Goal: Task Accomplishment & Management: Manage account settings

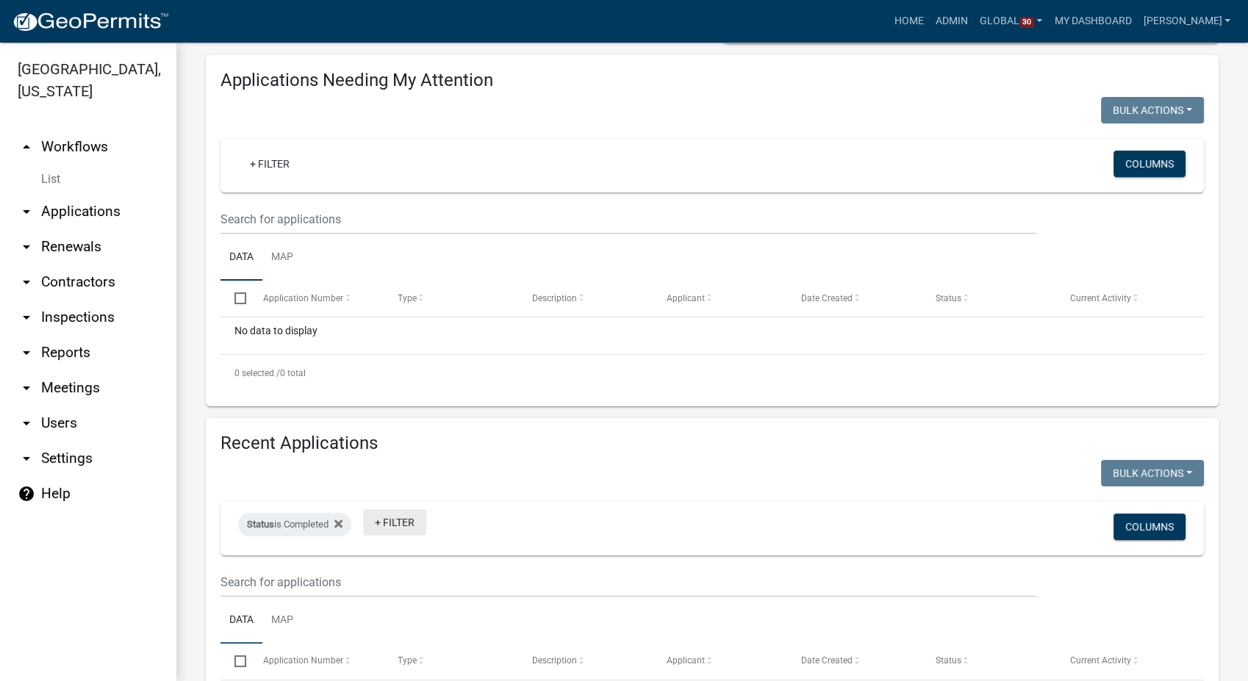
scroll to position [163, 0]
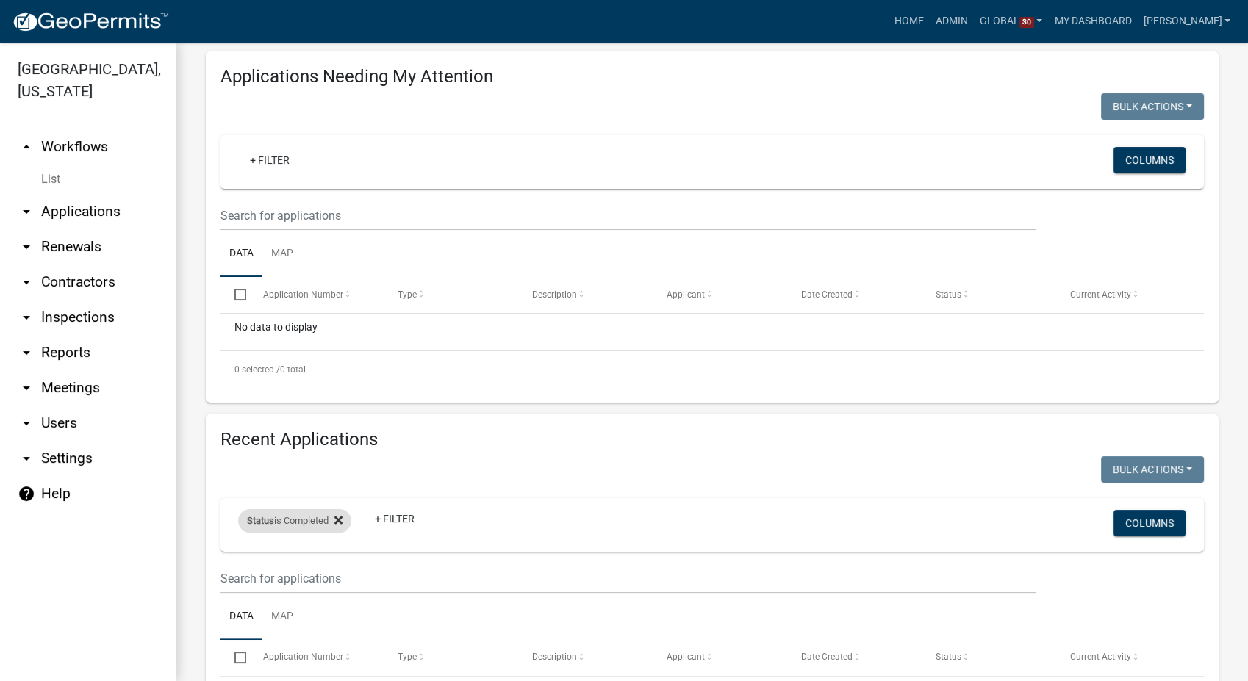
click at [343, 523] on icon at bounding box center [338, 521] width 8 height 12
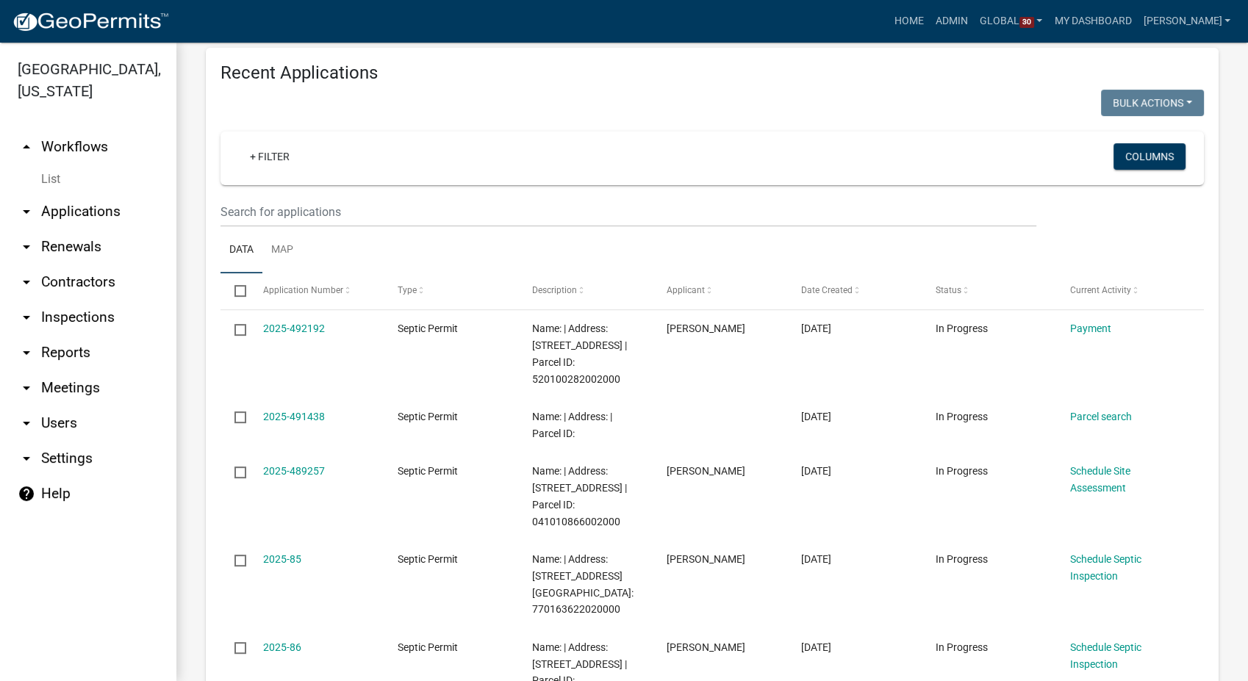
scroll to position [529, 0]
click at [325, 209] on input "text" at bounding box center [629, 213] width 816 height 30
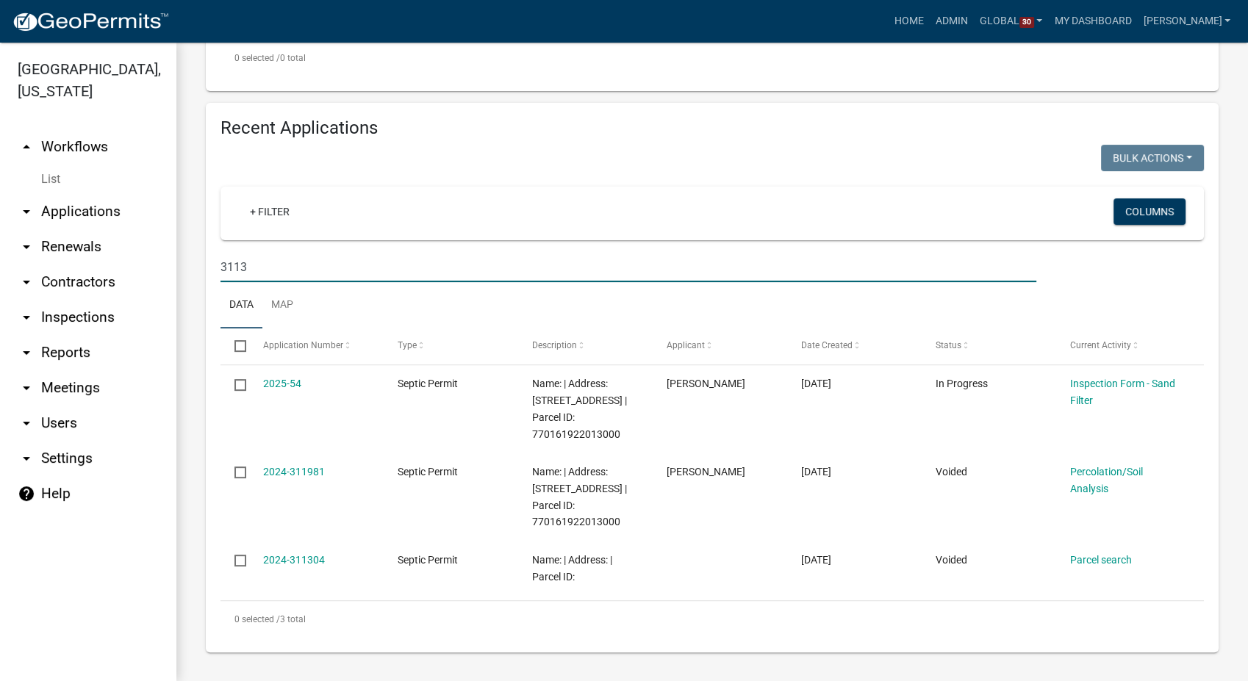
scroll to position [441, 0]
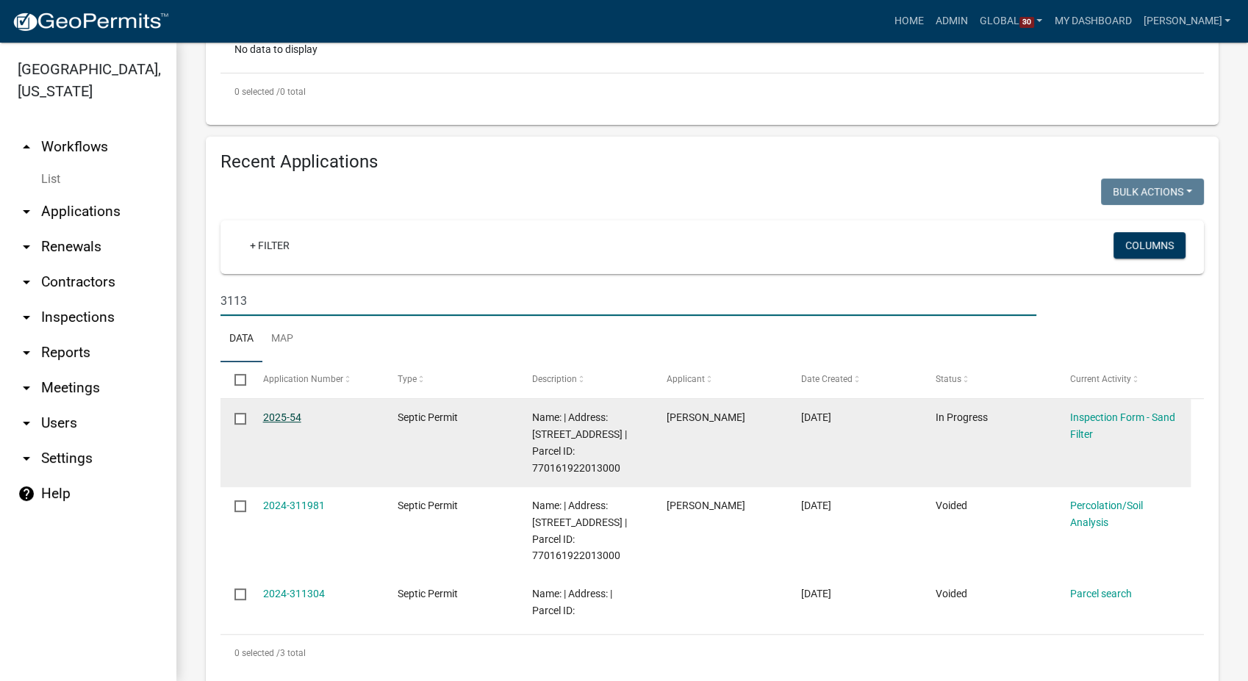
type input "3113"
click at [284, 418] on link "2025-54" at bounding box center [282, 418] width 38 height 12
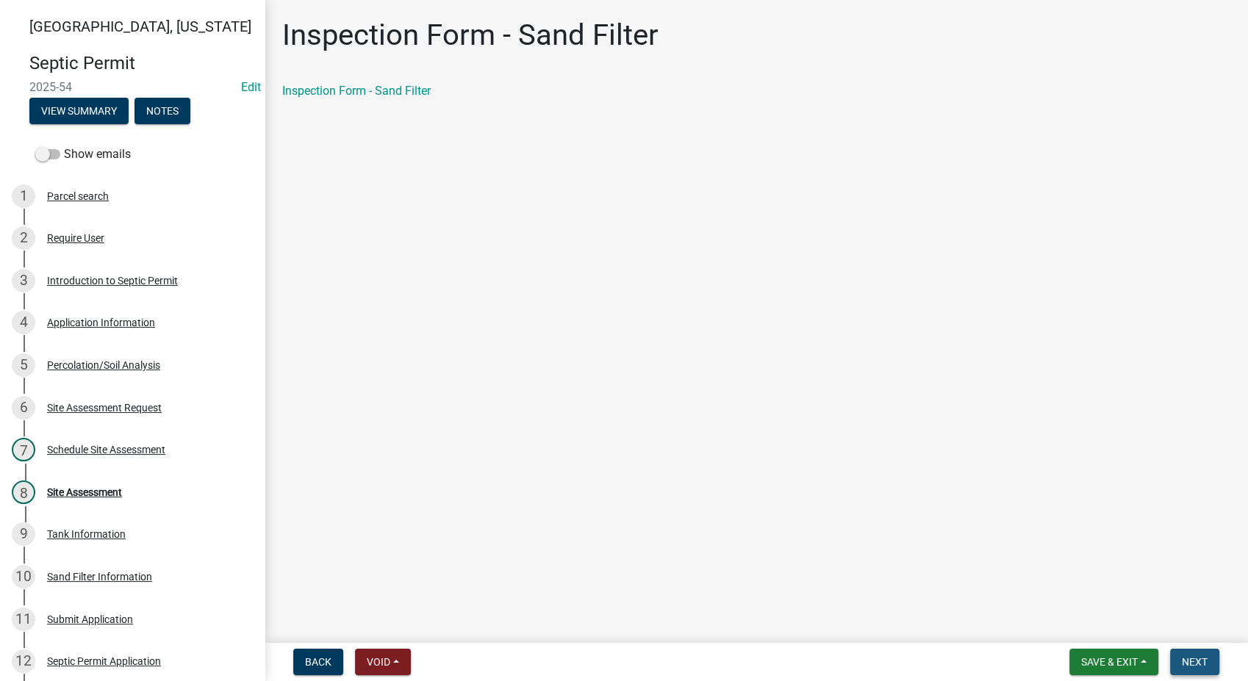
click at [1208, 662] on button "Next" at bounding box center [1194, 662] width 49 height 26
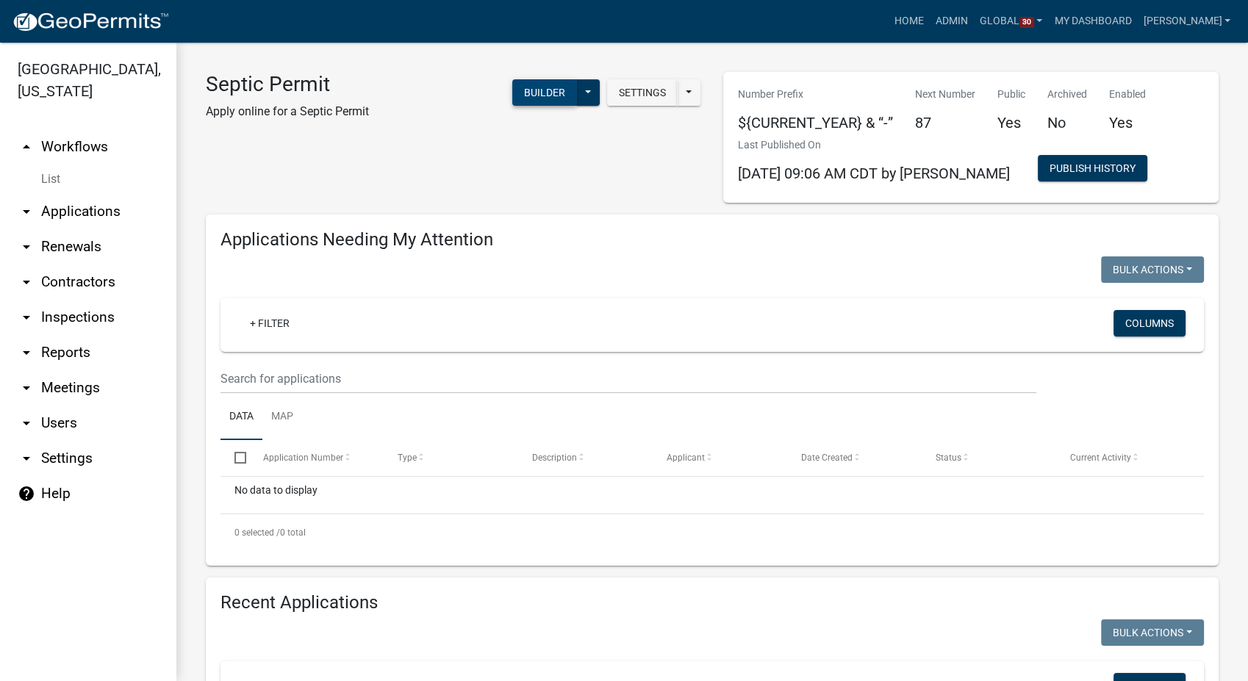
click at [534, 94] on button "Builder" at bounding box center [544, 92] width 65 height 26
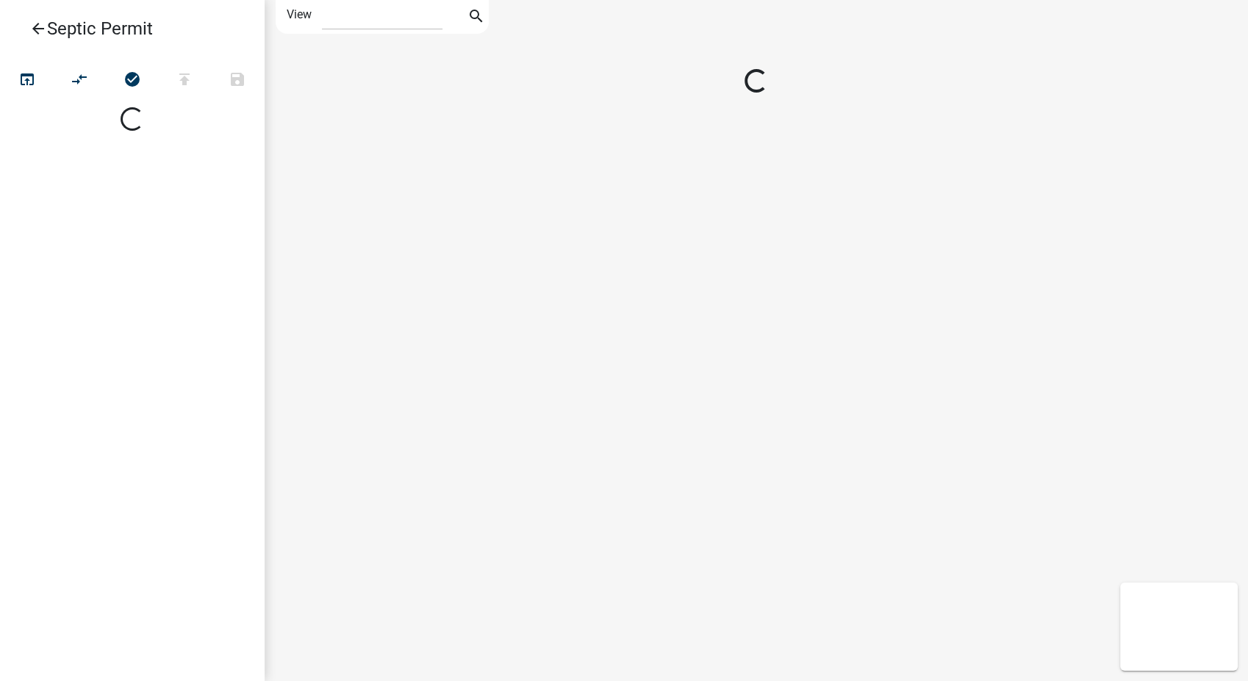
select select "1"
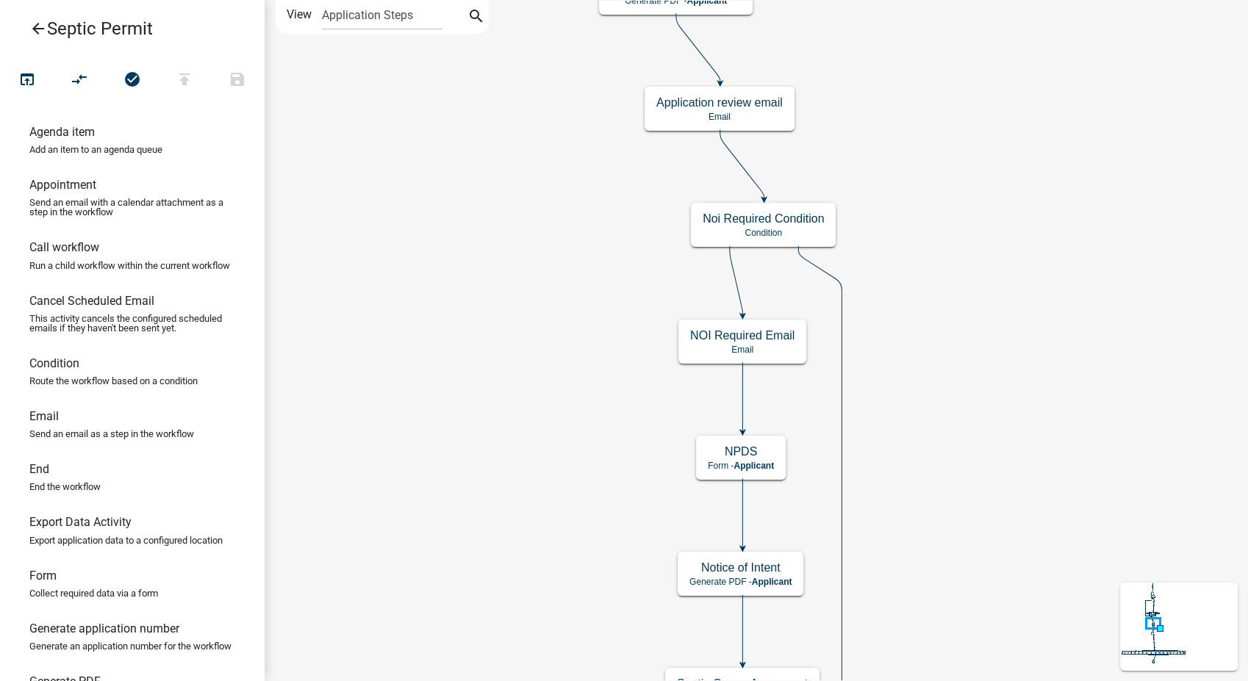
click at [35, 24] on icon "arrow_back" at bounding box center [38, 30] width 18 height 21
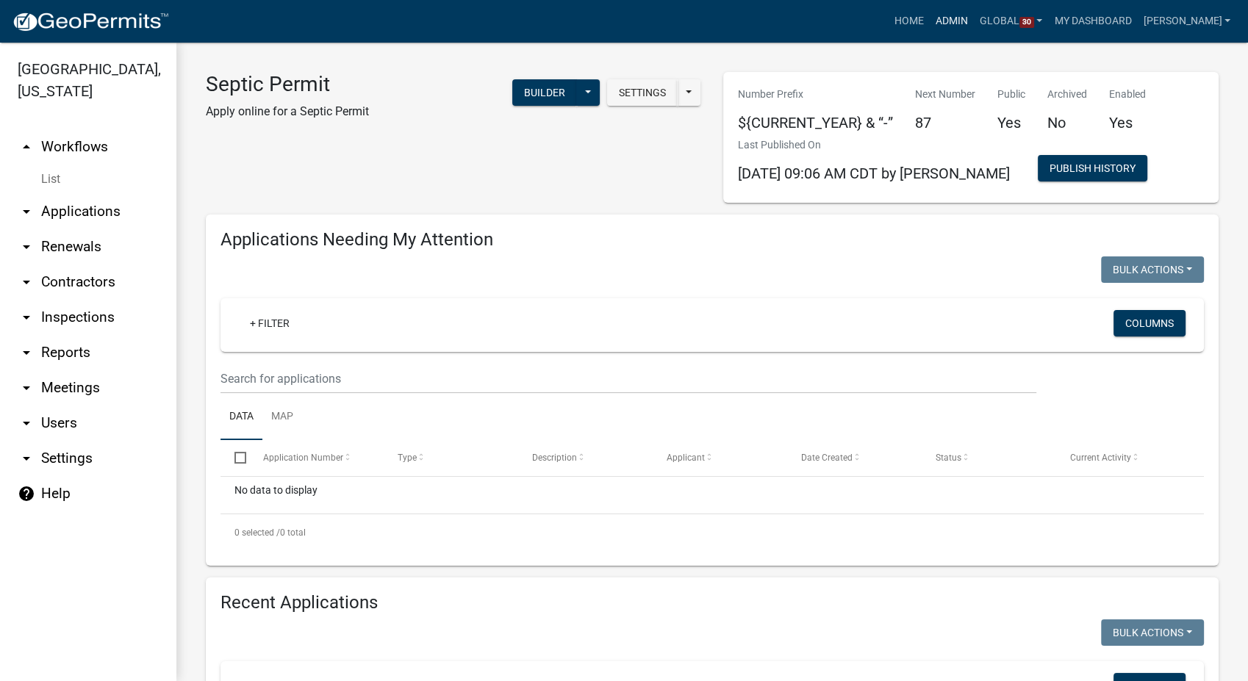
click at [967, 18] on link "Admin" at bounding box center [952, 21] width 44 height 28
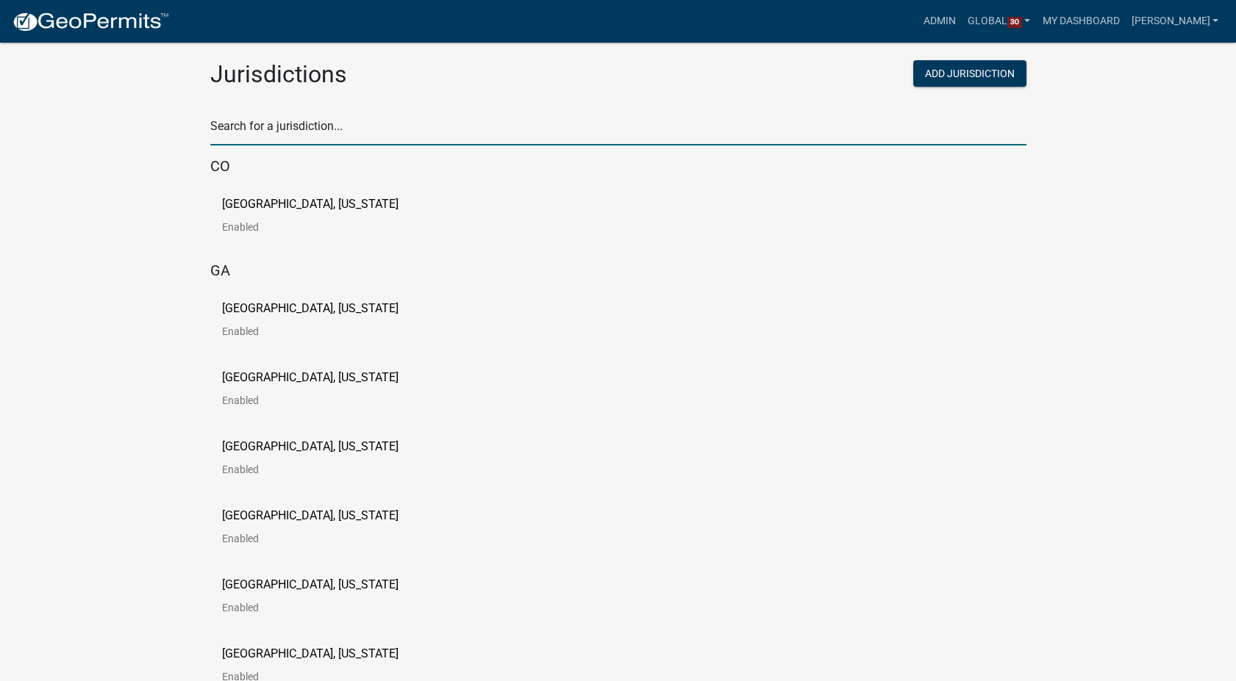
click at [216, 126] on input "text" at bounding box center [618, 130] width 816 height 30
type input "waseca"
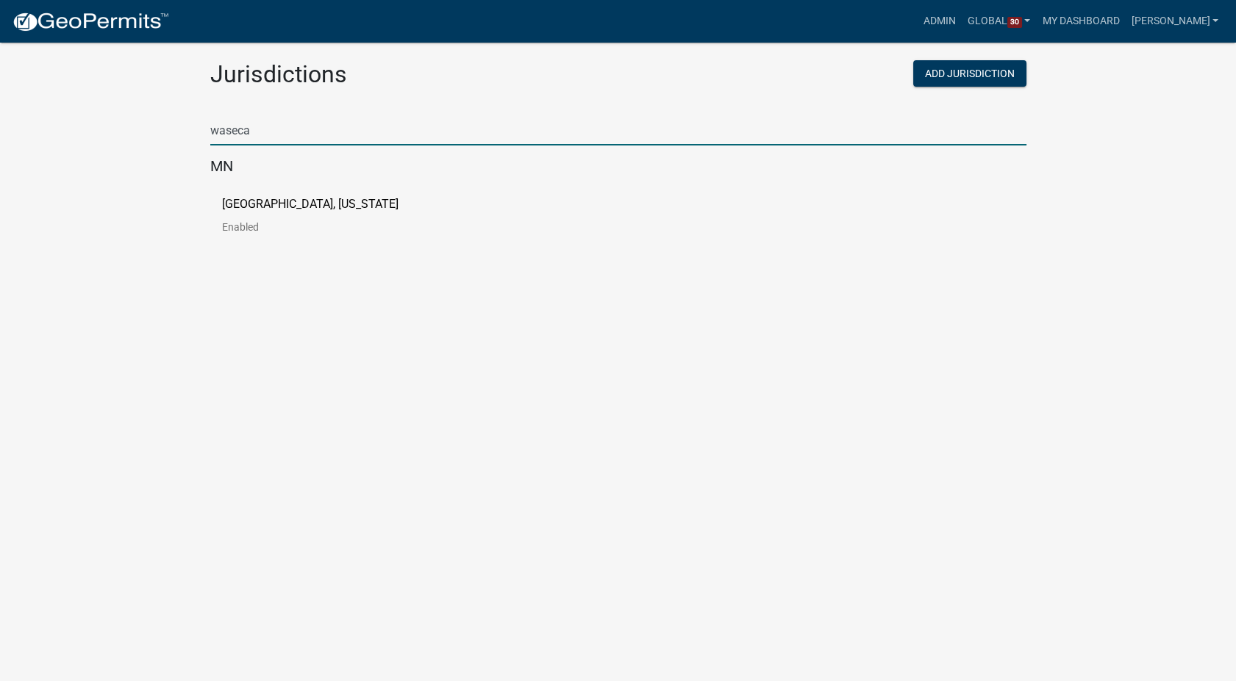
click at [249, 209] on p "[GEOGRAPHIC_DATA], [US_STATE]" at bounding box center [310, 204] width 176 height 12
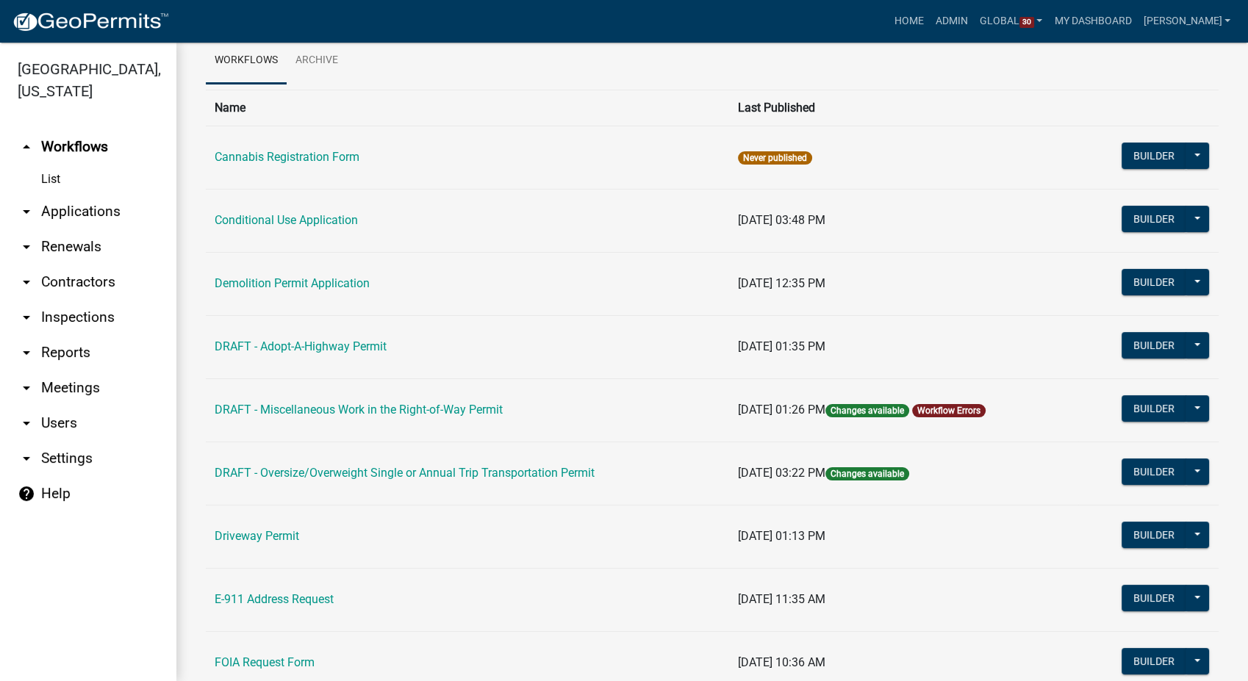
scroll to position [82, 0]
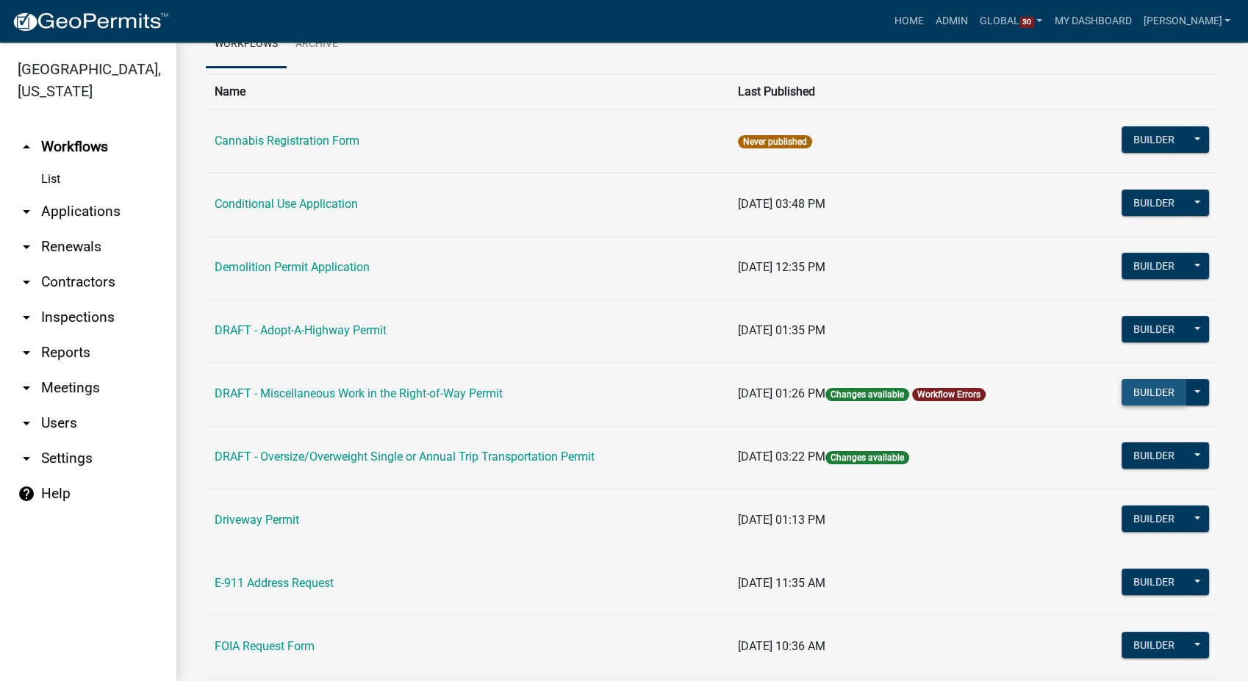
click at [1148, 398] on button "Builder" at bounding box center [1154, 392] width 65 height 26
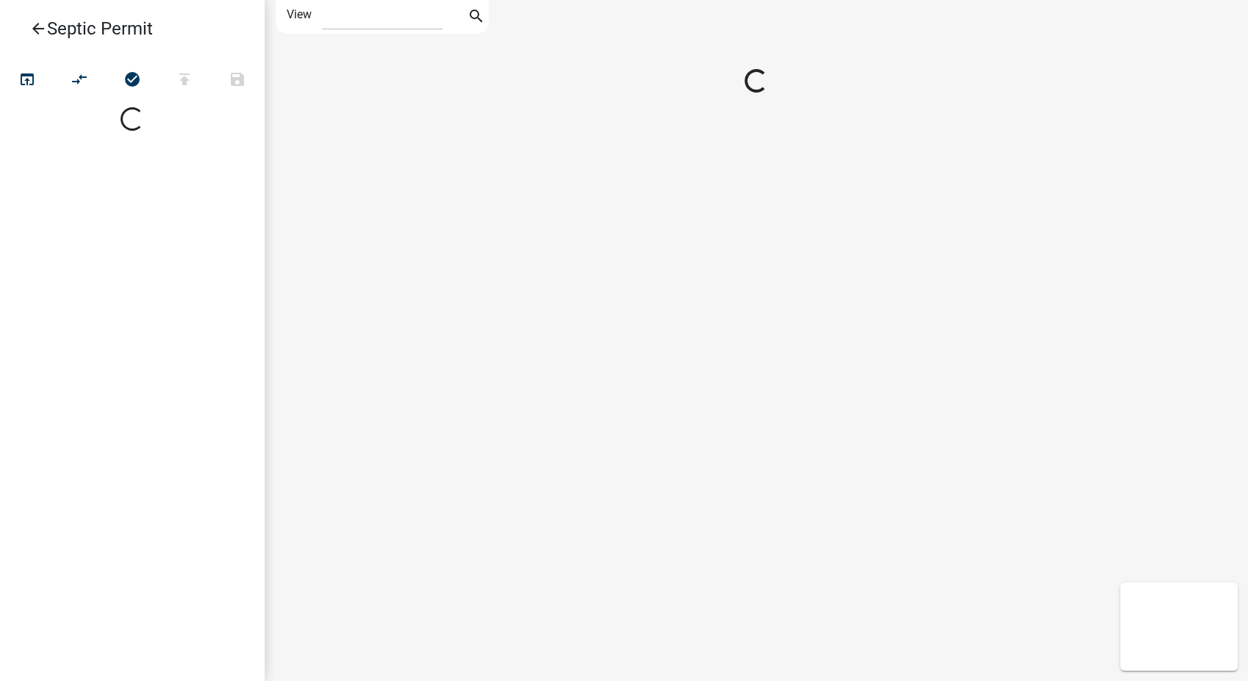
select select "1"
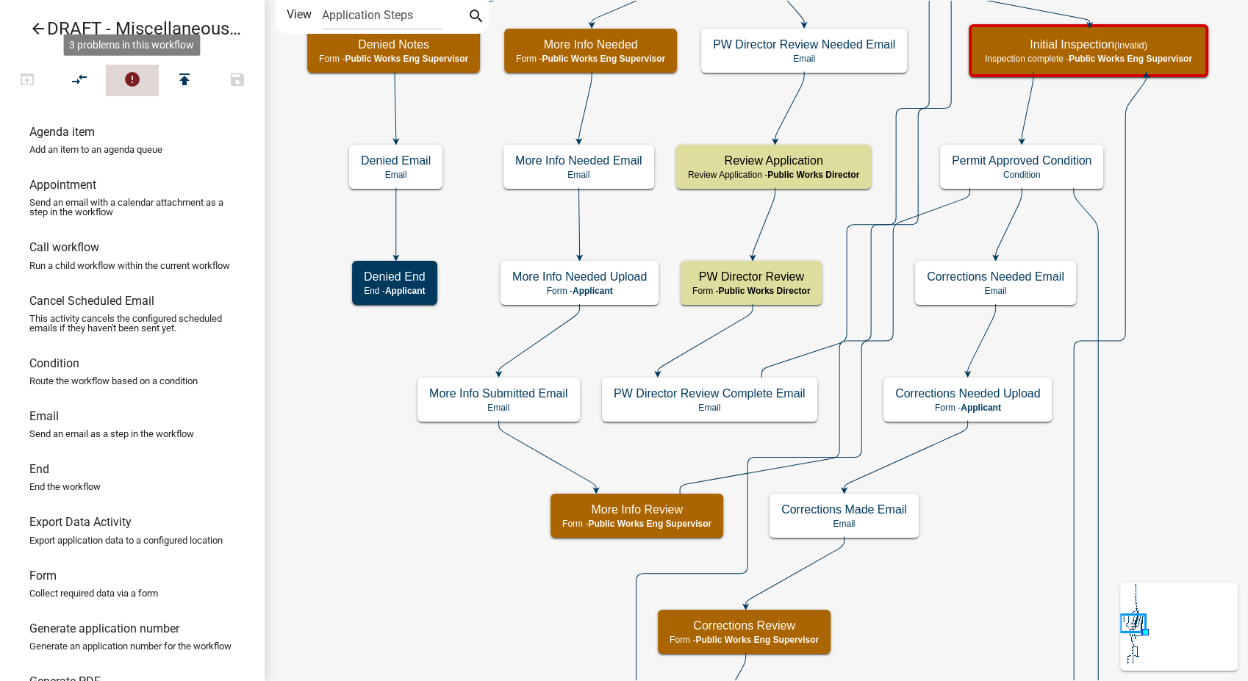
click at [126, 68] on button "error" at bounding box center [132, 81] width 53 height 32
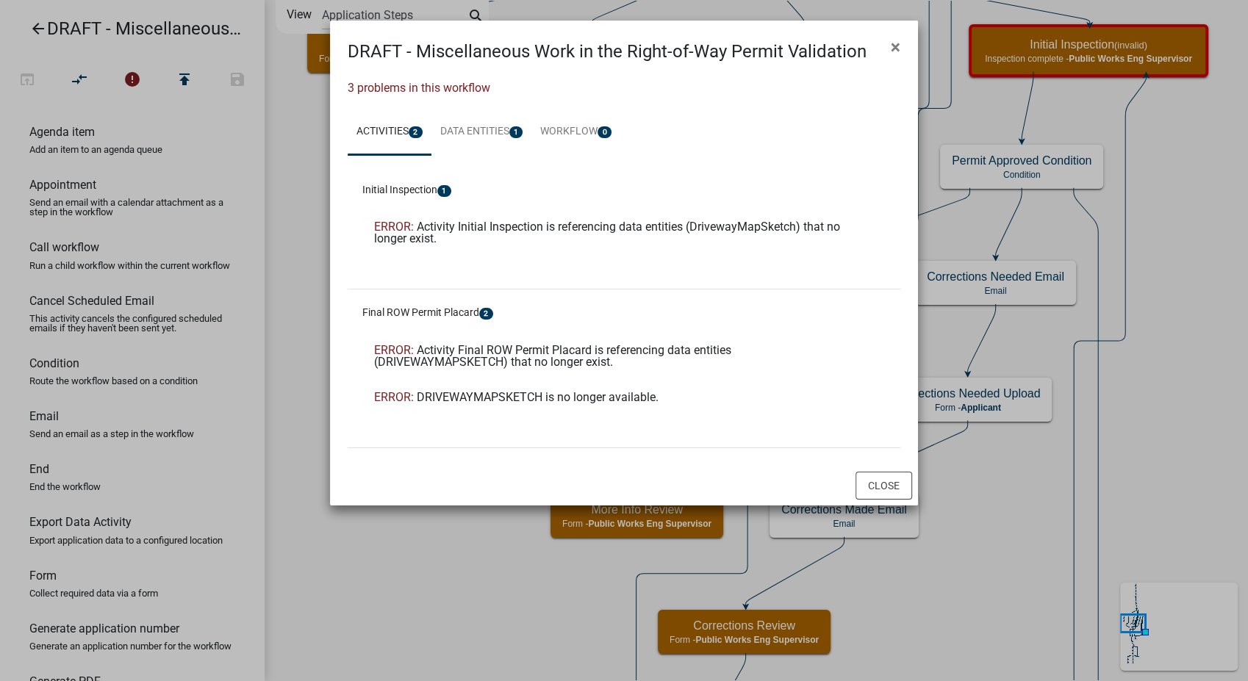
click at [938, 556] on ngb-modal-window "DRAFT - Miscellaneous Work in the Right-of-Way Permit Validation × 3 problems i…" at bounding box center [624, 340] width 1248 height 681
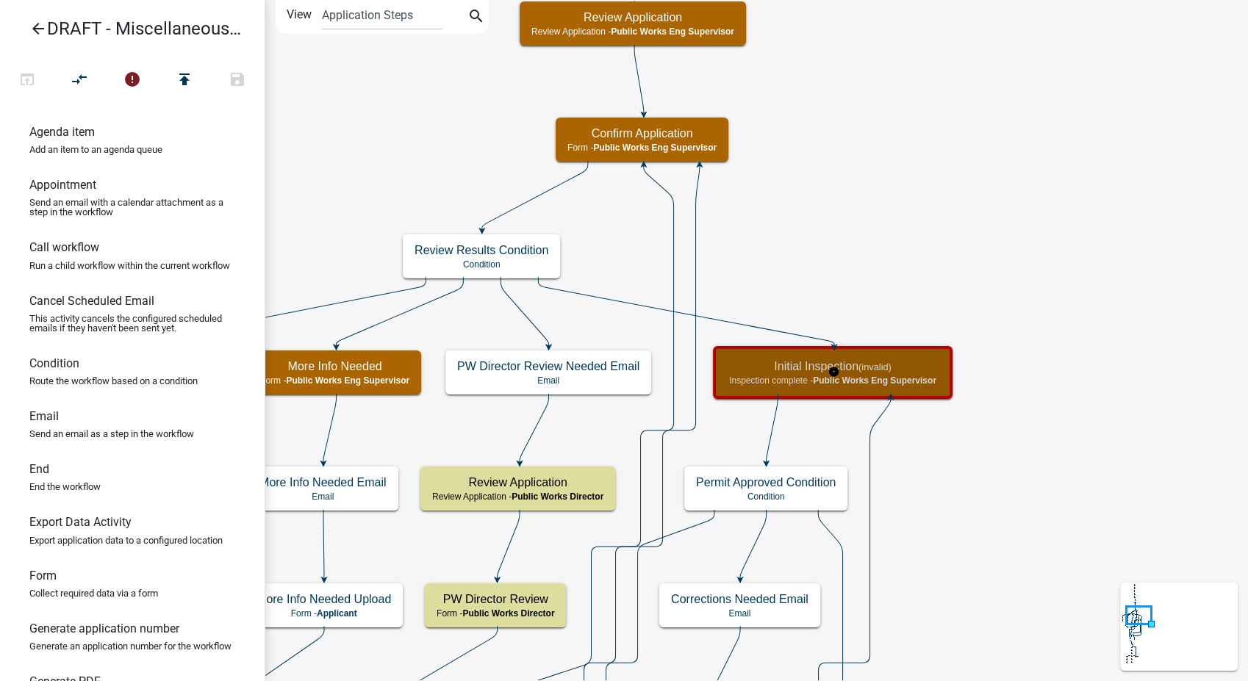
click at [897, 376] on span "Public Works Eng Supervisor" at bounding box center [874, 381] width 123 height 10
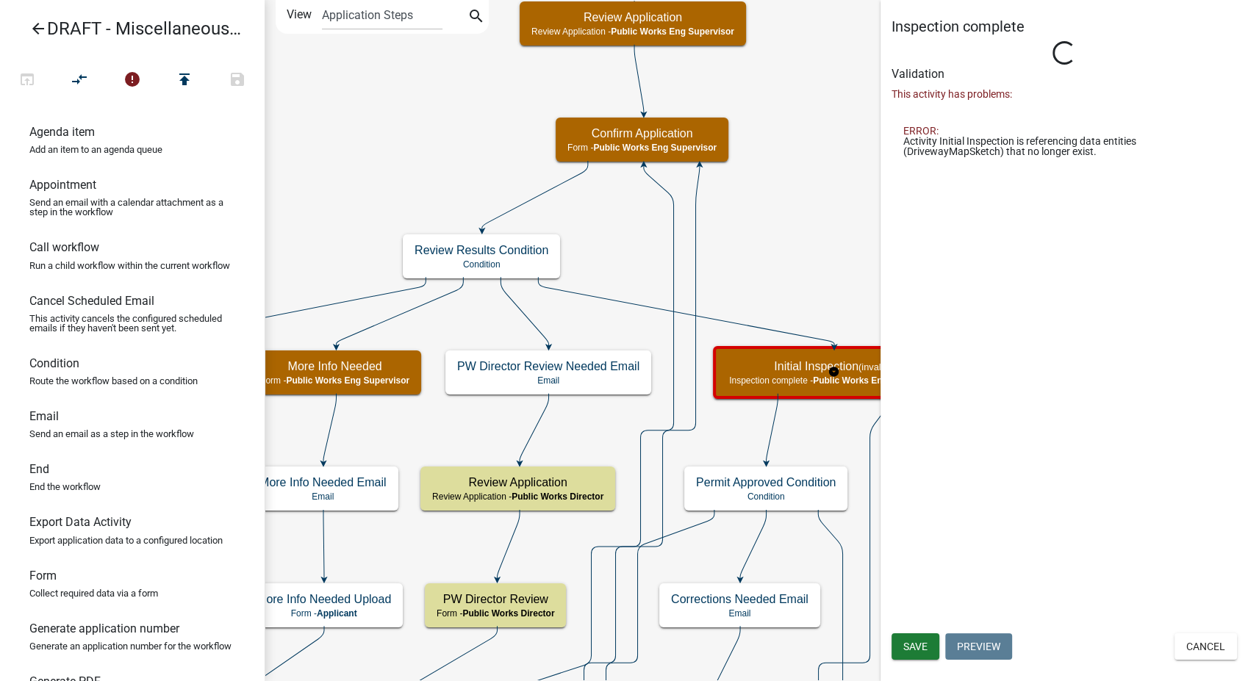
select select "F0A1AC0A-F42B-4D0B-9C83-431BE0EA55AD"
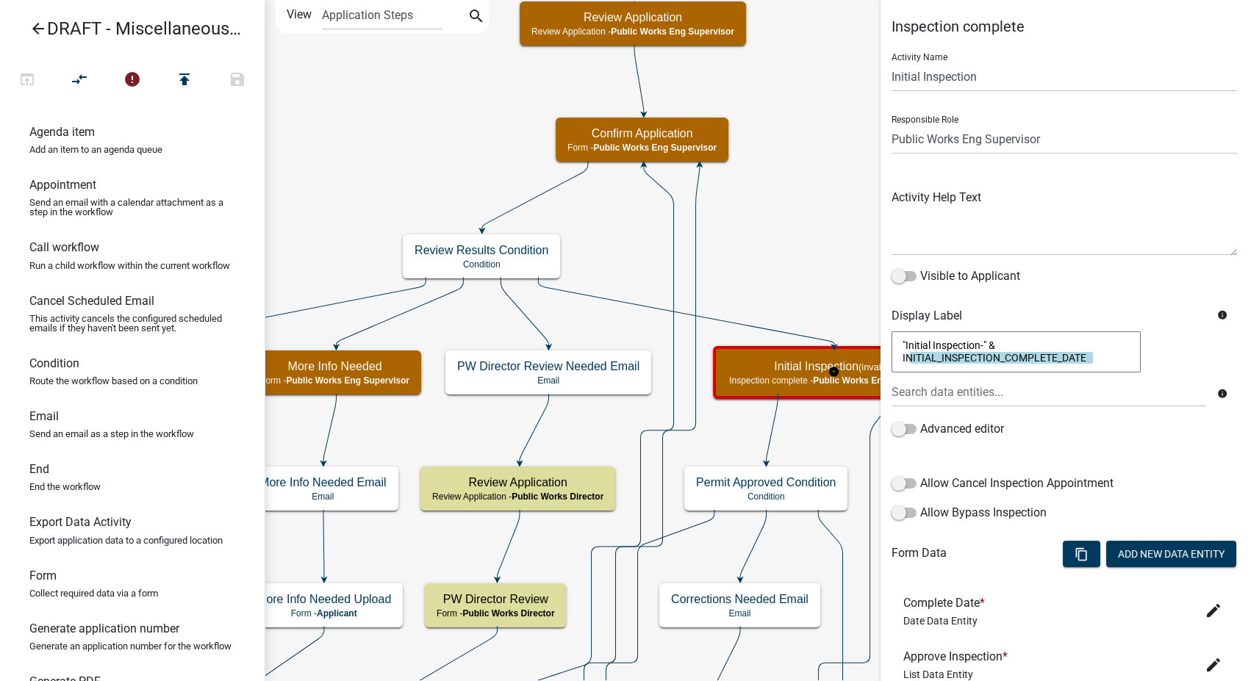
click at [1006, 463] on body "Internet Explorer does NOT work with GeoPermits. Get a new browser for more sec…" at bounding box center [624, 340] width 1248 height 681
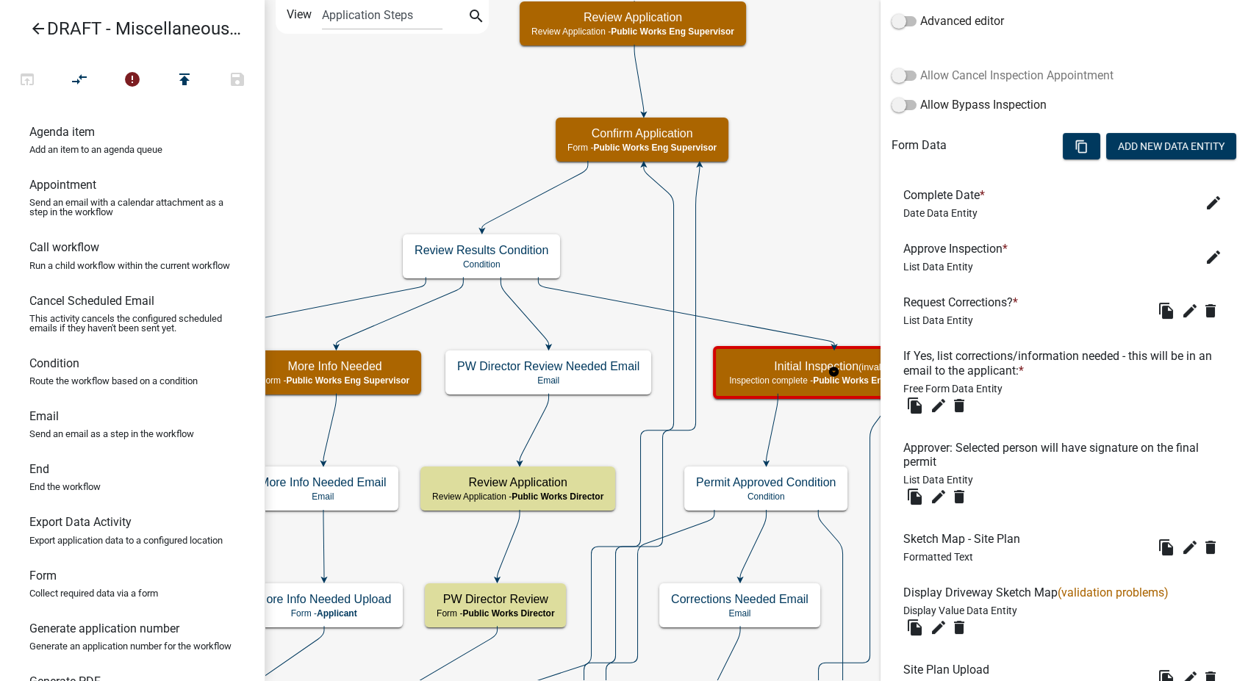
scroll to position [653, 0]
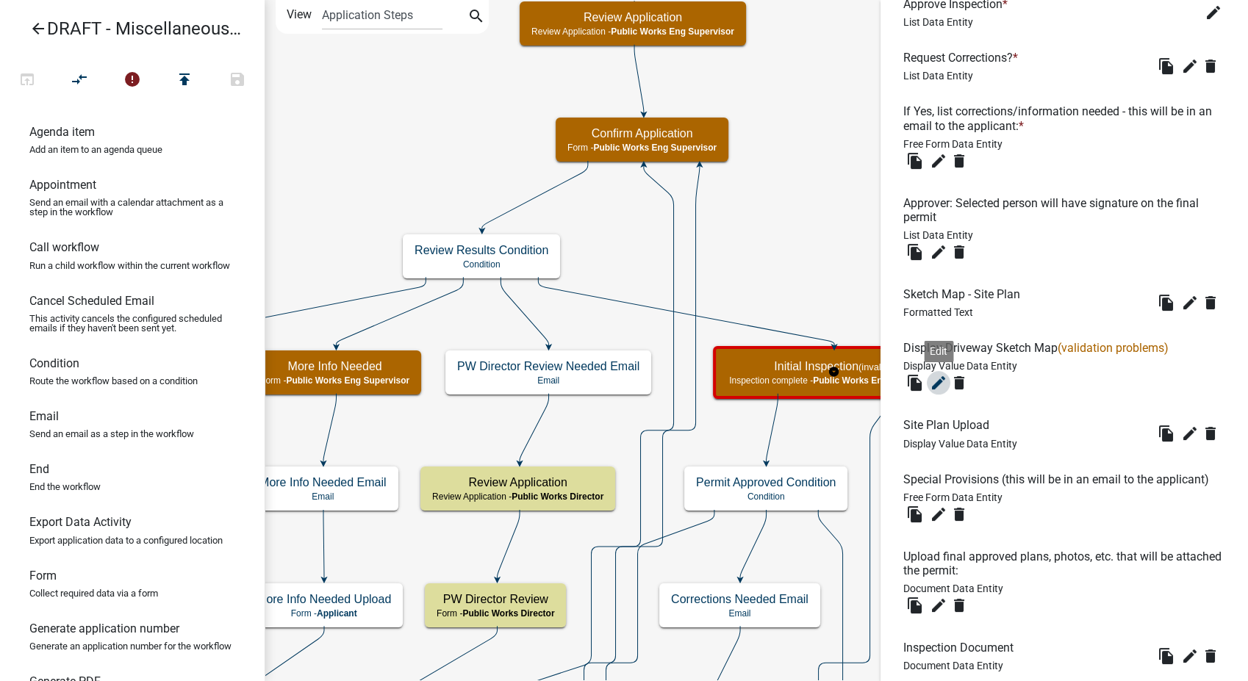
click at [942, 380] on icon "edit" at bounding box center [939, 383] width 18 height 18
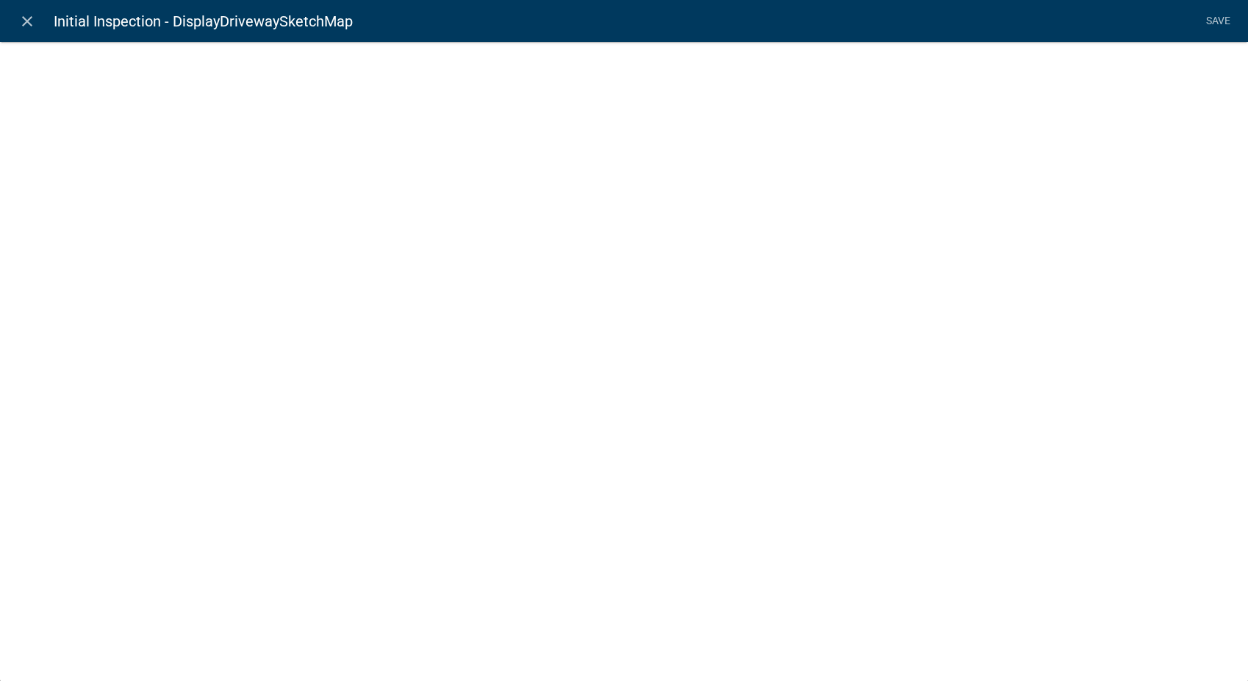
select select "display-entity-value"
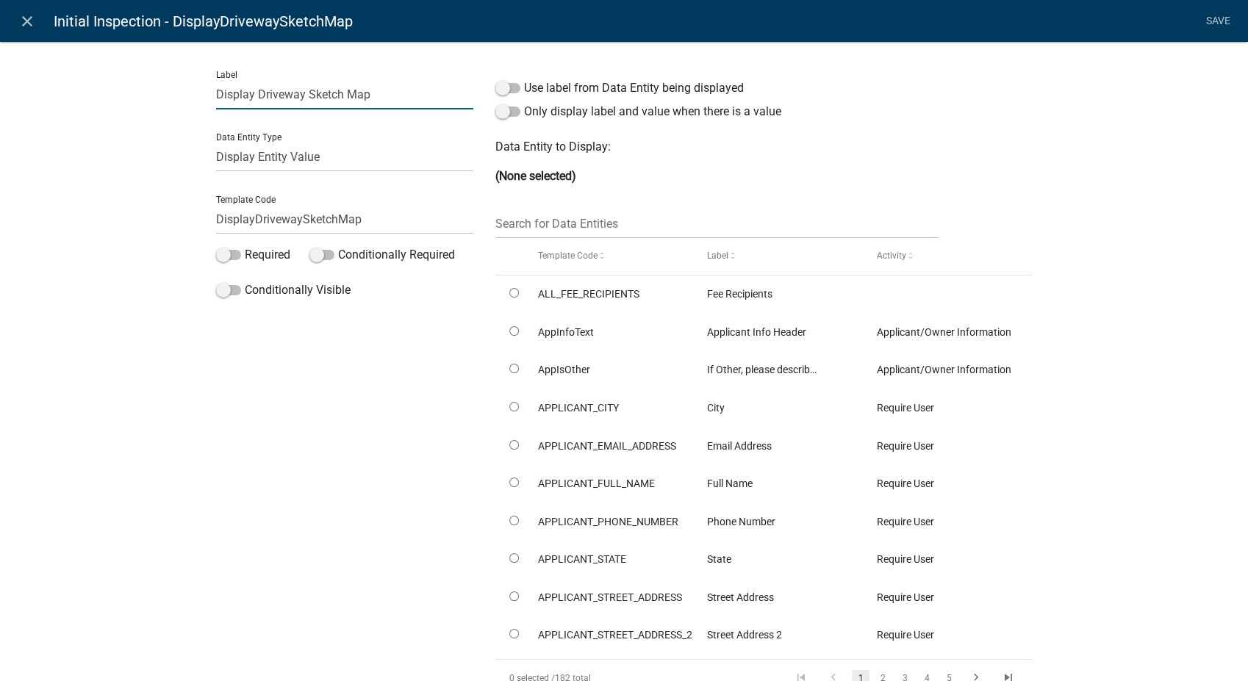
click at [301, 97] on input "Display Driveway Sketch Map" at bounding box center [344, 94] width 257 height 30
type input "Display ROW Sketch Map"
click at [295, 220] on input "DisplayDrivewaySketchMap" at bounding box center [344, 219] width 257 height 30
type input "DisplayROWSketchMap"
click at [582, 225] on input "text" at bounding box center [716, 224] width 443 height 30
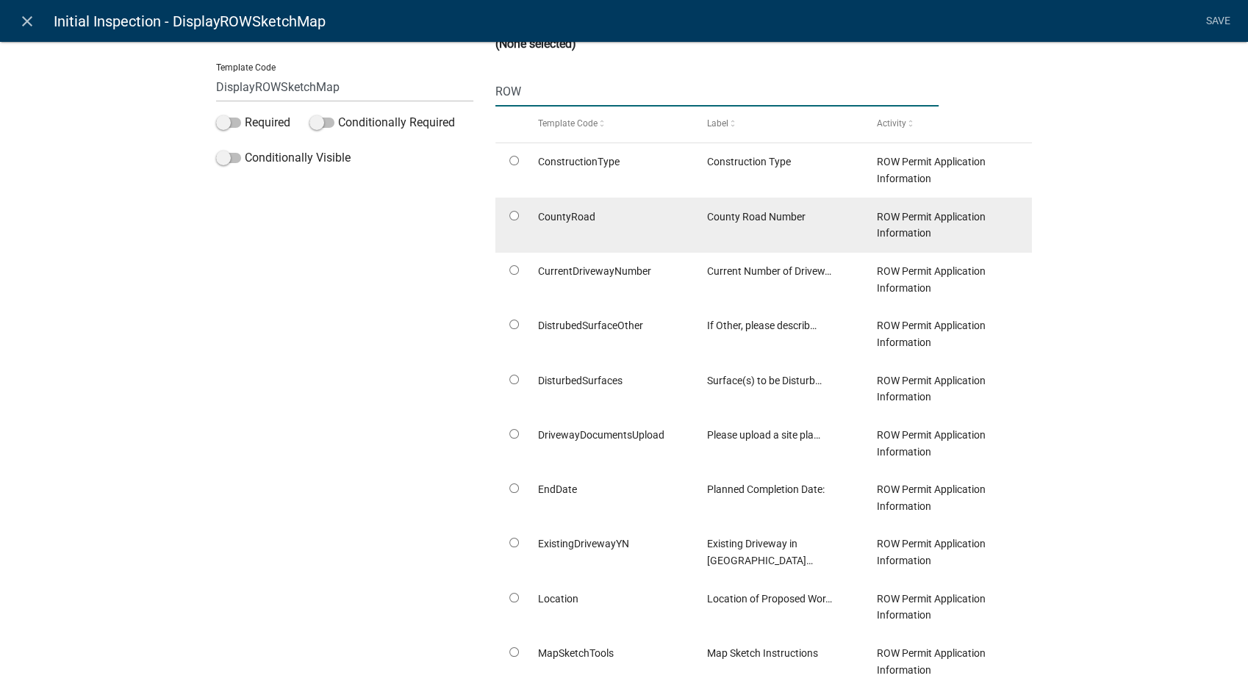
scroll to position [245, 0]
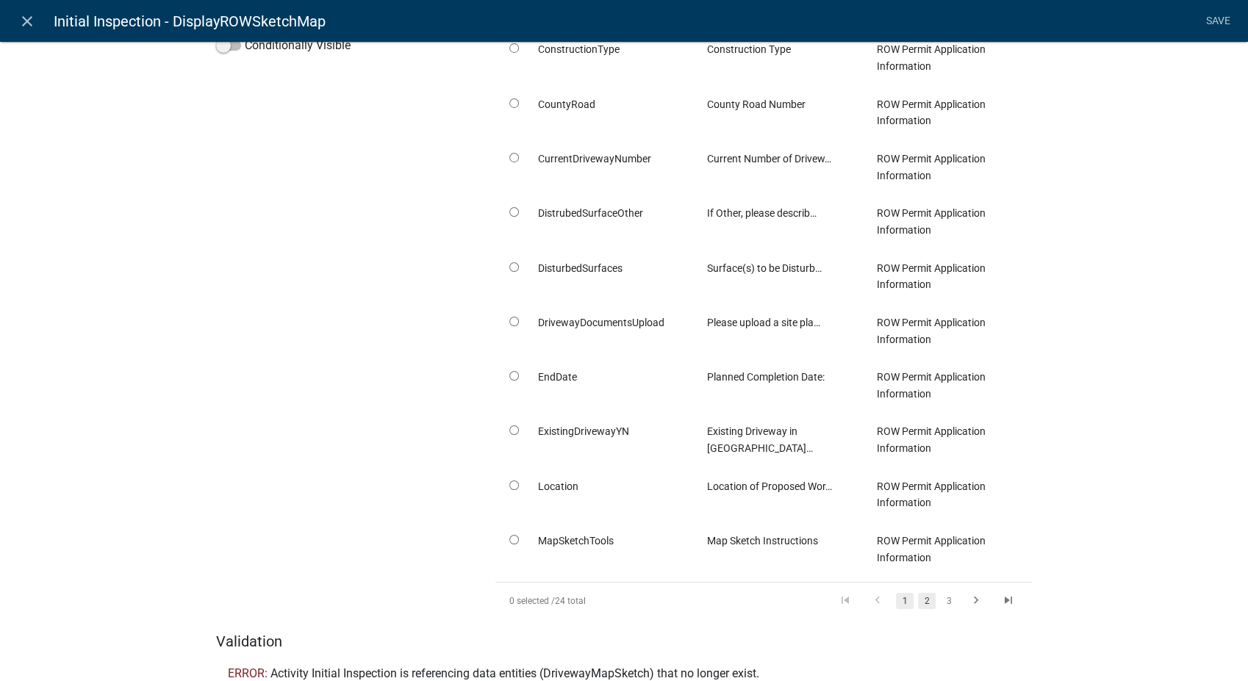
click at [921, 598] on link "2" at bounding box center [927, 601] width 18 height 16
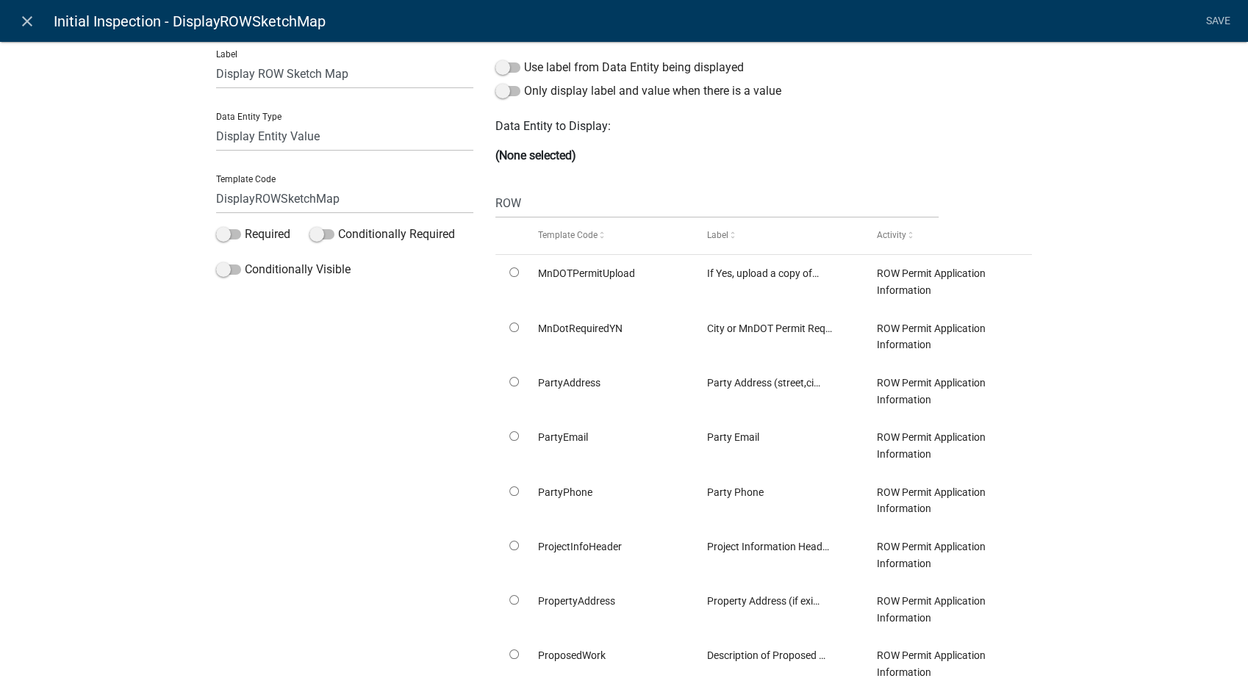
scroll to position [0, 0]
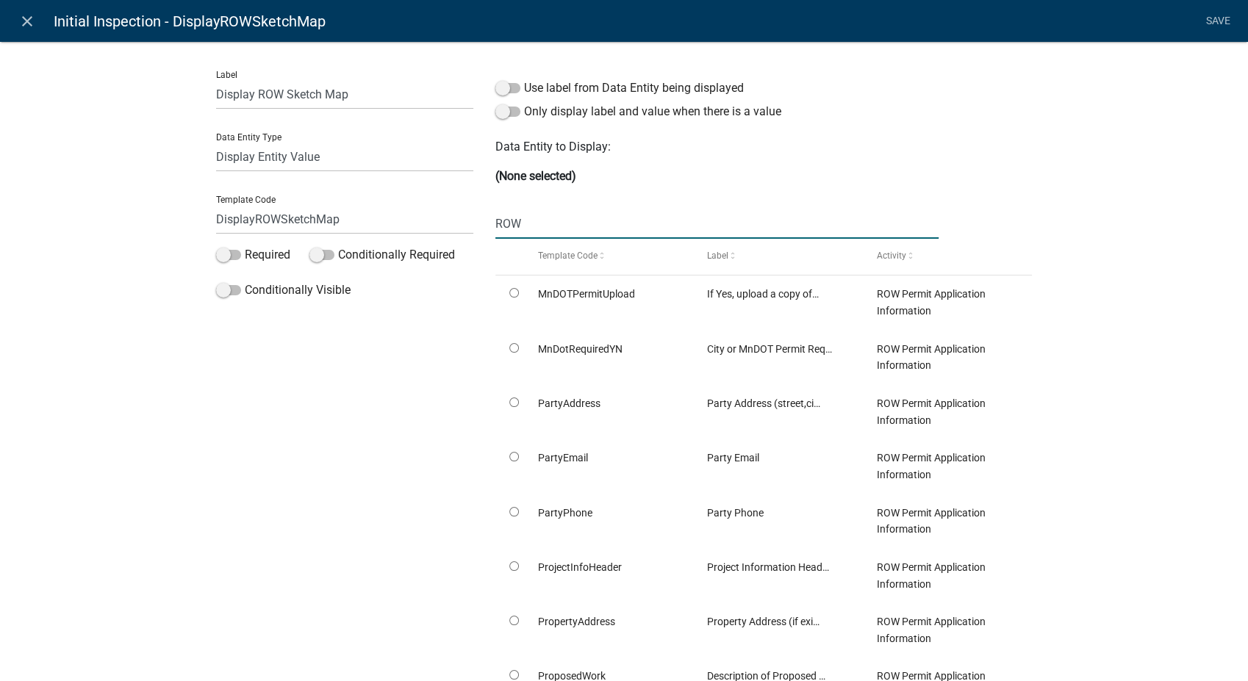
drag, startPoint x: 534, startPoint y: 212, endPoint x: 540, endPoint y: 222, distance: 10.9
click at [540, 221] on input "ROW" at bounding box center [716, 224] width 443 height 30
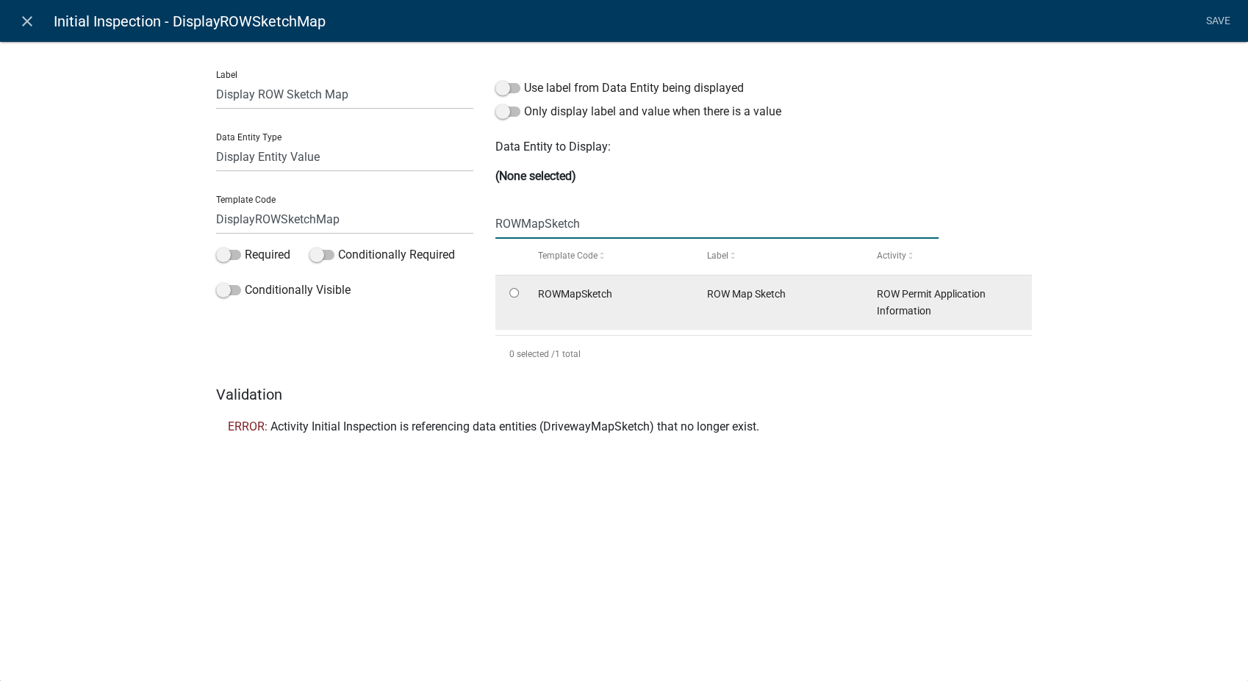
type input "ROWMapSketch"
click at [514, 291] on input "radio" at bounding box center [514, 293] width 10 height 10
radio input "true"
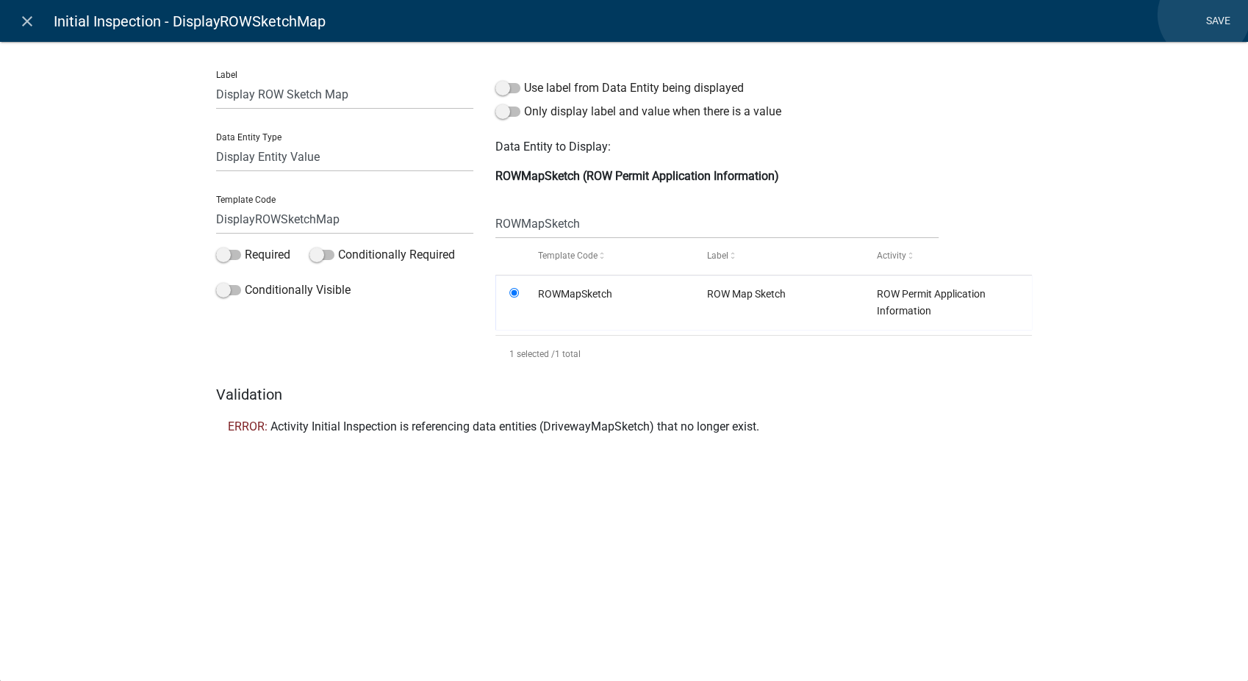
click at [1204, 15] on link "Save" at bounding box center [1218, 21] width 37 height 28
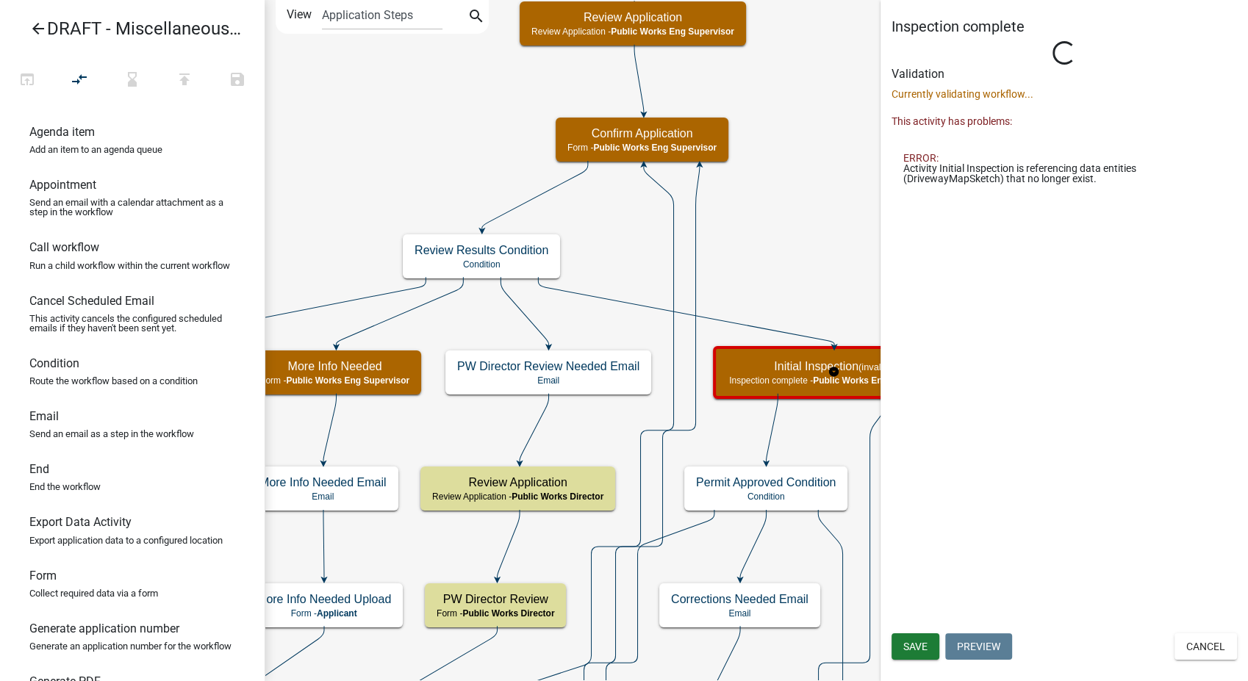
select select "F0A1AC0A-F42B-4D0B-9C83-431BE0EA55AD"
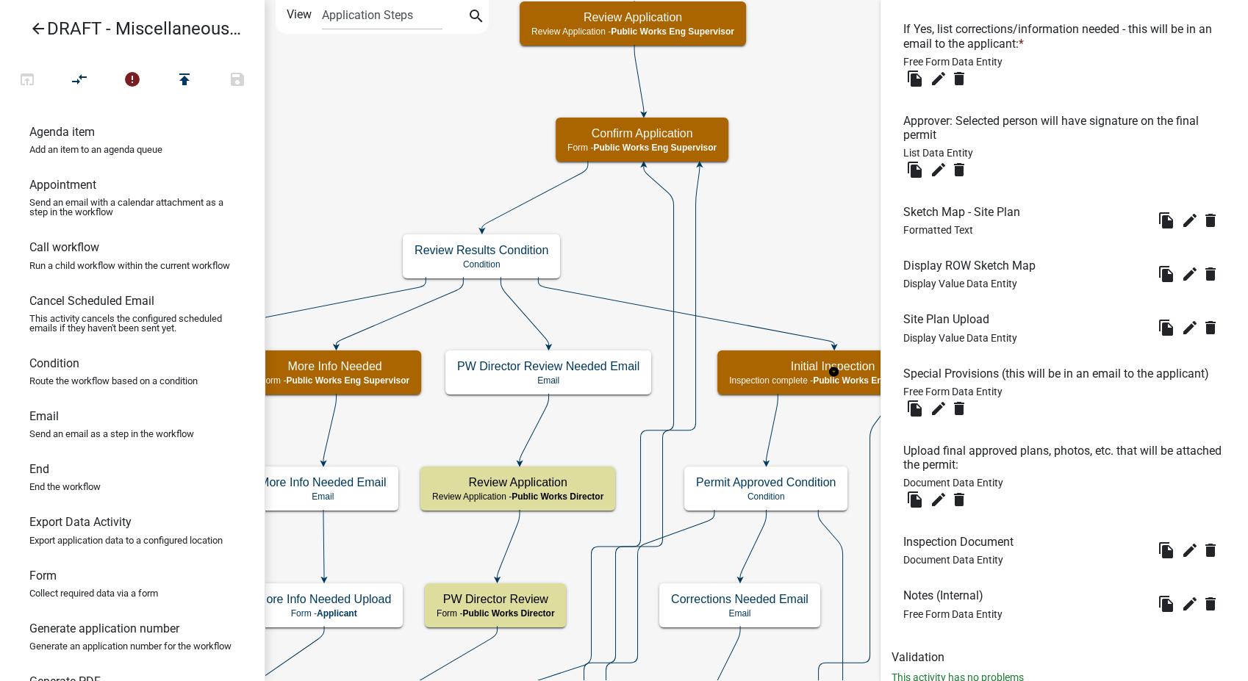
scroll to position [795, 0]
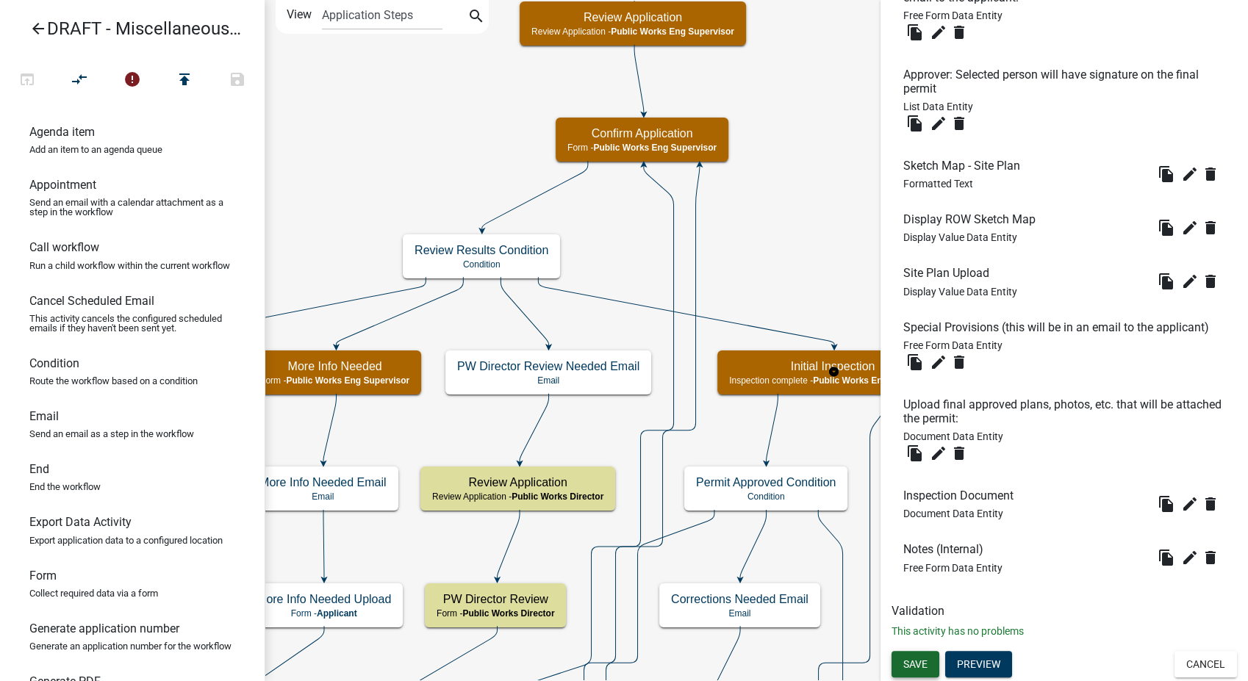
click at [917, 671] on button "Save" at bounding box center [916, 664] width 48 height 26
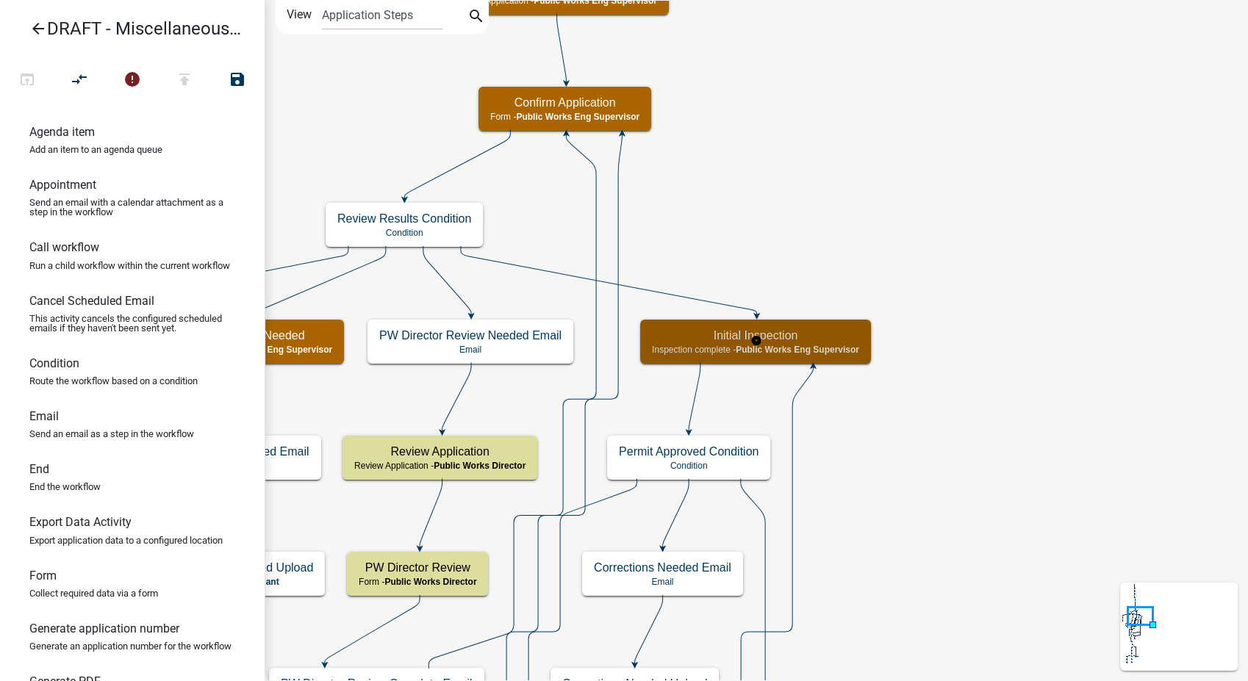
scroll to position [0, 0]
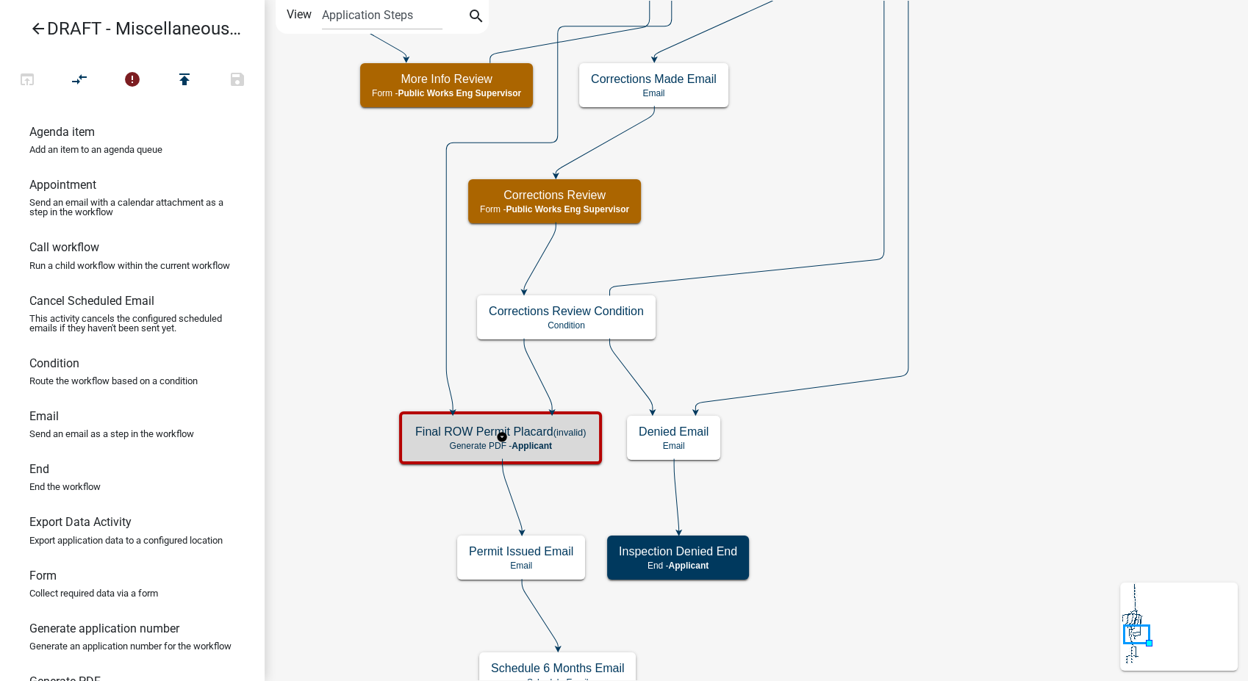
click at [419, 444] on p "Generate PDF - Applicant" at bounding box center [500, 446] width 171 height 10
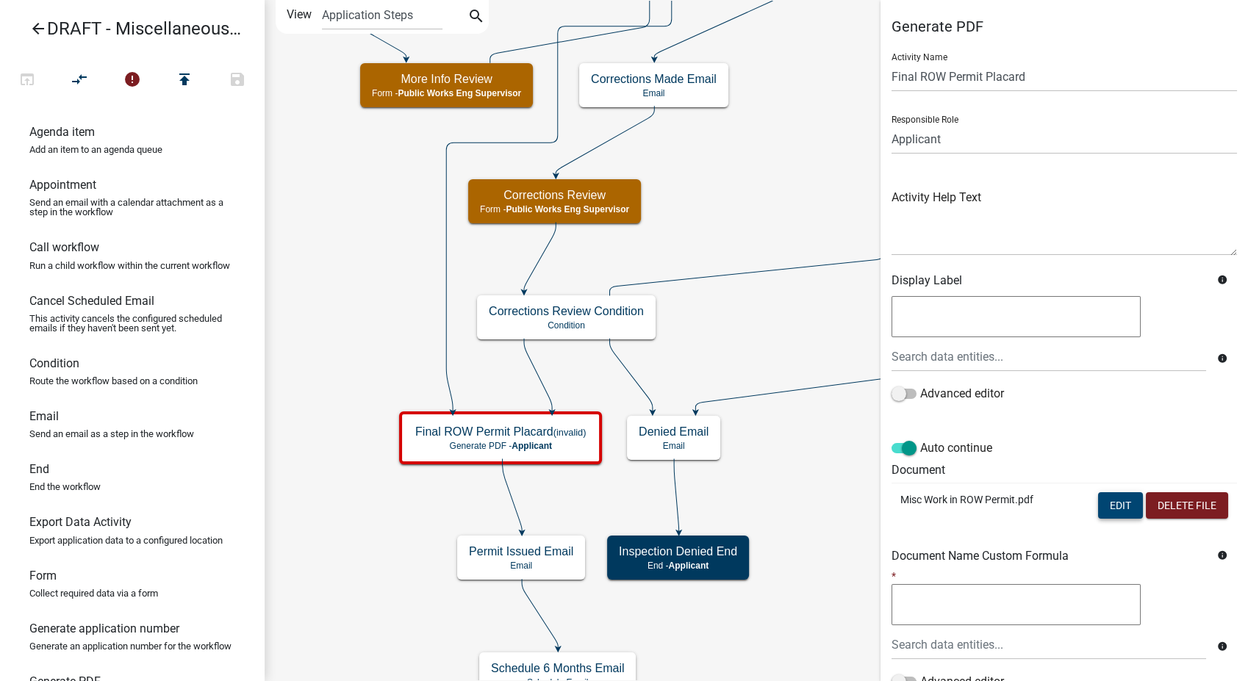
click at [1108, 509] on button "Edit" at bounding box center [1120, 505] width 45 height 26
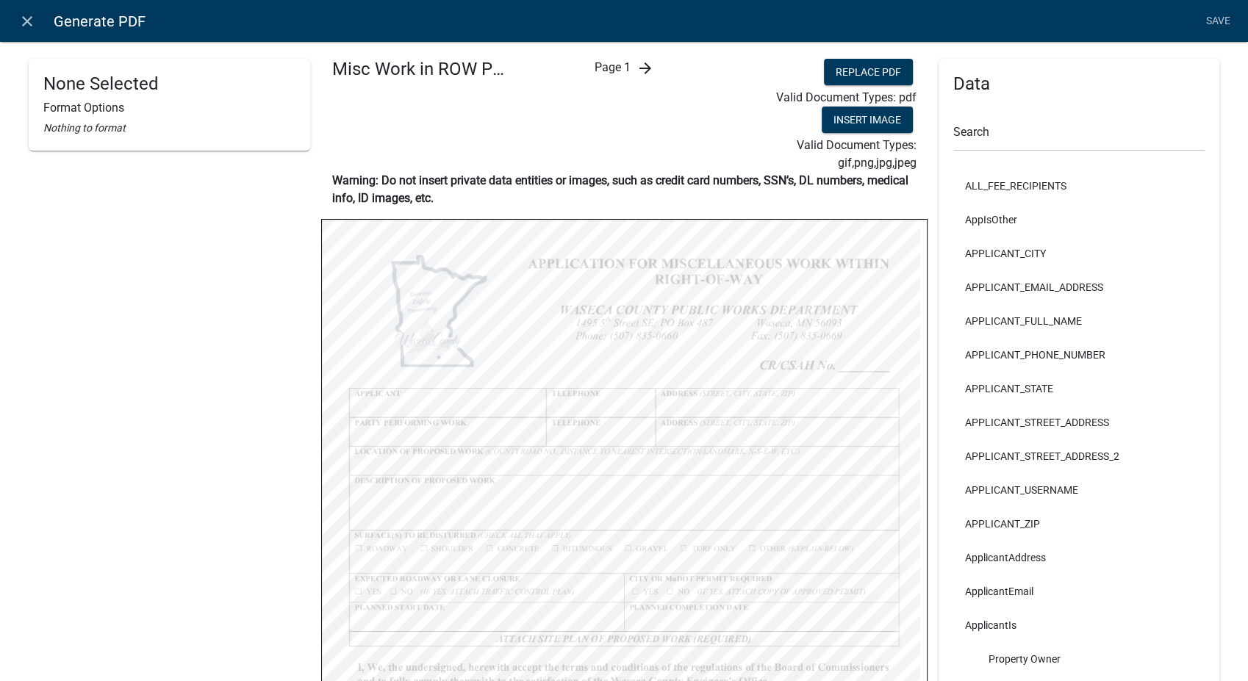
click at [641, 68] on icon "arrow_forward" at bounding box center [645, 69] width 18 height 18
click at [653, 71] on icon "arrow_forward" at bounding box center [657, 69] width 18 height 18
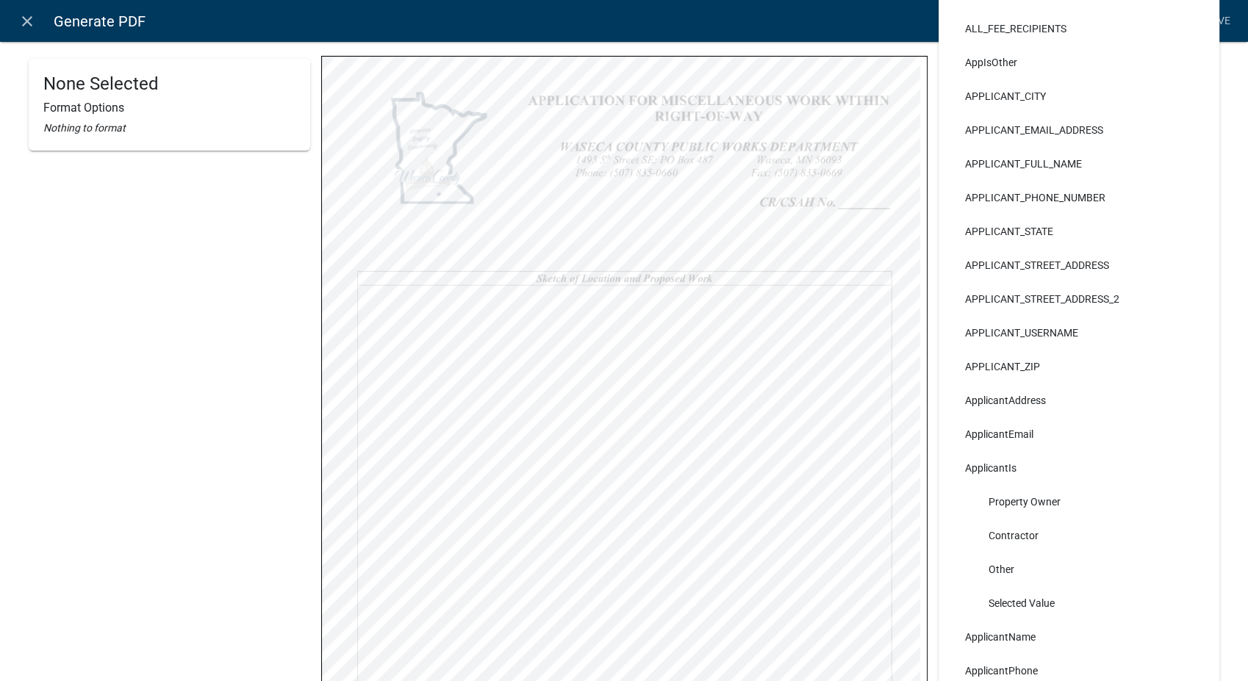
select select
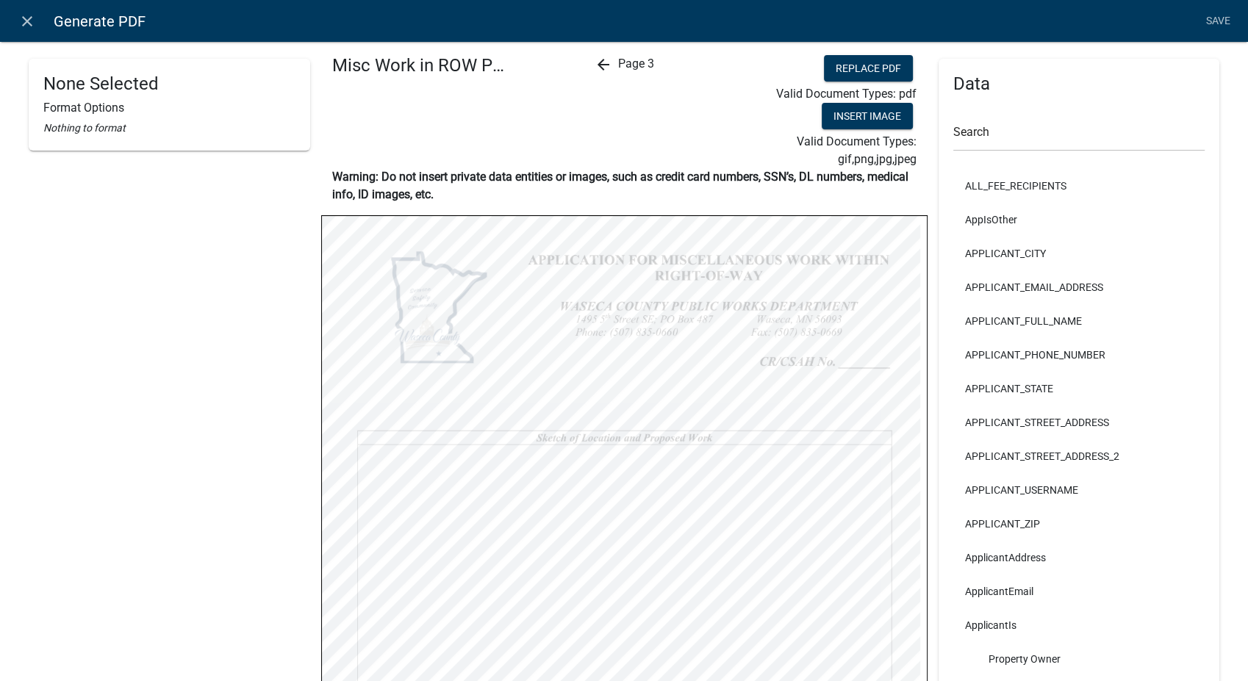
scroll to position [0, 0]
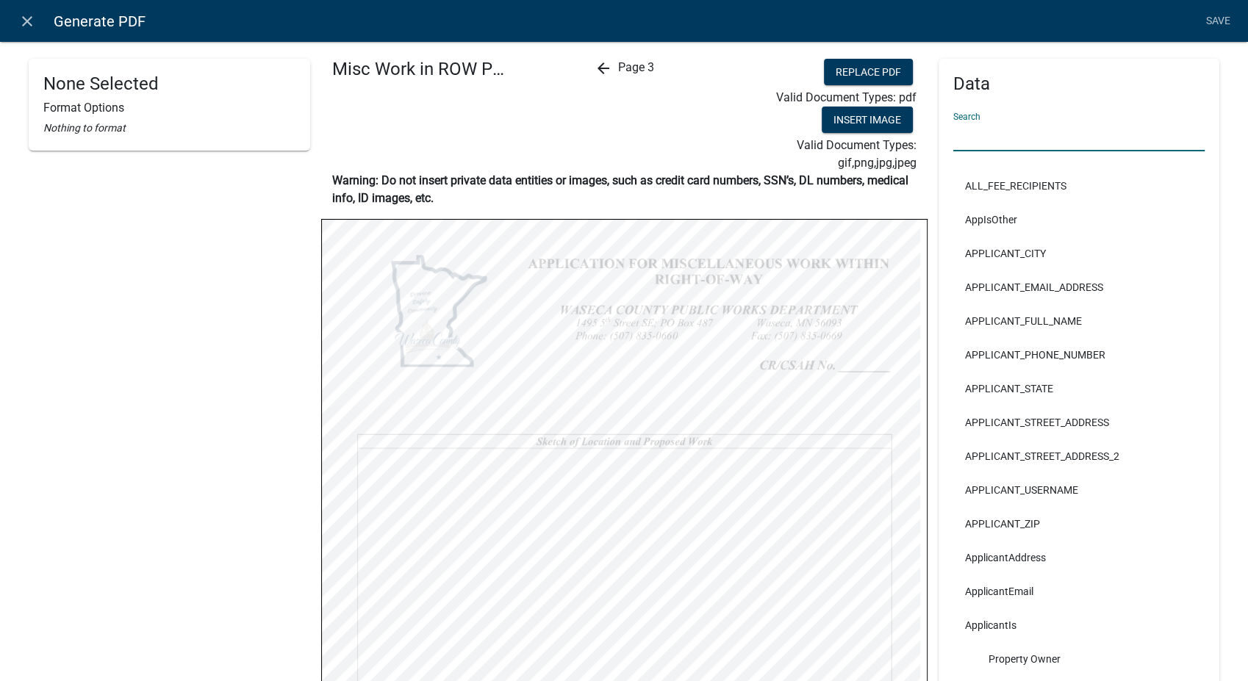
click at [989, 148] on input "text" at bounding box center [1079, 136] width 252 height 30
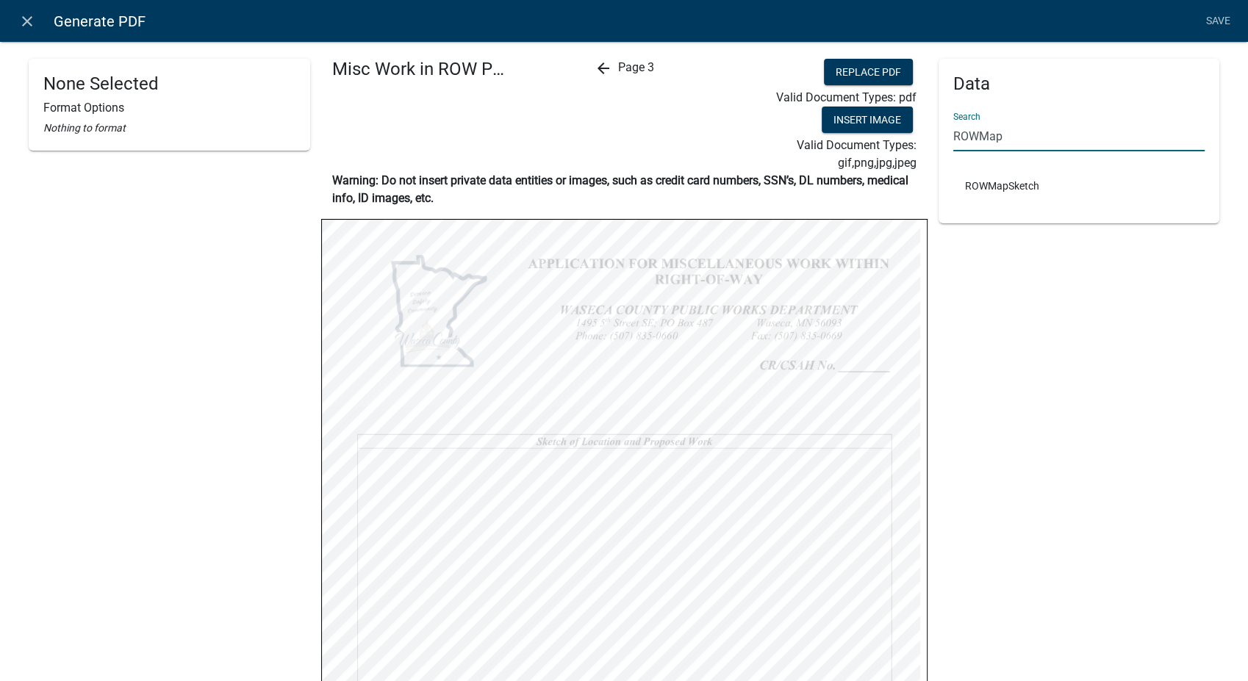
type input "ROWMap"
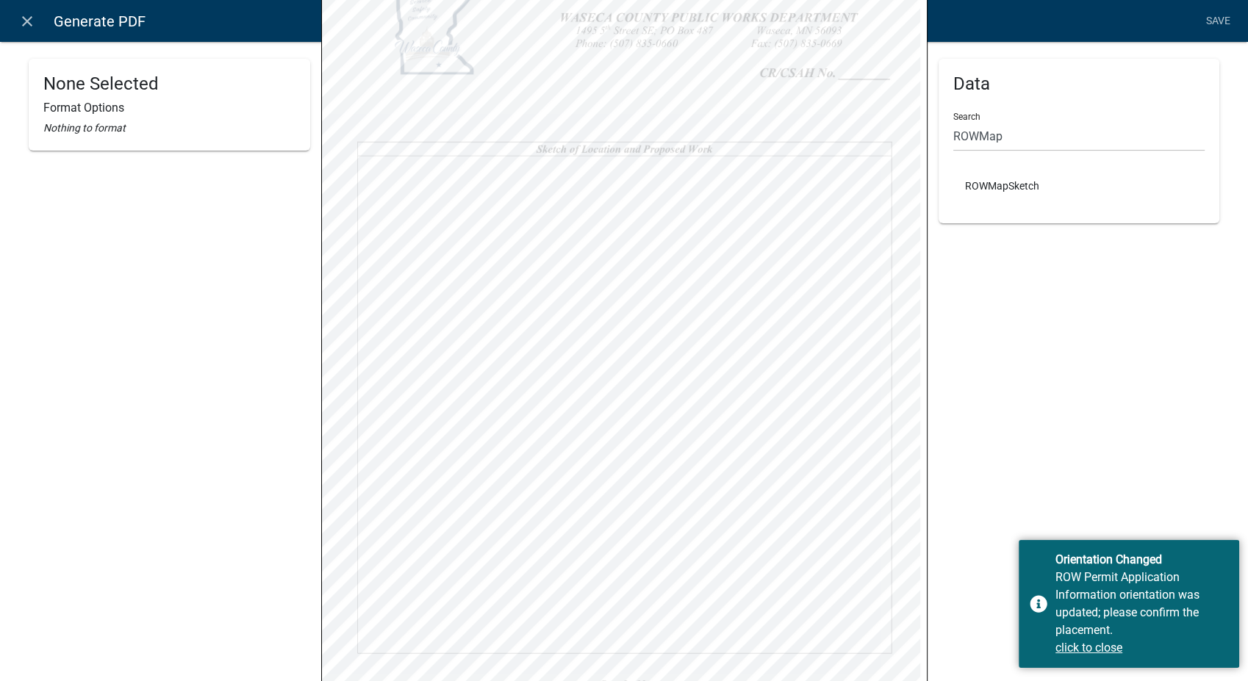
scroll to position [326, 0]
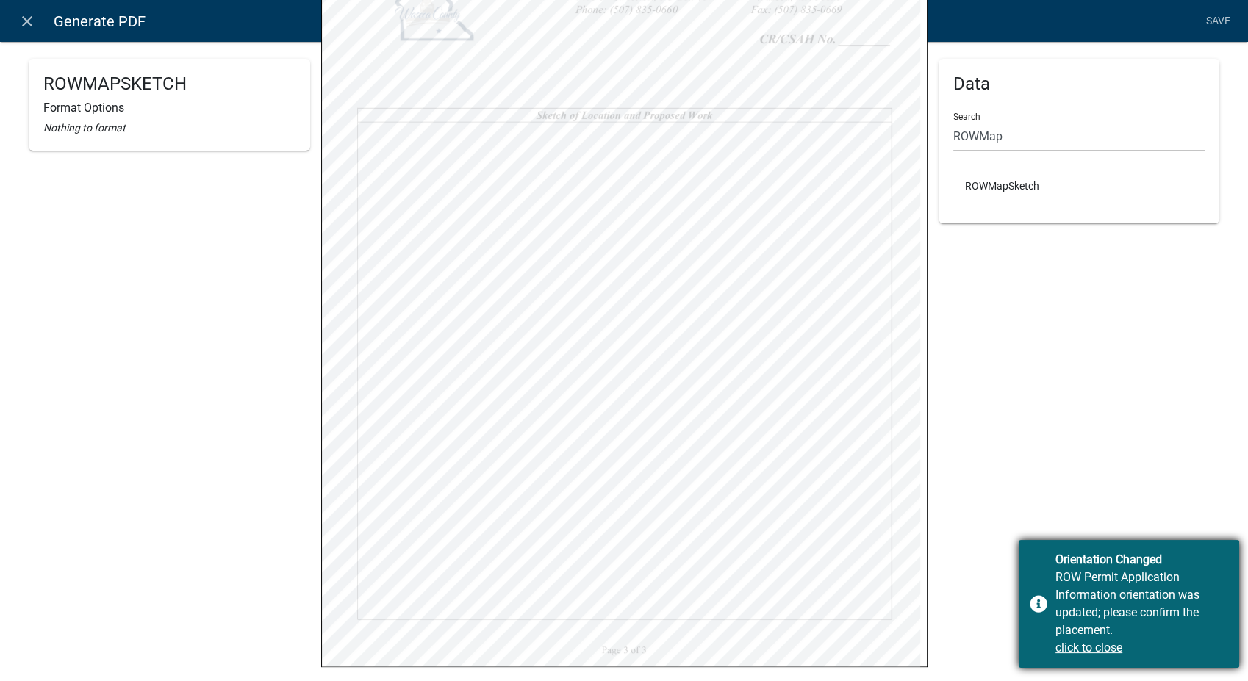
click at [1095, 649] on u "click to close" at bounding box center [1089, 648] width 67 height 14
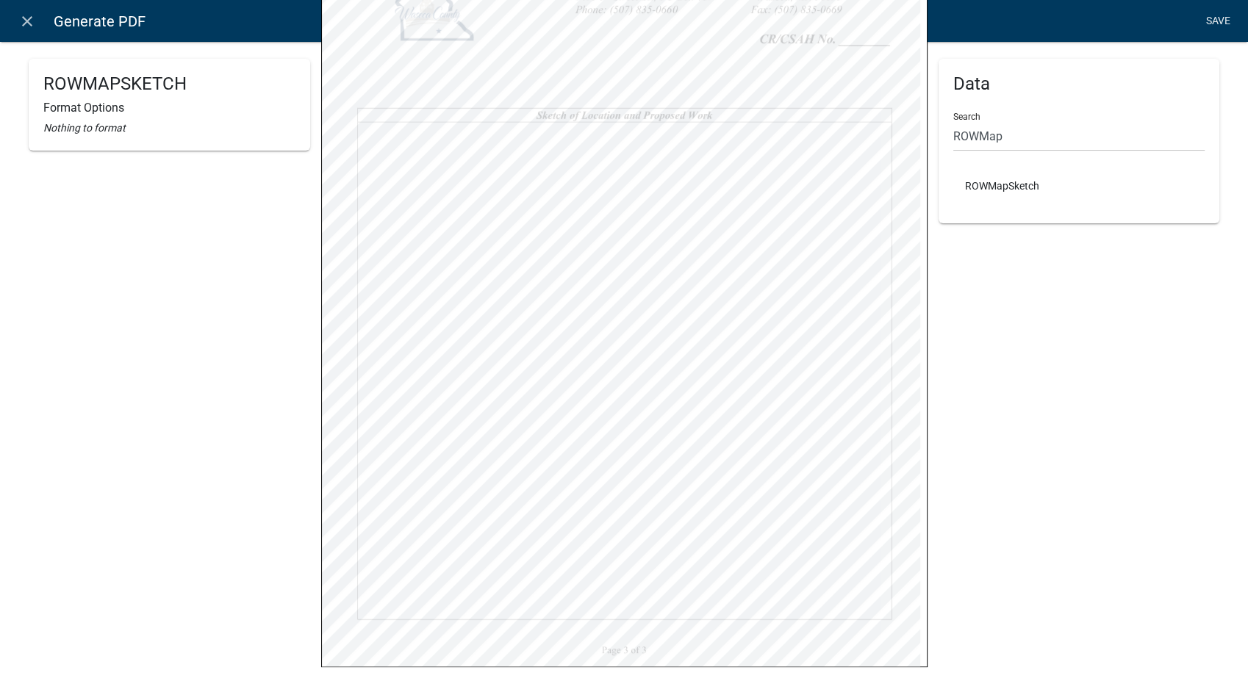
click at [1222, 14] on link "Save" at bounding box center [1218, 21] width 37 height 28
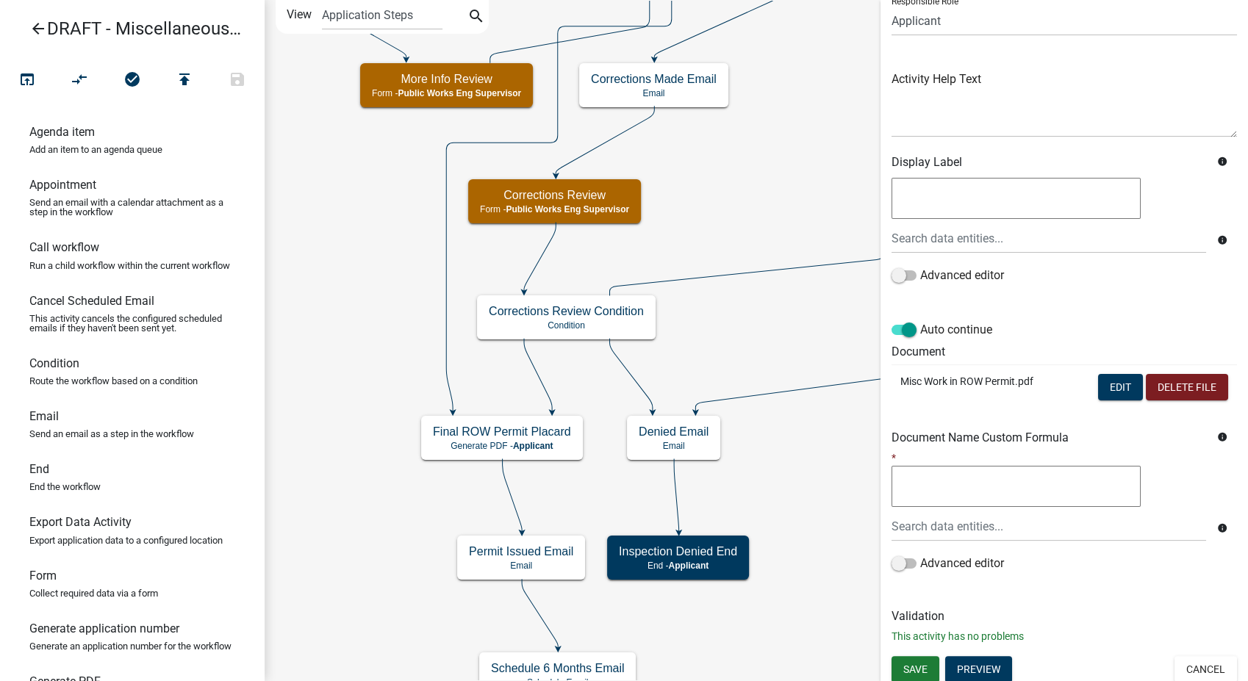
scroll to position [123, 0]
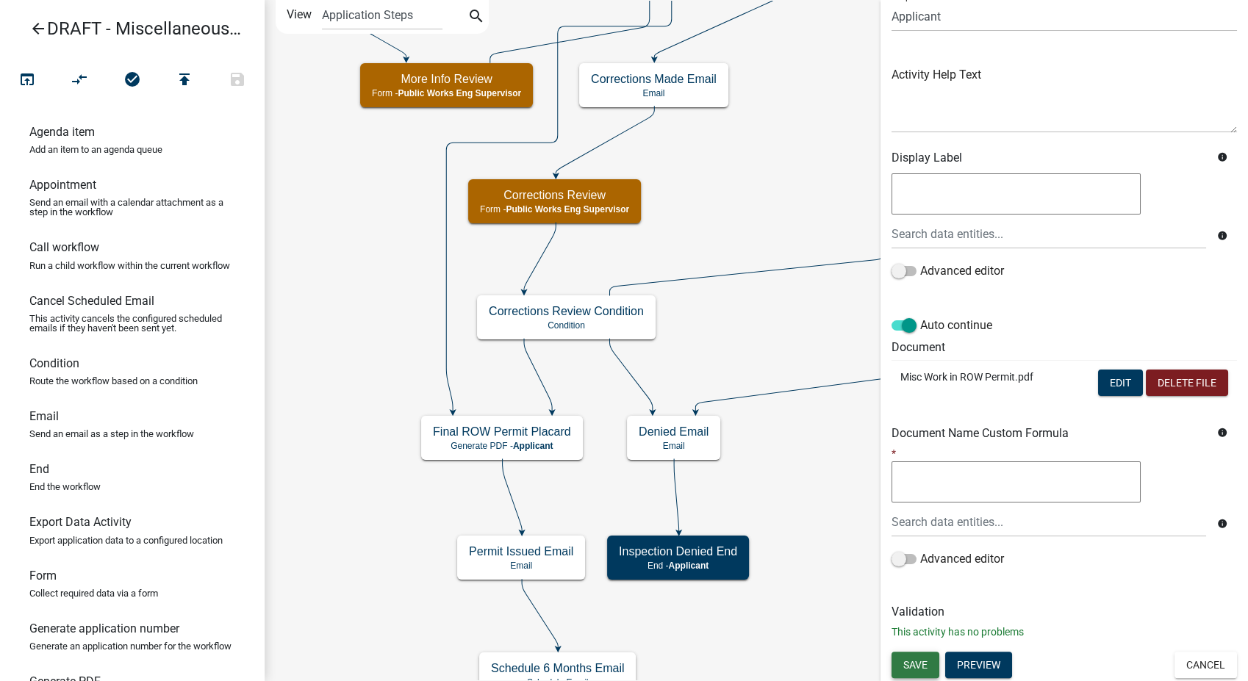
click at [903, 665] on span "Save" at bounding box center [915, 665] width 24 height 12
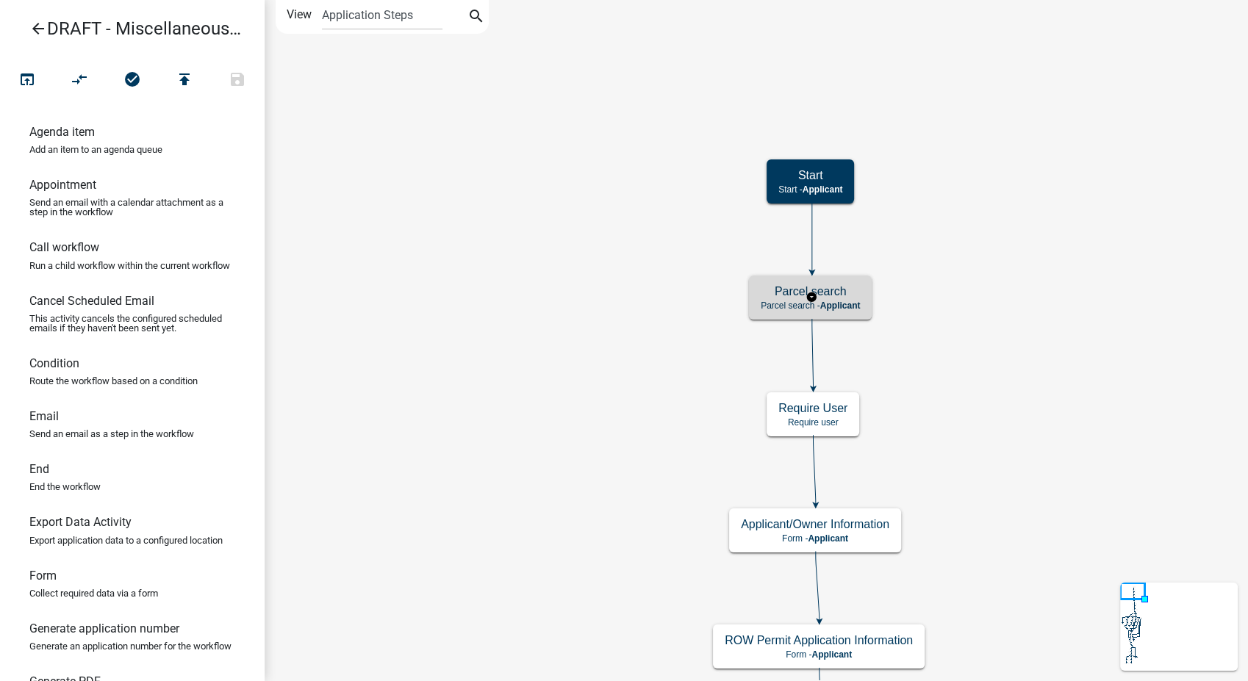
click at [846, 308] on span "Applicant" at bounding box center [840, 306] width 40 height 10
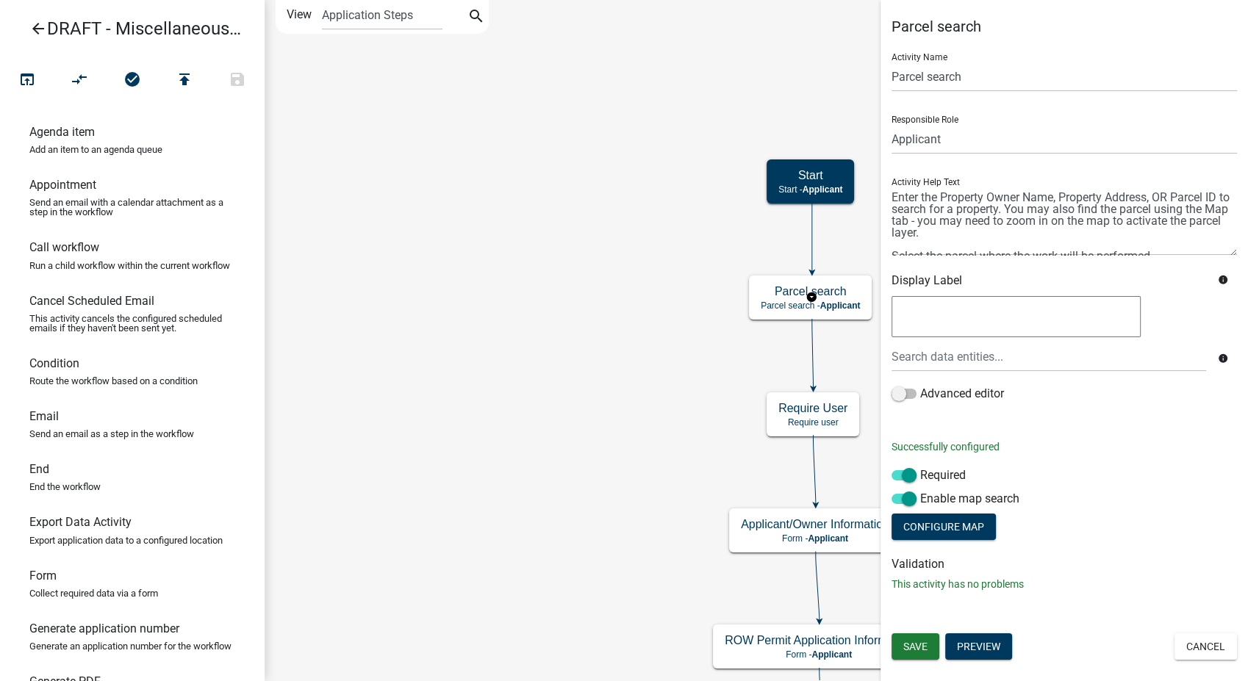
scroll to position [12, 0]
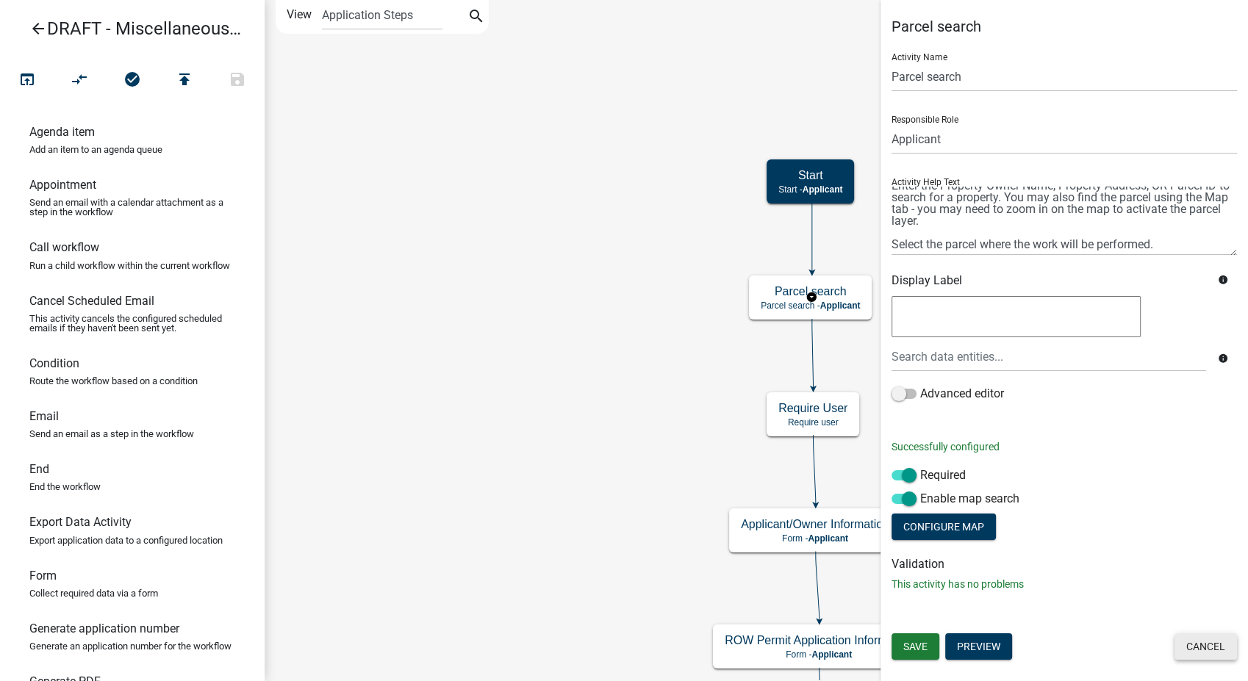
click at [1200, 648] on button "Cancel" at bounding box center [1206, 647] width 62 height 26
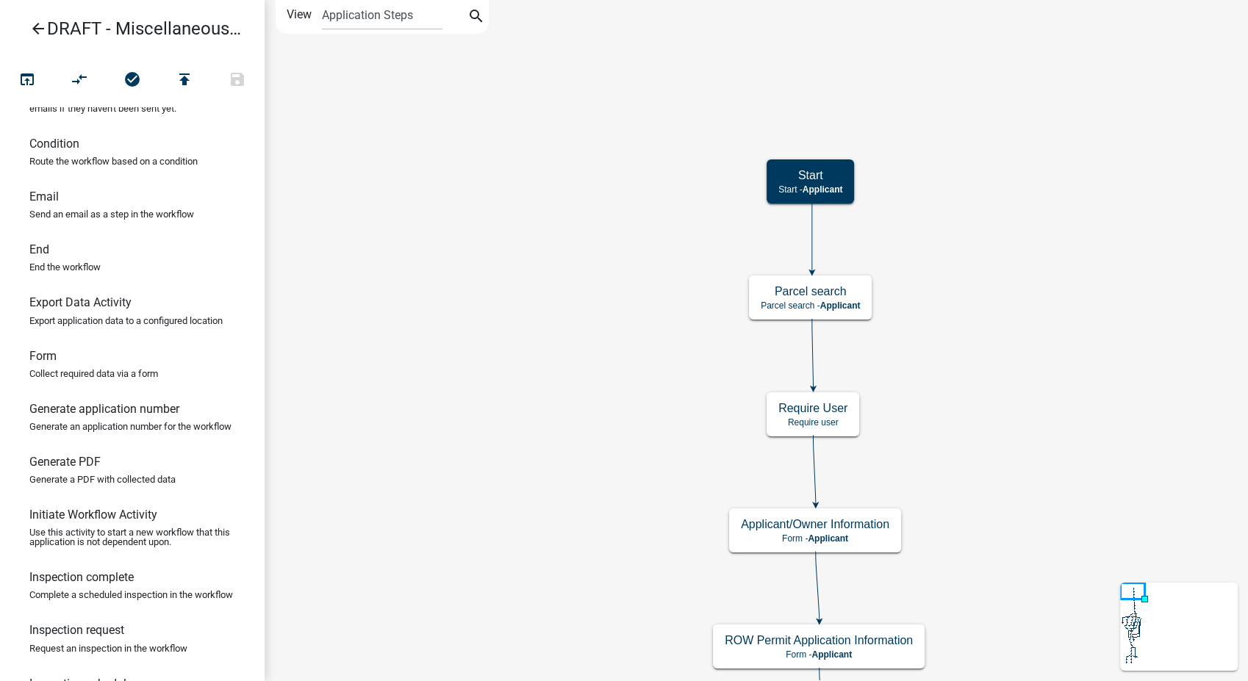
scroll to position [245, 0]
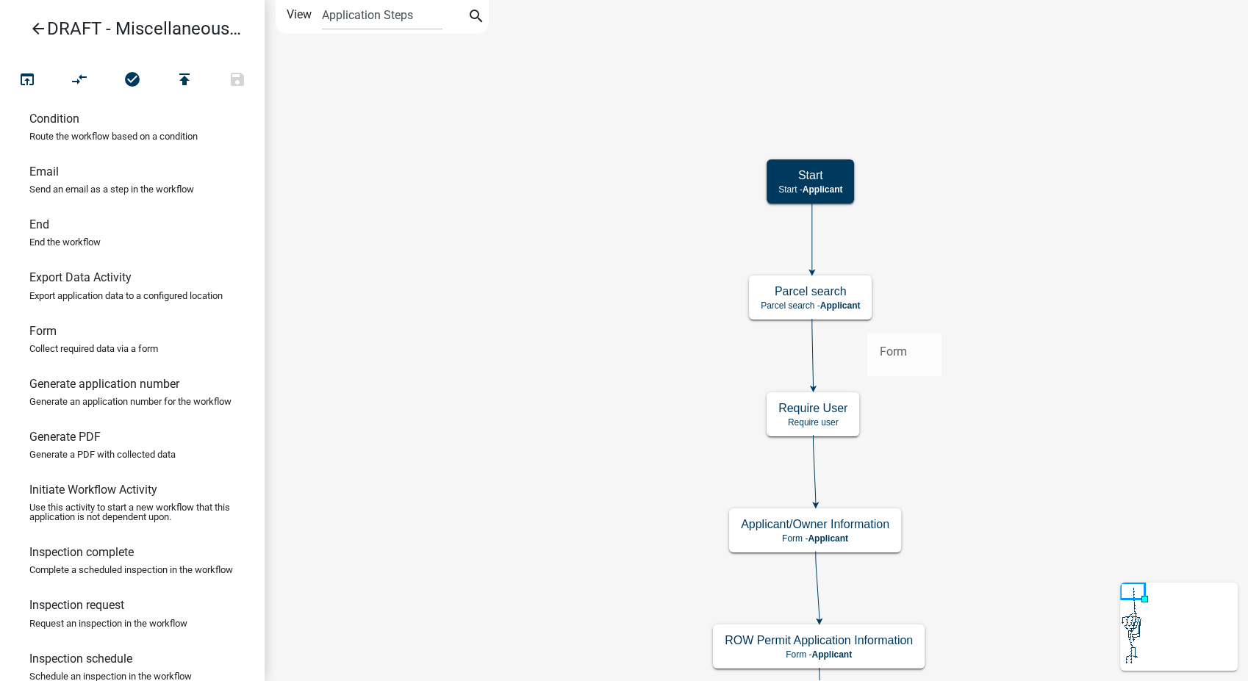
drag, startPoint x: 40, startPoint y: 346, endPoint x: 867, endPoint y: 320, distance: 828.1
click at [867, 320] on div "arrow_back DRAFT - Miscellaneous Work in the Right-of-Way Permit open_in_browse…" at bounding box center [624, 340] width 1248 height 681
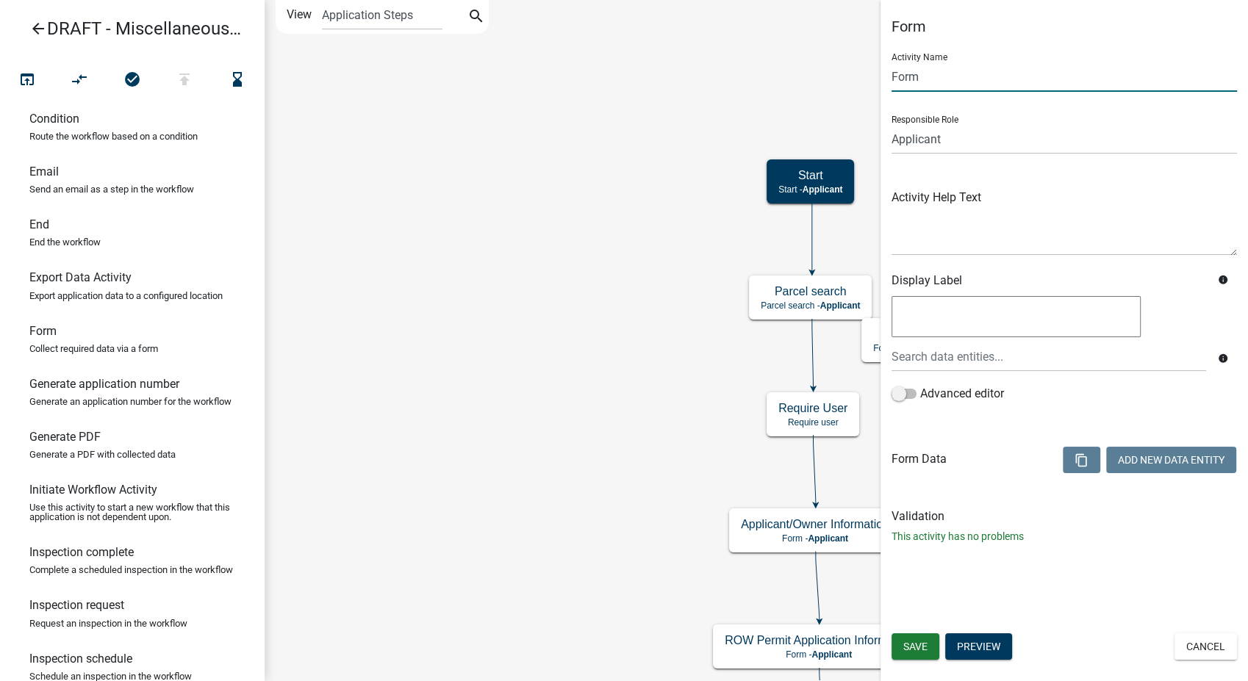
click at [936, 80] on input "Form" at bounding box center [1064, 77] width 345 height 30
type input "F"
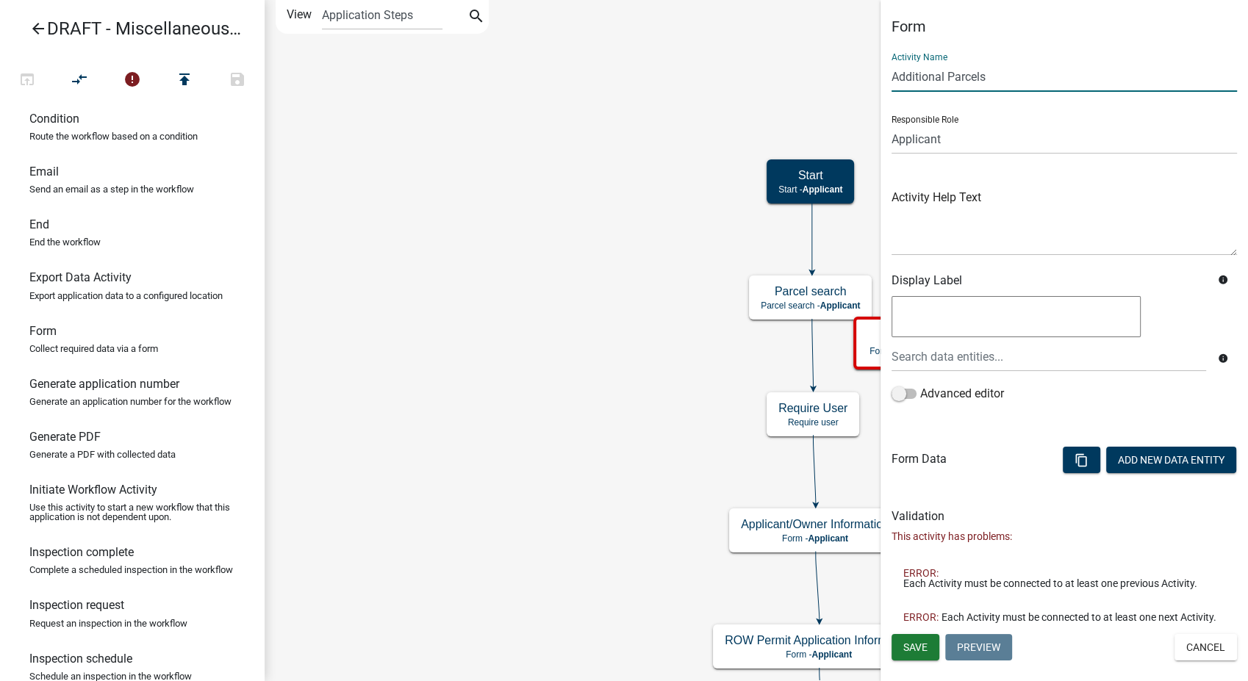
click at [1104, 43] on div "Activity Name Additional Parcels" at bounding box center [1064, 66] width 345 height 51
click at [1006, 81] on input "Additional Parcels" at bounding box center [1064, 77] width 345 height 30
type input "Additional Parcels?"
click at [1156, 465] on button "Add New Data Entity" at bounding box center [1171, 460] width 130 height 26
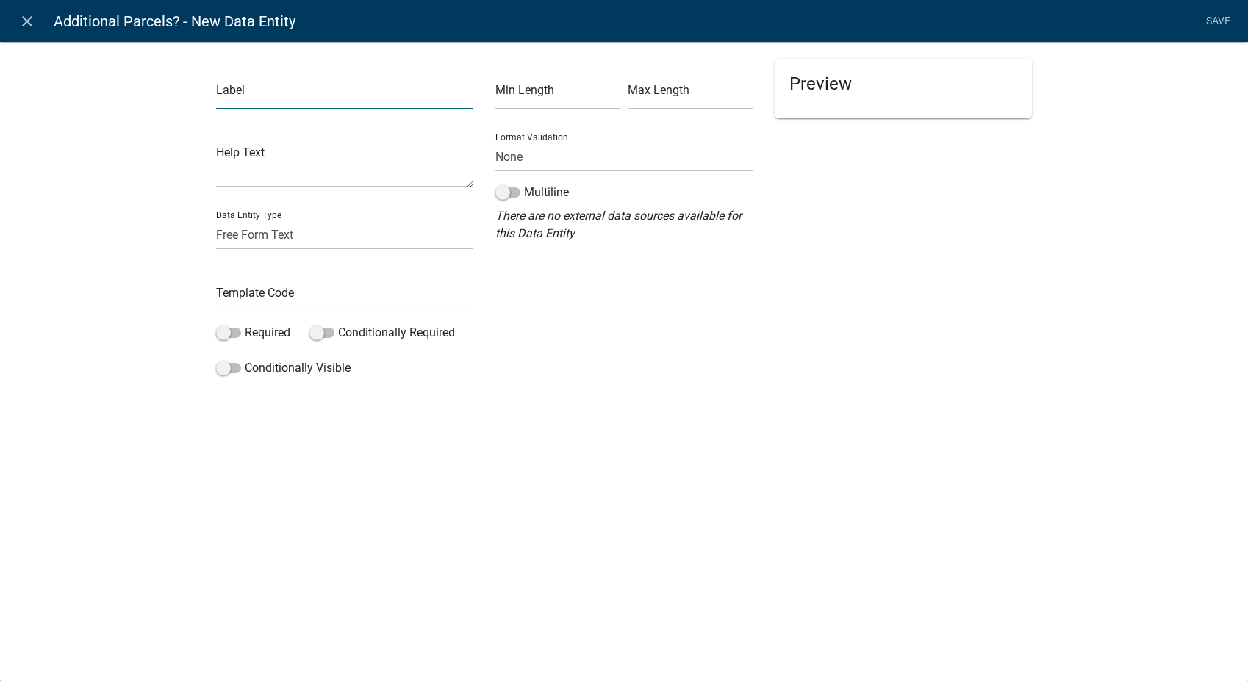
click at [265, 101] on input "text" at bounding box center [344, 94] width 257 height 30
type input "Are there additional parcels associated with this project?"
click at [285, 241] on select "Free Form Text Document Display Entity Value Fee Numeric Data Date Map Sketch D…" at bounding box center [344, 235] width 257 height 30
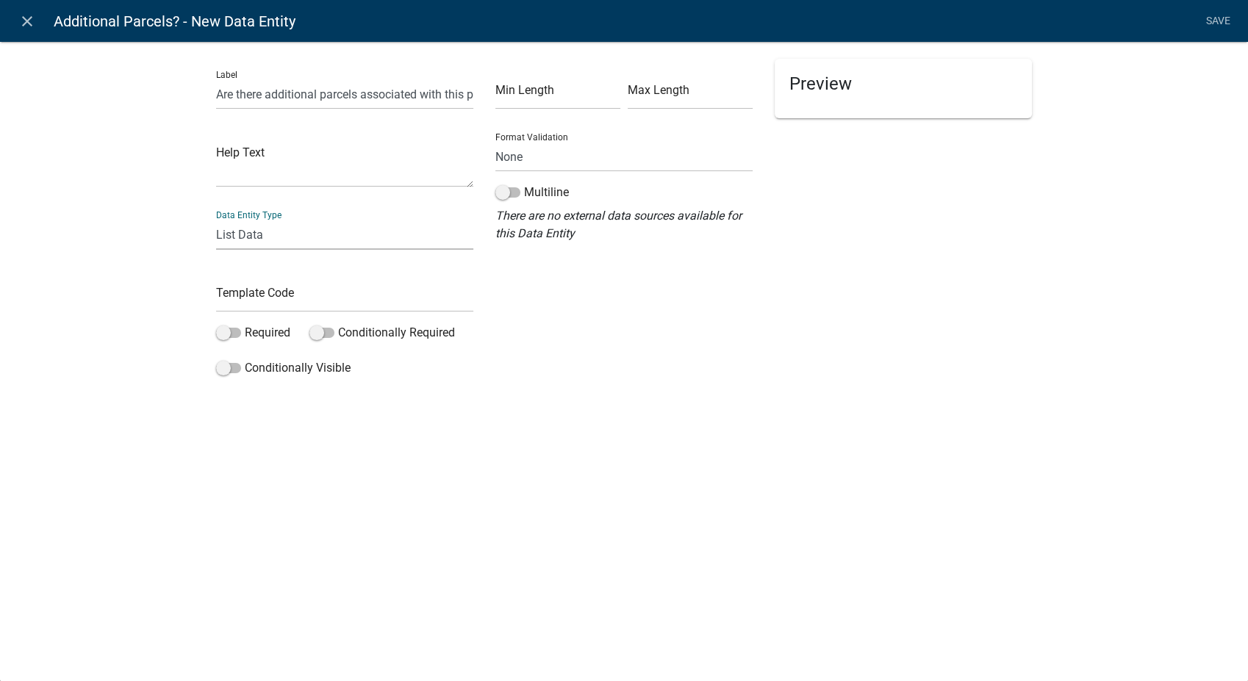
click at [216, 220] on select "Free Form Text Document Display Entity Value Fee Numeric Data Date Map Sketch D…" at bounding box center [344, 235] width 257 height 30
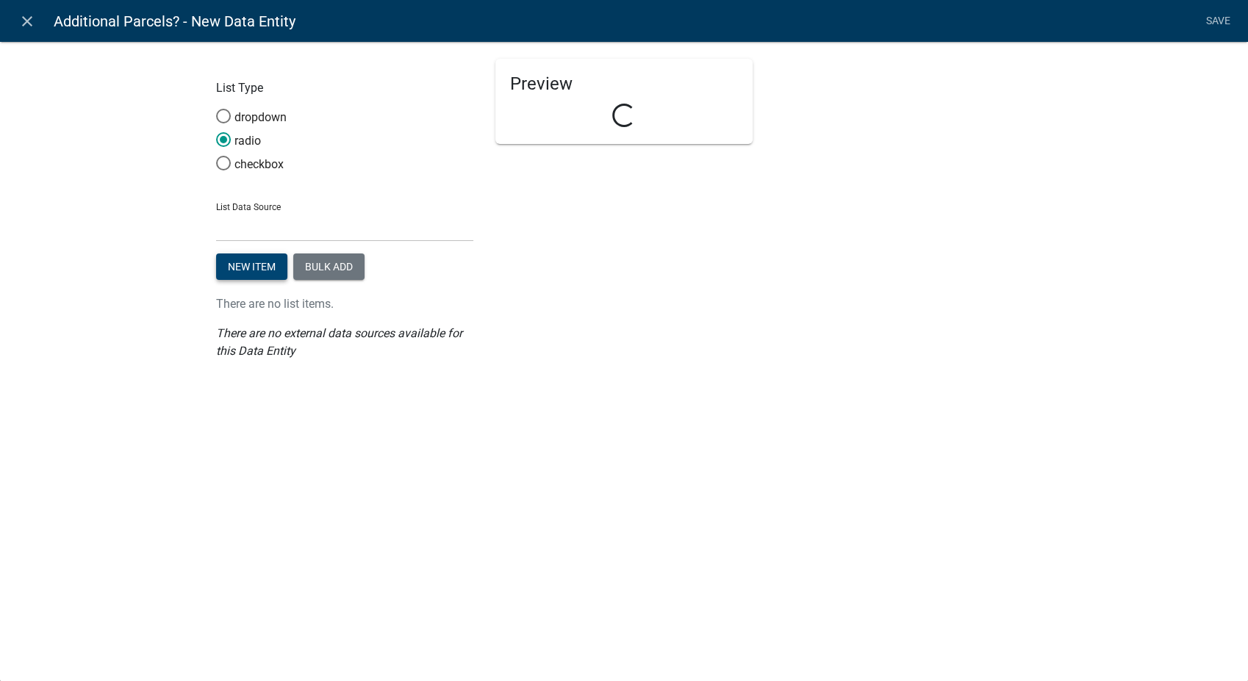
select select "list-data"
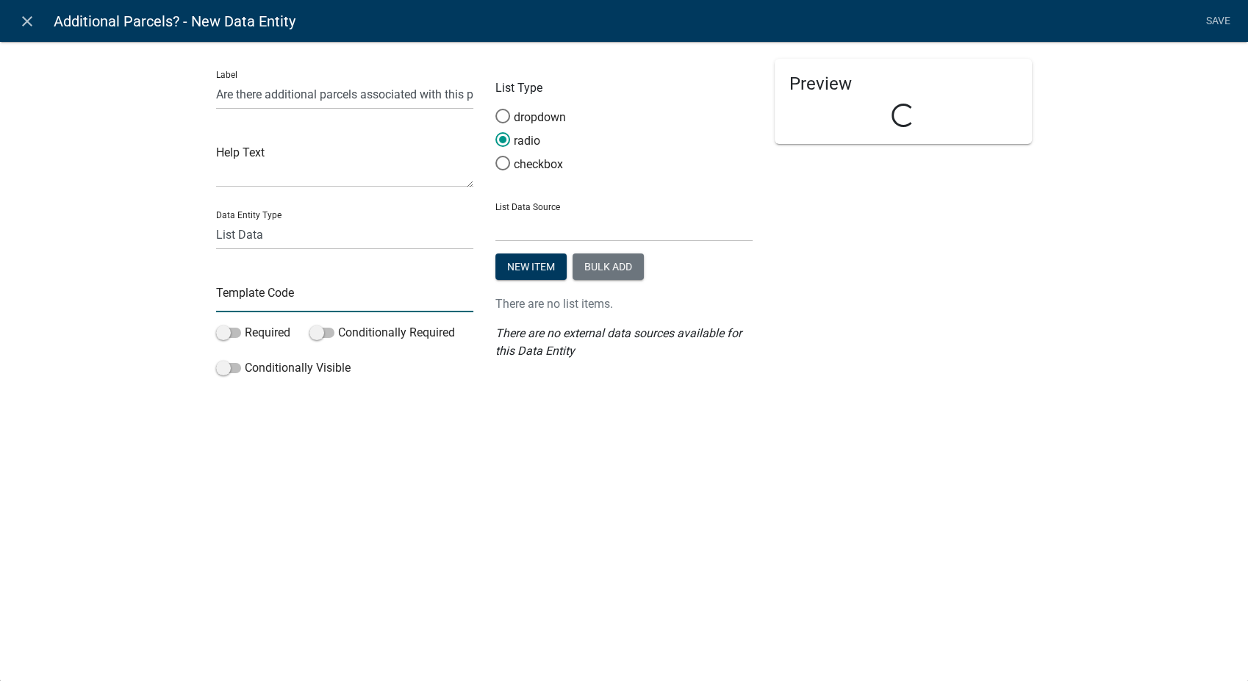
click at [251, 295] on input "text" at bounding box center [344, 297] width 257 height 30
type input "AdditionalParcelsYN"
click at [584, 262] on button "Bulk add" at bounding box center [608, 267] width 71 height 26
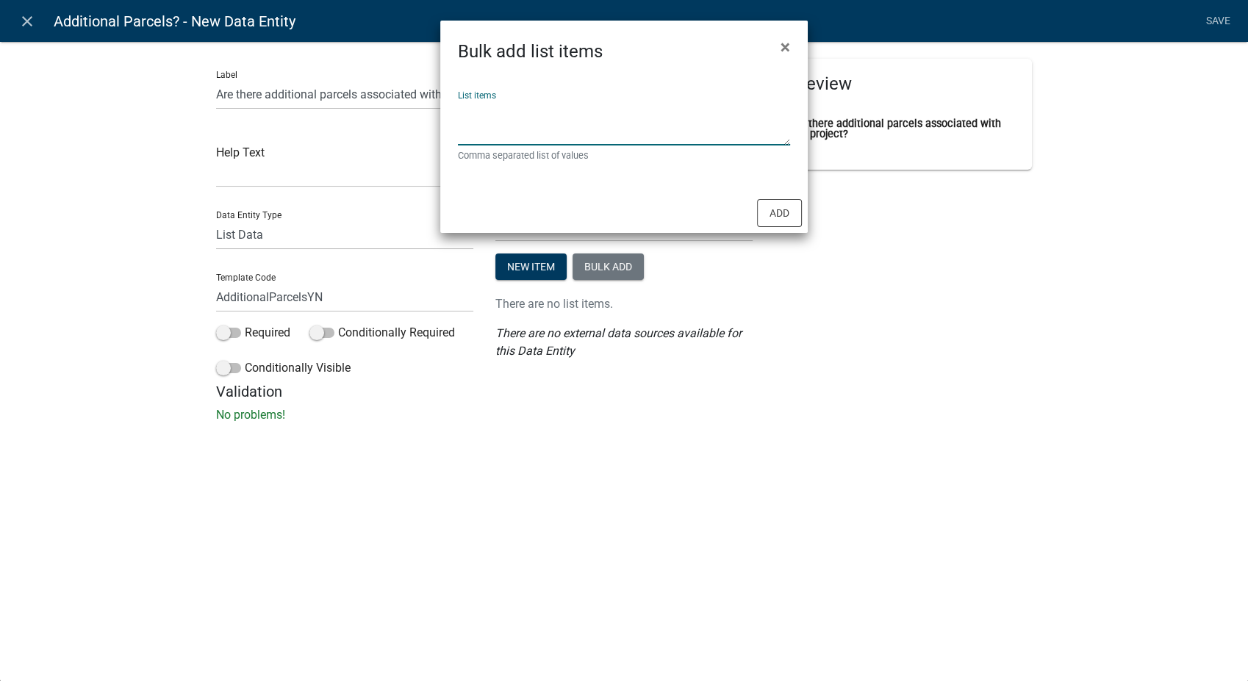
click at [496, 117] on textarea "List items" at bounding box center [624, 123] width 332 height 46
type textarea "Yes,No"
click at [771, 208] on button "Add" at bounding box center [779, 213] width 45 height 28
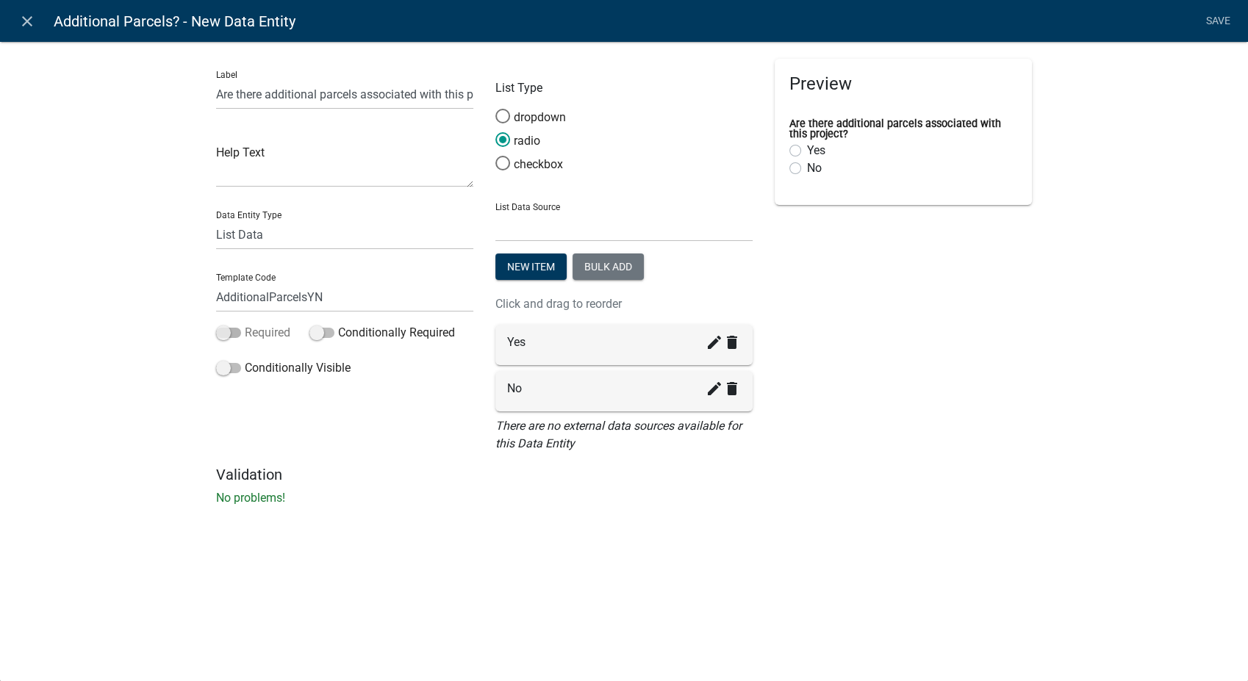
click at [223, 329] on span at bounding box center [228, 333] width 25 height 10
click at [245, 324] on input "Required" at bounding box center [245, 324] width 0 height 0
click at [1215, 15] on link "Save" at bounding box center [1218, 21] width 37 height 28
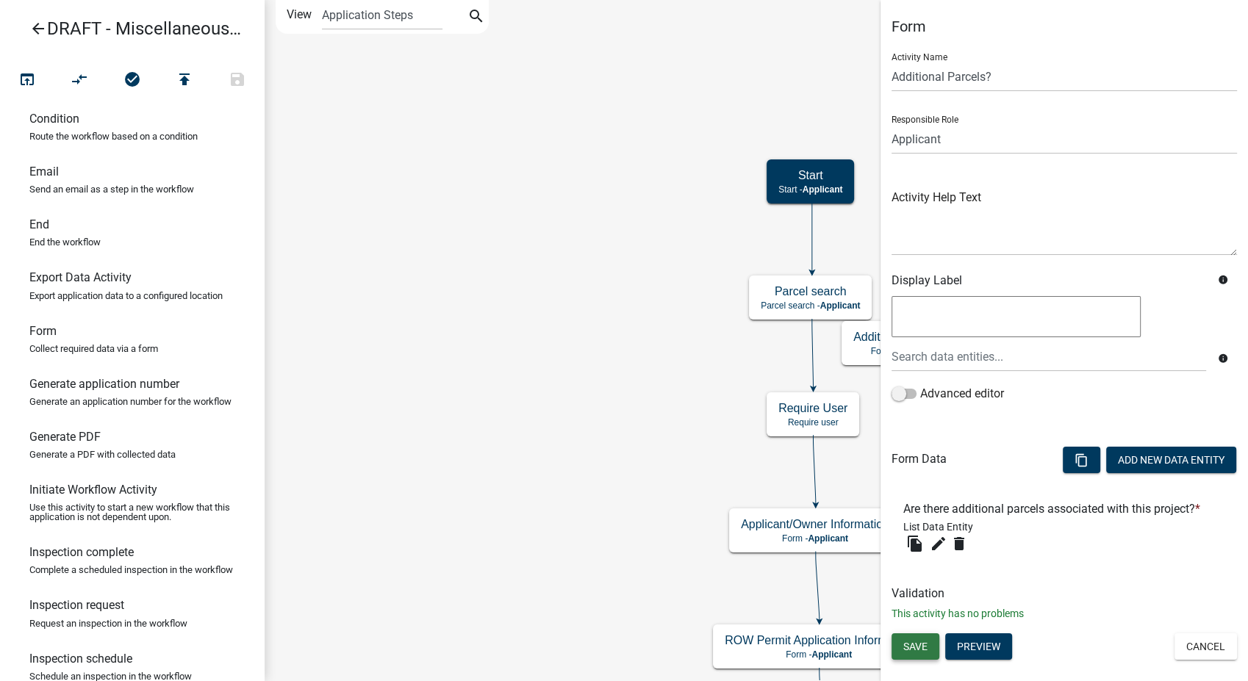
click at [917, 653] on button "Save" at bounding box center [916, 647] width 48 height 26
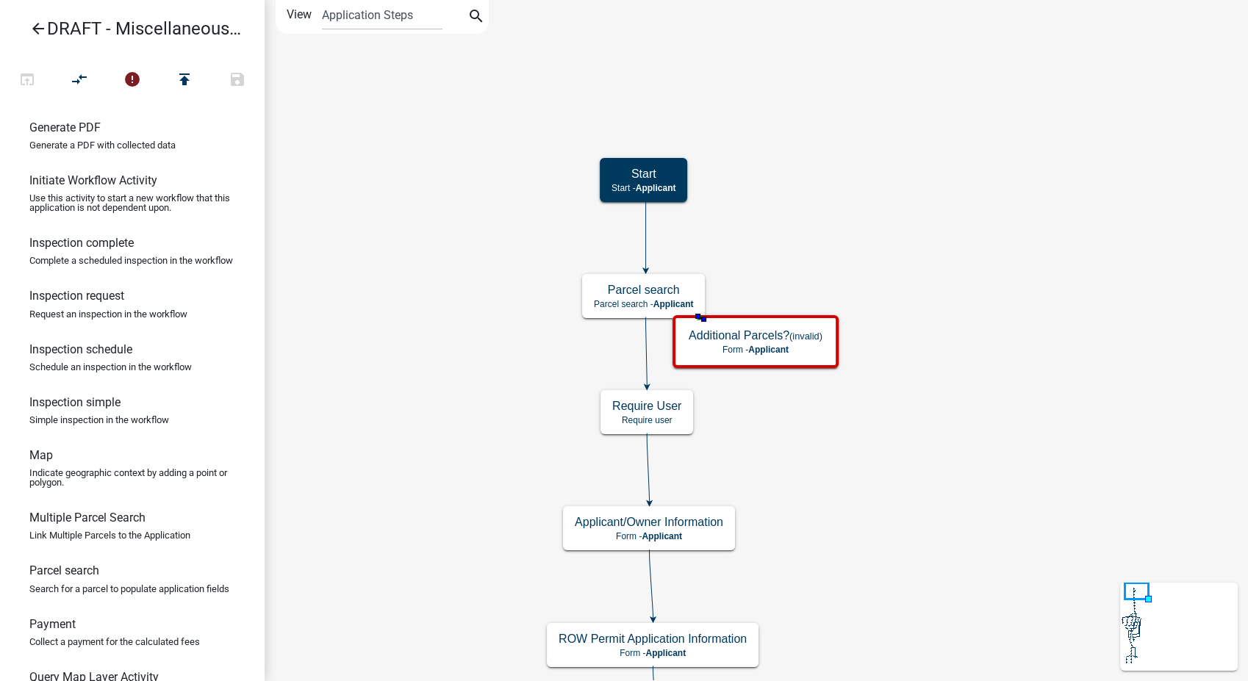
scroll to position [571, 0]
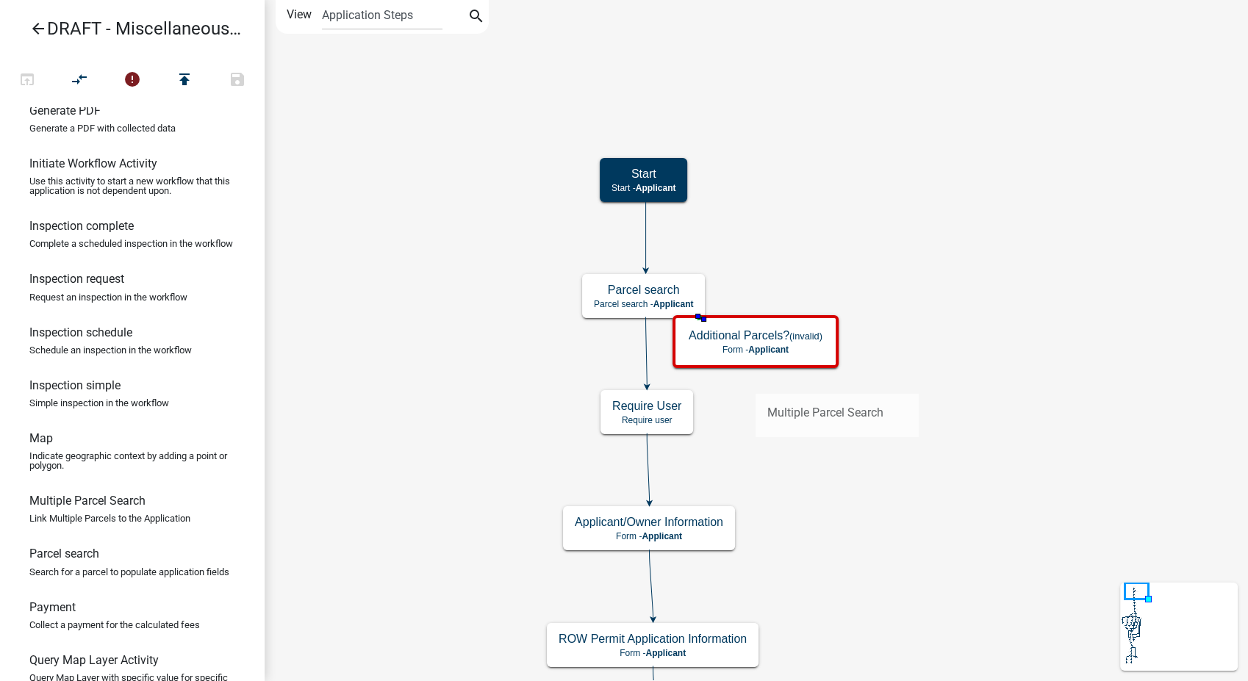
drag, startPoint x: 82, startPoint y: 545, endPoint x: 755, endPoint y: 381, distance: 692.3
click at [755, 381] on div "arrow_back DRAFT - Miscellaneous Work in the Right-of-Way Permit open_in_browse…" at bounding box center [624, 340] width 1248 height 681
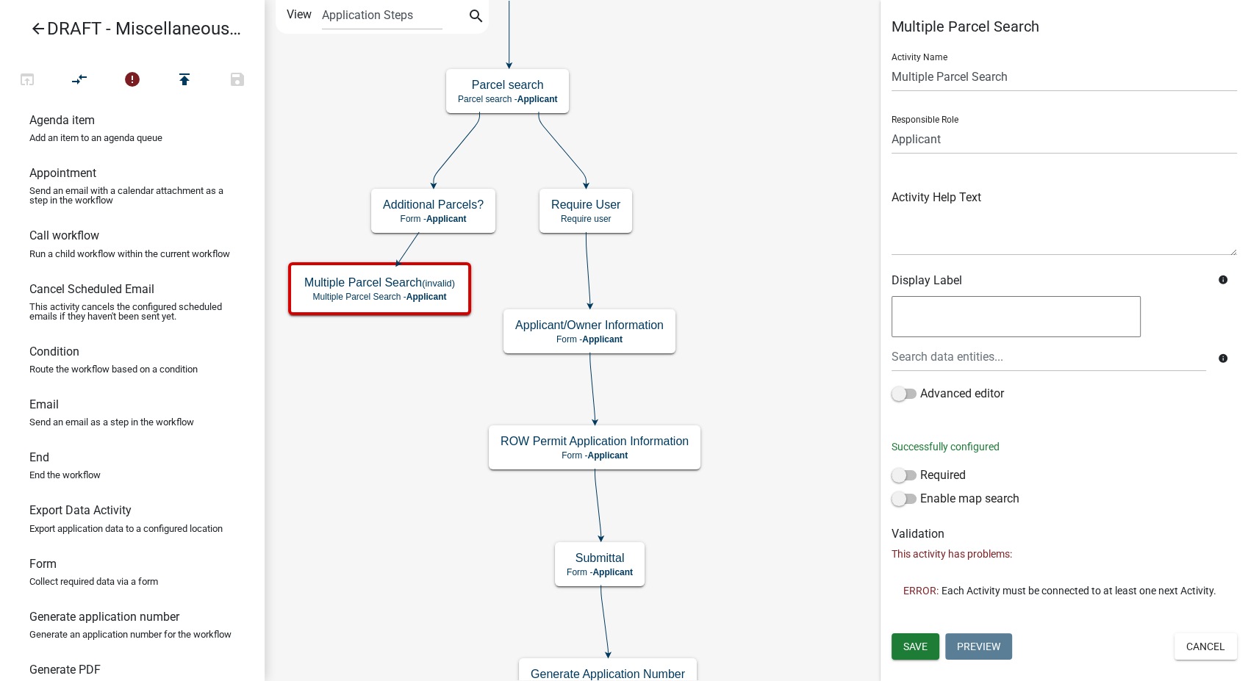
scroll to position [0, 0]
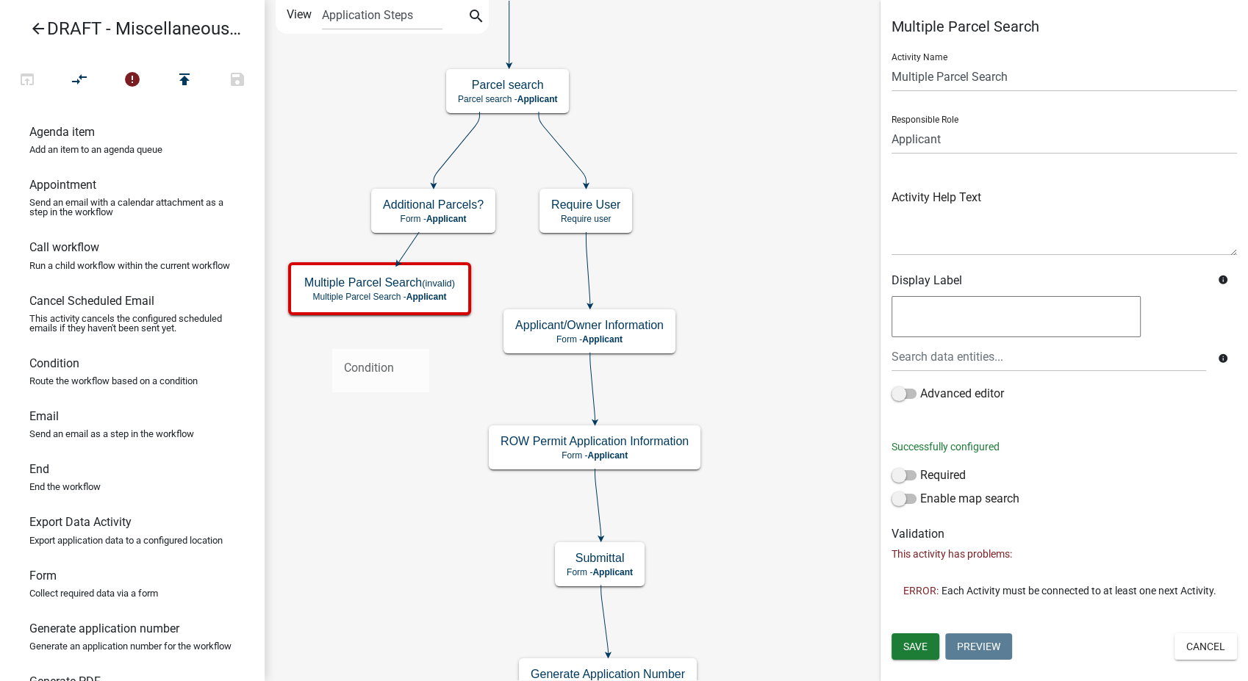
drag, startPoint x: 63, startPoint y: 384, endPoint x: 332, endPoint y: 337, distance: 272.3
click at [332, 337] on div "arrow_back DRAFT - Miscellaneous Work in the Right-of-Way Permit open_in_browse…" at bounding box center [624, 340] width 1248 height 681
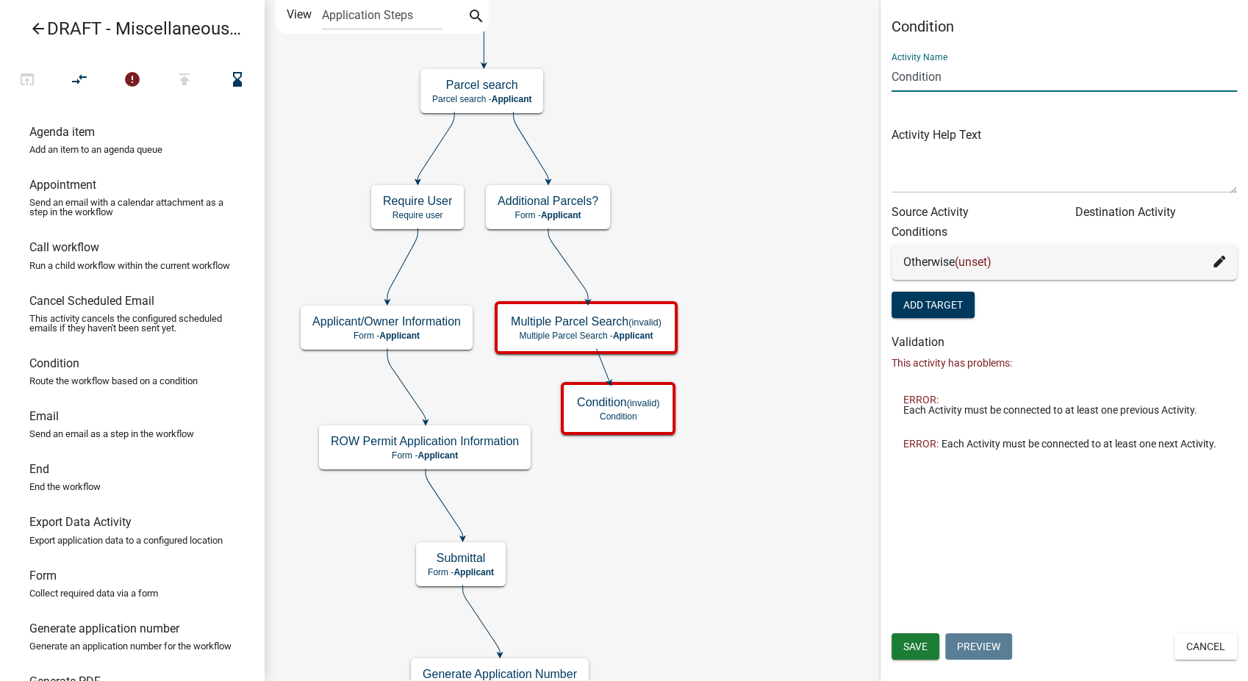
click at [892, 74] on input "Condition" at bounding box center [1064, 77] width 345 height 30
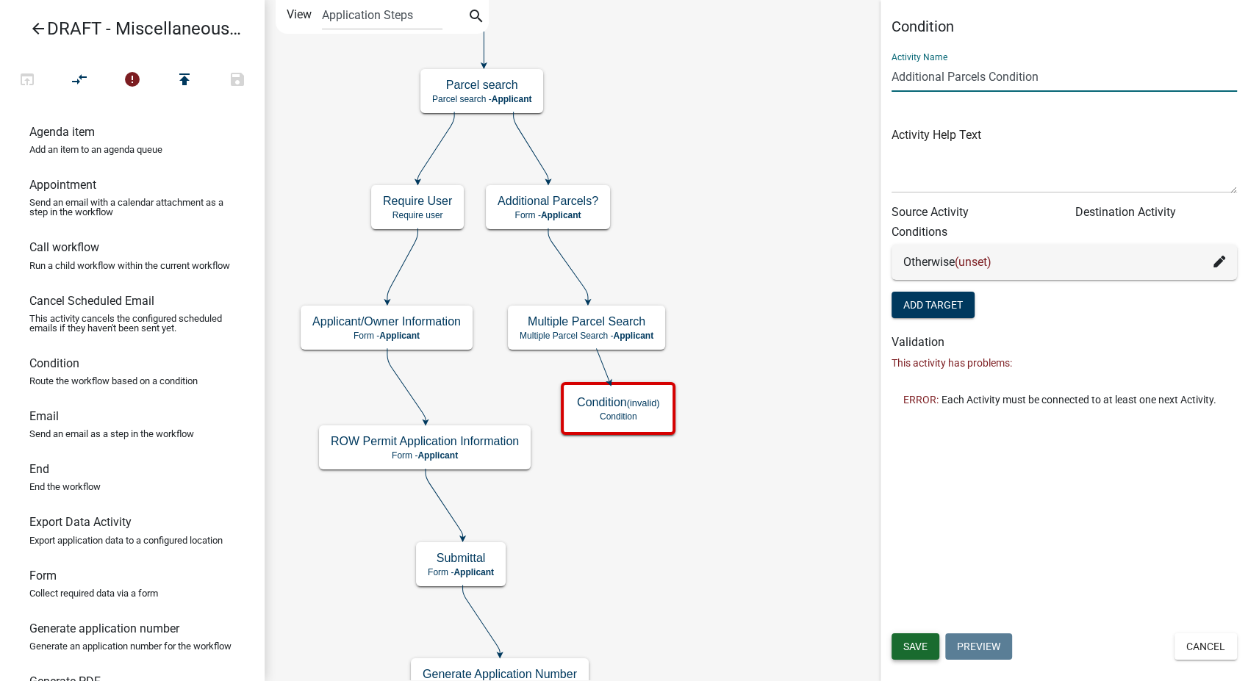
type input "Additional Parcels Condition"
click at [917, 645] on span "Save" at bounding box center [915, 647] width 24 height 12
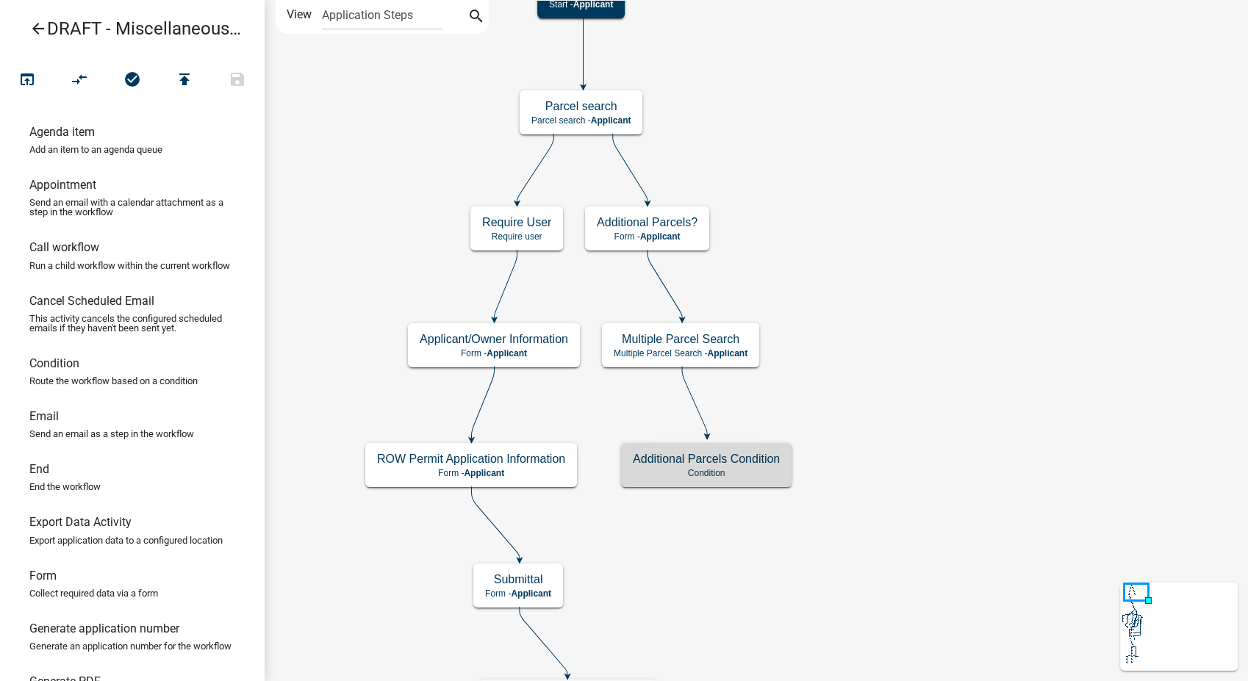
click at [694, 403] on icon at bounding box center [694, 400] width 25 height 69
click at [664, 287] on icon at bounding box center [665, 284] width 35 height 69
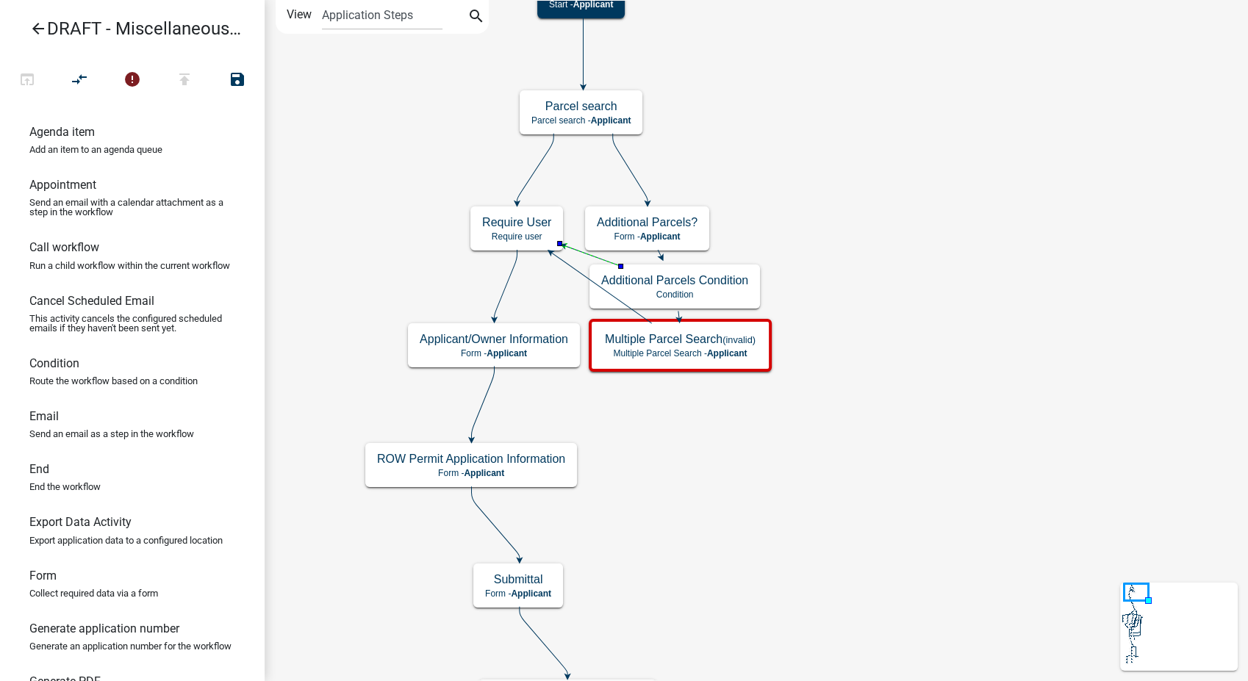
click at [539, 166] on icon at bounding box center [535, 168] width 37 height 69
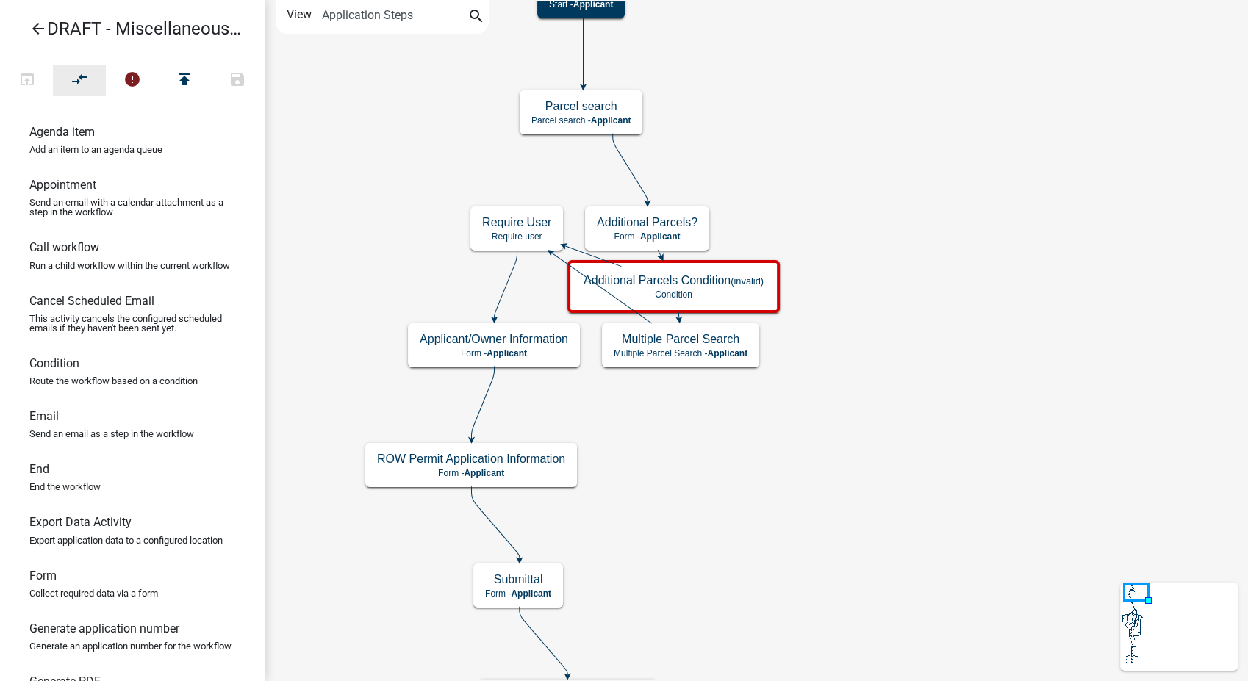
click at [79, 79] on icon "compare_arrows" at bounding box center [80, 81] width 18 height 21
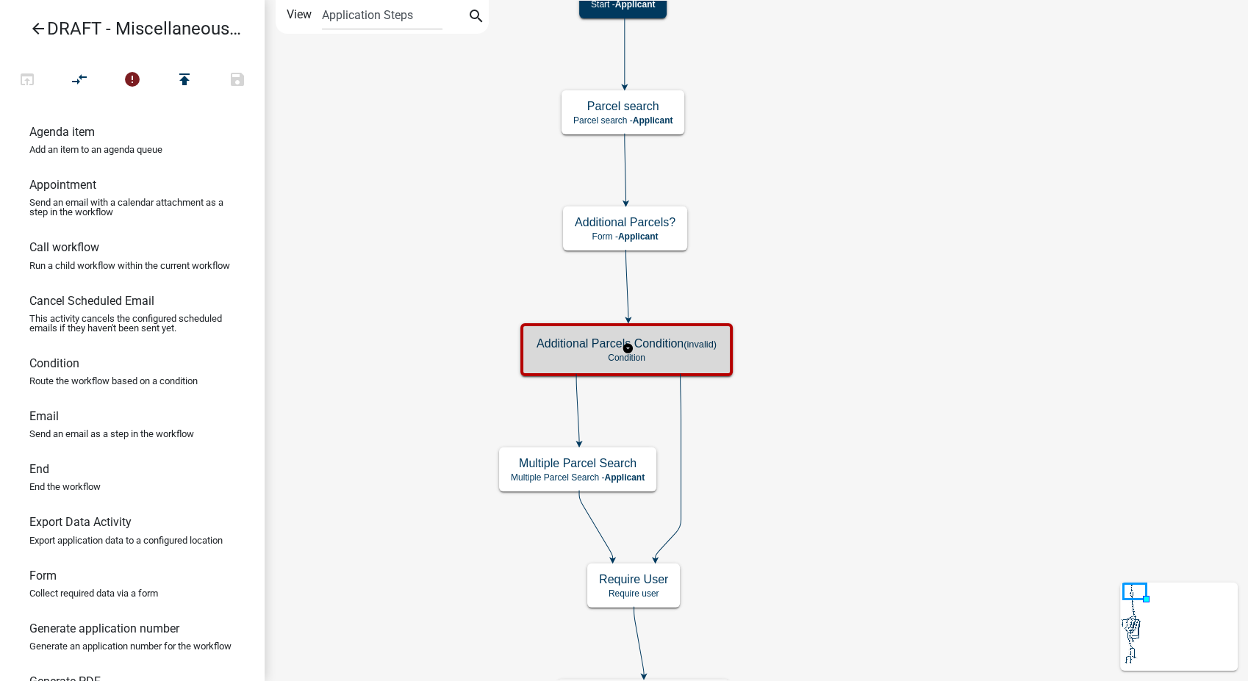
click at [670, 341] on h5 "Additional Parcels Condition (invalid)" at bounding box center [627, 344] width 180 height 14
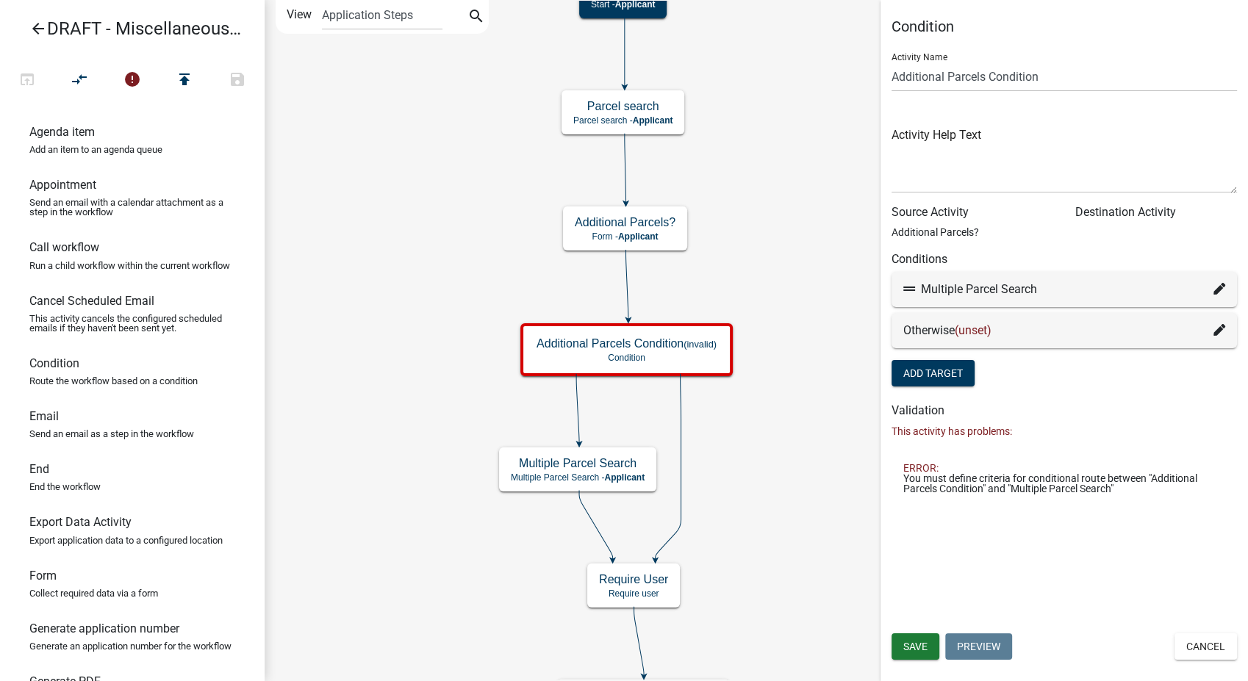
click at [1212, 286] on div "Multiple Parcel Search" at bounding box center [1064, 290] width 322 height 18
click at [1217, 287] on icon at bounding box center [1220, 289] width 12 height 12
select select "47: 7c7b5ab1-ca5f-4109-9e4a-e2e03512a1e1"
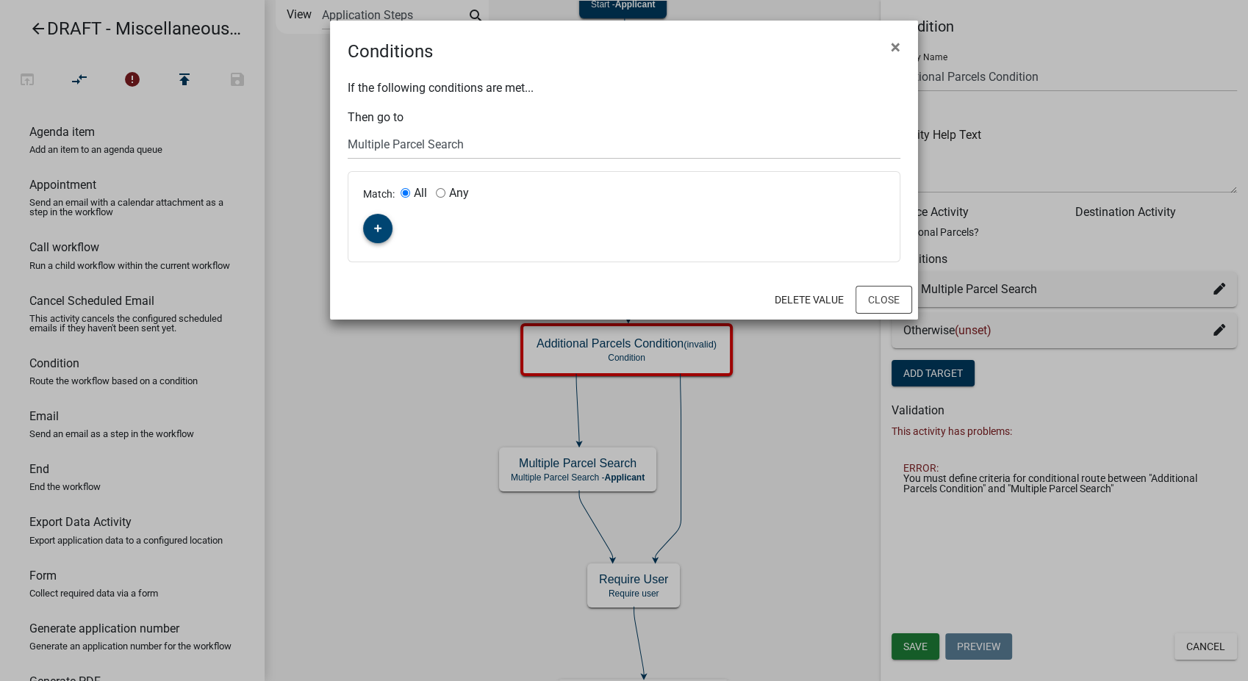
click at [387, 229] on button "button" at bounding box center [377, 228] width 29 height 29
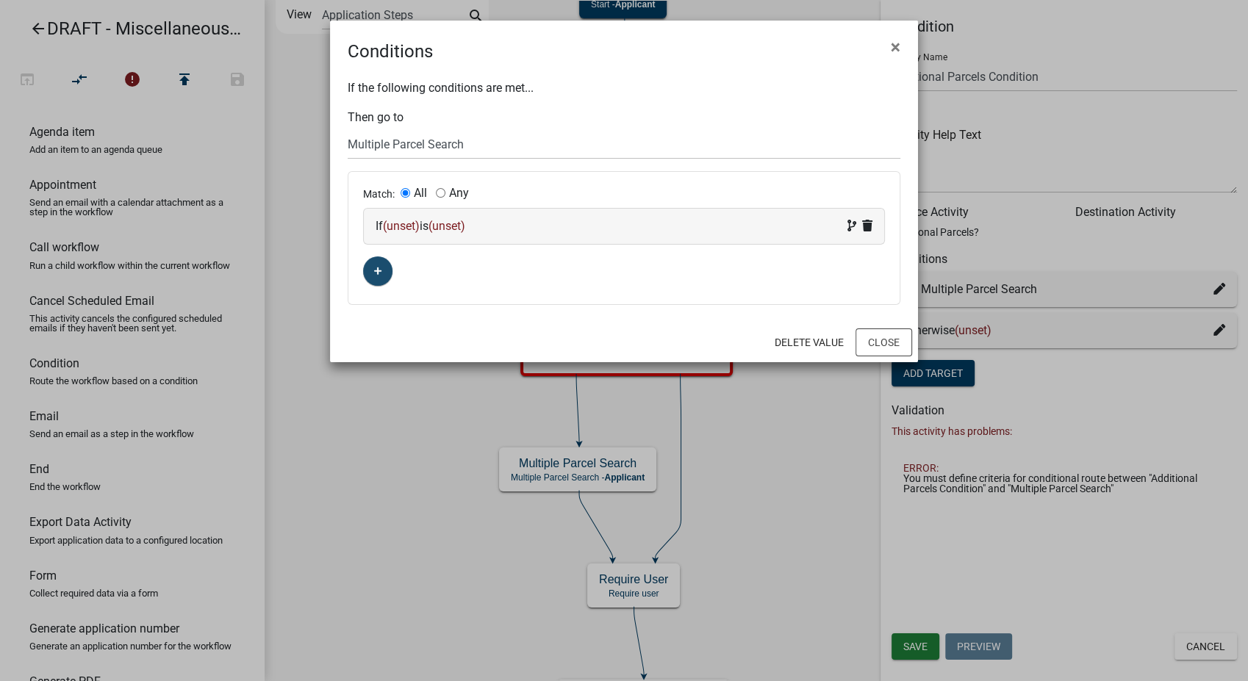
click at [528, 221] on div "If (unset) is (unset)" at bounding box center [624, 227] width 497 height 18
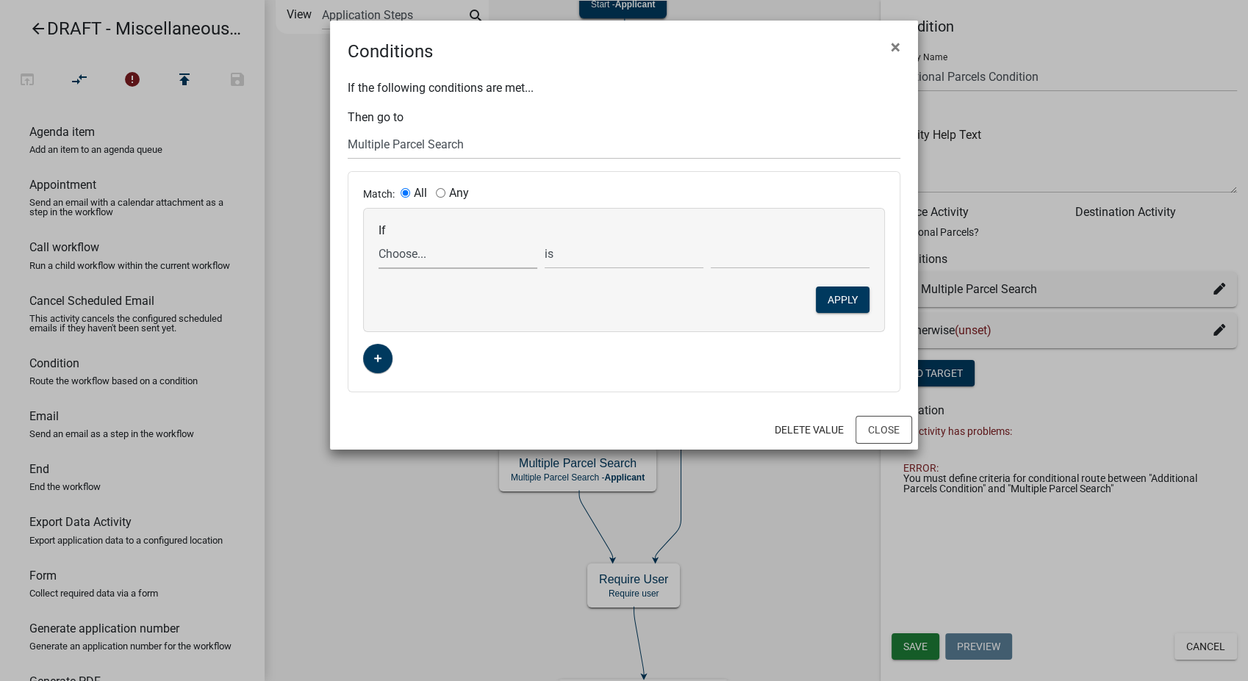
click at [401, 256] on select "Choose... AdditionalParcelsYN ALL_FEE_RECIPIENTS APPLICATION_ID APPLICATION_NUM…" at bounding box center [458, 254] width 159 height 30
select select "1: AdditionalParcelsYN"
click at [379, 239] on select "Choose... AdditionalParcelsYN ALL_FEE_RECIPIENTS APPLICATION_ID APPLICATION_NUM…" at bounding box center [458, 254] width 159 height 30
click at [772, 257] on select "Choose... No Yes" at bounding box center [790, 254] width 159 height 30
select select "2: Yes"
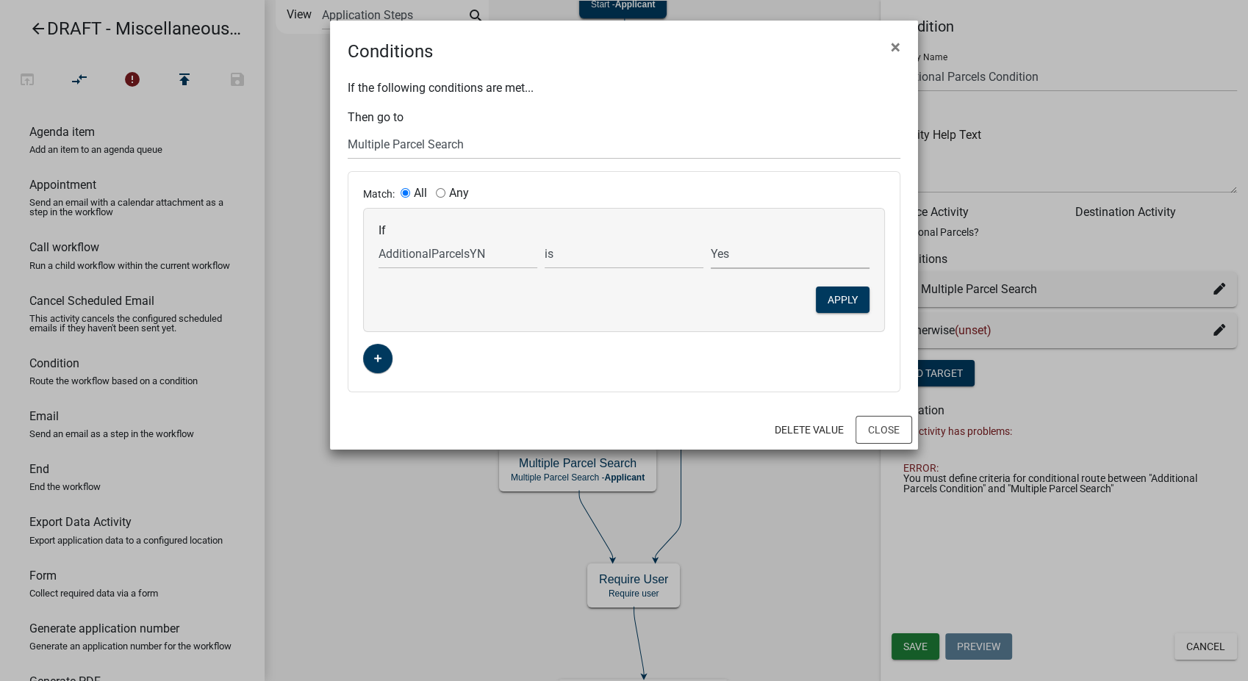
click at [711, 239] on select "Choose... No Yes" at bounding box center [790, 254] width 159 height 30
click at [831, 297] on button "Apply" at bounding box center [843, 300] width 54 height 26
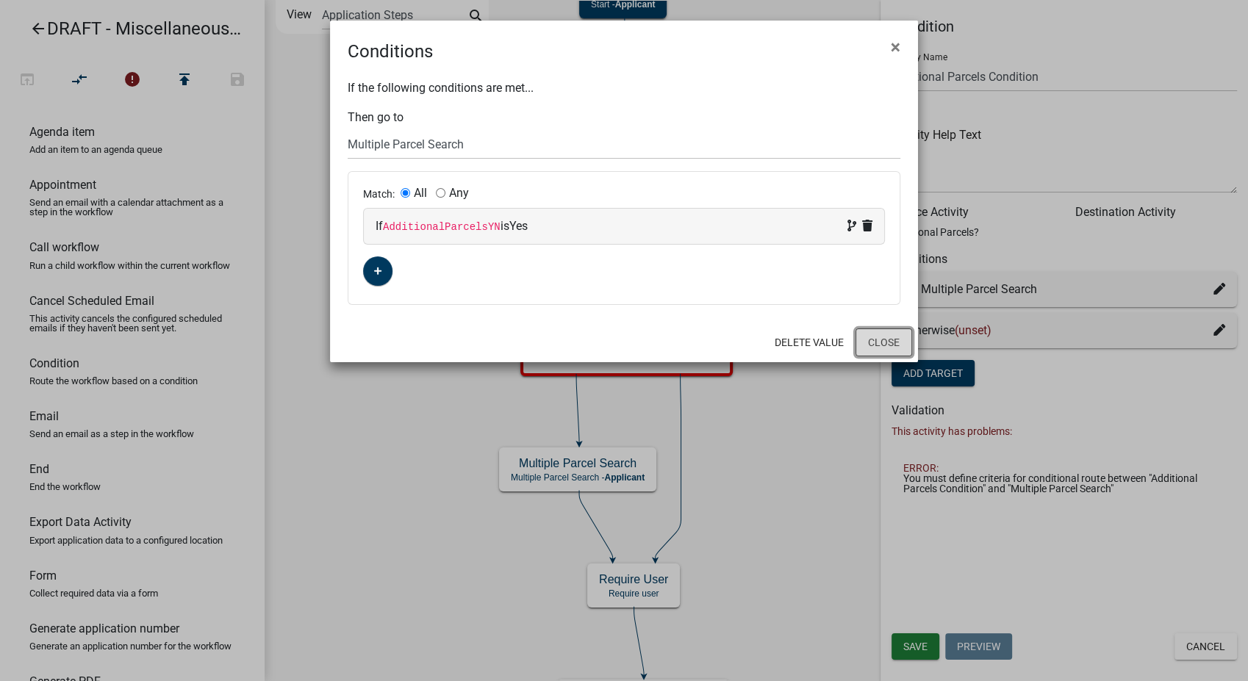
click at [877, 341] on button "Close" at bounding box center [884, 343] width 57 height 28
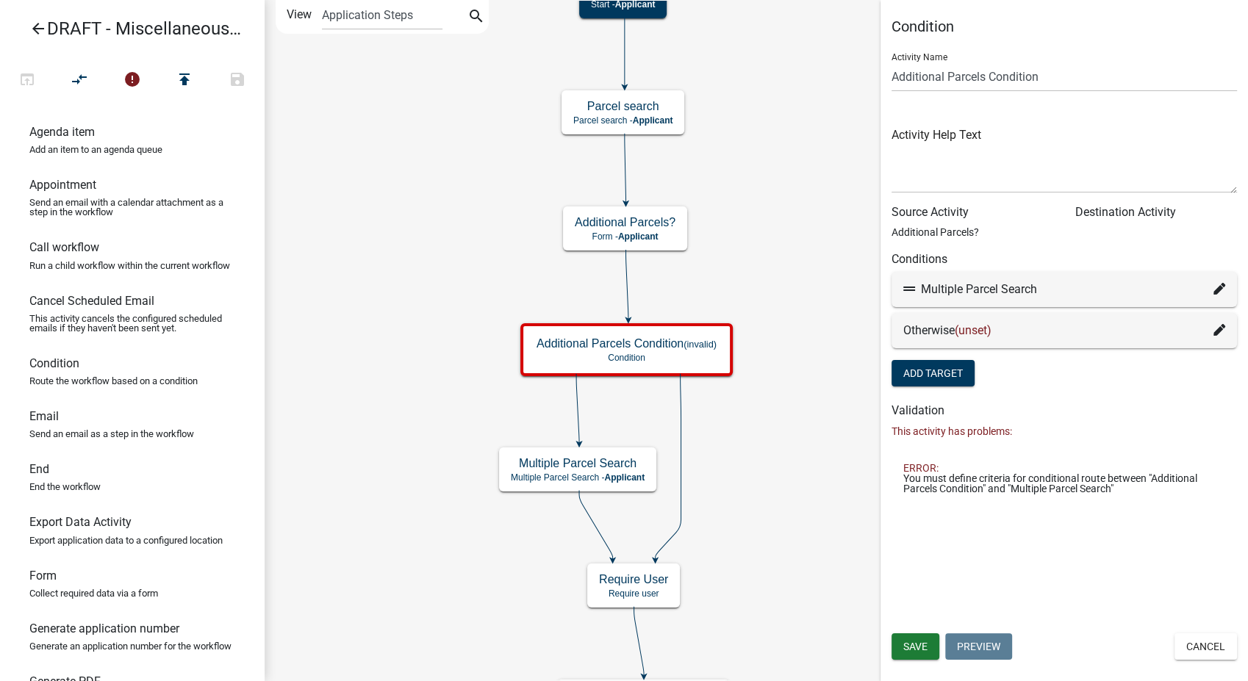
click at [1222, 332] on icon at bounding box center [1220, 330] width 12 height 12
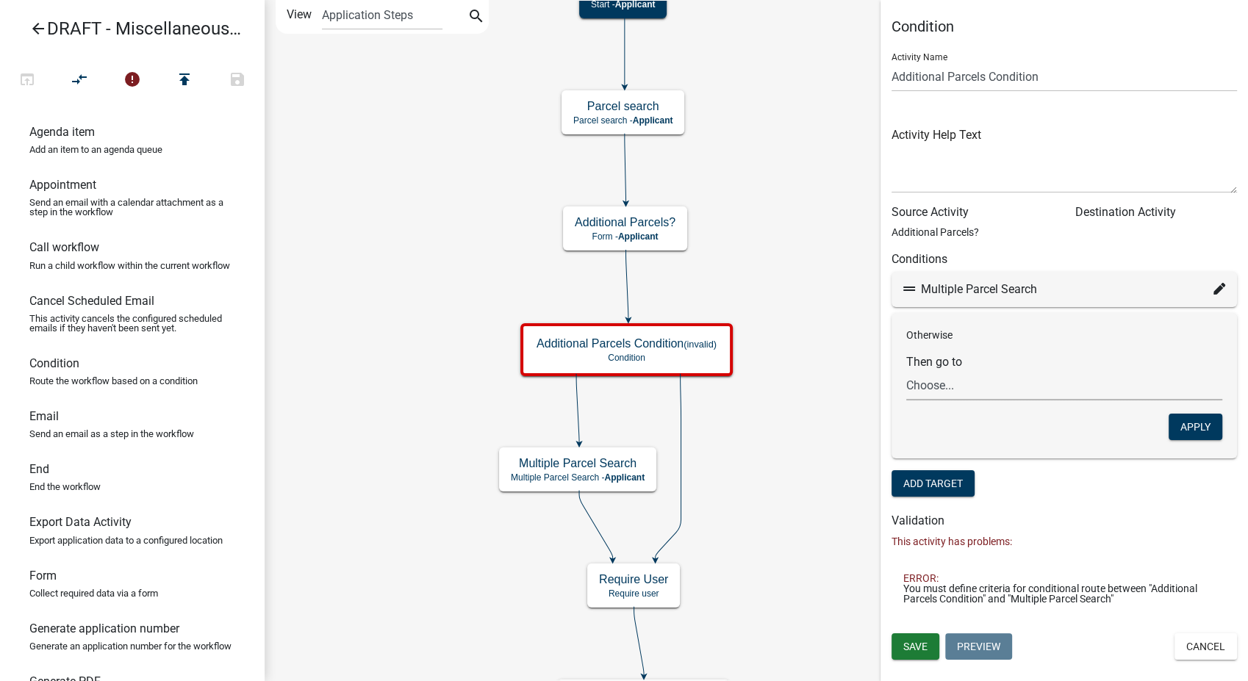
click at [924, 382] on select "Choose... Start Parcel search Require User ROW Permit Application Information S…" at bounding box center [1064, 385] width 316 height 30
select select "3: 3fc05e33-7f2e-45dd-a2e1-f9a501579712"
click at [906, 370] on select "Choose... Start Parcel search Require User ROW Permit Application Information S…" at bounding box center [1064, 385] width 316 height 30
click at [1208, 423] on button "Apply" at bounding box center [1196, 427] width 54 height 26
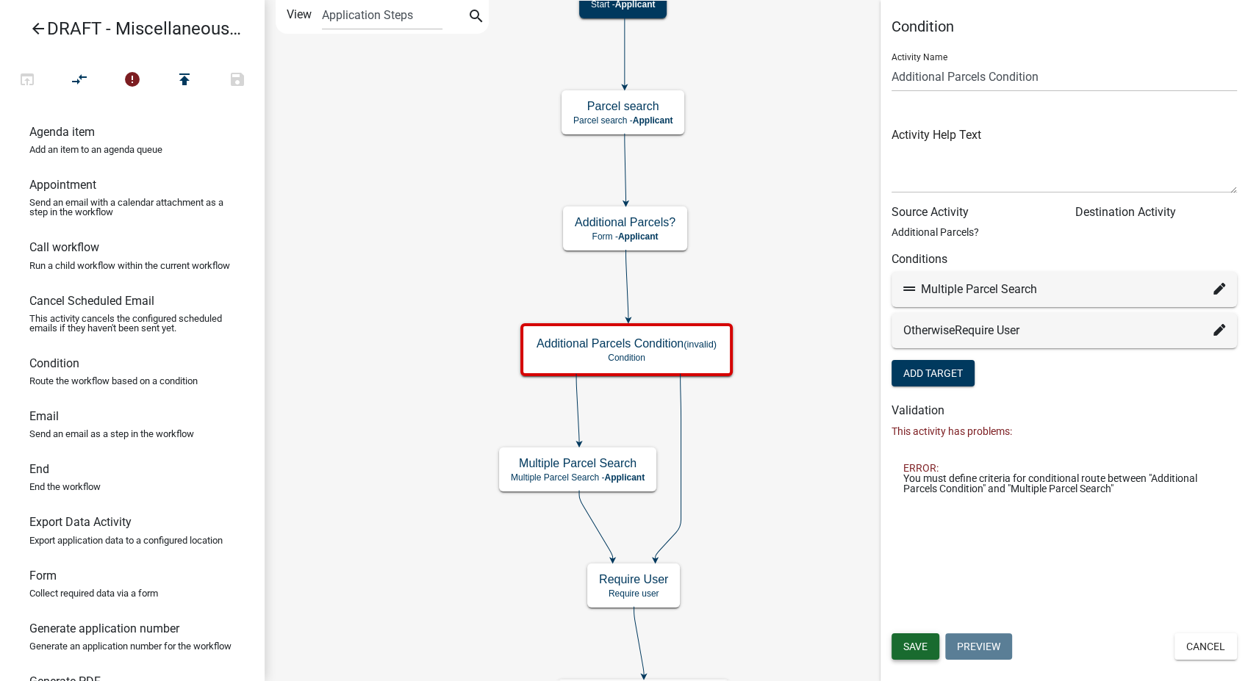
click at [924, 648] on span "Save" at bounding box center [915, 647] width 24 height 12
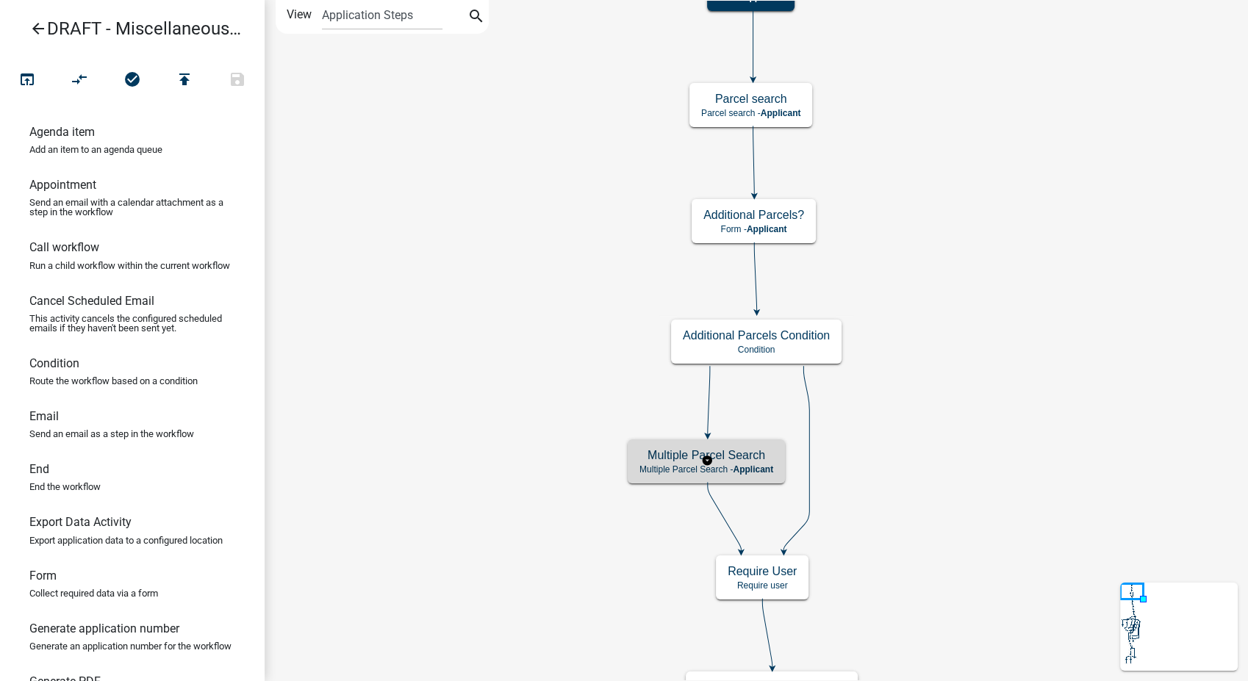
click at [742, 468] on span "Applicant" at bounding box center [753, 470] width 40 height 10
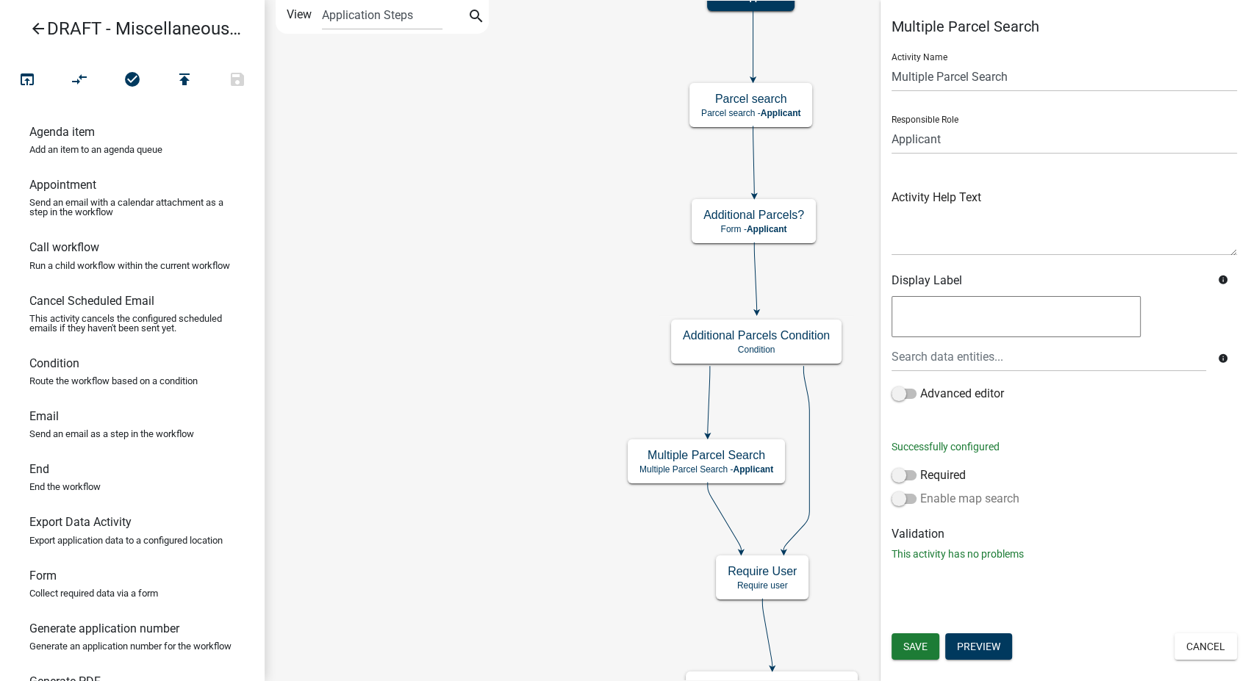
click at [897, 496] on span at bounding box center [904, 499] width 25 height 10
click at [920, 490] on input "Enable map search" at bounding box center [920, 490] width 0 height 0
click at [950, 530] on button "Configure Map" at bounding box center [944, 527] width 104 height 26
select select
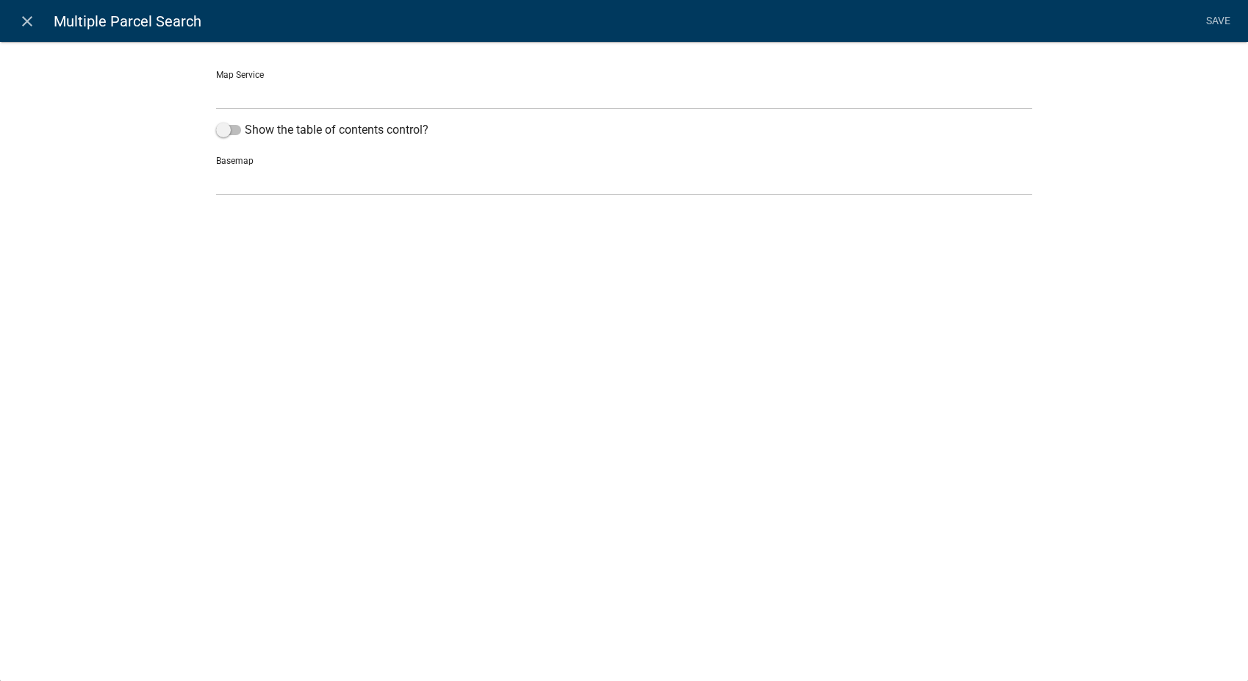
click at [262, 91] on select "WasecaMN GIS Service (Temp) (http://permits-map-01:6080/arcgis/rest/services/Pe…" at bounding box center [624, 94] width 816 height 30
select select "1: Object"
click at [216, 79] on select "WasecaMN GIS Service (Temp) (http://permits-map-01:6080/arcgis/rest/services/Pe…" at bounding box center [624, 94] width 816 height 30
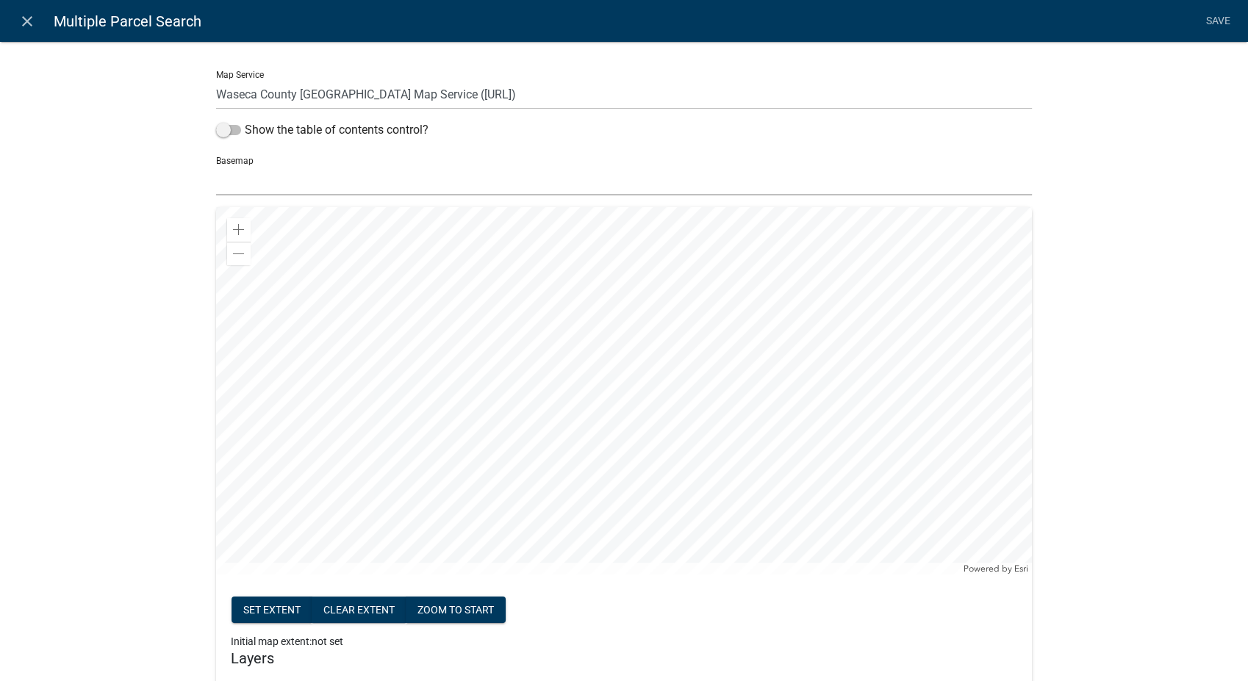
click at [269, 184] on select "no basemap topo satellite hybrid gray terrain osm topo-vector streets-relief-ve…" at bounding box center [624, 180] width 816 height 30
select select "hybrid"
click at [216, 165] on select "no basemap topo satellite hybrid gray terrain osm topo-vector streets-relief-ve…" at bounding box center [624, 180] width 816 height 30
click at [834, 425] on div at bounding box center [624, 391] width 816 height 368
click at [266, 614] on button "Set extent" at bounding box center [272, 610] width 81 height 26
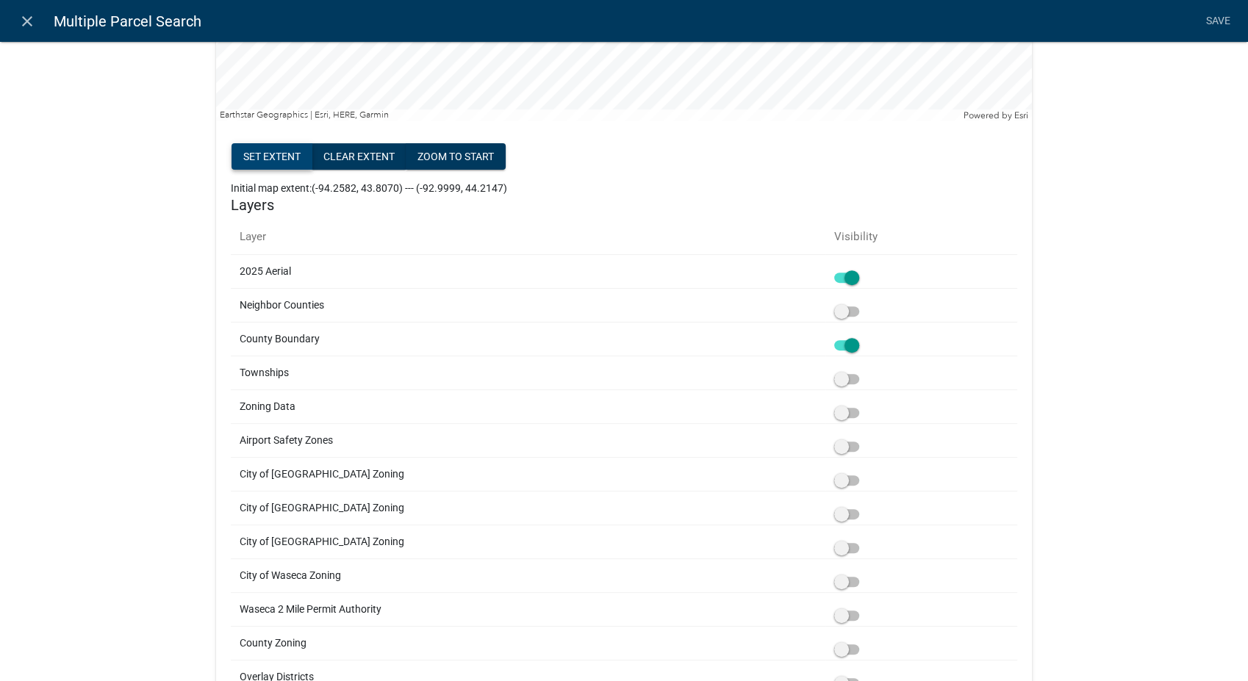
scroll to position [490, 0]
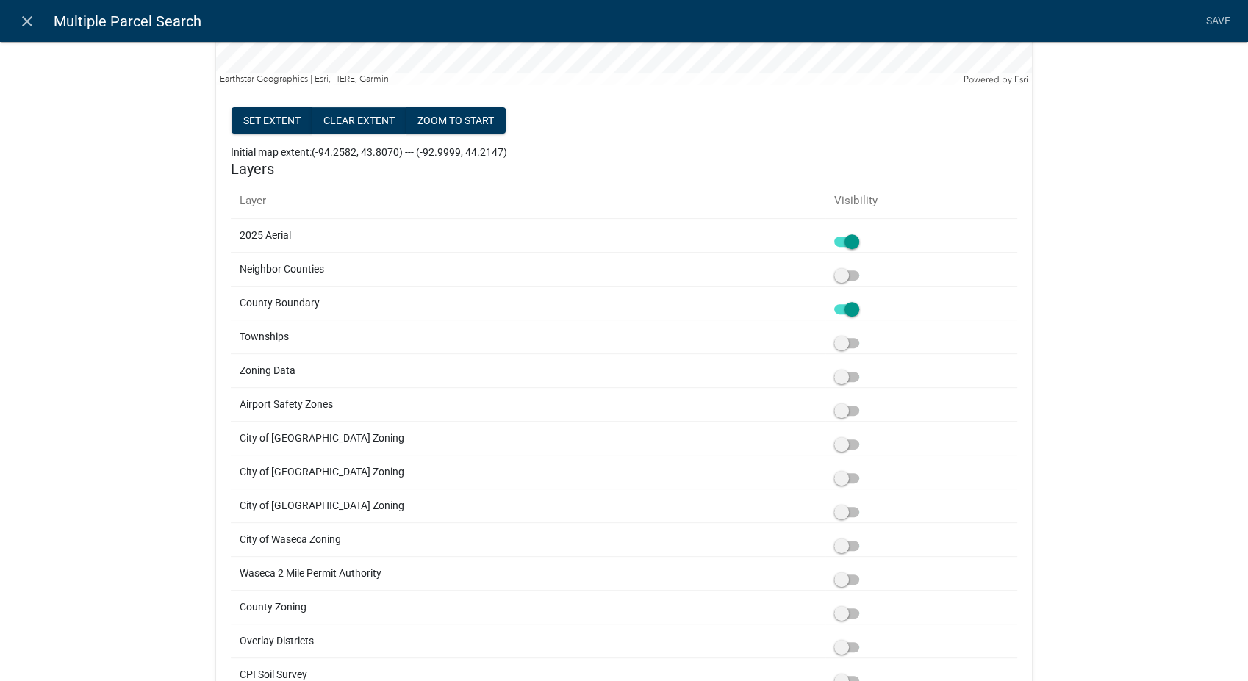
click at [840, 344] on span at bounding box center [846, 343] width 25 height 10
click at [863, 334] on input "checkbox" at bounding box center [863, 334] width 0 height 0
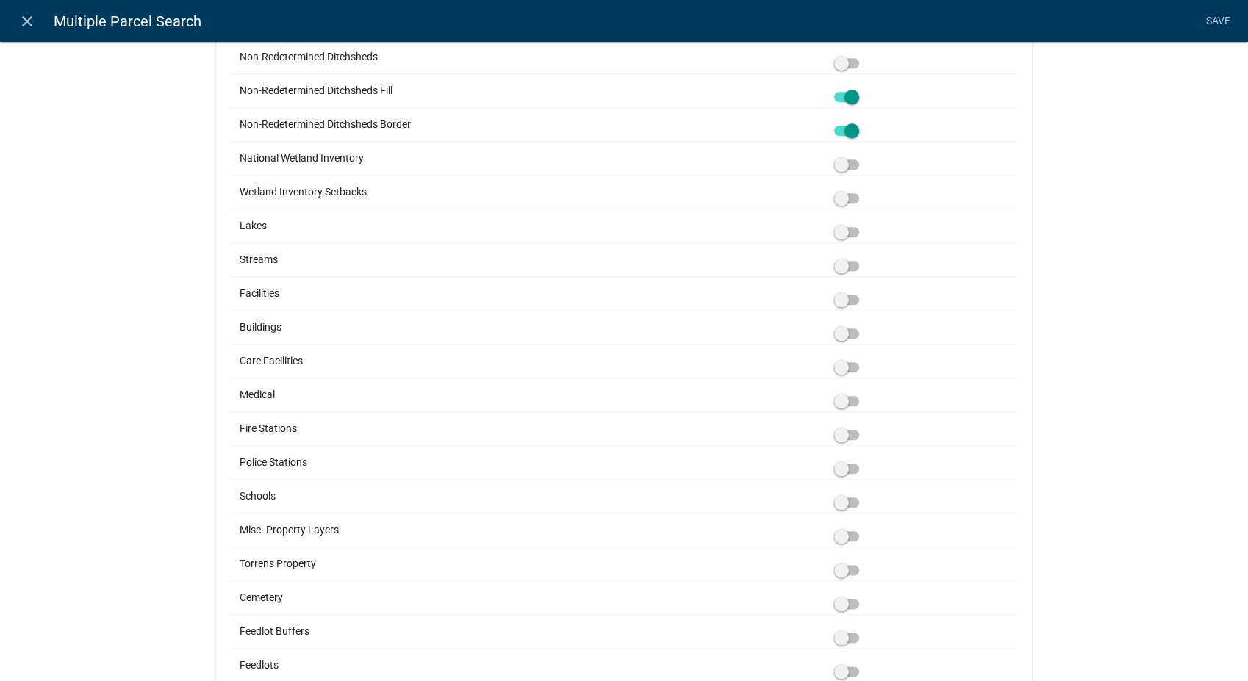
scroll to position [1552, 0]
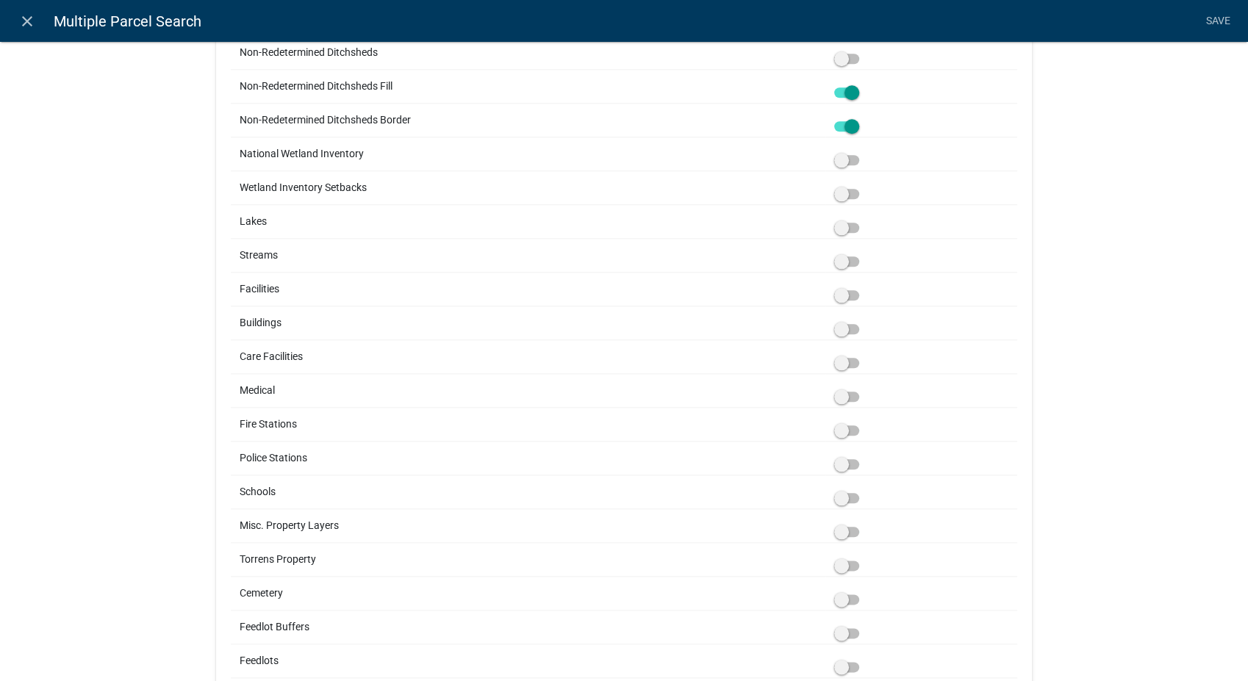
click at [851, 90] on span at bounding box center [846, 92] width 25 height 10
click at [863, 84] on input "checkbox" at bounding box center [863, 84] width 0 height 0
click at [845, 124] on span at bounding box center [846, 126] width 25 height 10
click at [863, 118] on input "checkbox" at bounding box center [863, 118] width 0 height 0
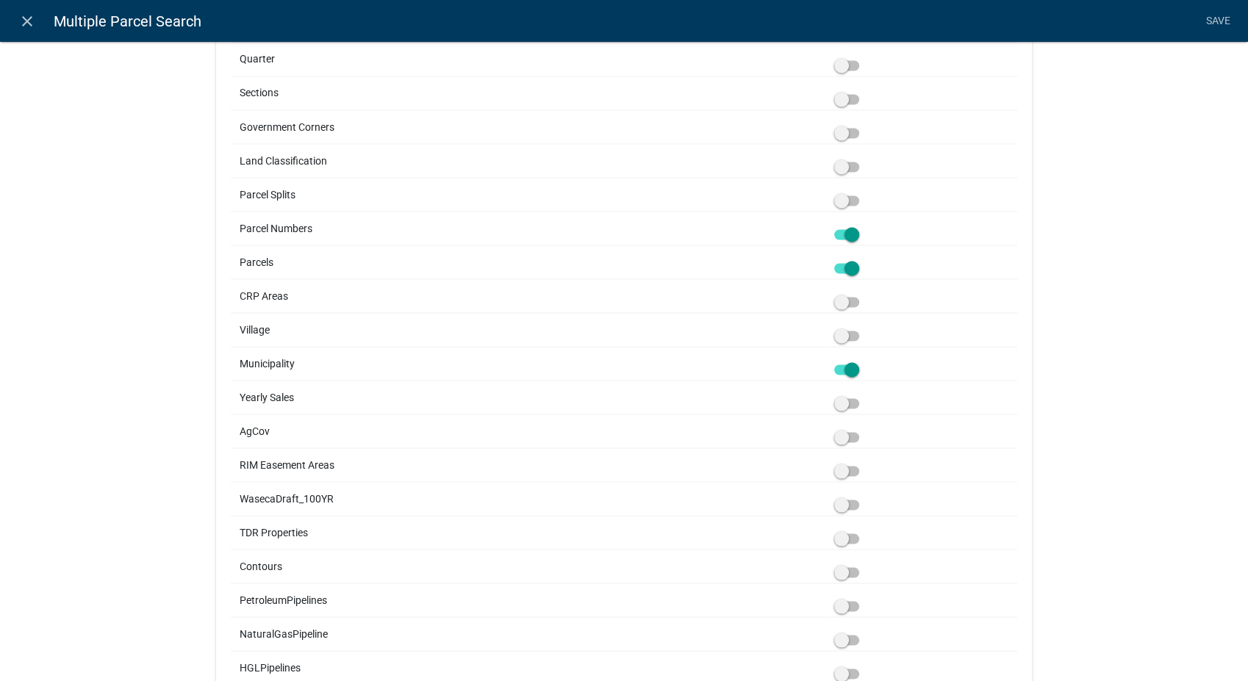
scroll to position [2930, 0]
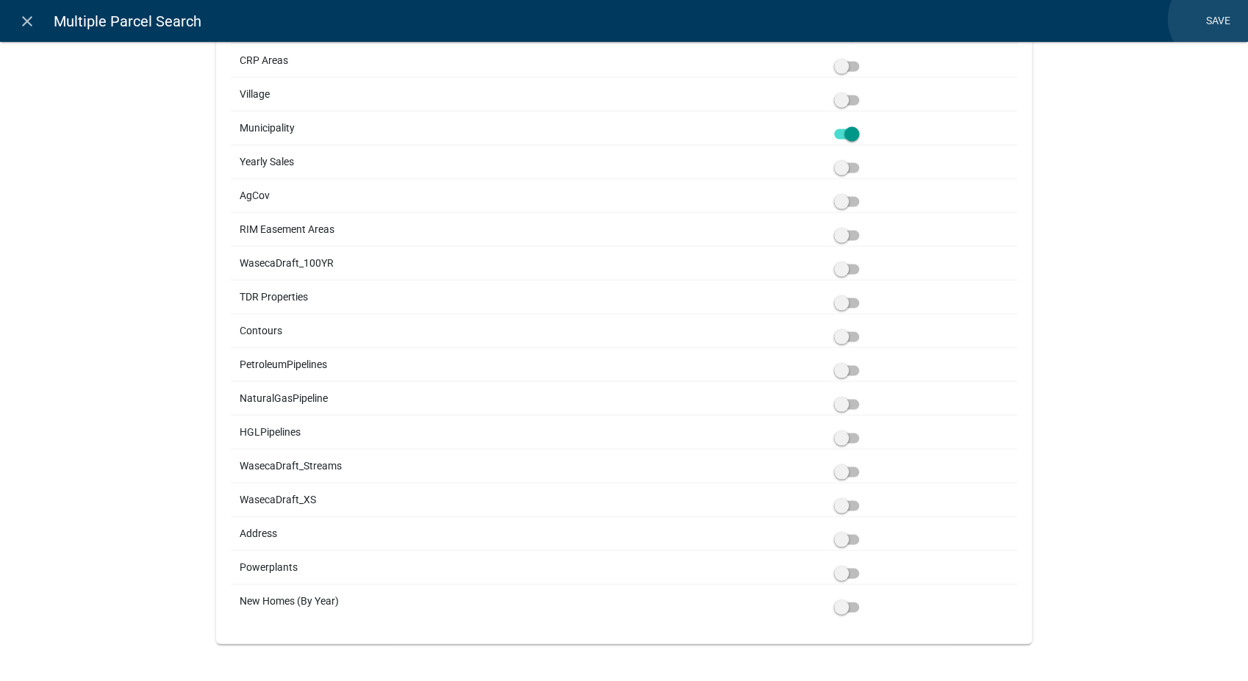
click at [1214, 19] on link "Save" at bounding box center [1218, 21] width 37 height 28
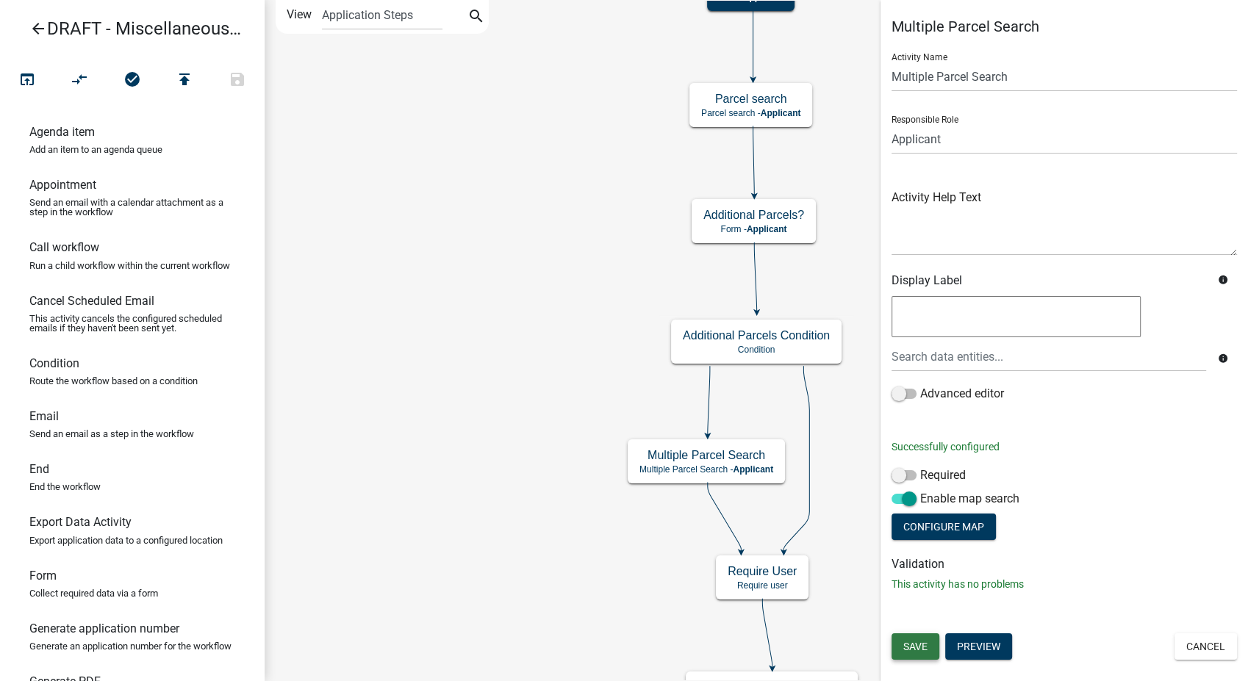
click at [909, 645] on span "Save" at bounding box center [915, 647] width 24 height 12
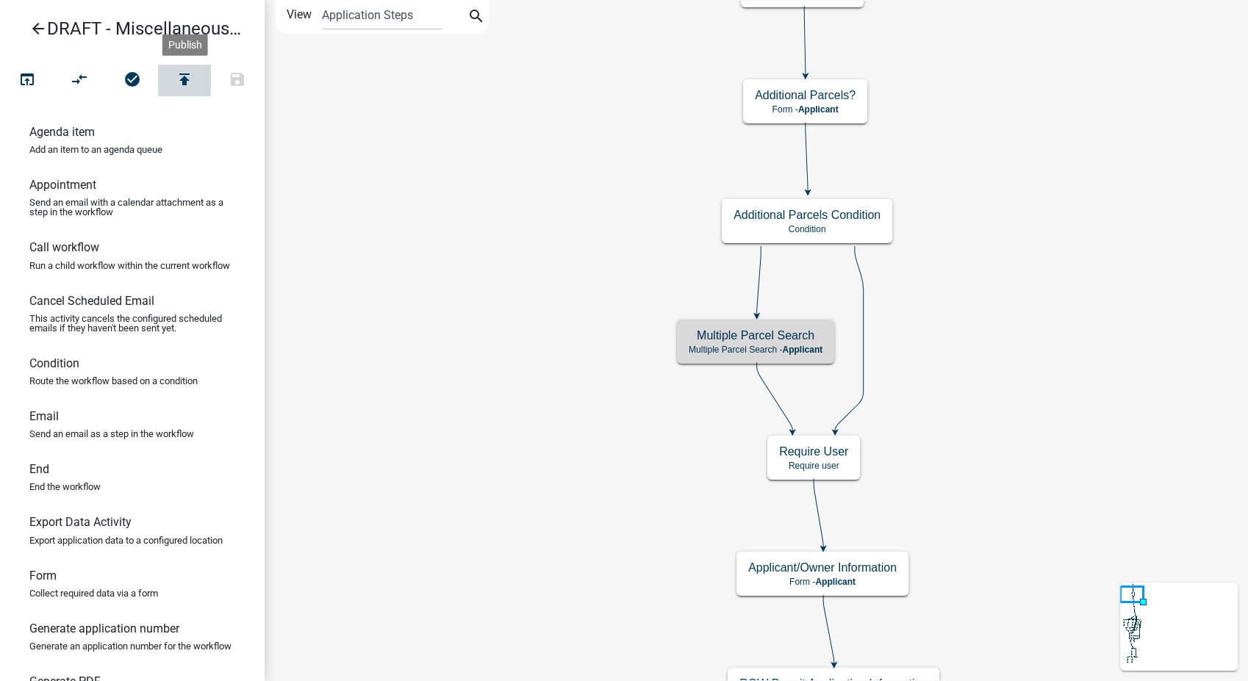
click at [185, 81] on icon "publish" at bounding box center [185, 81] width 18 height 21
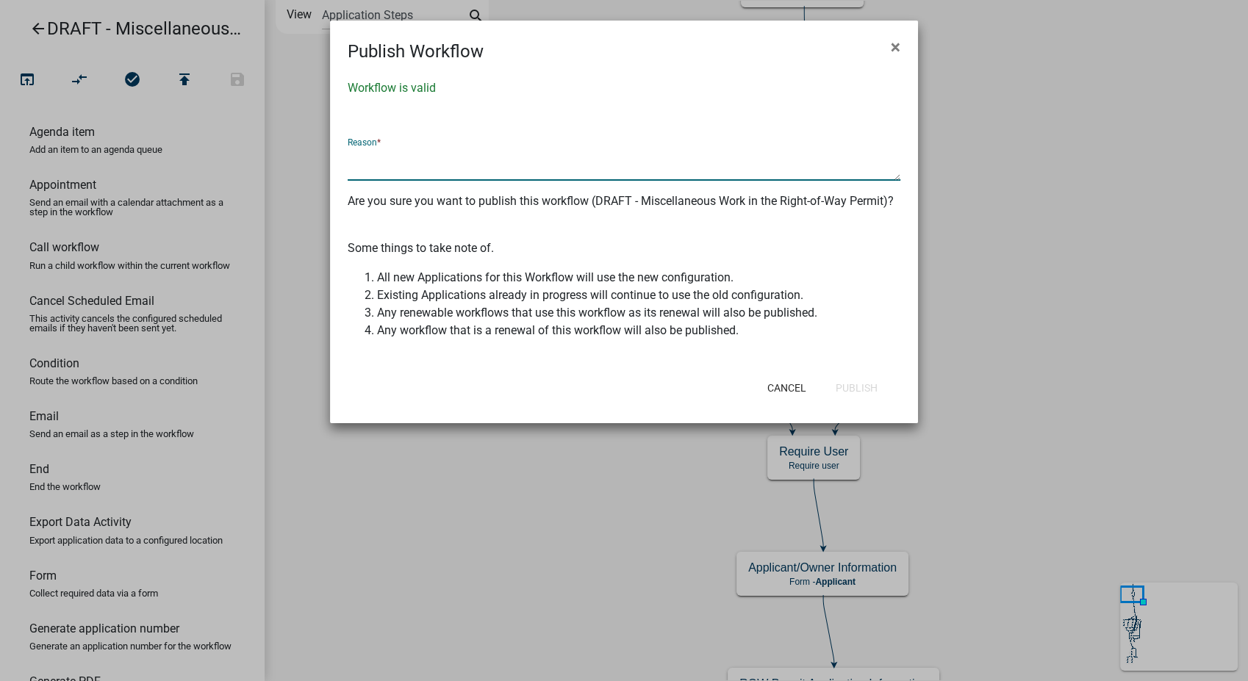
click at [441, 161] on textarea at bounding box center [624, 164] width 553 height 34
type textarea "Made changes per 10/14/2025 workday"
click at [858, 392] on button "Publish" at bounding box center [856, 388] width 65 height 26
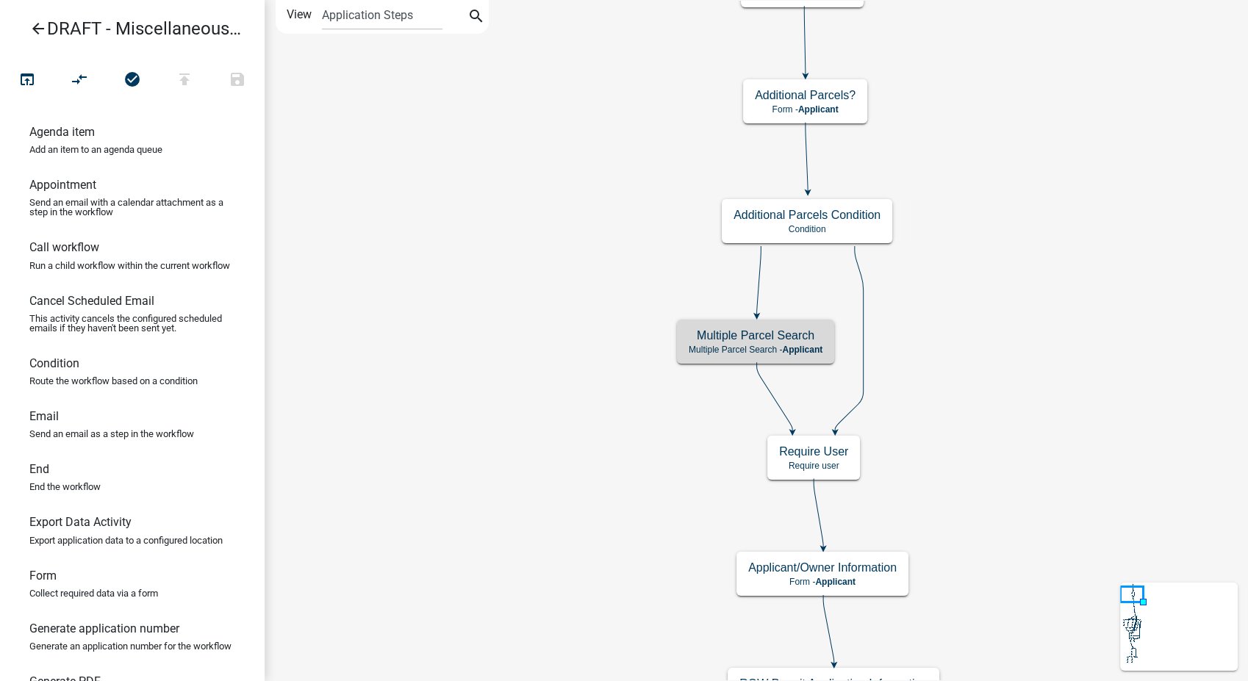
click at [37, 31] on icon "arrow_back" at bounding box center [38, 30] width 18 height 21
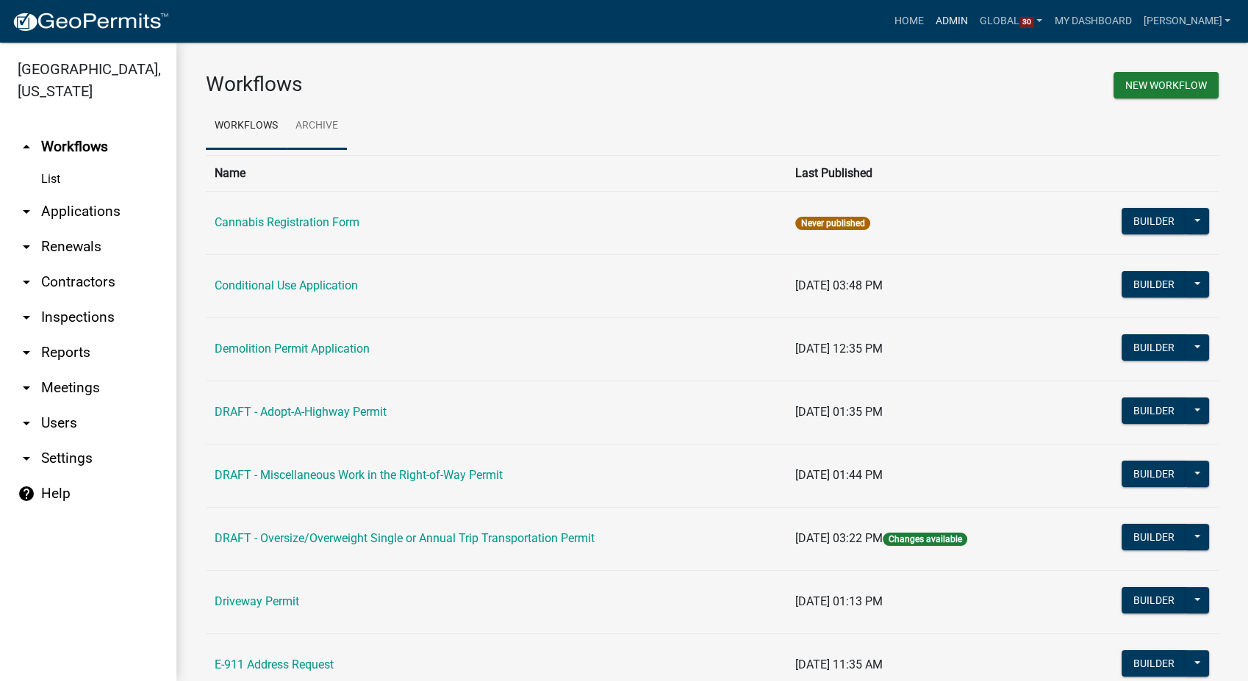
drag, startPoint x: 970, startPoint y: 26, endPoint x: 318, endPoint y: 126, distance: 660.3
click at [970, 26] on link "Admin" at bounding box center [952, 21] width 44 height 28
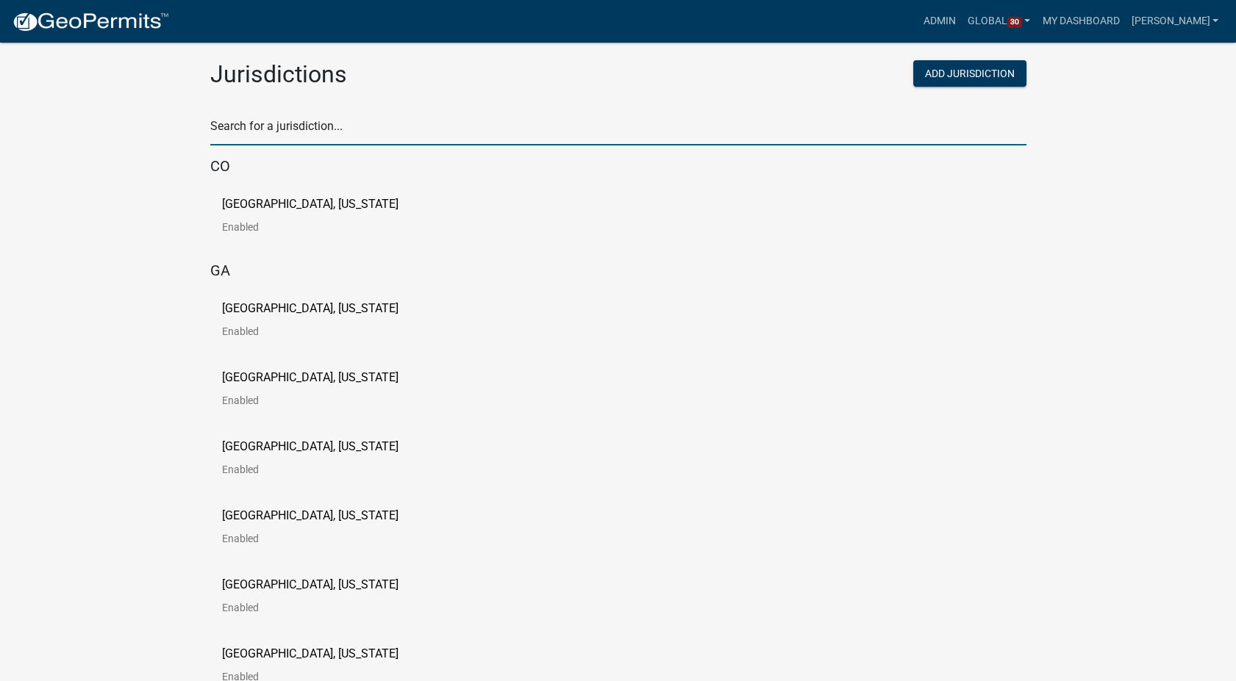
click at [281, 124] on input "text" at bounding box center [618, 130] width 816 height 30
type input "newton"
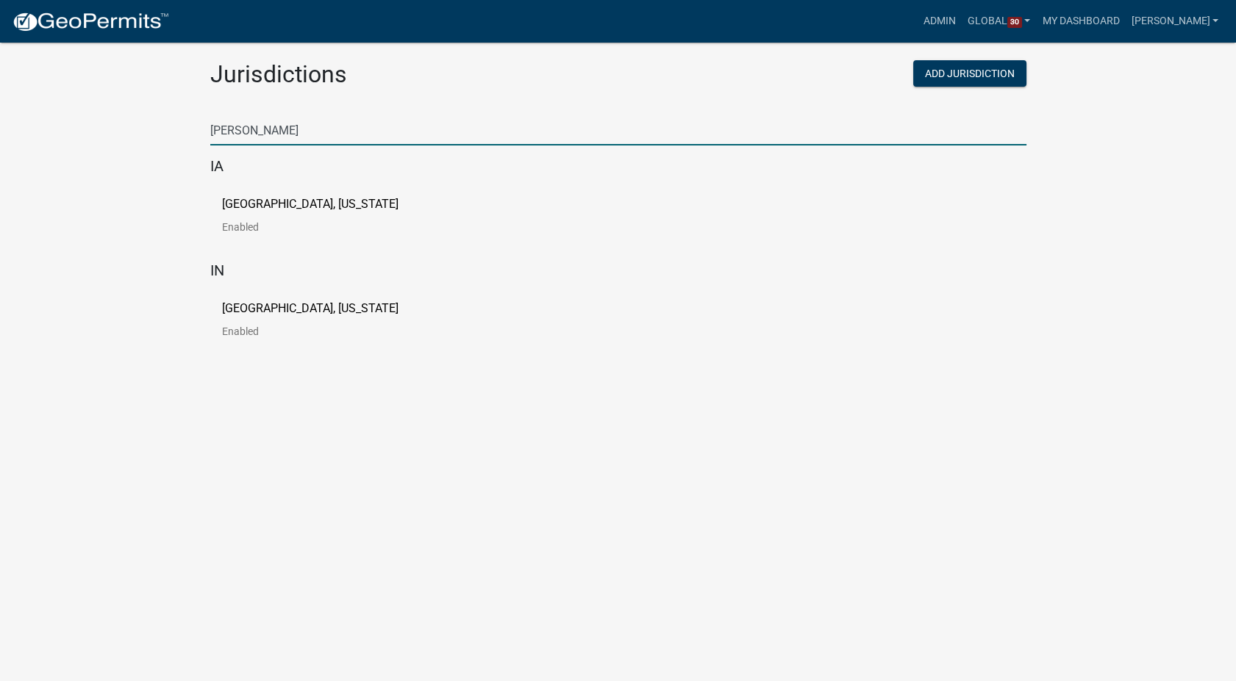
click at [274, 194] on div "City of Newton, Iowa Enabled" at bounding box center [618, 221] width 816 height 69
click at [257, 206] on p "[GEOGRAPHIC_DATA], [US_STATE]" at bounding box center [310, 204] width 176 height 12
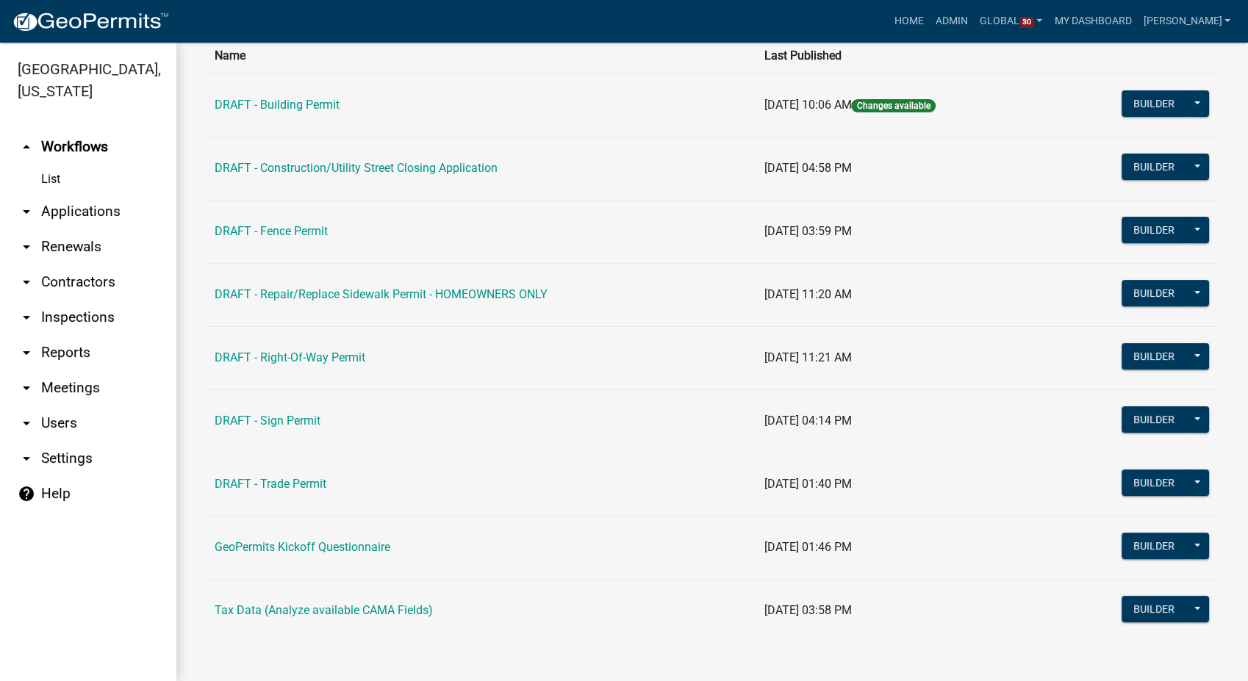
scroll to position [118, 0]
click at [57, 265] on link "arrow_drop_down Contractors" at bounding box center [88, 282] width 176 height 35
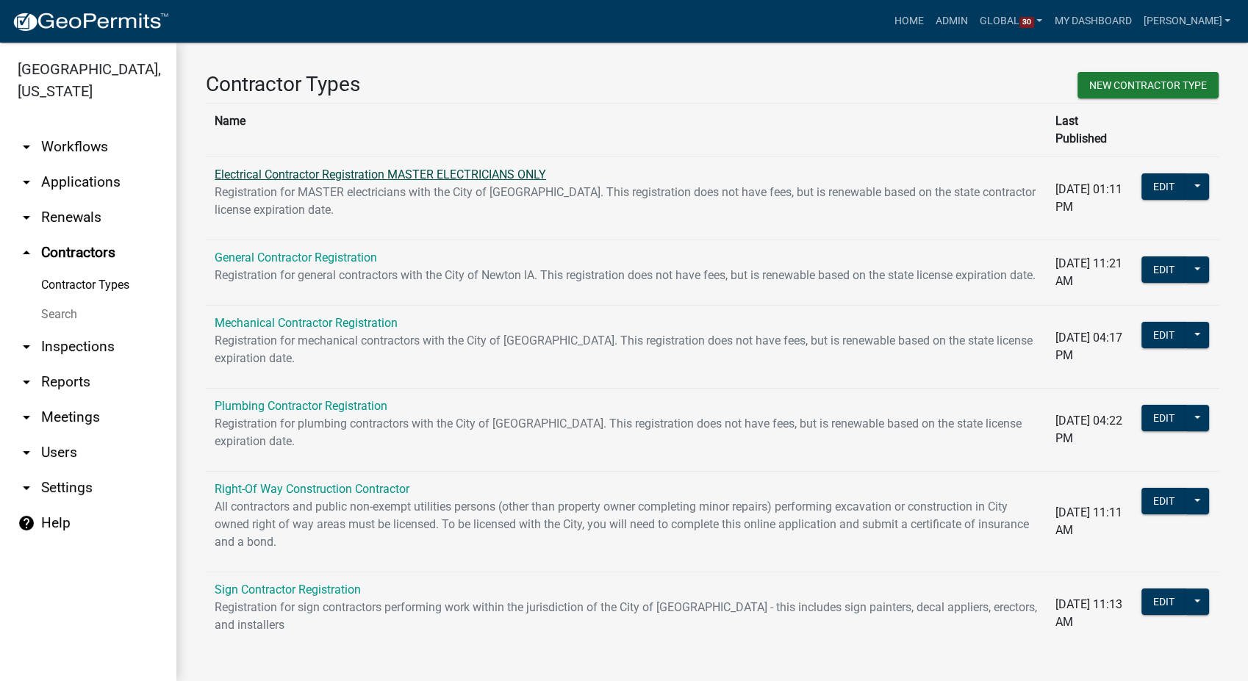
click at [376, 168] on link "Electrical Contractor Registration MASTER ELECTRICIANS ONLY" at bounding box center [381, 175] width 332 height 14
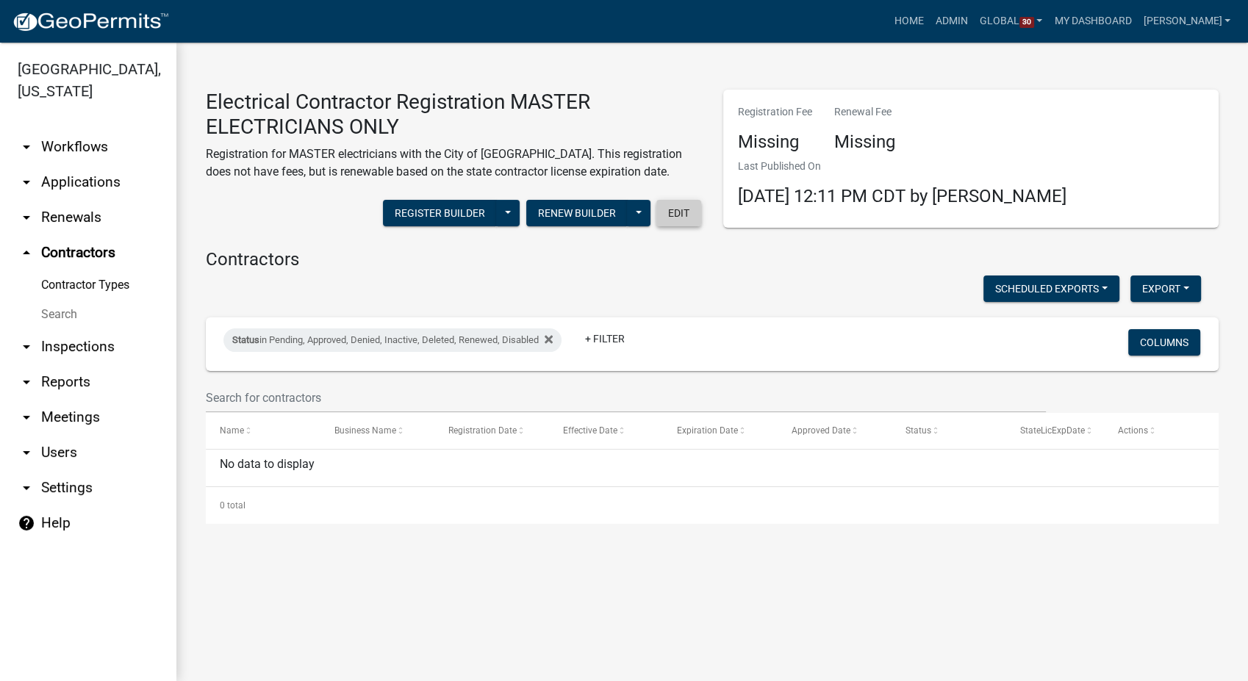
click at [689, 214] on button "Edit" at bounding box center [678, 213] width 45 height 26
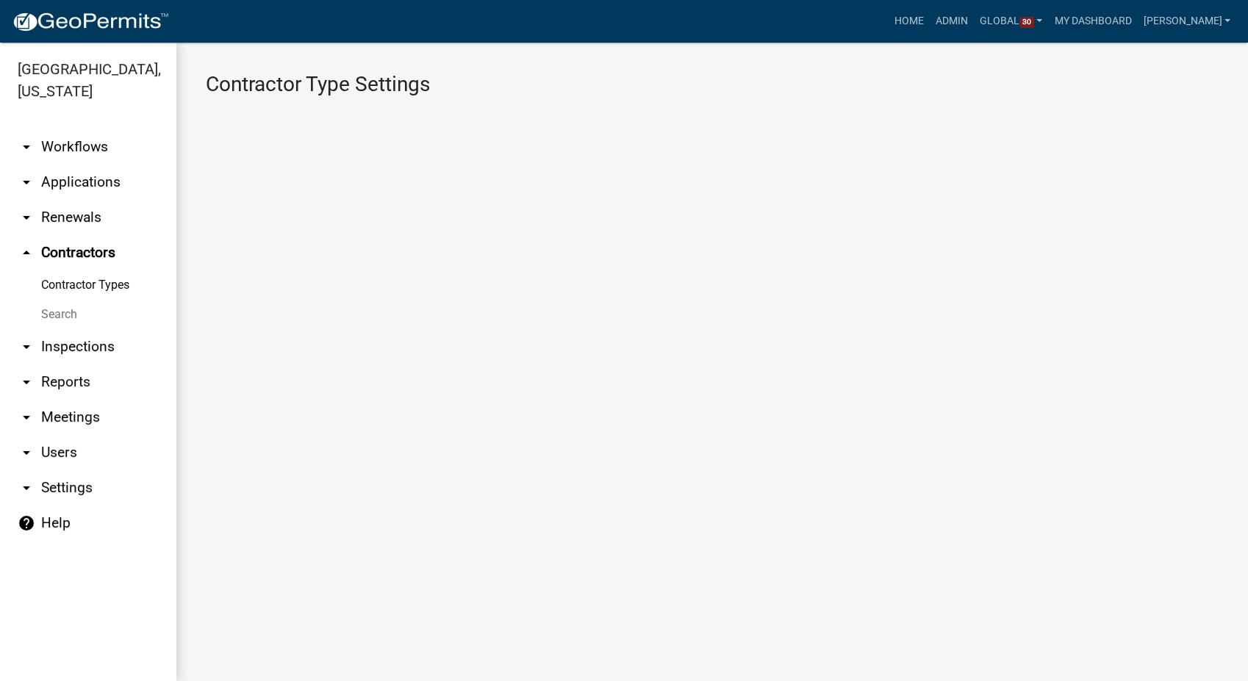
select select "3: Object"
select select
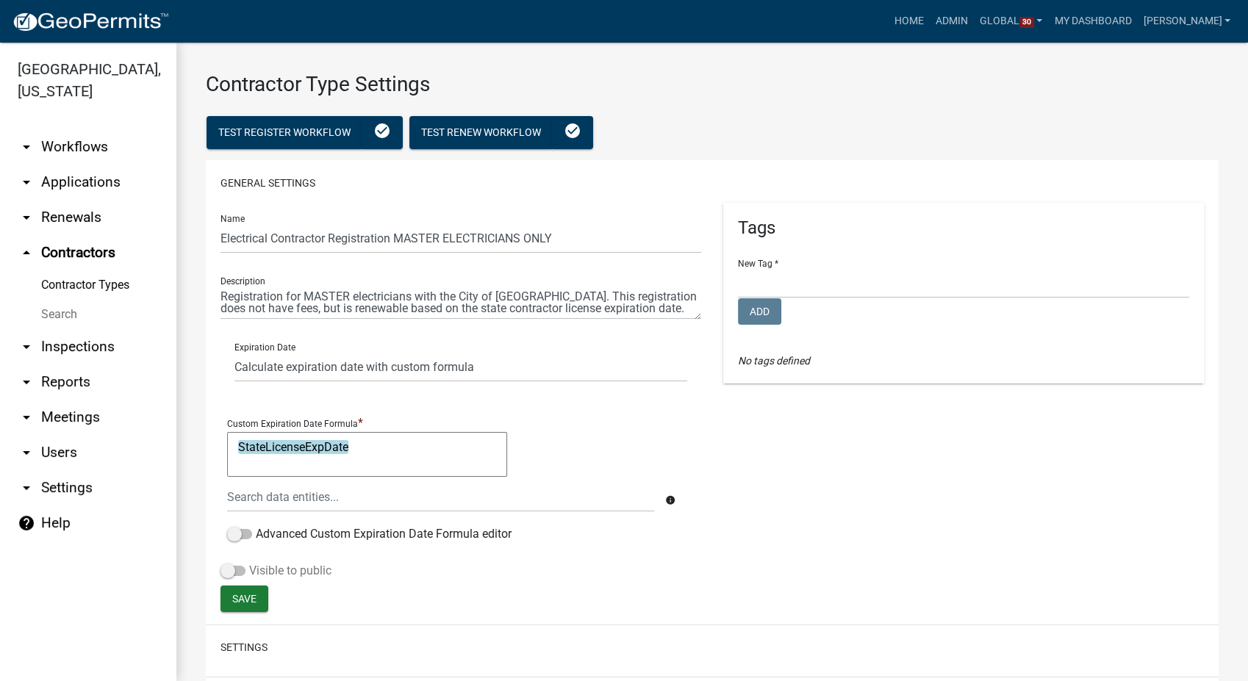
click at [229, 571] on span at bounding box center [233, 571] width 25 height 10
click at [249, 562] on input "Visible to public" at bounding box center [249, 562] width 0 height 0
click at [226, 595] on button "Save" at bounding box center [245, 599] width 48 height 26
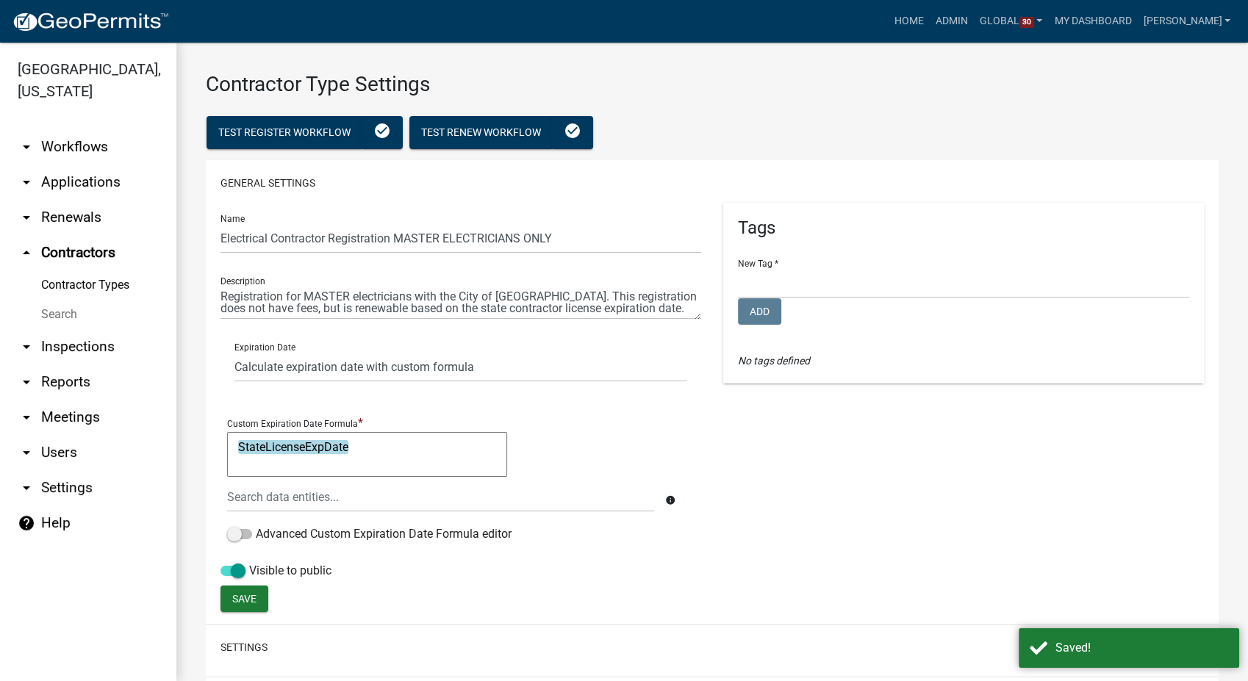
click at [115, 270] on link "Contractor Types" at bounding box center [88, 284] width 176 height 29
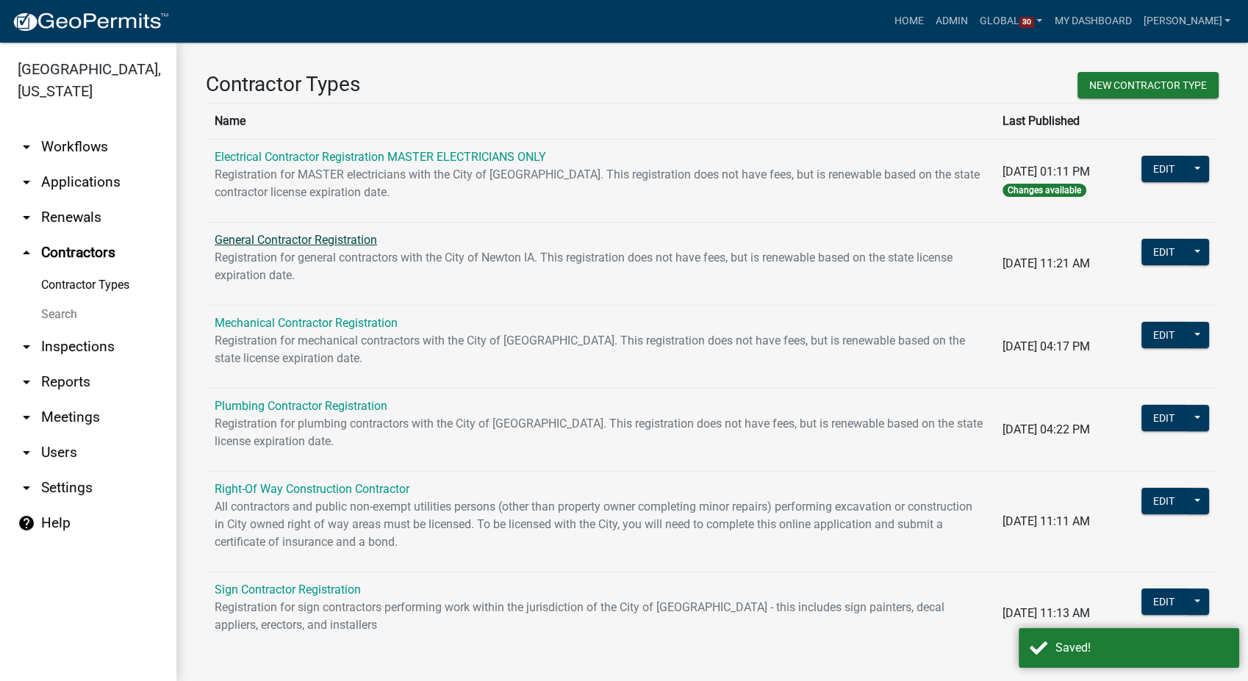
click at [282, 240] on link "General Contractor Registration" at bounding box center [296, 240] width 162 height 14
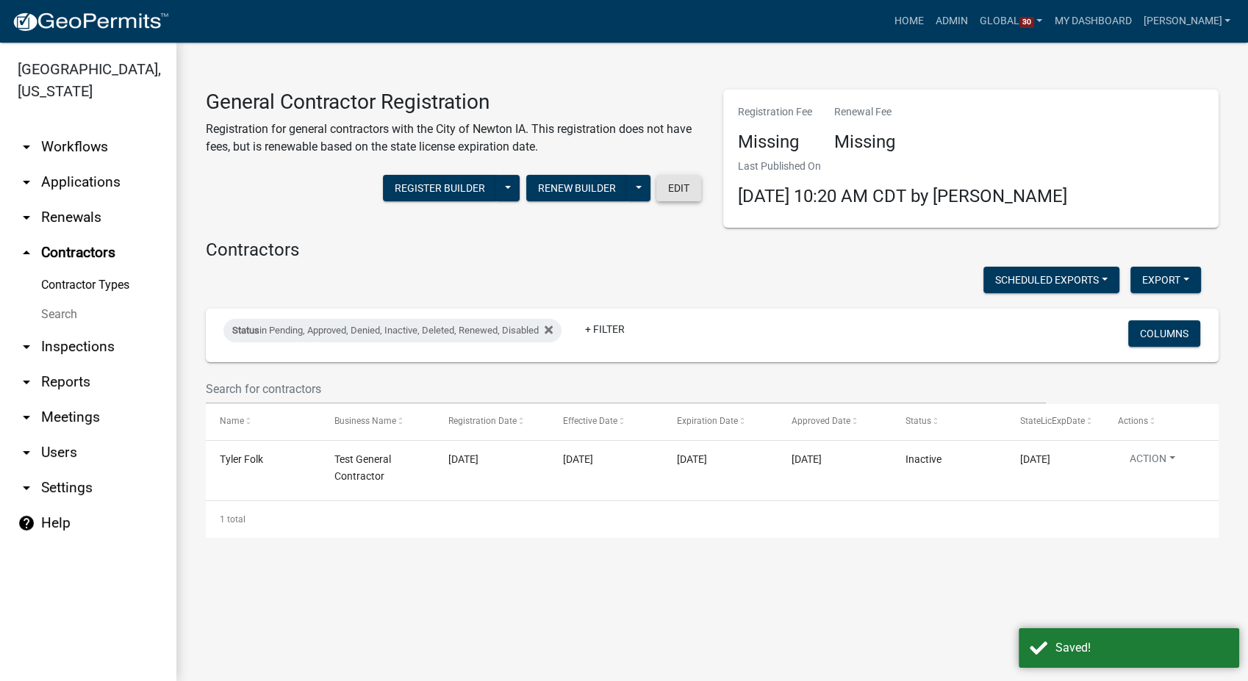
click at [676, 183] on button "Edit" at bounding box center [678, 188] width 45 height 26
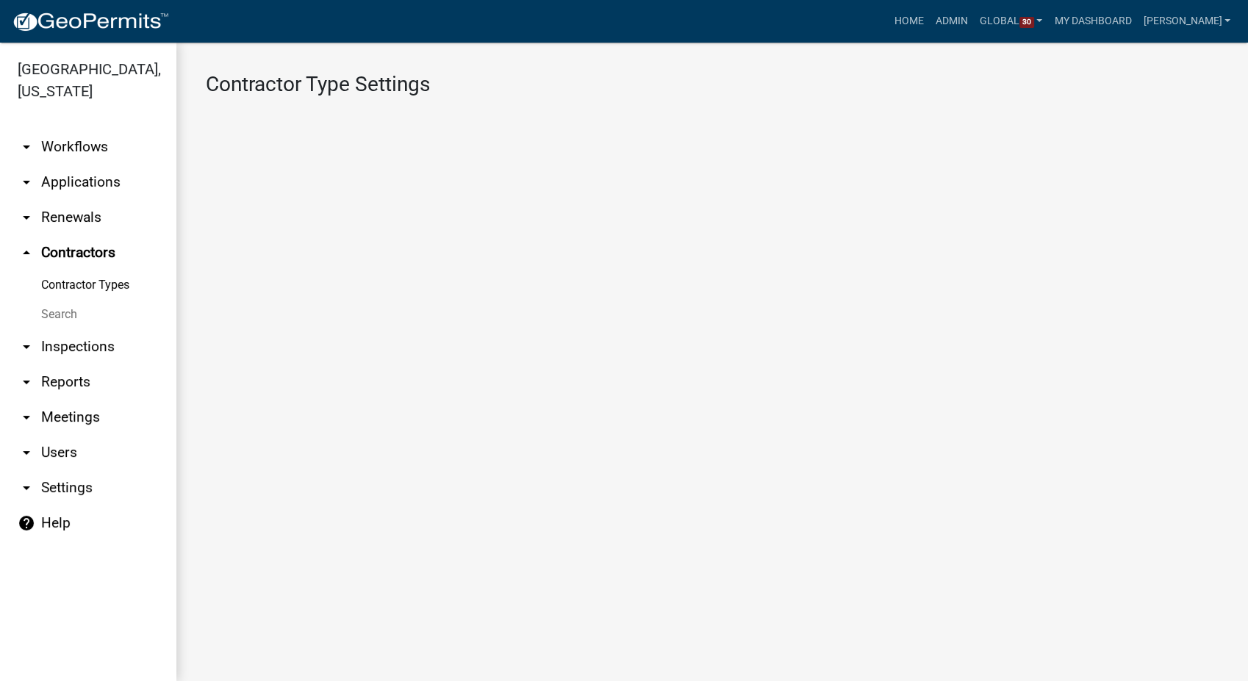
select select "1: 4ef63fe7-b19a-425e-ac95-467e066f44a3"
select select "3: Object"
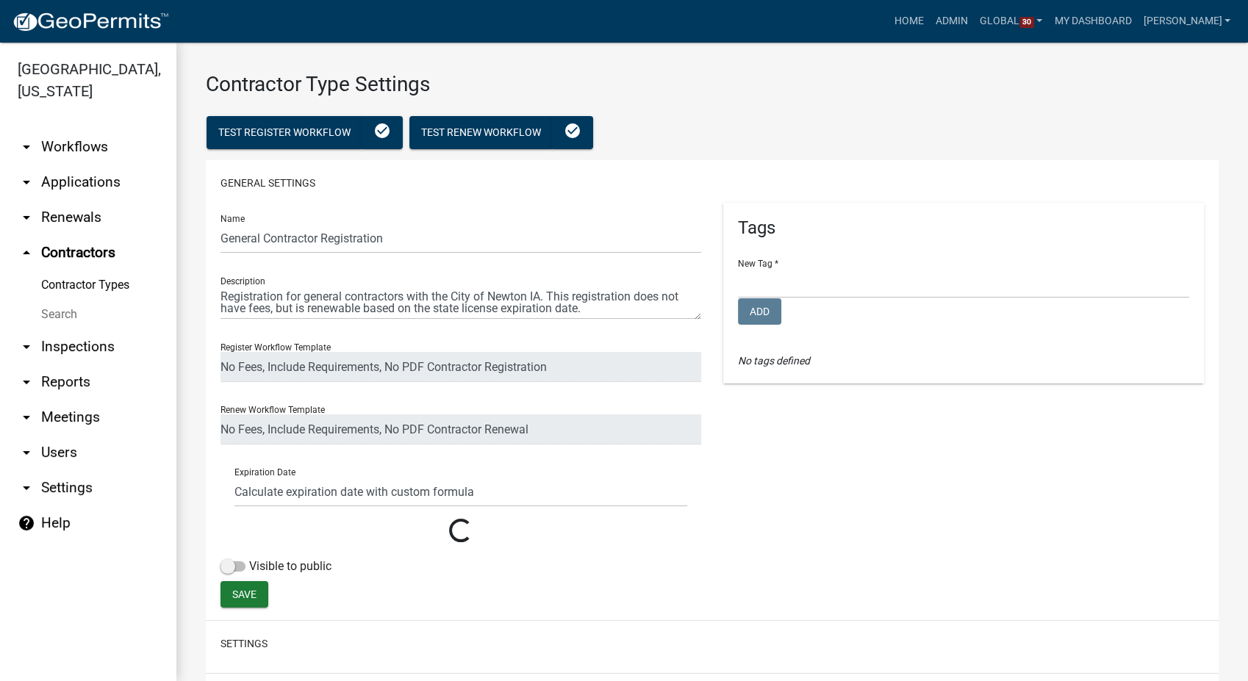
select select
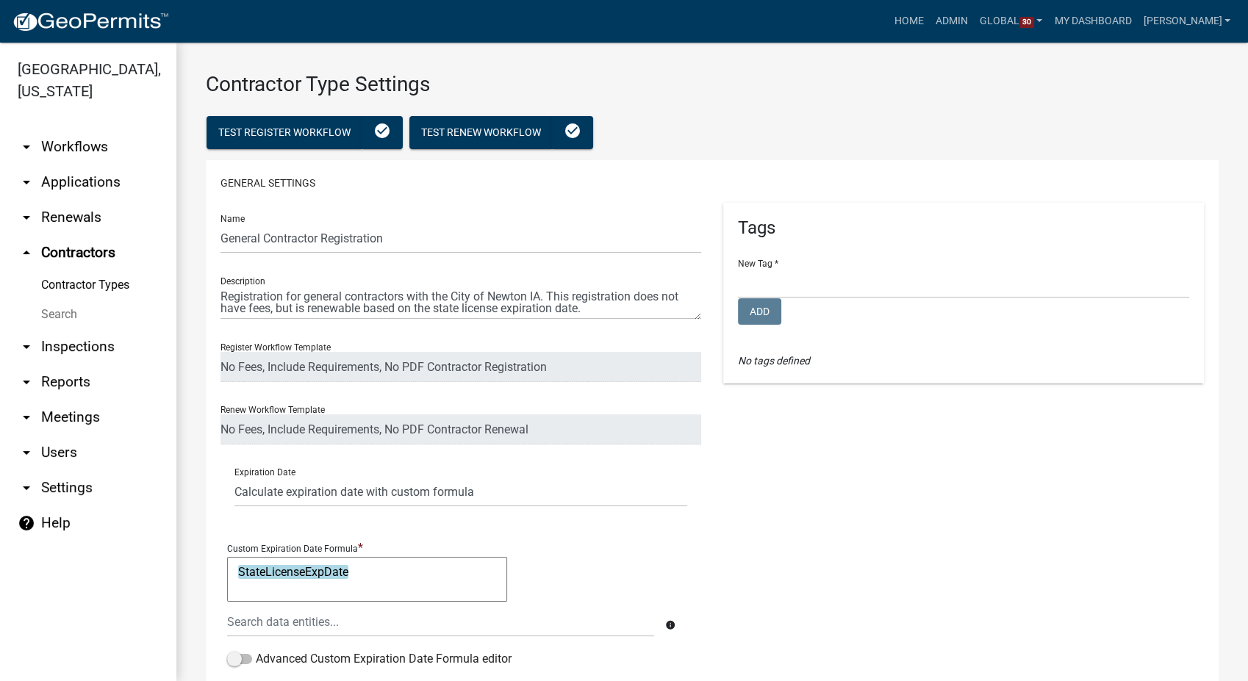
scroll to position [408, 0]
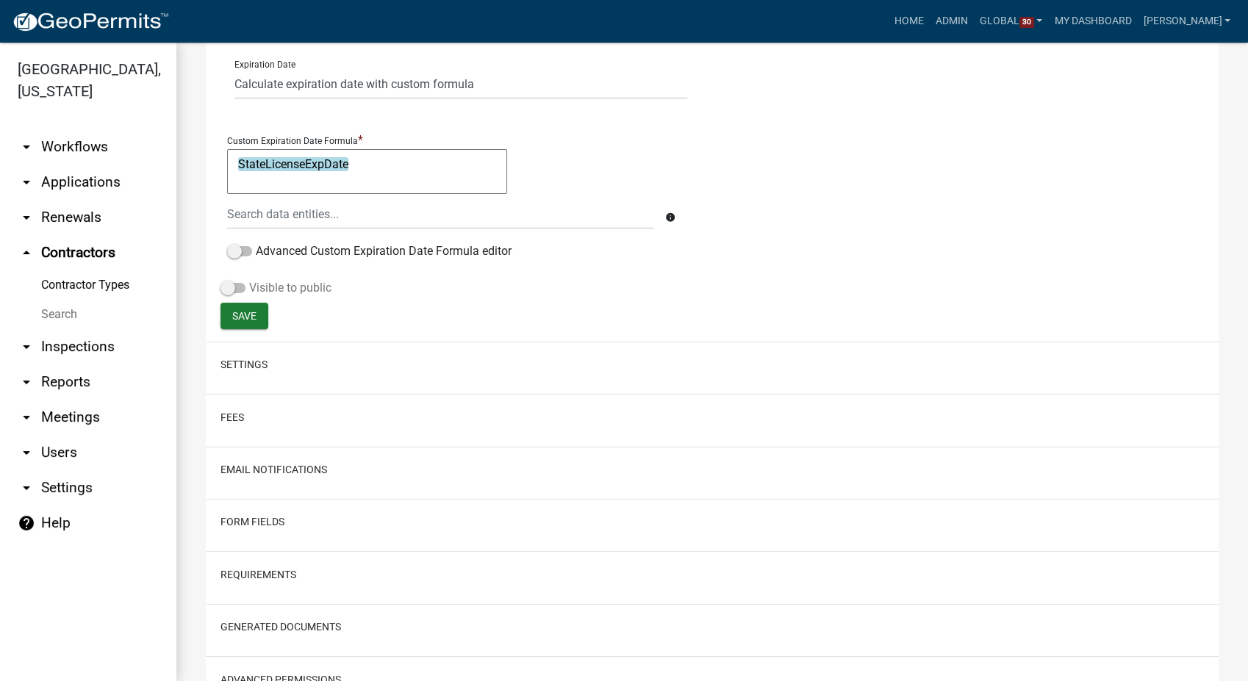
click at [229, 279] on label "Visible to public" at bounding box center [276, 288] width 111 height 18
click at [249, 279] on input "Visible to public" at bounding box center [249, 279] width 0 height 0
click at [251, 313] on span "Save" at bounding box center [244, 315] width 24 height 12
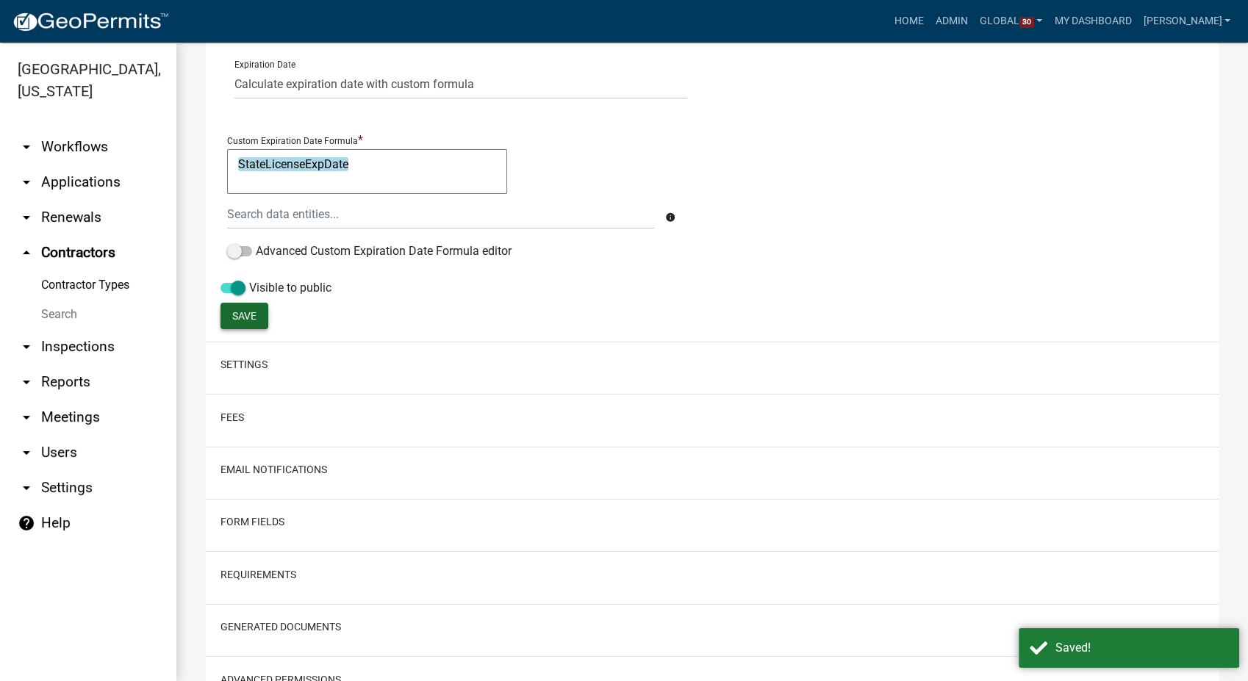
click at [100, 270] on link "Contractor Types" at bounding box center [88, 284] width 176 height 29
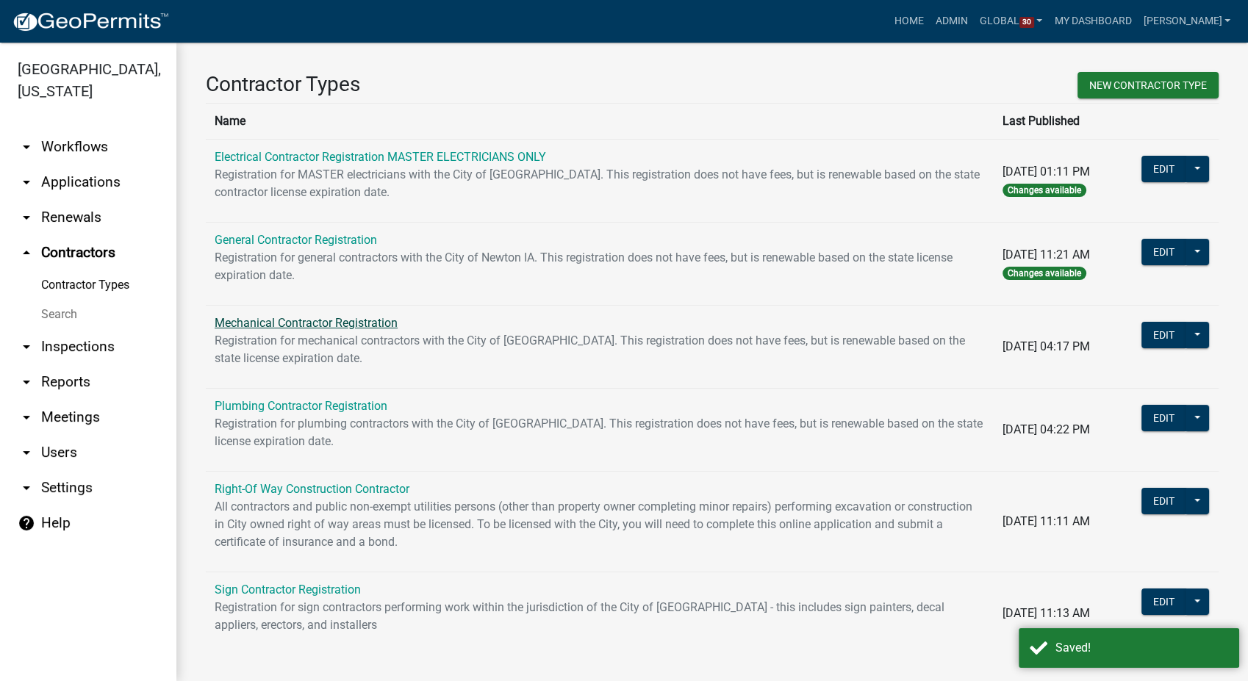
click at [265, 323] on link "Mechanical Contractor Registration" at bounding box center [306, 323] width 183 height 14
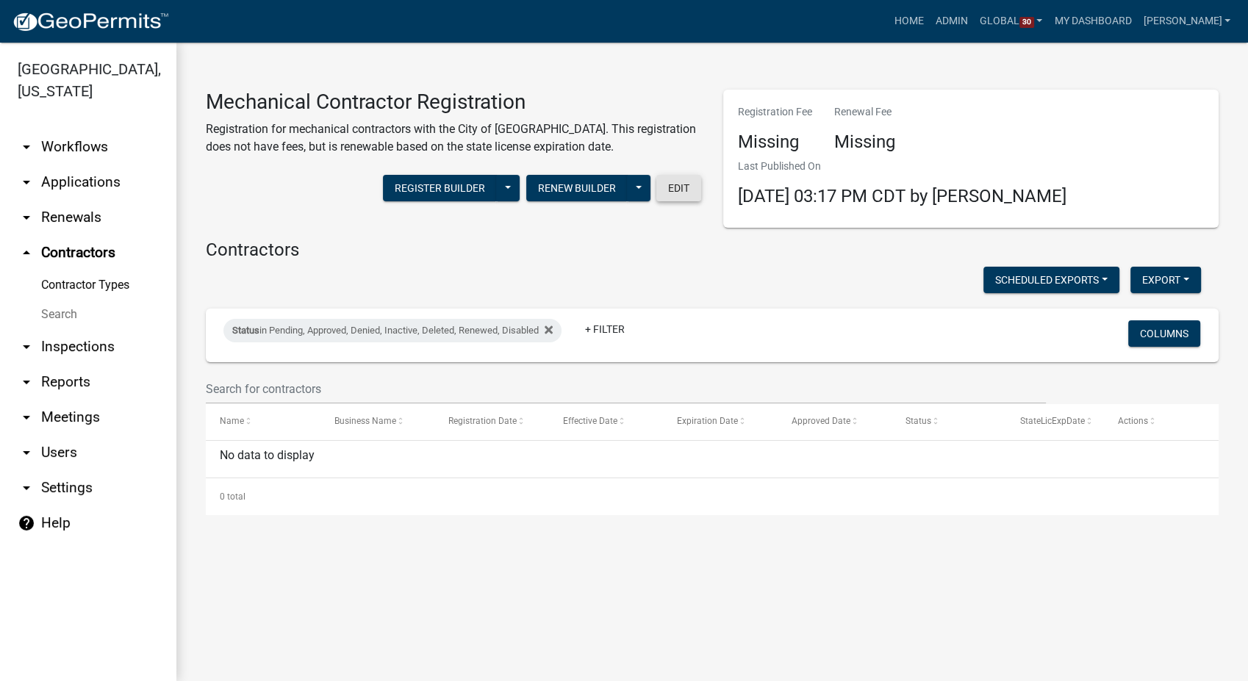
click at [679, 194] on button "Edit" at bounding box center [678, 188] width 45 height 26
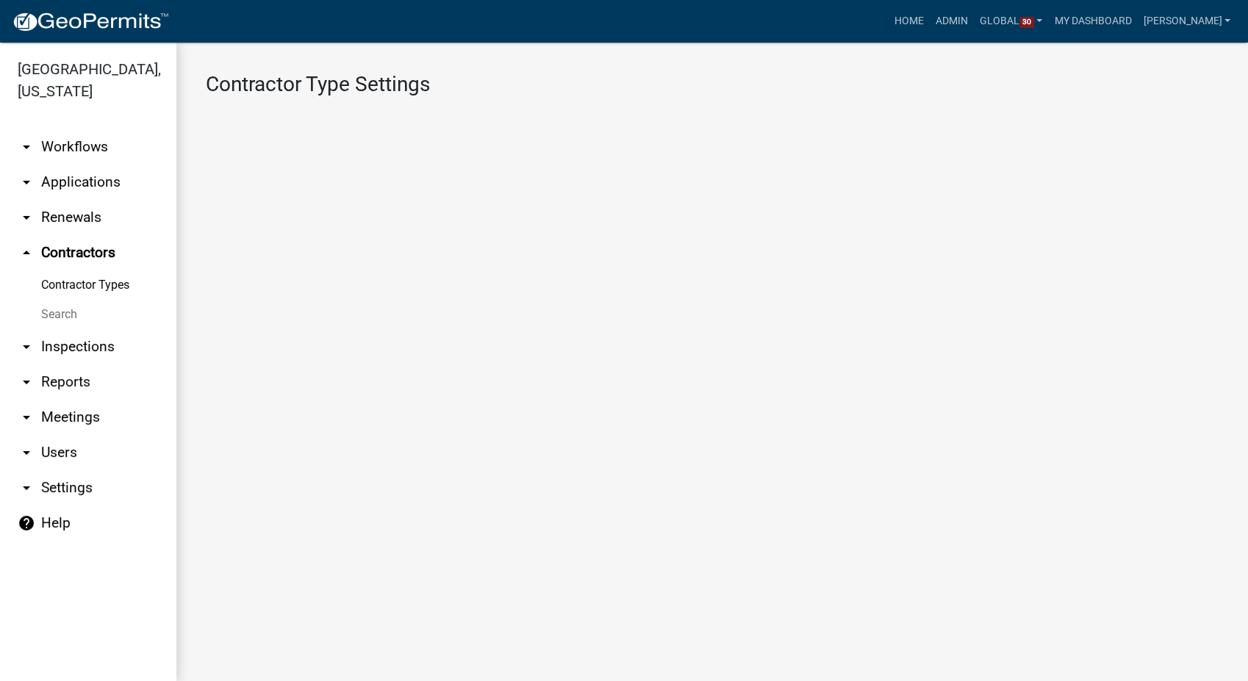
select select "3: Object"
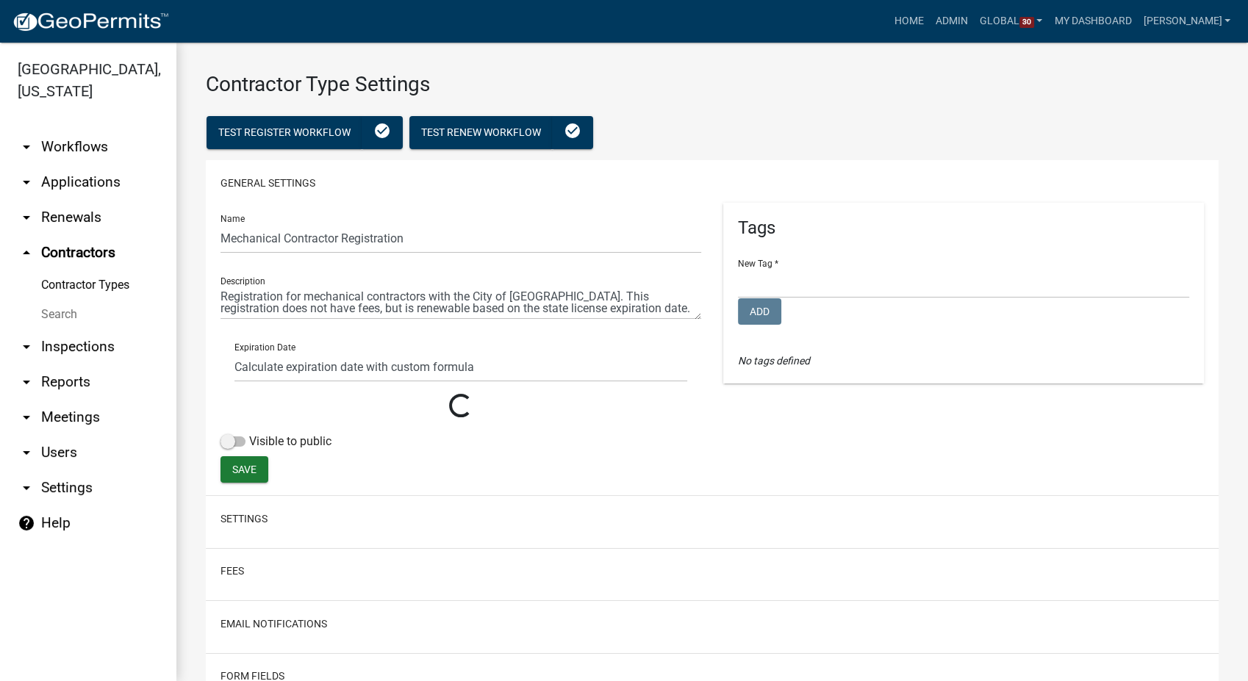
select select
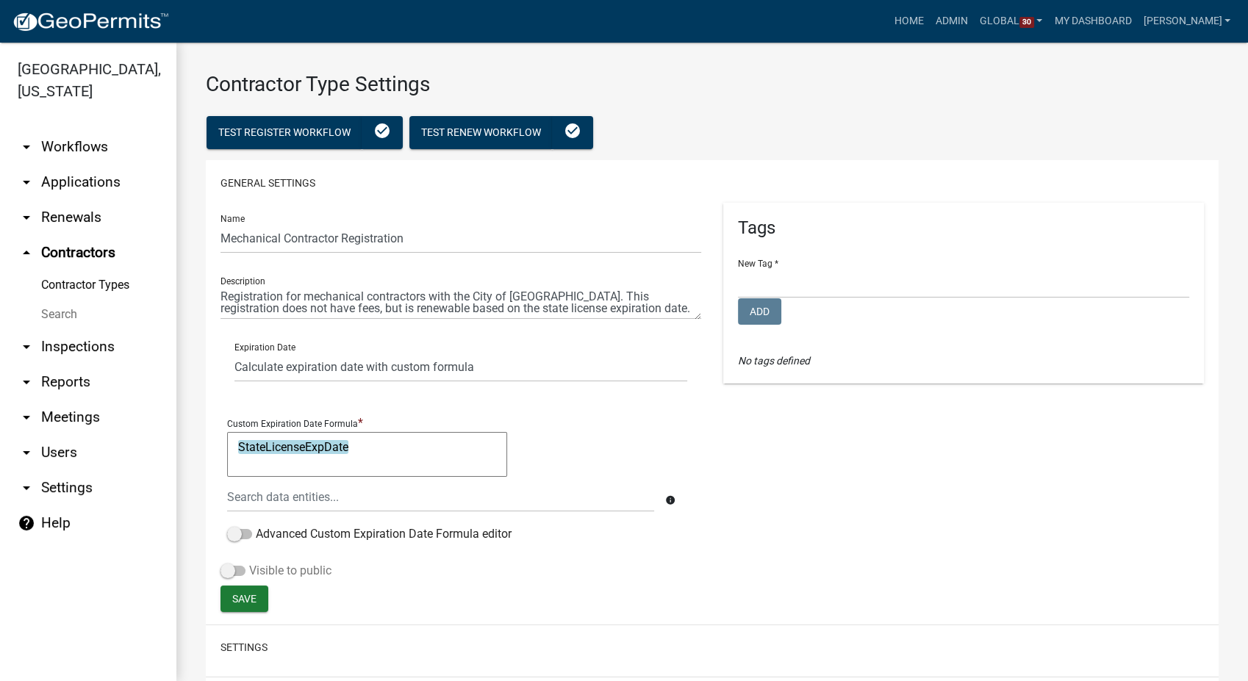
click at [223, 518] on div "Name Mechanical Contractor Registration Description Expiration Date Does not ex…" at bounding box center [460, 394] width 503 height 382
click at [225, 569] on span at bounding box center [233, 571] width 25 height 10
click at [249, 562] on input "Visible to public" at bounding box center [249, 562] width 0 height 0
click at [240, 592] on span "Save" at bounding box center [244, 598] width 24 height 12
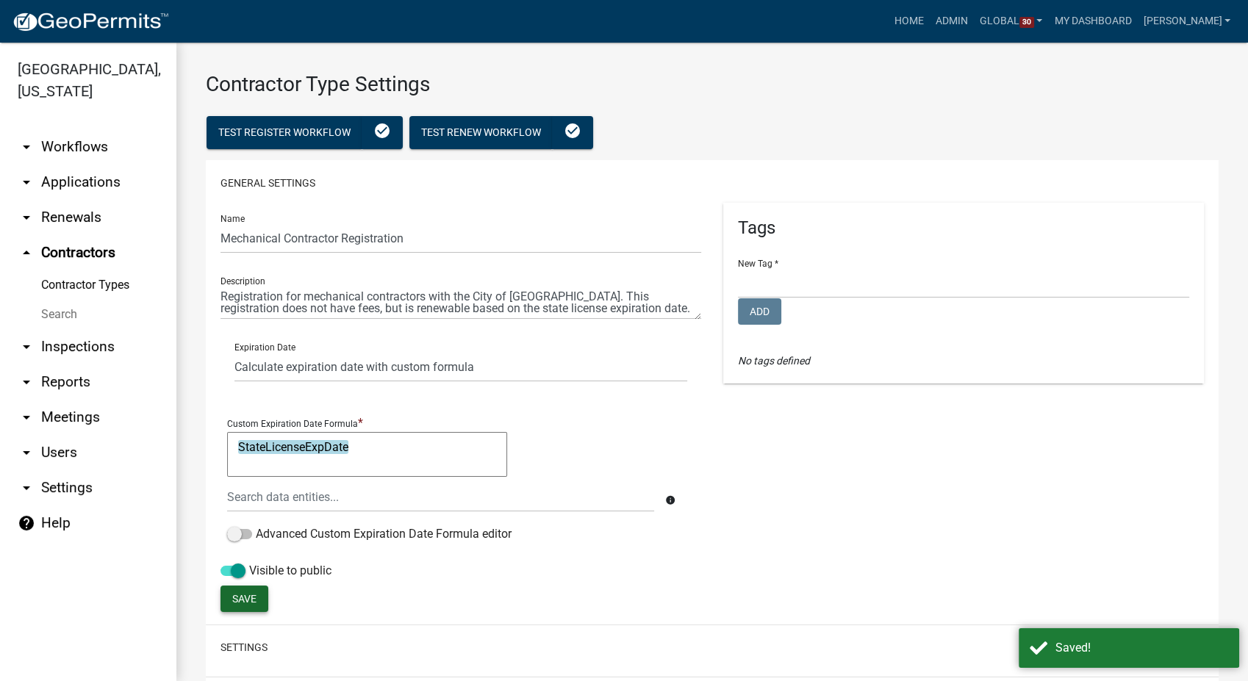
click at [112, 270] on link "Contractor Types" at bounding box center [88, 284] width 176 height 29
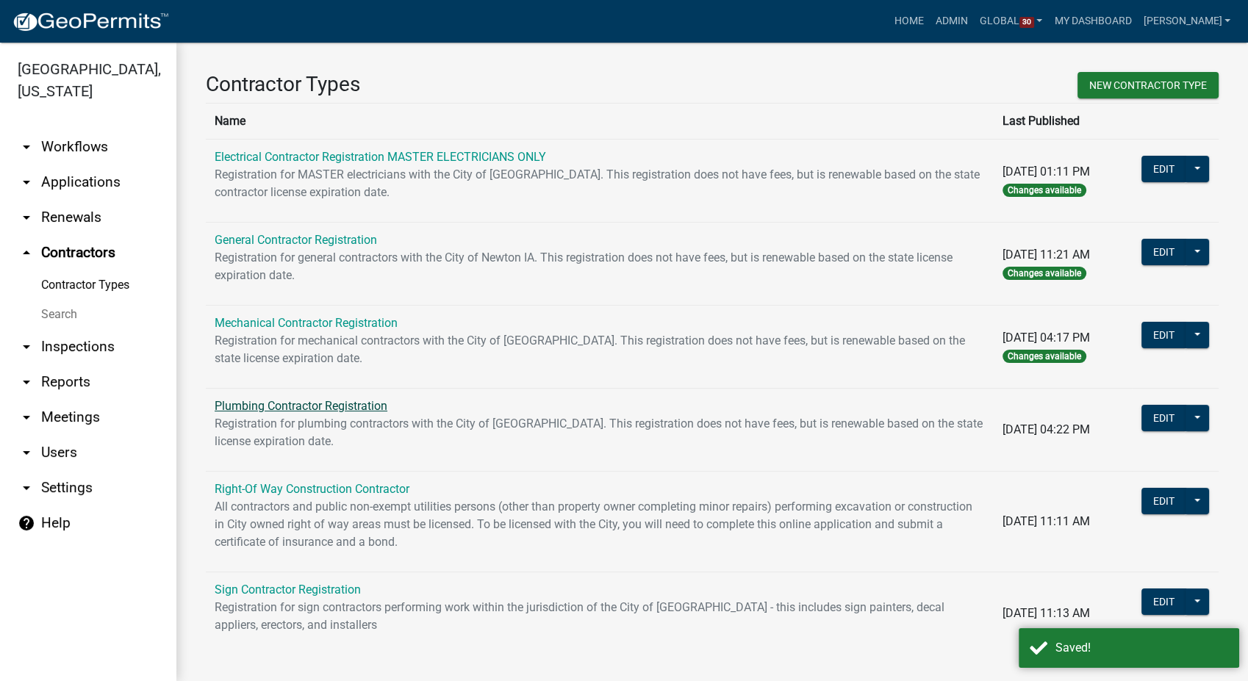
click at [301, 409] on link "Plumbing Contractor Registration" at bounding box center [301, 406] width 173 height 14
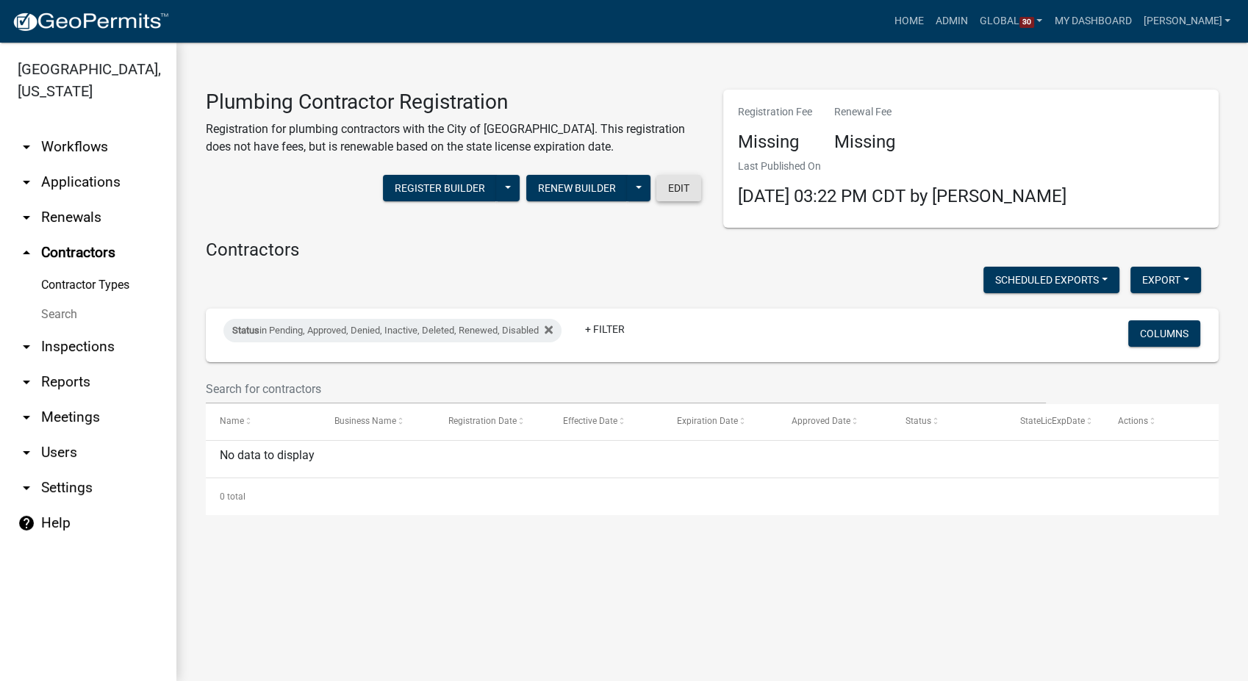
click at [682, 188] on button "Edit" at bounding box center [678, 188] width 45 height 26
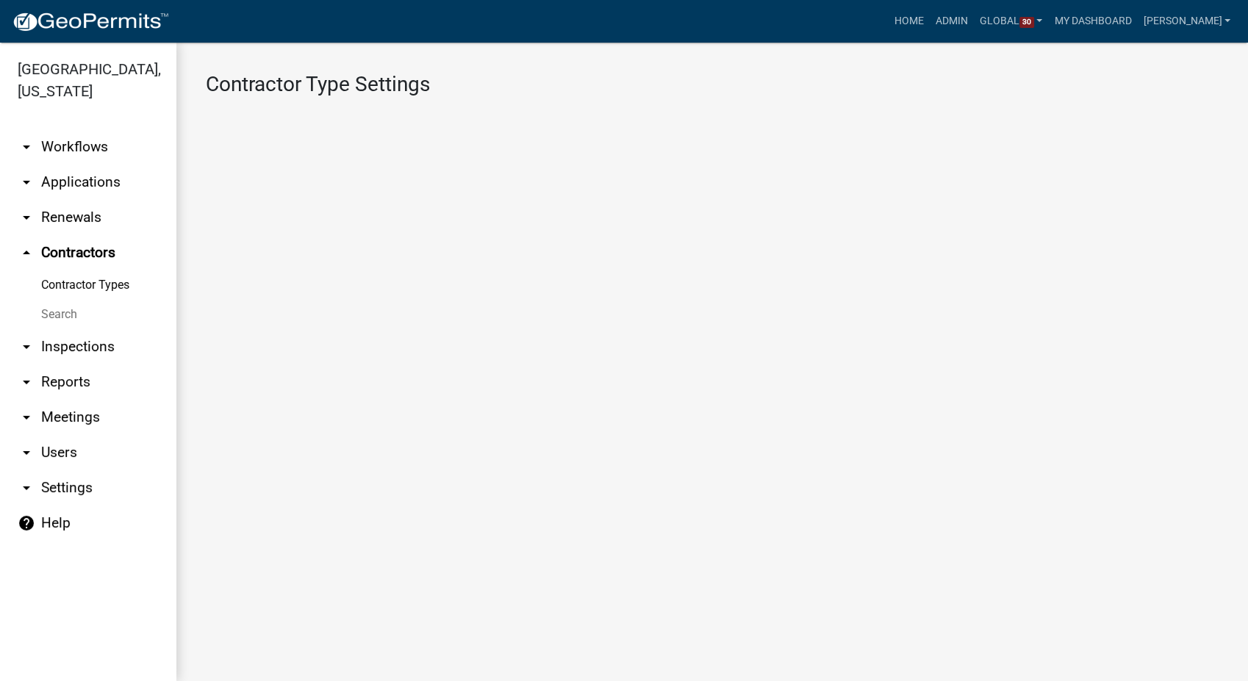
select select "3: Object"
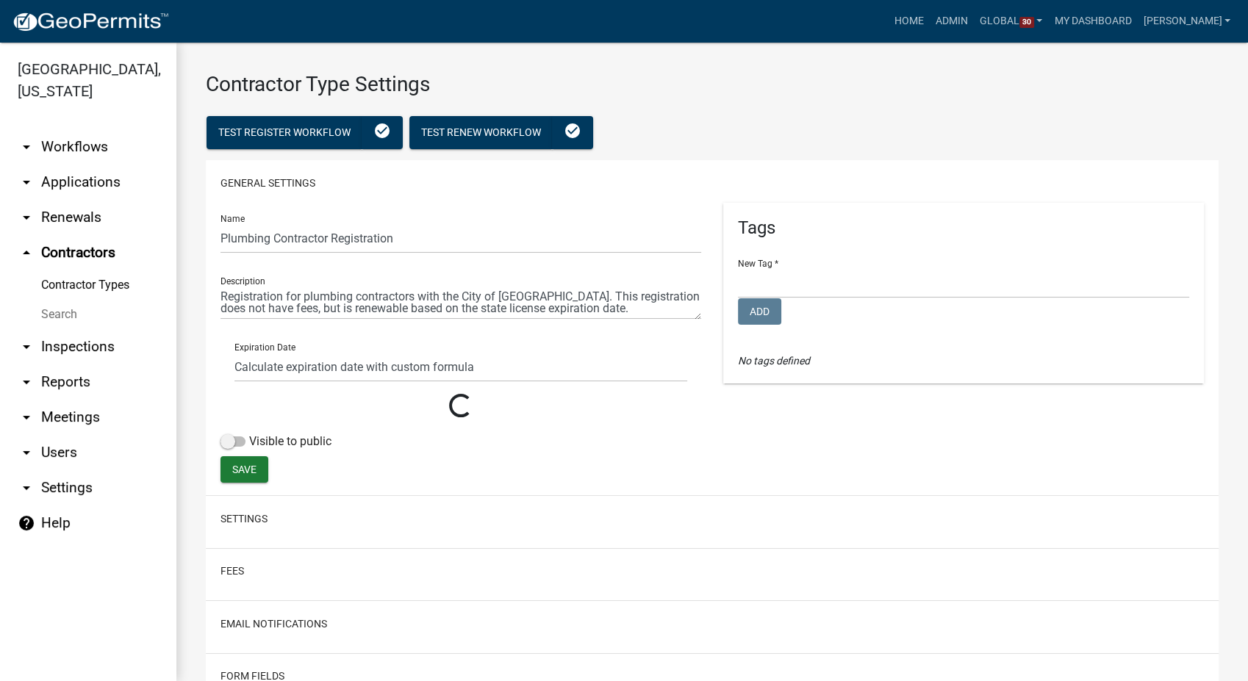
select select
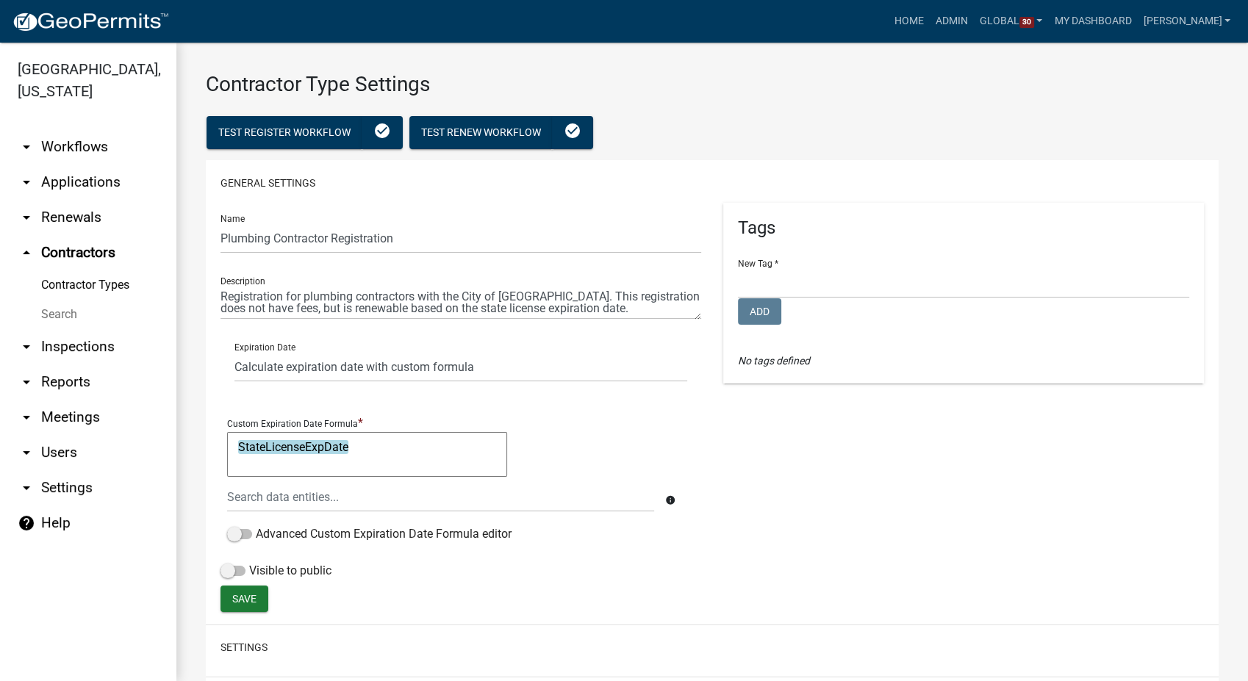
scroll to position [245, 0]
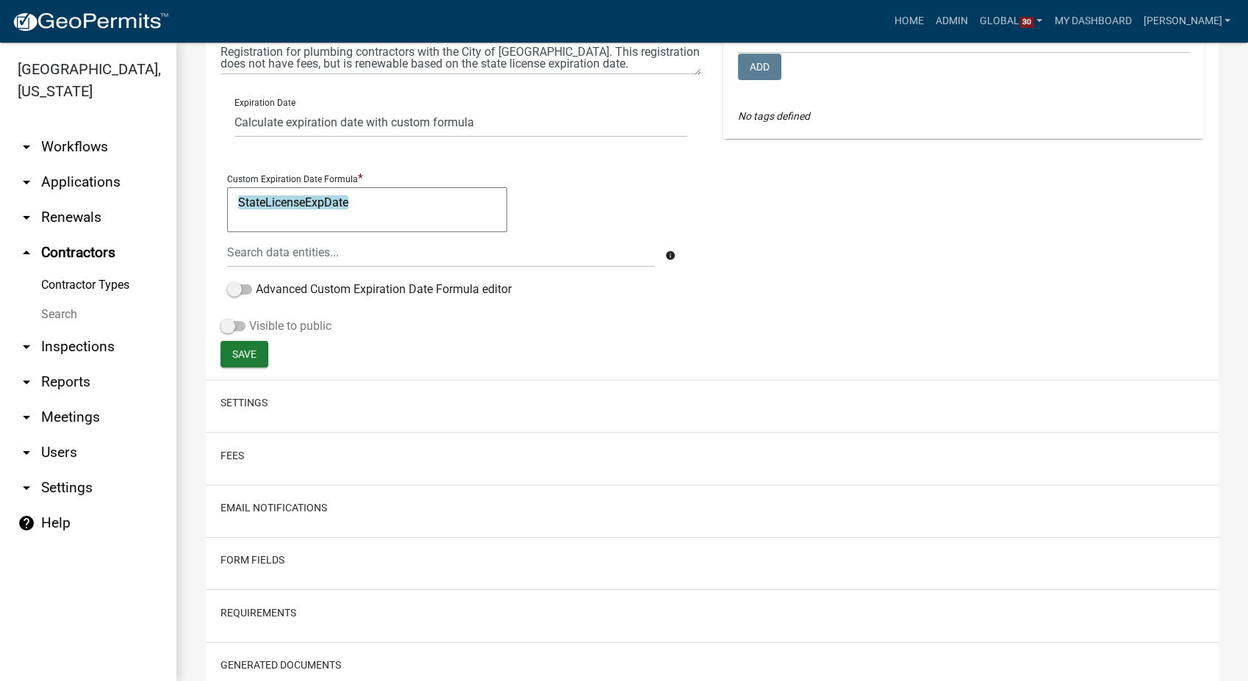
click at [232, 323] on span at bounding box center [233, 326] width 25 height 10
click at [249, 318] on input "Visible to public" at bounding box center [249, 318] width 0 height 0
click at [235, 356] on span "Save" at bounding box center [244, 354] width 24 height 12
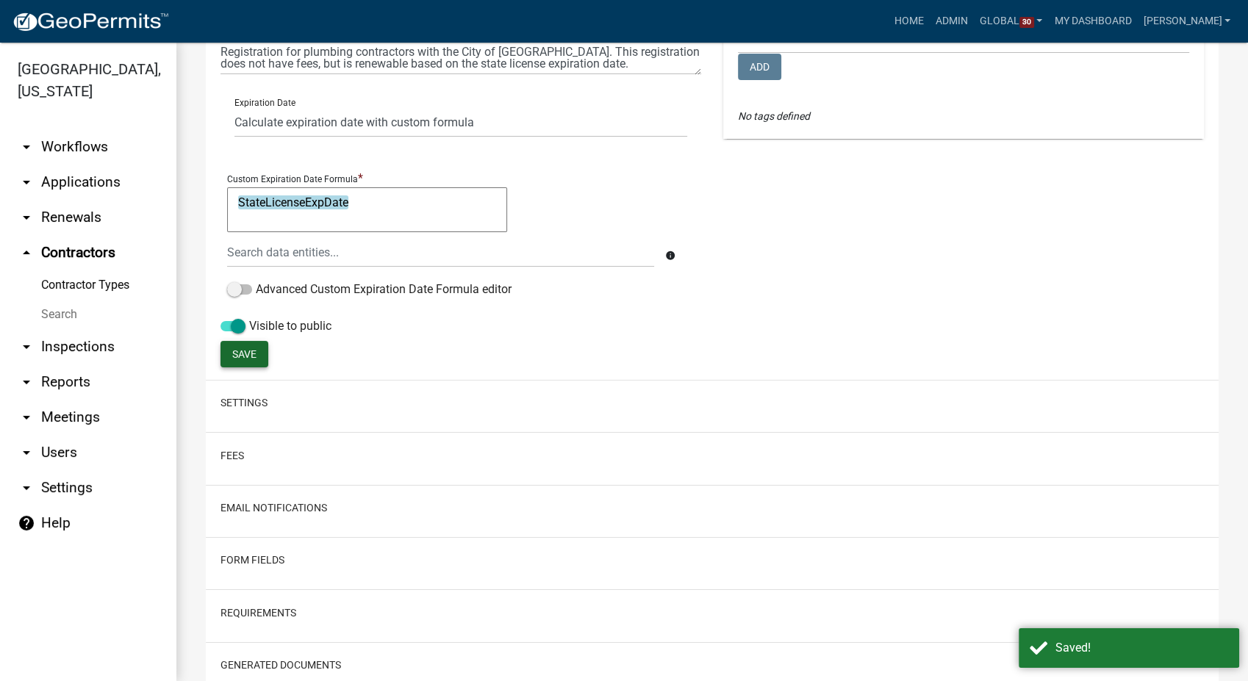
click at [85, 270] on link "Contractor Types" at bounding box center [88, 284] width 176 height 29
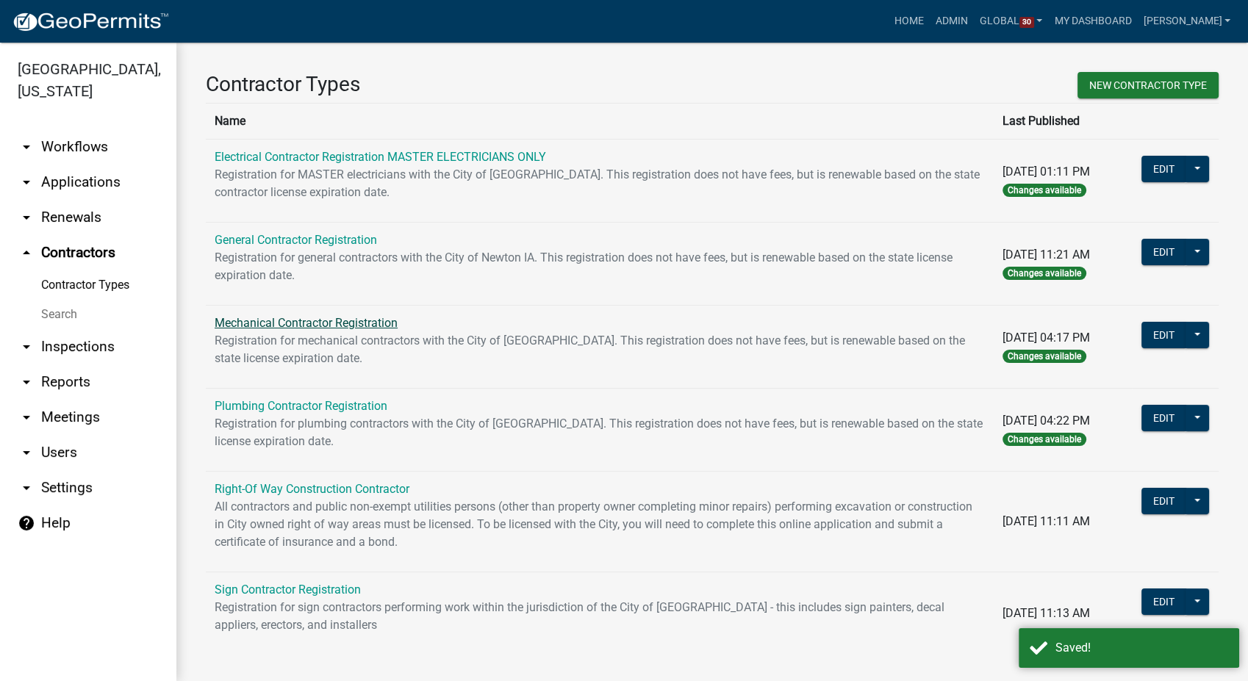
scroll to position [13, 0]
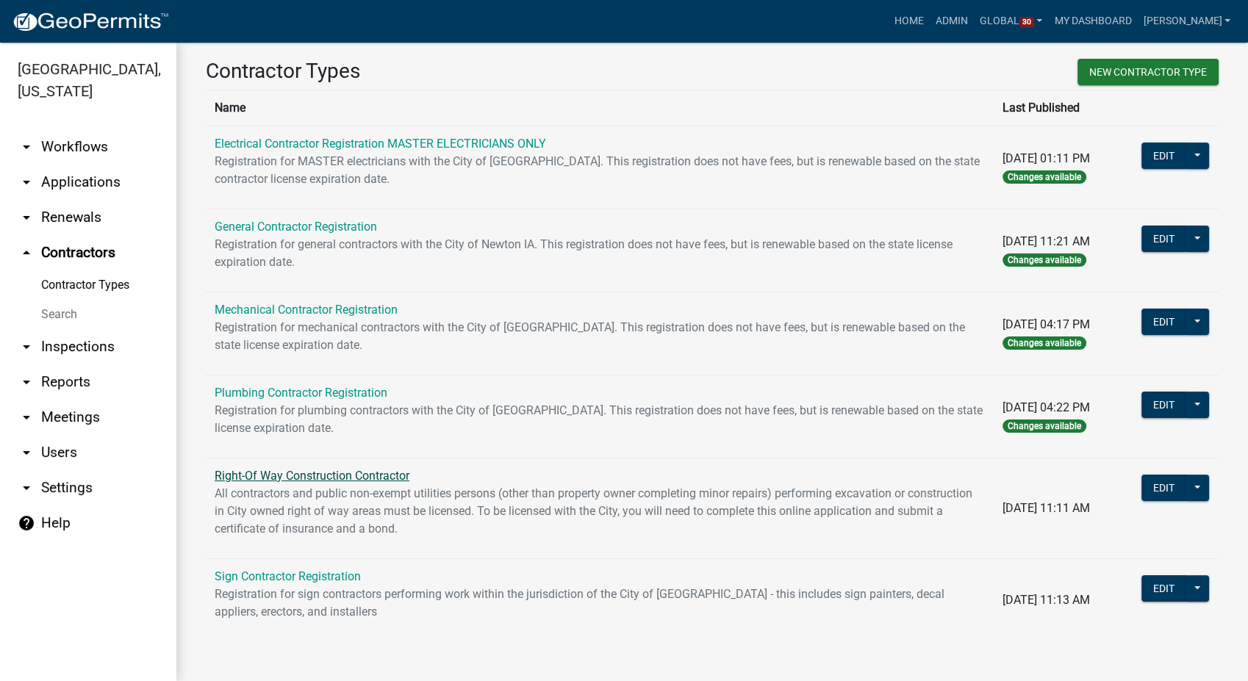
click at [265, 469] on link "Right-Of Way Construction Contractor" at bounding box center [312, 476] width 195 height 14
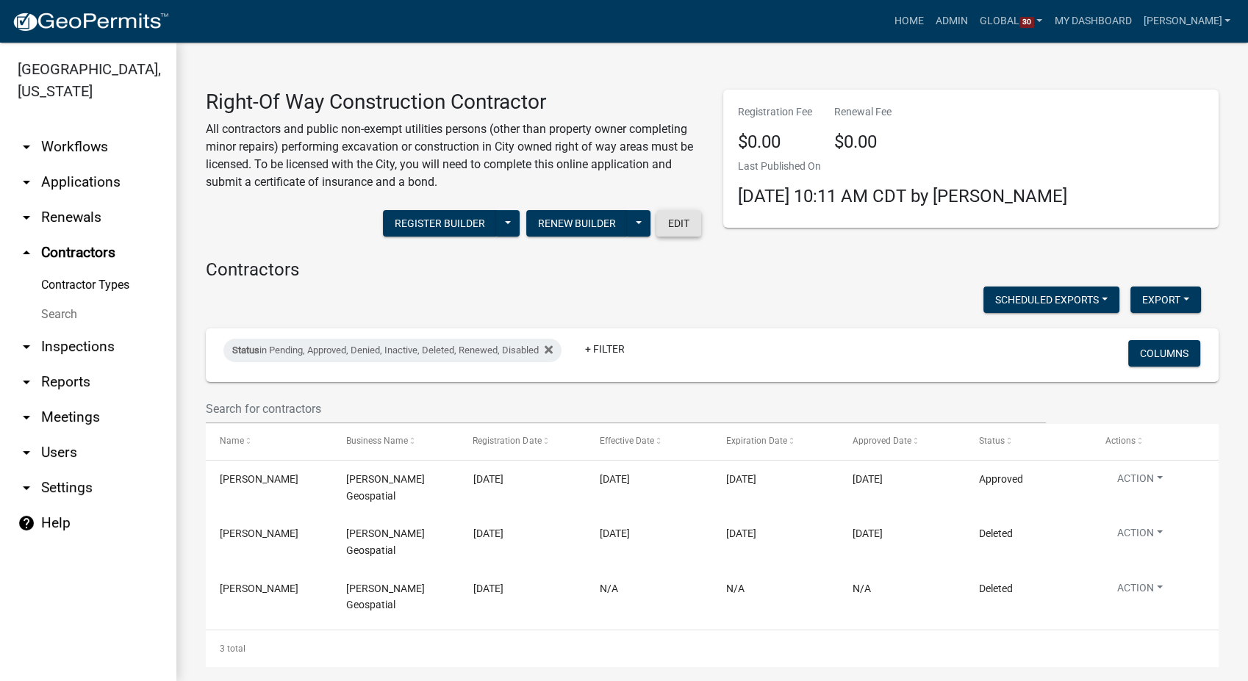
click at [688, 229] on button "Edit" at bounding box center [678, 223] width 45 height 26
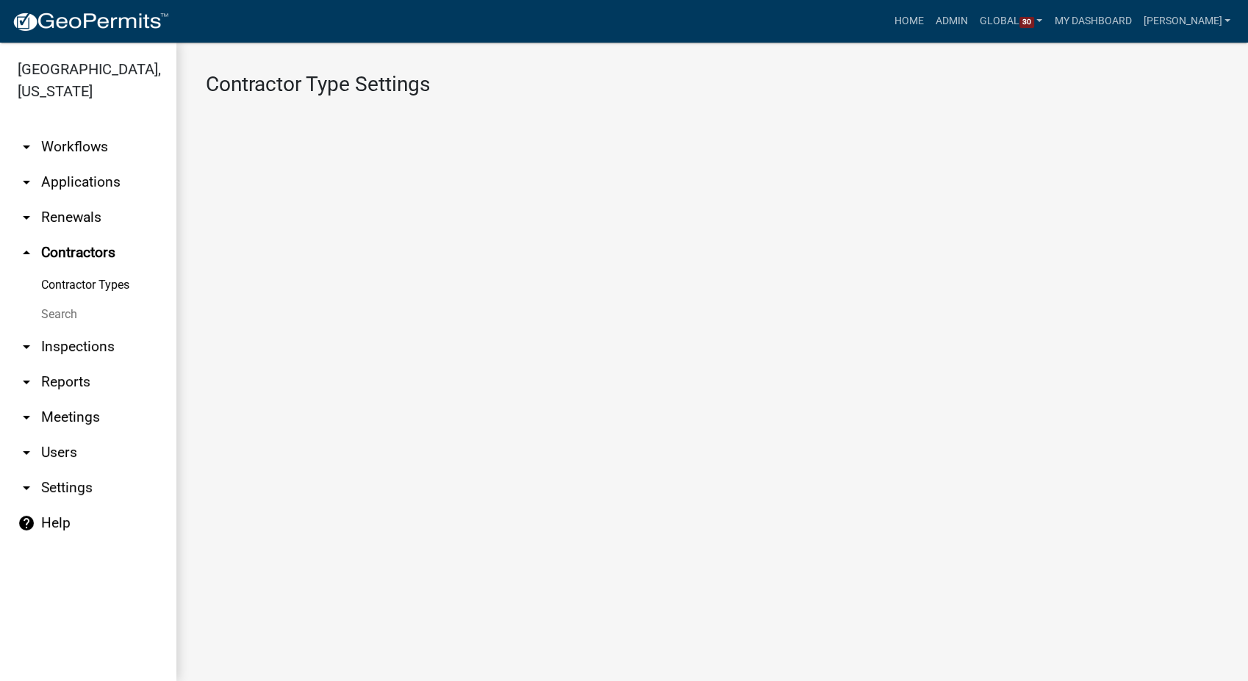
select select "4: b748f019-82c2-45bc-8874-d2e8f736f314"
select select "1: b798264d-217c-4581-98de-27d3ae90d6db"
select select "1: Object"
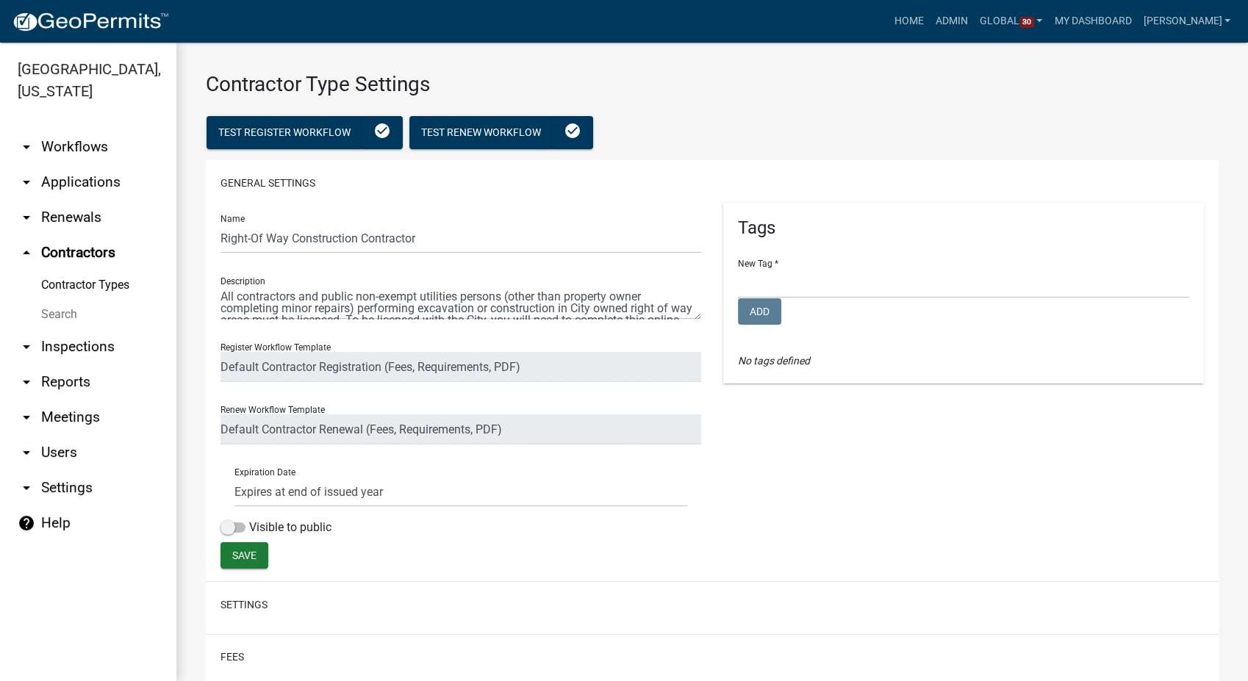
select select
click at [231, 528] on span at bounding box center [233, 528] width 25 height 10
click at [249, 519] on input "Visible to public" at bounding box center [249, 519] width 0 height 0
click at [236, 550] on span "Save" at bounding box center [244, 556] width 24 height 12
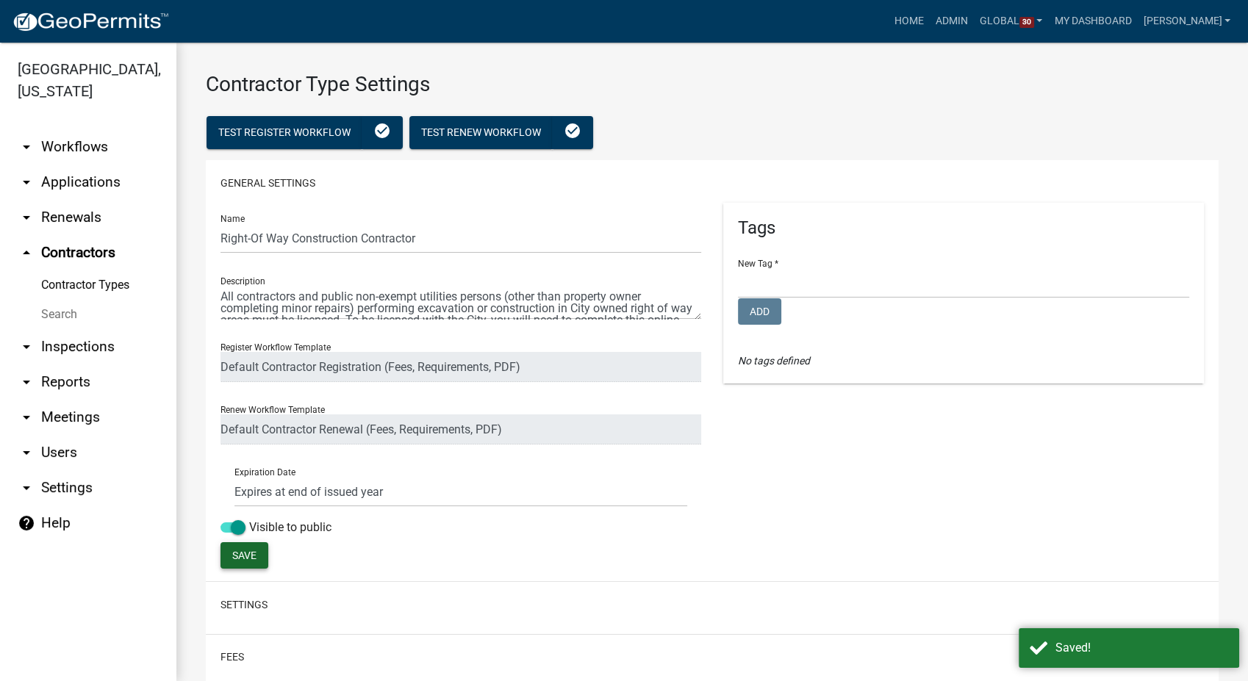
click at [63, 300] on link "Search" at bounding box center [88, 314] width 176 height 29
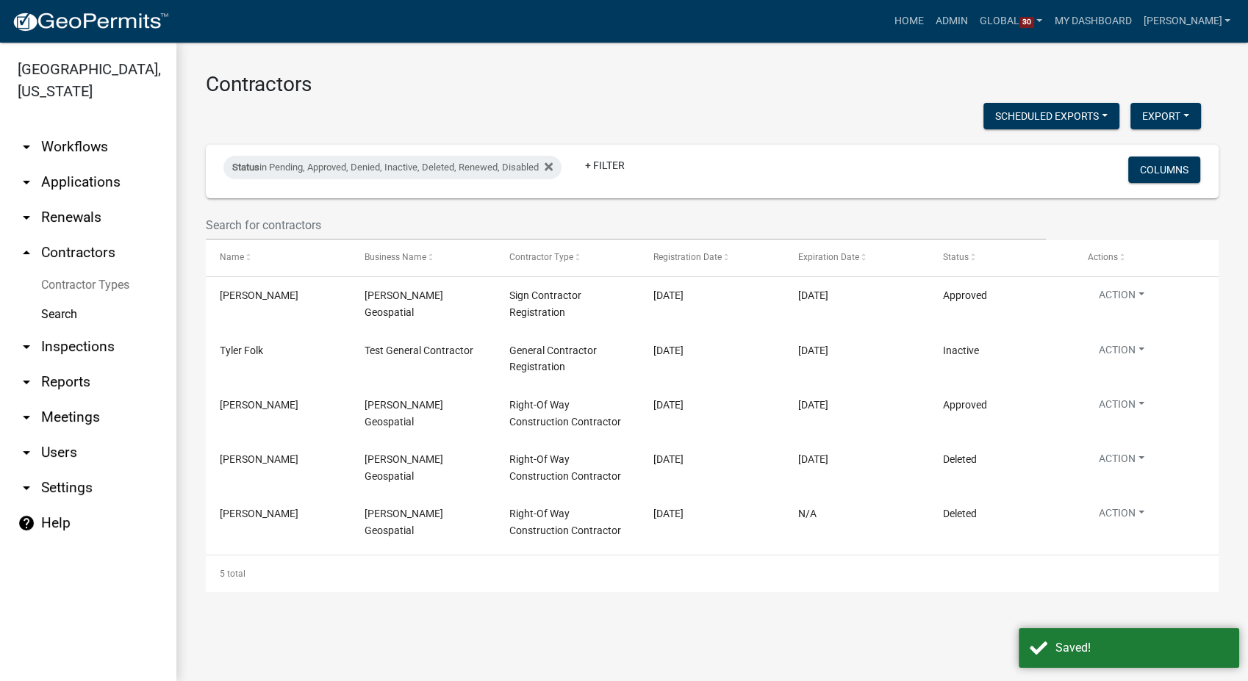
click at [74, 270] on link "Contractor Types" at bounding box center [88, 284] width 176 height 29
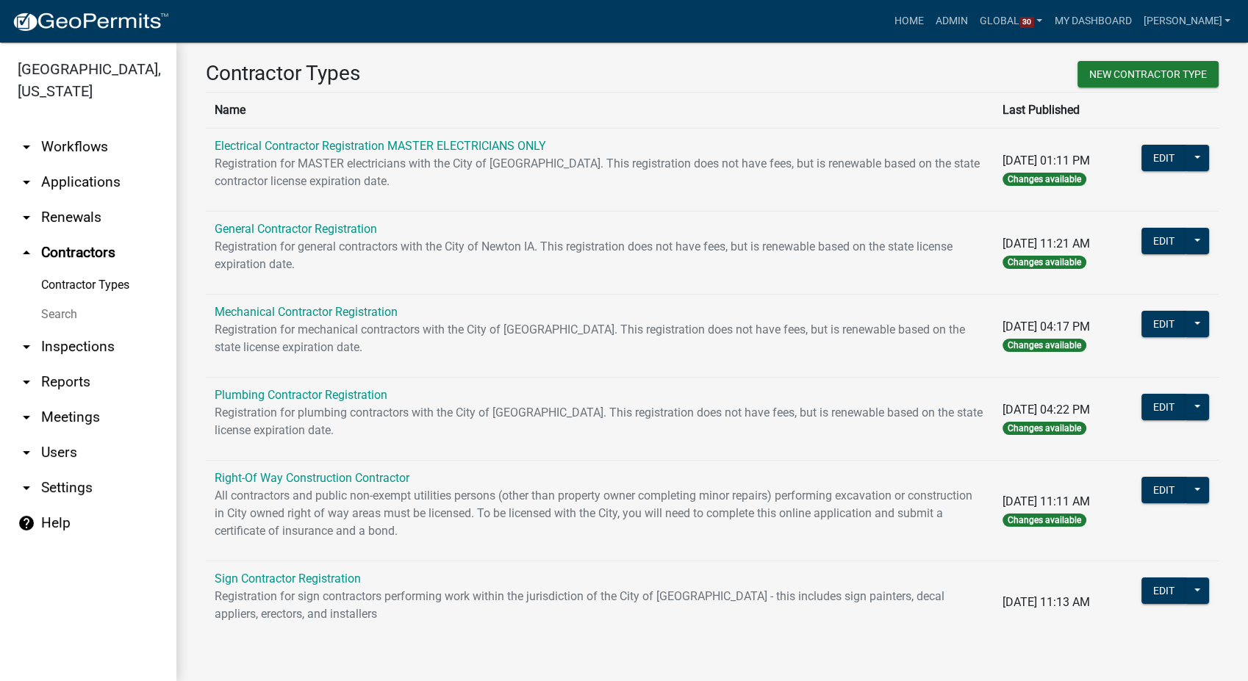
scroll to position [13, 0]
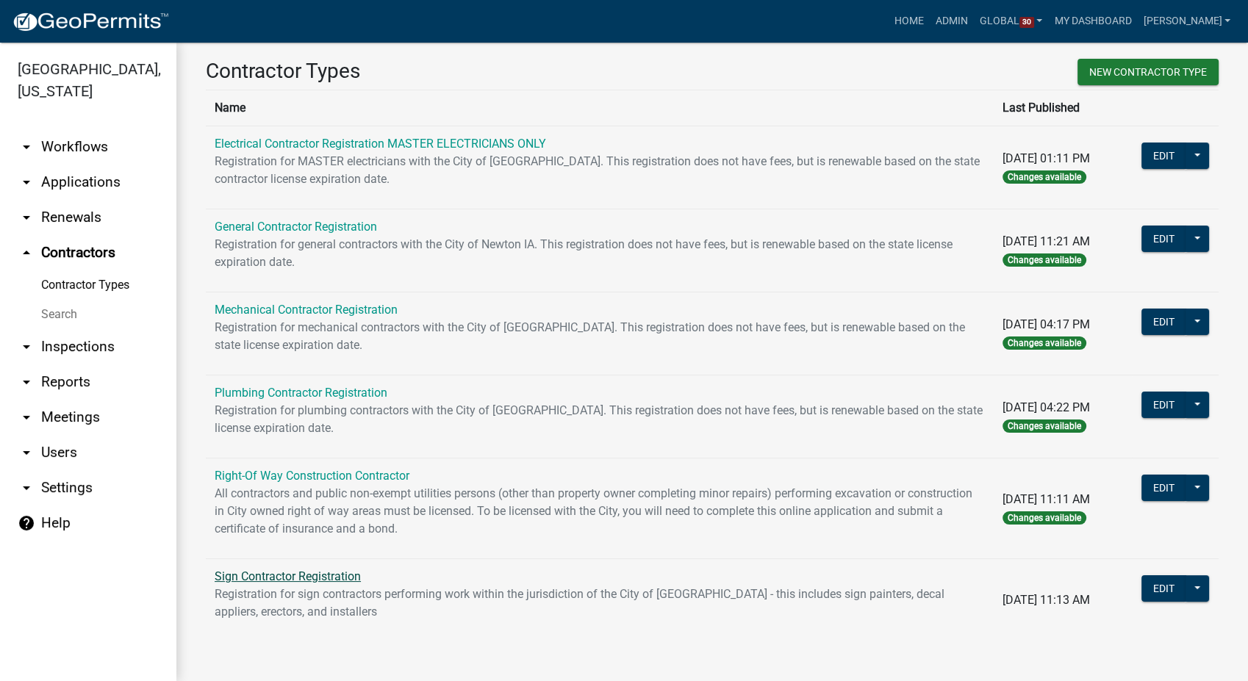
click at [309, 574] on link "Sign Contractor Registration" at bounding box center [288, 577] width 146 height 14
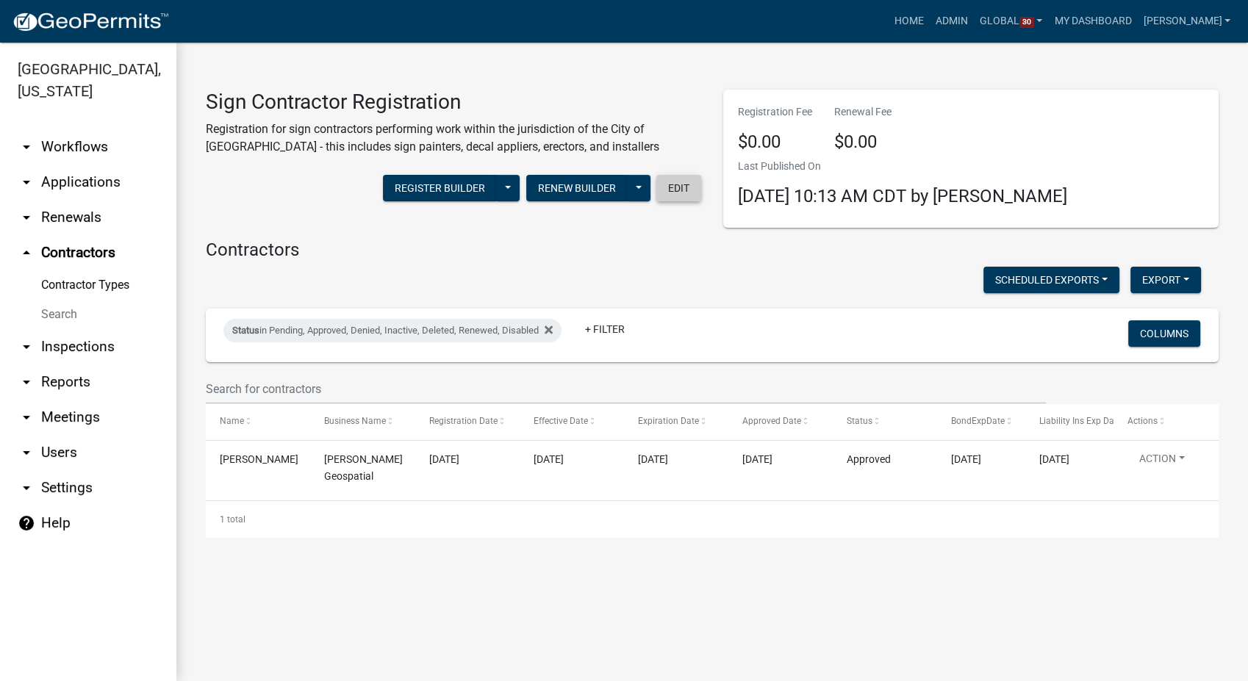
click at [674, 179] on button "Edit" at bounding box center [678, 188] width 45 height 26
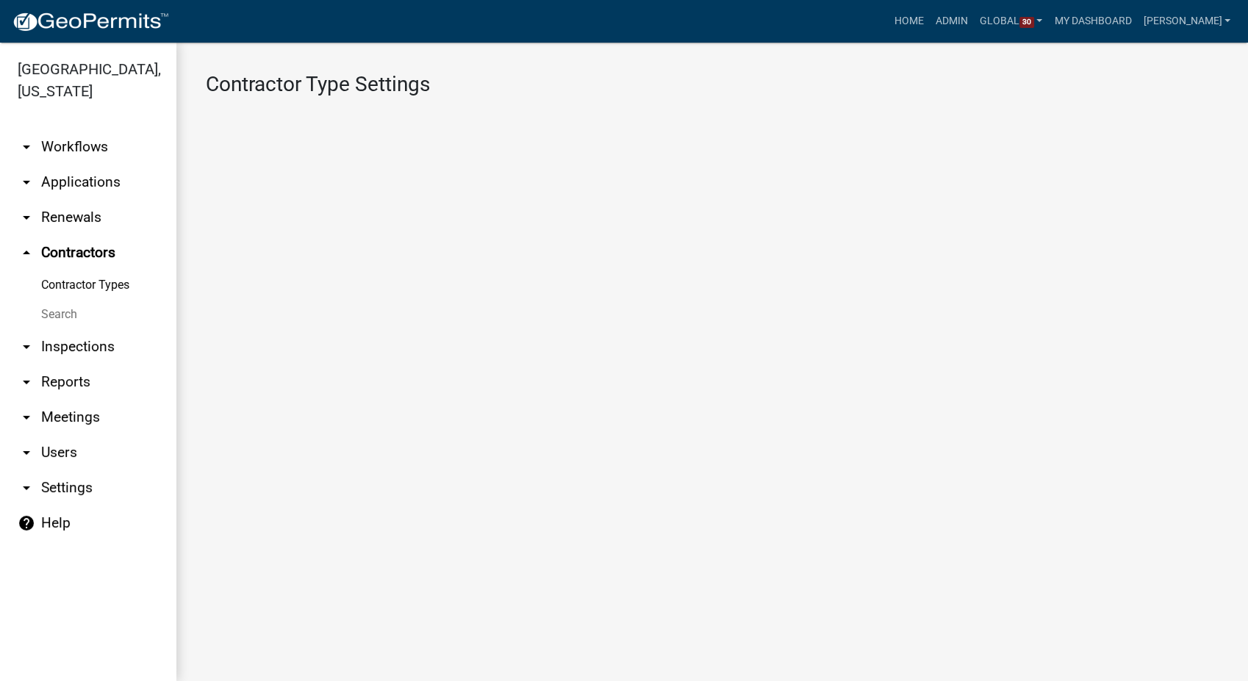
select select "4: b748f019-82c2-45bc-8874-d2e8f736f314"
select select "1: b798264d-217c-4581-98de-27d3ae90d6db"
select select "1: Object"
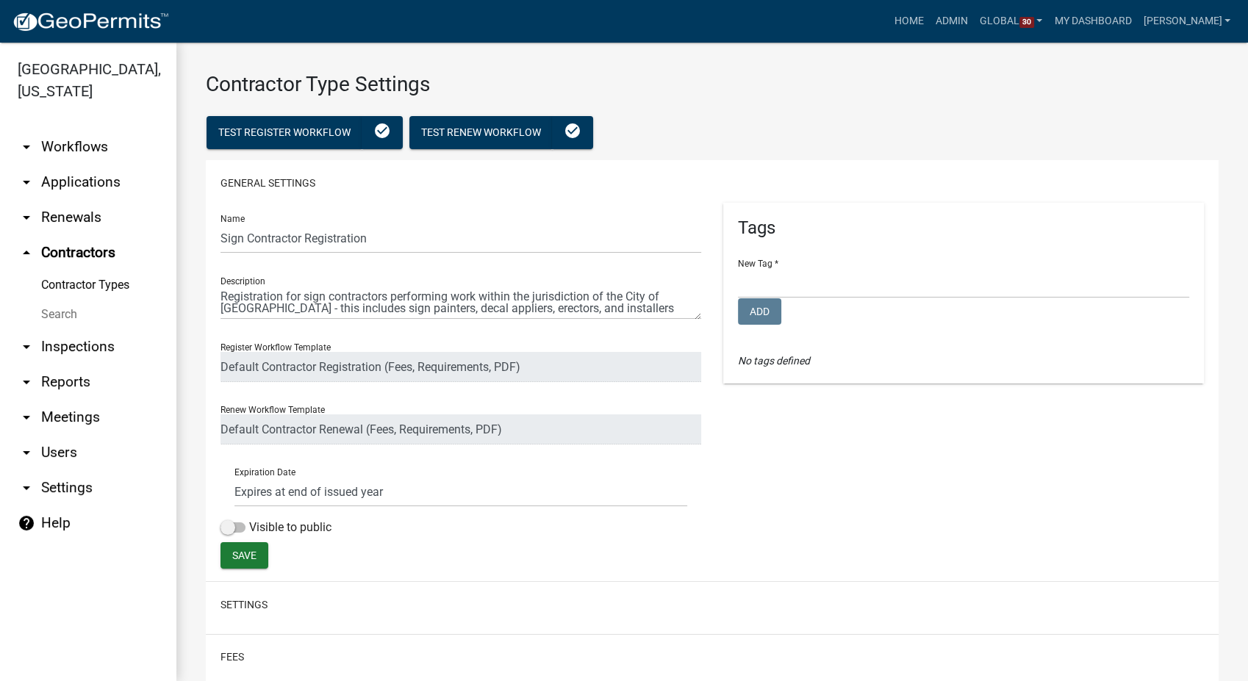
select select
click at [223, 523] on span at bounding box center [233, 528] width 25 height 10
click at [249, 519] on input "Visible to public" at bounding box center [249, 519] width 0 height 0
click at [257, 559] on button "Save" at bounding box center [245, 555] width 48 height 26
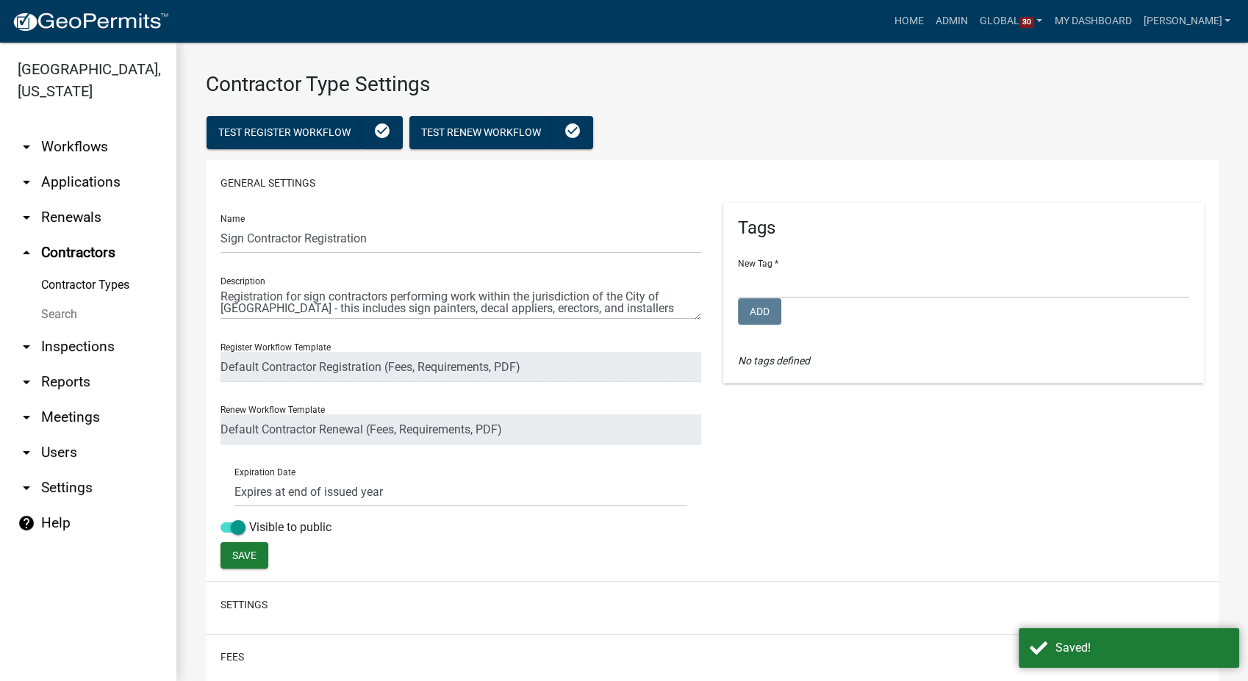
click at [79, 270] on link "Contractor Types" at bounding box center [88, 284] width 176 height 29
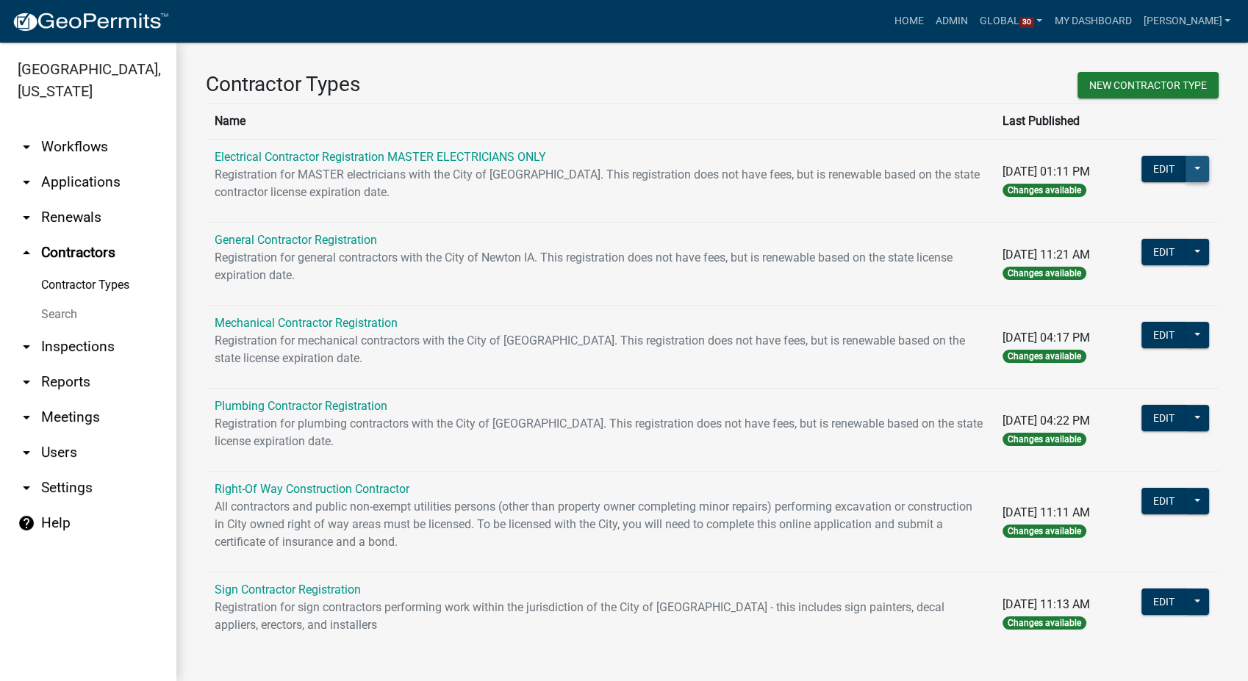
click at [1186, 171] on button at bounding box center [1198, 169] width 24 height 26
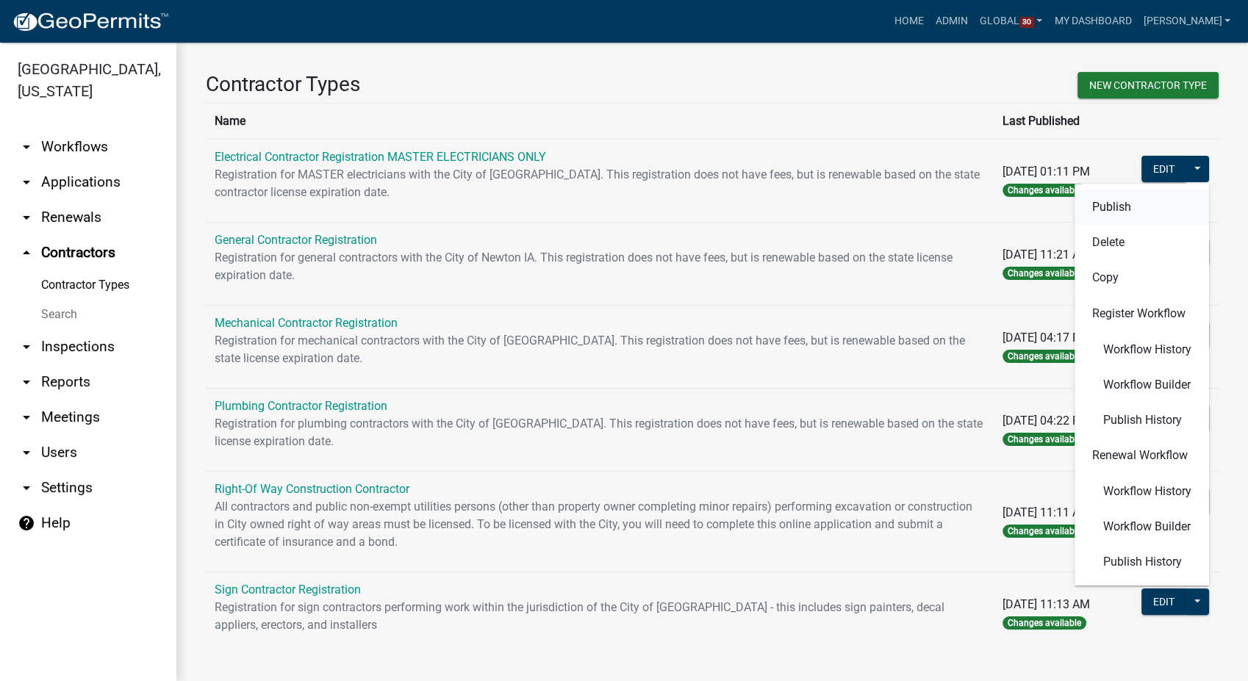
click at [1098, 204] on button "Publish" at bounding box center [1142, 207] width 135 height 35
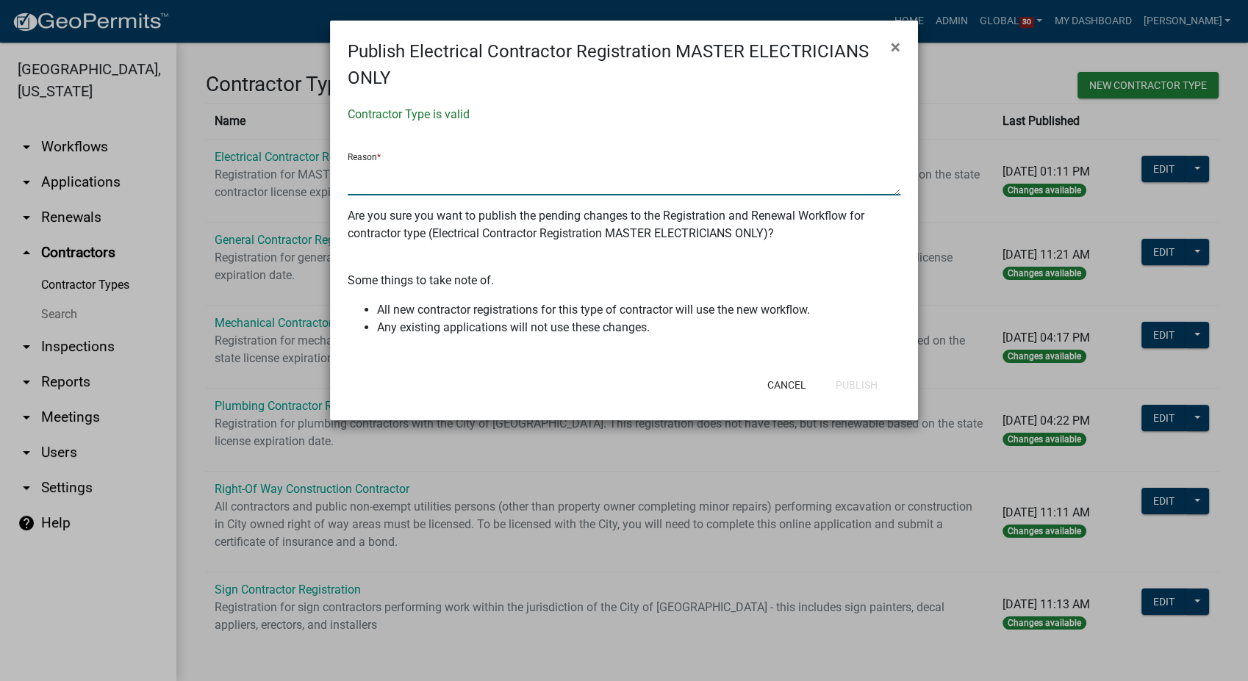
click at [375, 179] on textarea at bounding box center [624, 179] width 553 height 34
type textarea "Made public"
click at [860, 379] on button "Publish" at bounding box center [856, 385] width 65 height 26
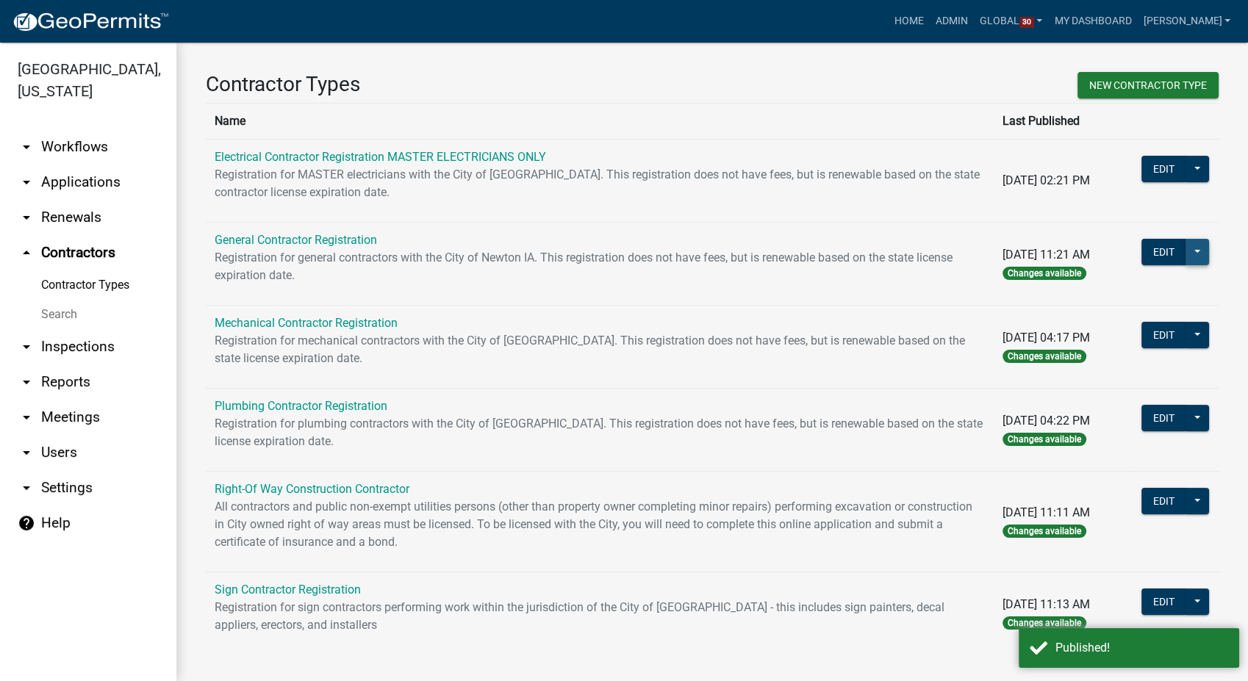
click at [1186, 247] on button at bounding box center [1198, 252] width 24 height 26
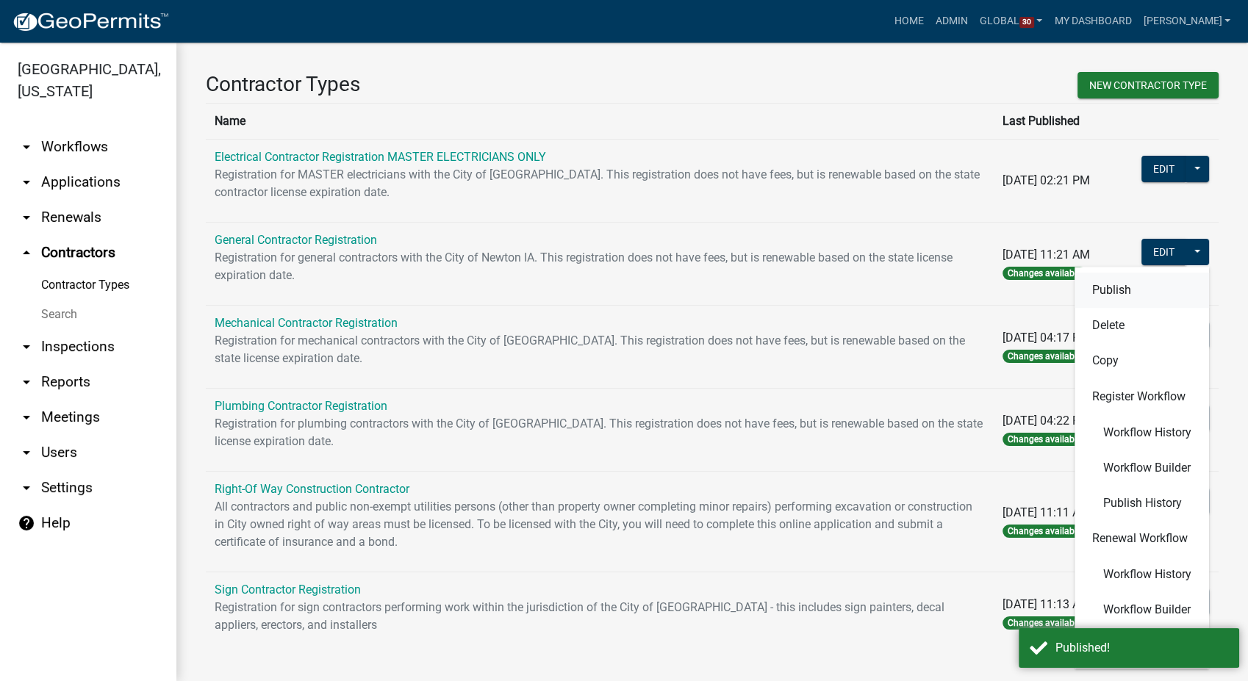
click at [1092, 291] on button "Publish" at bounding box center [1142, 290] width 135 height 35
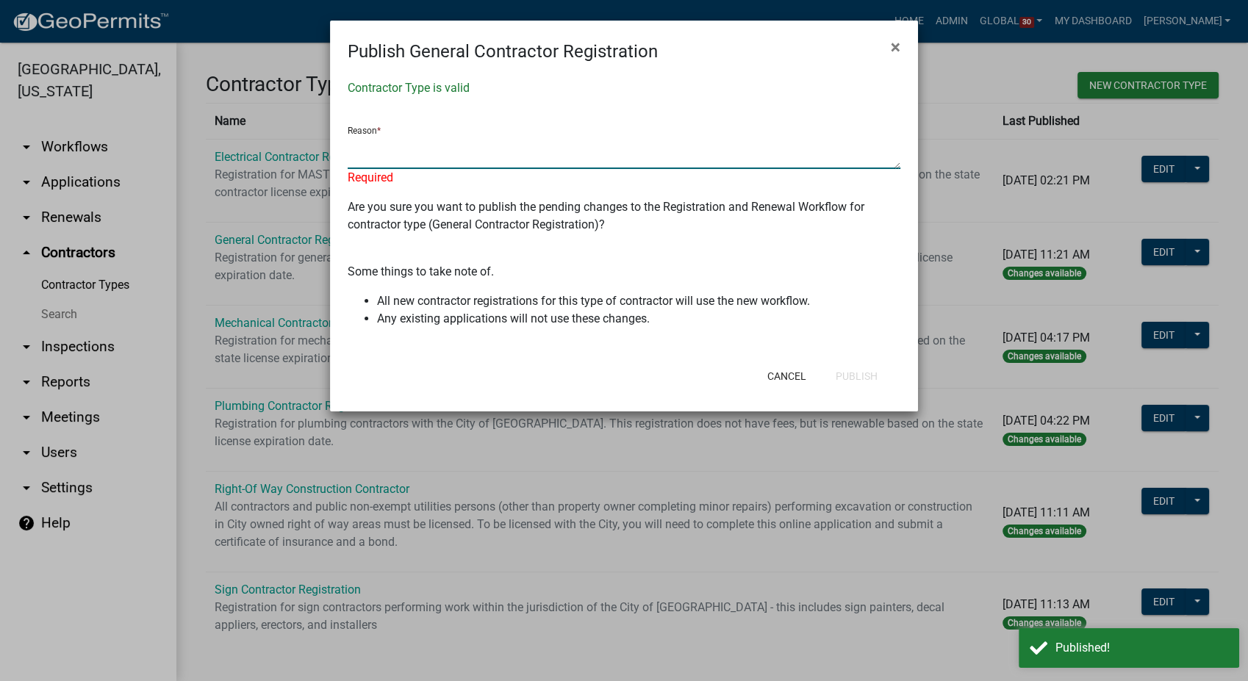
click at [630, 155] on textarea at bounding box center [624, 152] width 553 height 34
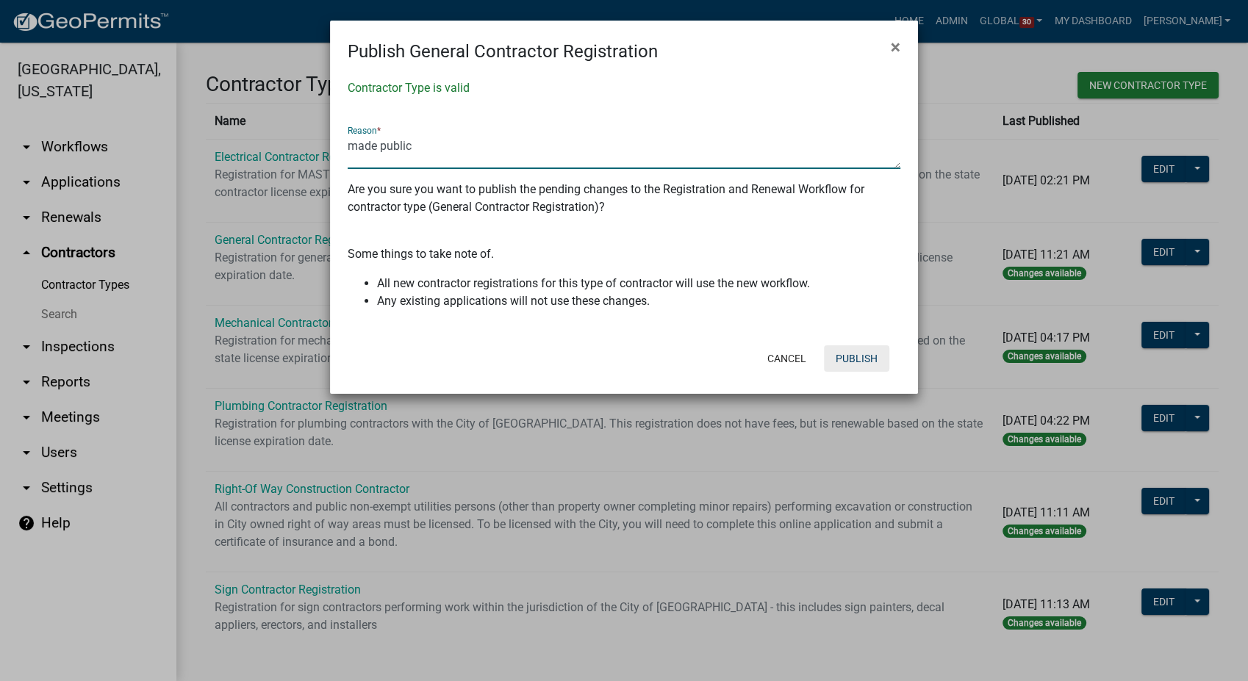
type textarea "made public"
click at [856, 363] on button "Publish" at bounding box center [856, 358] width 65 height 26
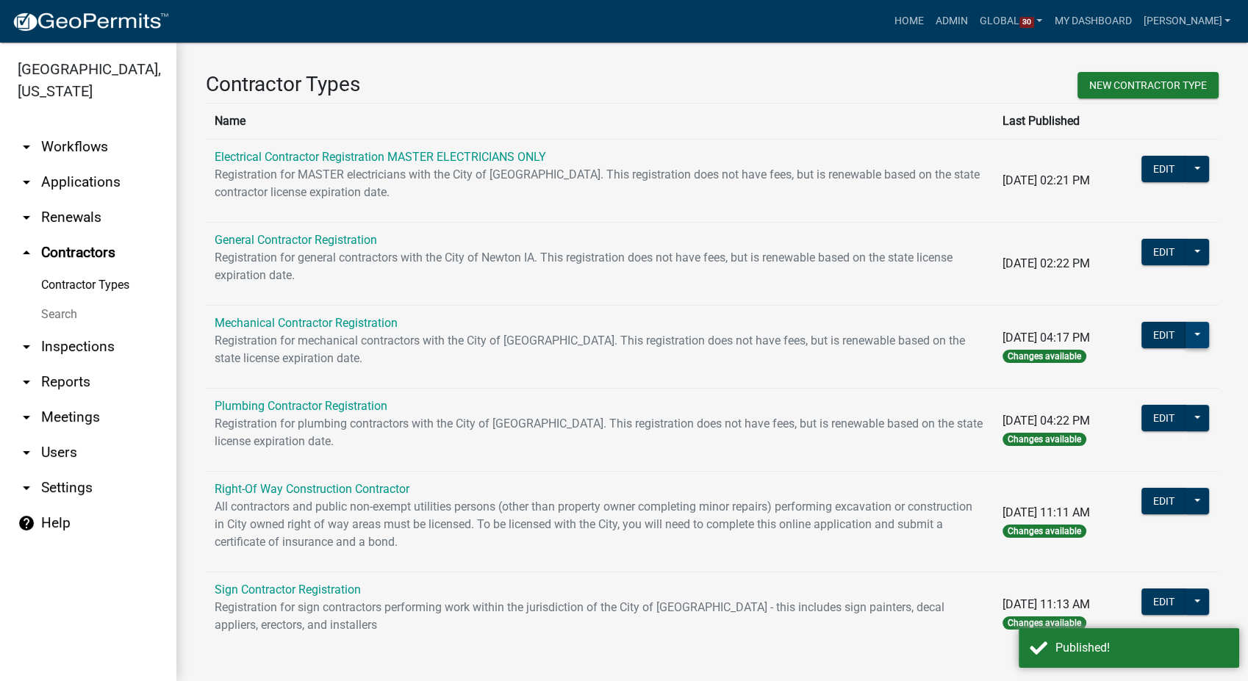
click at [1186, 328] on button at bounding box center [1198, 335] width 24 height 26
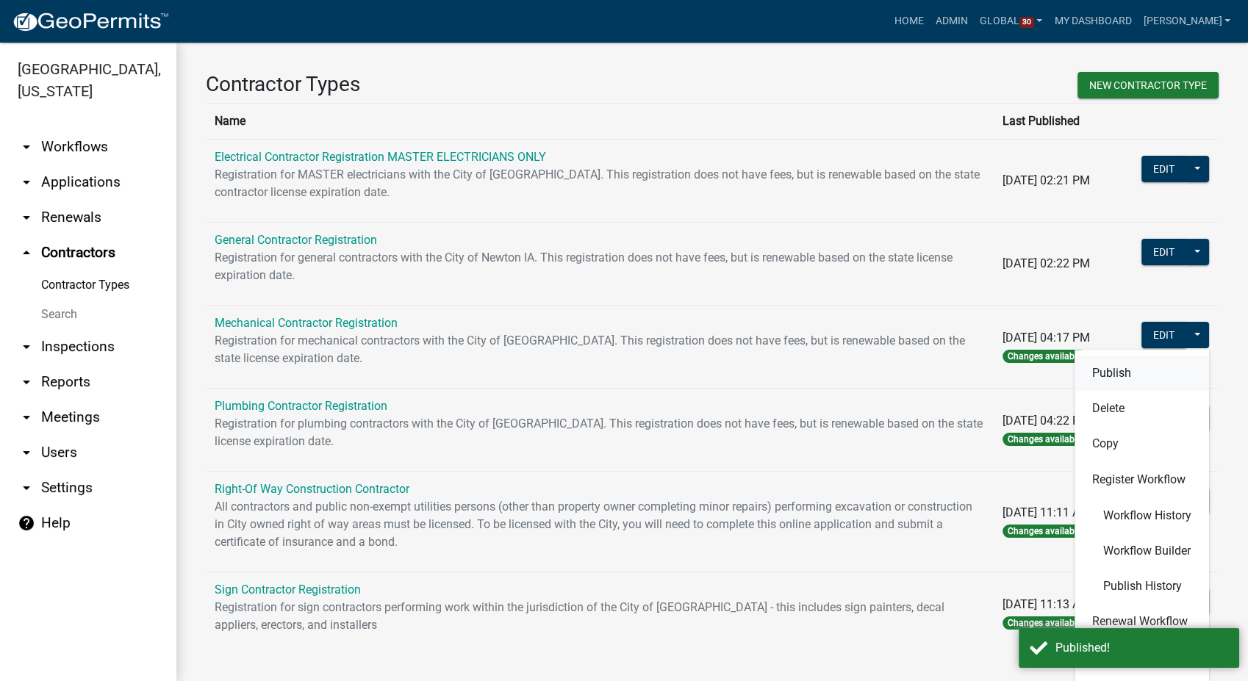
click at [1094, 373] on button "Publish" at bounding box center [1142, 373] width 135 height 35
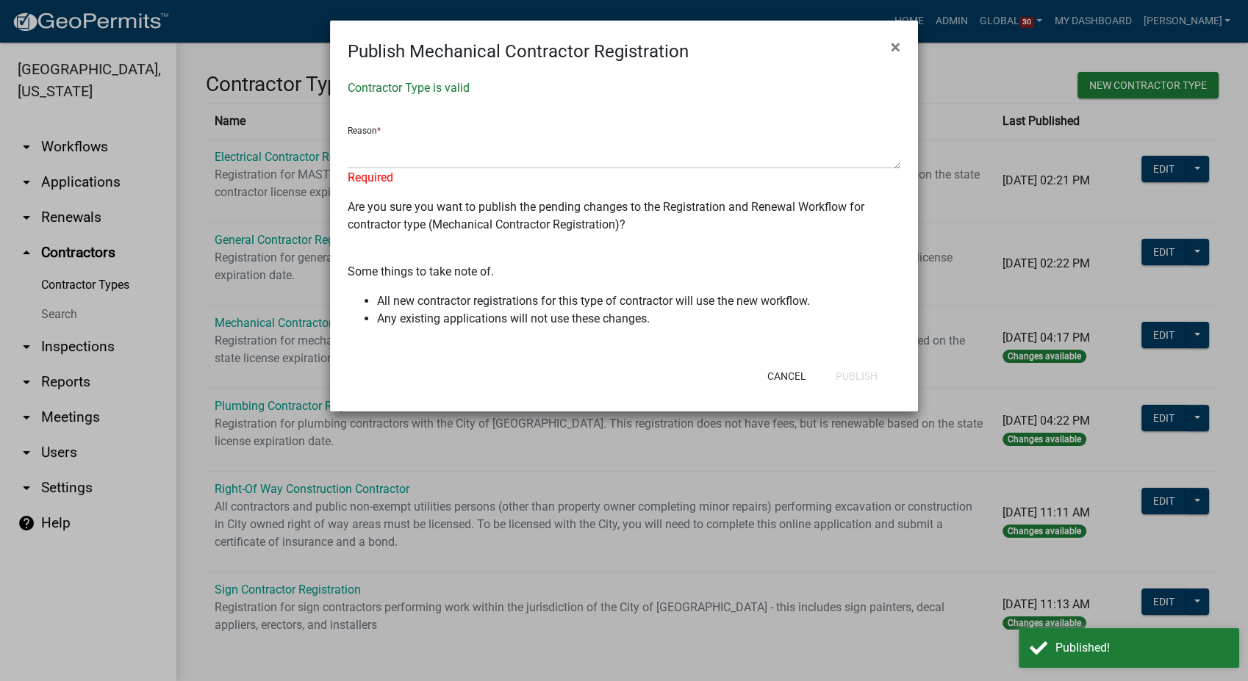
click at [537, 114] on div "Contractor Type is valid Reason * Required Are you sure you want to publish the…" at bounding box center [624, 211] width 588 height 293
drag, startPoint x: 537, startPoint y: 114, endPoint x: 501, endPoint y: 159, distance: 58.0
click at [501, 159] on textarea at bounding box center [624, 152] width 553 height 34
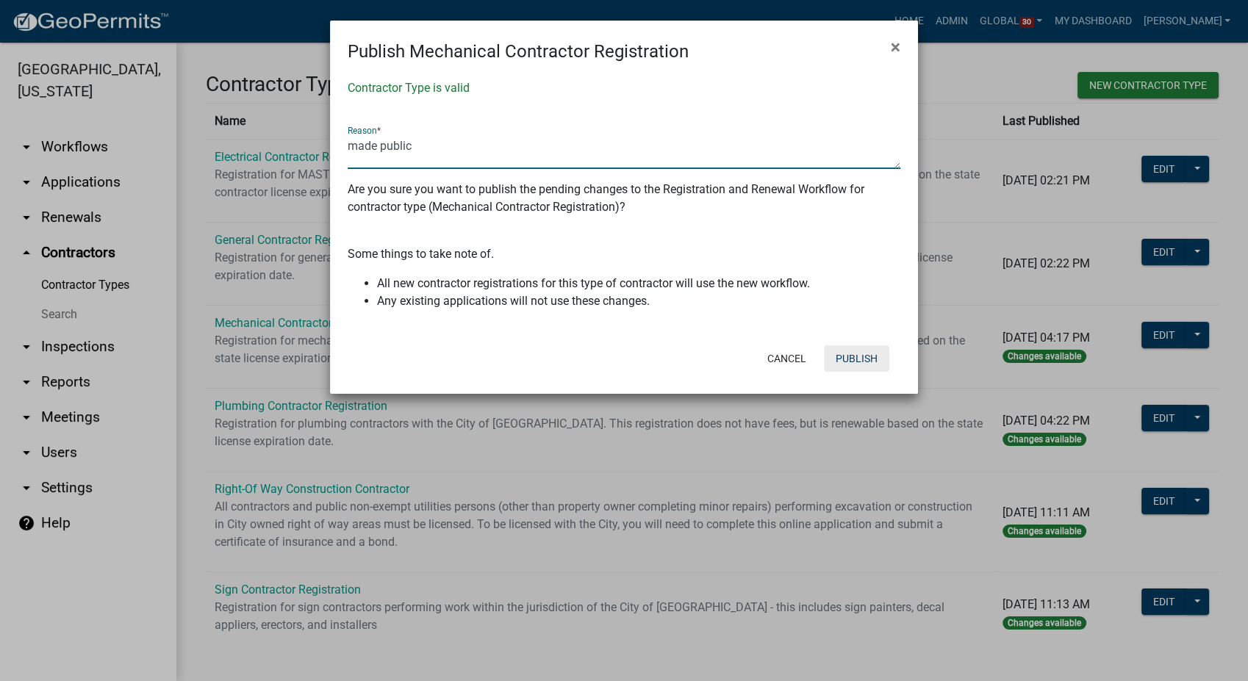
type textarea "made public"
click at [846, 354] on button "Publish" at bounding box center [856, 358] width 65 height 26
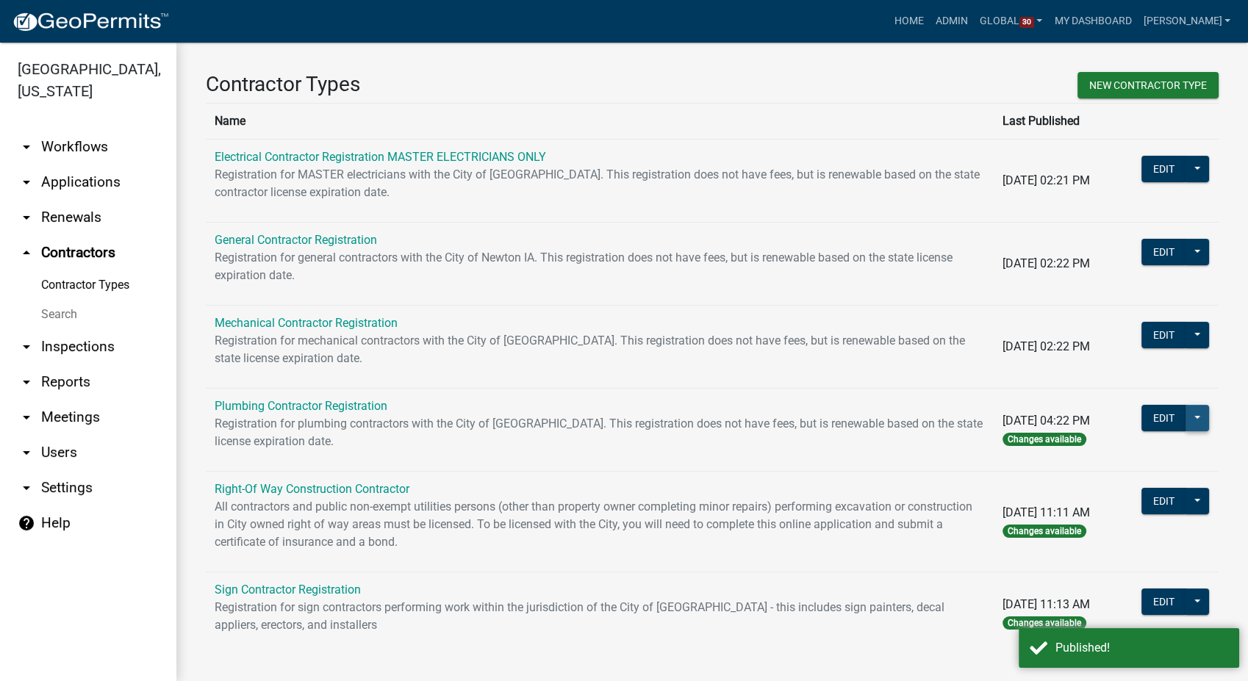
click at [1186, 423] on button at bounding box center [1198, 418] width 24 height 26
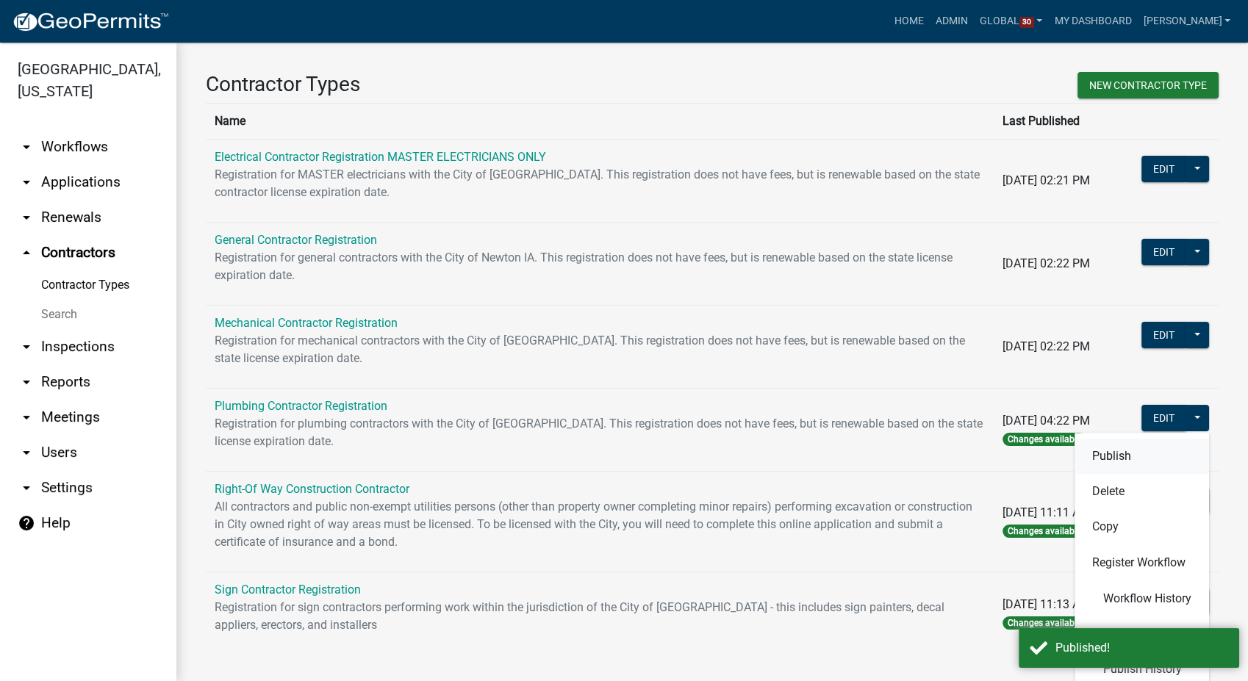
click at [1117, 461] on button "Publish" at bounding box center [1142, 456] width 135 height 35
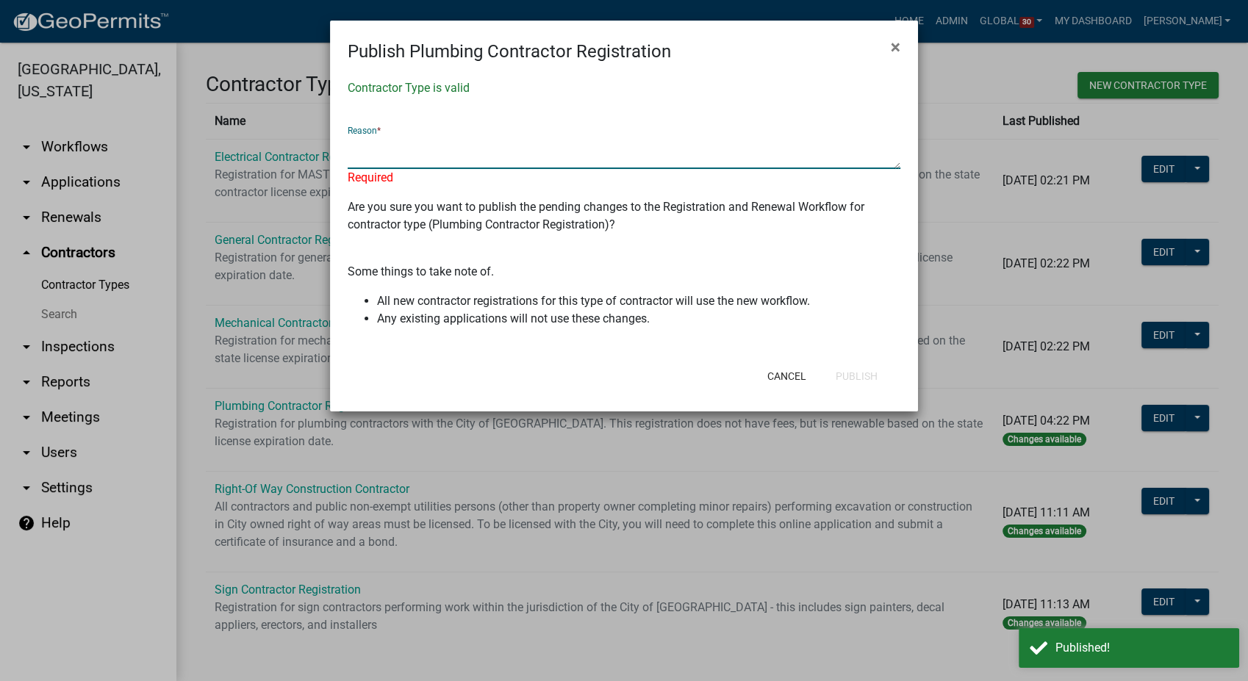
click at [405, 144] on textarea at bounding box center [624, 152] width 553 height 34
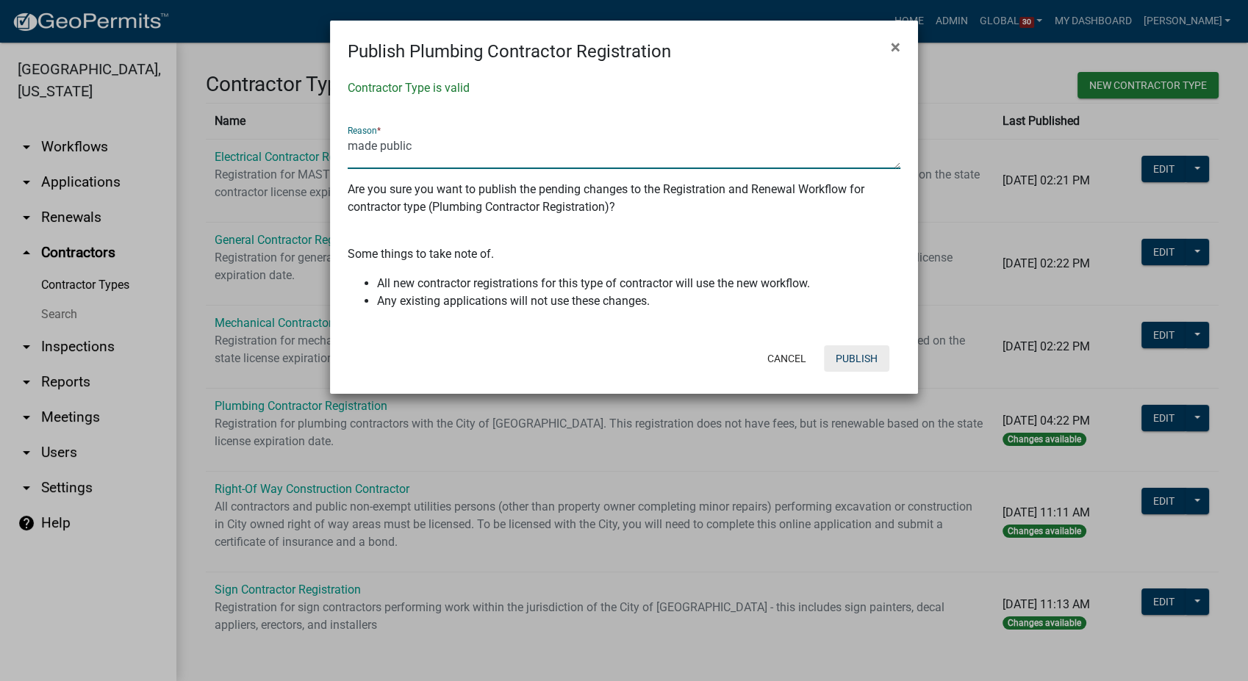
type textarea "made public"
click at [862, 352] on button "Publish" at bounding box center [856, 358] width 65 height 26
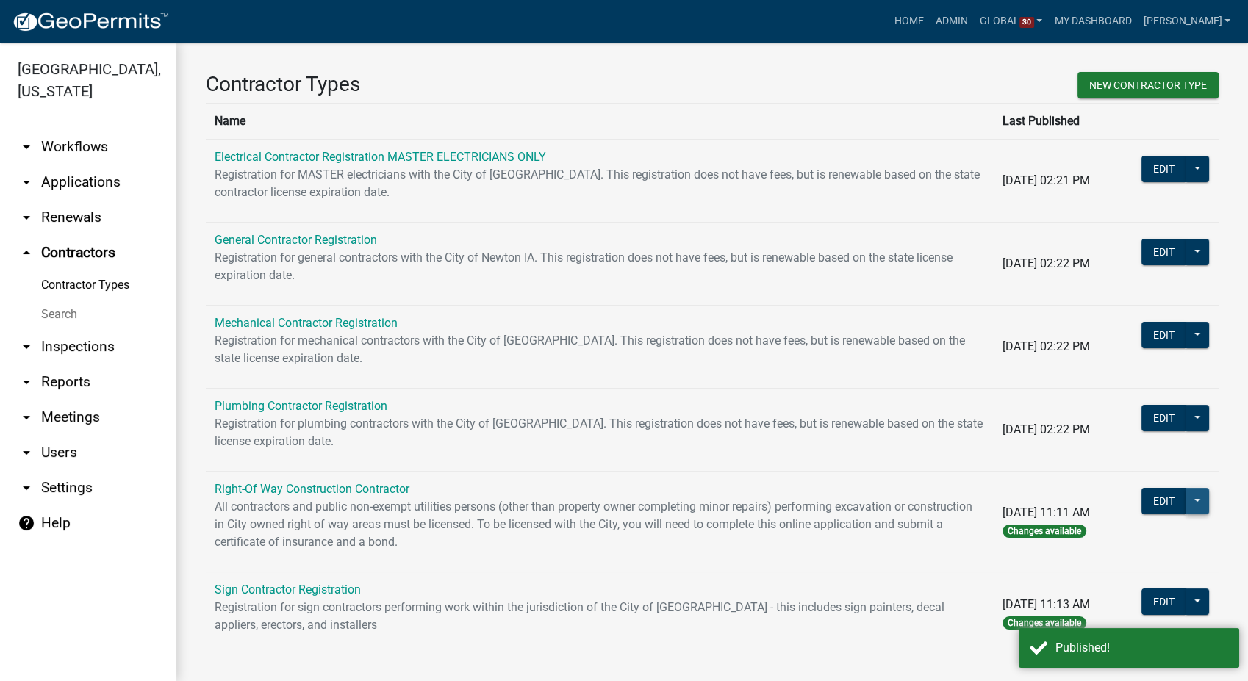
click at [1186, 508] on button at bounding box center [1198, 501] width 24 height 26
click at [1094, 532] on button "Publish" at bounding box center [1142, 539] width 135 height 35
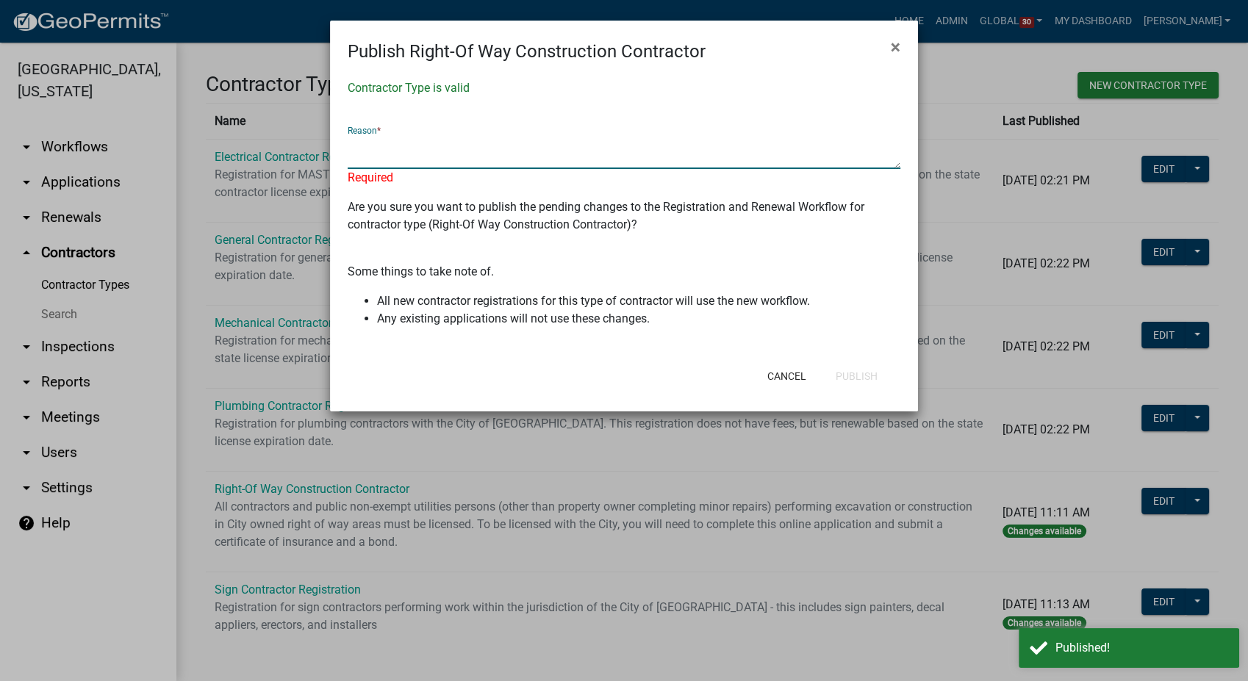
click at [359, 155] on textarea at bounding box center [624, 152] width 553 height 34
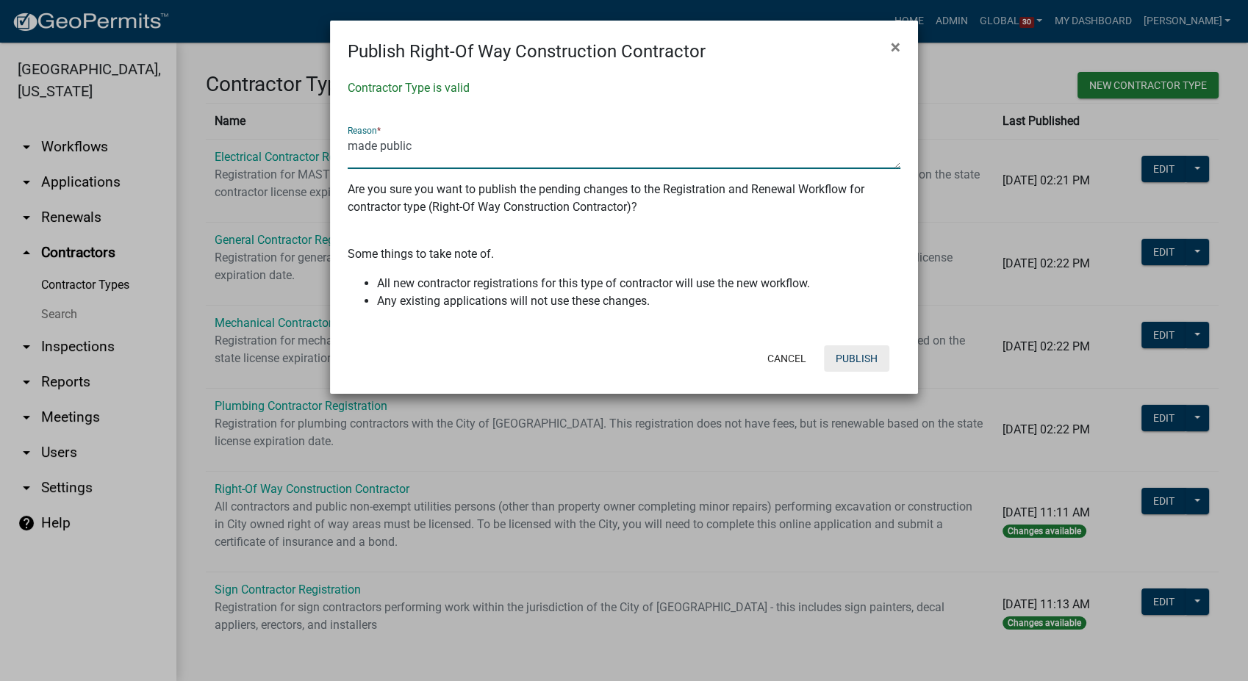
type textarea "made public"
click at [847, 370] on button "Publish" at bounding box center [856, 358] width 65 height 26
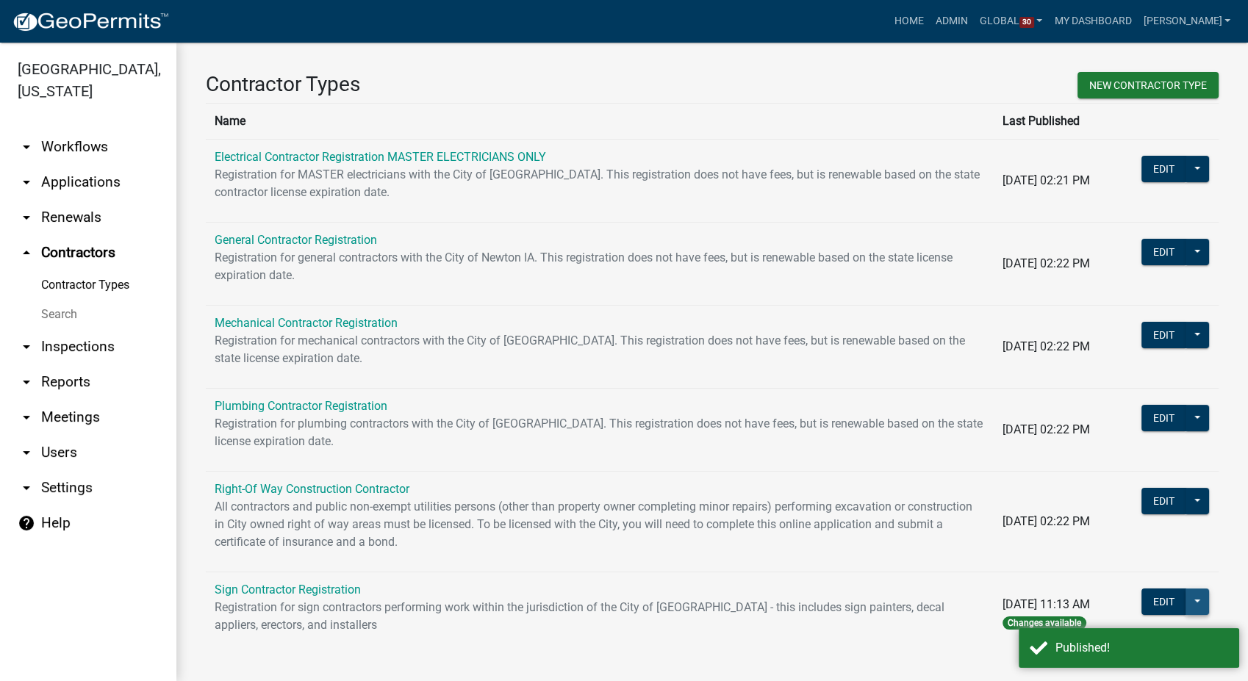
click at [1189, 601] on button at bounding box center [1198, 602] width 24 height 26
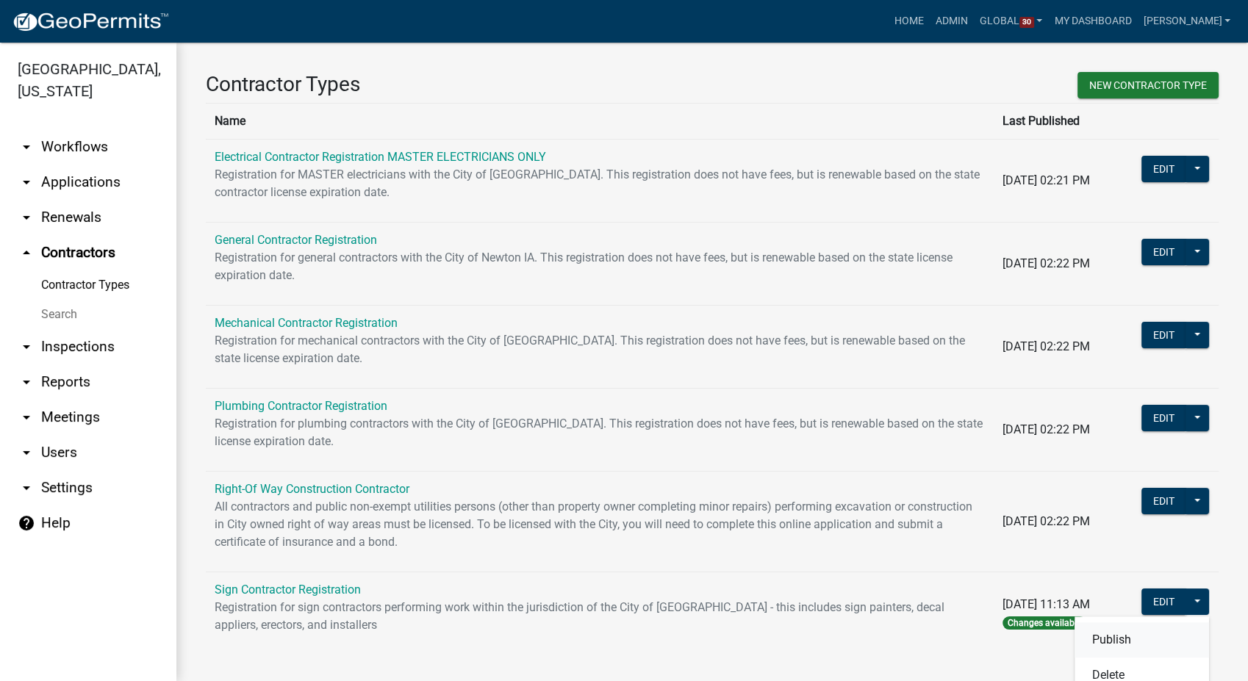
click at [1111, 642] on button "Publish" at bounding box center [1142, 640] width 135 height 35
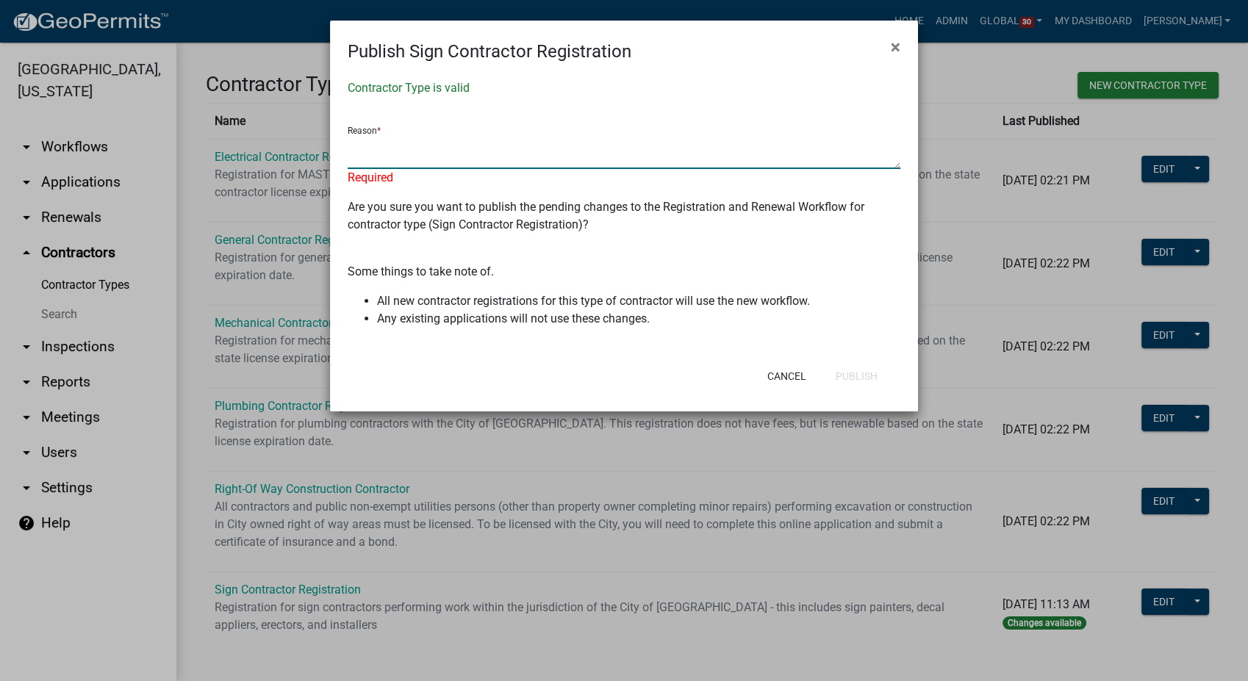
click at [429, 154] on textarea at bounding box center [624, 152] width 553 height 34
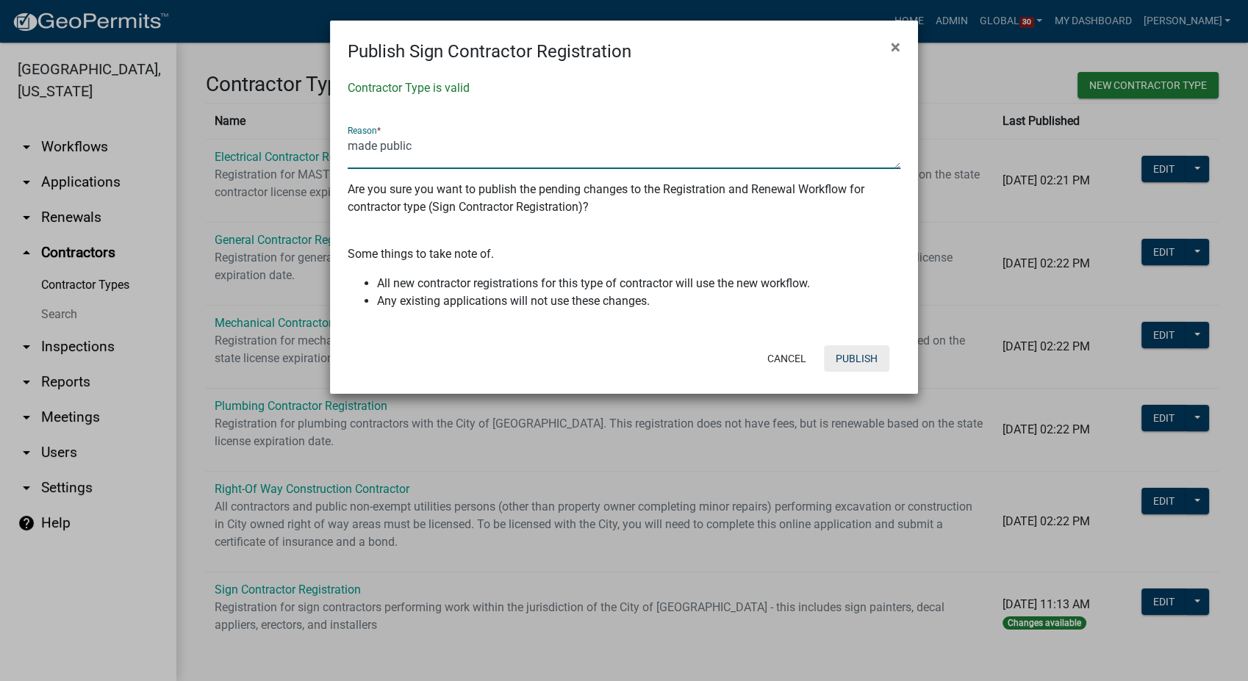
type textarea "made public"
click at [864, 350] on button "Publish" at bounding box center [856, 358] width 65 height 26
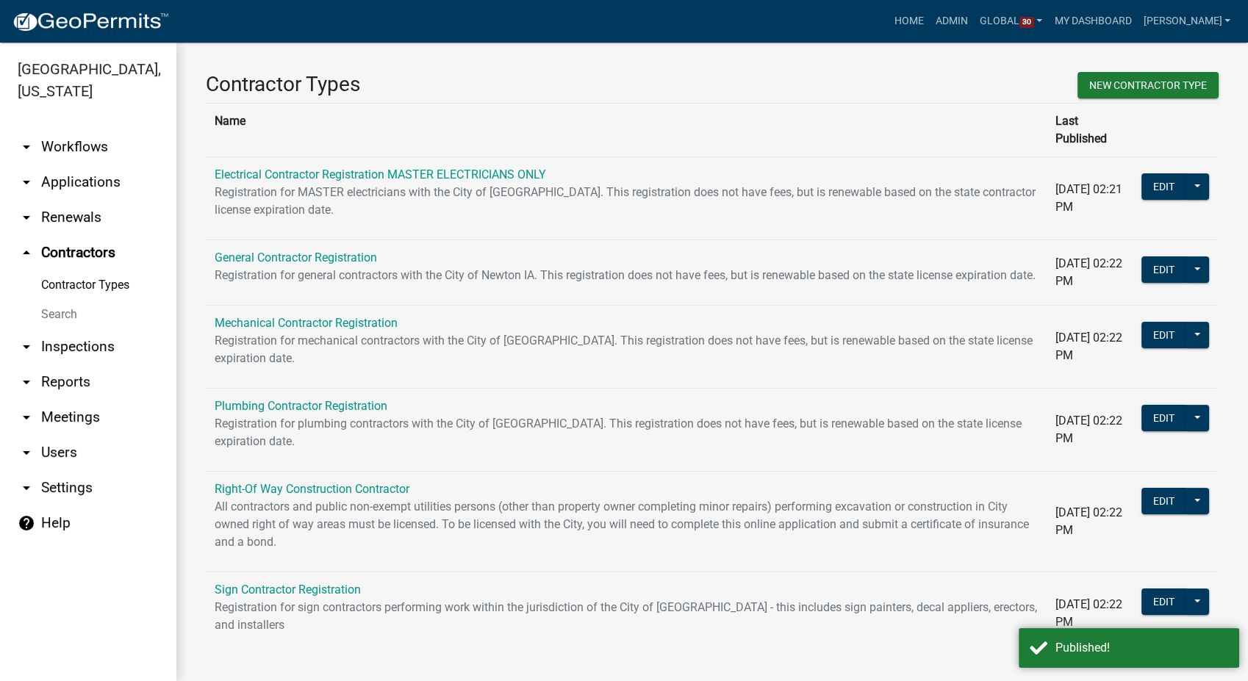
click at [76, 129] on link "arrow_drop_down Workflows" at bounding box center [88, 146] width 176 height 35
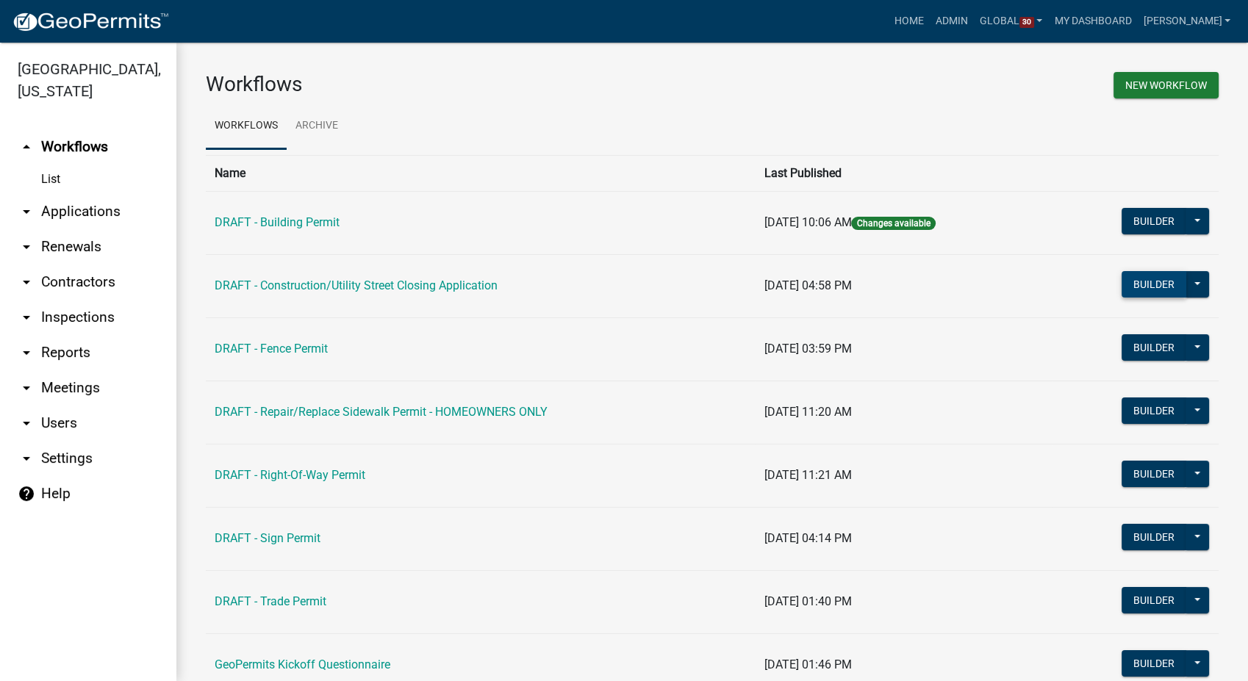
click at [1129, 279] on button "Builder" at bounding box center [1154, 284] width 65 height 26
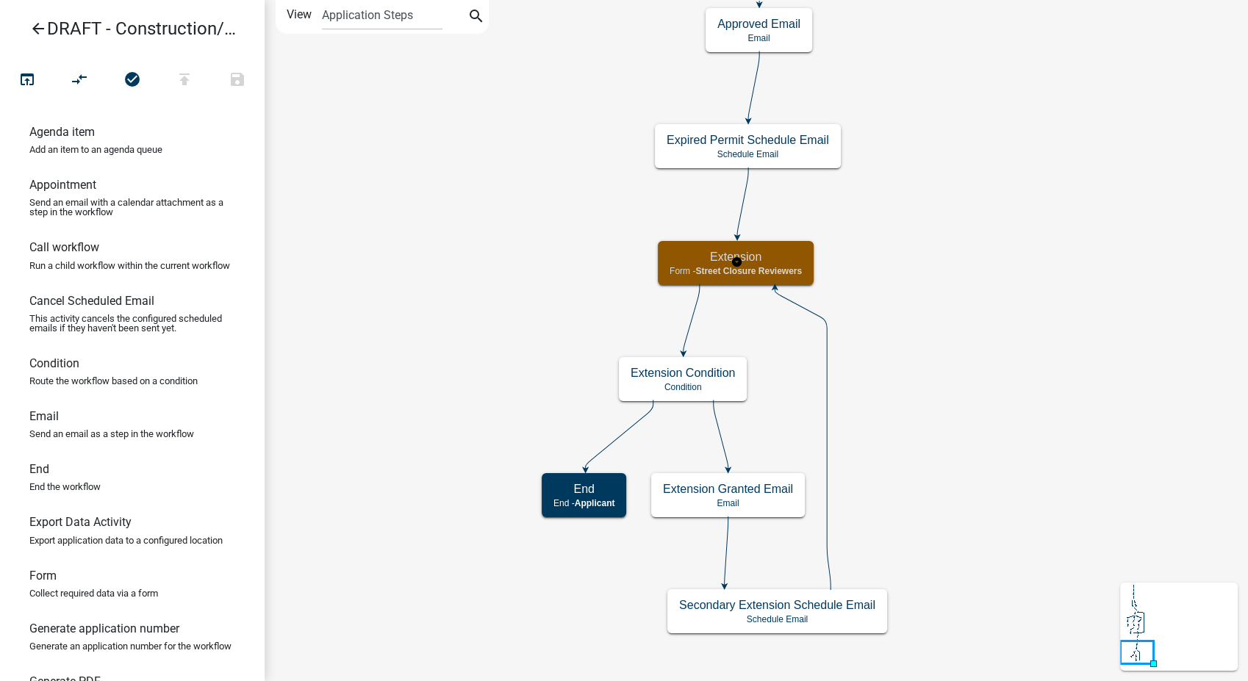
click at [790, 262] on h5 "Extension" at bounding box center [736, 257] width 132 height 14
select select "855090EB-C4A8-4C8C-A5DC-9F2083B40E6B"
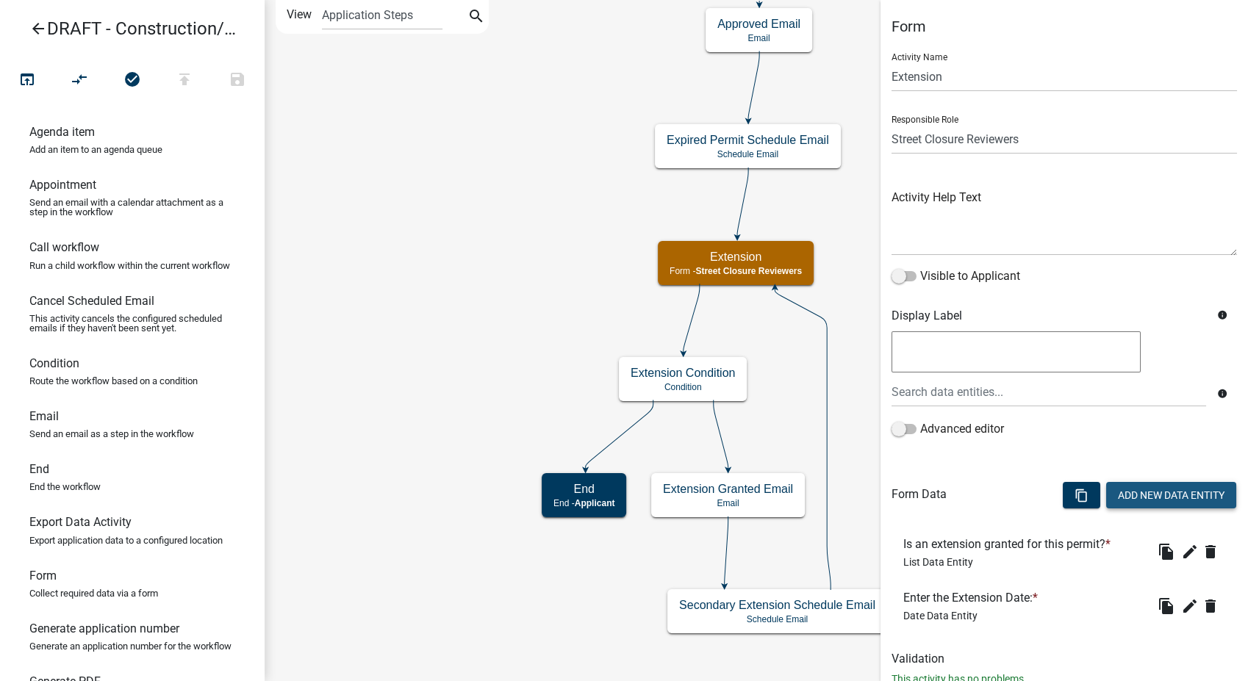
click at [1143, 485] on button "Add New Data Entity" at bounding box center [1171, 495] width 130 height 26
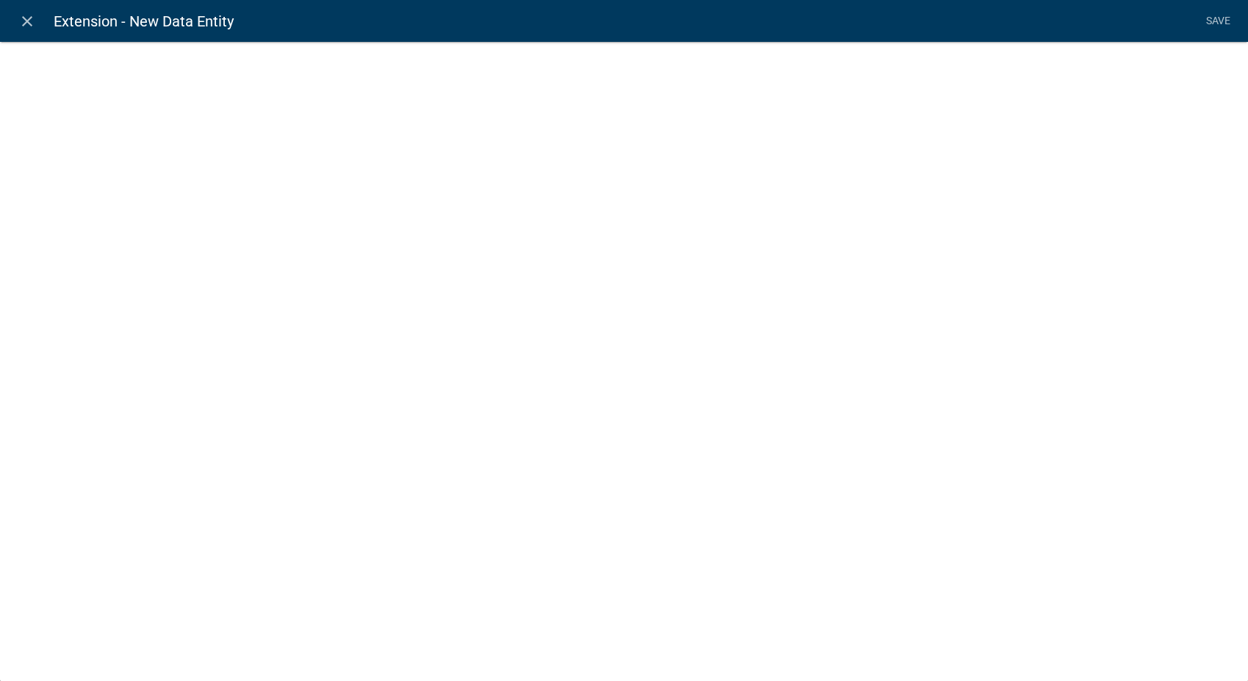
select select
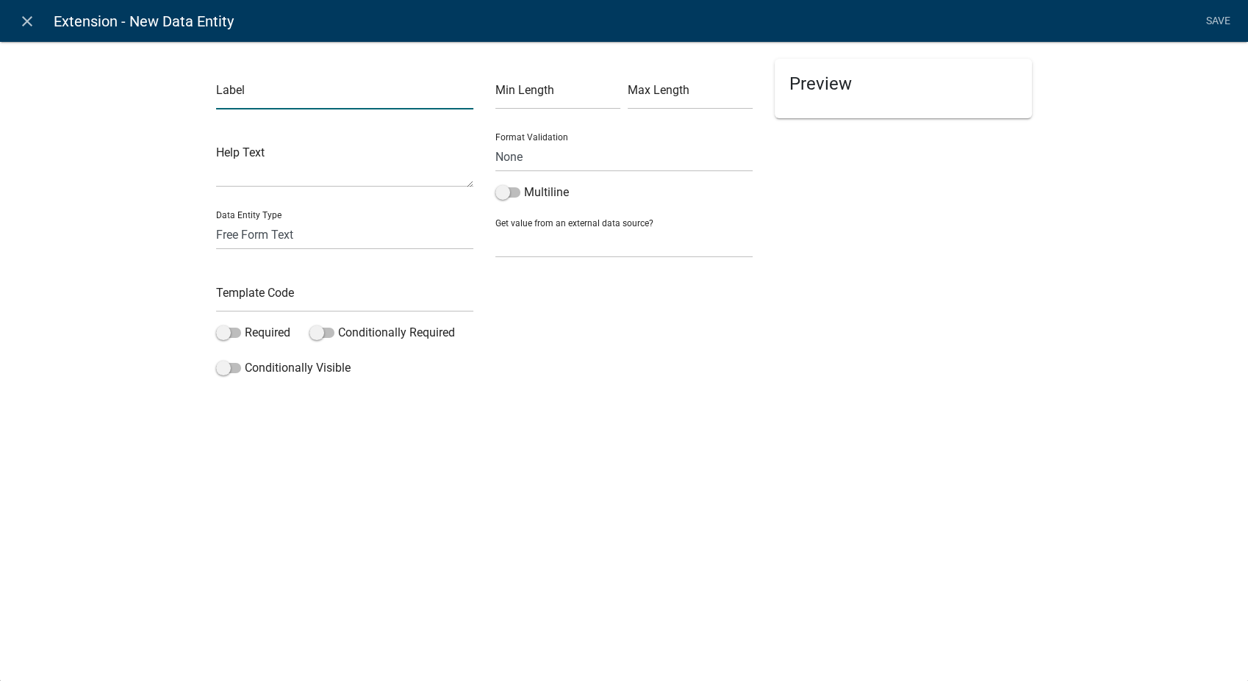
click at [329, 97] on input "text" at bounding box center [344, 94] width 257 height 30
type input "a"
type input "Do you want to close this permit now?"
click at [226, 241] on select "Free Form Text Document Display Entity Value Fee Numeric Data Date Map Sketch D…" at bounding box center [344, 235] width 257 height 30
click at [216, 220] on select "Free Form Text Document Display Entity Value Fee Numeric Data Date Map Sketch D…" at bounding box center [344, 235] width 257 height 30
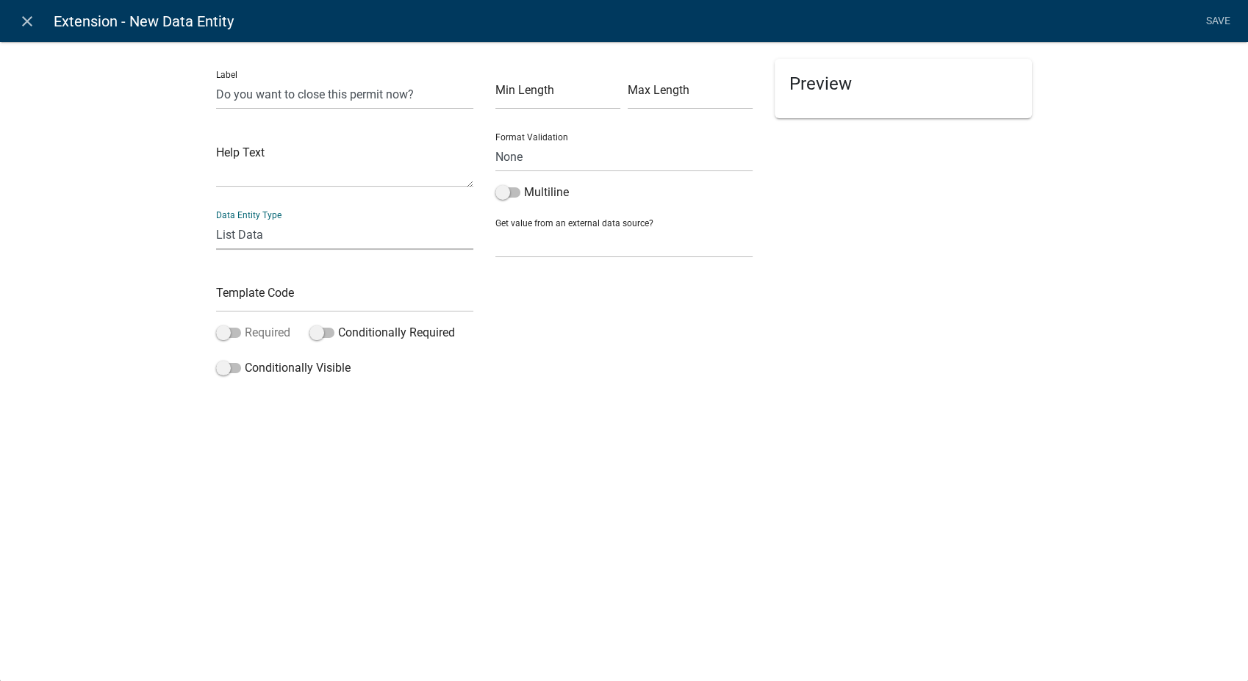
select select
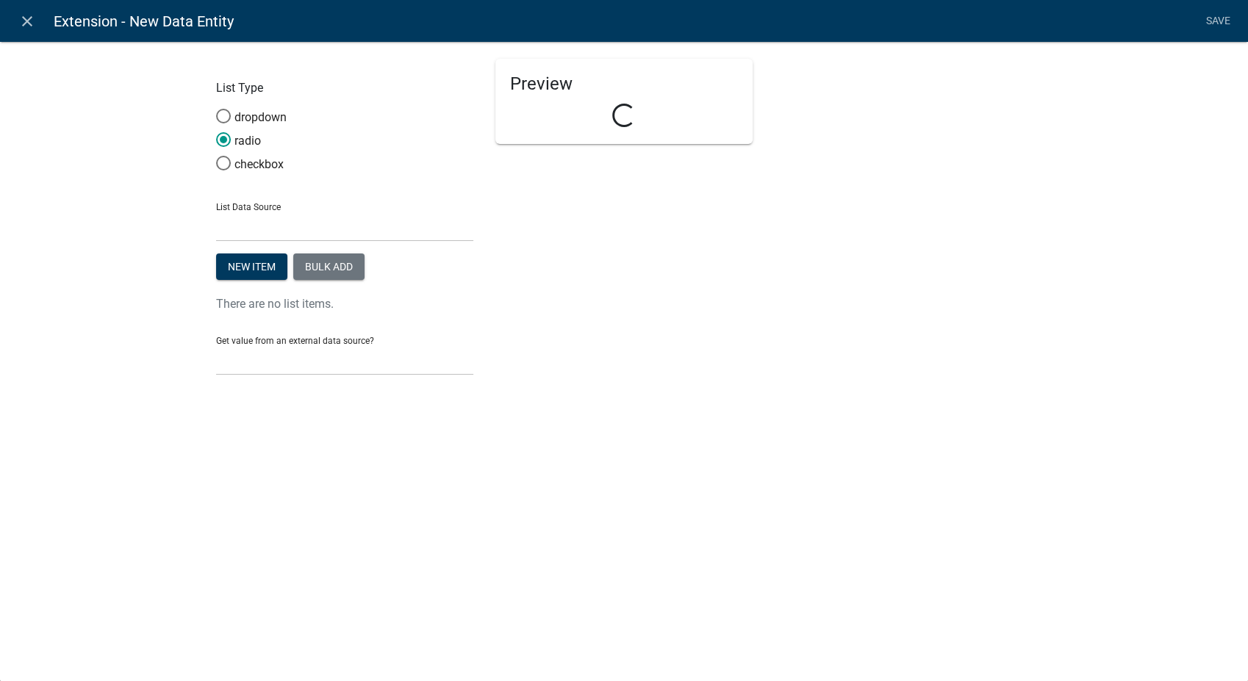
select select "list-data"
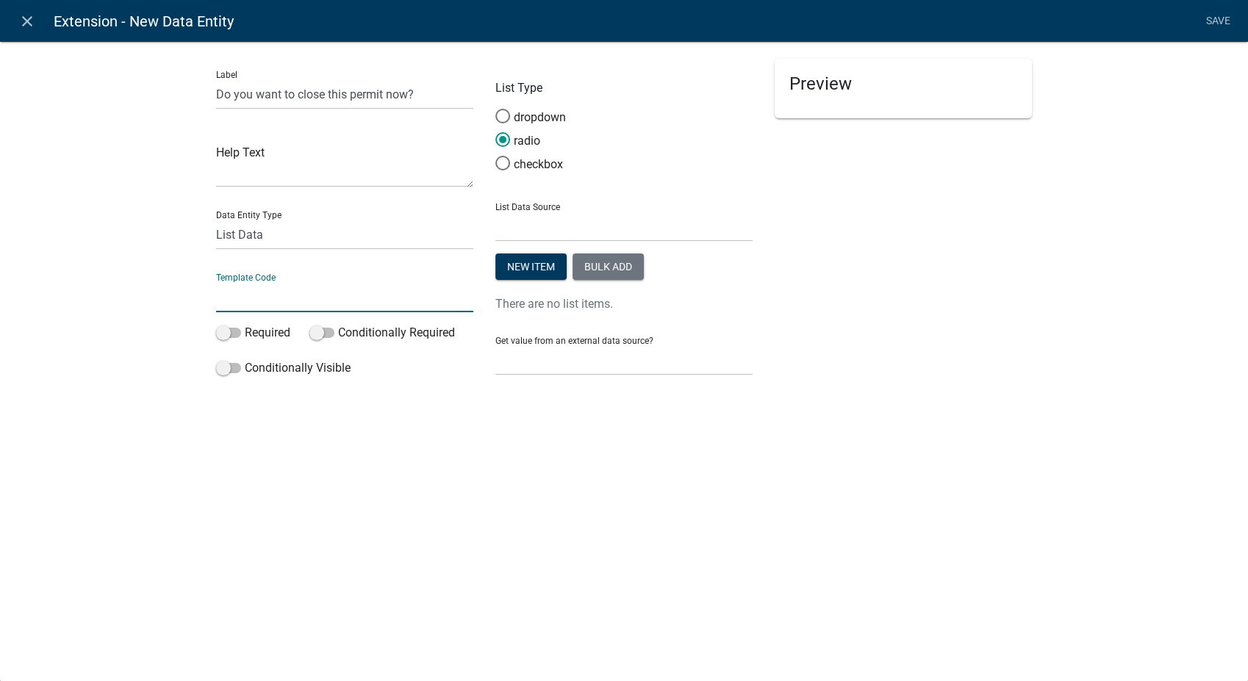
click at [262, 301] on input "text" at bounding box center [344, 297] width 257 height 30
type input "ClosePermitYN"
click at [606, 262] on button "Bulk add" at bounding box center [608, 267] width 71 height 26
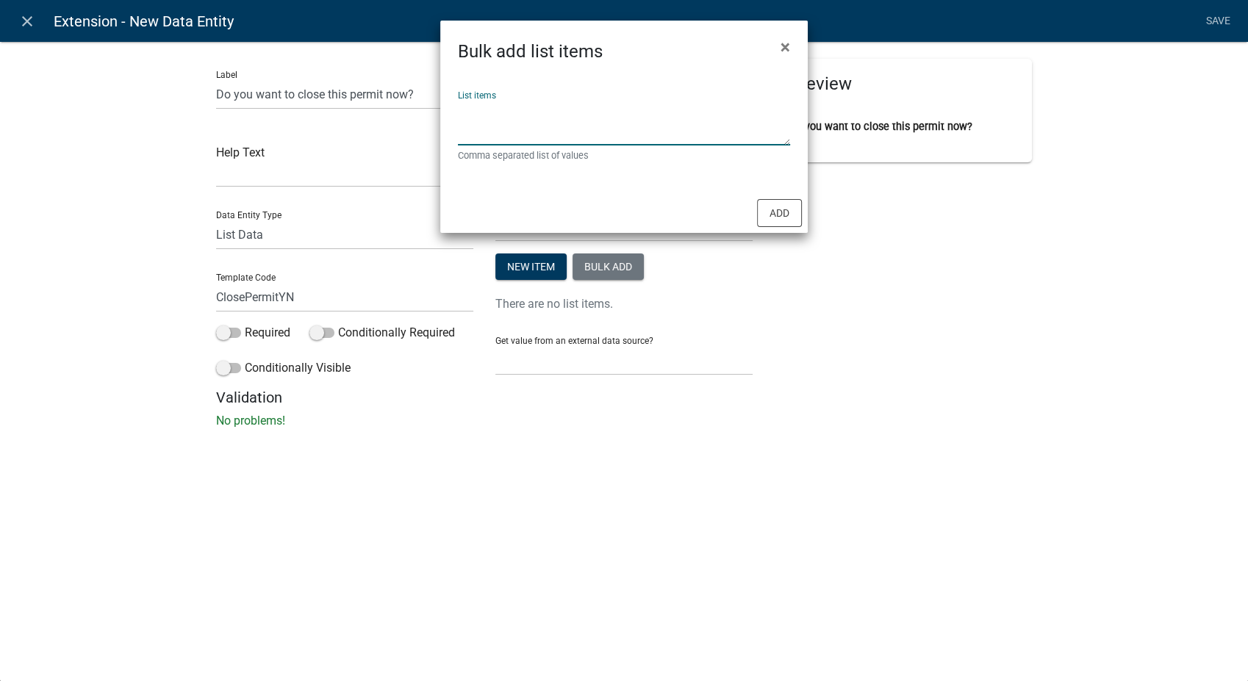
click at [512, 116] on textarea "List items" at bounding box center [624, 123] width 332 height 46
type textarea "Yes,No"
click at [779, 218] on button "Add" at bounding box center [779, 213] width 45 height 28
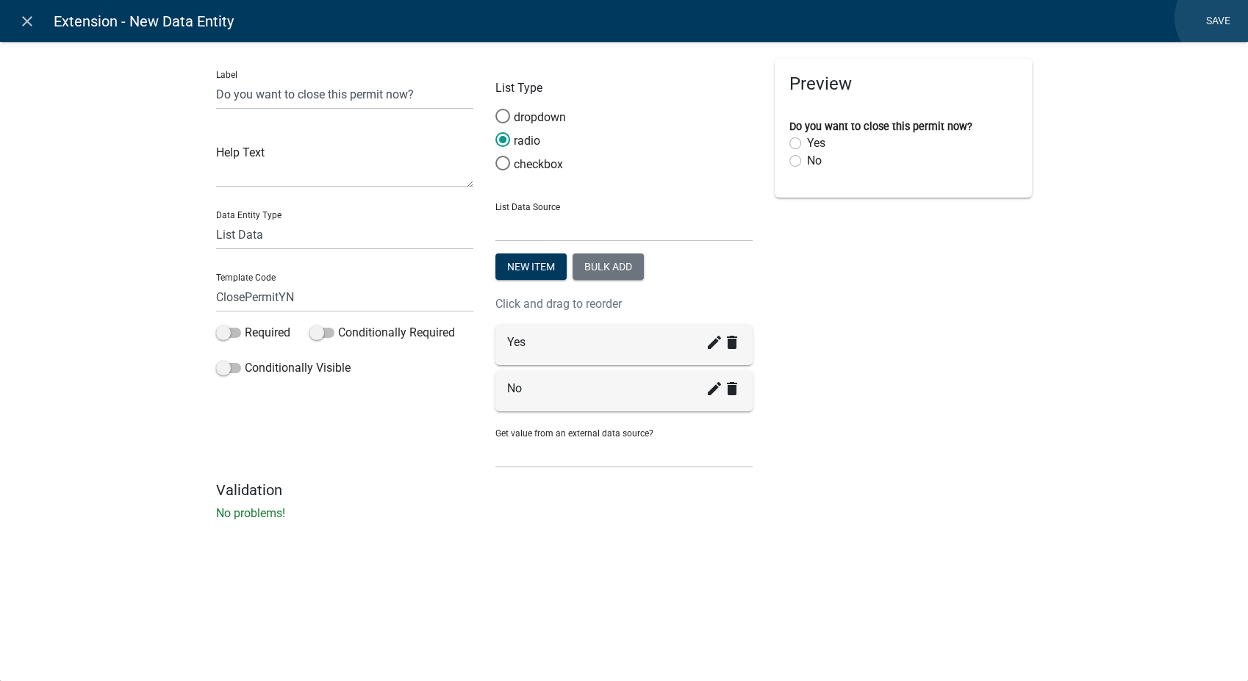
click at [1221, 18] on link "Save" at bounding box center [1218, 21] width 37 height 28
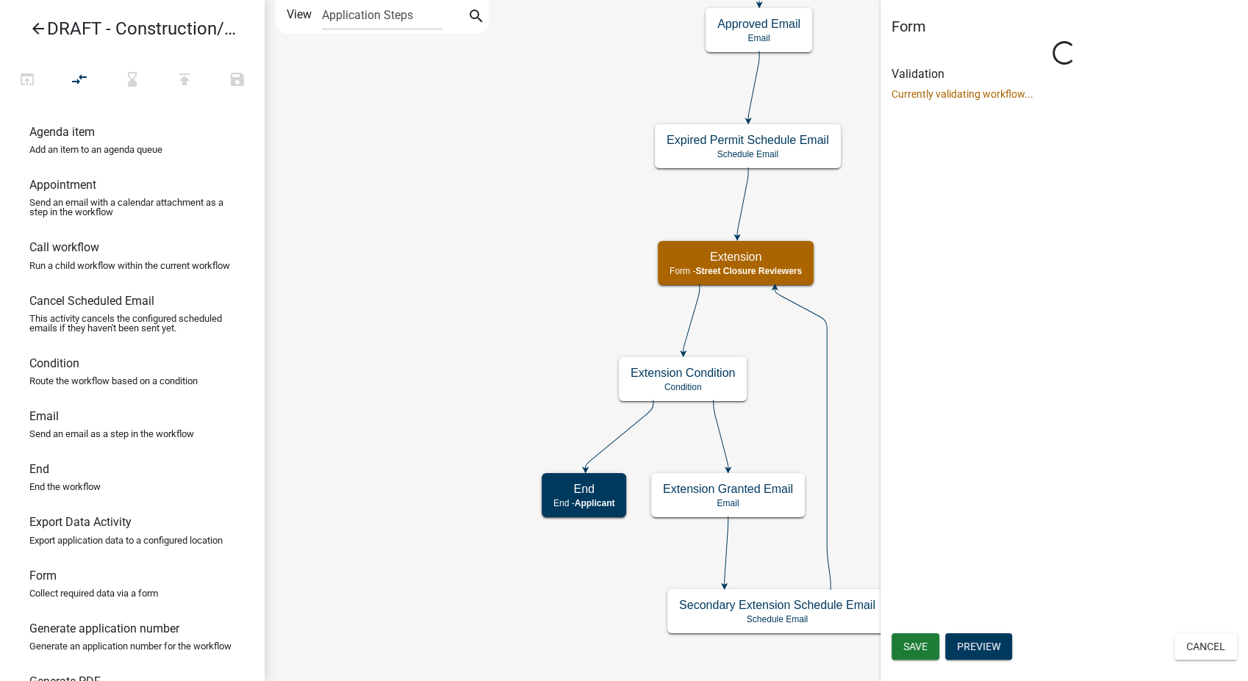
select select "855090EB-C4A8-4C8C-A5DC-9F2083B40E6B"
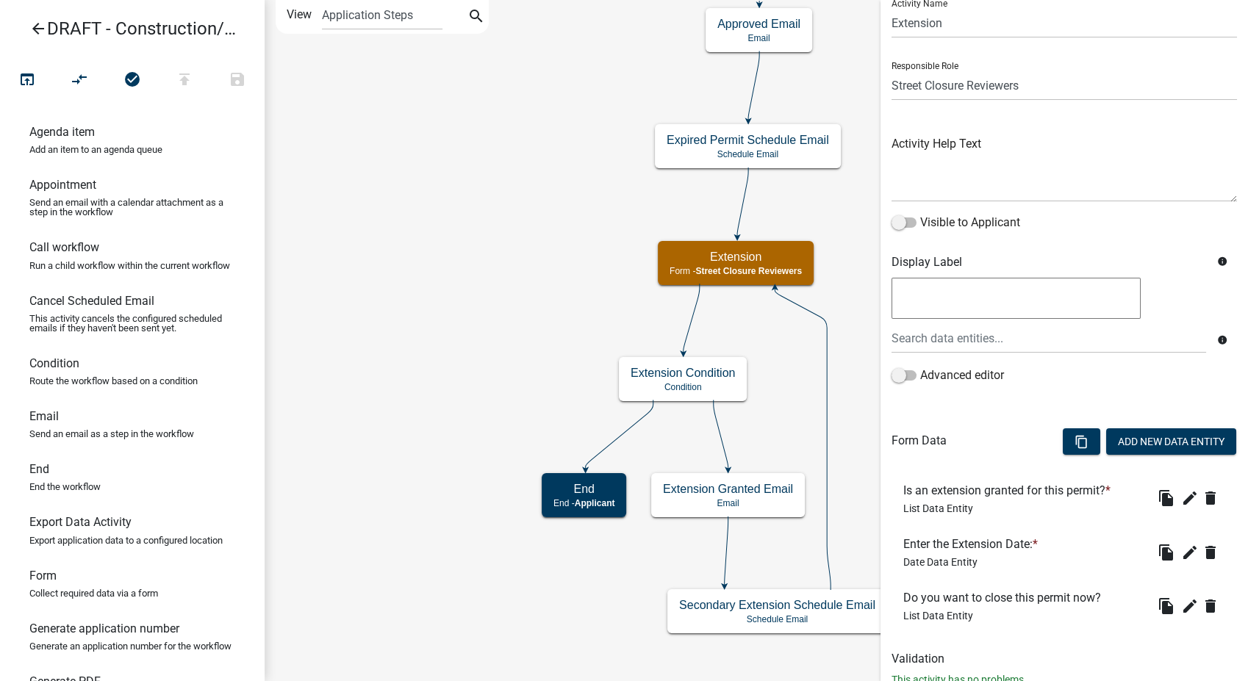
scroll to position [101, 0]
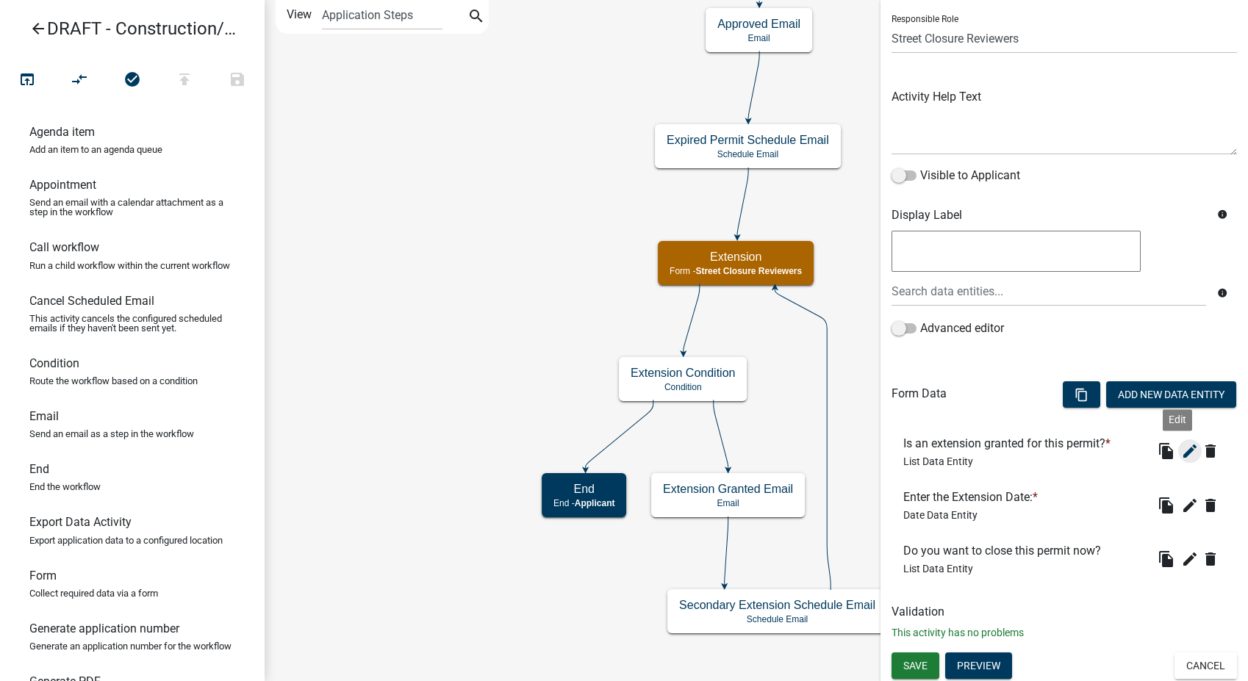
click at [1178, 441] on button "edit" at bounding box center [1190, 452] width 24 height 24
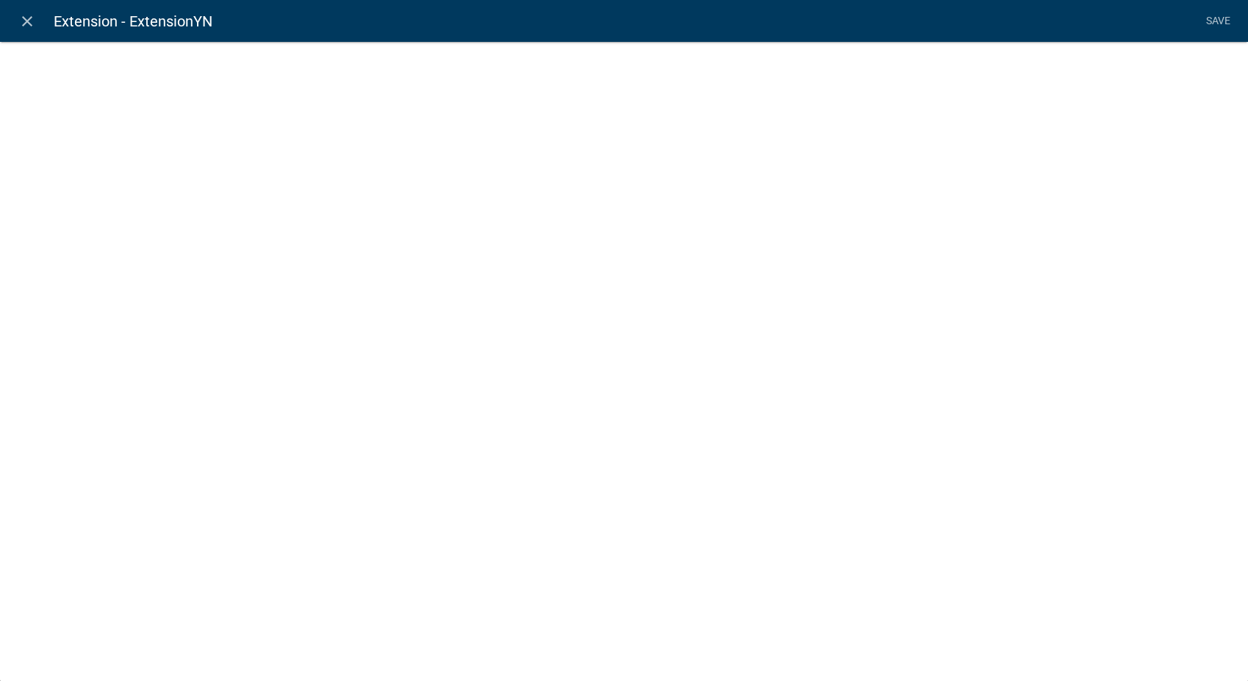
select select "list-data"
select select
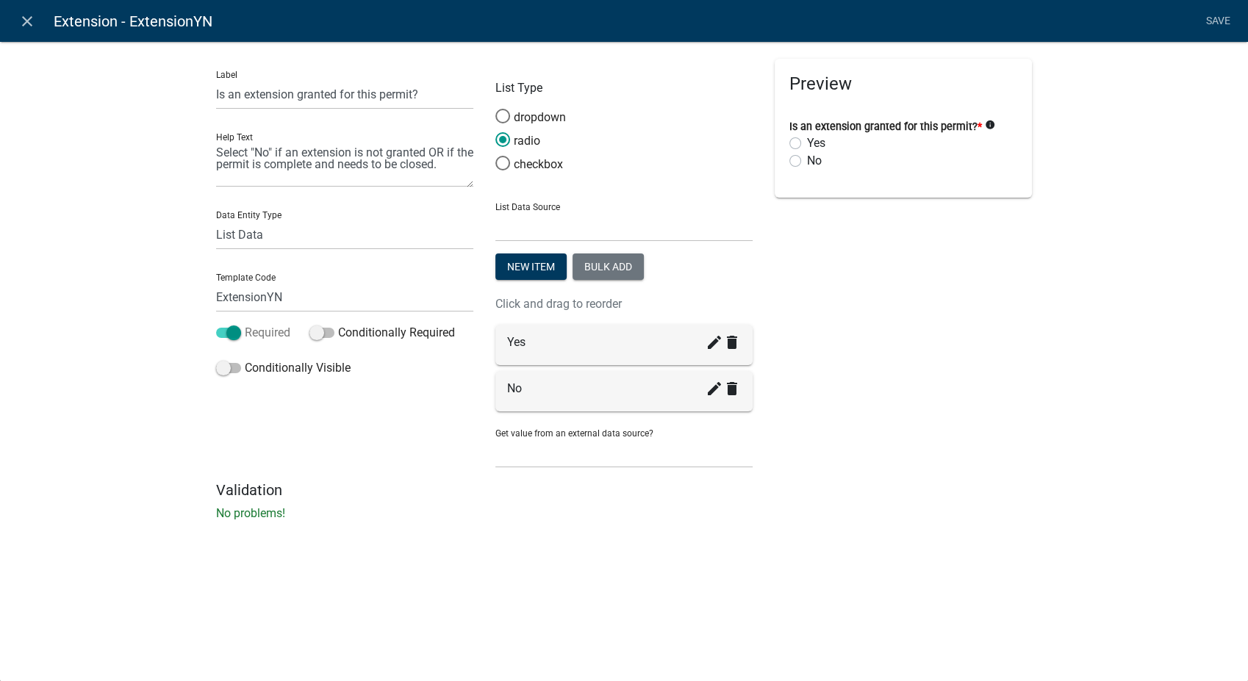
click at [230, 334] on span at bounding box center [228, 333] width 25 height 10
click at [245, 324] on input "Required" at bounding box center [245, 324] width 0 height 0
click at [1217, 21] on link "Save" at bounding box center [1218, 21] width 37 height 28
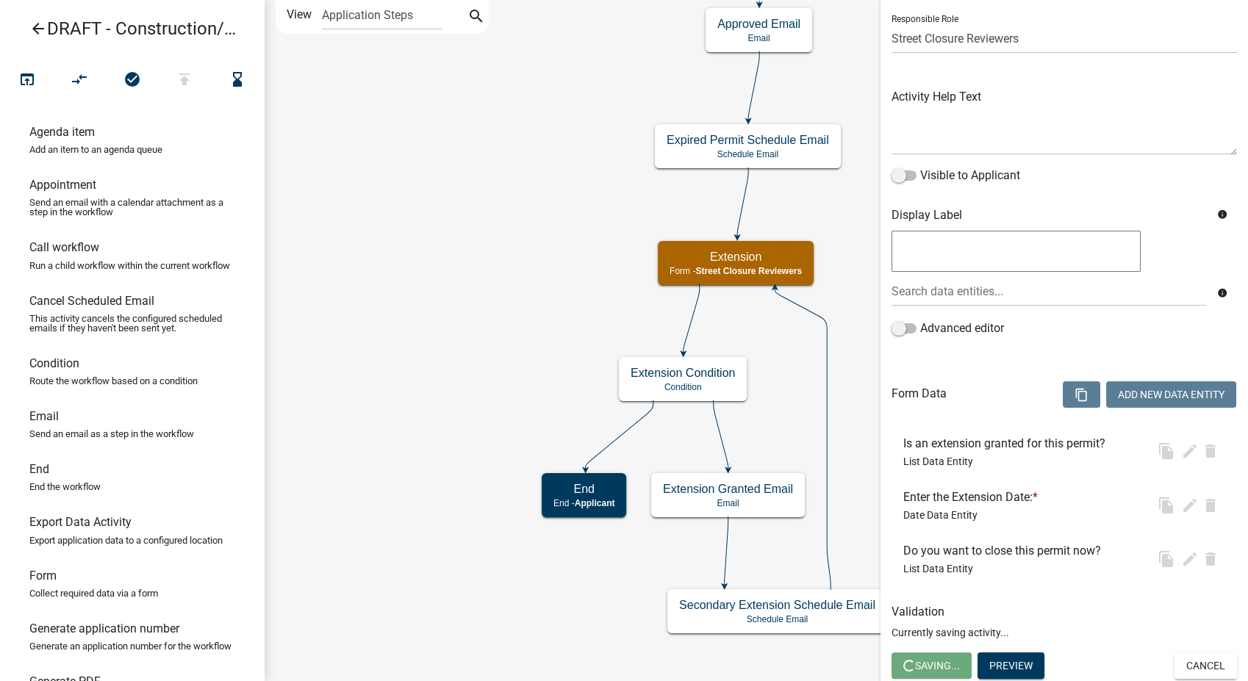
scroll to position [0, 0]
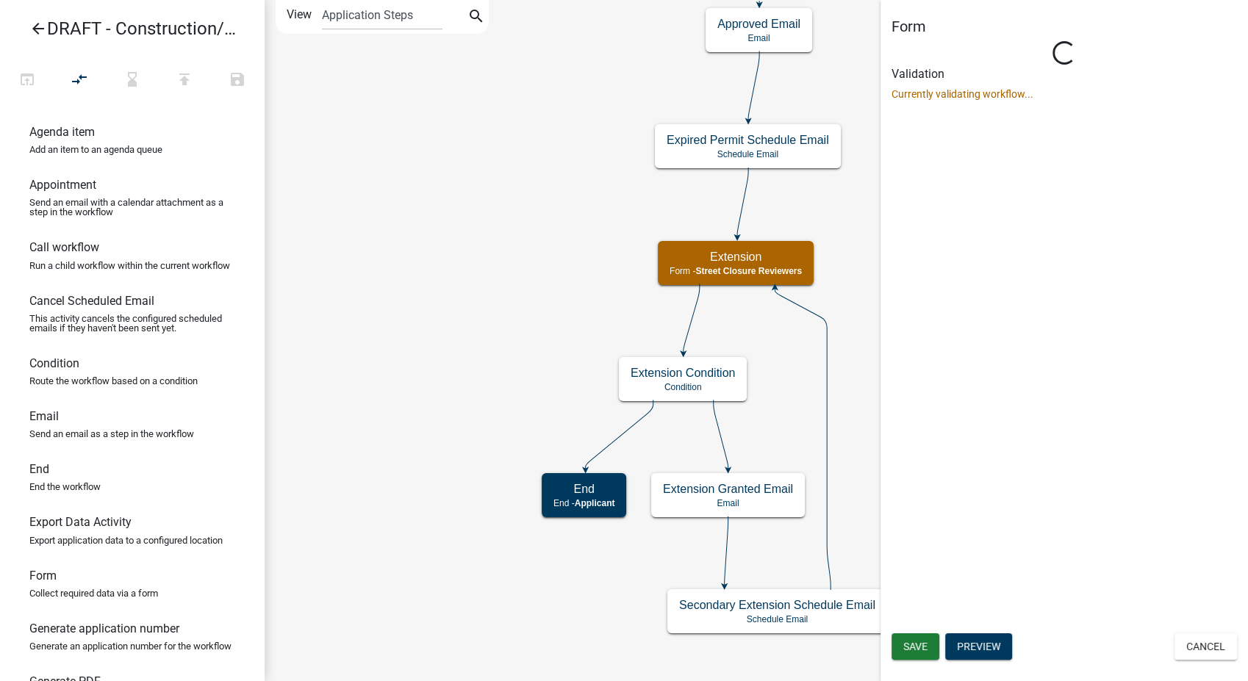
select select "855090EB-C4A8-4C8C-A5DC-9F2083B40E6B"
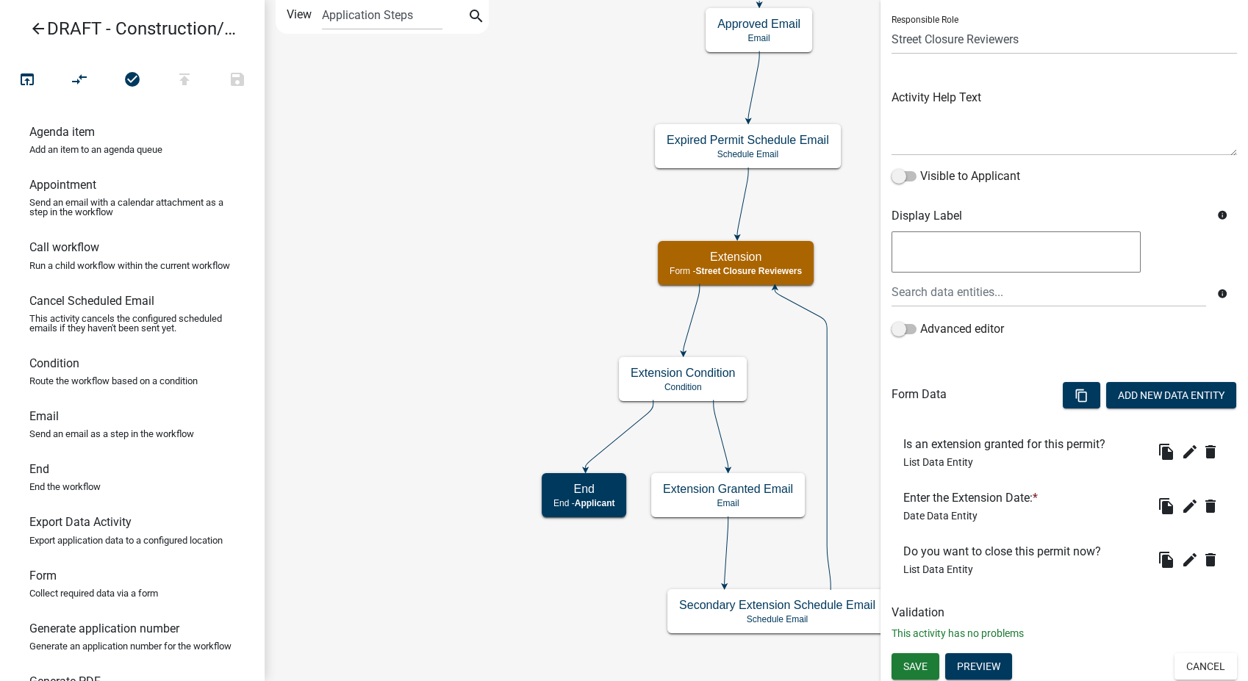
scroll to position [101, 0]
click at [898, 669] on button "Save" at bounding box center [916, 666] width 48 height 26
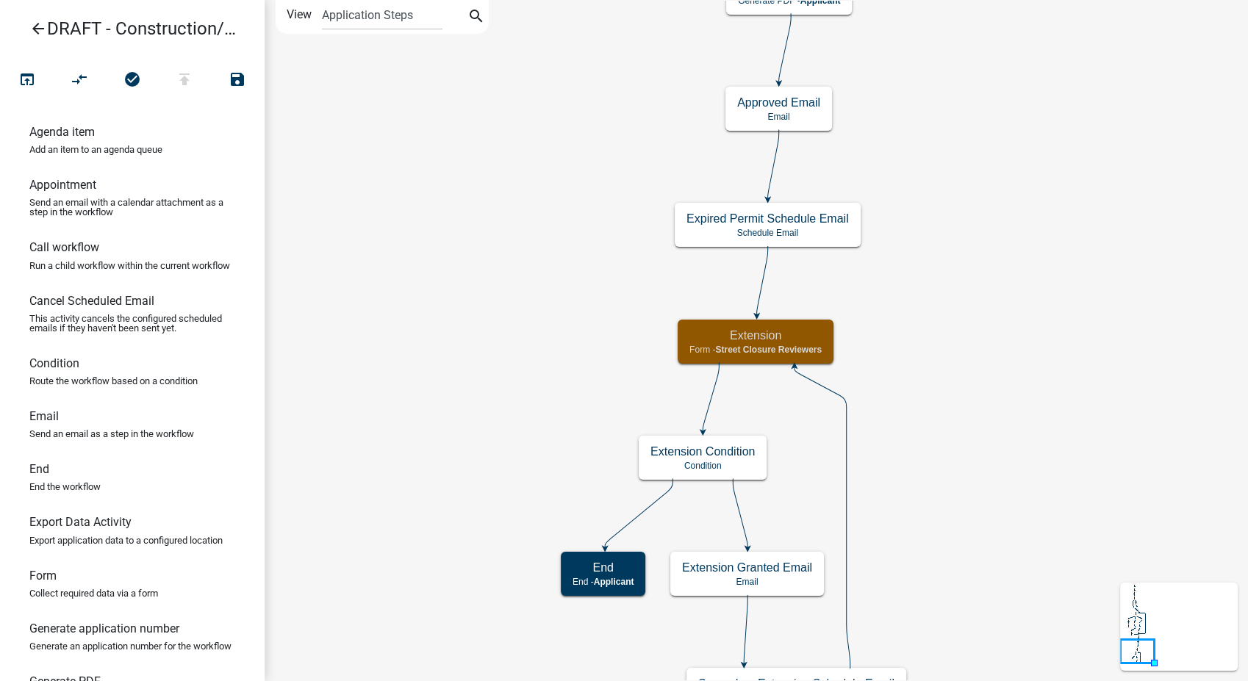
scroll to position [0, 0]
click at [190, 74] on icon "publish" at bounding box center [185, 81] width 18 height 21
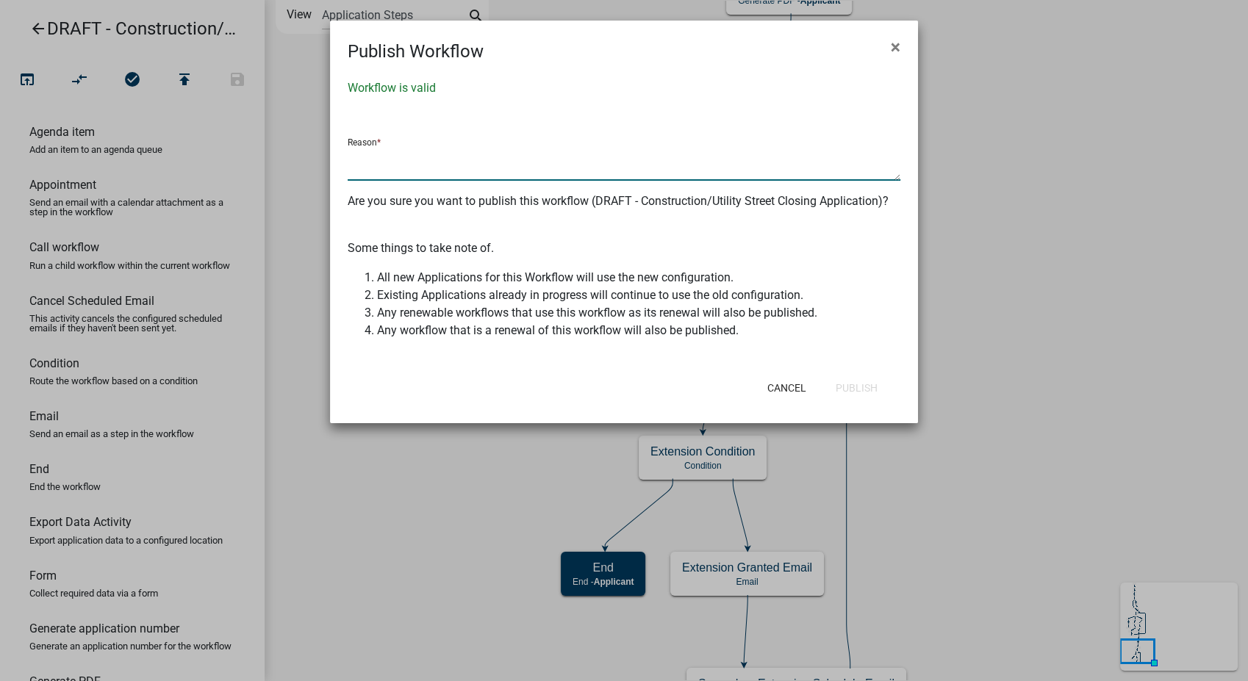
click at [407, 161] on textarea at bounding box center [624, 164] width 553 height 34
type textarea "Made changes per 10/14/2025 workday"
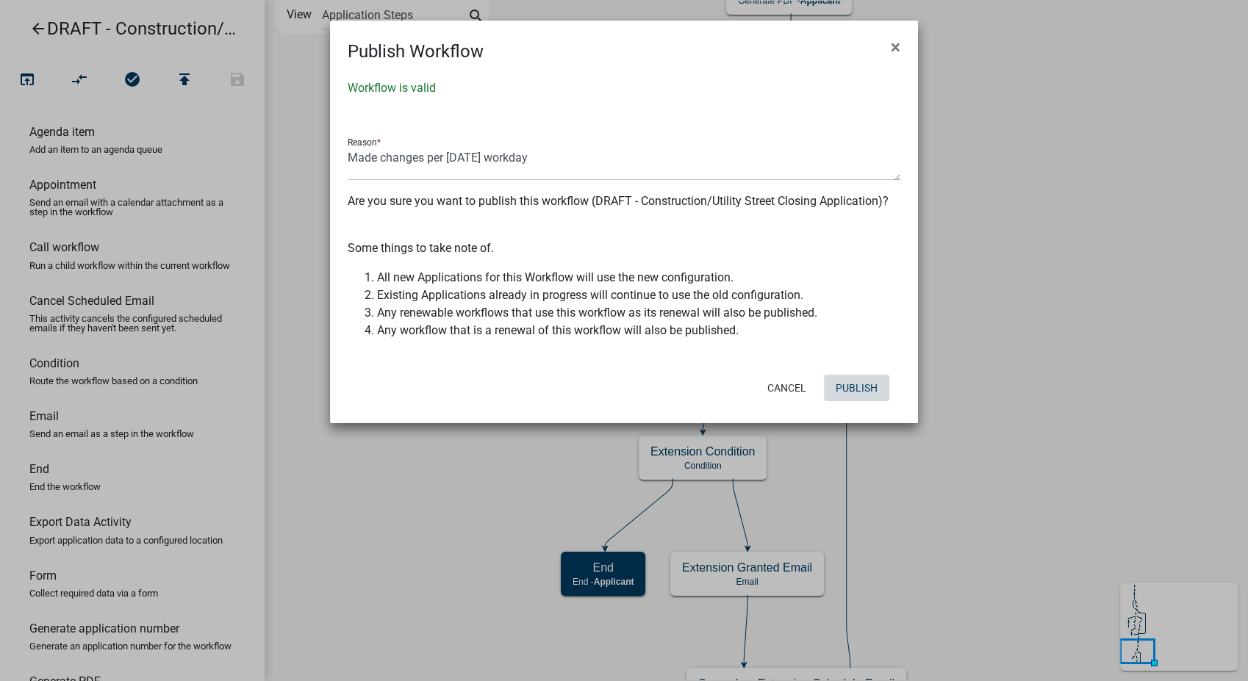
click at [858, 398] on button "Publish" at bounding box center [856, 388] width 65 height 26
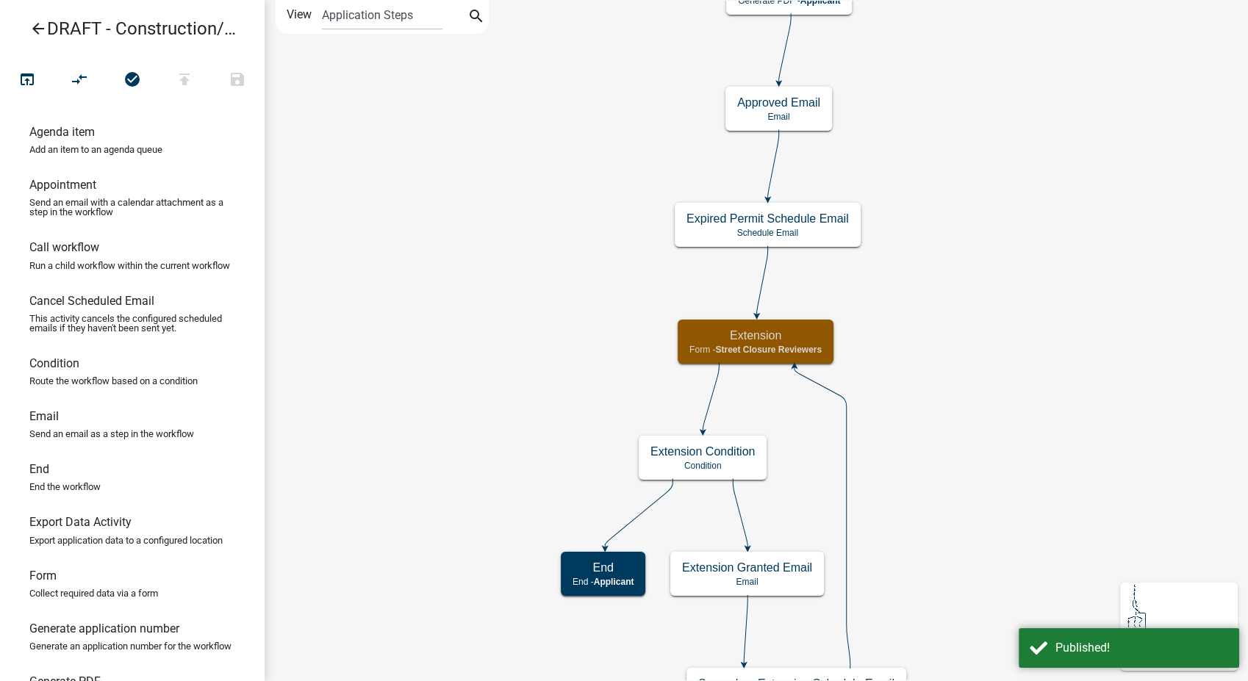
click at [40, 22] on icon "arrow_back" at bounding box center [38, 30] width 18 height 21
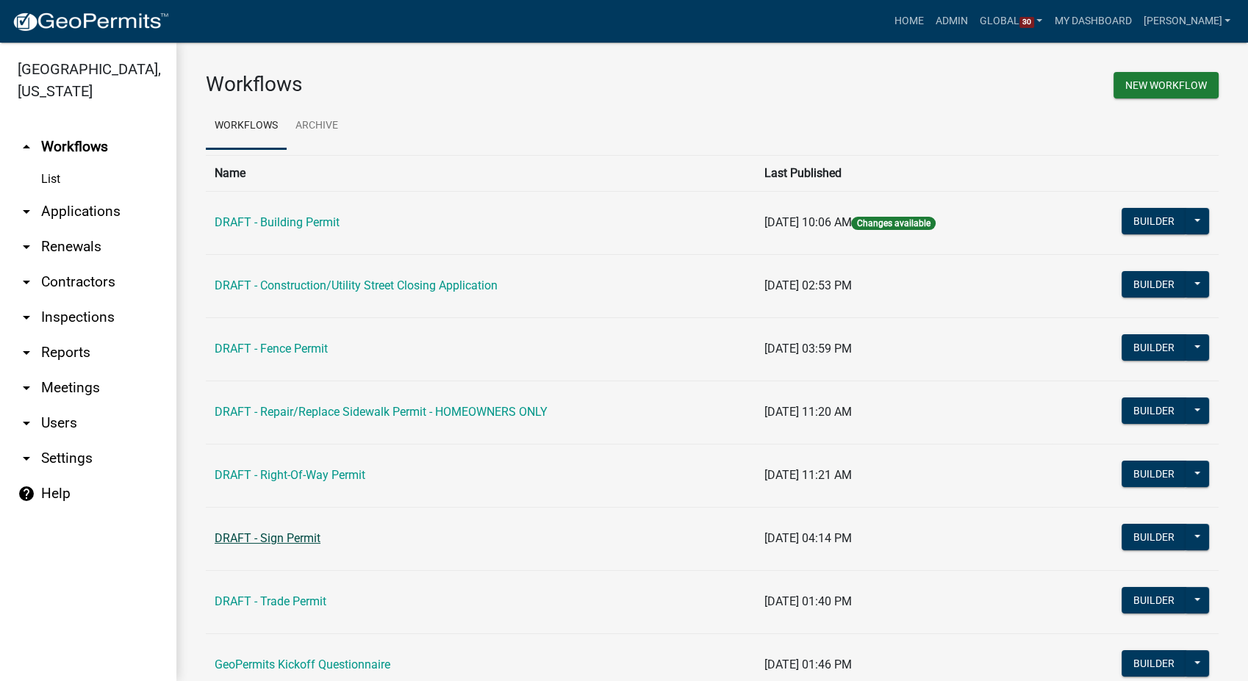
click at [281, 534] on link "DRAFT - Sign Permit" at bounding box center [268, 538] width 106 height 14
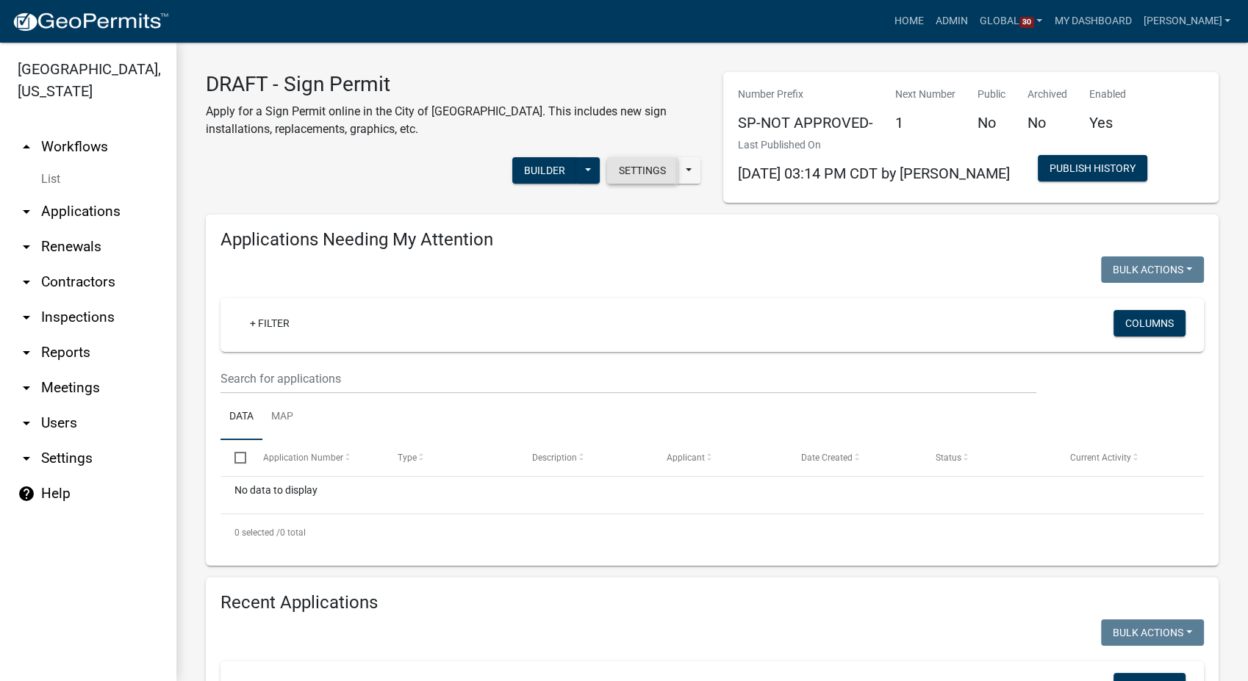
click at [622, 182] on button "Settings" at bounding box center [642, 170] width 71 height 26
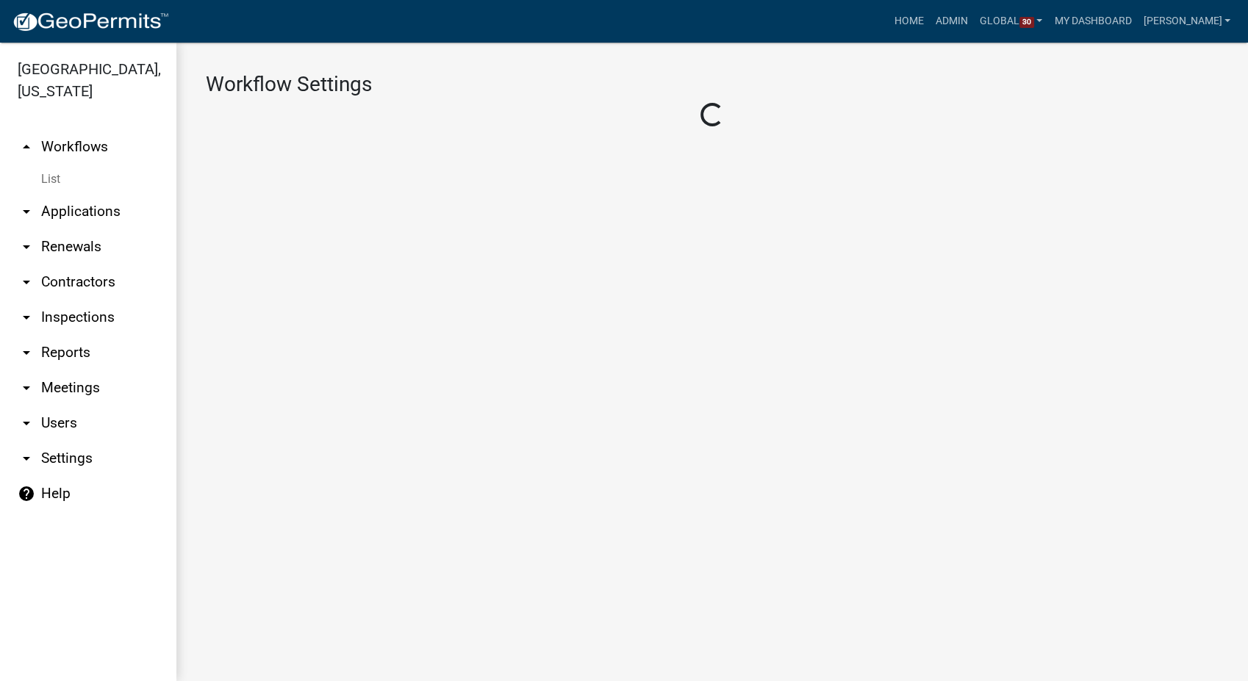
select select "1"
select select "2fdccdfa-7728-4211-88ce-e4301666c427"
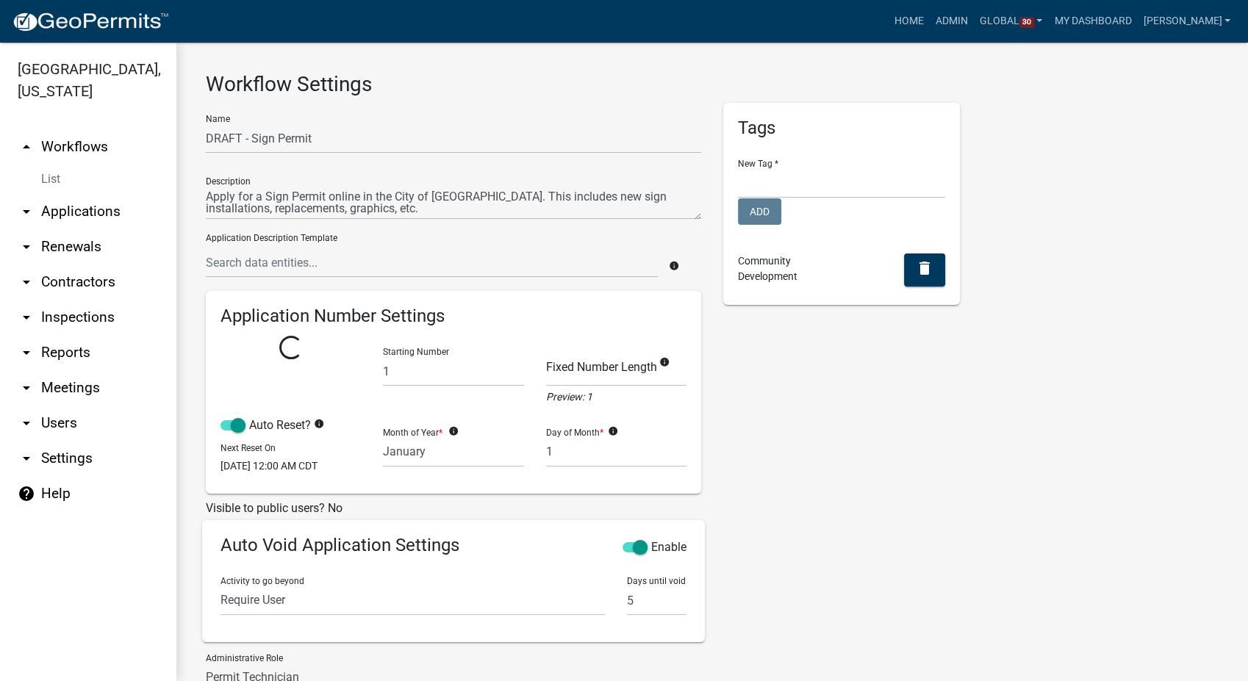
select select
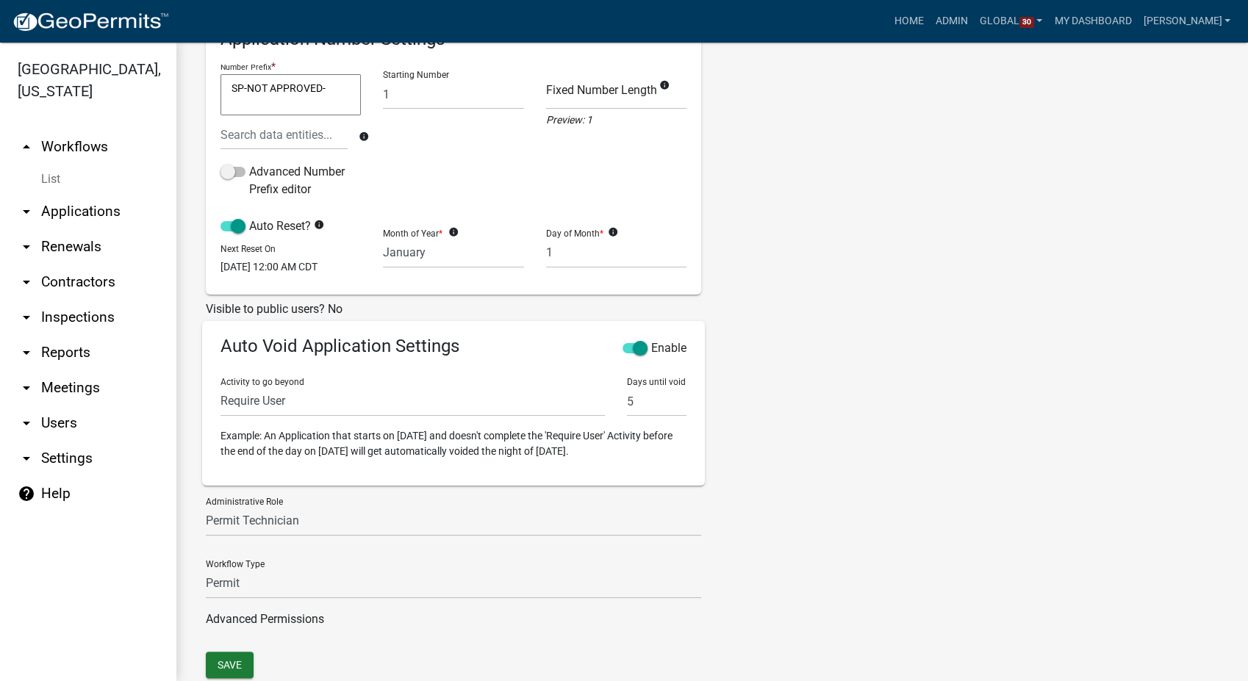
scroll to position [379, 0]
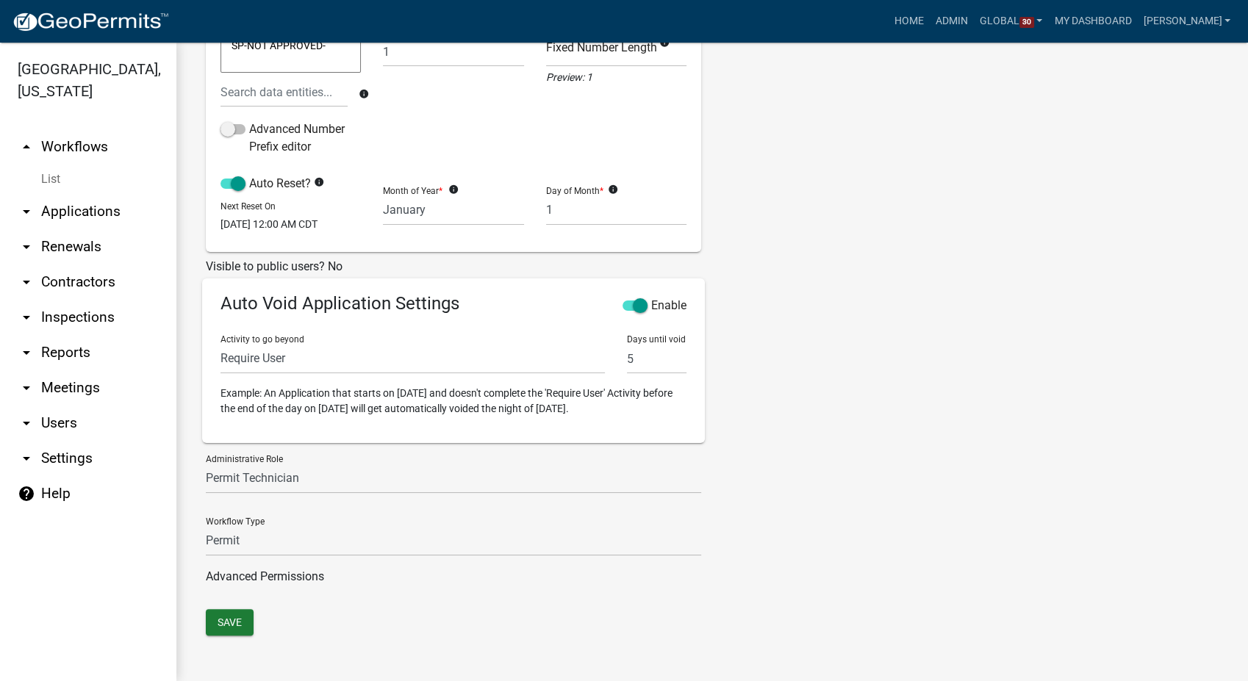
click at [54, 165] on link "List" at bounding box center [88, 179] width 176 height 29
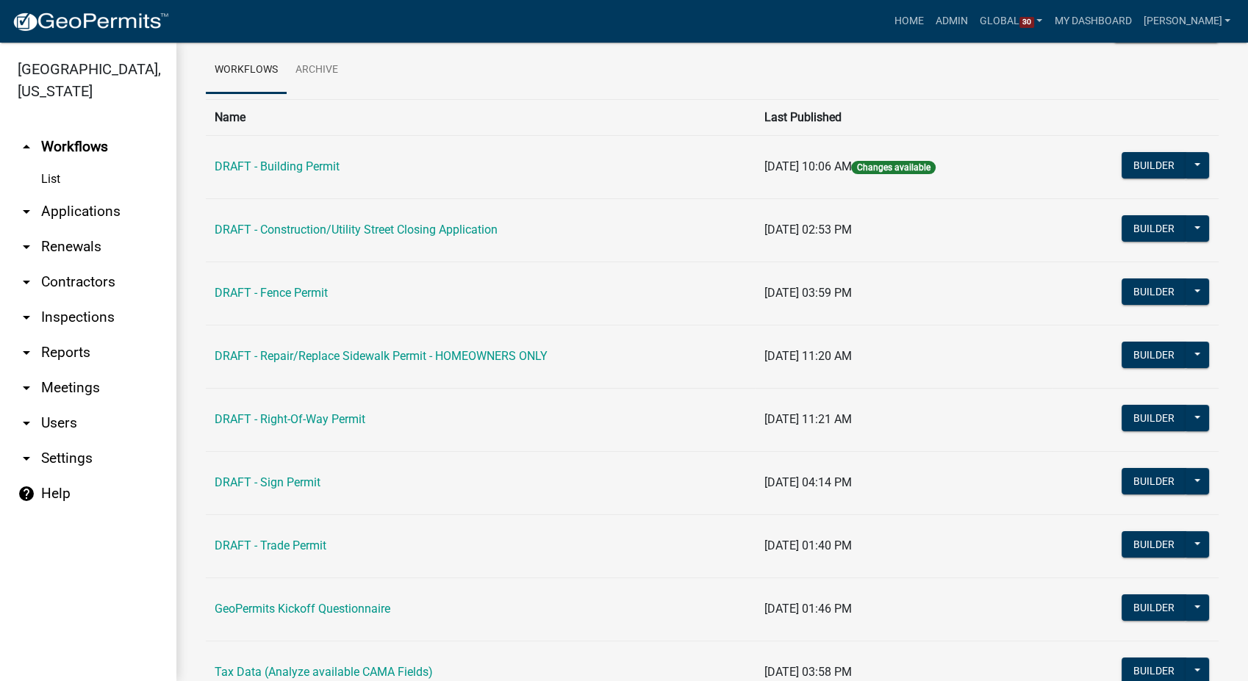
scroll to position [82, 0]
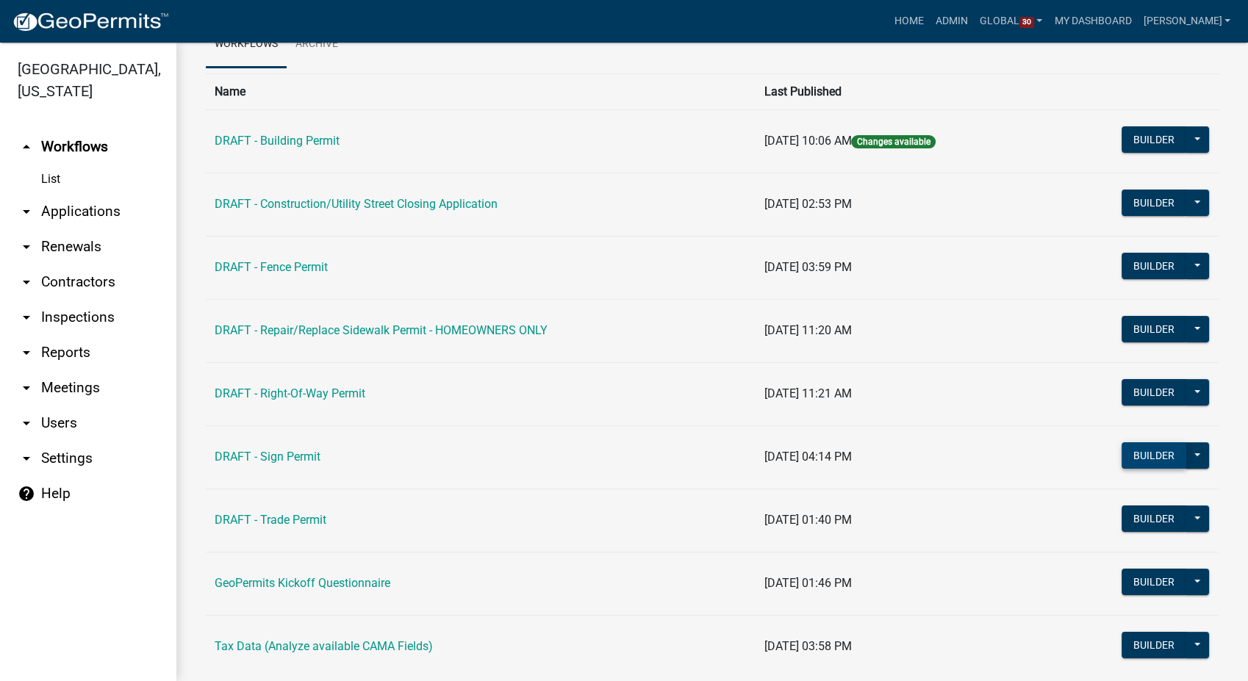
click at [1147, 444] on button "Builder" at bounding box center [1154, 455] width 65 height 26
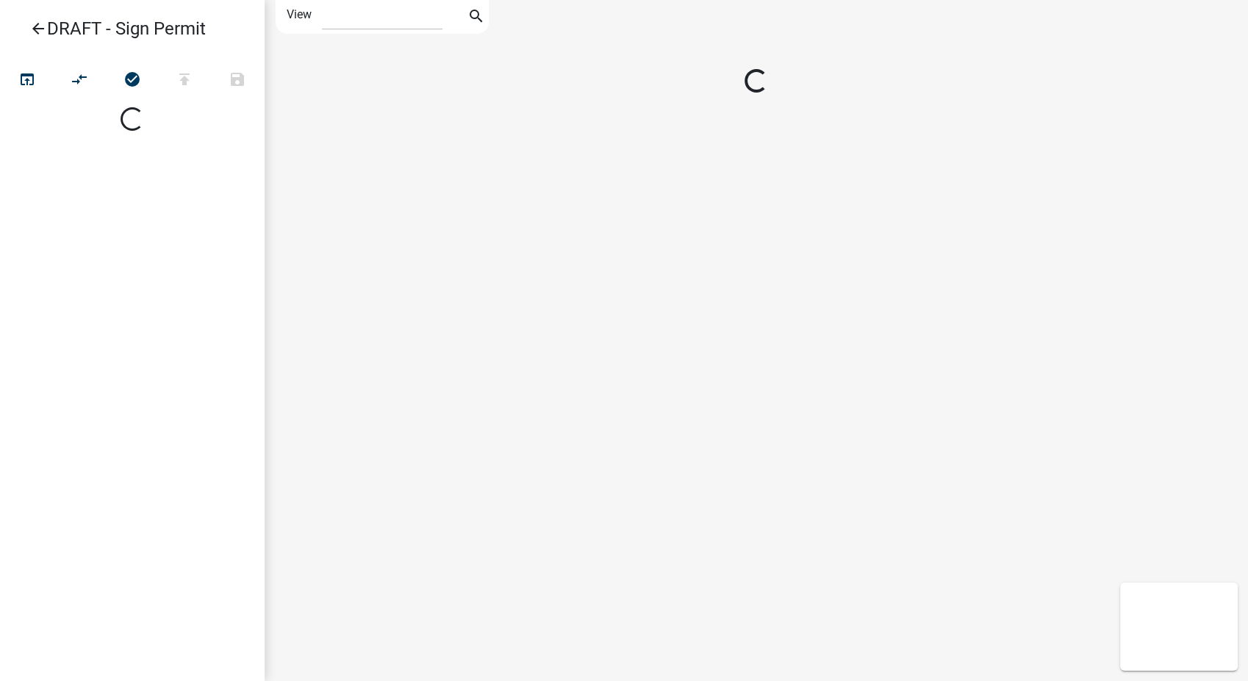
select select "1"
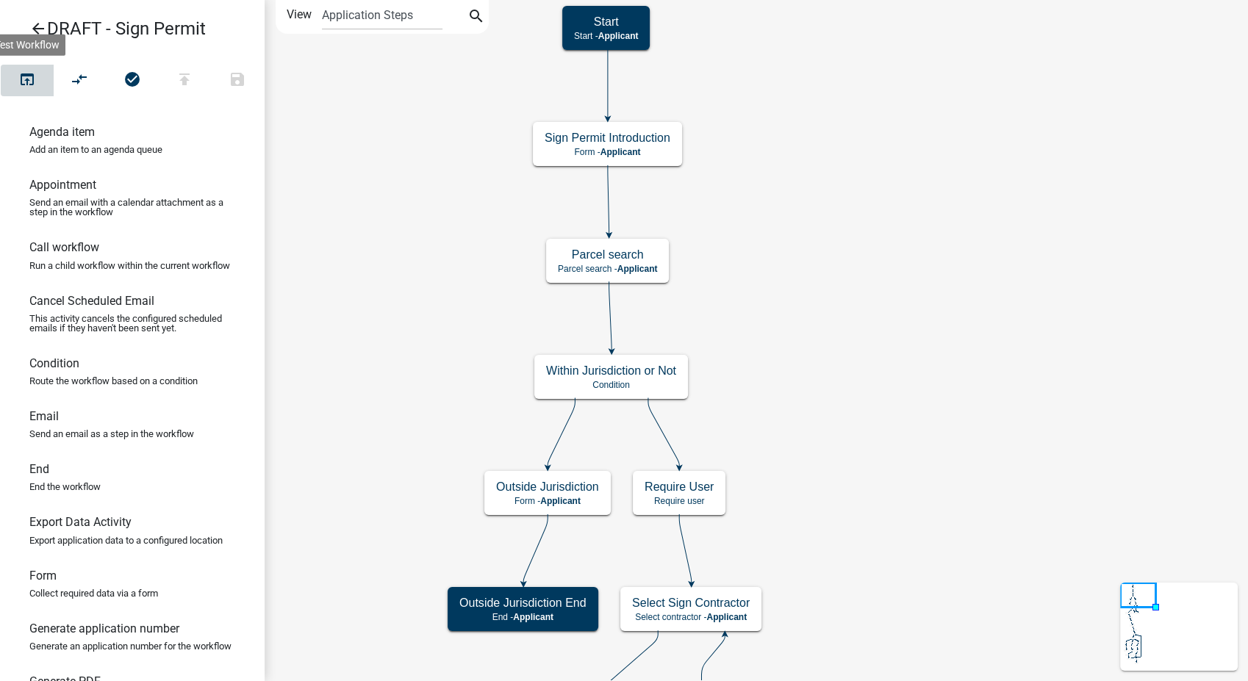
click at [31, 74] on icon "open_in_browser" at bounding box center [27, 81] width 18 height 21
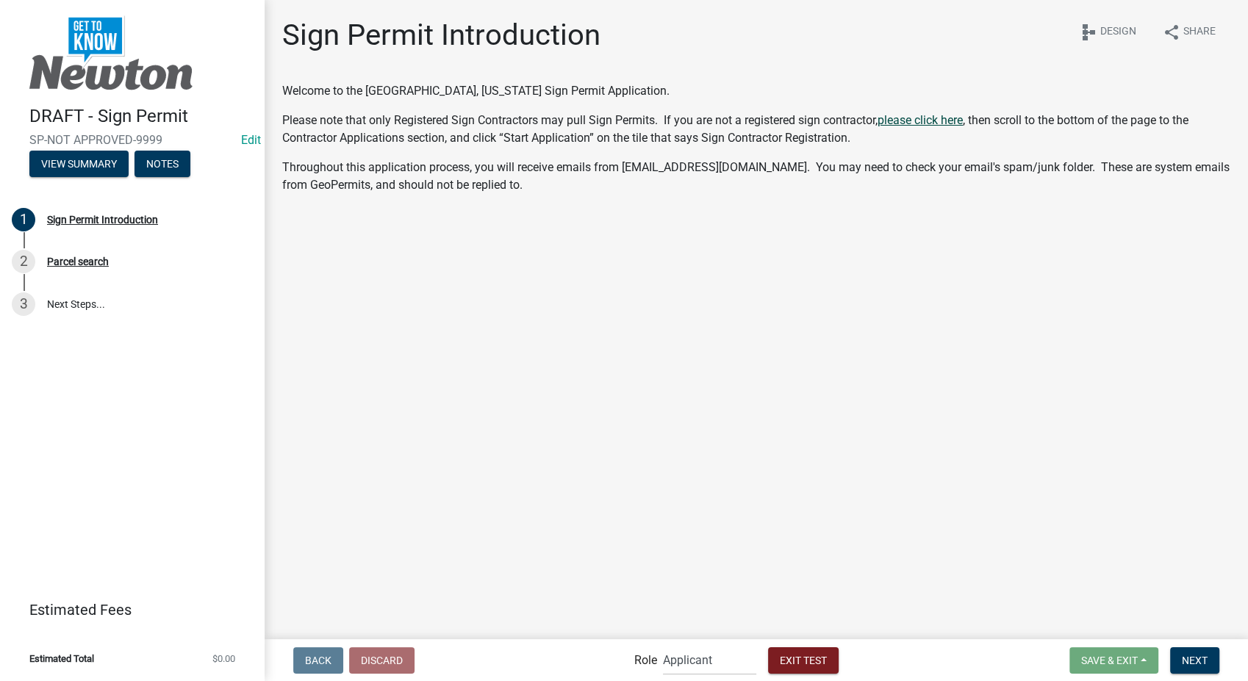
click at [918, 116] on link "please click here" at bounding box center [920, 120] width 85 height 14
click at [1190, 653] on button "Next" at bounding box center [1194, 661] width 49 height 26
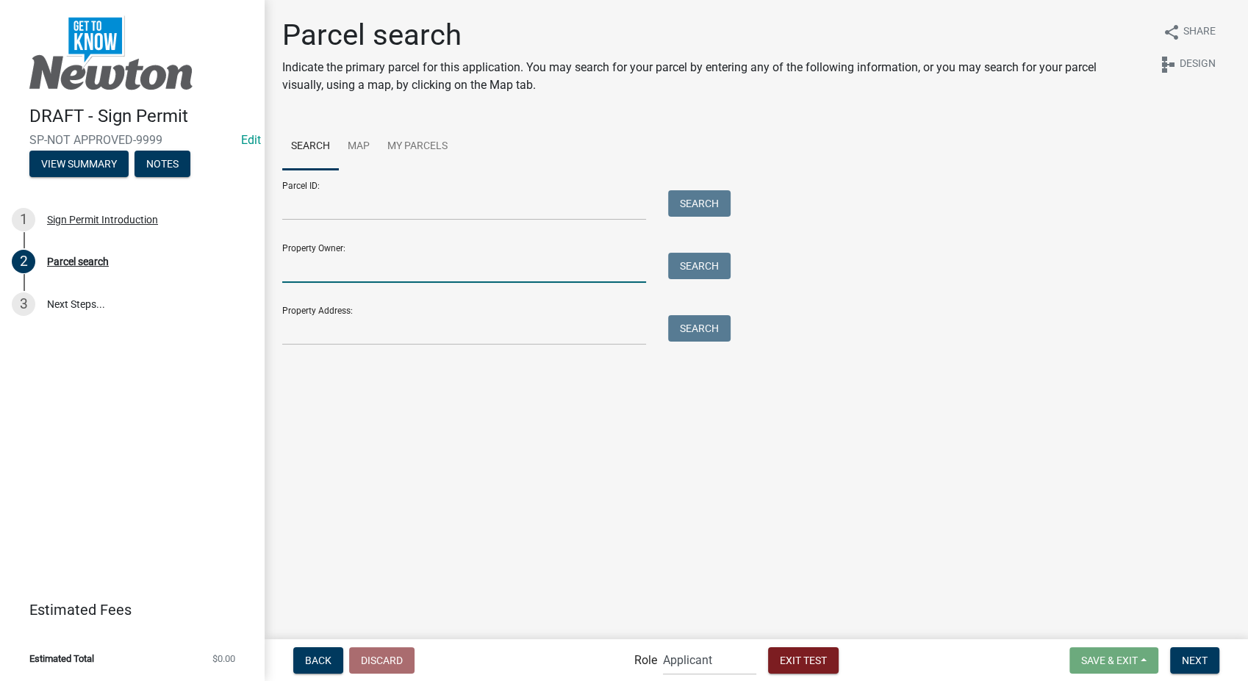
click at [356, 273] on input "Property Owner:" at bounding box center [464, 268] width 364 height 30
type input "smith"
click at [706, 267] on button "Search" at bounding box center [699, 266] width 62 height 26
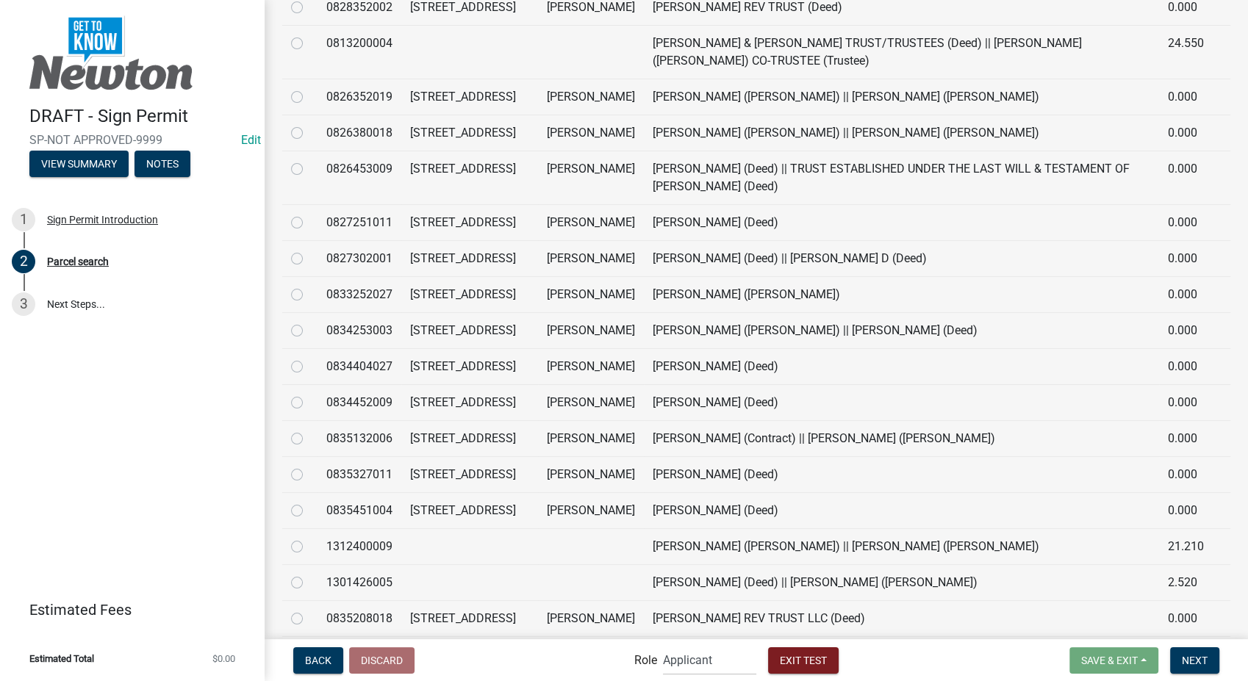
scroll to position [735, 0]
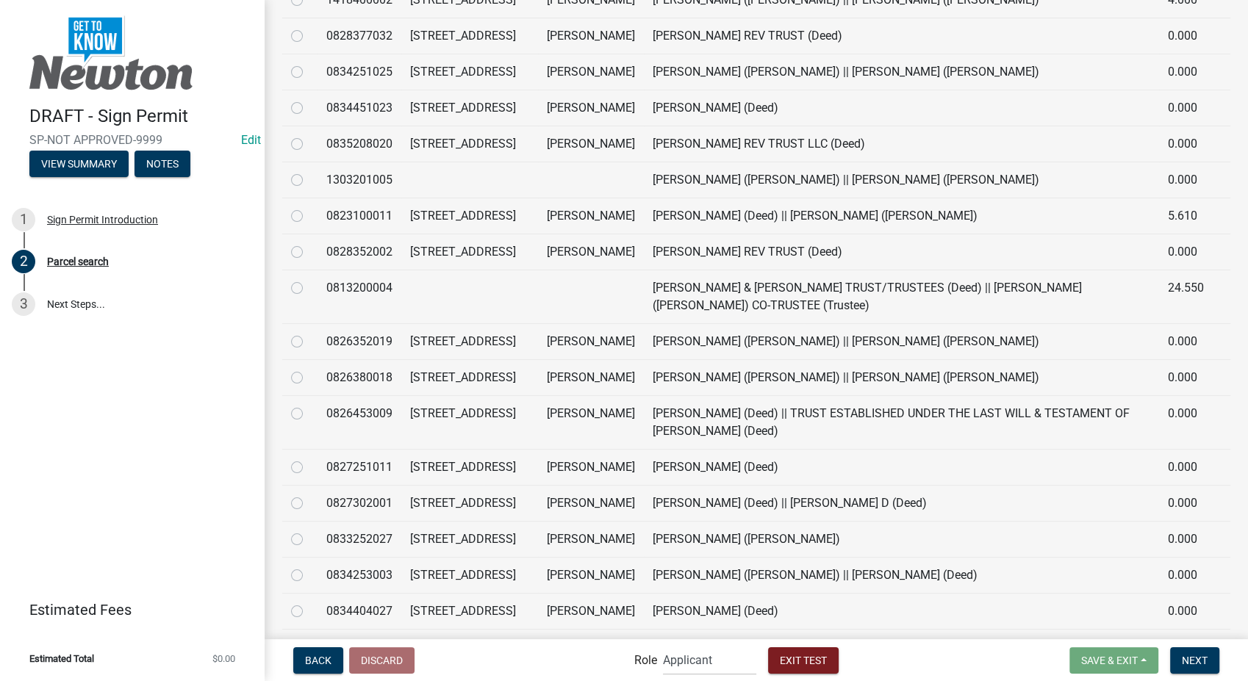
click at [309, 243] on label at bounding box center [309, 243] width 0 height 0
click at [309, 253] on input "radio" at bounding box center [314, 248] width 10 height 10
radio input "true"
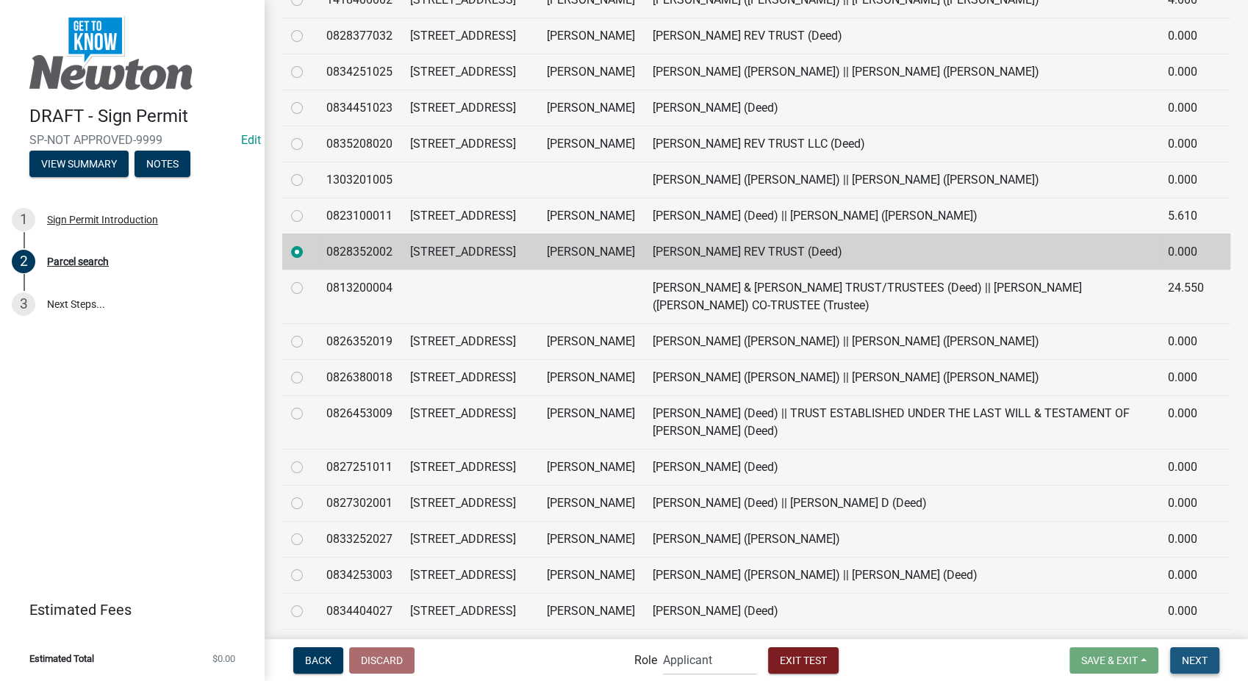
click at [1205, 668] on button "Next" at bounding box center [1194, 661] width 49 height 26
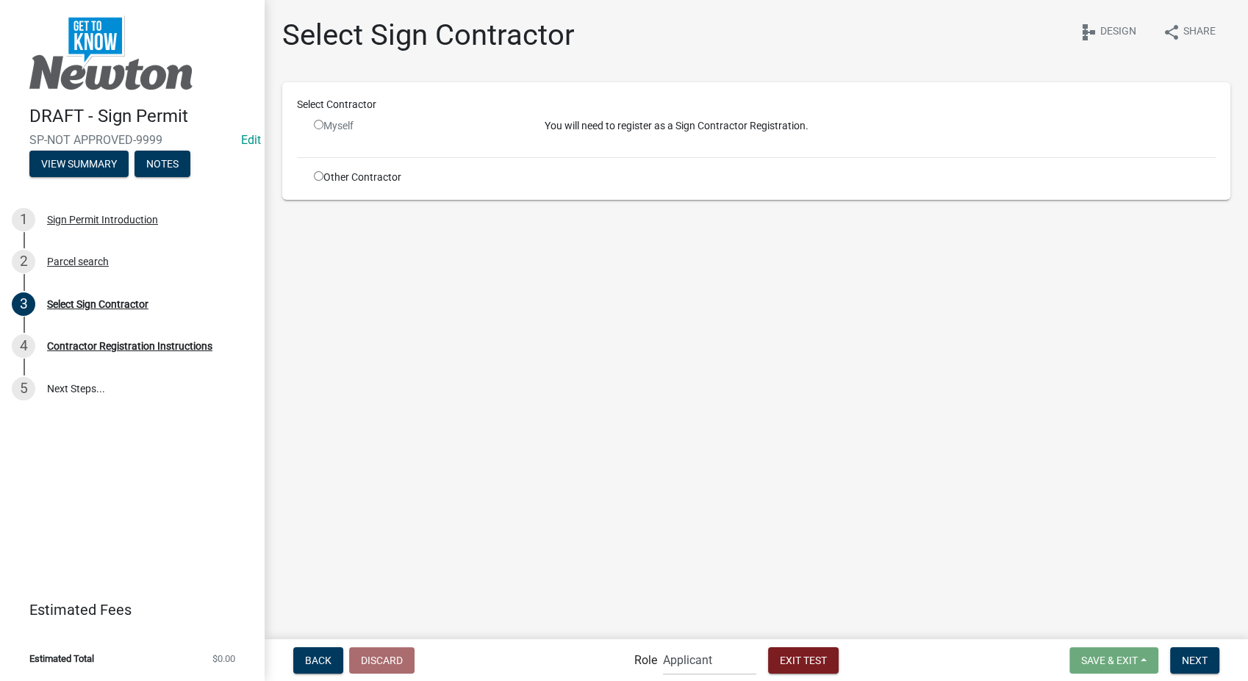
click at [318, 178] on input "radio" at bounding box center [319, 176] width 10 height 10
radio input "true"
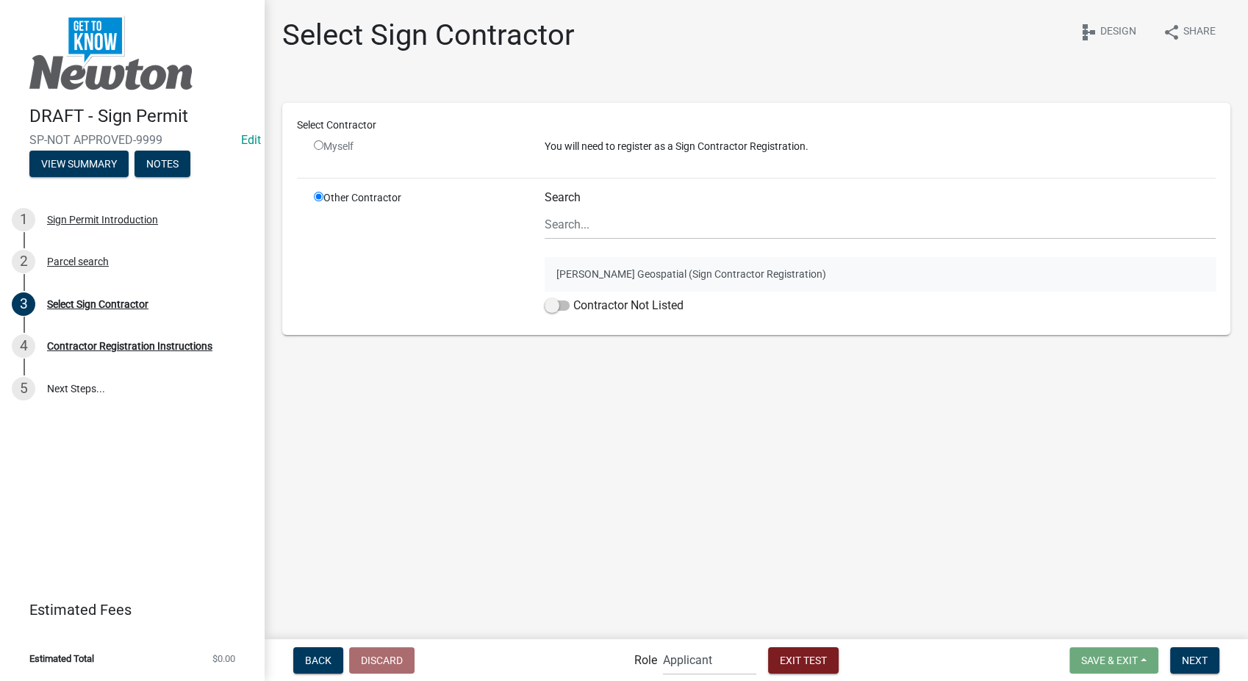
click at [601, 263] on button "Schneider Geospatial (Sign Contractor Registration)" at bounding box center [880, 274] width 671 height 34
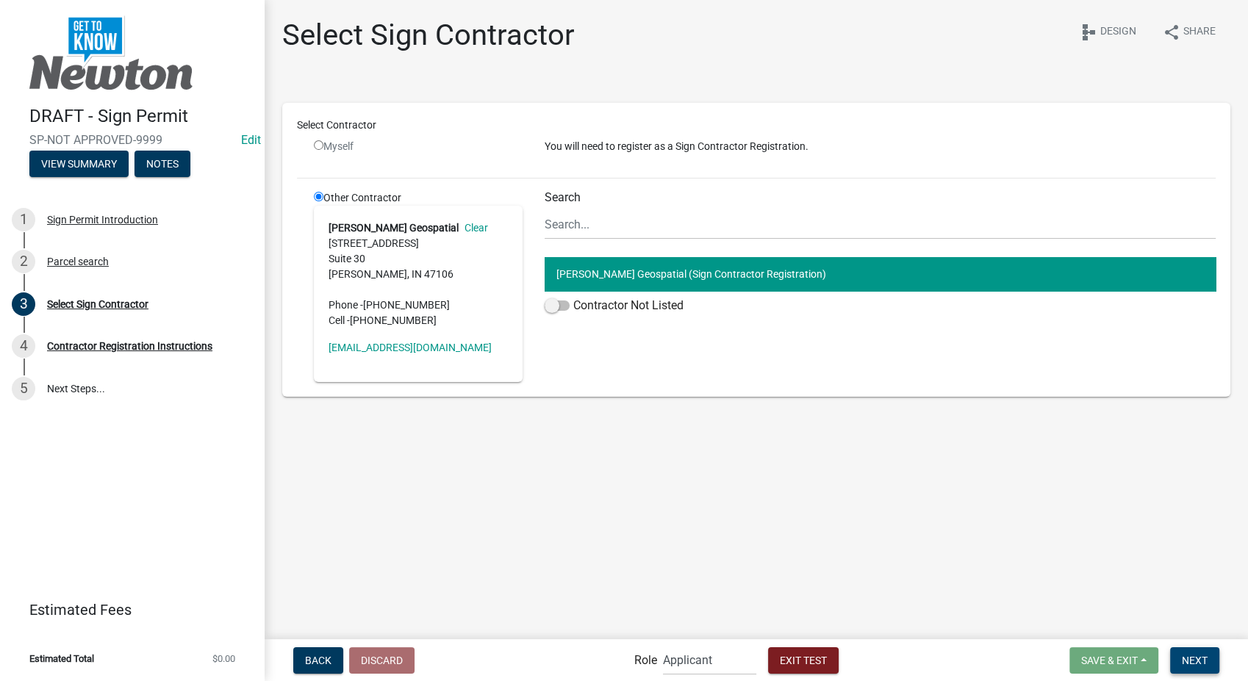
click at [1192, 667] on button "Next" at bounding box center [1194, 661] width 49 height 26
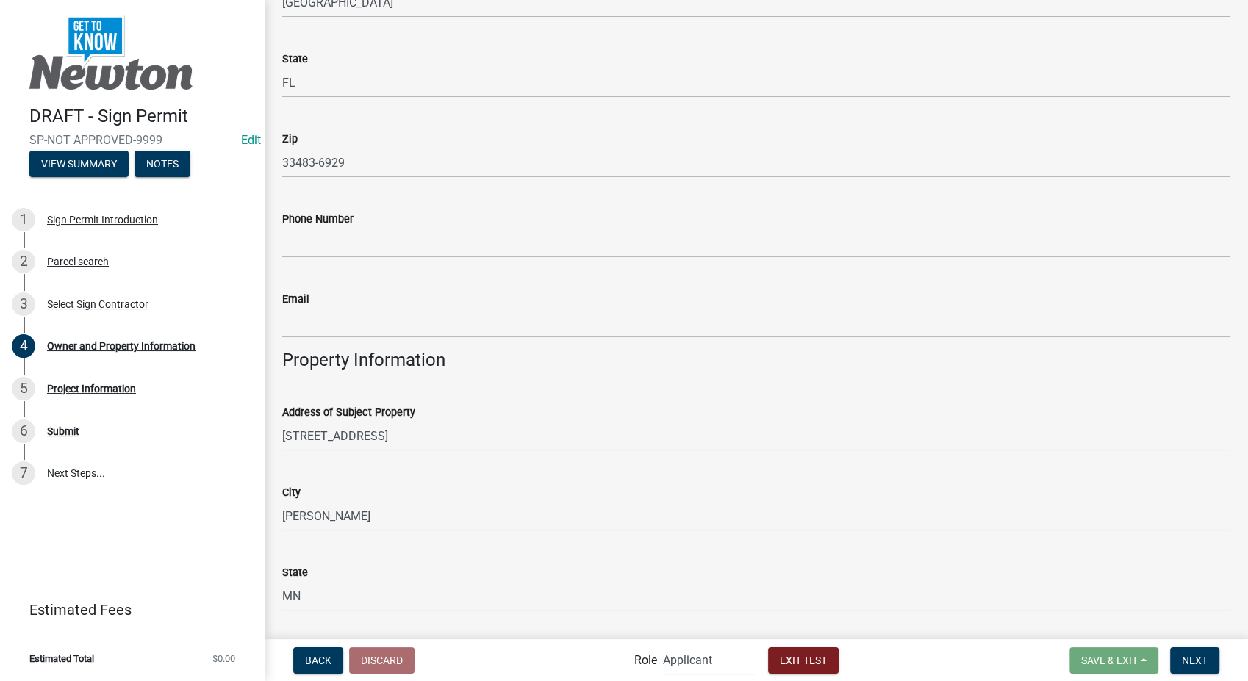
scroll to position [408, 0]
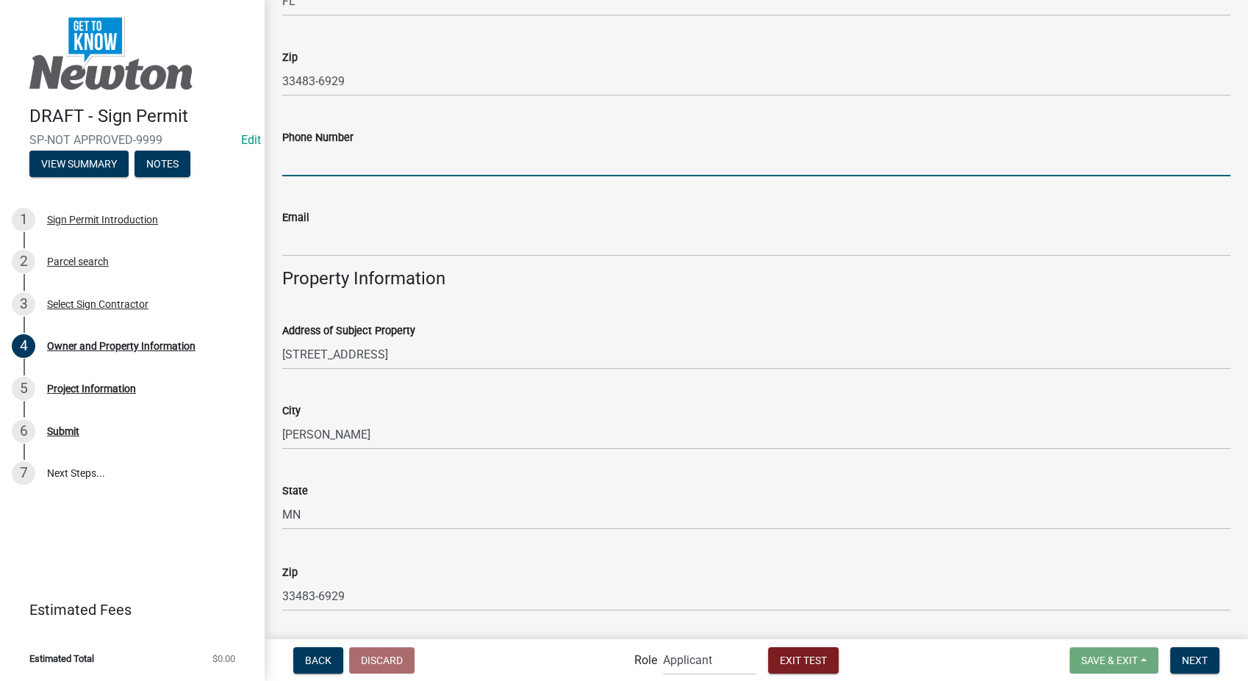
drag, startPoint x: 292, startPoint y: 159, endPoint x: 305, endPoint y: 179, distance: 24.5
click at [292, 159] on input "Phone Number" at bounding box center [756, 161] width 948 height 30
type input "8127861368"
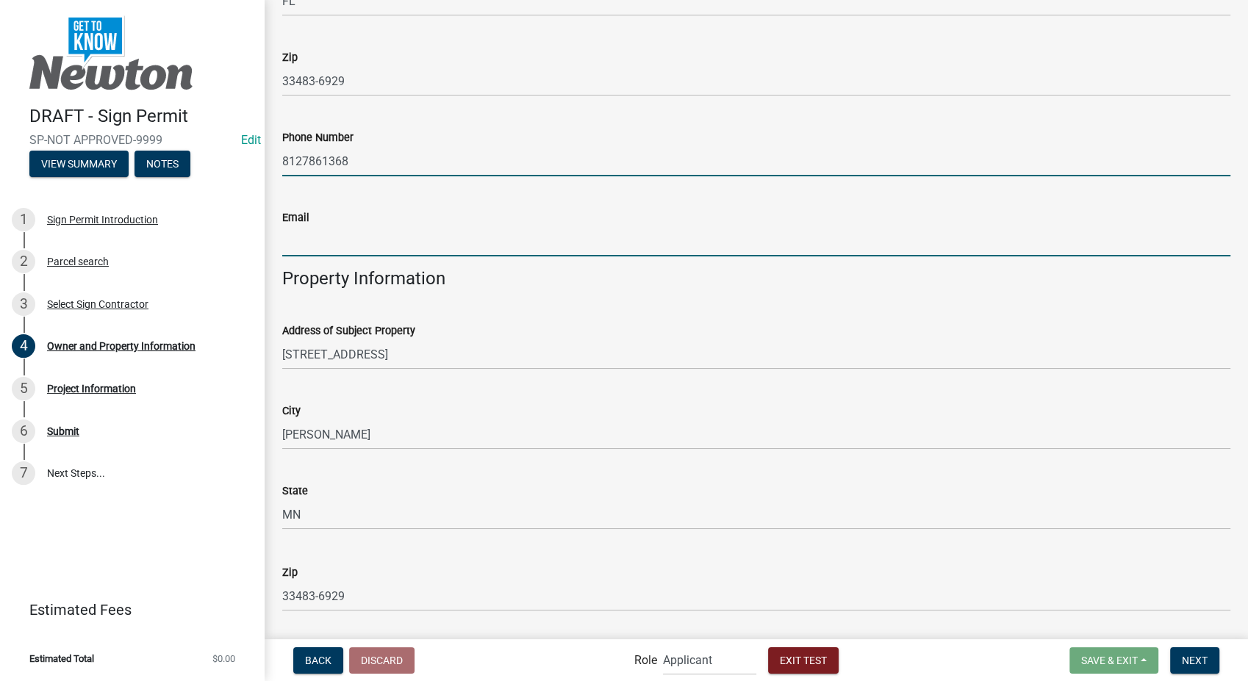
type input "sfranklin@schneidergis.com"
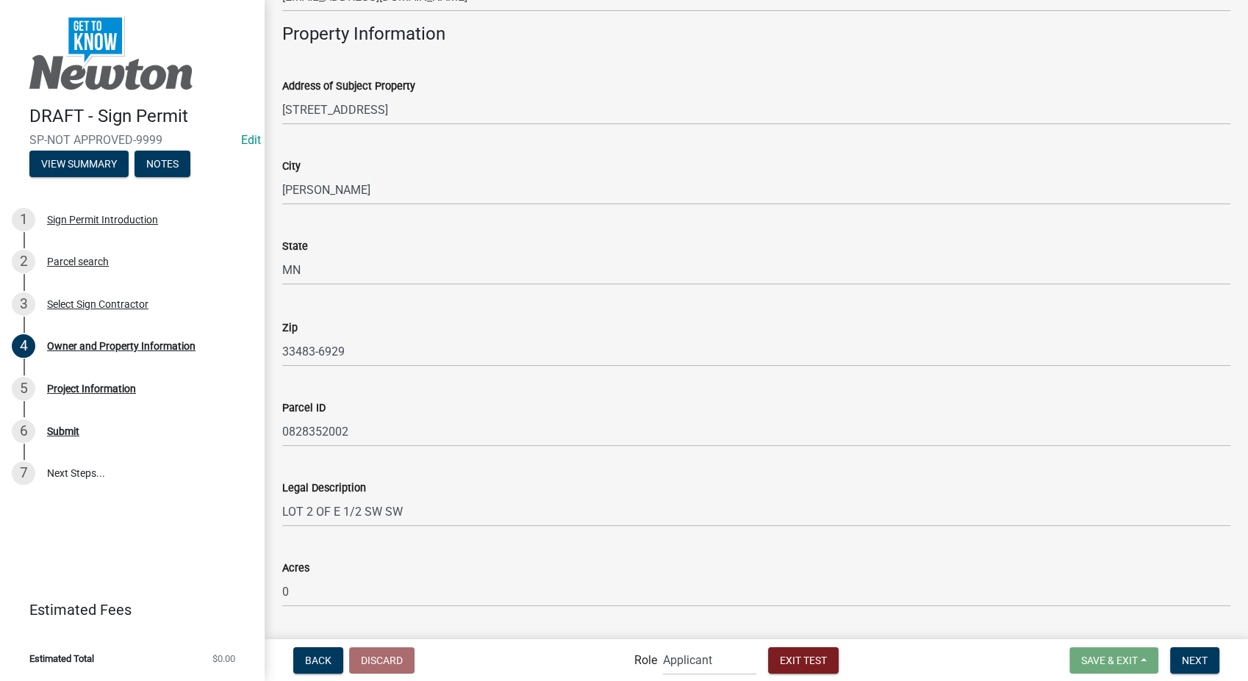
scroll to position [691, 0]
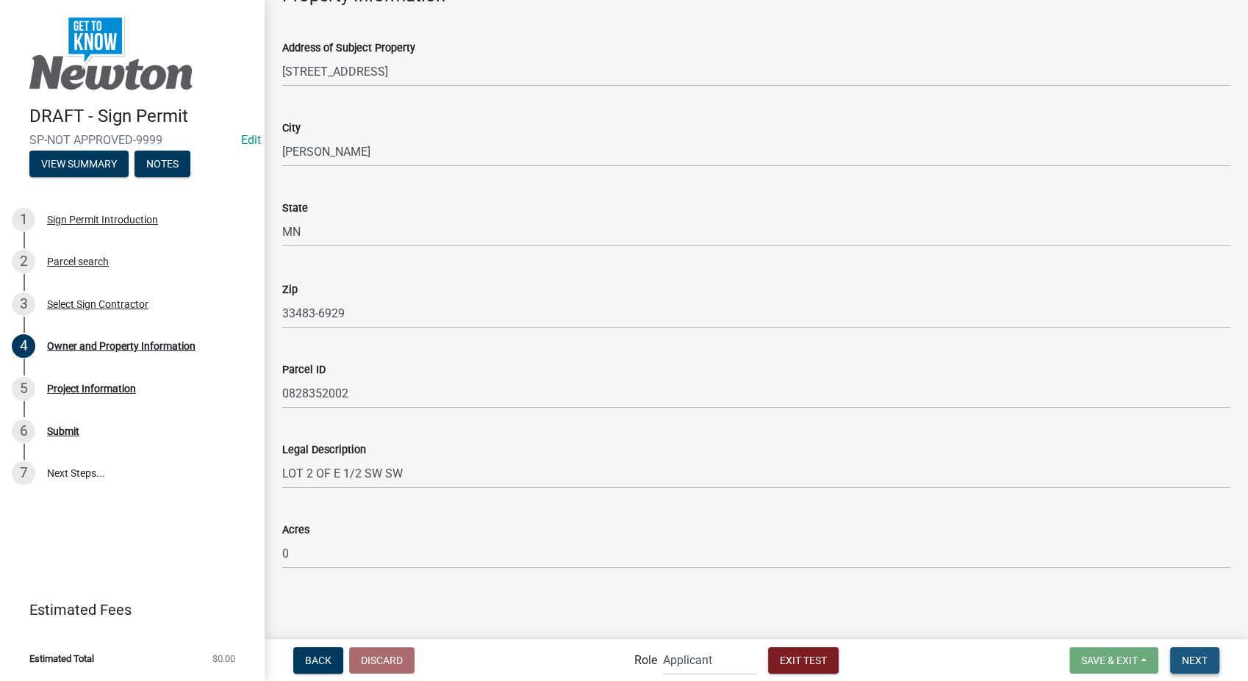
click at [1189, 660] on span "Next" at bounding box center [1195, 660] width 26 height 12
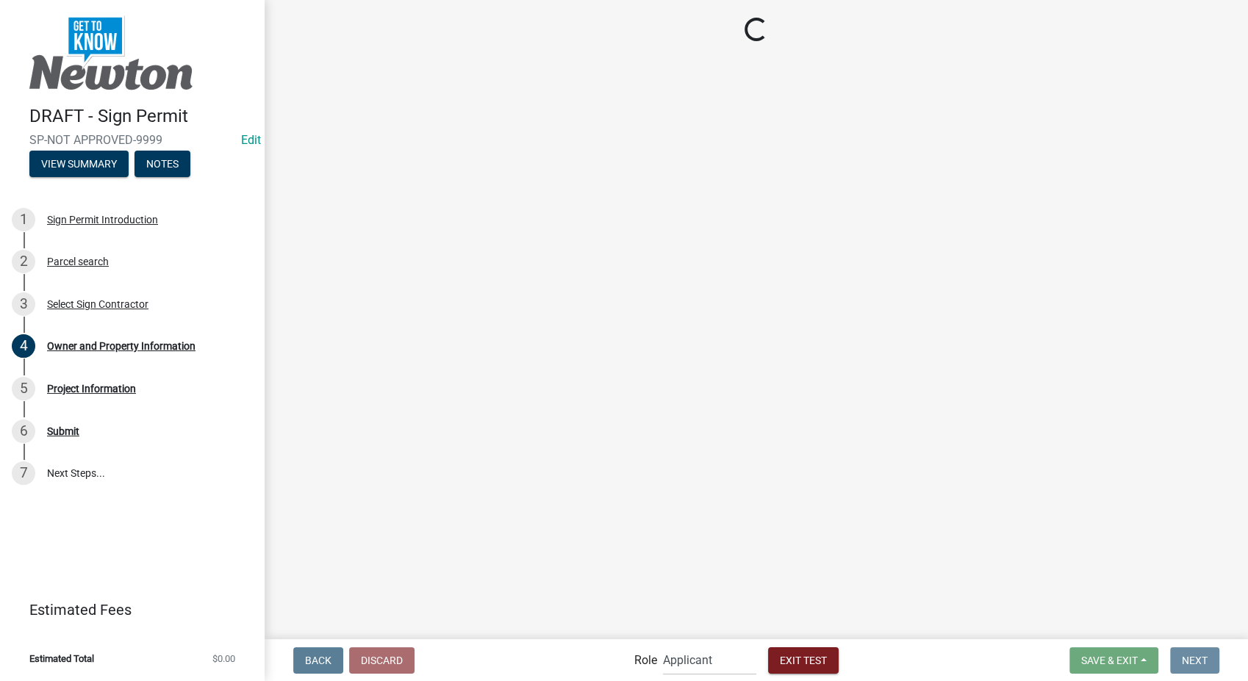
scroll to position [0, 0]
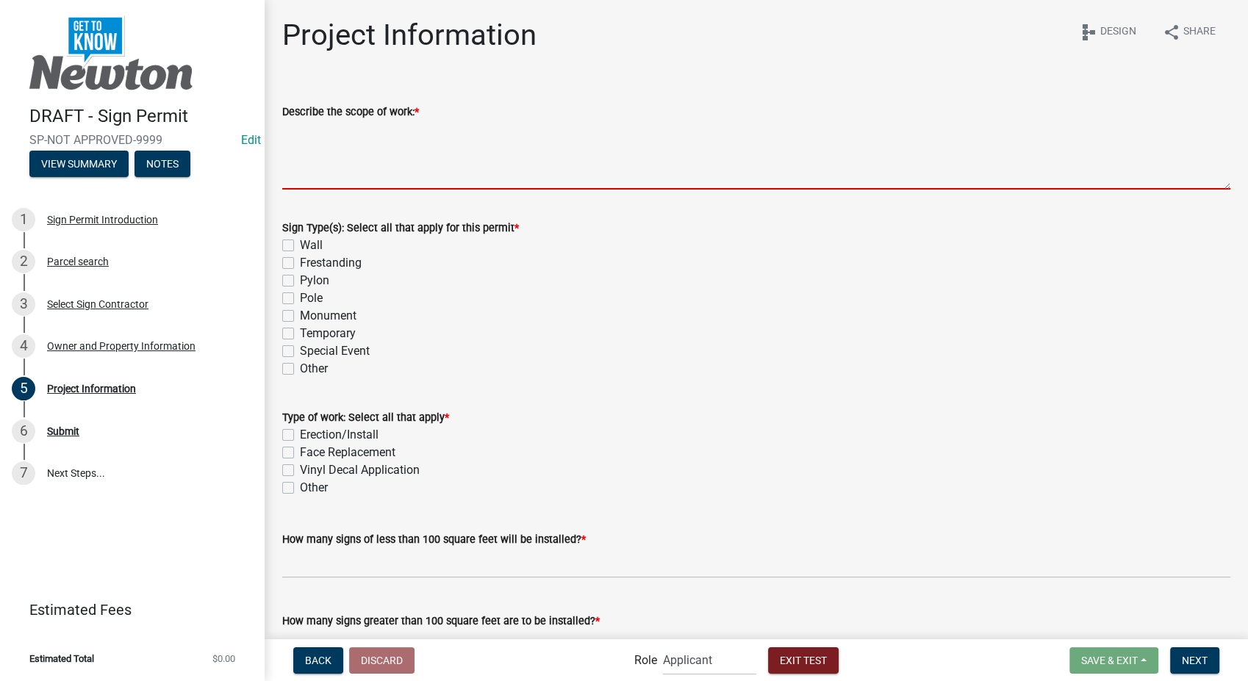
click at [348, 152] on textarea "Describe the scope of work: *" at bounding box center [756, 155] width 948 height 69
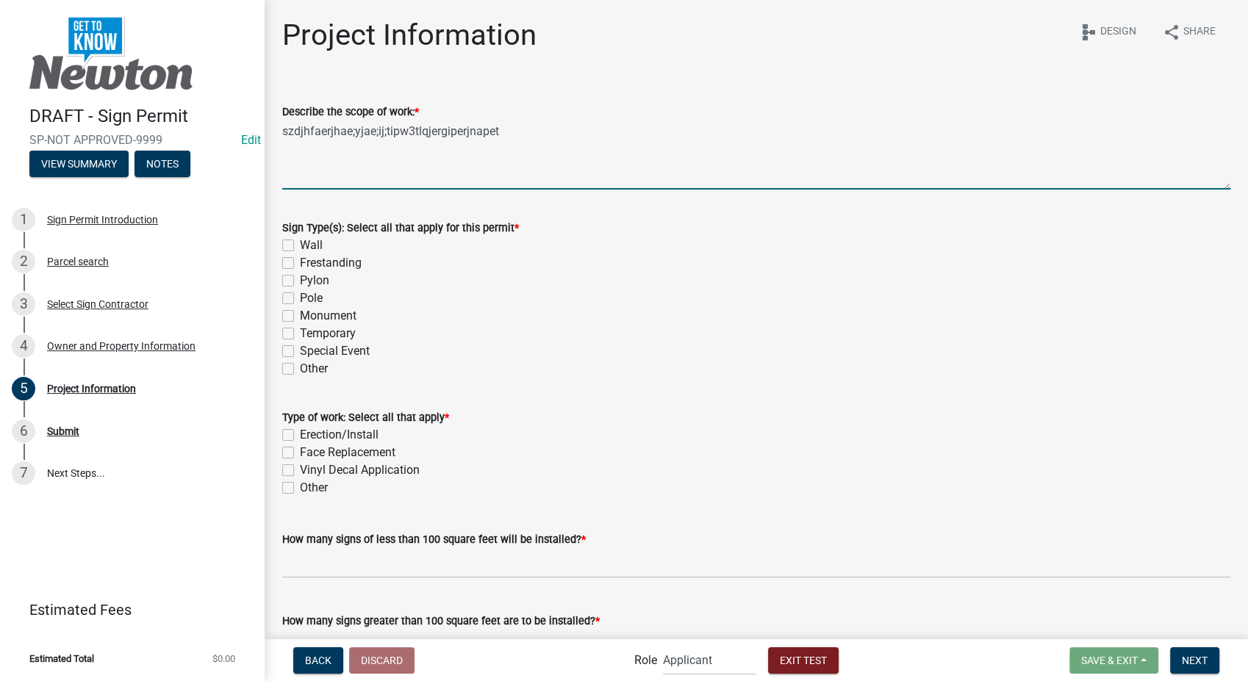
type textarea "szdjhfaerjhae;yjae;ij;tipw3tlqjergiperjnapet"
click at [300, 244] on label "Wall" at bounding box center [311, 246] width 23 height 18
click at [300, 244] on input "Wall" at bounding box center [305, 242] width 10 height 10
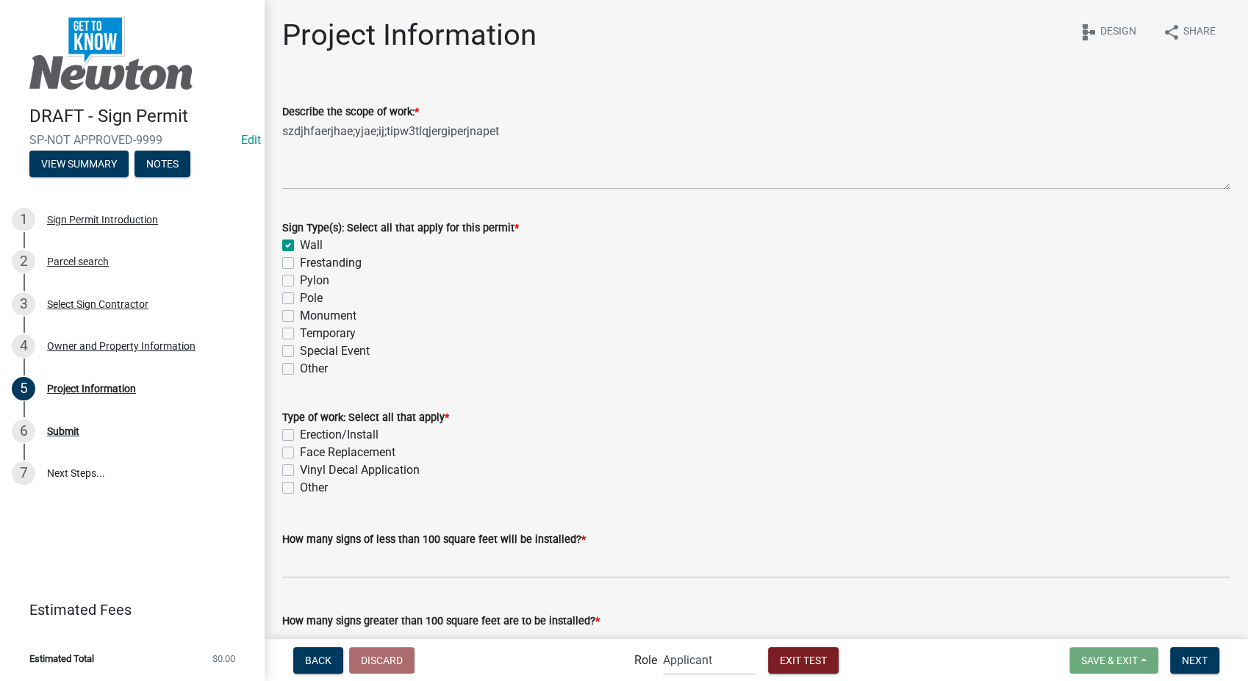
checkbox input "true"
checkbox input "false"
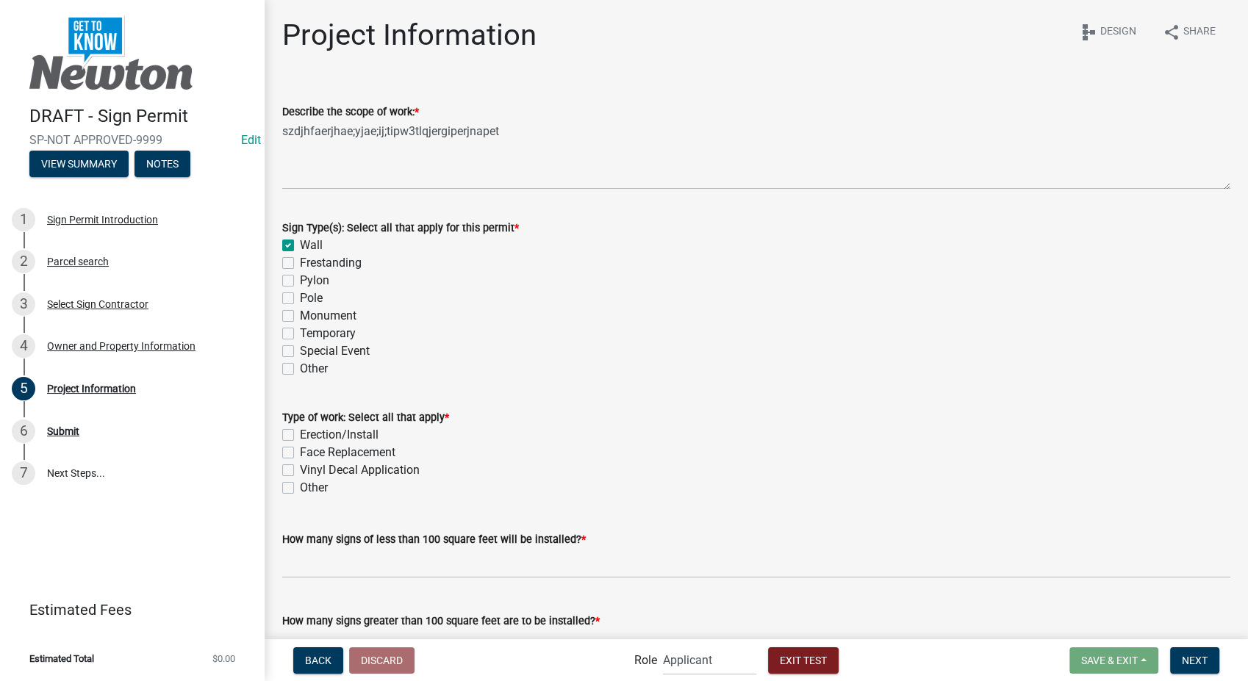
checkbox input "false"
click at [300, 315] on label "Monument" at bounding box center [328, 316] width 57 height 18
click at [300, 315] on input "Monument" at bounding box center [305, 312] width 10 height 10
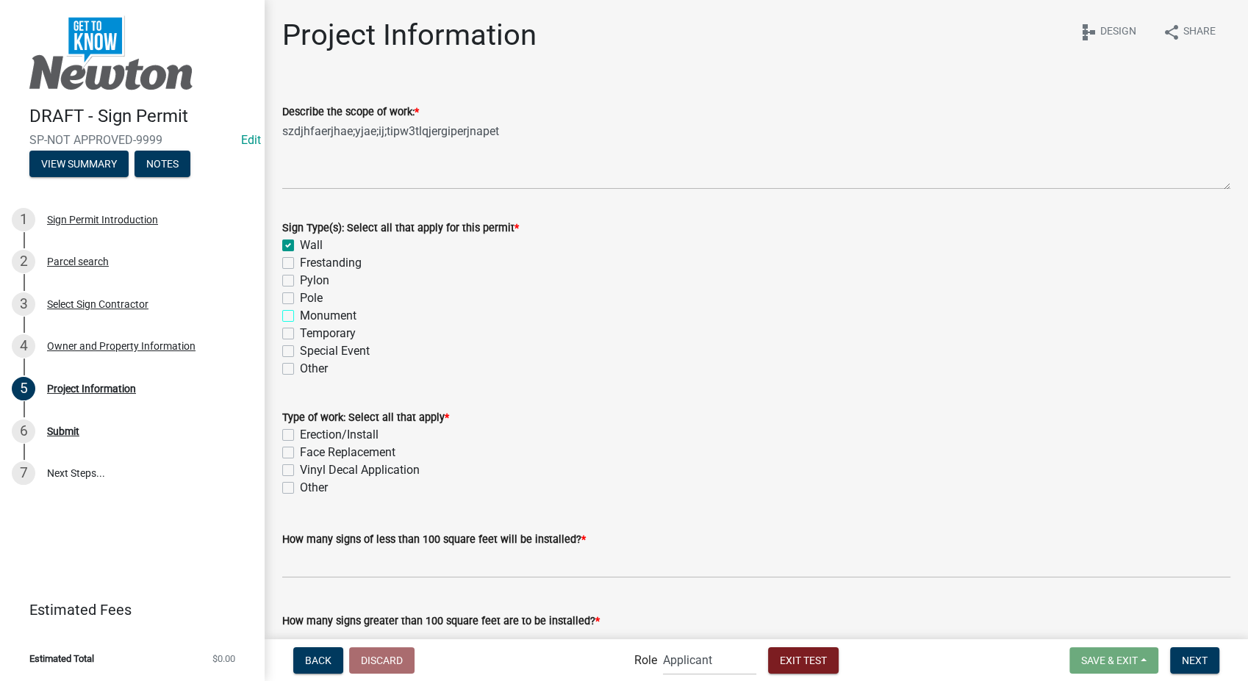
checkbox input "true"
checkbox input "false"
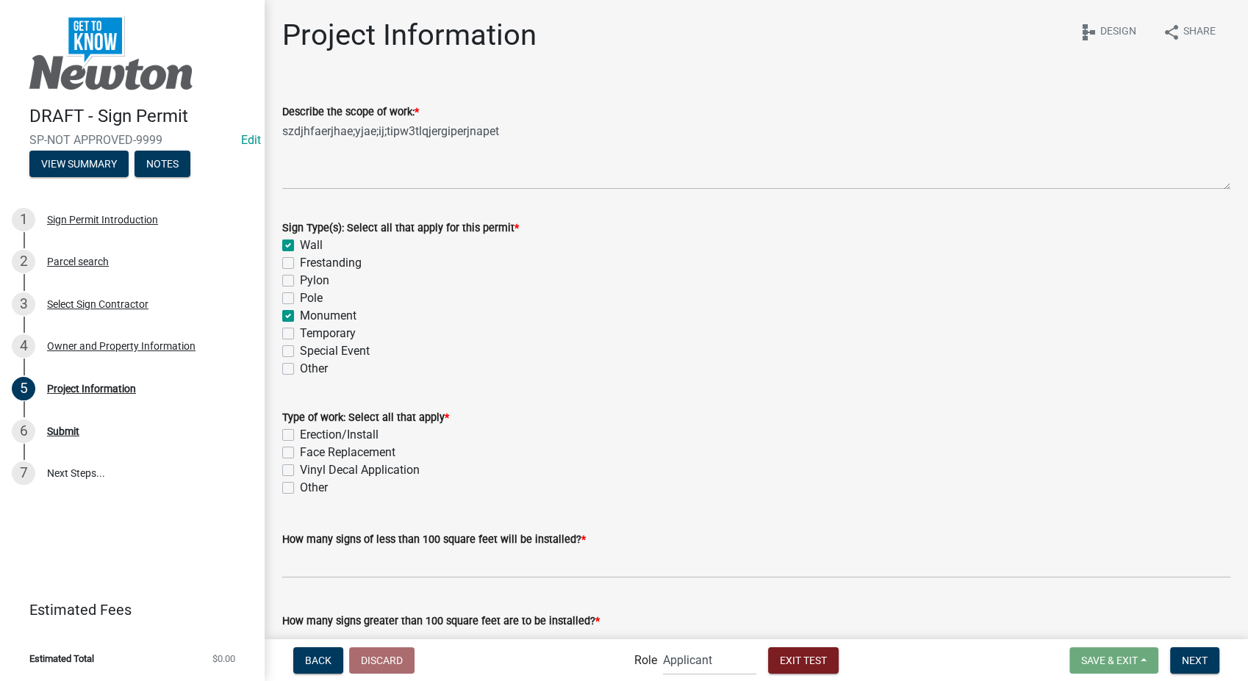
checkbox input "true"
checkbox input "false"
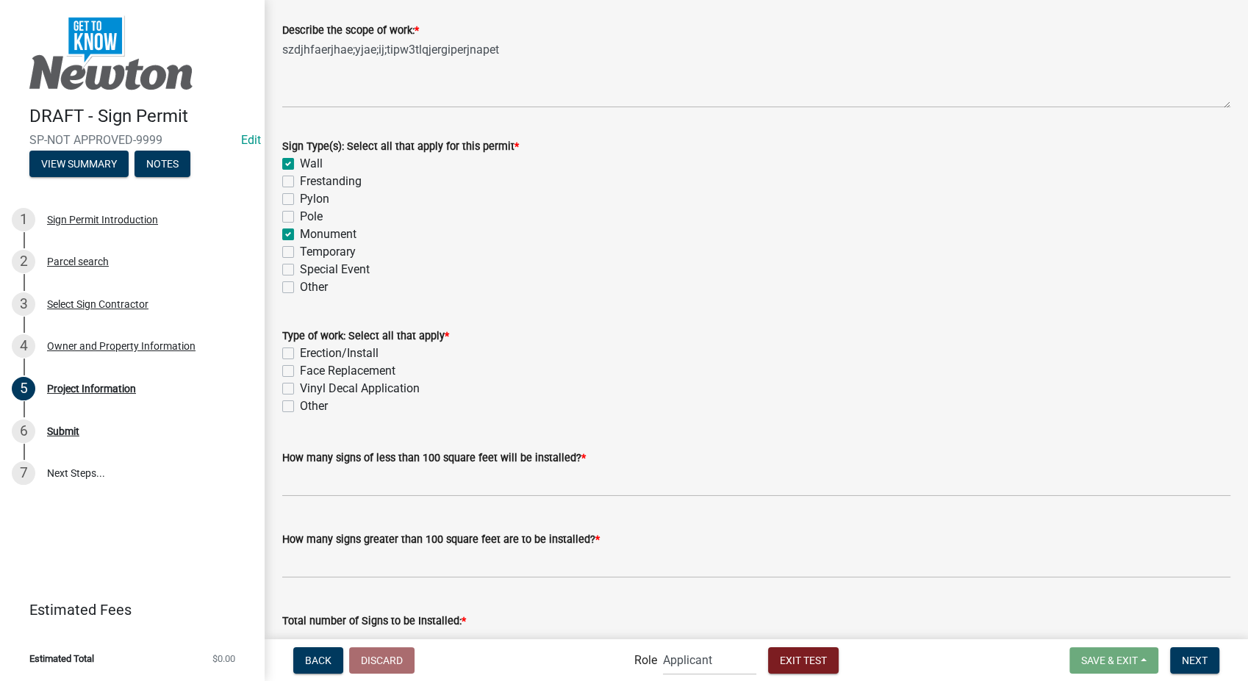
click at [300, 355] on label "Erection/Install" at bounding box center [339, 354] width 79 height 18
click at [300, 354] on input "Erection/Install" at bounding box center [305, 350] width 10 height 10
checkbox input "true"
checkbox input "false"
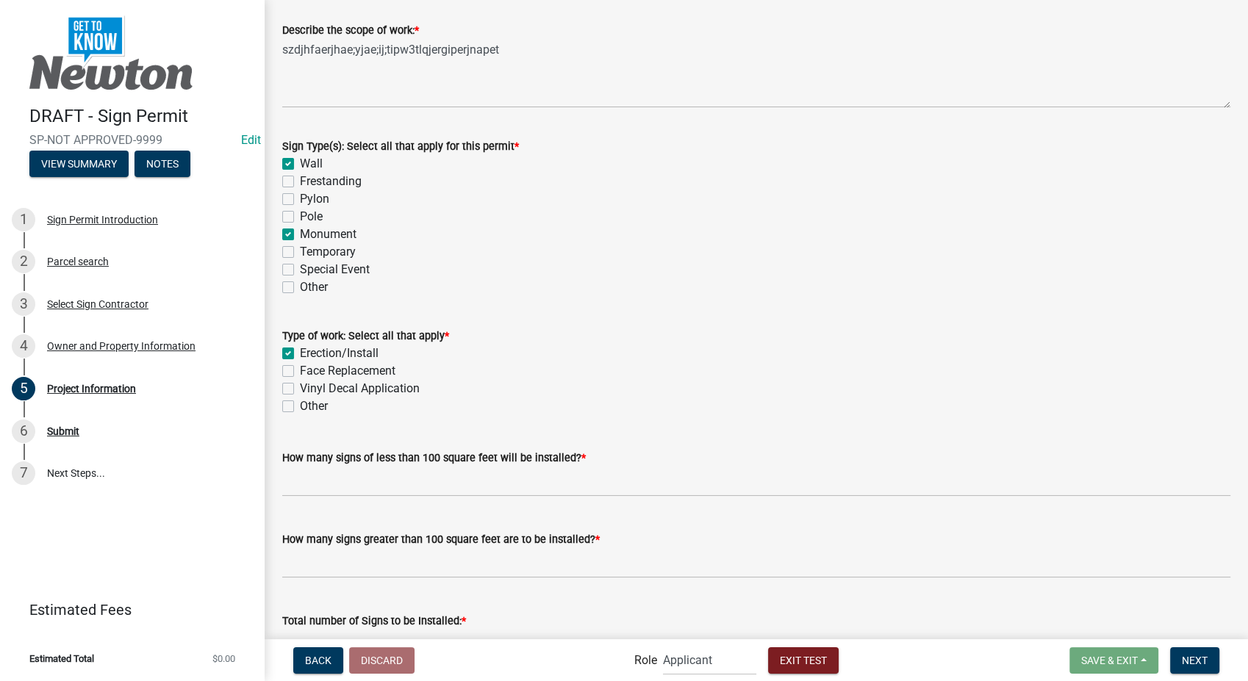
checkbox input "false"
click at [300, 373] on label "Face Replacement" at bounding box center [348, 371] width 96 height 18
click at [300, 372] on input "Face Replacement" at bounding box center [305, 367] width 10 height 10
checkbox input "true"
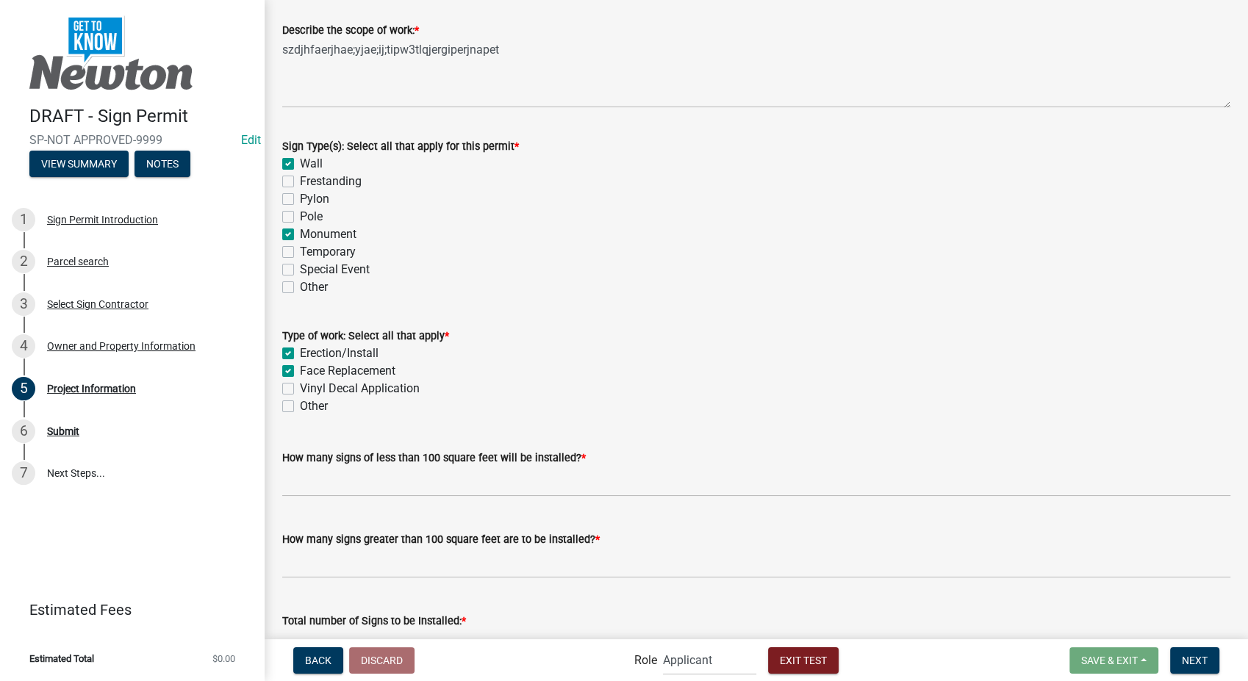
checkbox input "true"
checkbox input "false"
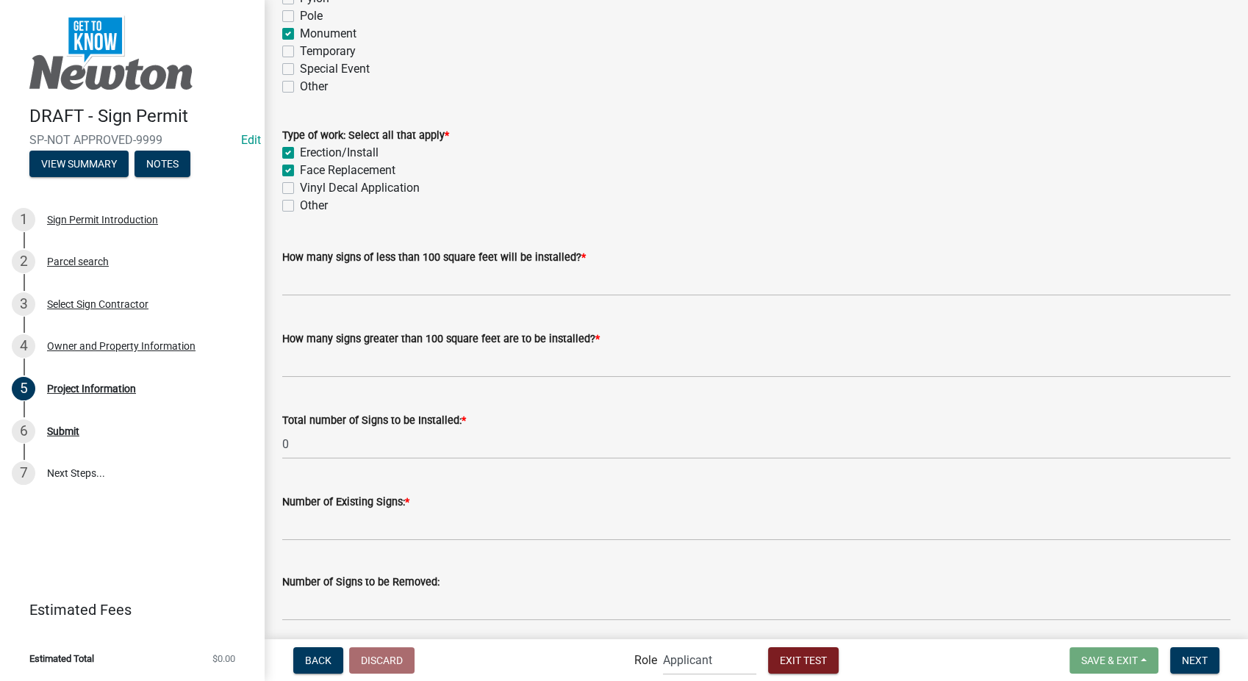
scroll to position [326, 0]
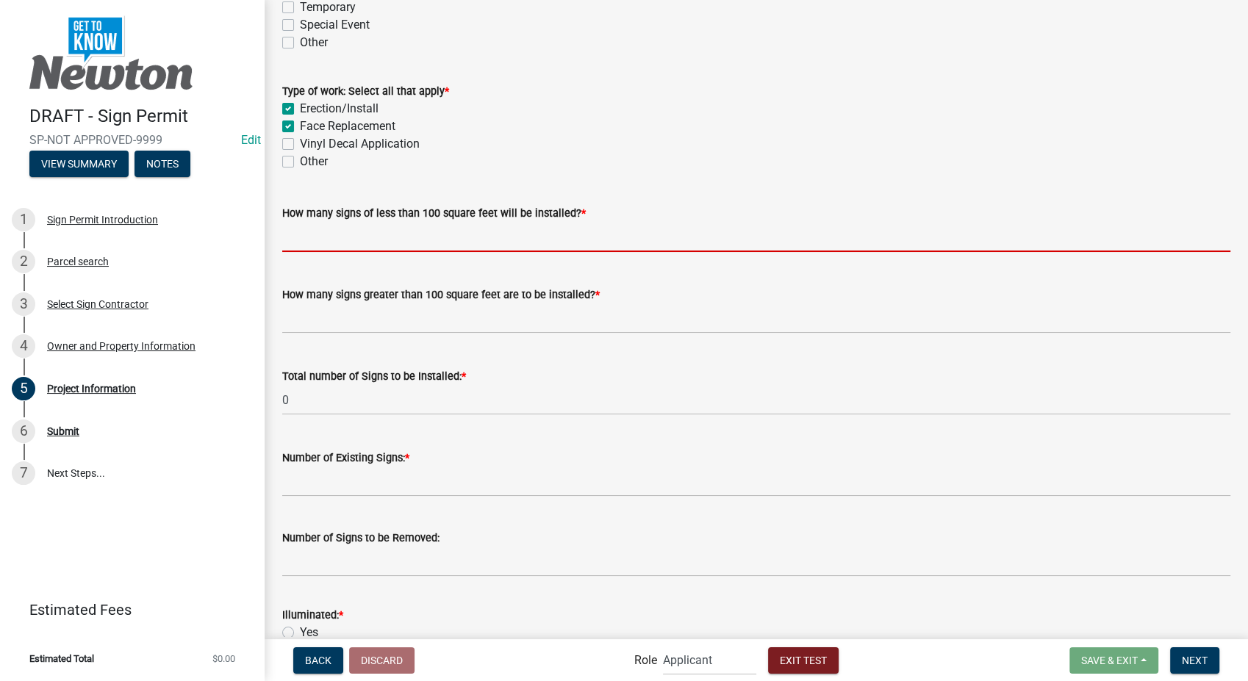
click at [362, 241] on input "text" at bounding box center [756, 237] width 948 height 30
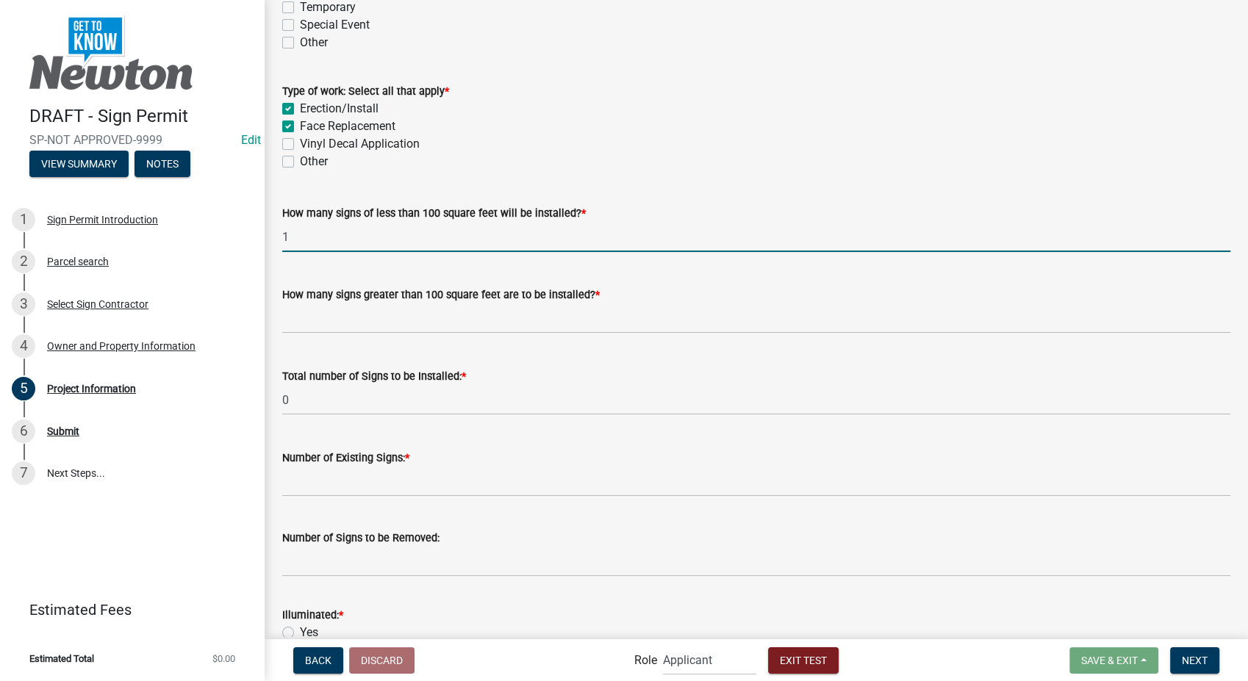
type input "1"
click at [337, 315] on input "text" at bounding box center [756, 319] width 948 height 30
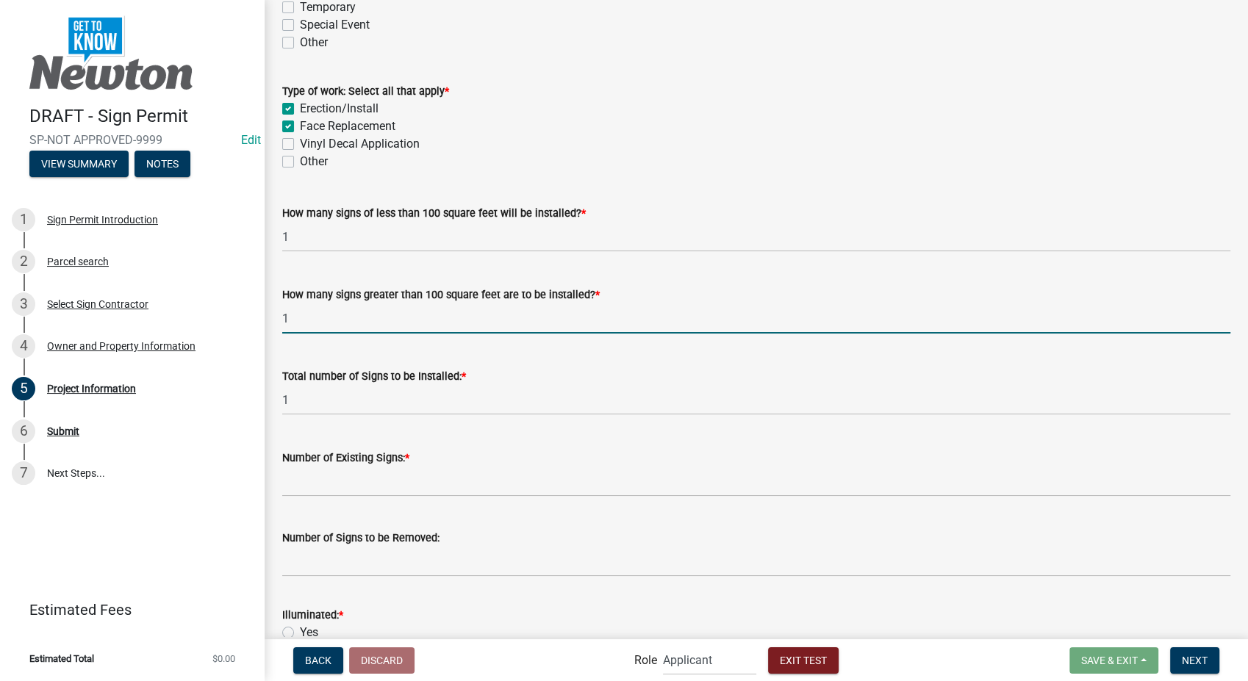
scroll to position [571, 0]
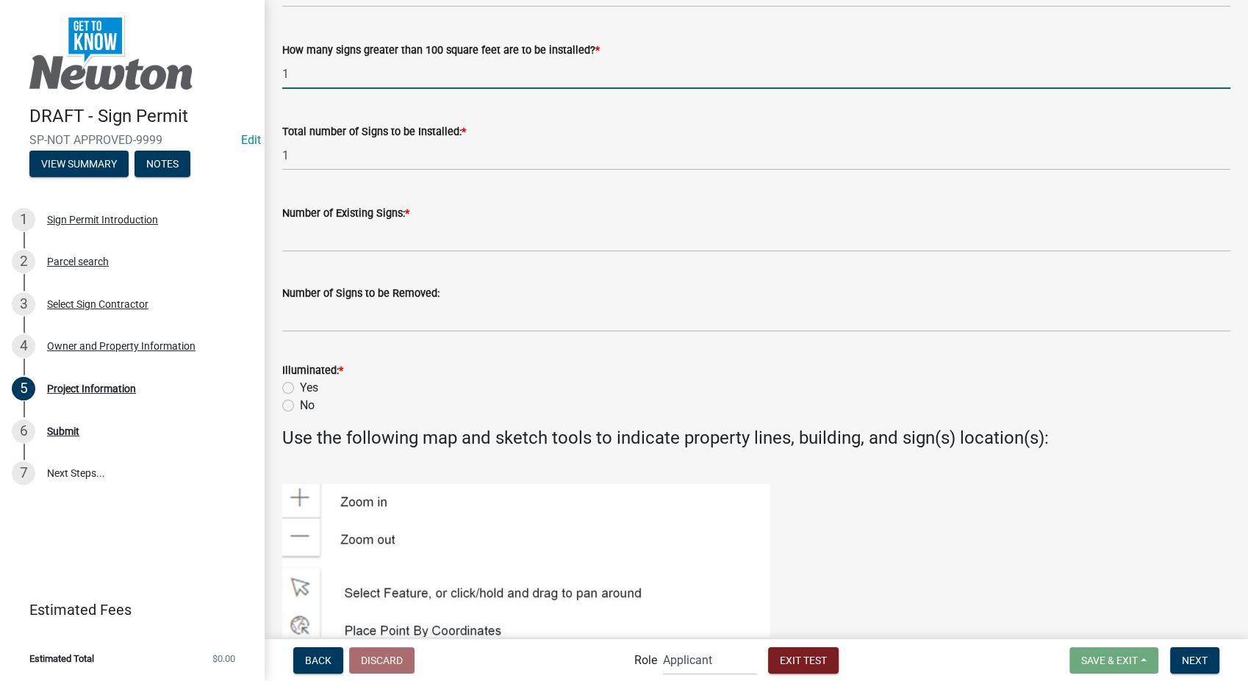
type input "1"
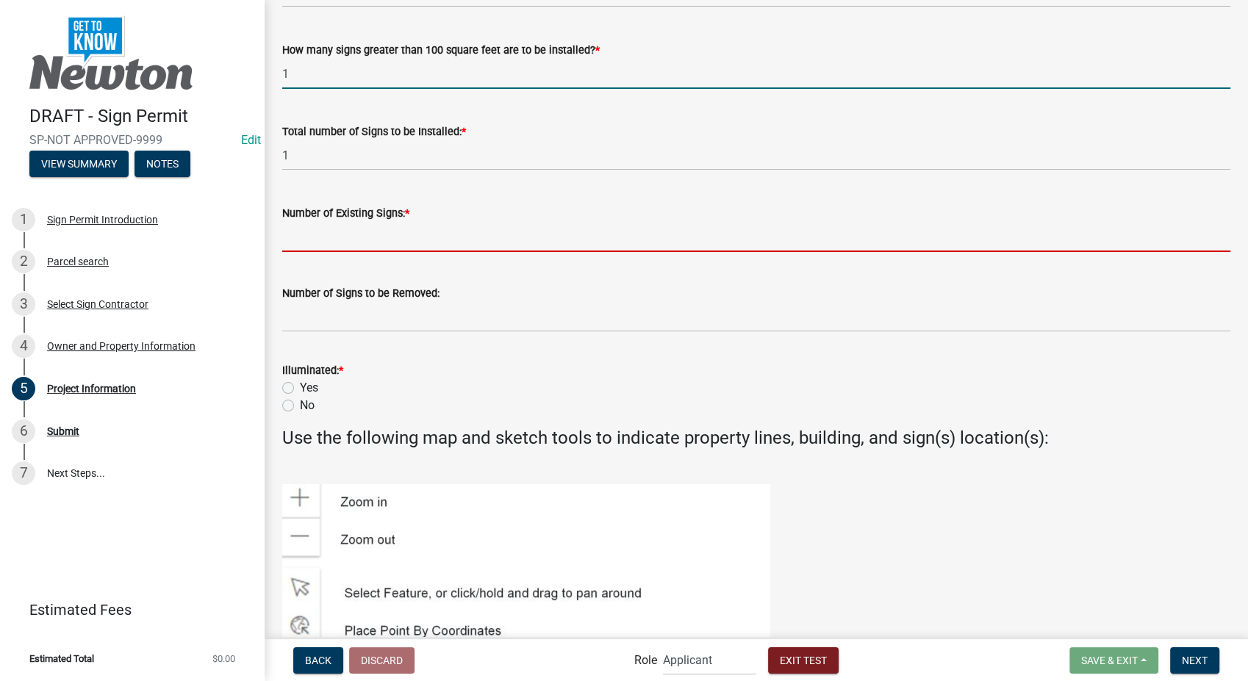
click at [332, 240] on wm-data-entity-input-list "Describe the scope of work: * szdjhfaerjhae;yjae;ij;tipw3tlqjergiperjnapet Sign…" at bounding box center [756, 520] width 948 height 2018
click at [332, 240] on input "Number of Existing Signs: *" at bounding box center [756, 237] width 948 height 30
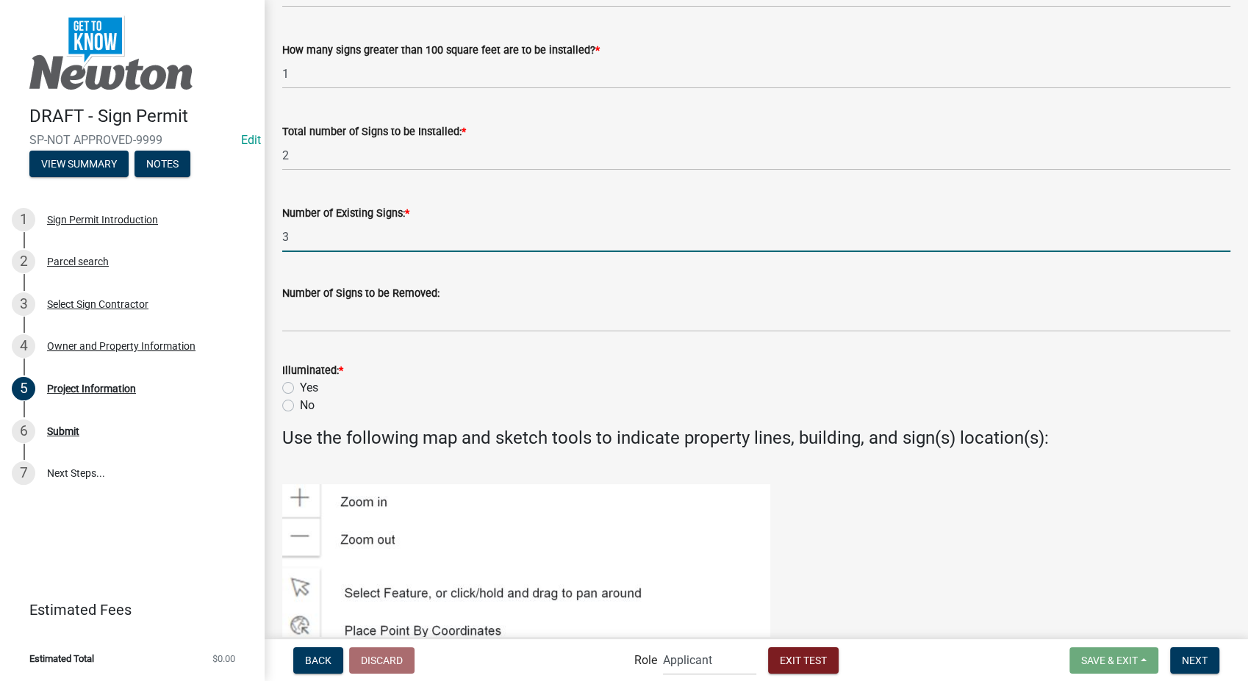
type input "3"
click at [332, 315] on input "Number of Signs to be Removed:" at bounding box center [756, 317] width 948 height 30
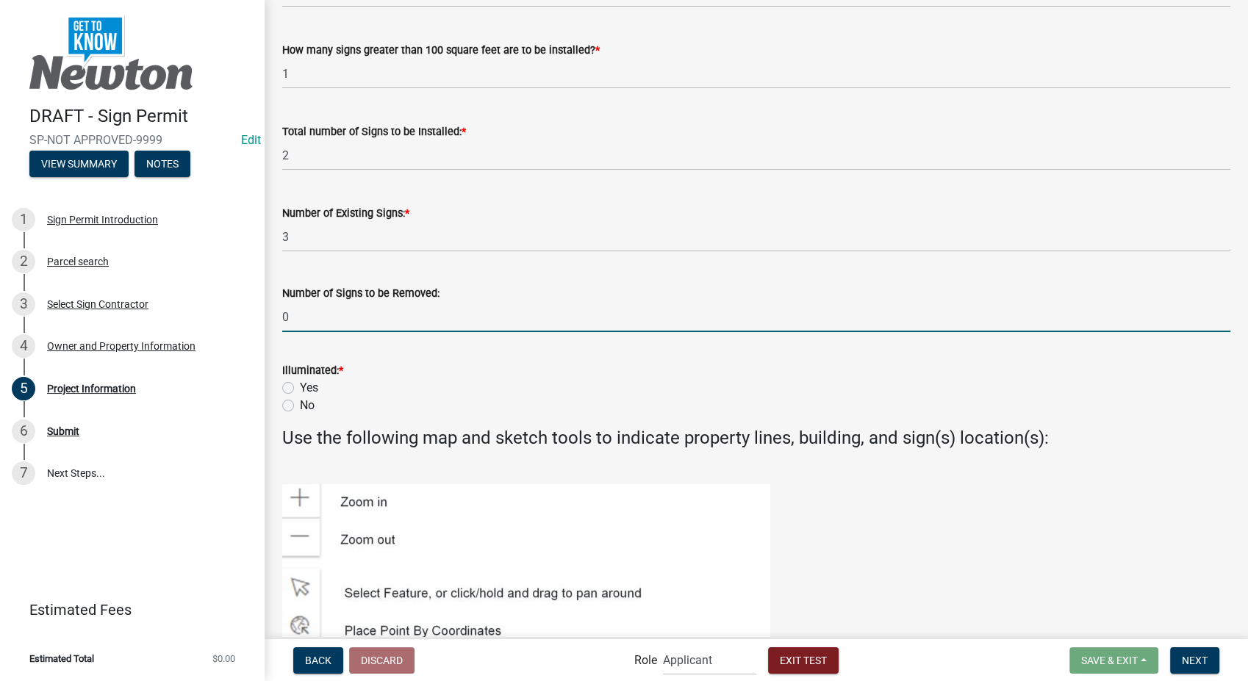
type input "0"
click at [300, 387] on label "Yes" at bounding box center [309, 388] width 18 height 18
click at [300, 387] on input "Yes" at bounding box center [305, 384] width 10 height 10
radio input "true"
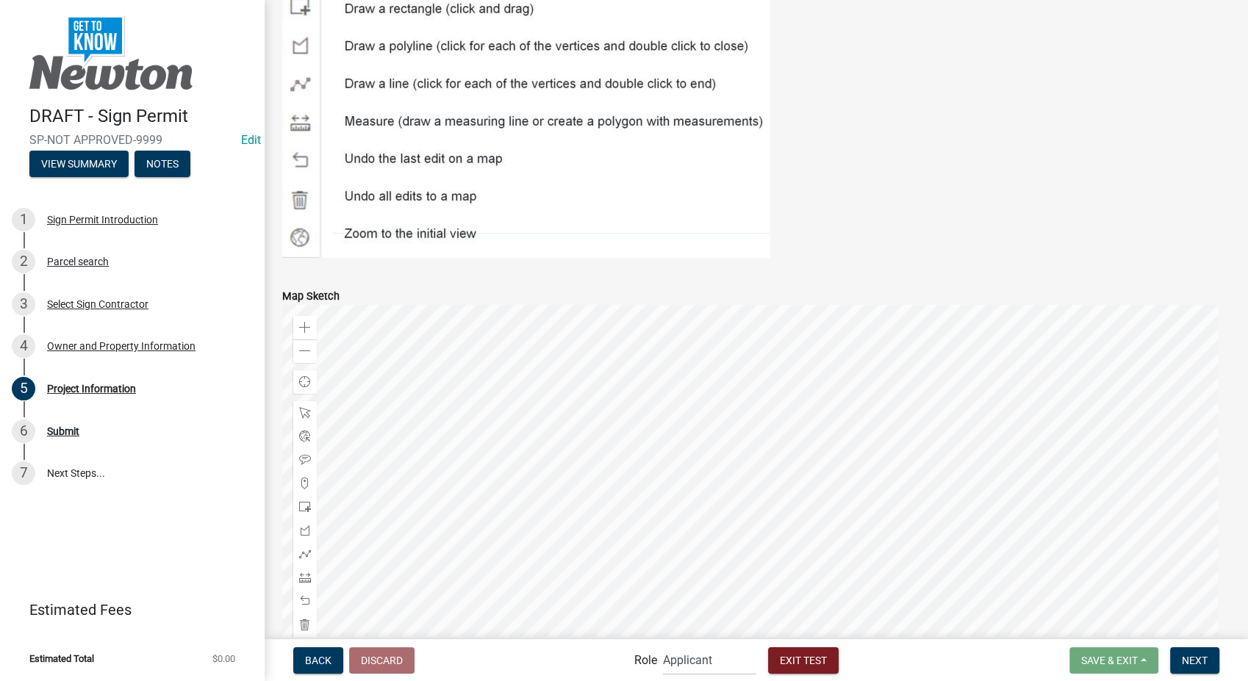
scroll to position [1356, 0]
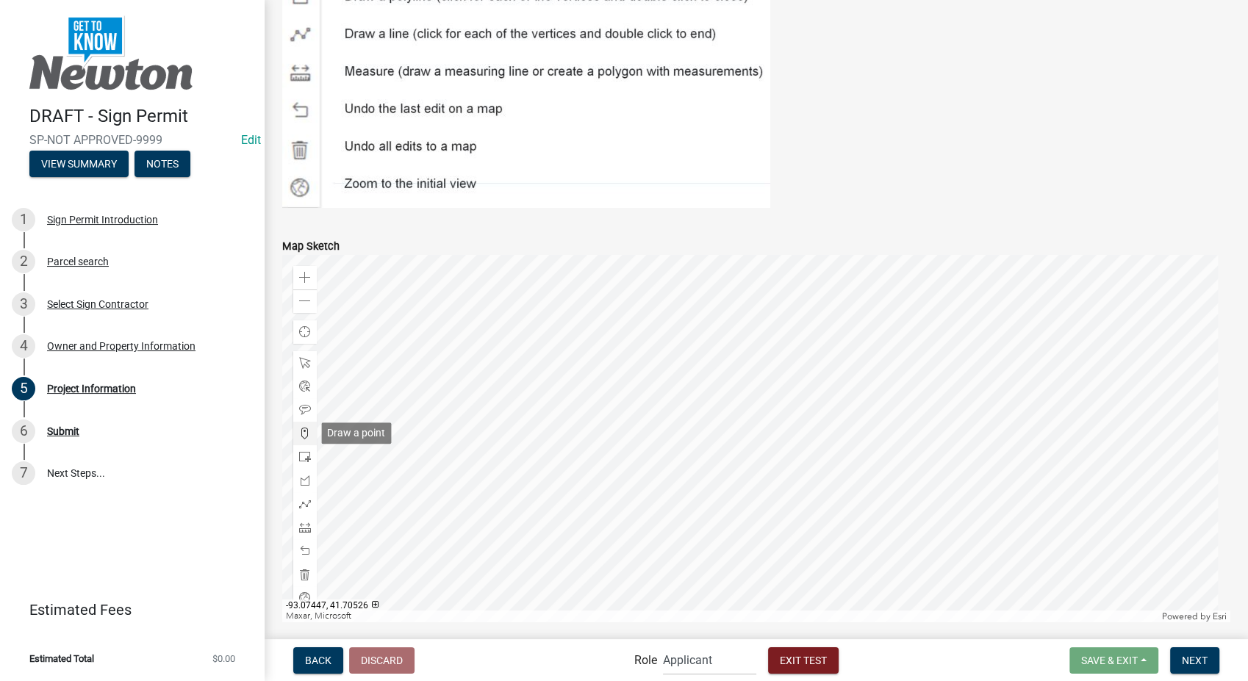
click at [306, 431] on span at bounding box center [305, 434] width 12 height 12
click at [706, 500] on div at bounding box center [756, 439] width 948 height 368
click at [789, 528] on div at bounding box center [756, 439] width 948 height 368
click at [774, 463] on div at bounding box center [756, 439] width 948 height 368
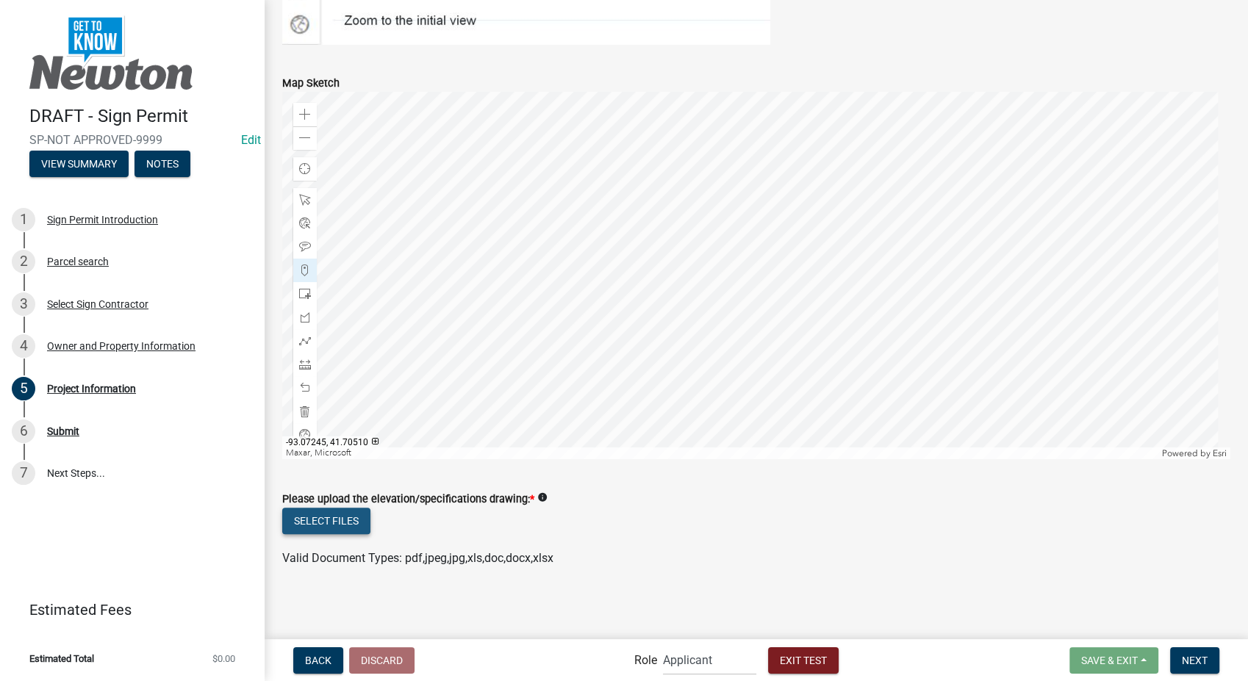
click at [328, 517] on button "Select files" at bounding box center [326, 521] width 88 height 26
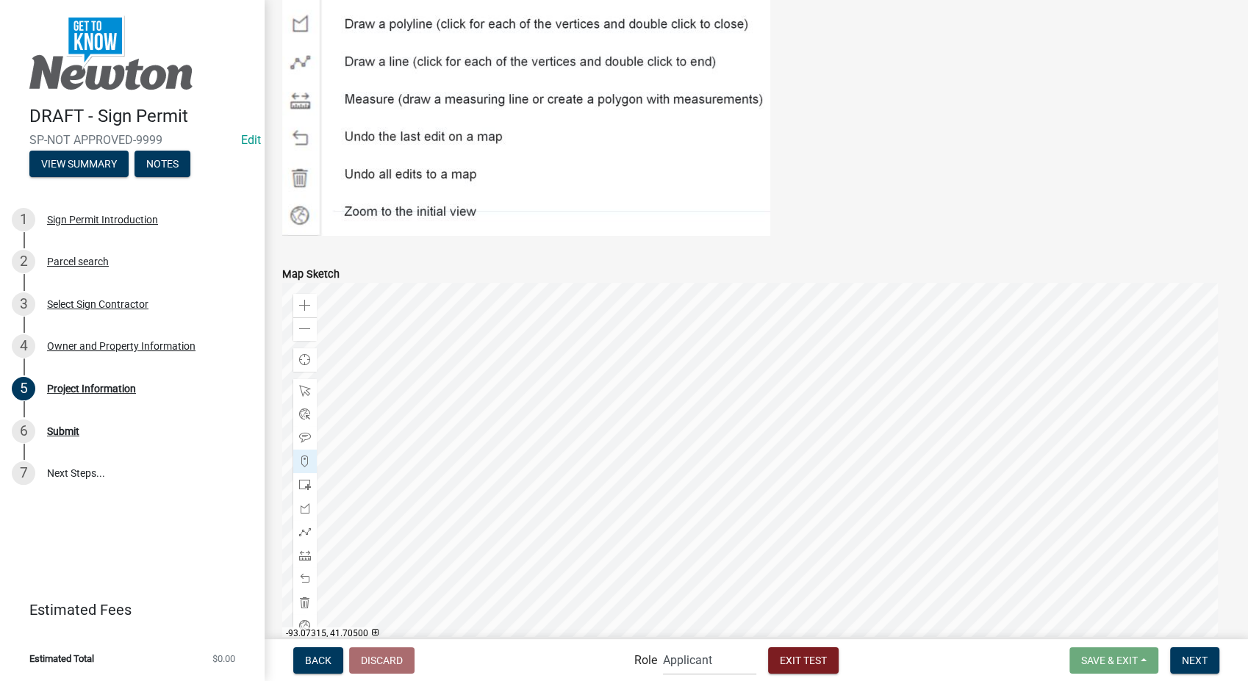
scroll to position [1573, 0]
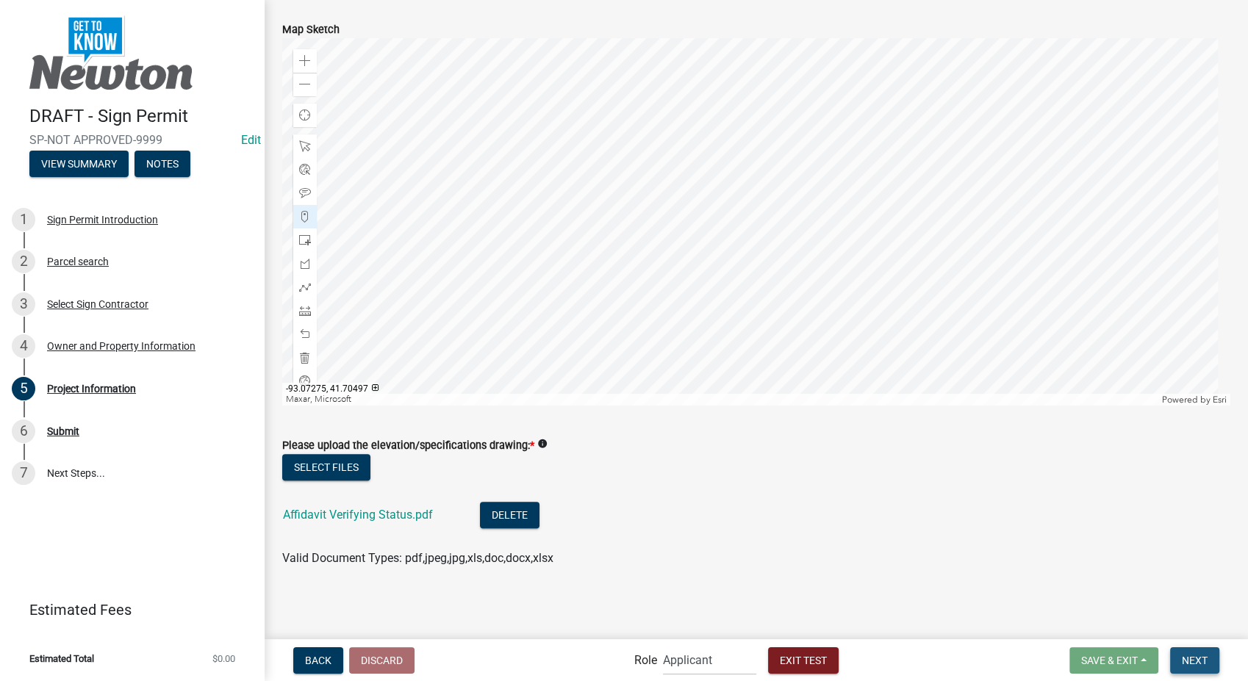
click at [1189, 665] on span "Next" at bounding box center [1195, 660] width 26 height 12
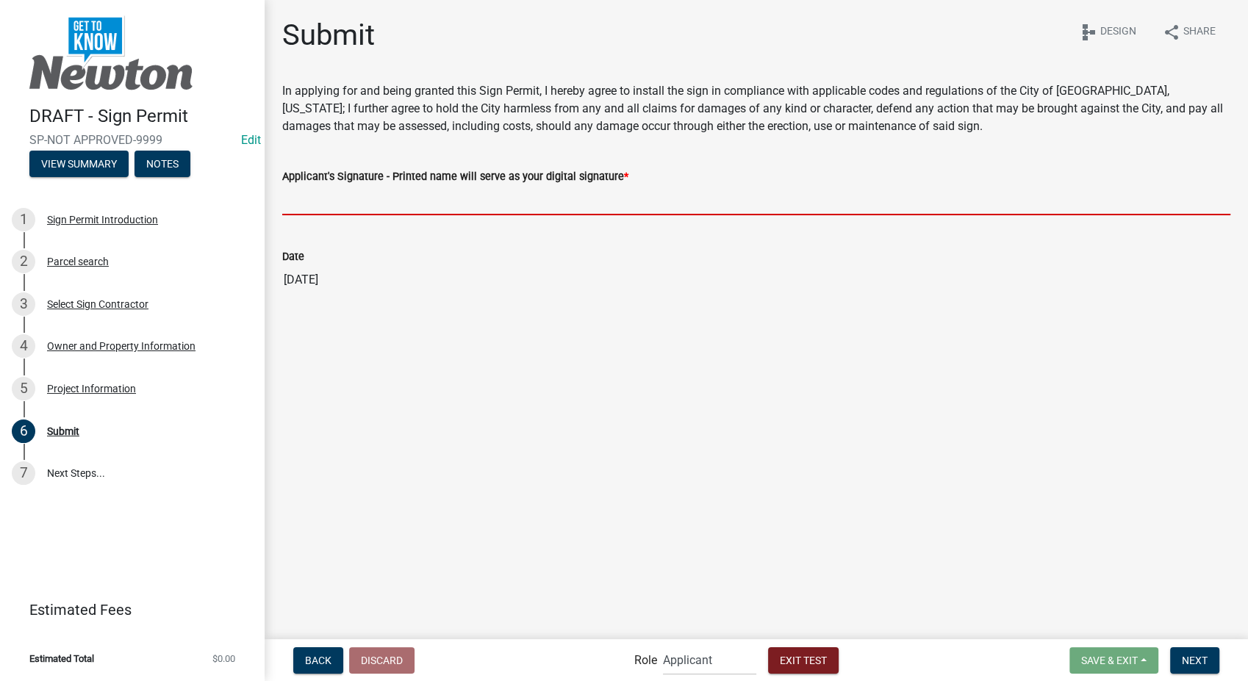
click at [380, 209] on input "Applicant's Signature - Printed name will serve as your digital signature *" at bounding box center [756, 200] width 948 height 30
type input "Stacia Franklin"
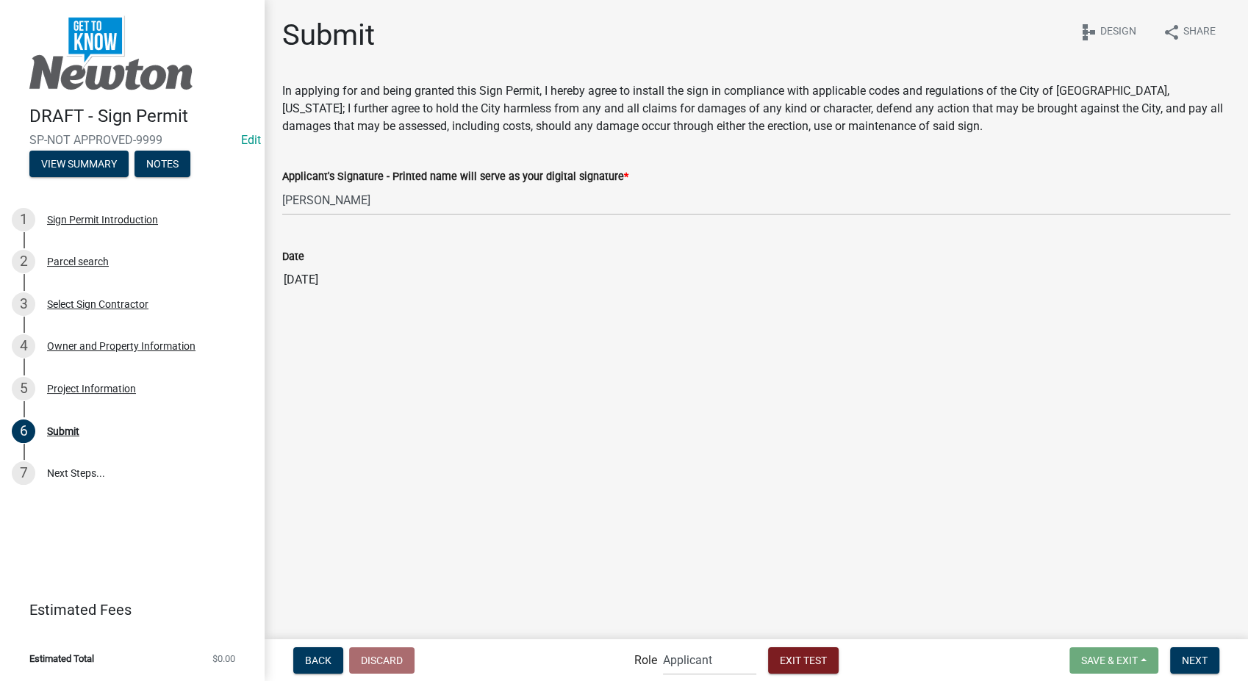
click at [1194, 674] on div "Back Discard Role Applicant Permit Technician Admin City Planner Exit Test Save…" at bounding box center [756, 660] width 960 height 30
click at [1190, 659] on span "Next" at bounding box center [1195, 660] width 26 height 12
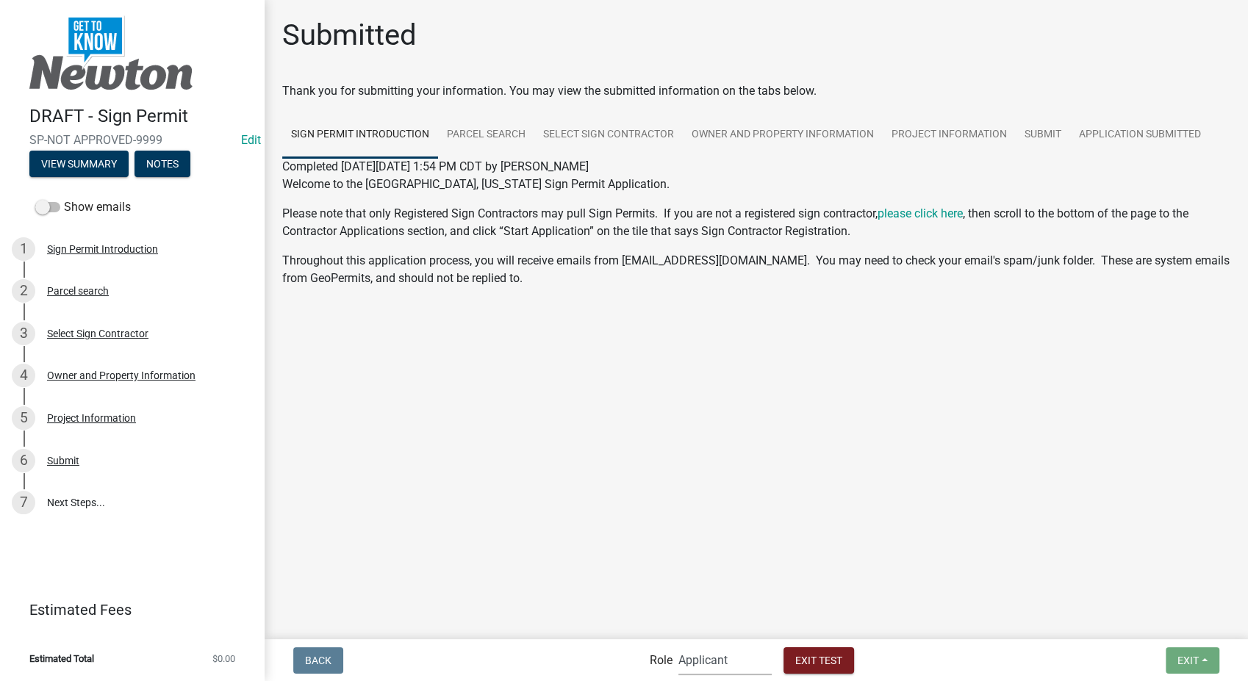
click at [732, 652] on select "Applicant Permit Technician Admin City Planner" at bounding box center [724, 660] width 93 height 30
click at [678, 645] on select "Applicant Permit Technician Admin City Planner" at bounding box center [724, 660] width 93 height 30
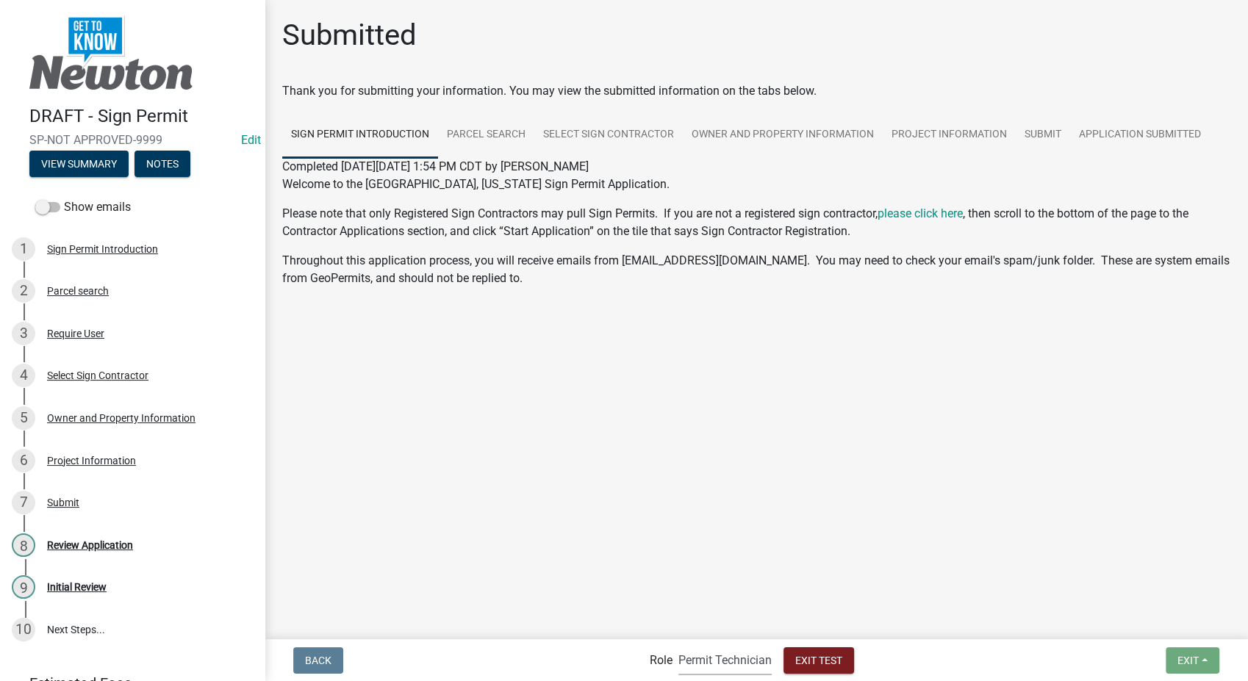
click at [733, 667] on select "Applicant Permit Technician Admin City Planner" at bounding box center [724, 660] width 93 height 30
select select "b0ec8d28-4564-4fac-be8f-7037d338ee00"
click at [678, 645] on select "Applicant Permit Technician Admin City Planner" at bounding box center [724, 660] width 93 height 30
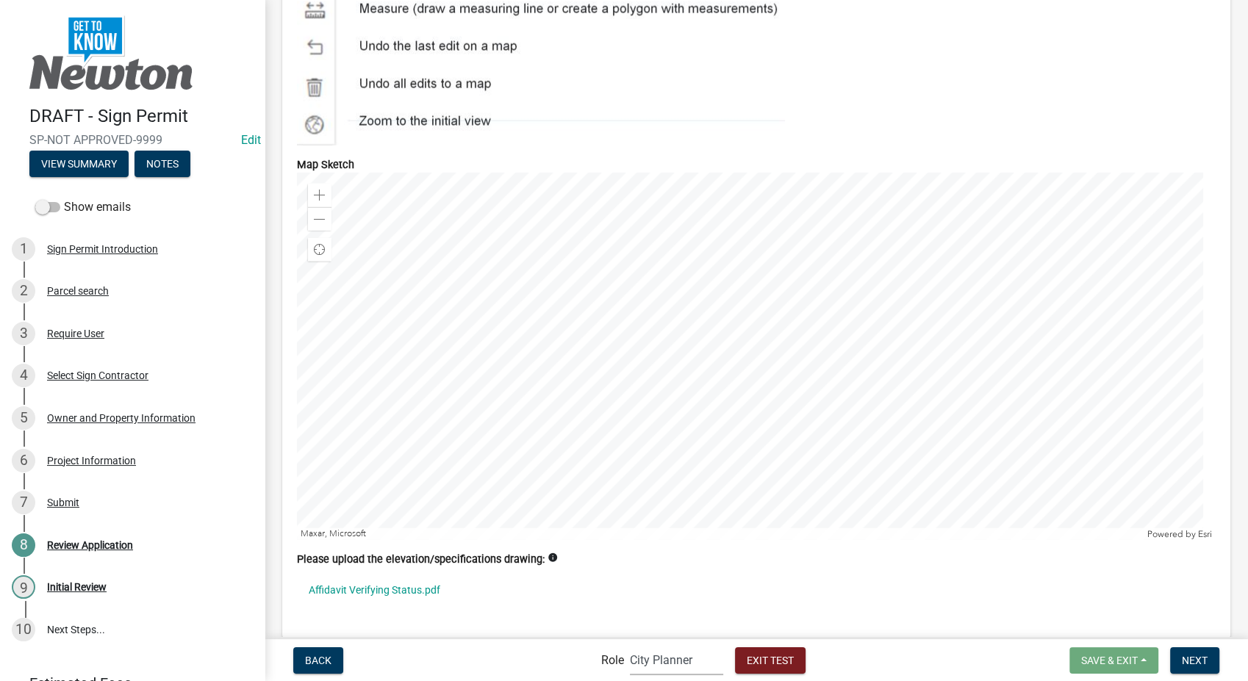
scroll to position [3511, 0]
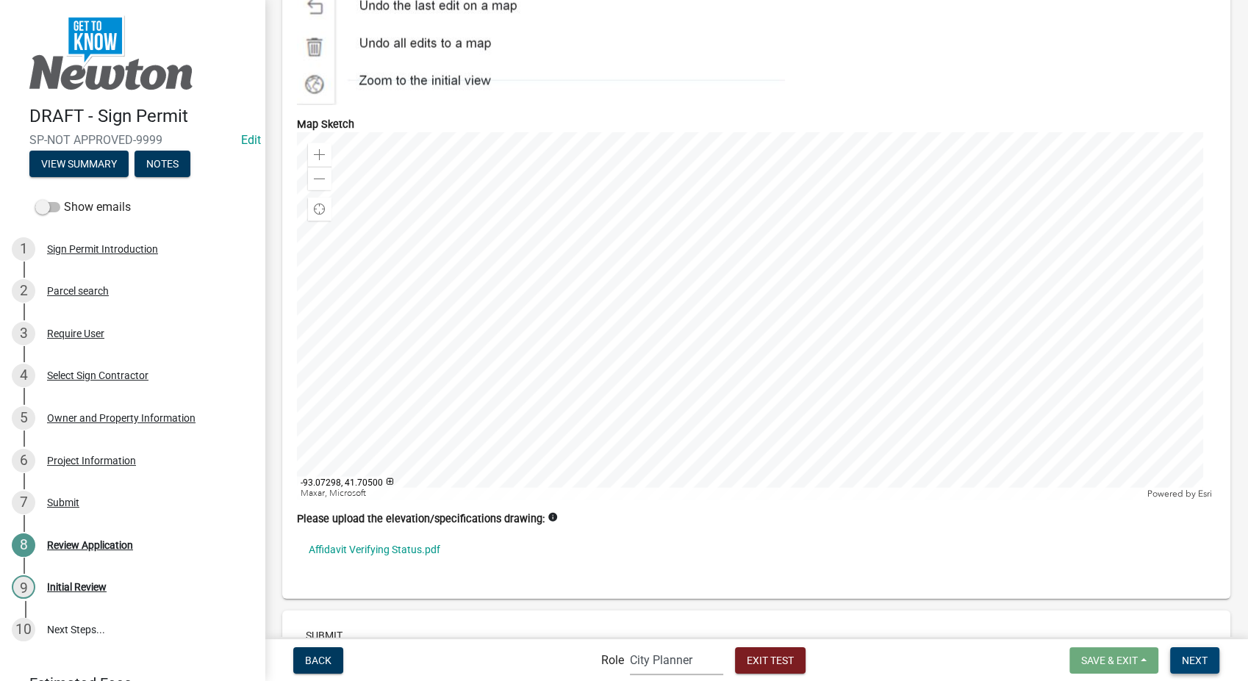
click at [1191, 655] on span "Next" at bounding box center [1195, 660] width 26 height 12
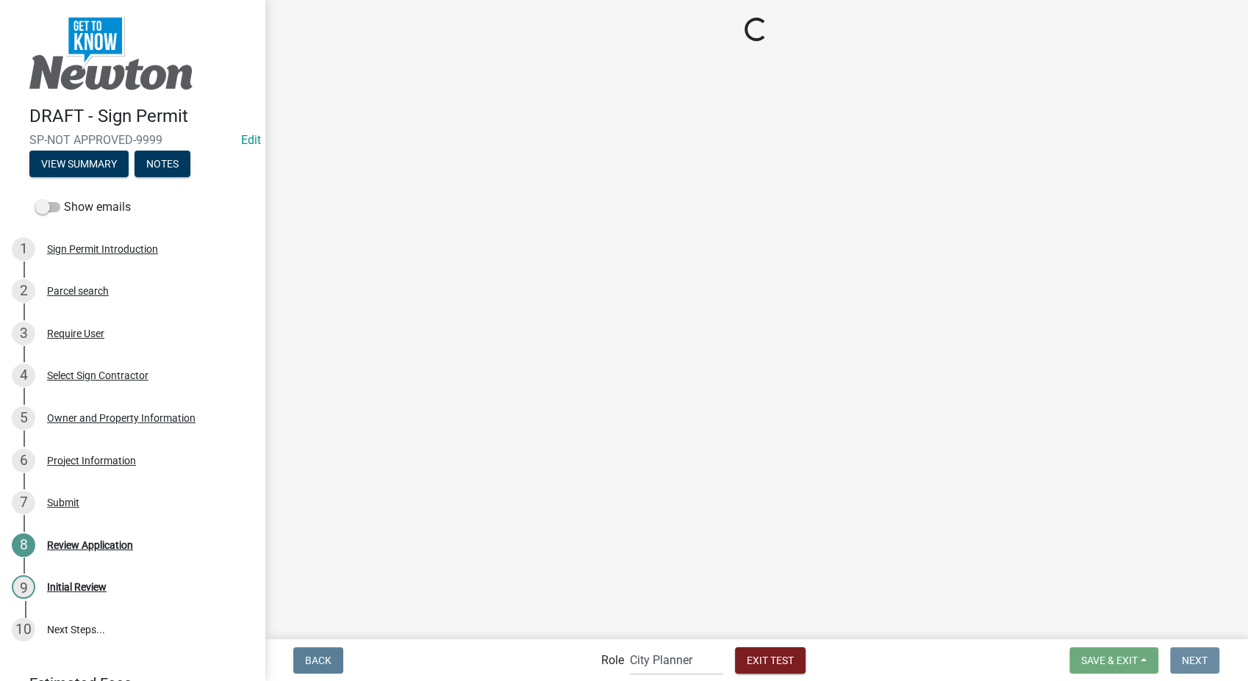
scroll to position [0, 0]
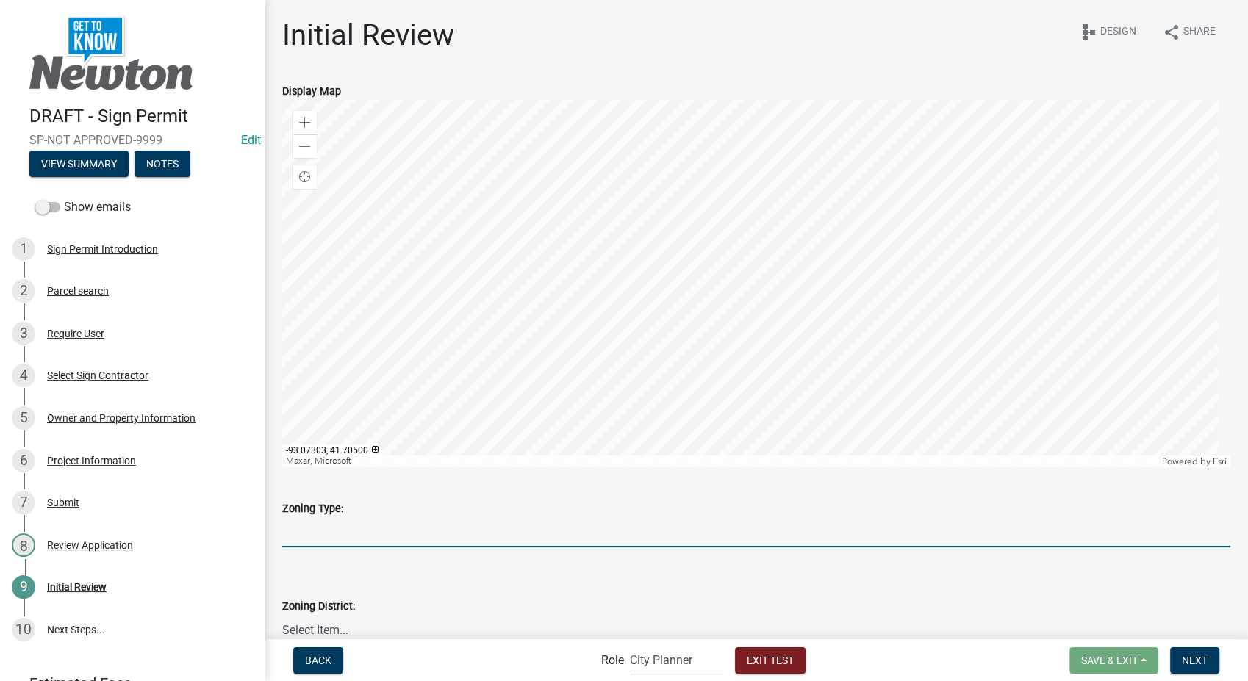
click at [401, 533] on input "Zoning Type:" at bounding box center [756, 532] width 948 height 30
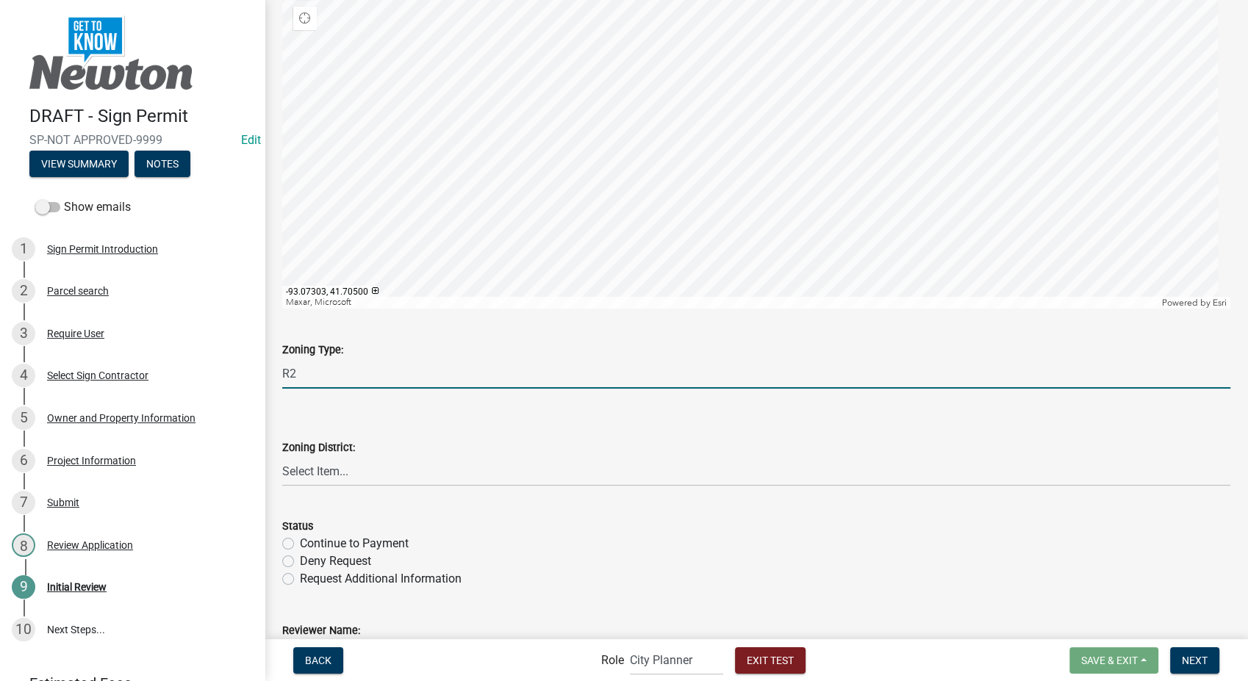
scroll to position [163, 0]
type input "R2"
click at [329, 471] on select "Select Item... A-1 Agricultural District R-1 Single Family Dwelling District R-…" at bounding box center [756, 467] width 948 height 30
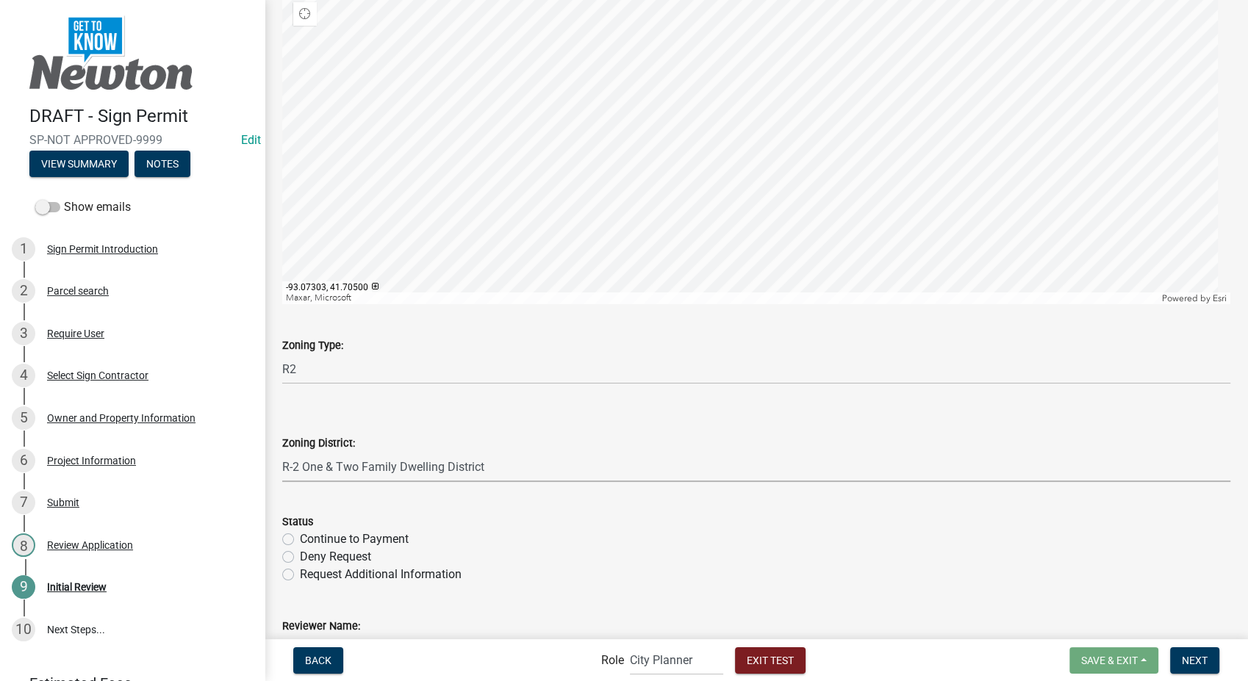
click at [282, 452] on select "Select Item... A-1 Agricultural District R-1 Single Family Dwelling District R-…" at bounding box center [756, 467] width 948 height 30
select select "fb6a564d-681c-46cc-8517-52c87c739cf6"
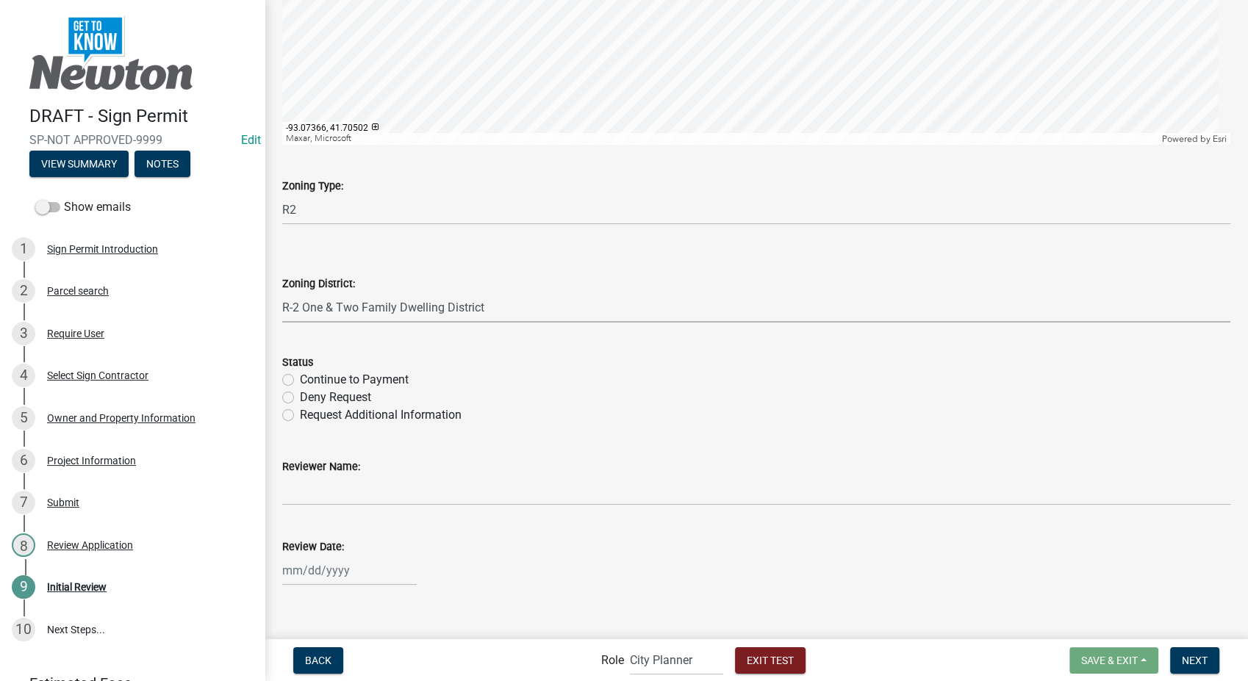
scroll to position [326, 0]
click at [300, 375] on label "Continue to Payment" at bounding box center [354, 377] width 109 height 18
click at [300, 375] on input "Continue to Payment" at bounding box center [305, 373] width 10 height 10
radio input "true"
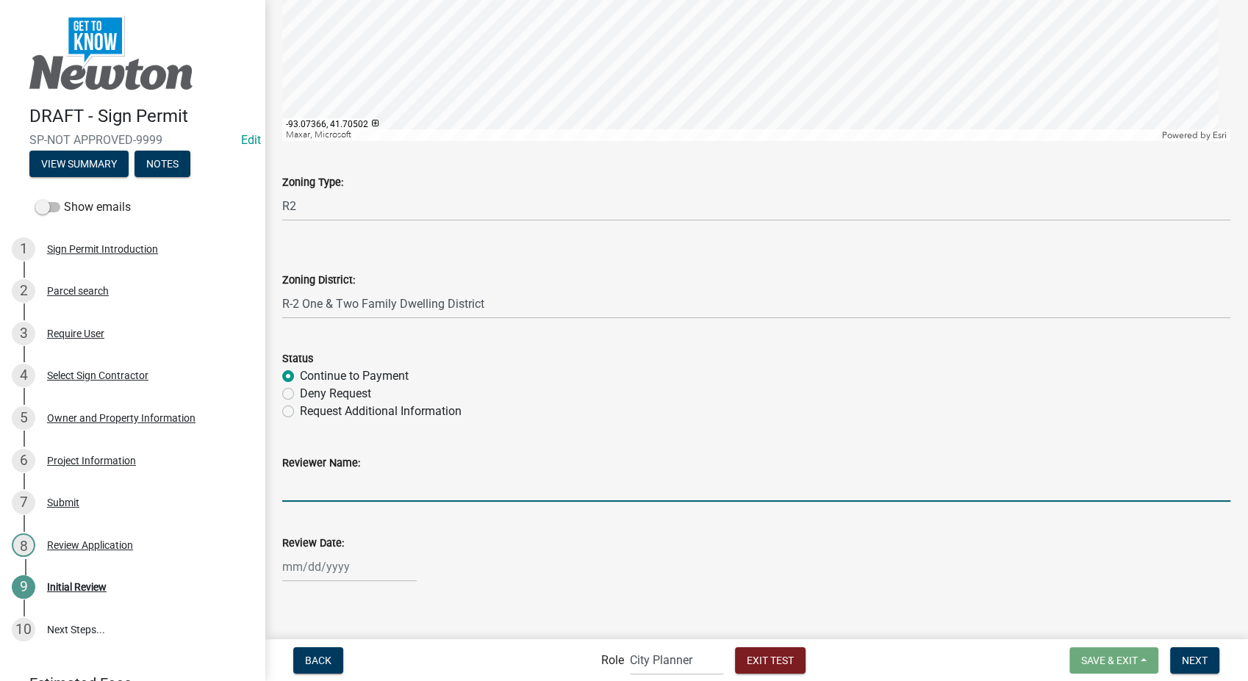
click at [371, 488] on input "Reviewer Name:" at bounding box center [756, 487] width 948 height 30
type input "Stacia Franklin"
click at [340, 571] on div at bounding box center [349, 567] width 135 height 30
select select "10"
select select "2025"
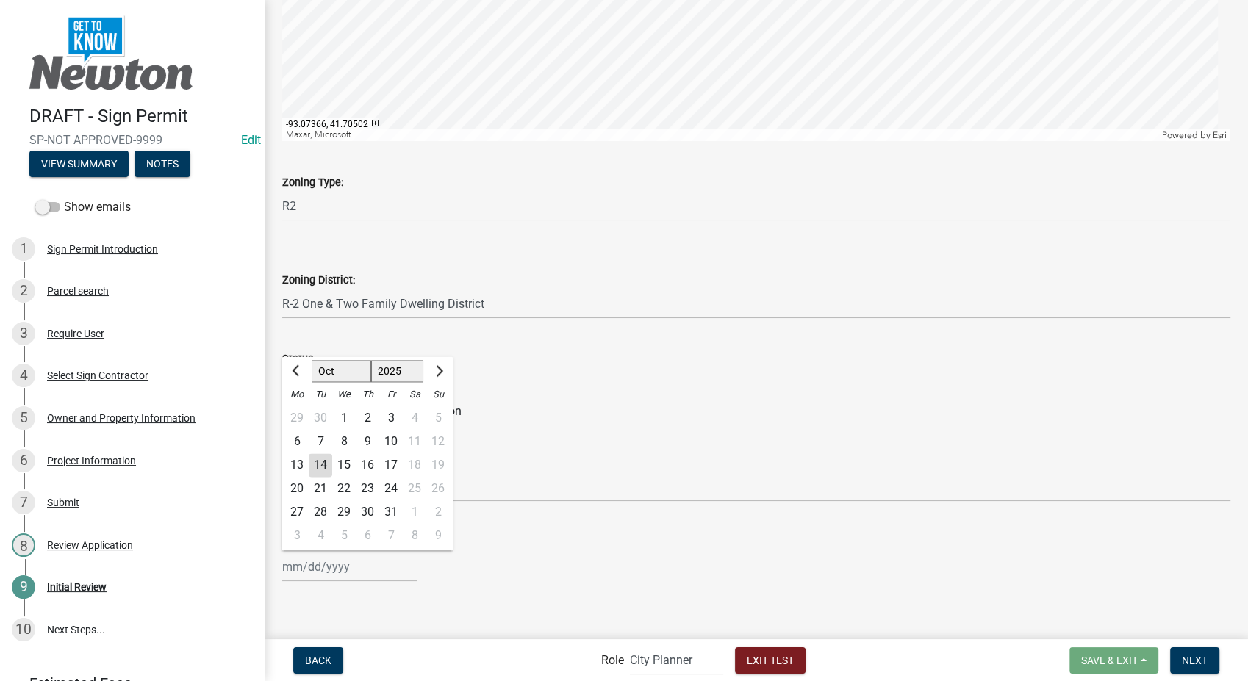
click at [315, 465] on div "14" at bounding box center [321, 466] width 24 height 24
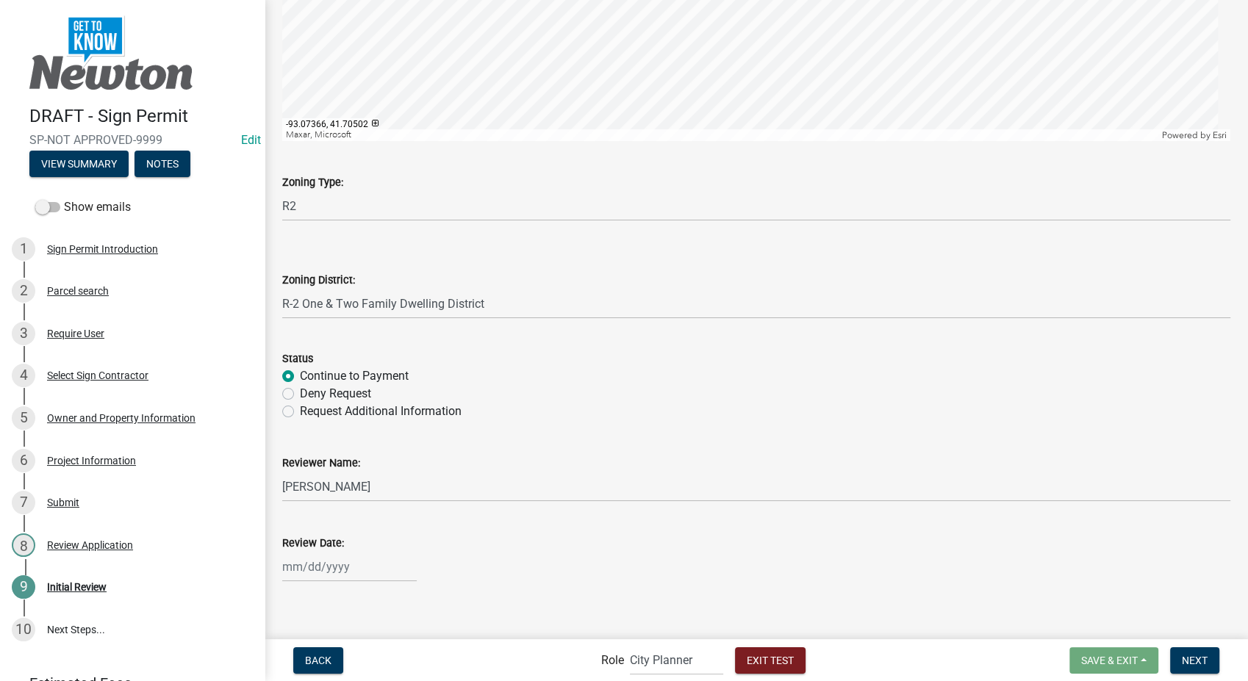
type input "10/14/2025"
click at [1190, 665] on span "Next" at bounding box center [1195, 660] width 26 height 12
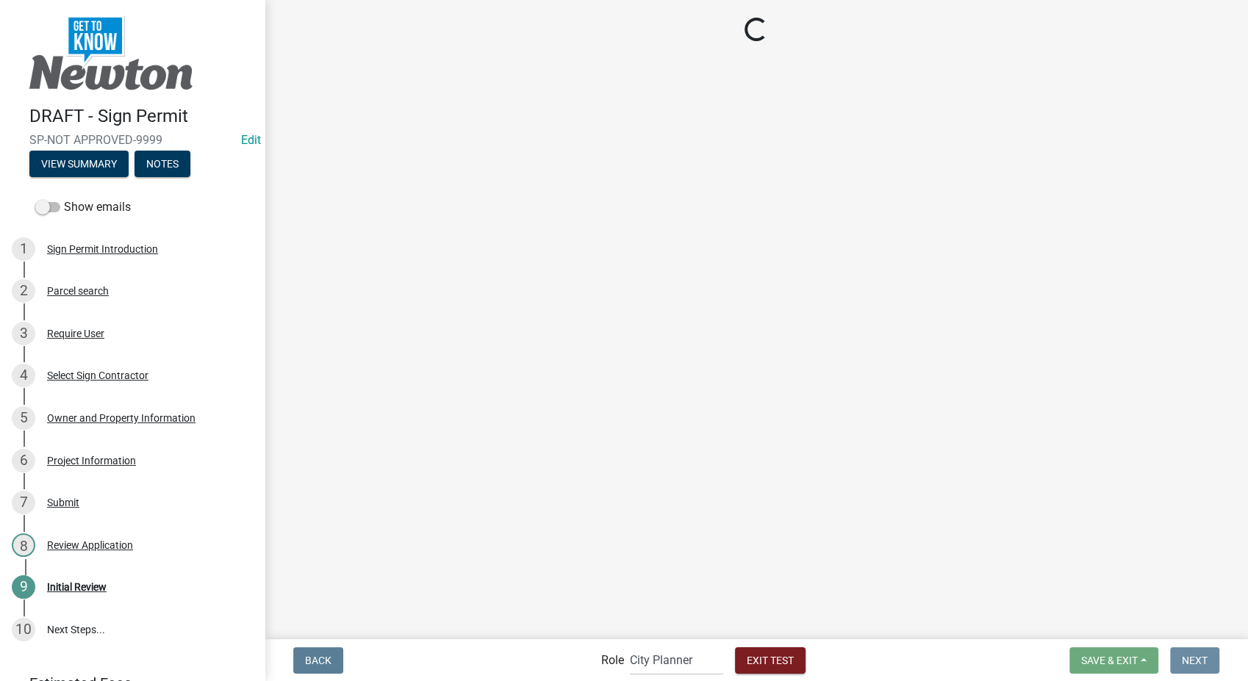
scroll to position [0, 0]
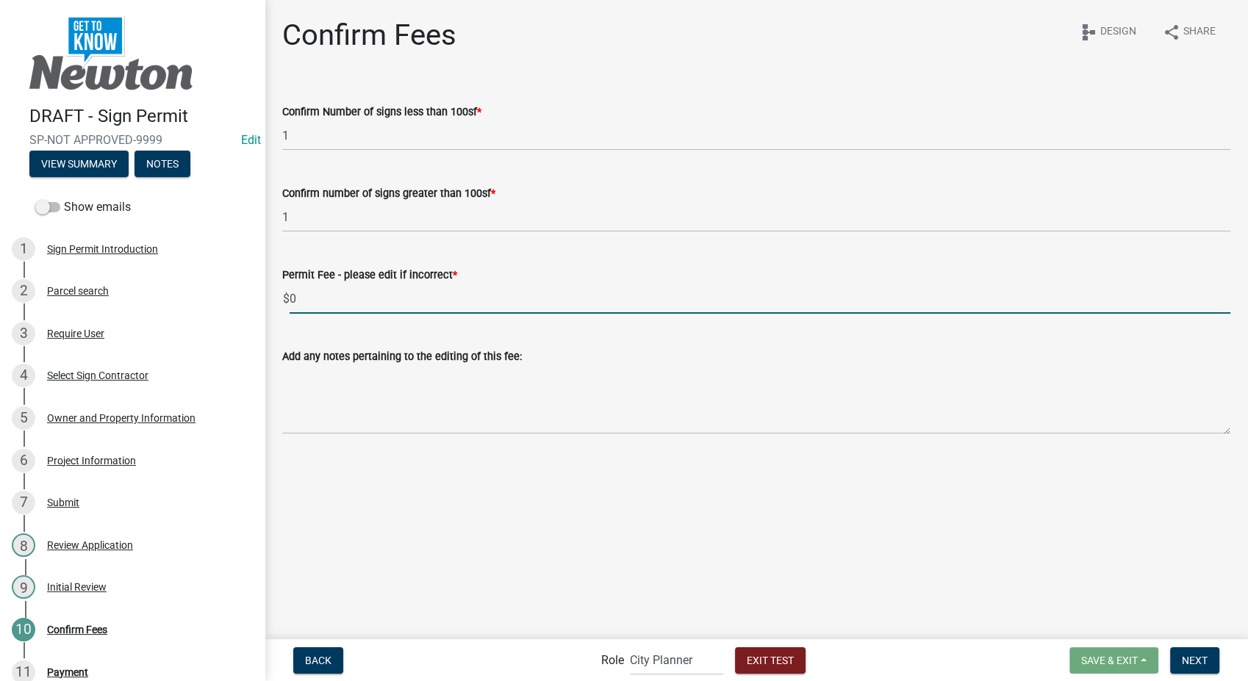
click at [345, 307] on input "0" at bounding box center [760, 299] width 941 height 30
type input "200"
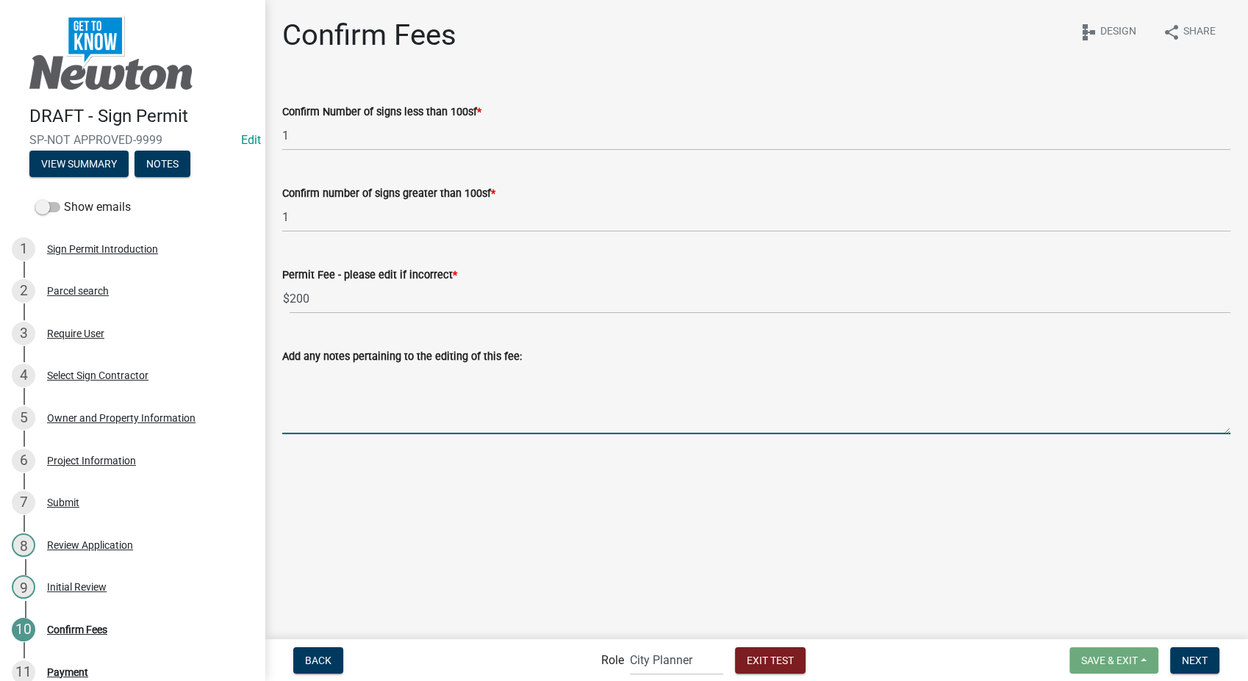
click at [376, 393] on textarea "Add any notes pertaining to the editing of this fee:" at bounding box center [756, 399] width 948 height 69
click at [1189, 662] on span "Next" at bounding box center [1195, 660] width 26 height 12
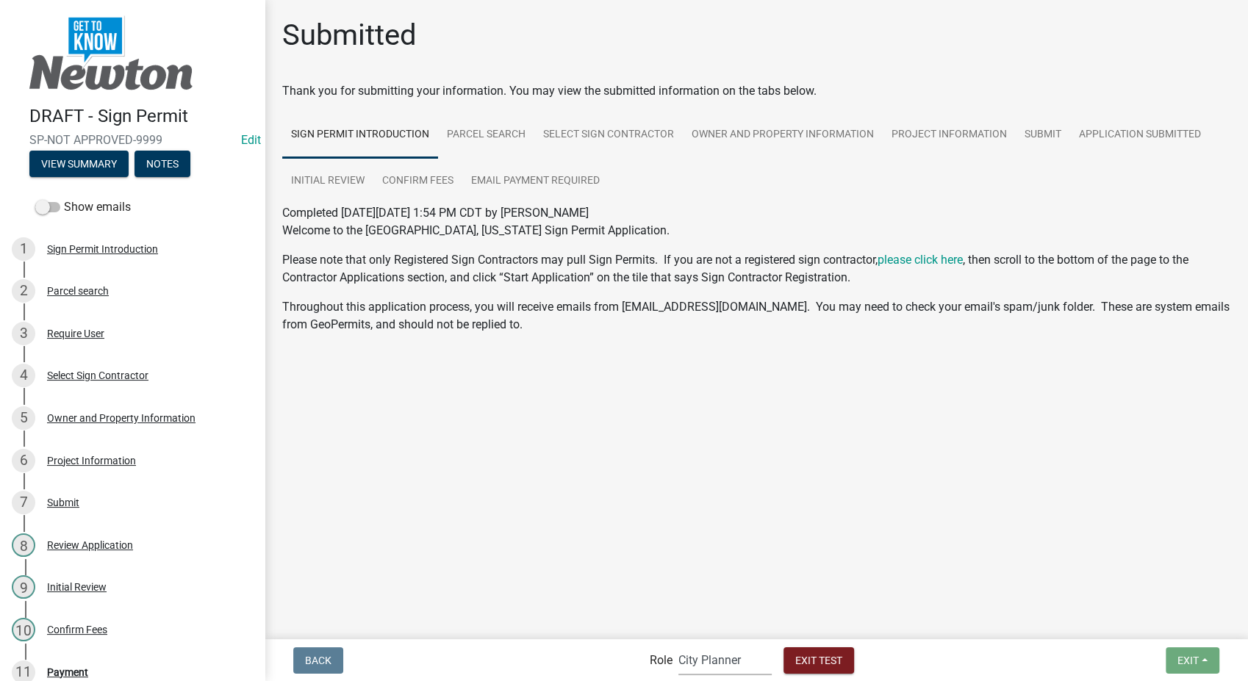
click at [712, 662] on select "Applicant Permit Technician Admin City Planner" at bounding box center [724, 660] width 93 height 30
click at [678, 645] on select "Applicant Permit Technician Admin City Planner" at bounding box center [724, 660] width 93 height 30
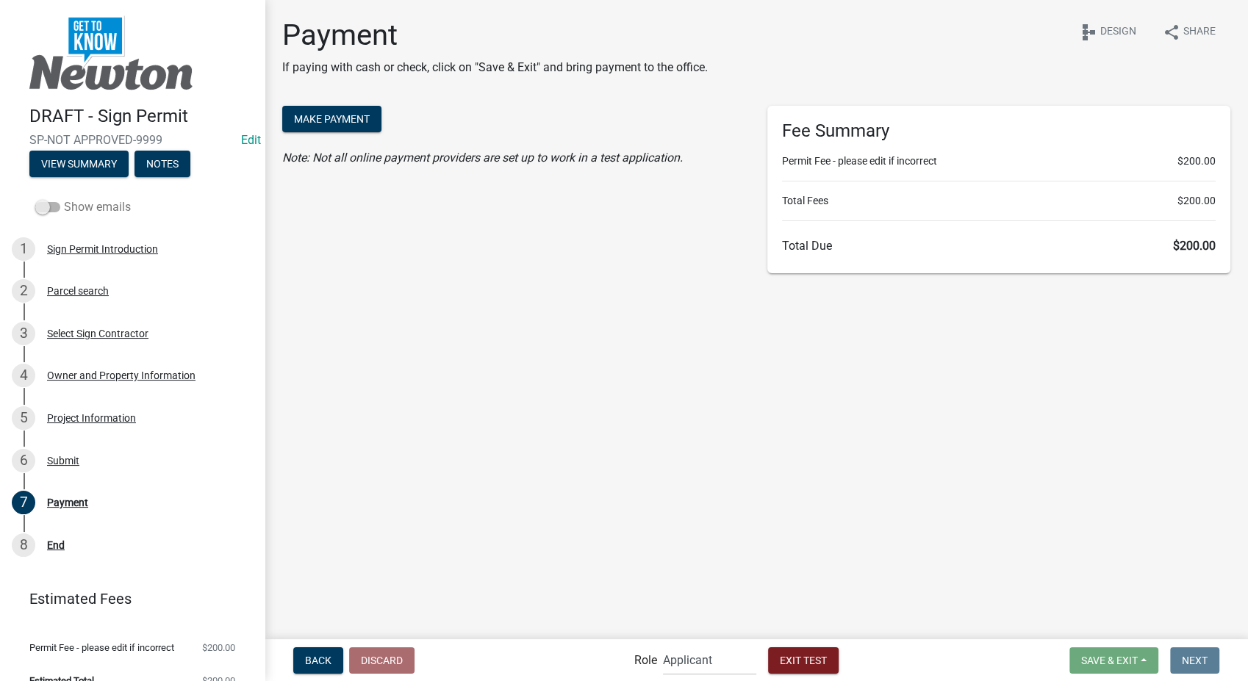
click at [47, 205] on span at bounding box center [47, 207] width 25 height 10
click at [64, 198] on input "Show emails" at bounding box center [64, 198] width 0 height 0
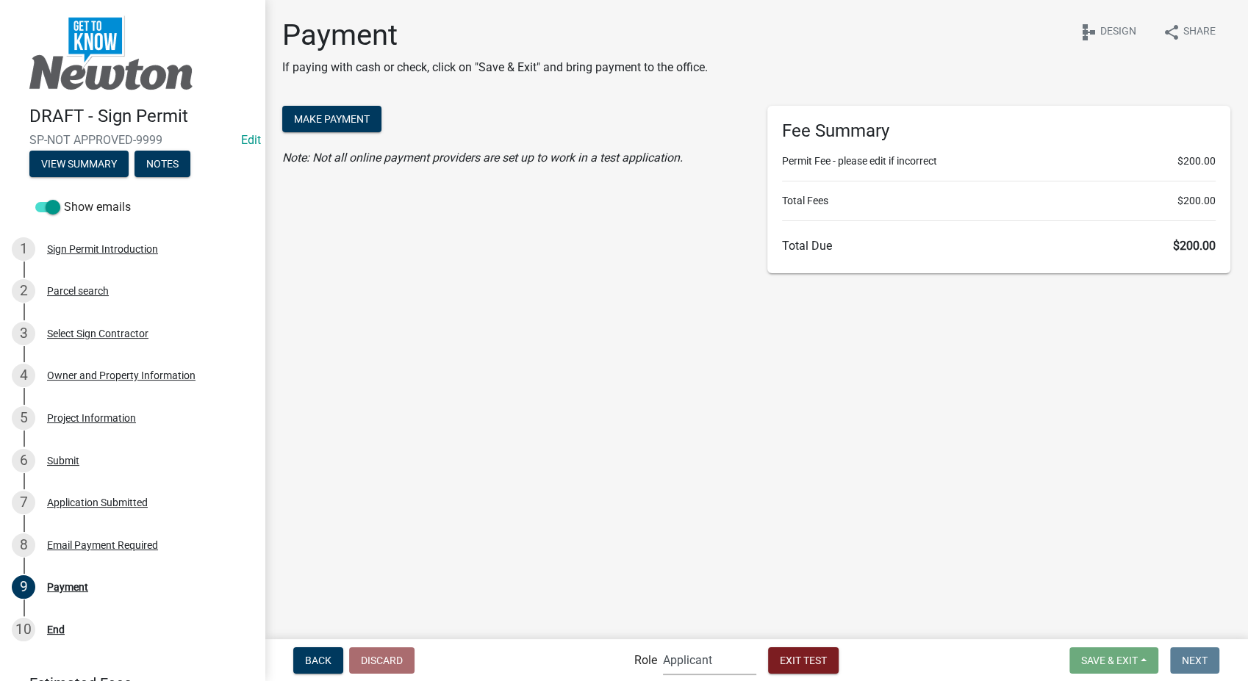
click at [702, 662] on select "Applicant Permit Technician Admin City Planner" at bounding box center [709, 660] width 93 height 30
select select "5355c76e-d333-4ae7-ad4c-4a073e072dbd"
click at [663, 645] on select "Applicant Permit Technician Admin City Planner" at bounding box center [709, 660] width 93 height 30
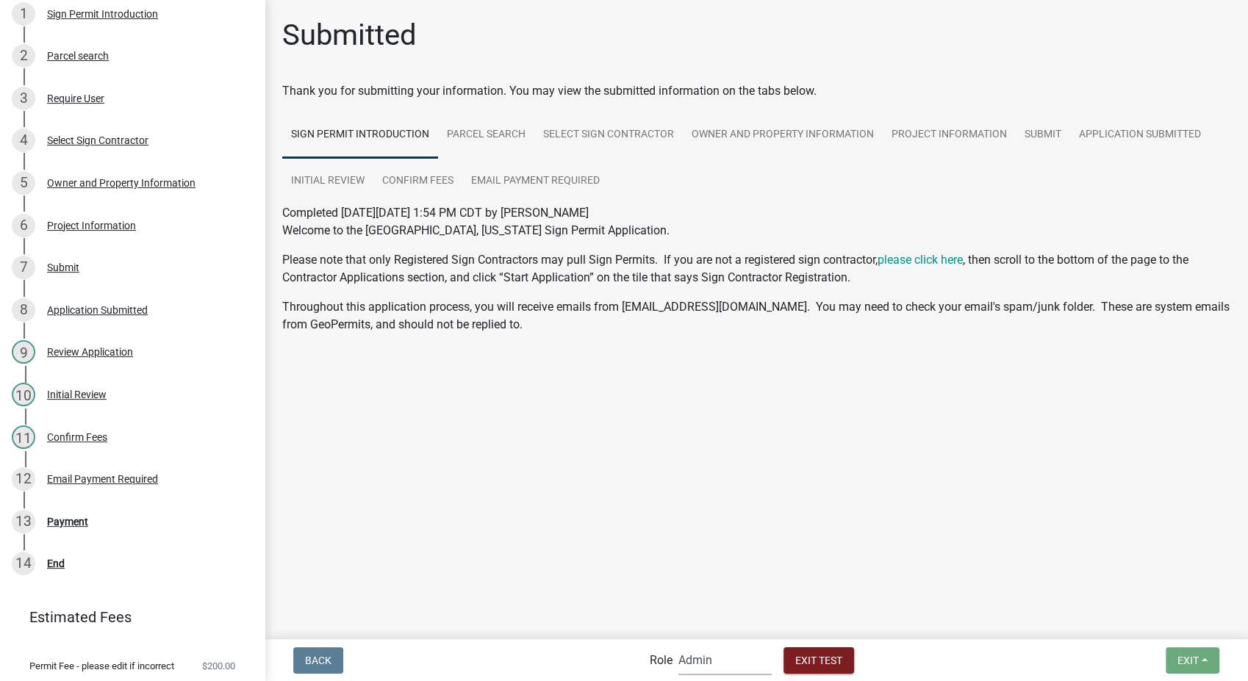
scroll to position [203, 0]
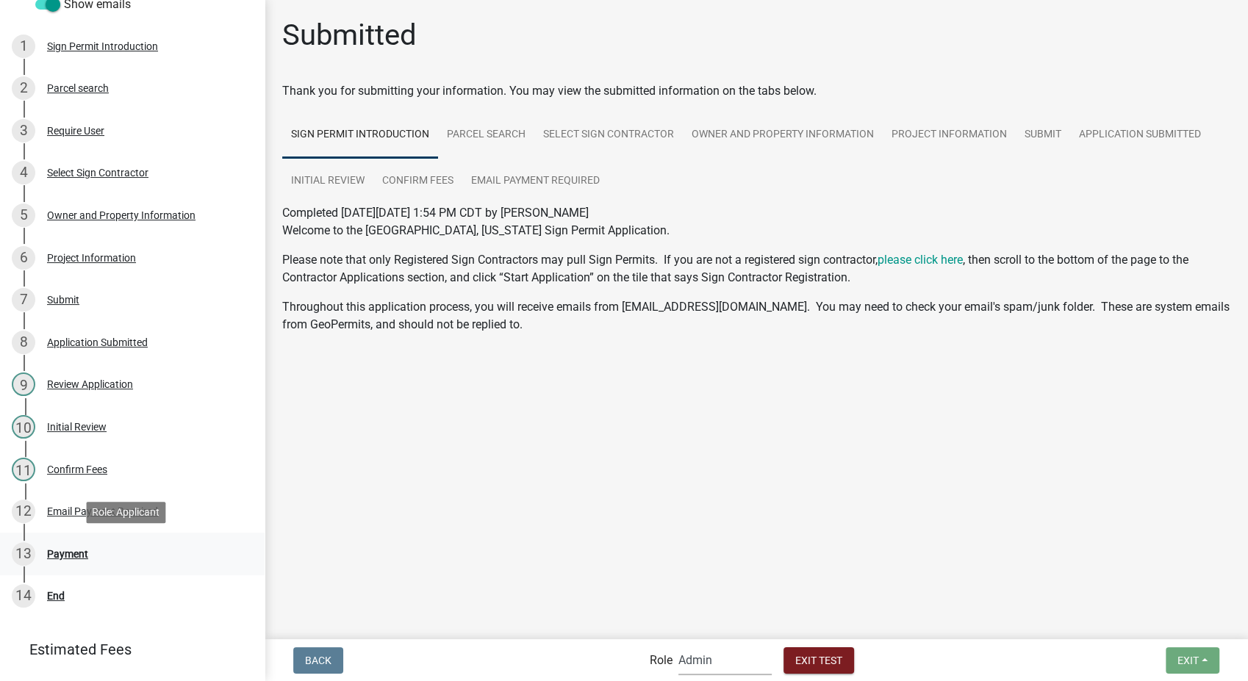
click at [65, 551] on div "Payment" at bounding box center [67, 554] width 41 height 10
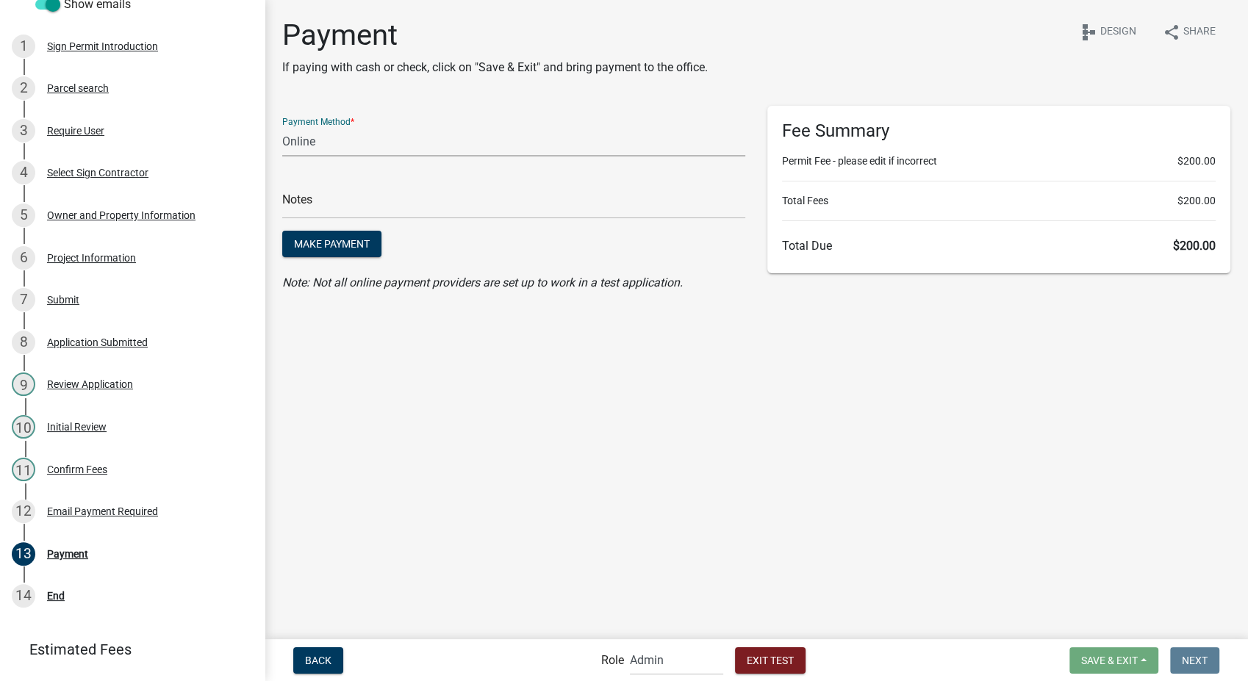
drag, startPoint x: 368, startPoint y: 144, endPoint x: 362, endPoint y: 155, distance: 12.2
click at [368, 144] on select "Credit Card POS Check Cash Online" at bounding box center [513, 141] width 463 height 30
select select "1: 0"
click at [282, 126] on select "Credit Card POS Check Cash Online" at bounding box center [513, 141] width 463 height 30
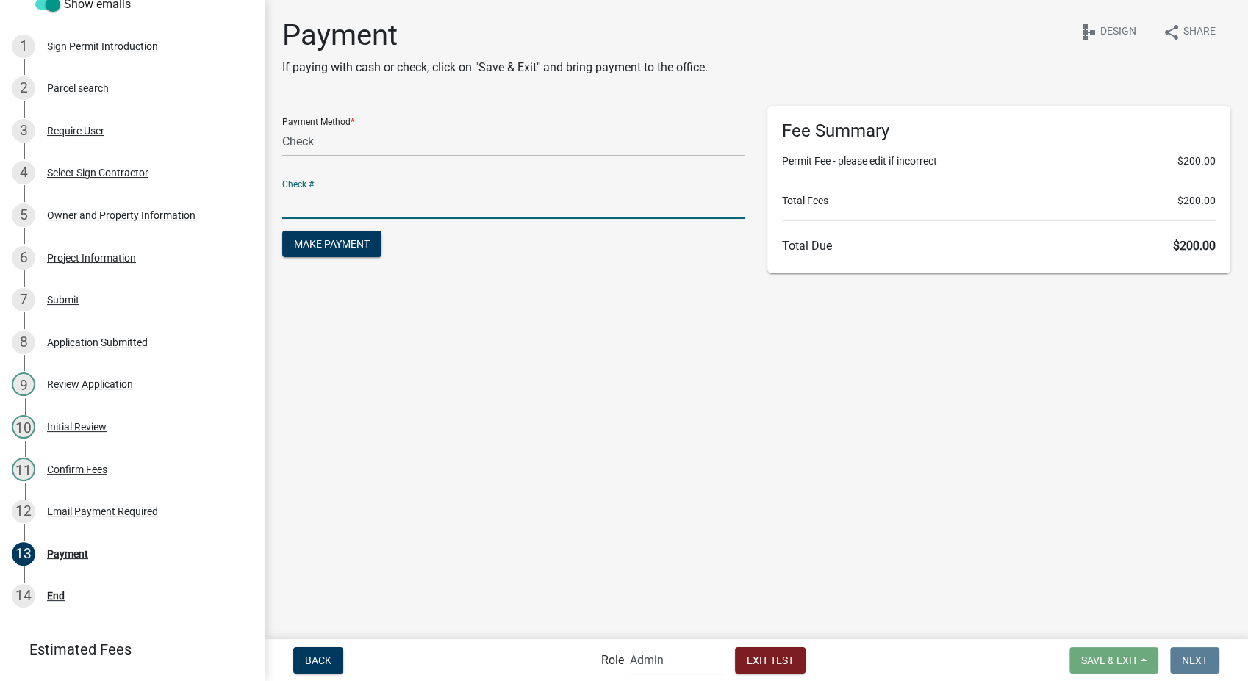
drag, startPoint x: 341, startPoint y: 199, endPoint x: 339, endPoint y: 212, distance: 12.7
click at [341, 199] on input "text" at bounding box center [513, 204] width 463 height 30
type input "test"
click at [323, 243] on span "Make Payment" at bounding box center [332, 244] width 76 height 12
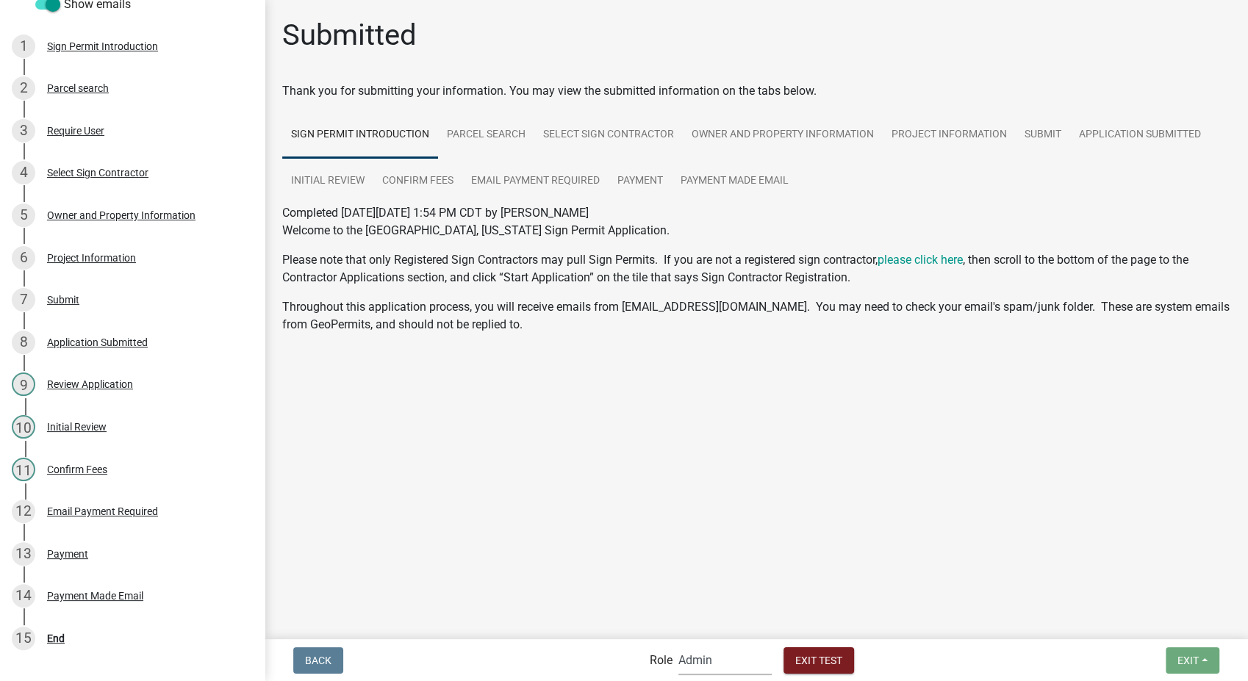
click at [718, 659] on select "Applicant Permit Technician Admin City Planner" at bounding box center [724, 660] width 93 height 30
click at [678, 645] on select "Applicant Permit Technician Admin City Planner" at bounding box center [724, 660] width 93 height 30
click at [717, 669] on select "Applicant Permit Technician Admin City Planner" at bounding box center [724, 660] width 93 height 30
click at [678, 645] on select "Applicant Permit Technician Admin City Planner" at bounding box center [724, 660] width 93 height 30
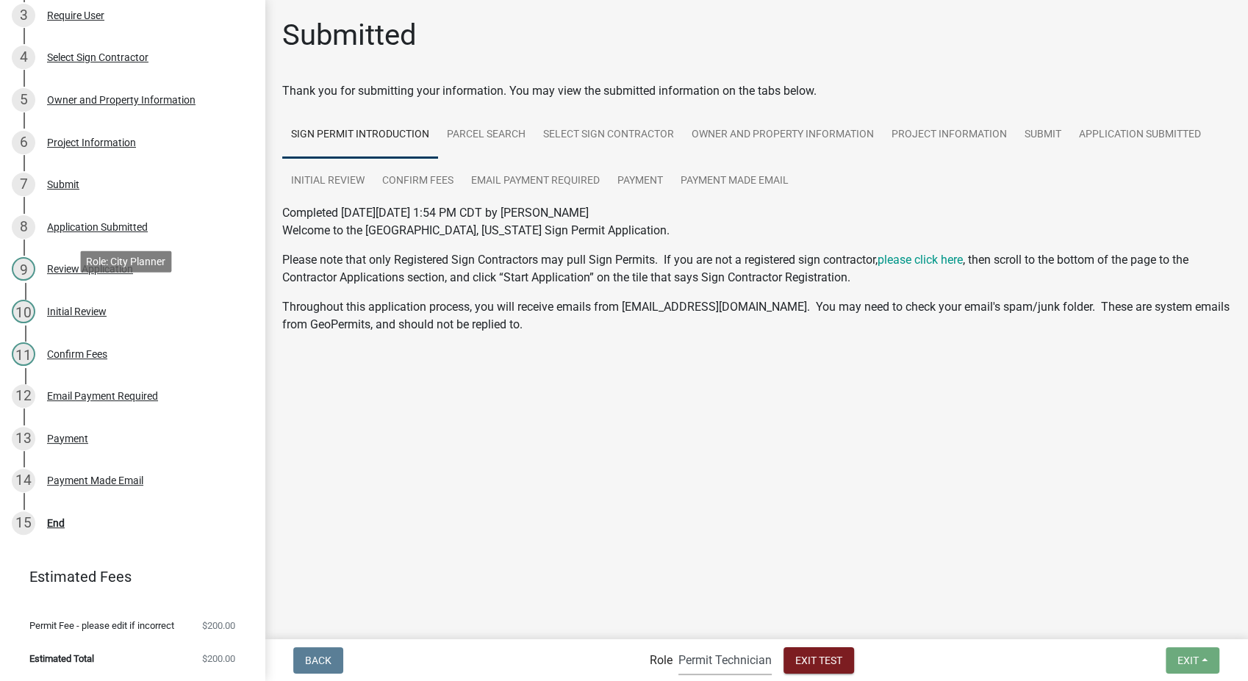
scroll to position [327, 0]
click at [719, 670] on select "Applicant Permit Technician Admin City Planner" at bounding box center [724, 660] width 93 height 30
select select "46f061d0-ca05-4526-87ad-bae6256f3e47"
click at [678, 645] on select "Applicant Permit Technician Admin City Planner" at bounding box center [724, 660] width 93 height 30
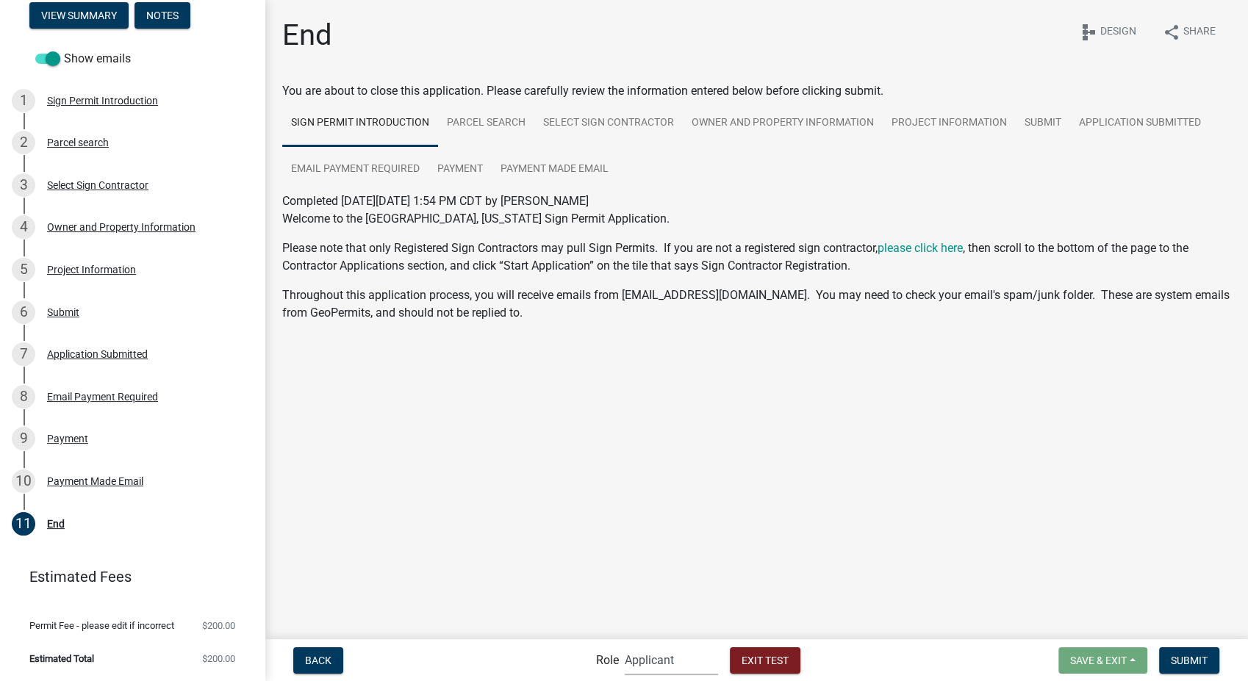
scroll to position [158, 0]
click at [563, 165] on link "Payment Made Email" at bounding box center [555, 169] width 126 height 47
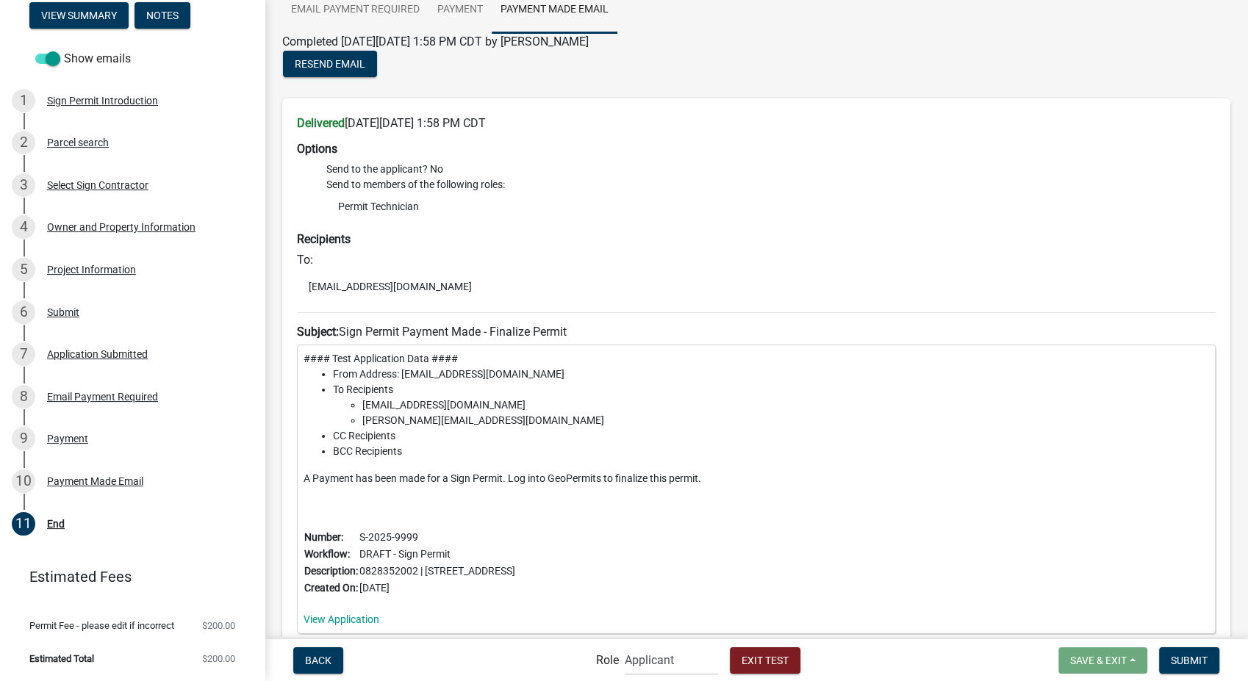
scroll to position [0, 0]
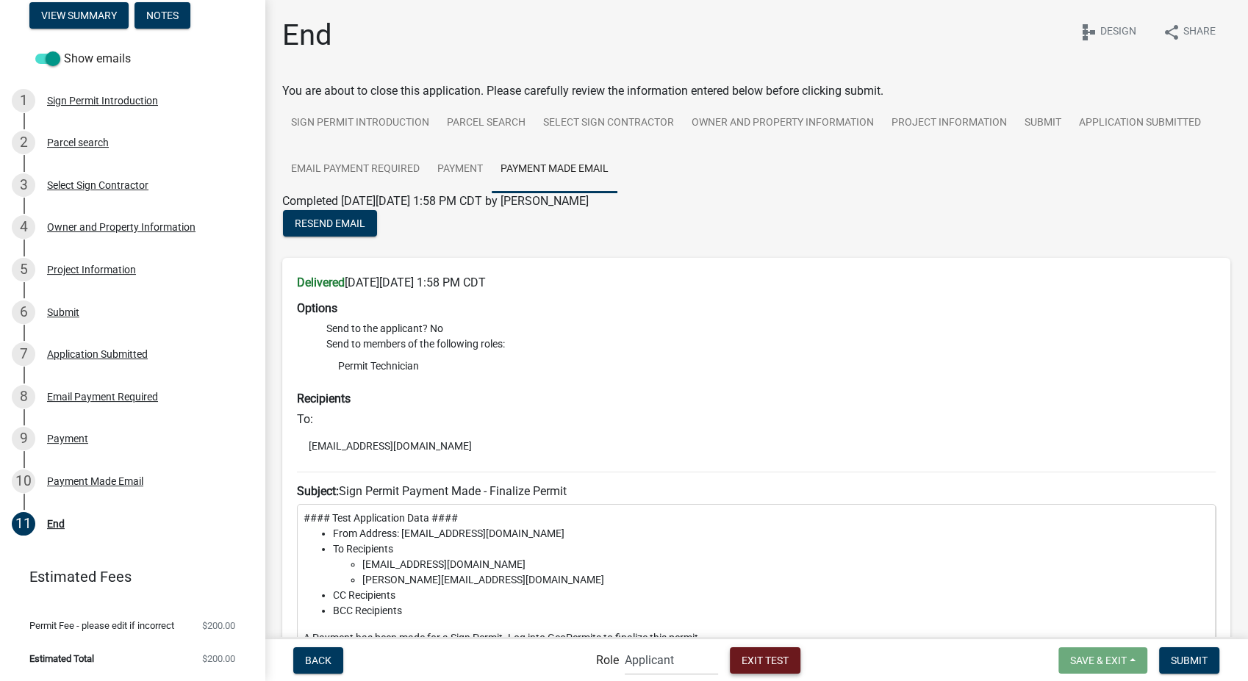
click at [758, 666] on span "Exit Test" at bounding box center [765, 660] width 47 height 12
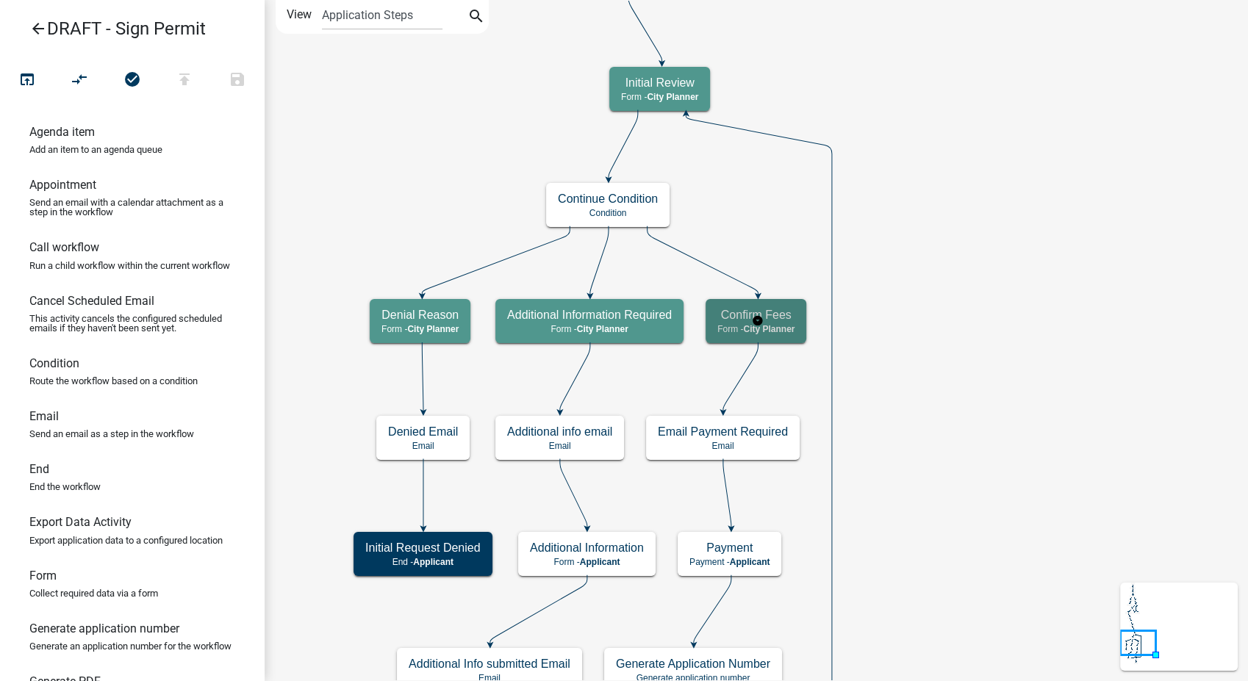
click at [795, 320] on h5 "Confirm Fees" at bounding box center [755, 315] width 77 height 14
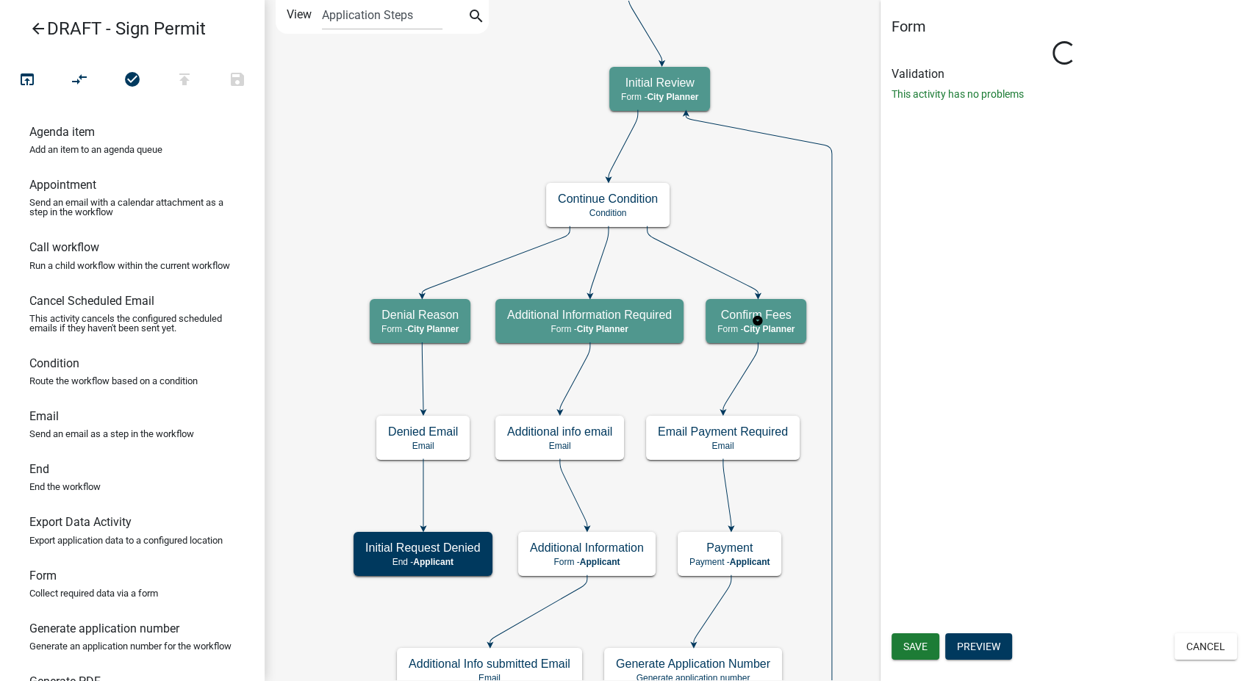
select select "B0EC8D28-4564-4FAC-BE8F-7037D338EE00"
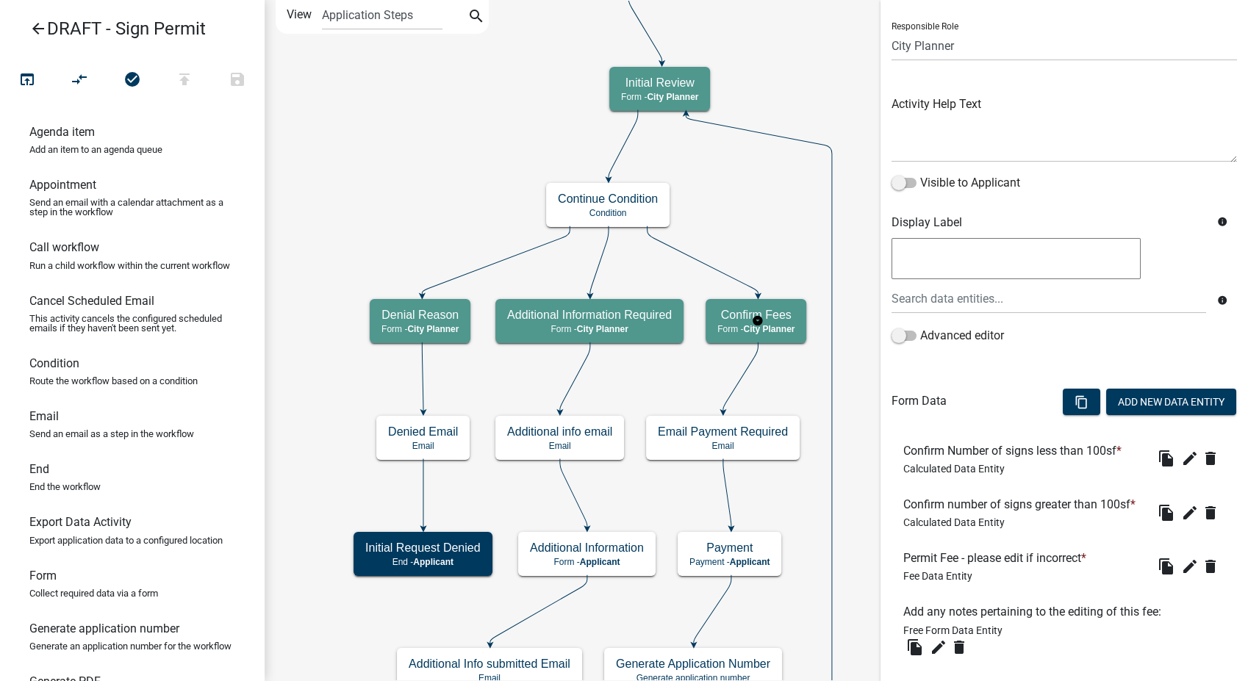
scroll to position [202, 0]
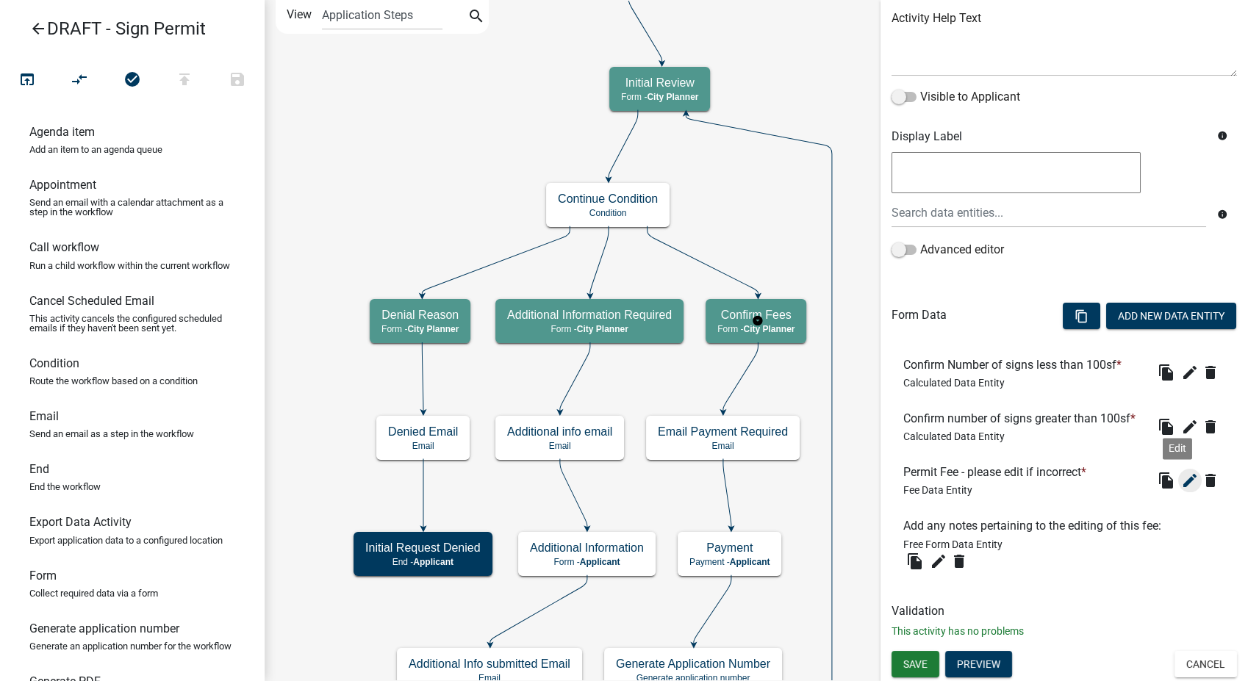
click at [1181, 479] on icon "edit" at bounding box center [1190, 481] width 18 height 18
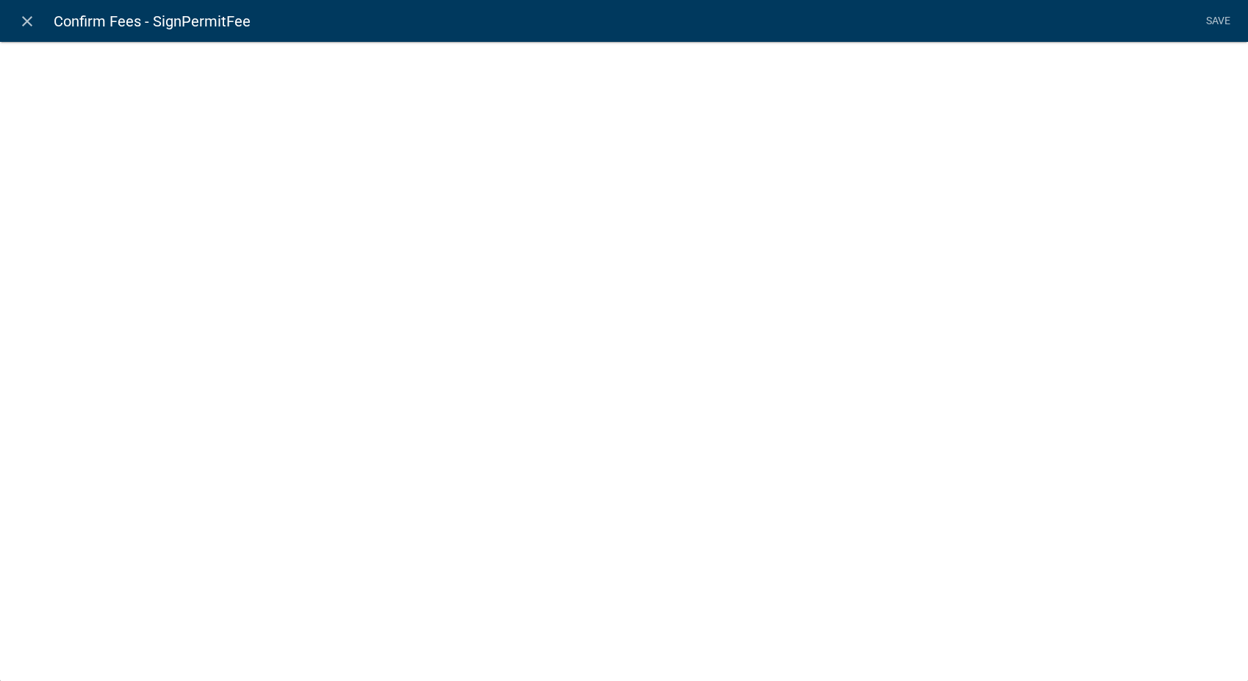
select select "fee"
select select "4878f9a1-c785-466c-a124-d35ee7d960eb"
select select "20: d4353e24-1d90-48f7-9847-f44d620f883b"
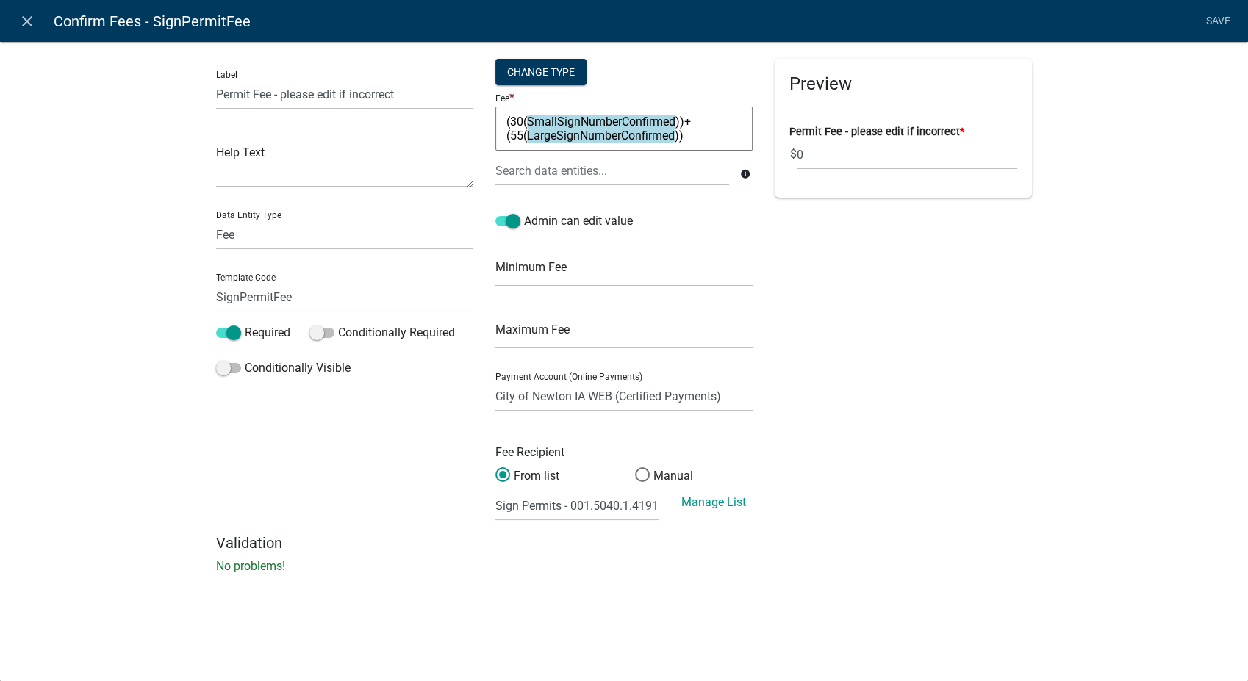
click at [509, 124] on textarea "(30(SmallSignNumberConfirmed))+(55(LargeSignNumberConfirmed))" at bounding box center [623, 129] width 257 height 44
click at [517, 123] on textarea "30(SmallSignNumberConfirmed))+(55(LargeSignNumberConfirmed))" at bounding box center [623, 129] width 257 height 44
click at [512, 137] on textarea "30*(SmallSignNumberConfirmed)+(55(LargeSignNumberConfirmed))" at bounding box center [623, 129] width 257 height 44
click at [683, 135] on textarea "30*(SmallSignNumberConfirmed)+55(LargeSignNumberConfirmed))" at bounding box center [623, 129] width 257 height 44
click at [671, 135] on textarea "30*(SmallSignNumberConfirmed)+55*(LargeSignNumberConfirmed))" at bounding box center [623, 129] width 257 height 44
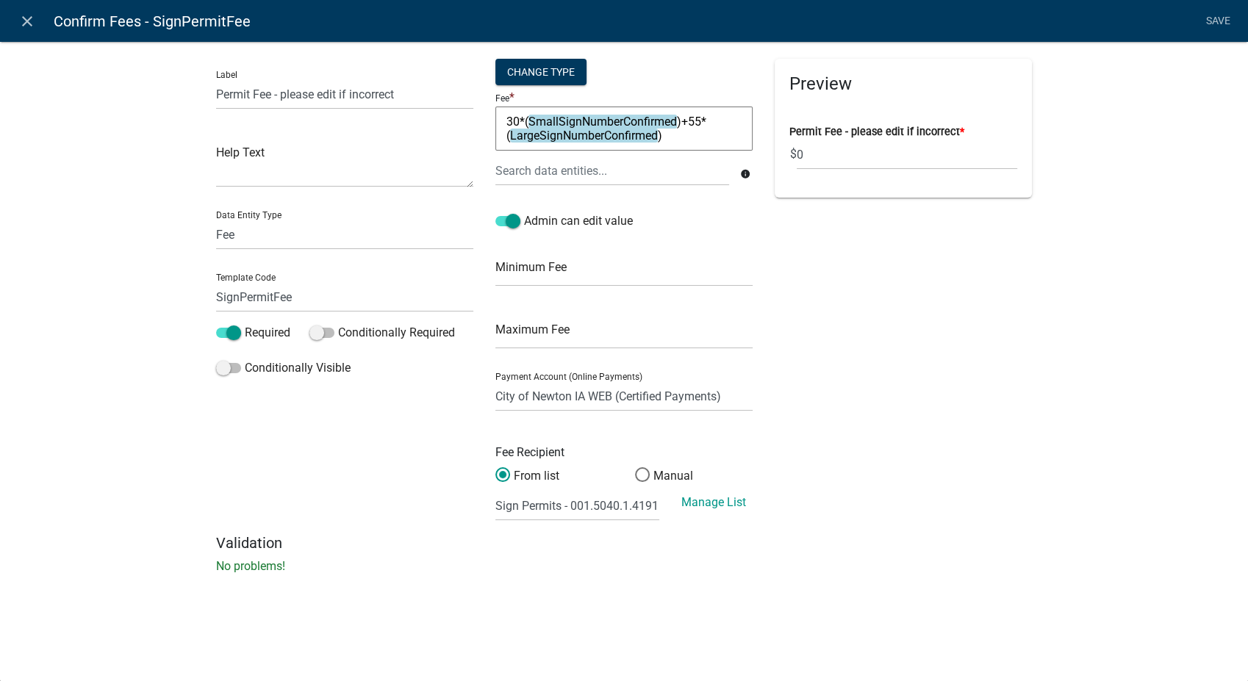
type textarea "30*(SmallSignNumberConfirmed)+55*(LargeSignNumberConfirmed)"
drag, startPoint x: 501, startPoint y: 119, endPoint x: 737, endPoint y: 140, distance: 236.8
click at [737, 140] on textarea "30*(SmallSignNumberConfirmed)+55*(LargeSignNumberConfirmed)" at bounding box center [623, 129] width 257 height 44
click at [1036, 473] on div "Preview Permit Fee - please edit if incorrect * $ 0" at bounding box center [903, 297] width 279 height 476
click at [1218, 22] on link "Save" at bounding box center [1218, 21] width 37 height 28
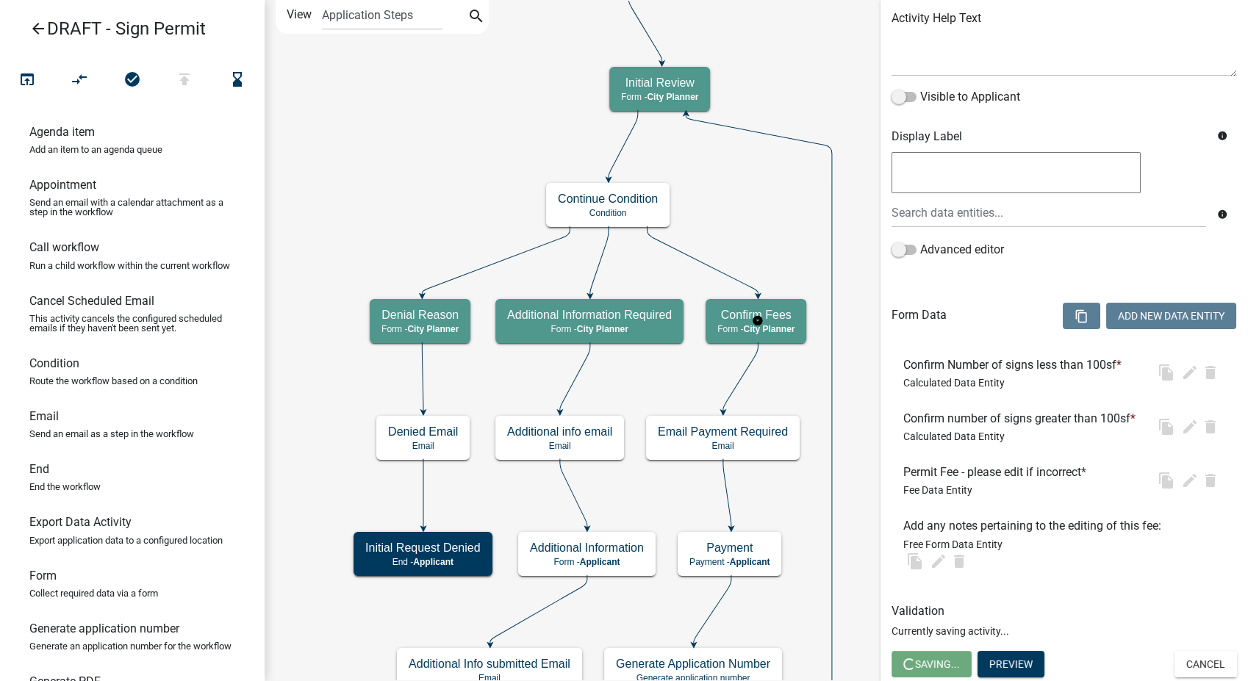
scroll to position [0, 0]
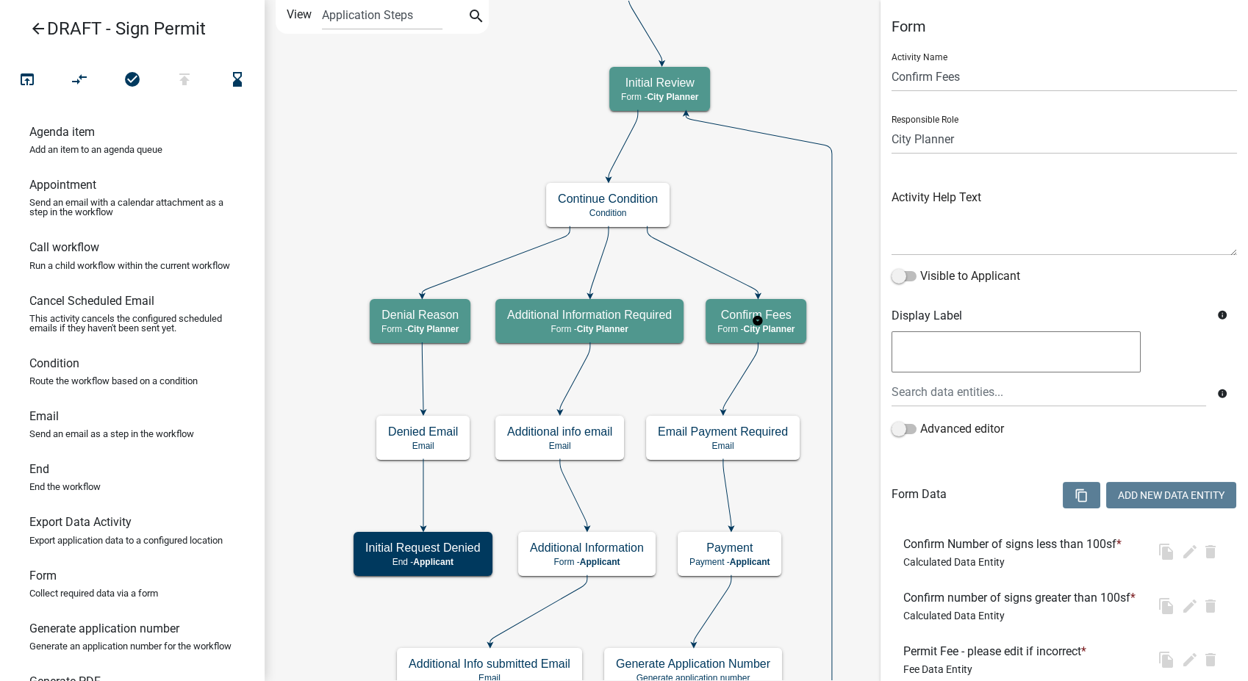
select select "B0EC8D28-4564-4FAC-BE8F-7037D338EE00"
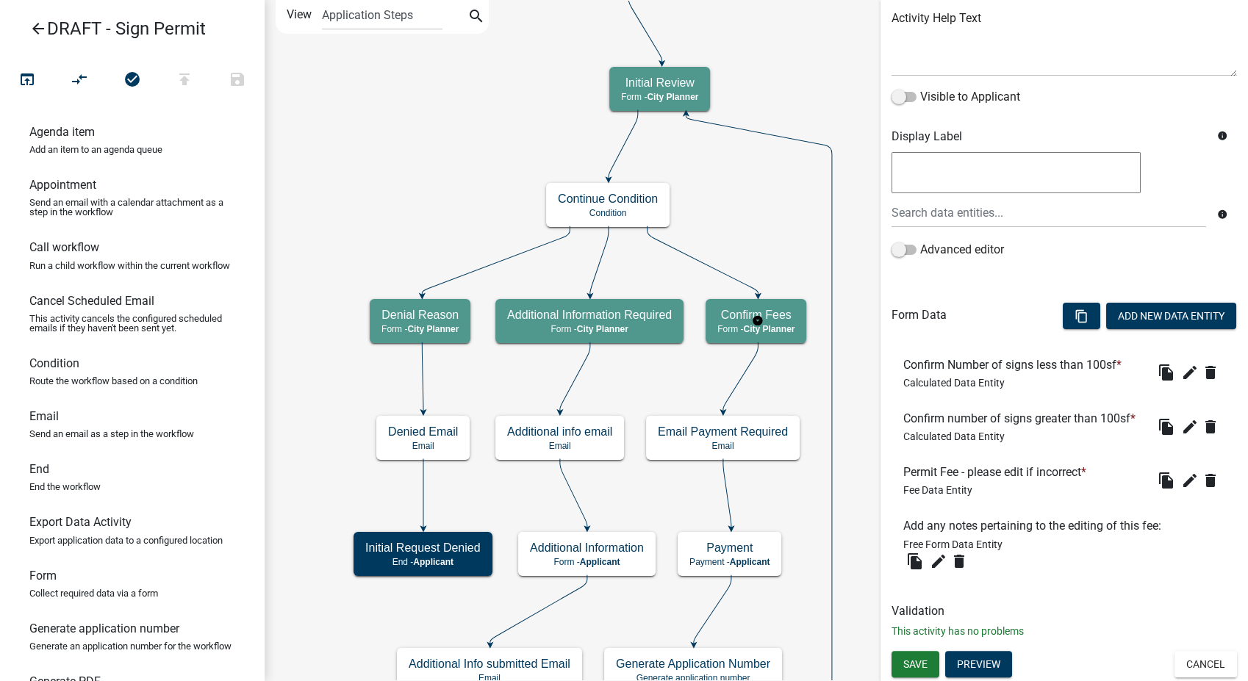
scroll to position [202, 0]
click at [913, 658] on span "Save" at bounding box center [915, 664] width 24 height 12
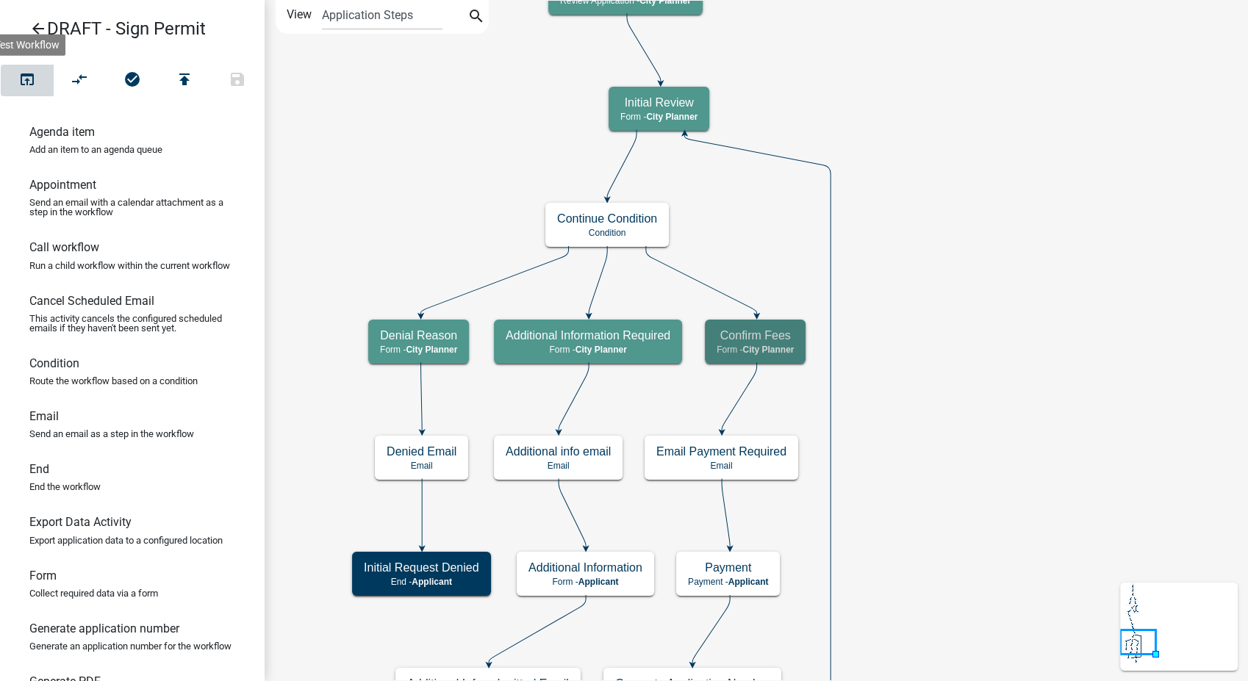
click at [24, 76] on icon "open_in_browser" at bounding box center [27, 81] width 18 height 21
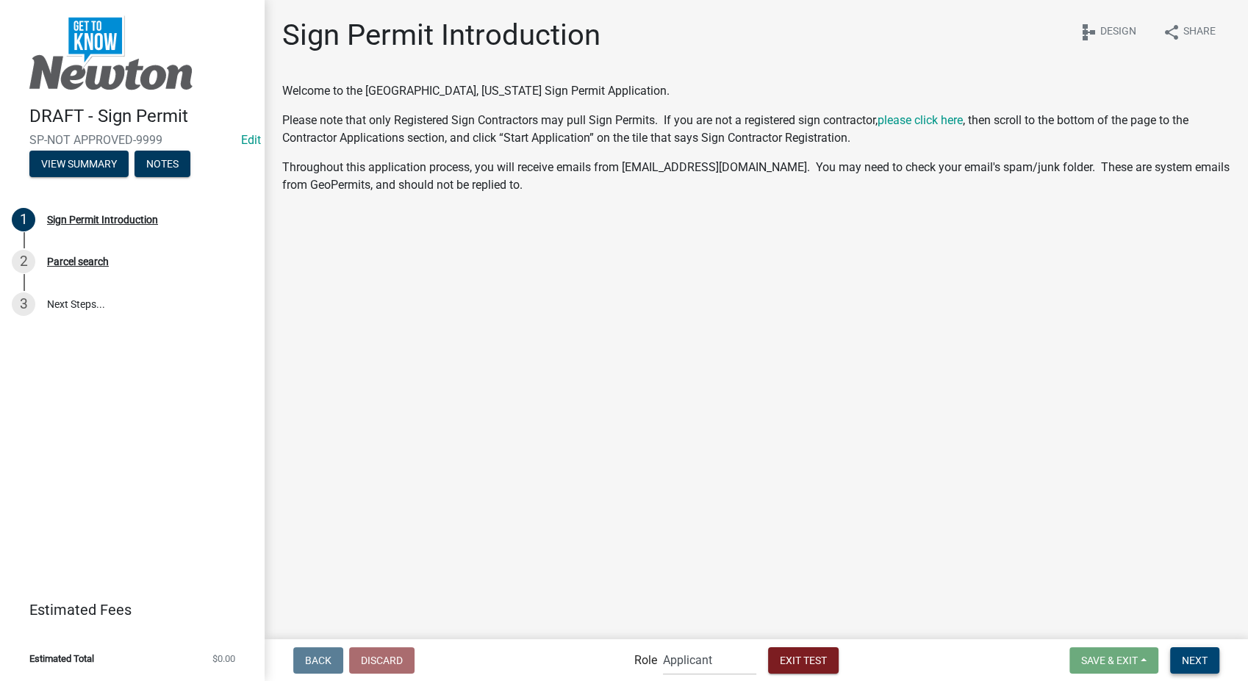
click at [1195, 670] on button "Next" at bounding box center [1194, 661] width 49 height 26
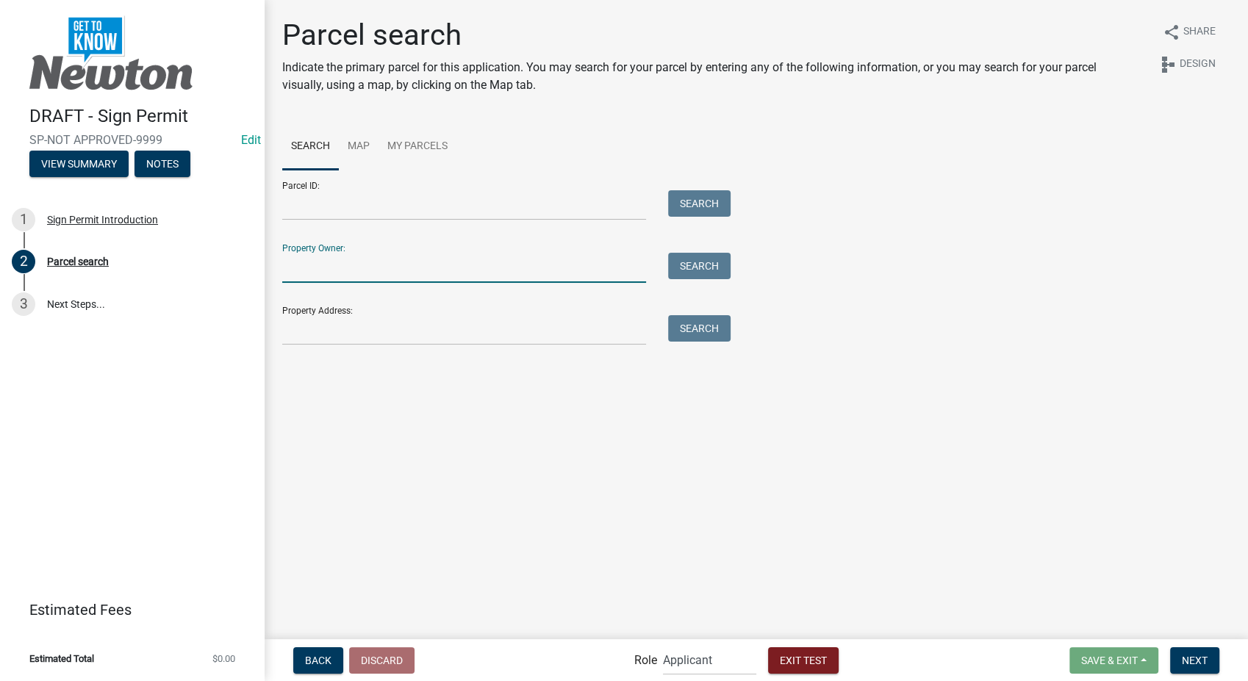
click at [445, 268] on input "Property Owner:" at bounding box center [464, 268] width 364 height 30
type input "smith"
click at [692, 267] on button "Search" at bounding box center [699, 266] width 62 height 26
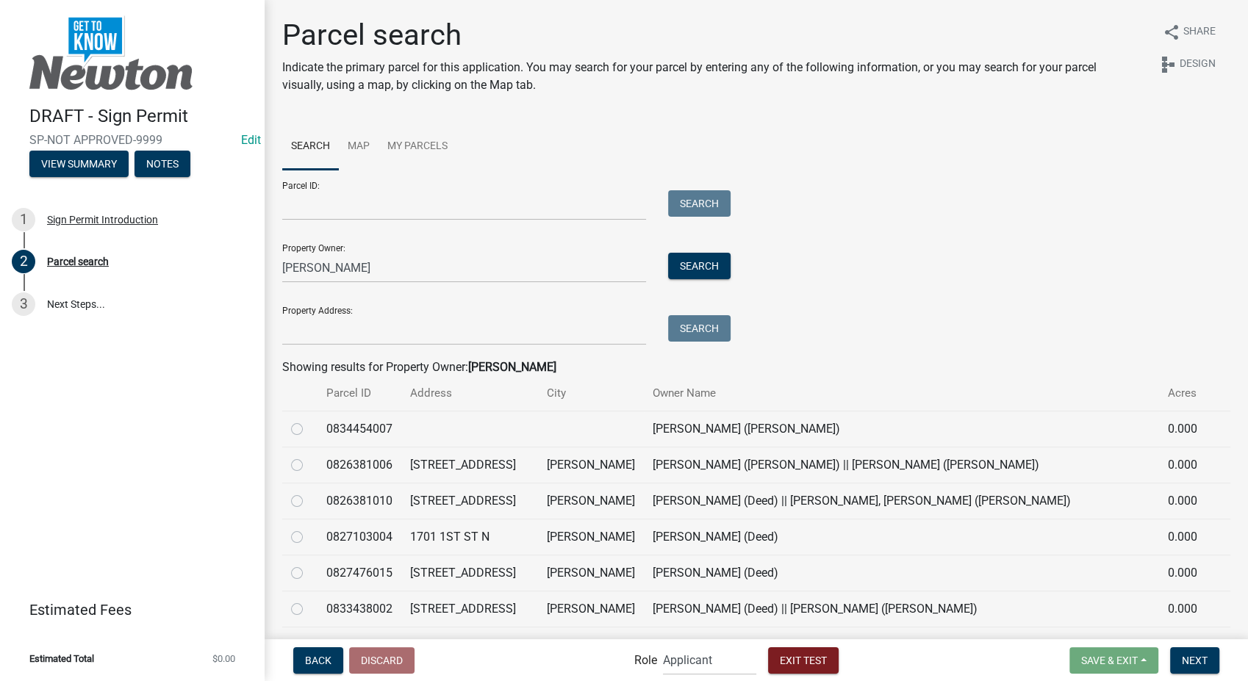
click at [309, 492] on label at bounding box center [309, 492] width 0 height 0
click at [309, 502] on input "radio" at bounding box center [314, 497] width 10 height 10
radio input "true"
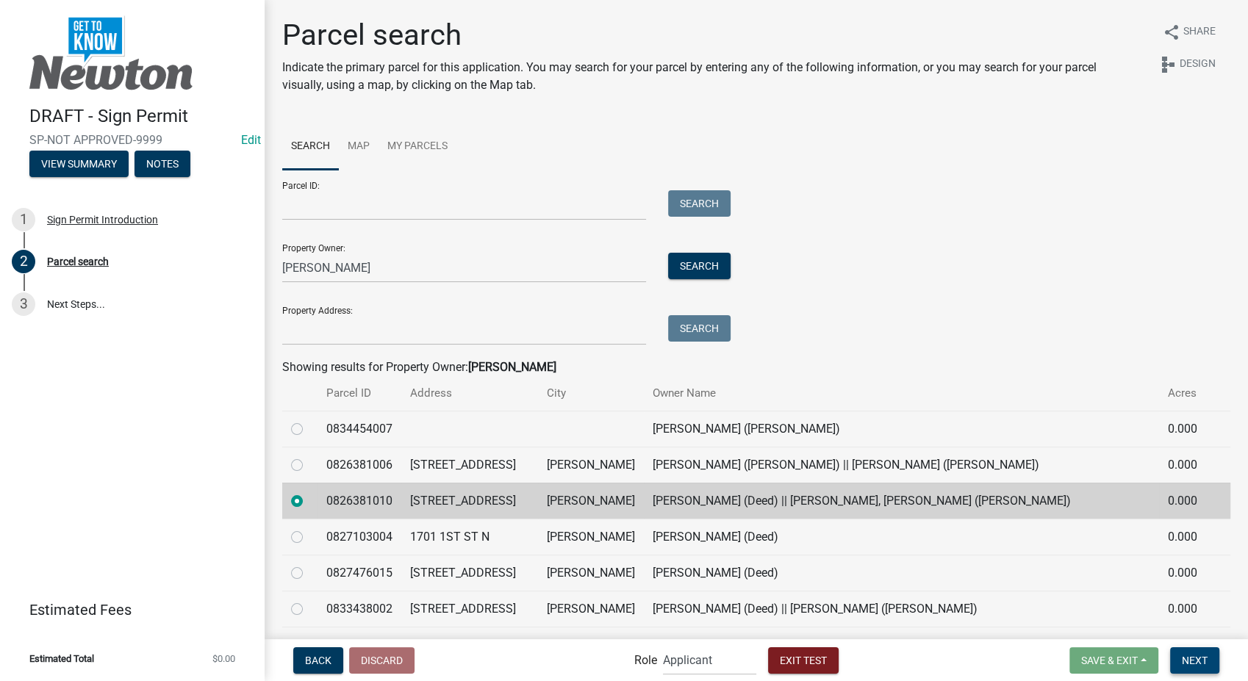
click at [1211, 653] on button "Next" at bounding box center [1194, 661] width 49 height 26
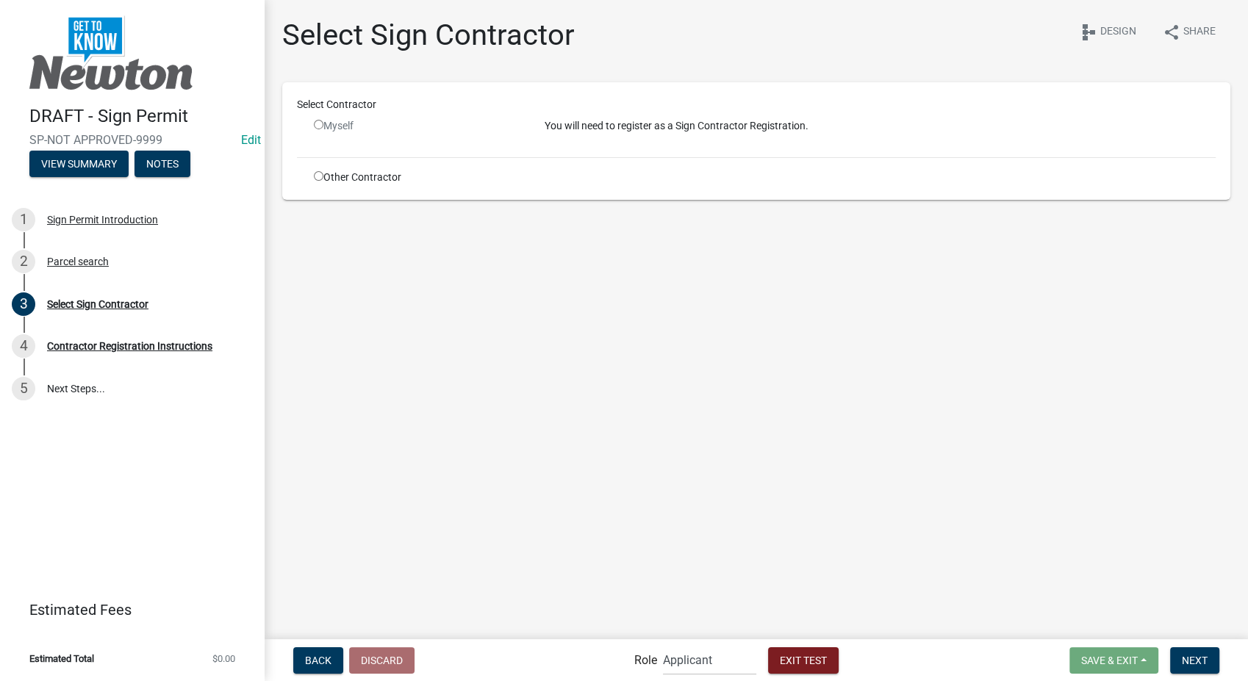
click at [315, 181] on div "Other Contractor" at bounding box center [418, 177] width 231 height 15
click at [315, 179] on input "radio" at bounding box center [319, 176] width 10 height 10
radio input "true"
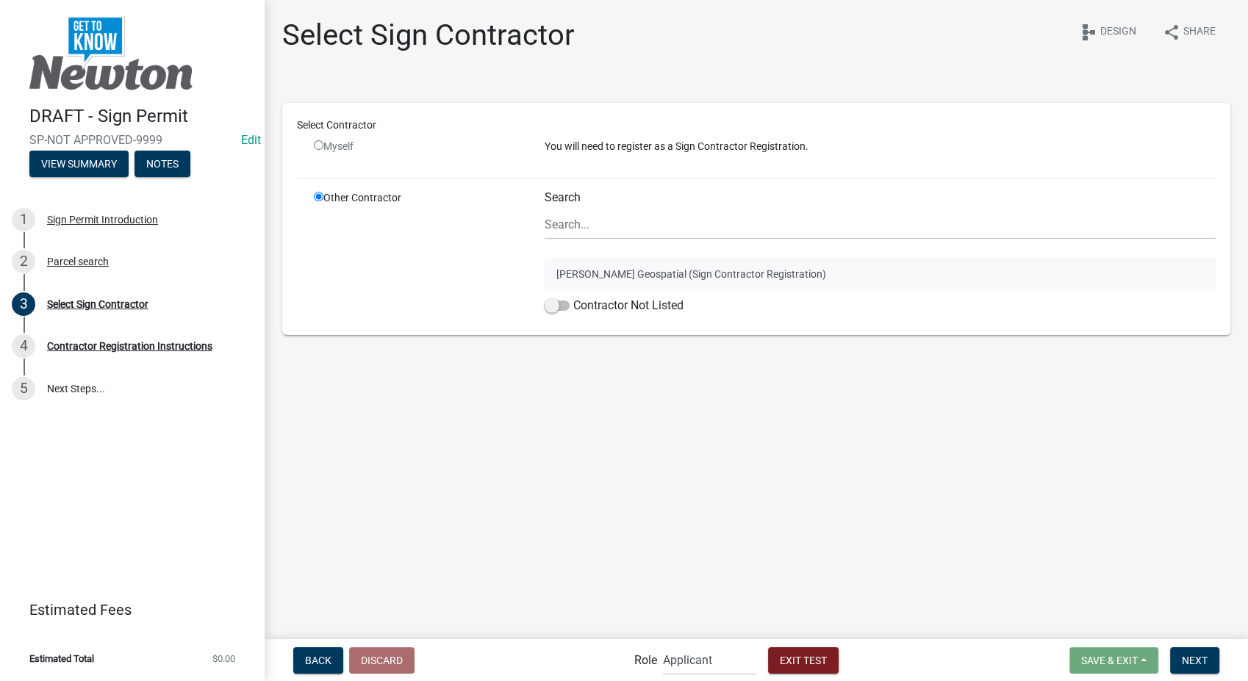
click at [606, 268] on button "Schneider Geospatial (Sign Contractor Registration)" at bounding box center [880, 274] width 671 height 34
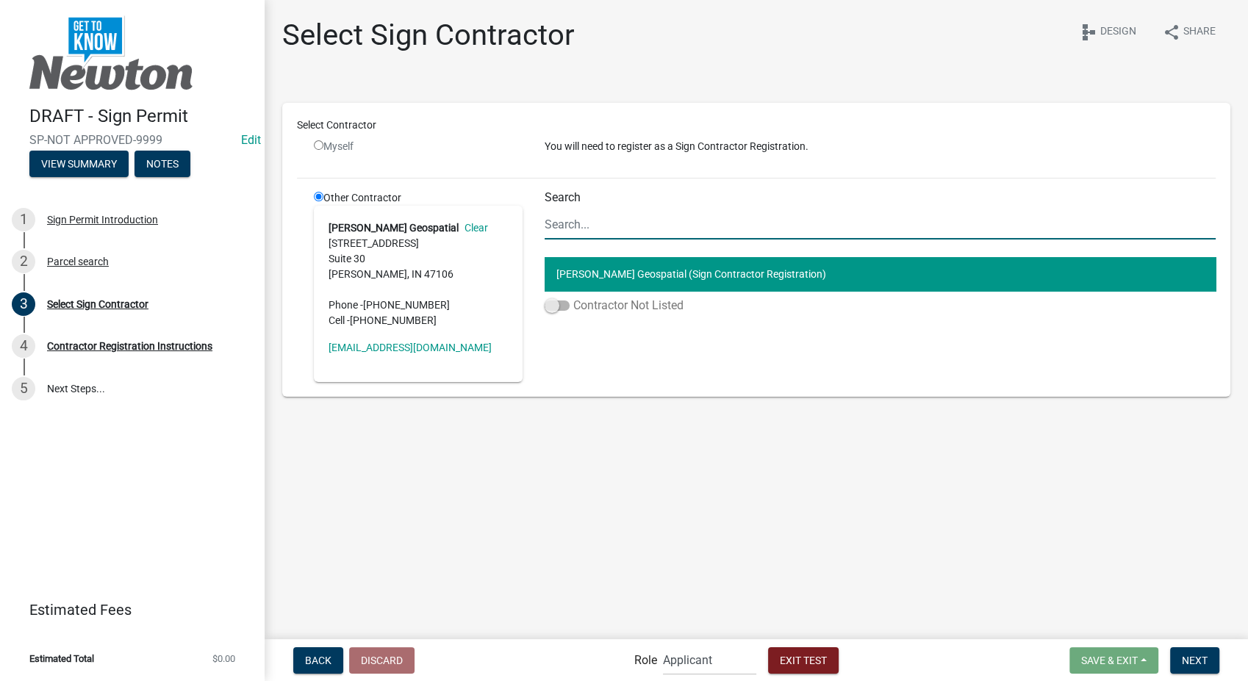
click at [556, 307] on span at bounding box center [557, 306] width 25 height 10
click at [573, 297] on input "Contractor Not Listed" at bounding box center [573, 297] width 0 height 0
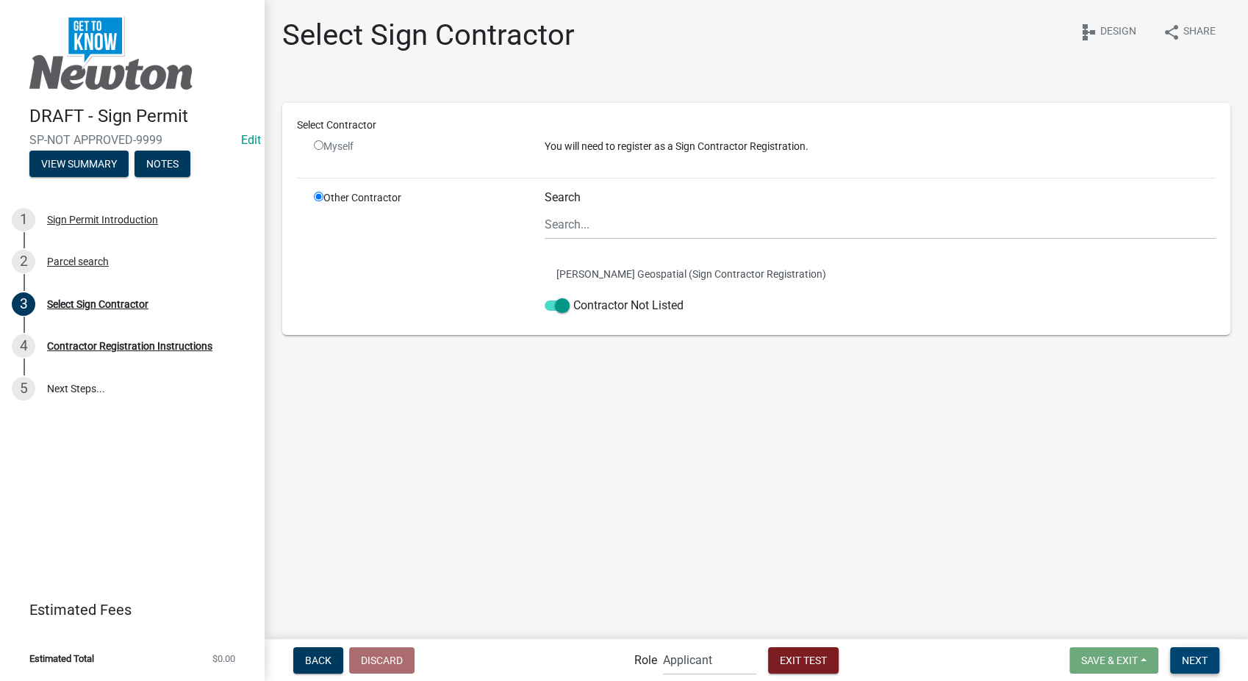
click at [1188, 659] on span "Next" at bounding box center [1195, 660] width 26 height 12
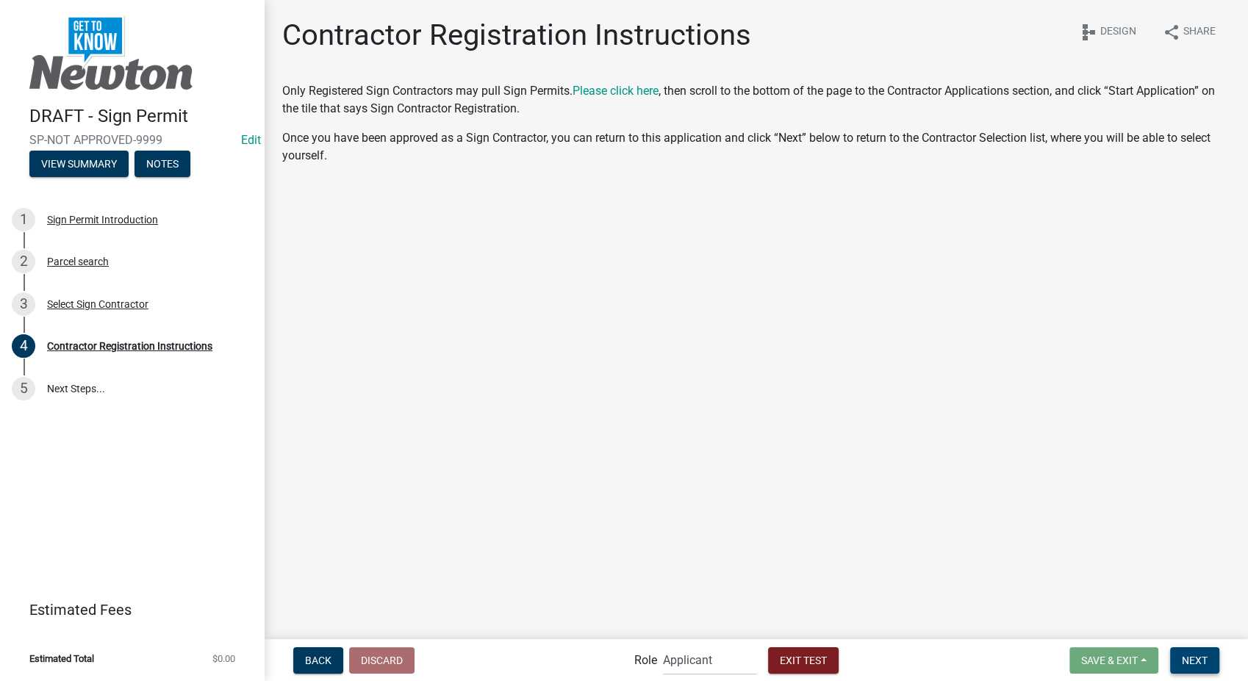
click at [1186, 659] on span "Next" at bounding box center [1195, 660] width 26 height 12
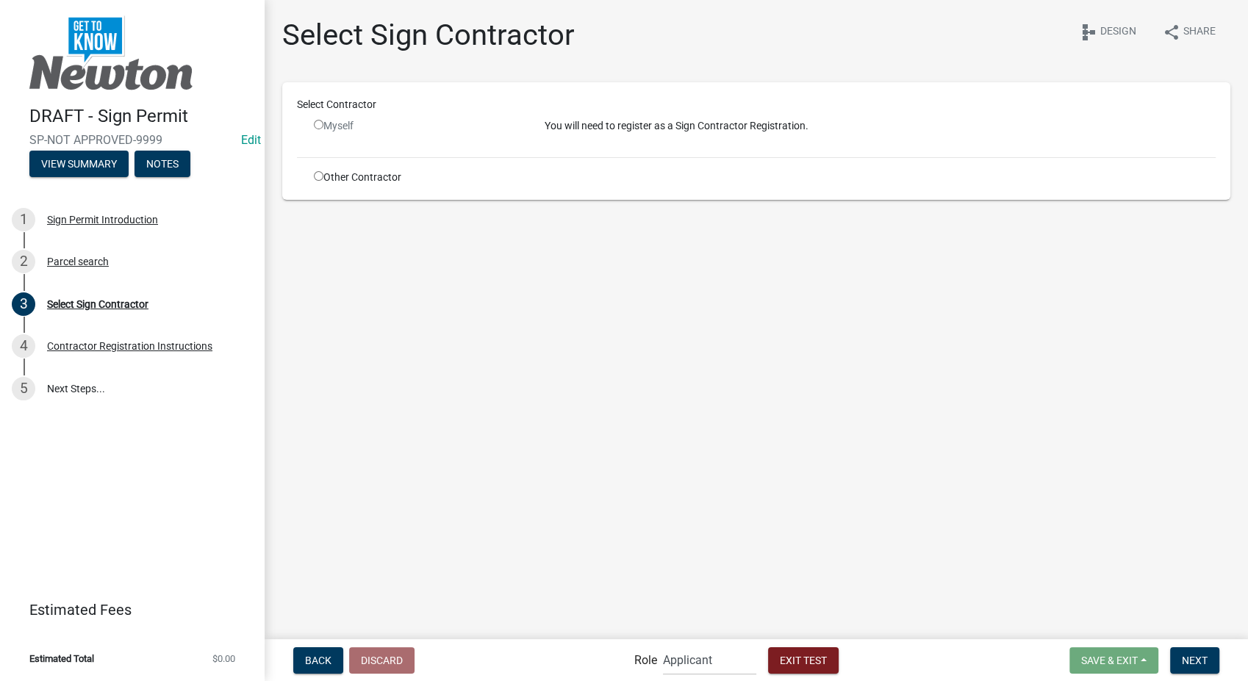
click at [316, 174] on input "radio" at bounding box center [319, 176] width 10 height 10
radio input "true"
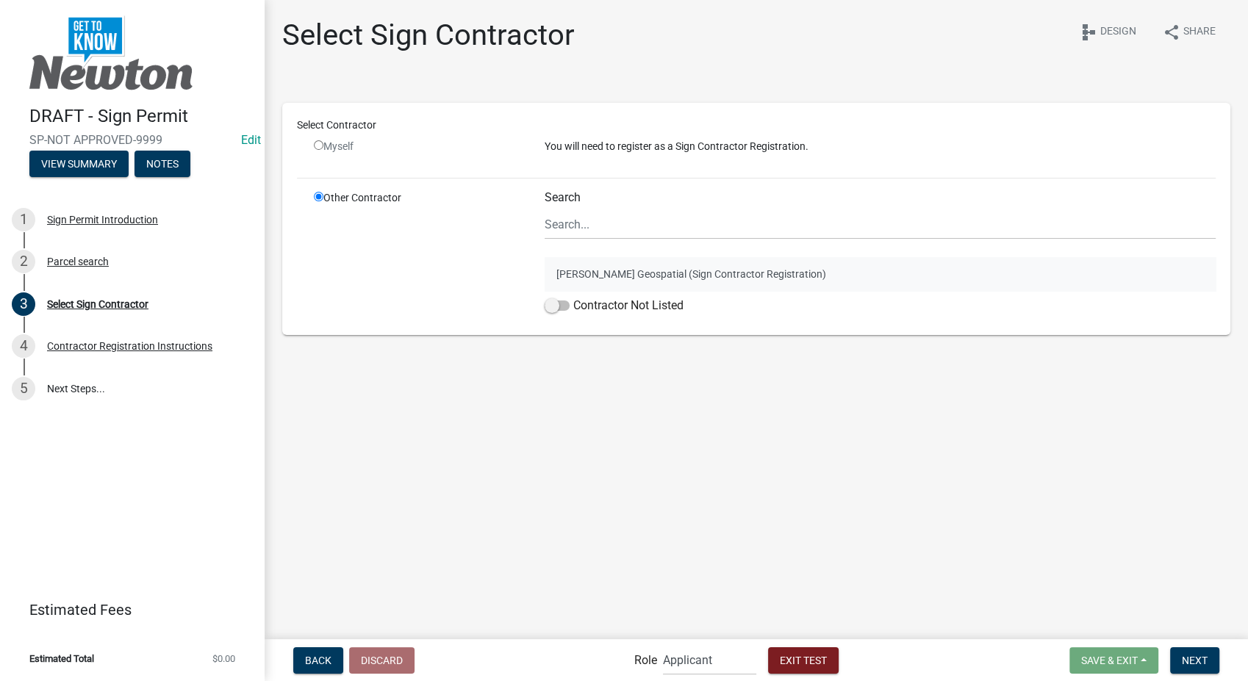
click at [611, 269] on button "Schneider Geospatial (Sign Contractor Registration)" at bounding box center [880, 274] width 671 height 34
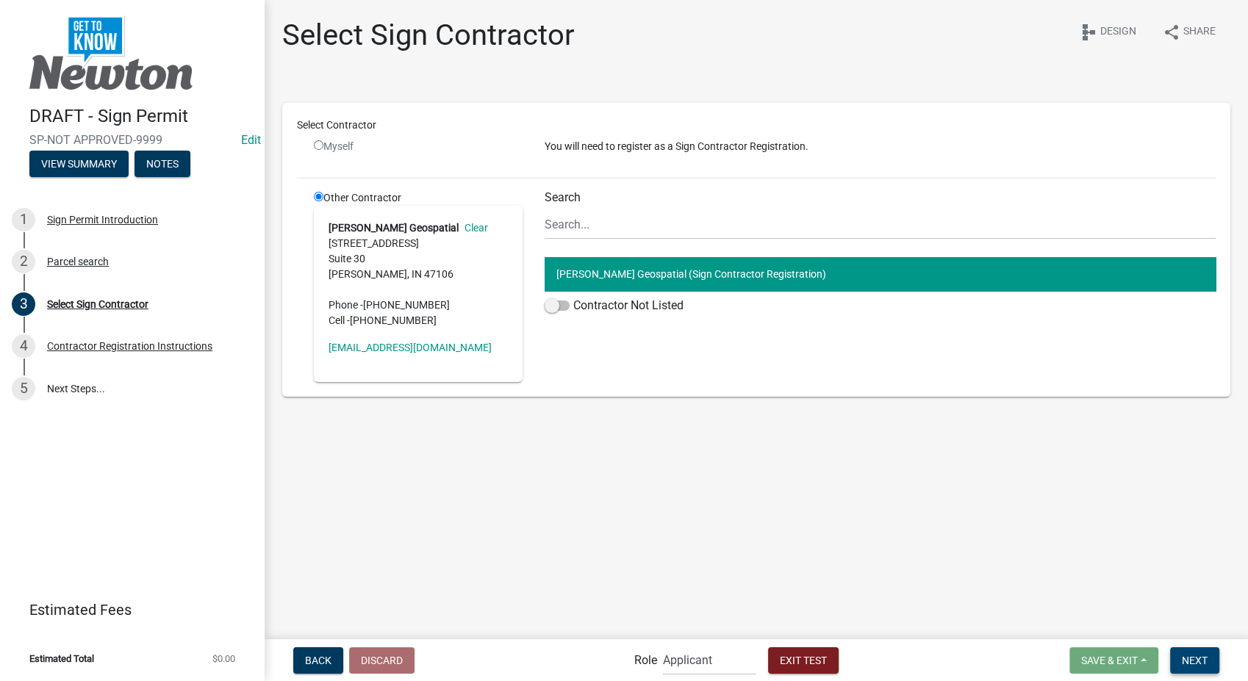
click at [1197, 654] on span "Next" at bounding box center [1195, 660] width 26 height 12
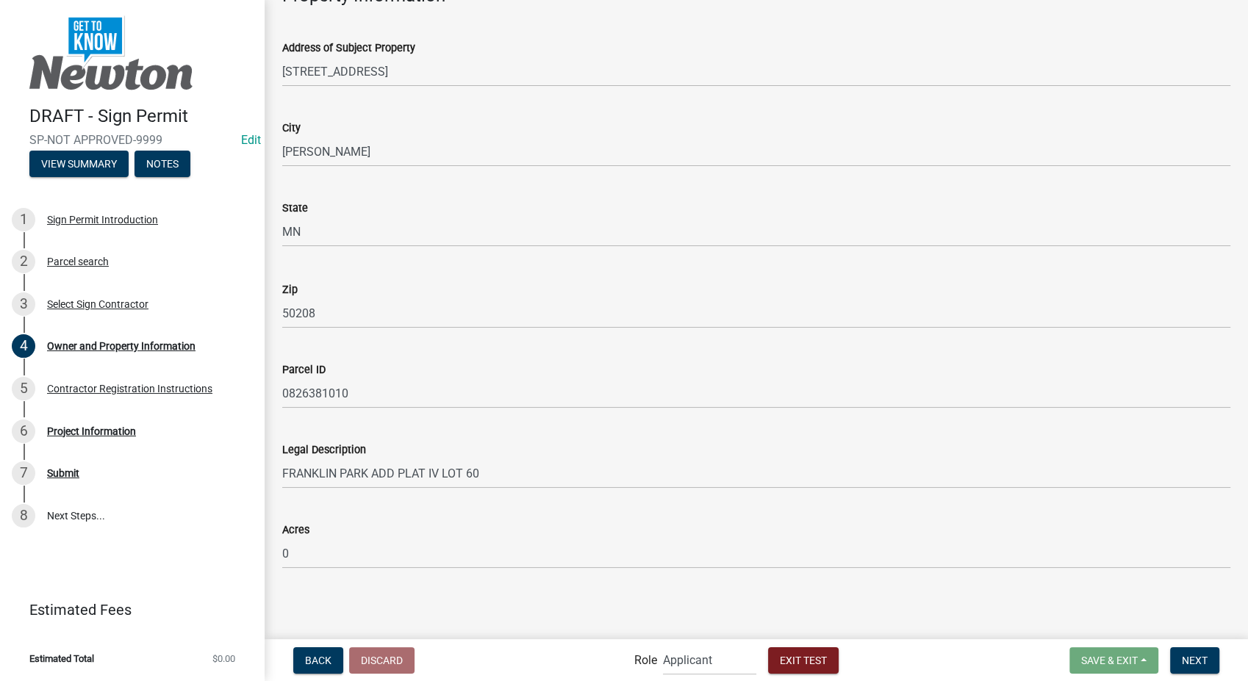
scroll to position [691, 0]
click at [1194, 652] on button "Next" at bounding box center [1194, 661] width 49 height 26
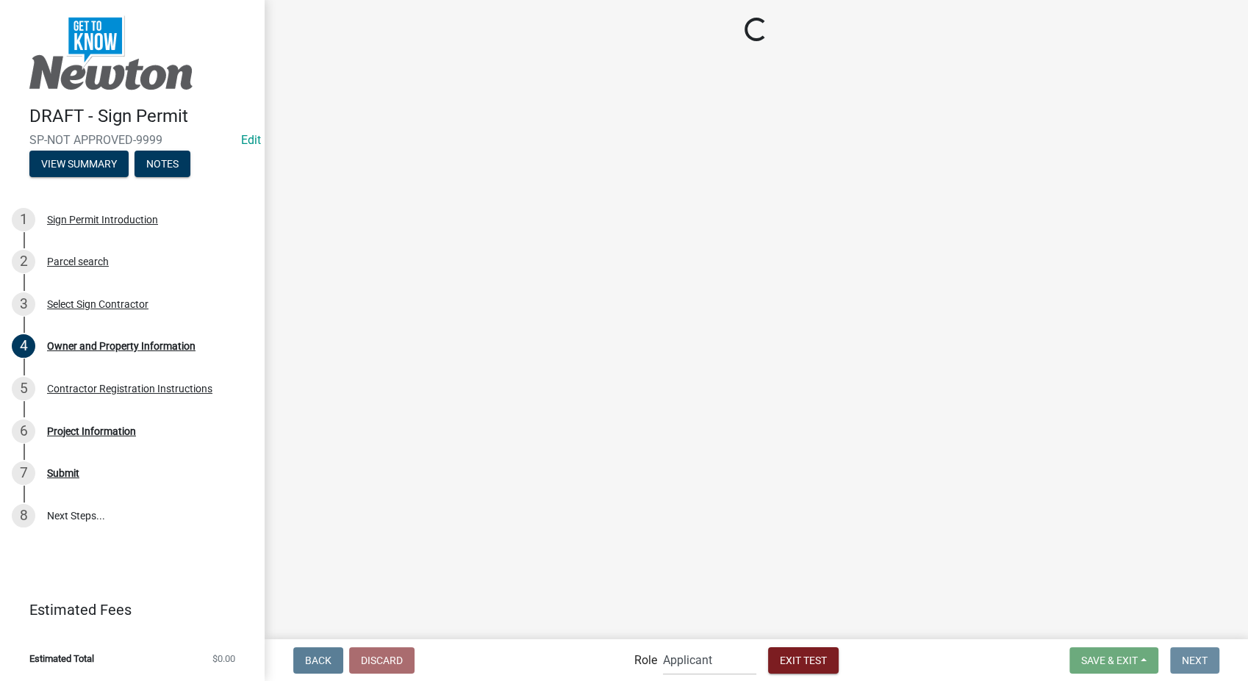
scroll to position [0, 0]
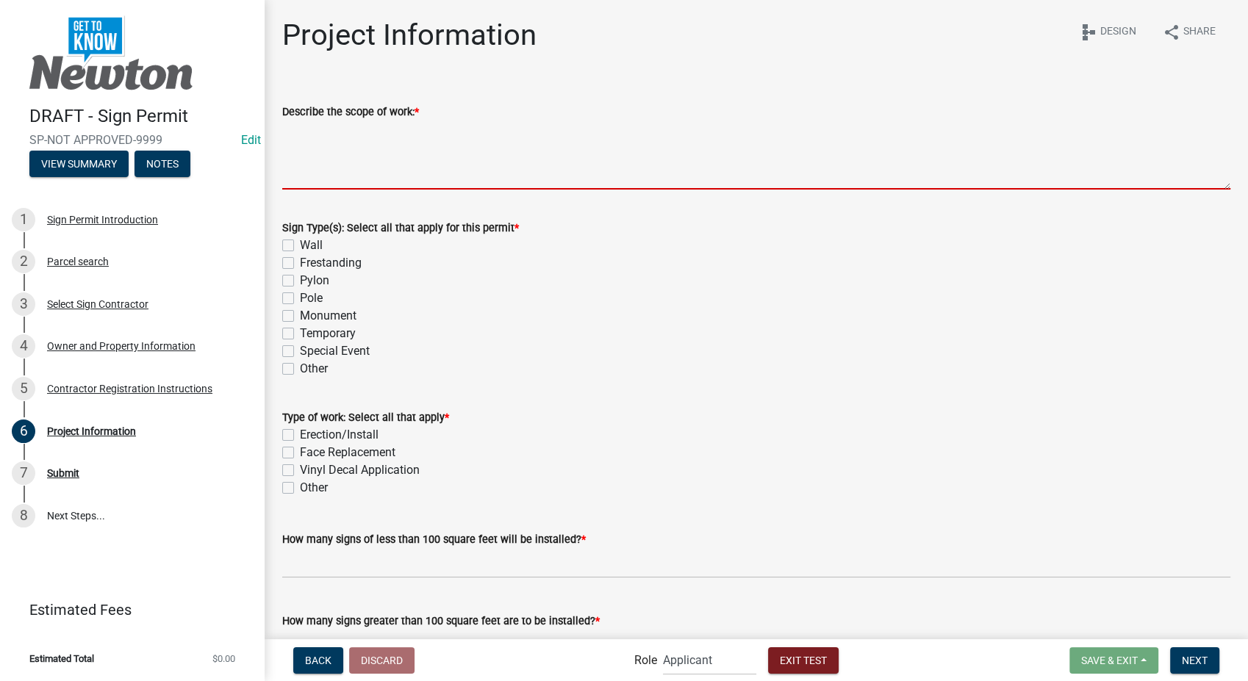
click at [359, 129] on textarea "Describe the scope of work: *" at bounding box center [756, 155] width 948 height 69
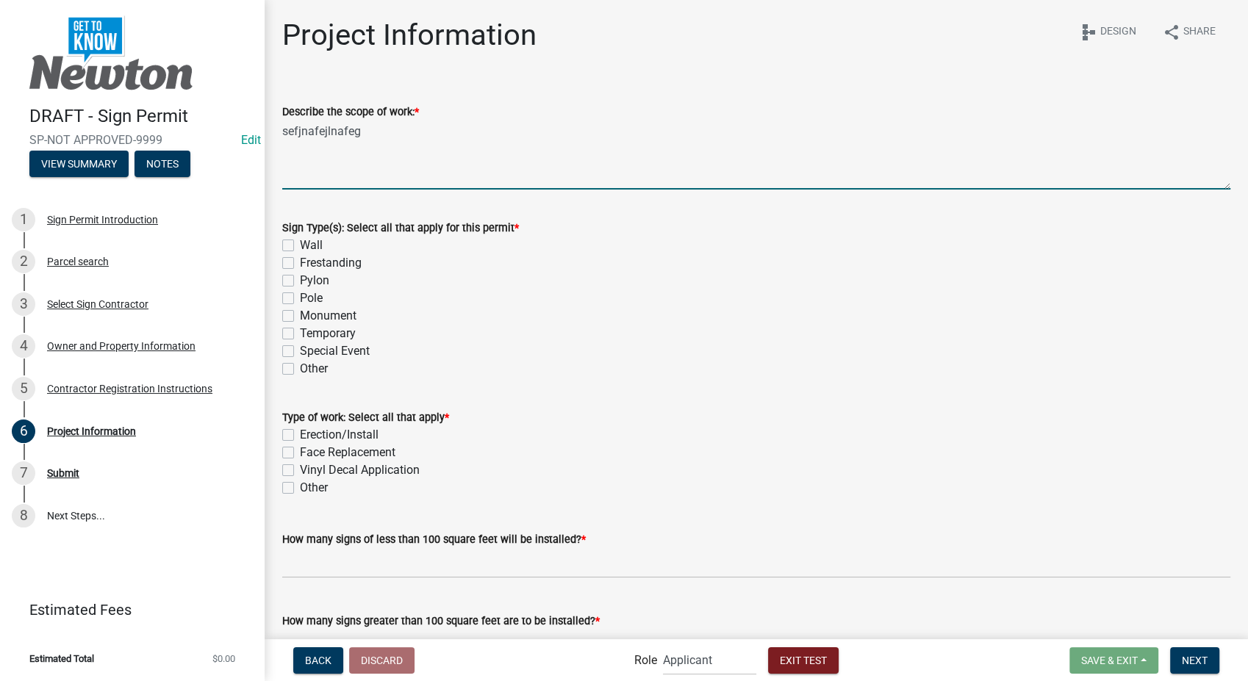
type textarea "sefjnafejlnafeg"
click at [300, 244] on label "Wall" at bounding box center [311, 246] width 23 height 18
click at [300, 244] on input "Wall" at bounding box center [305, 242] width 10 height 10
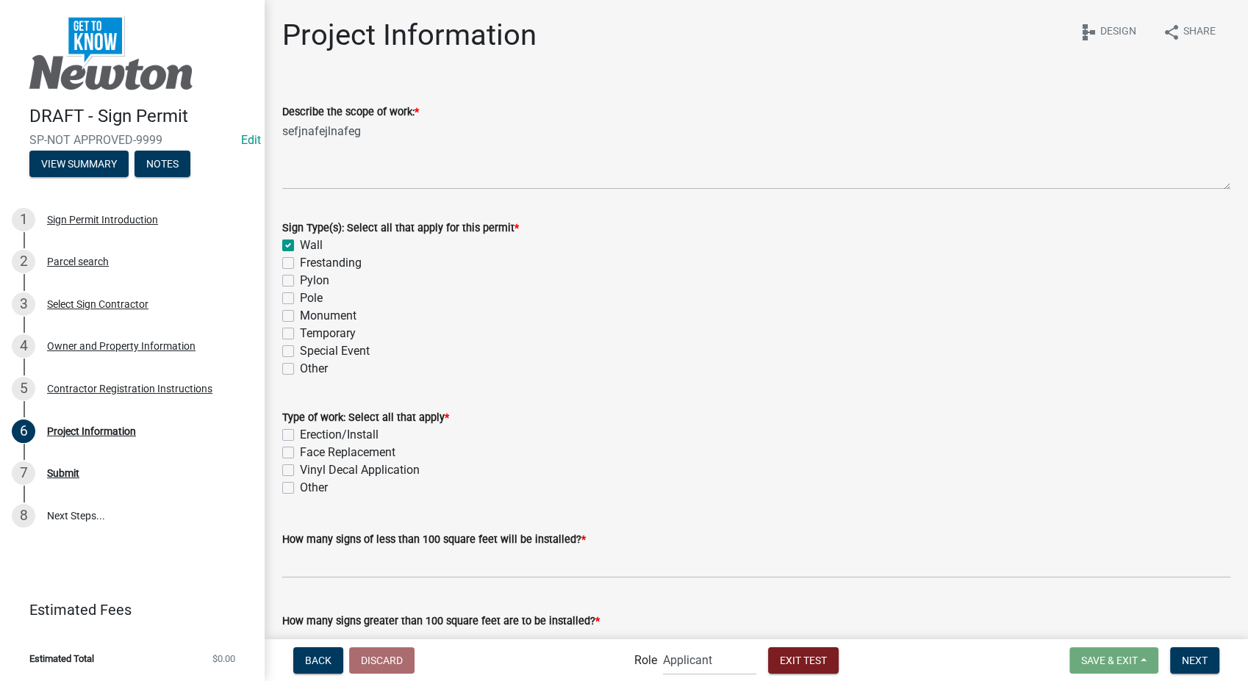
checkbox input "true"
checkbox input "false"
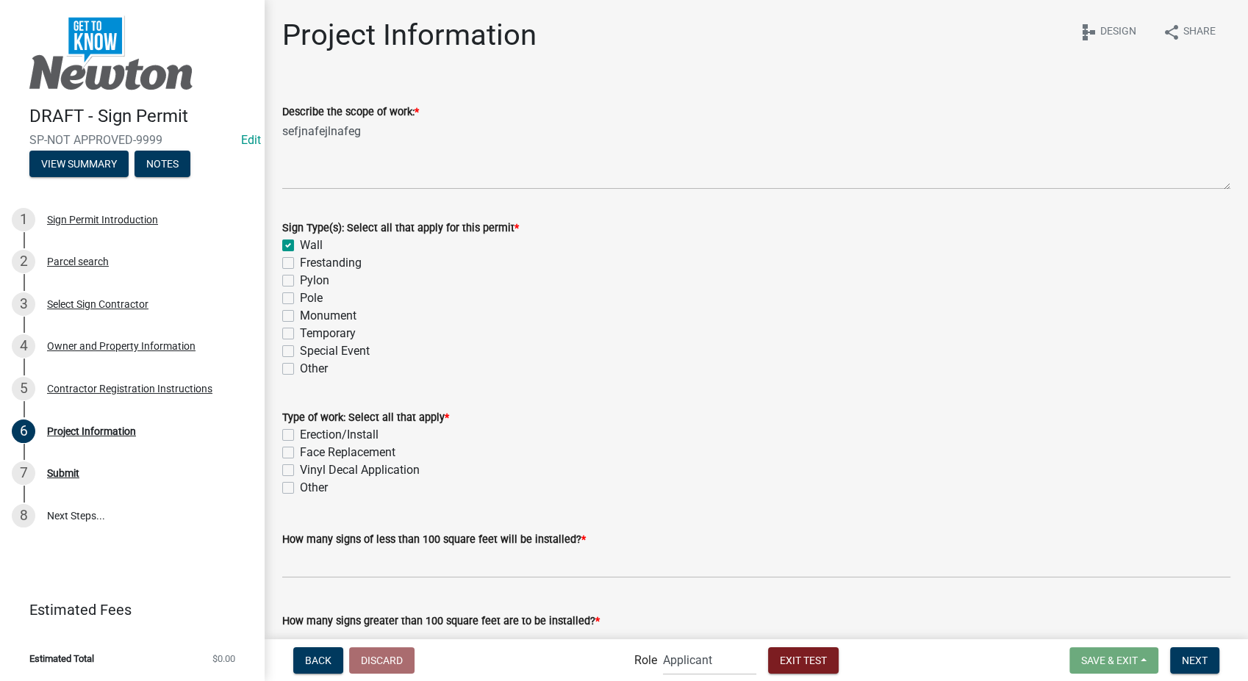
checkbox input "false"
click at [300, 440] on label "Erection/Install" at bounding box center [339, 435] width 79 height 18
click at [300, 436] on input "Erection/Install" at bounding box center [305, 431] width 10 height 10
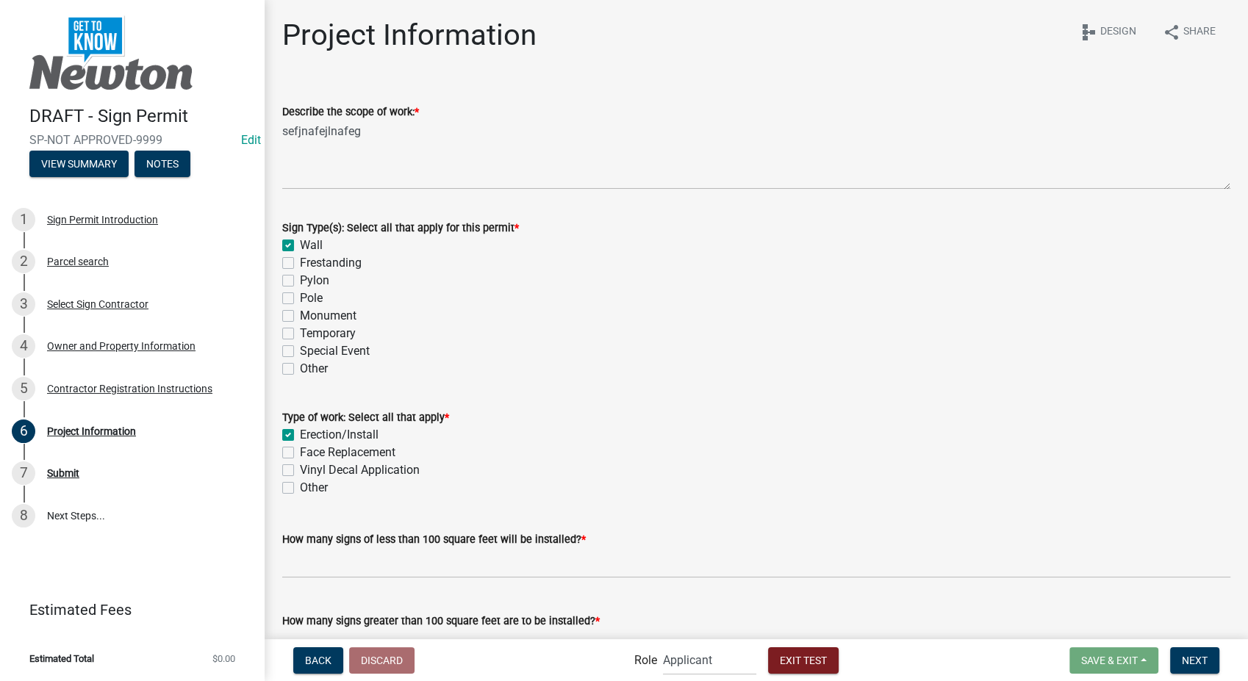
checkbox input "true"
checkbox input "false"
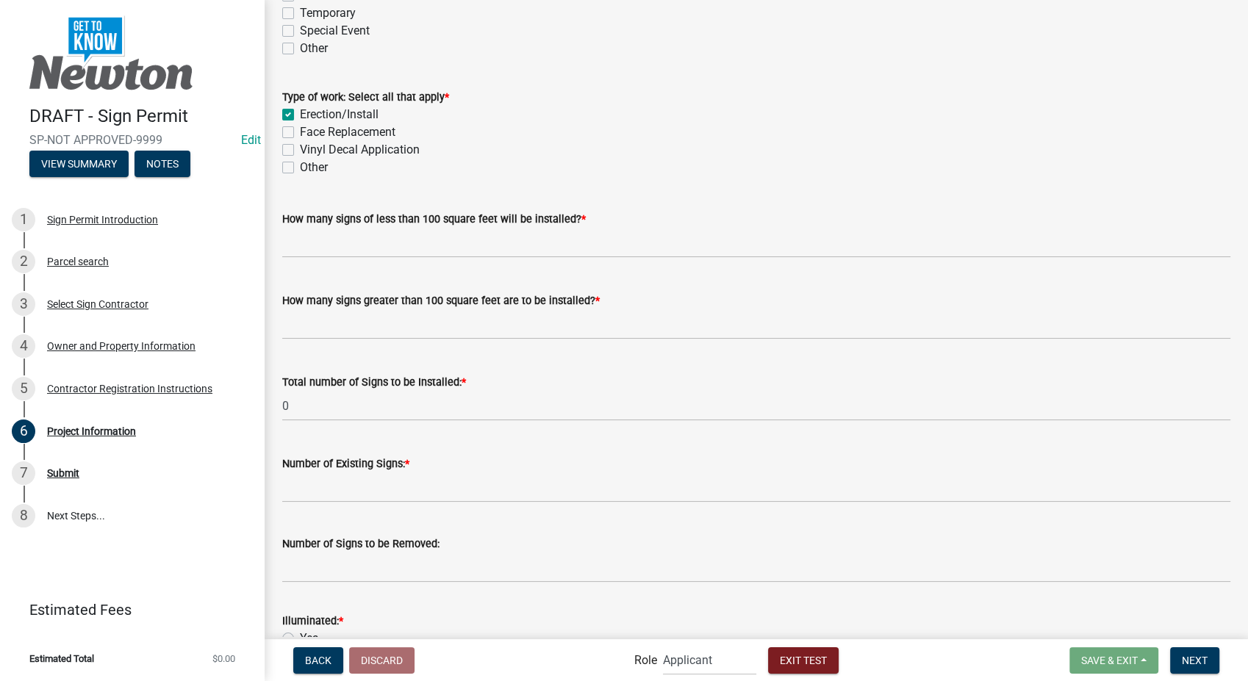
scroll to position [326, 0]
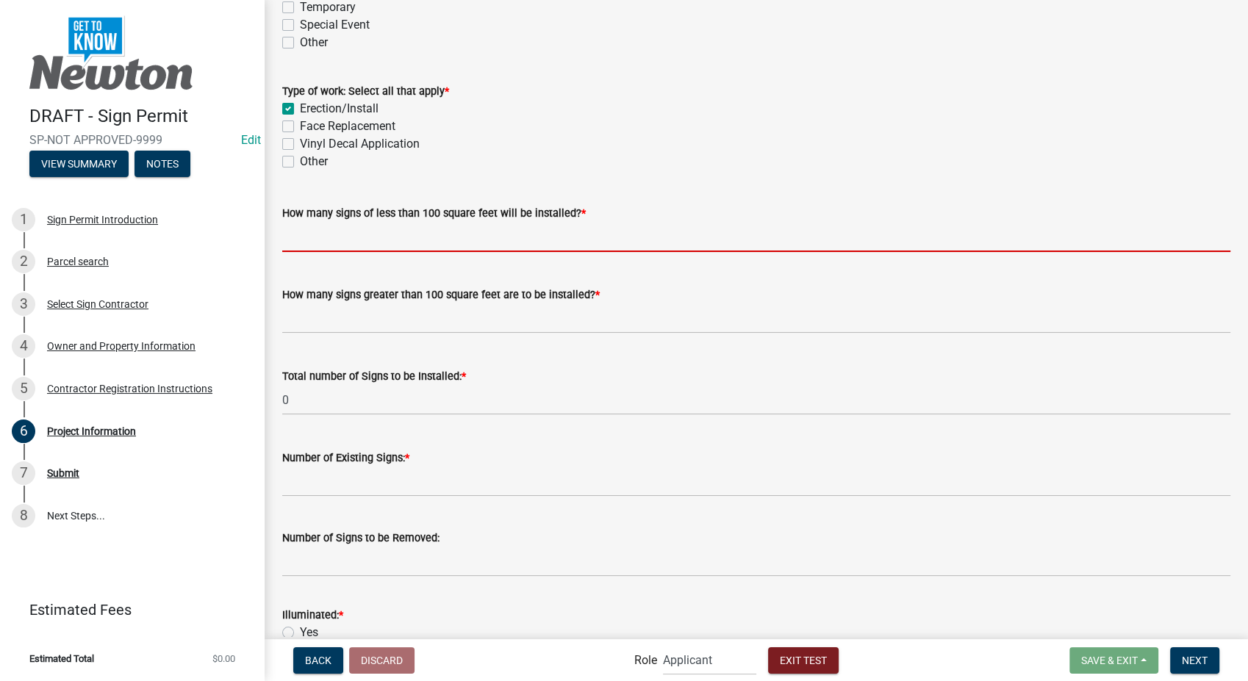
click at [423, 232] on input "text" at bounding box center [756, 237] width 948 height 30
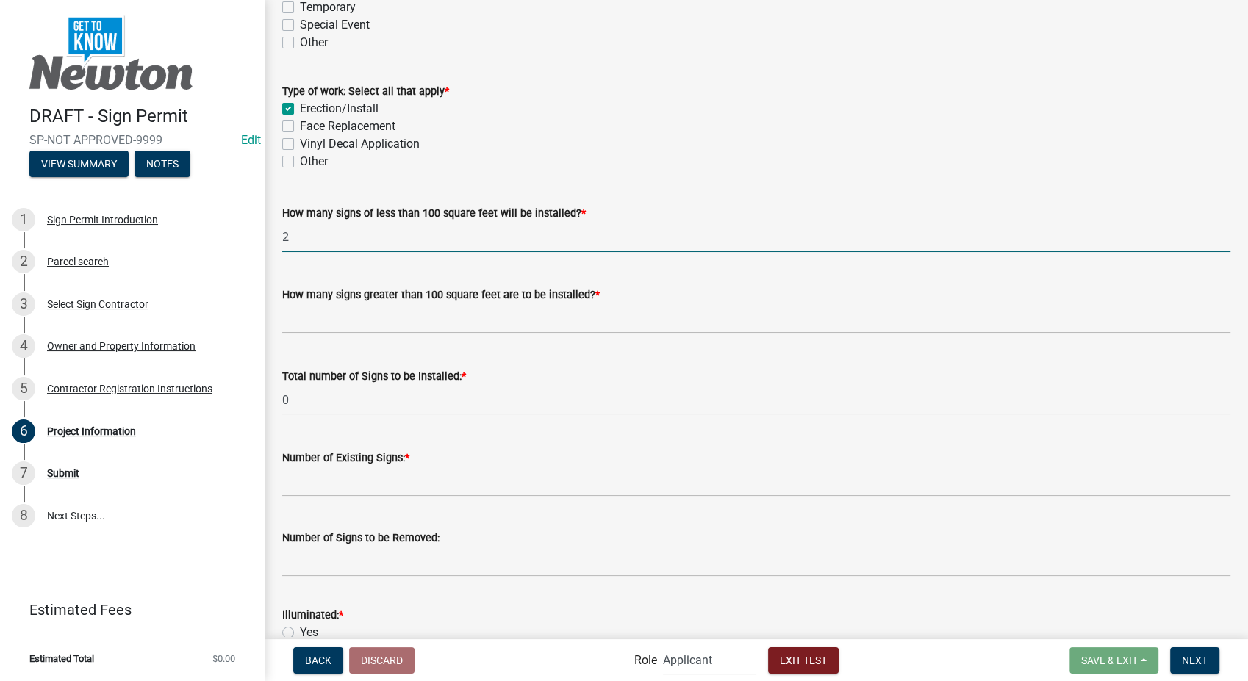
type input "2"
click at [404, 317] on input "text" at bounding box center [756, 319] width 948 height 30
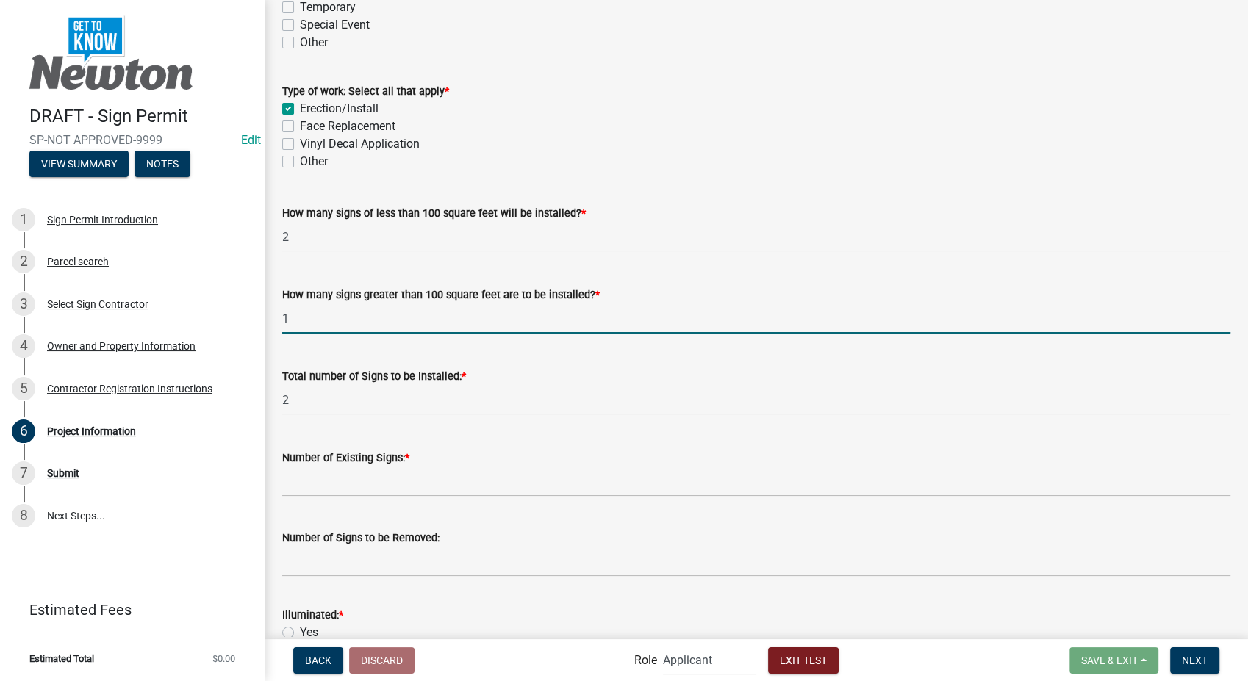
type input "1"
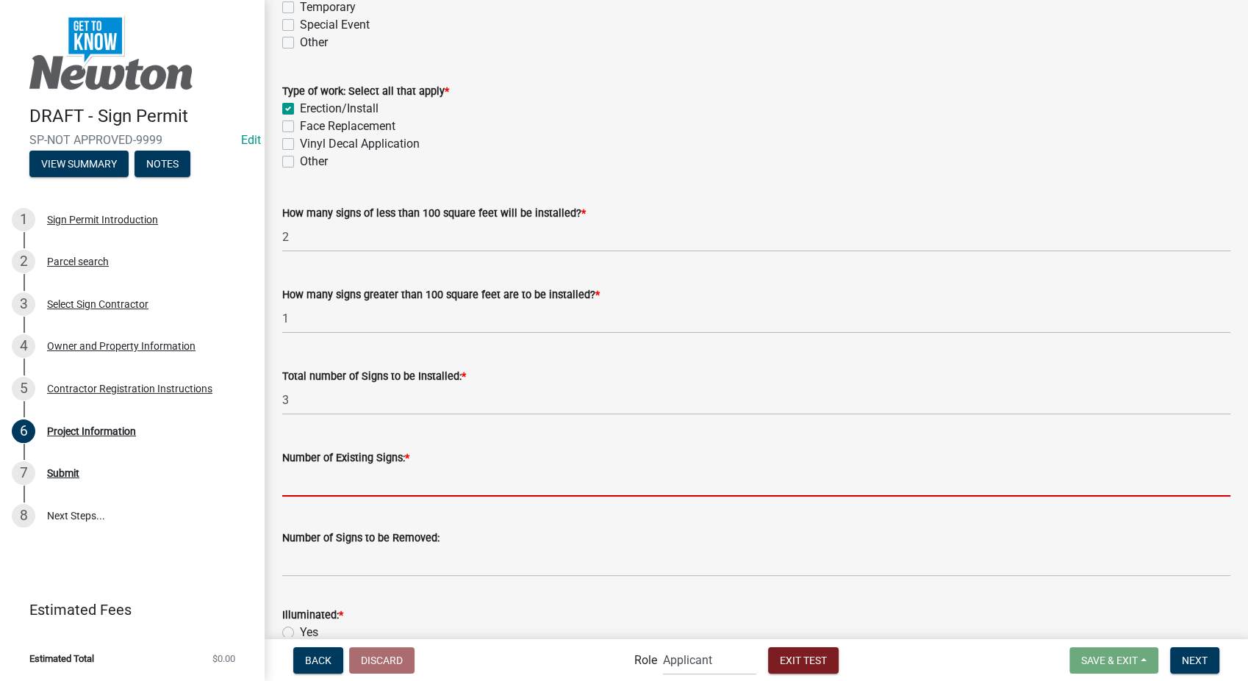
click at [370, 489] on input "Number of Existing Signs: *" at bounding box center [756, 482] width 948 height 30
type input "3"
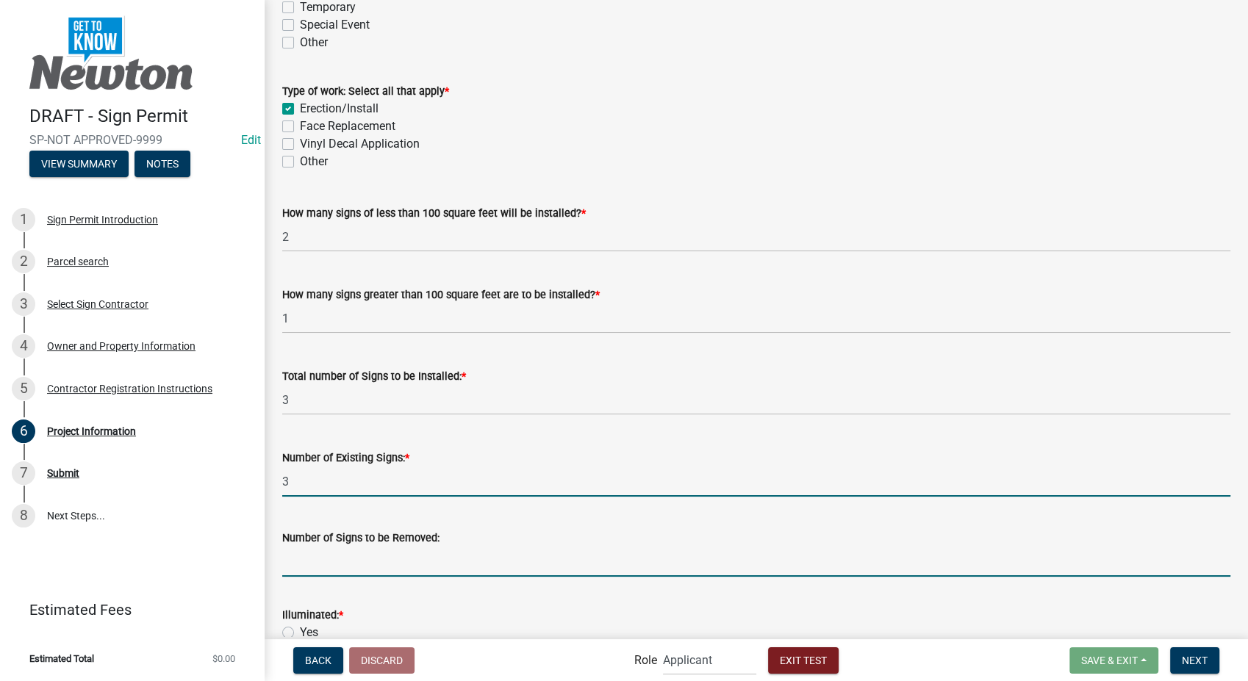
type input "0"
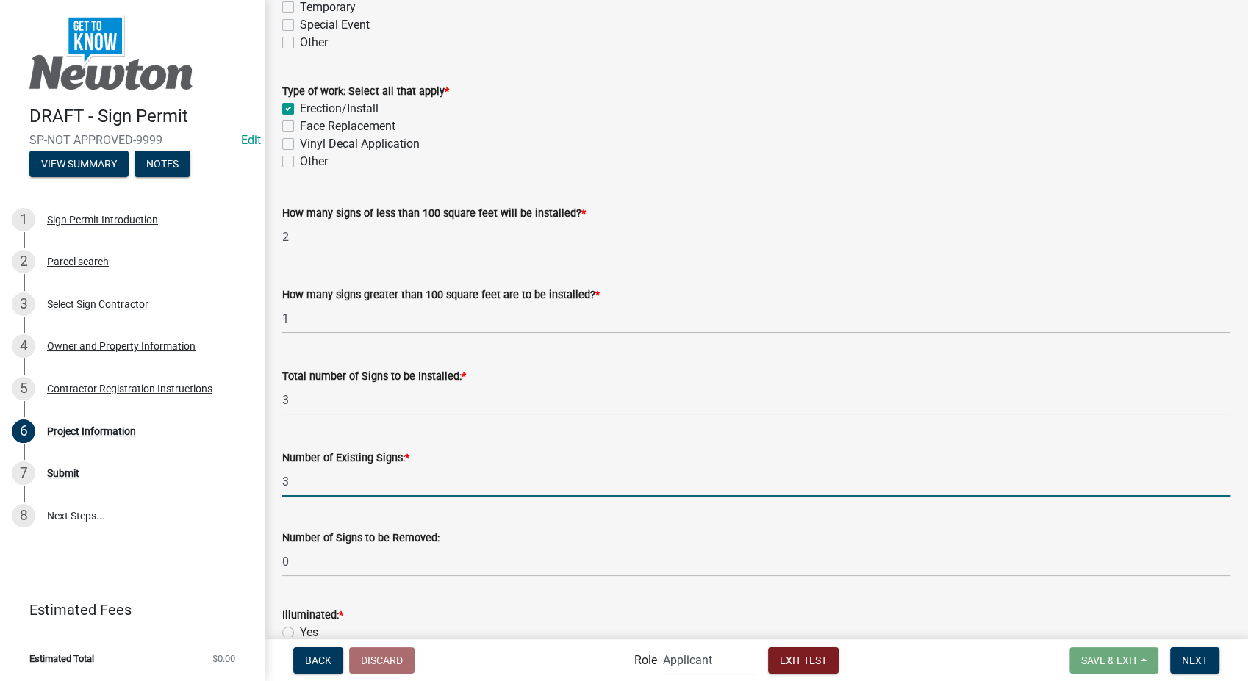
scroll to position [571, 0]
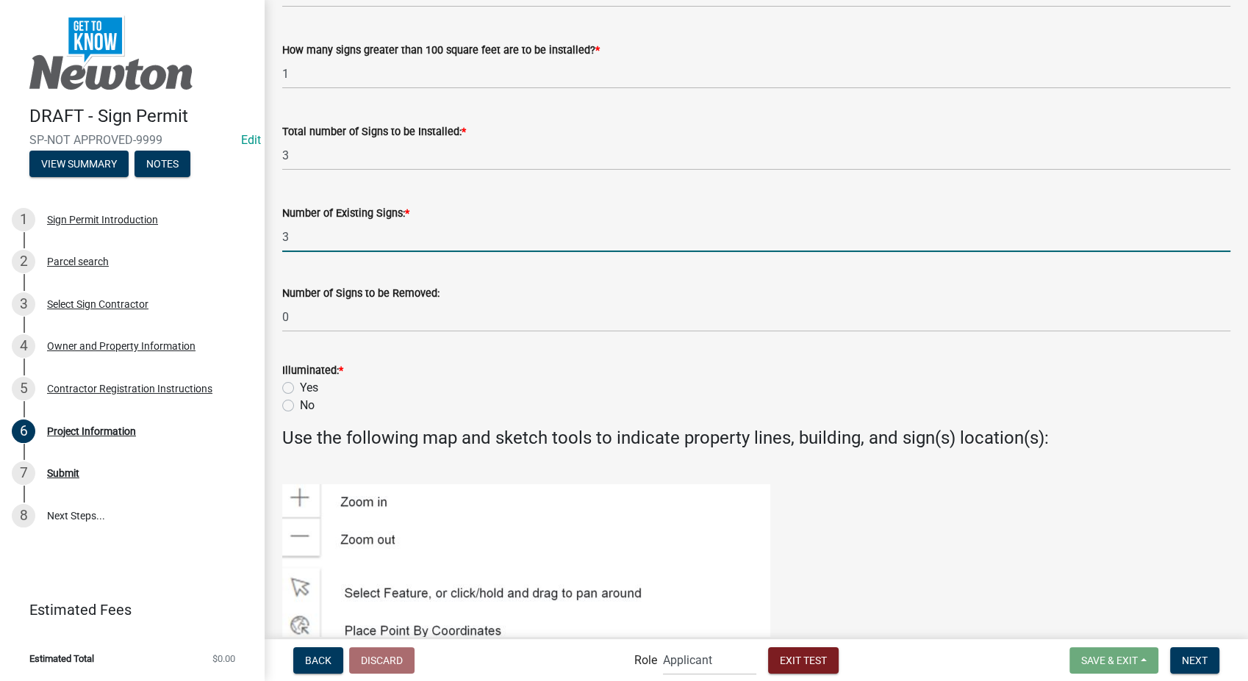
click at [300, 386] on label "Yes" at bounding box center [309, 388] width 18 height 18
click at [300, 386] on input "Yes" at bounding box center [305, 384] width 10 height 10
radio input "true"
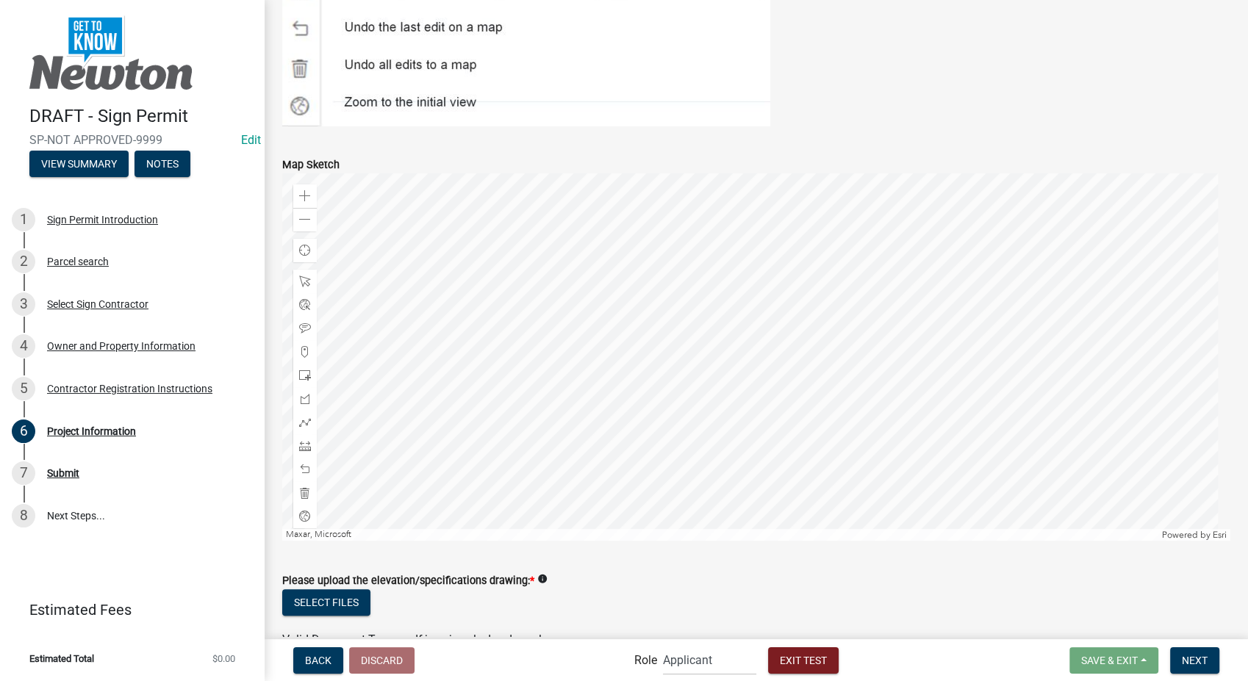
scroll to position [1519, 0]
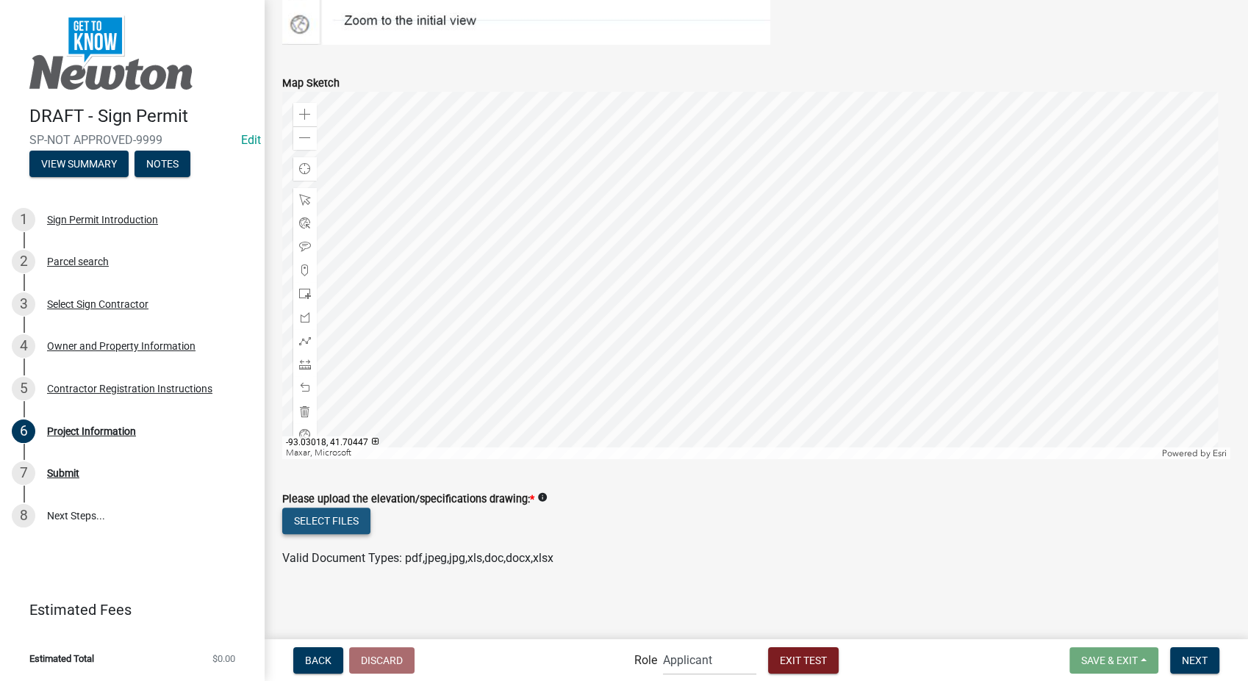
click at [329, 523] on button "Select files" at bounding box center [326, 521] width 88 height 26
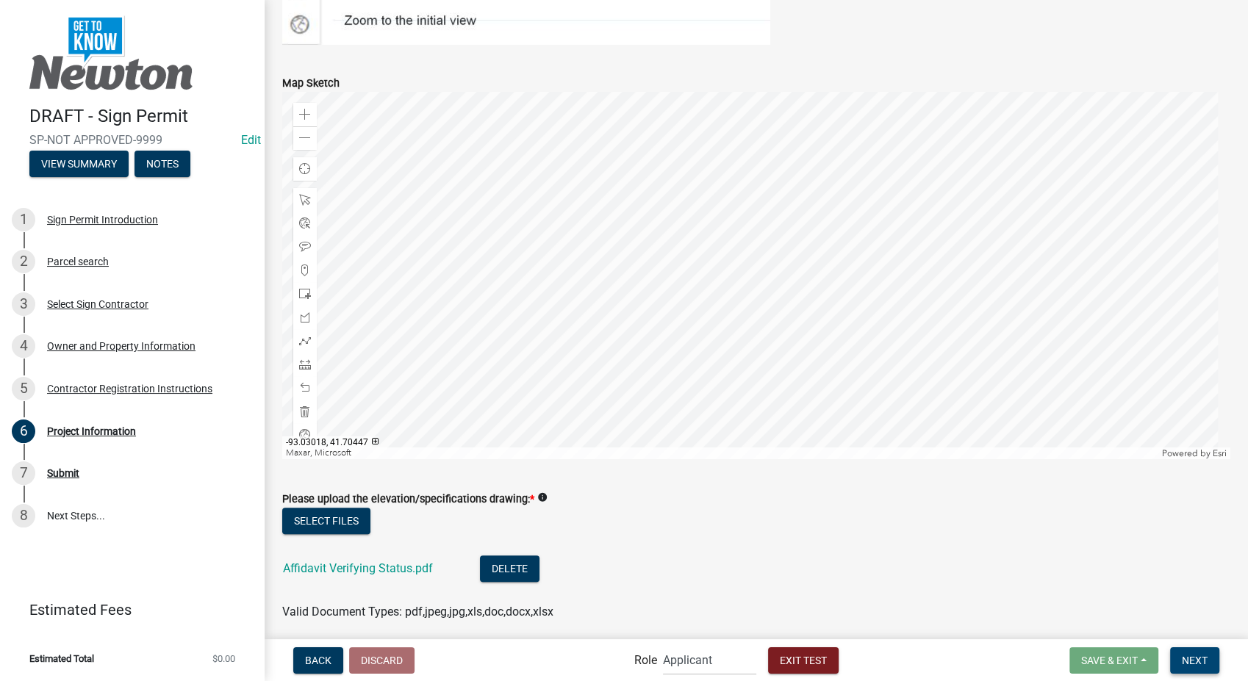
click at [1200, 659] on span "Next" at bounding box center [1195, 660] width 26 height 12
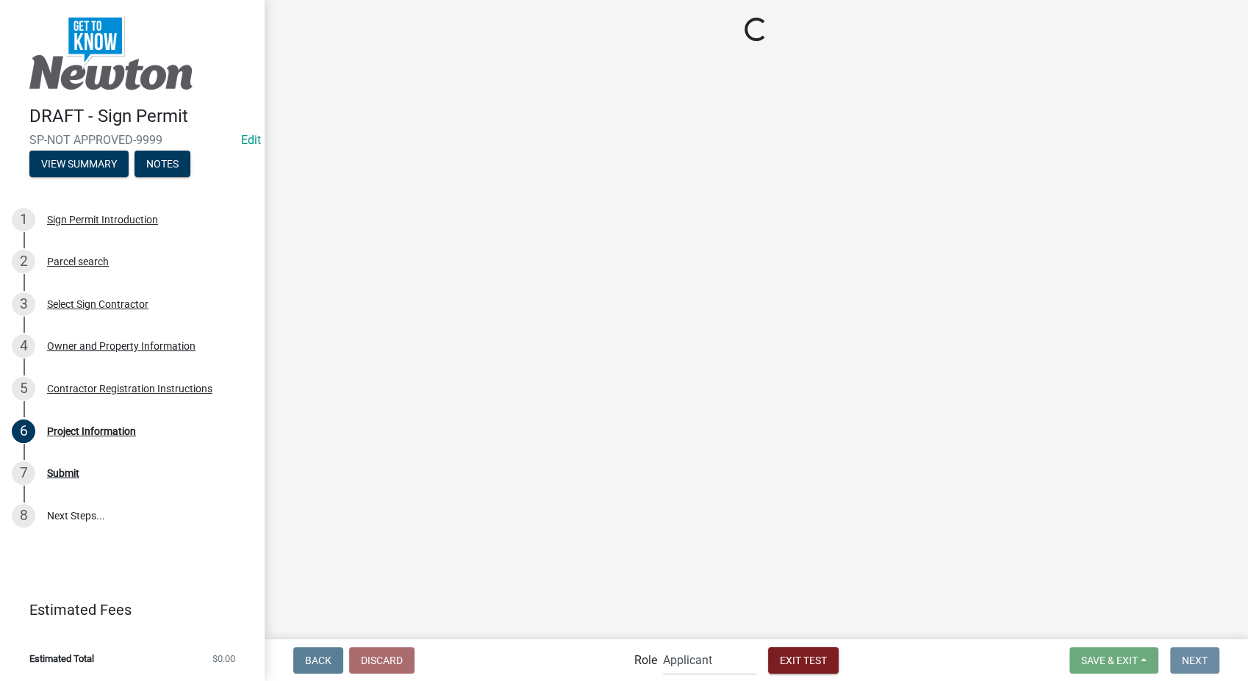
scroll to position [0, 0]
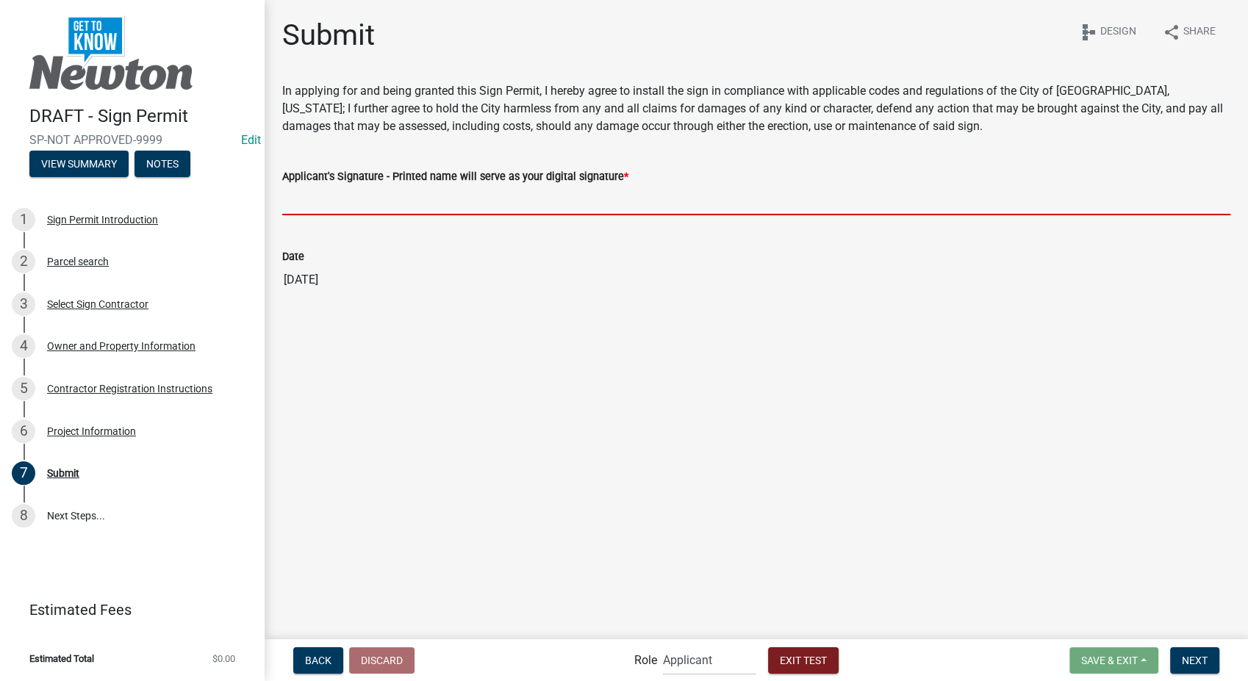
click at [346, 200] on input "Applicant's Signature - Printed name will serve as your digital signature *" at bounding box center [756, 200] width 948 height 30
type input "Stacia Franklin"
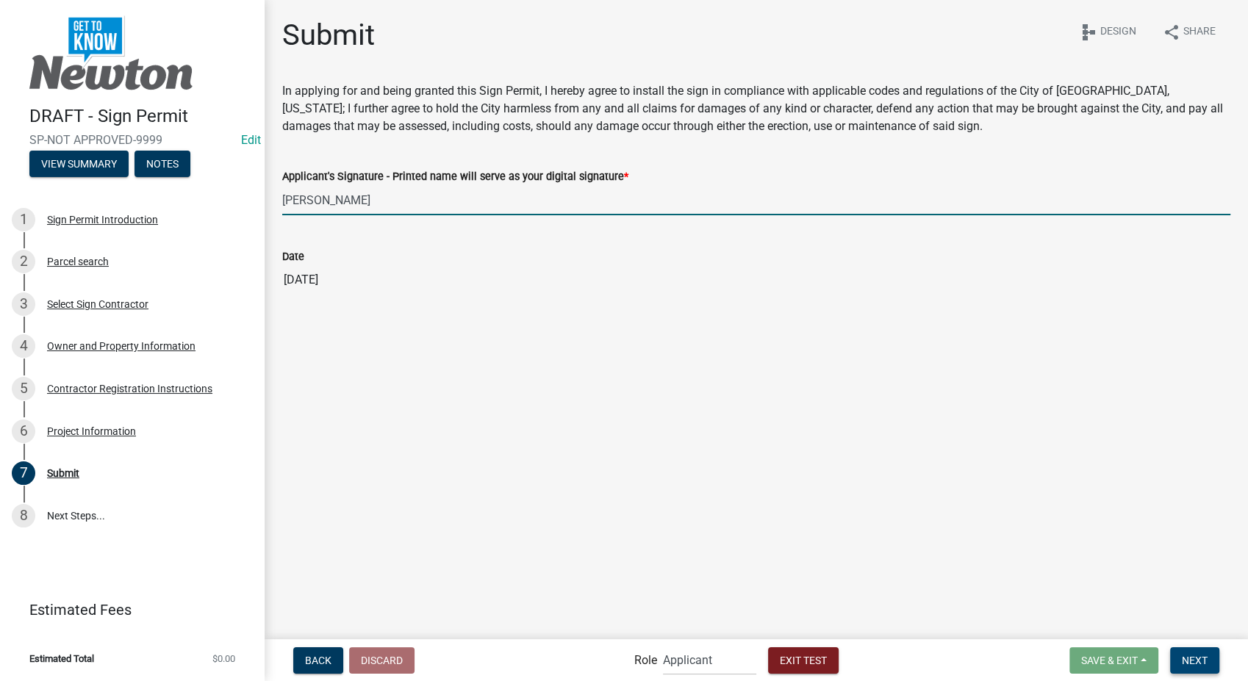
click at [1192, 654] on span "Next" at bounding box center [1195, 660] width 26 height 12
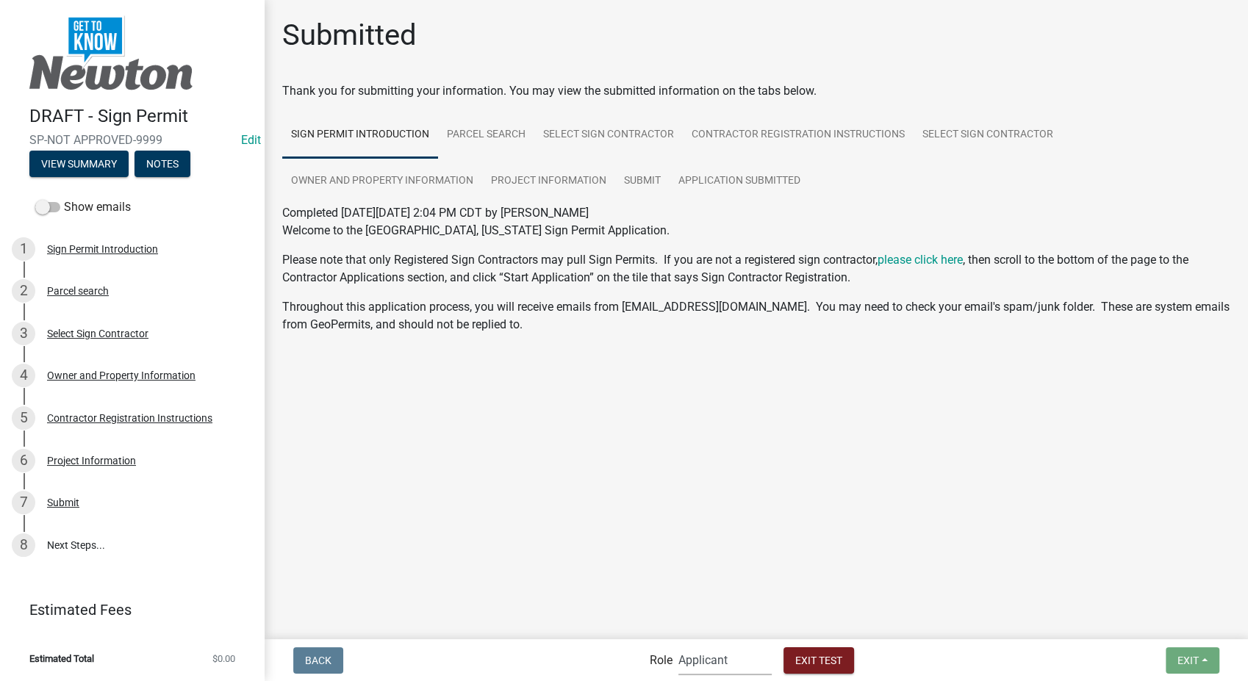
click at [734, 672] on select "Applicant Permit Technician Admin City Planner" at bounding box center [724, 660] width 93 height 30
select select "b0ec8d28-4564-4fac-be8f-7037d338ee00"
click at [678, 645] on select "Applicant Permit Technician Admin City Planner" at bounding box center [724, 660] width 93 height 30
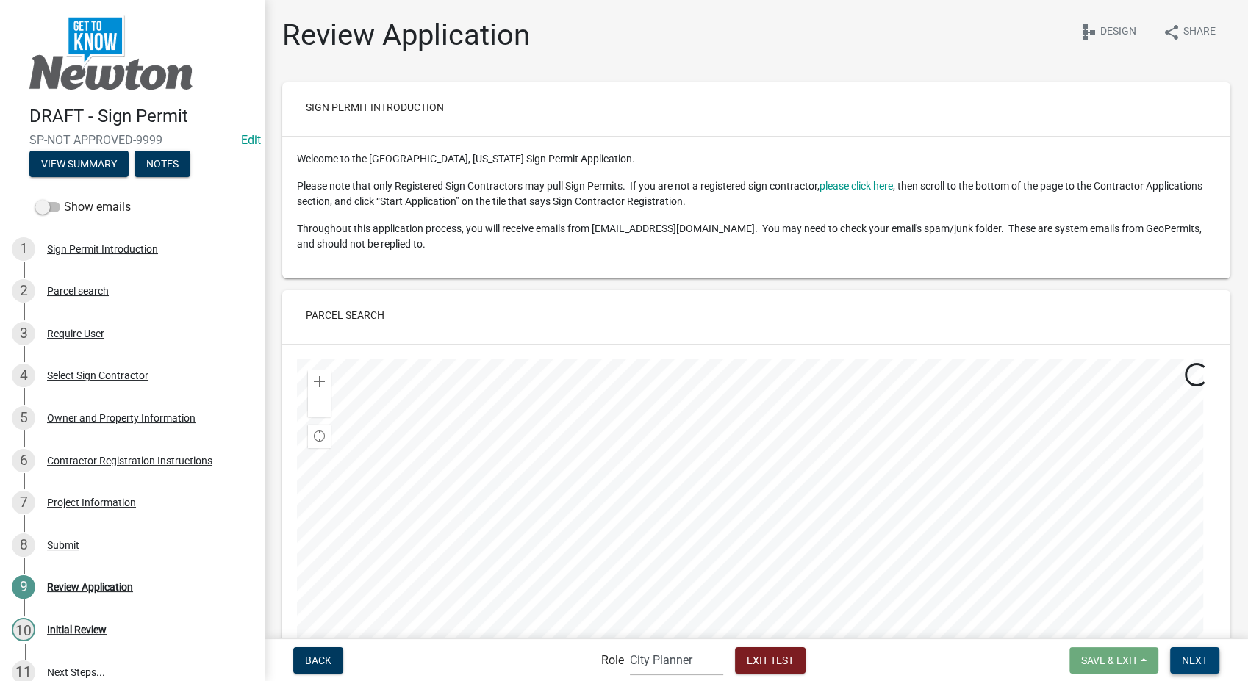
click at [1200, 670] on button "Next" at bounding box center [1194, 661] width 49 height 26
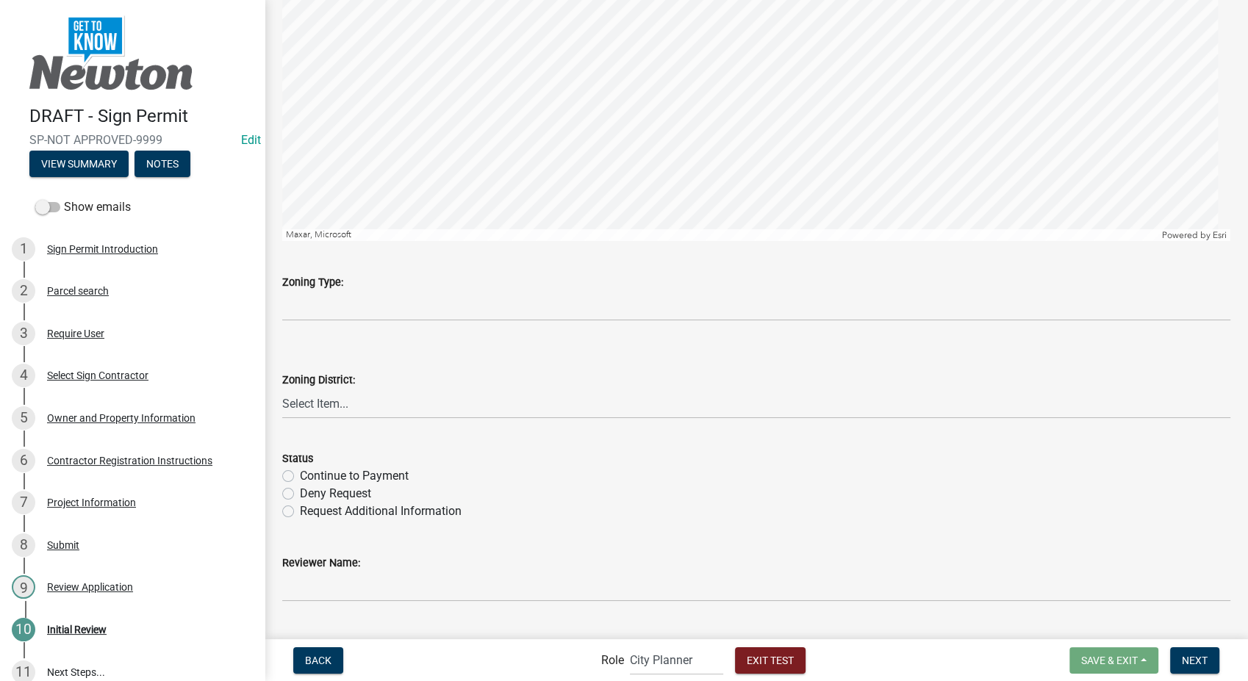
scroll to position [245, 0]
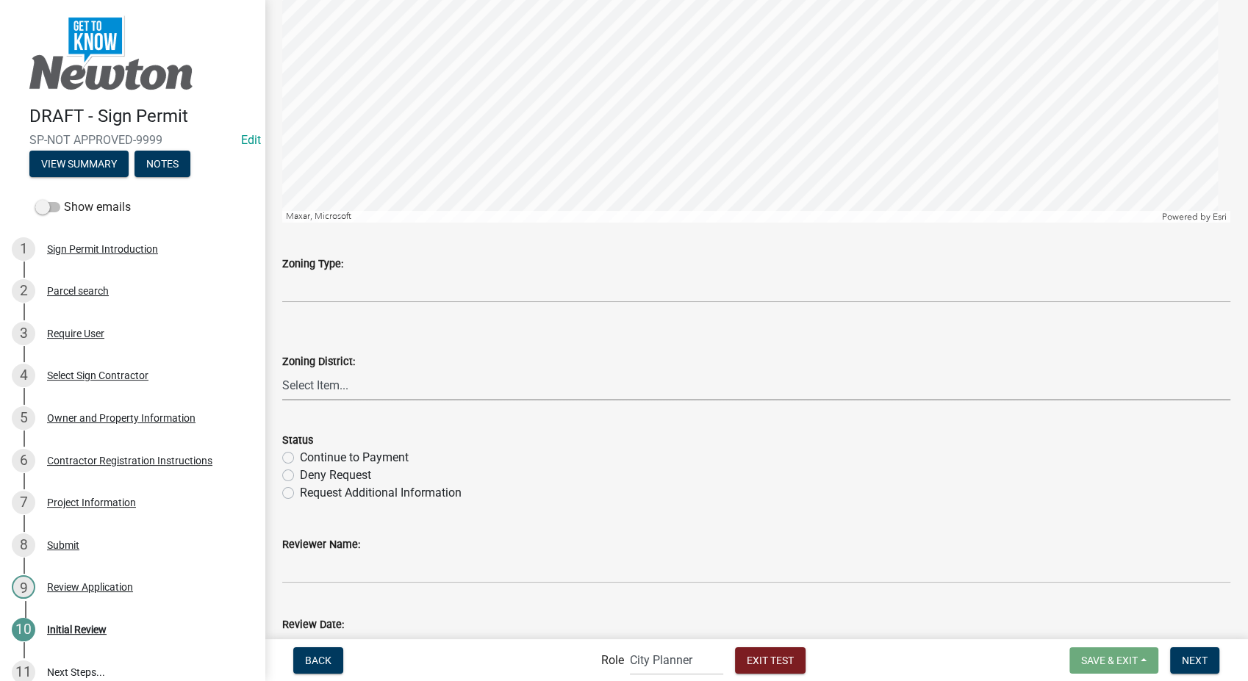
click at [323, 390] on select "Select Item... A-1 Agricultural District R-1 Single Family Dwelling District R-…" at bounding box center [756, 385] width 948 height 30
click at [282, 370] on select "Select Item... A-1 Agricultural District R-1 Single Family Dwelling District R-…" at bounding box center [756, 385] width 948 height 30
select select "3c201913-cf2e-4a8b-8f23-6a4e9940ff13"
click at [288, 464] on div "Continue to Payment" at bounding box center [756, 458] width 948 height 18
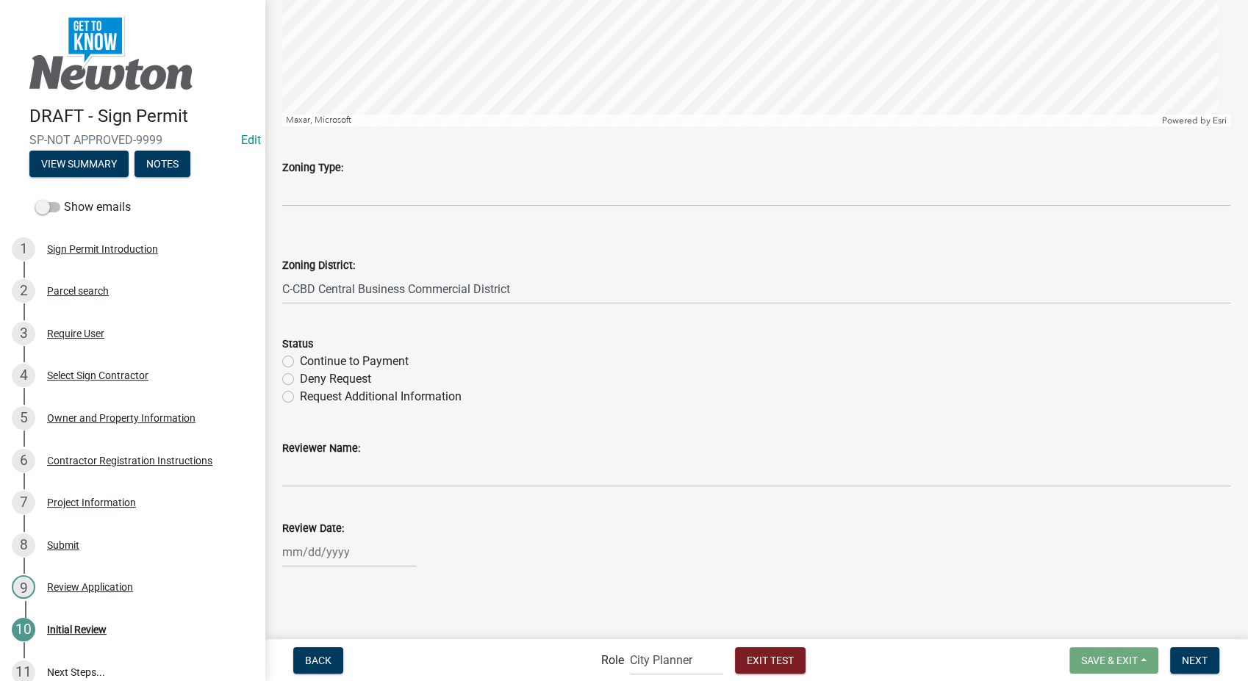
scroll to position [341, 0]
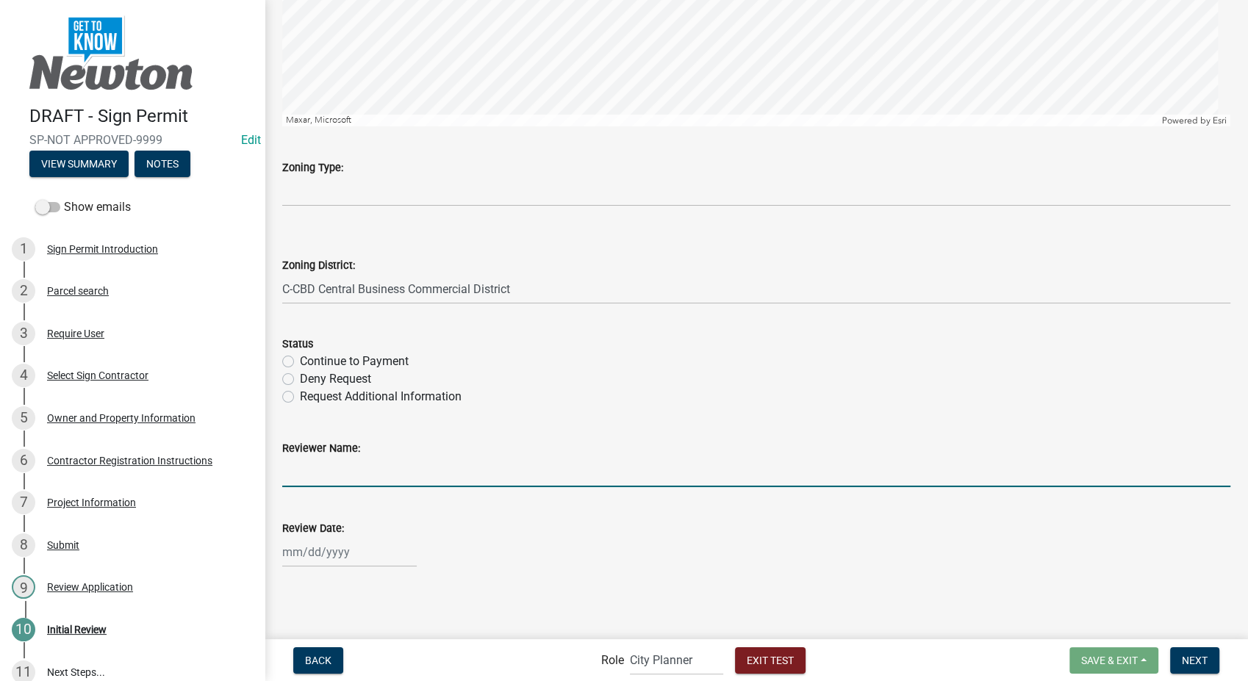
click at [335, 473] on input "Reviewer Name:" at bounding box center [756, 472] width 948 height 30
type input "Stacia Franklin"
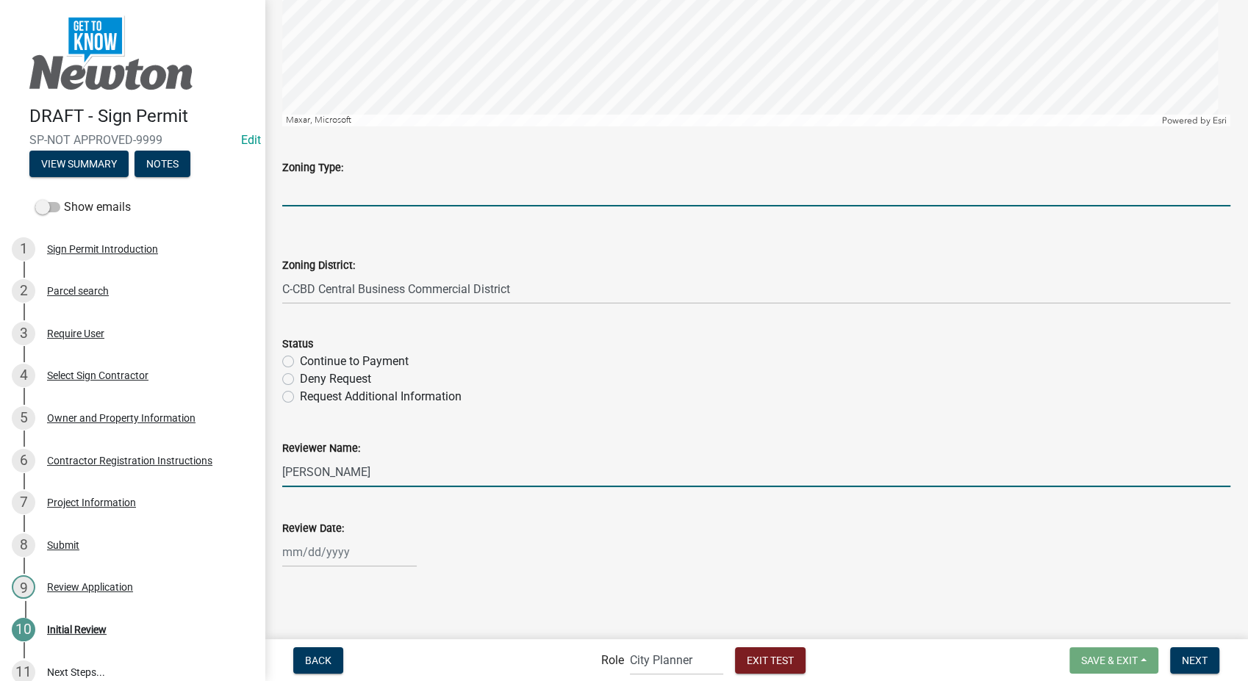
type input "R2"
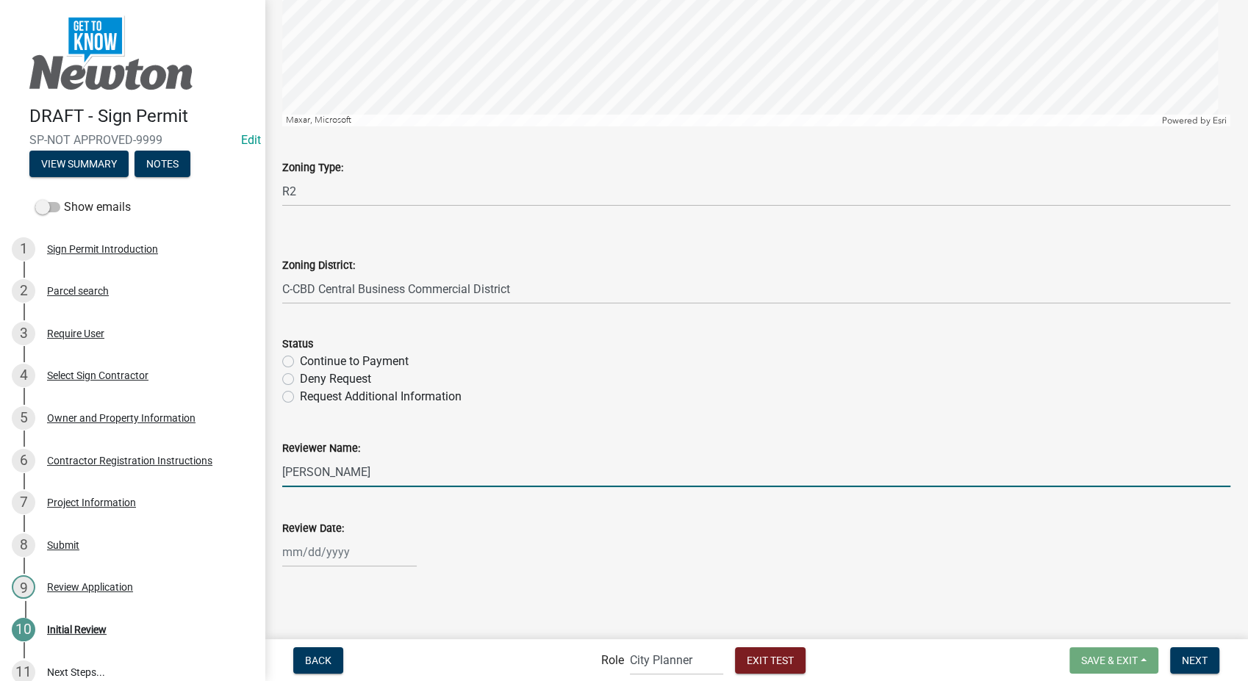
select select "10"
select select "2025"
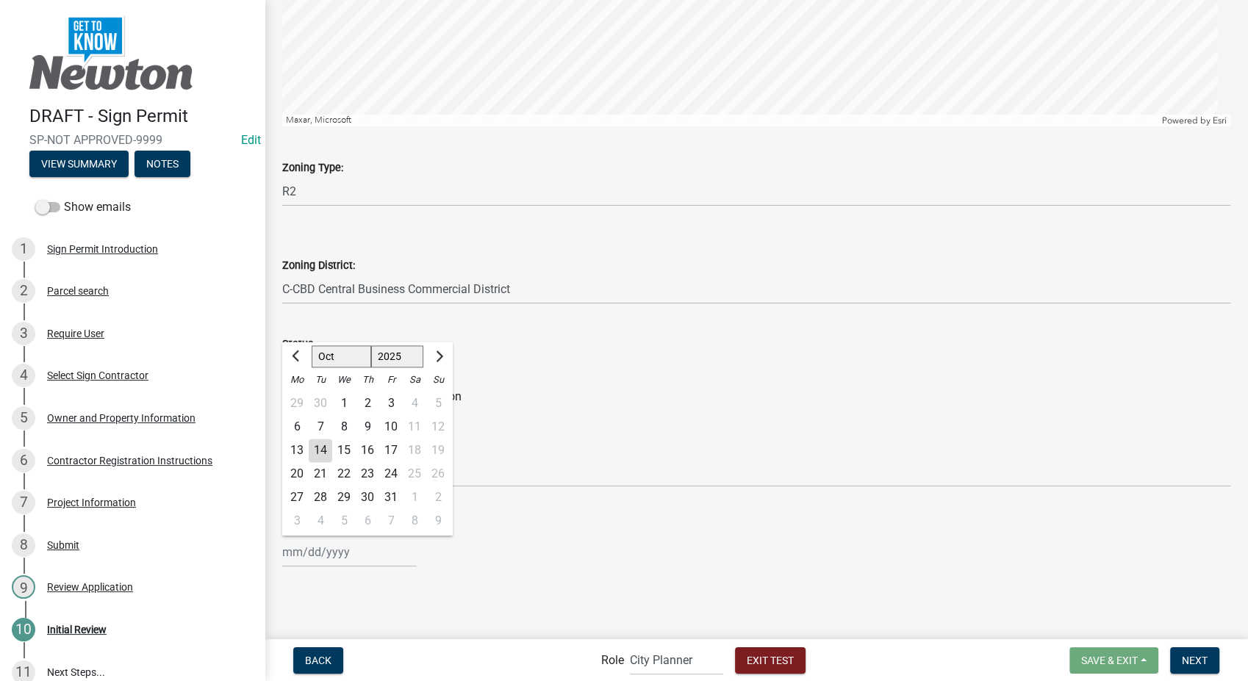
click at [593, 371] on div "Deny Request" at bounding box center [756, 379] width 948 height 18
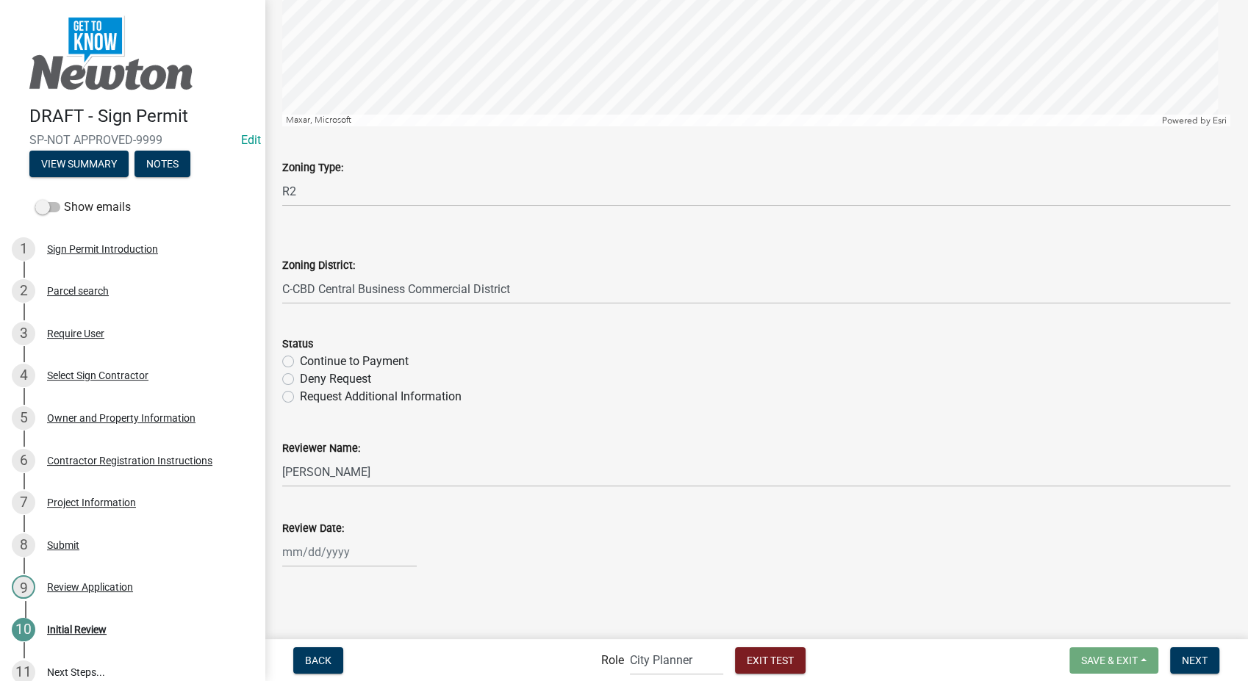
click at [300, 362] on label "Continue to Payment" at bounding box center [354, 362] width 109 height 18
click at [300, 362] on input "Continue to Payment" at bounding box center [305, 358] width 10 height 10
radio input "true"
click at [298, 559] on div at bounding box center [349, 552] width 135 height 30
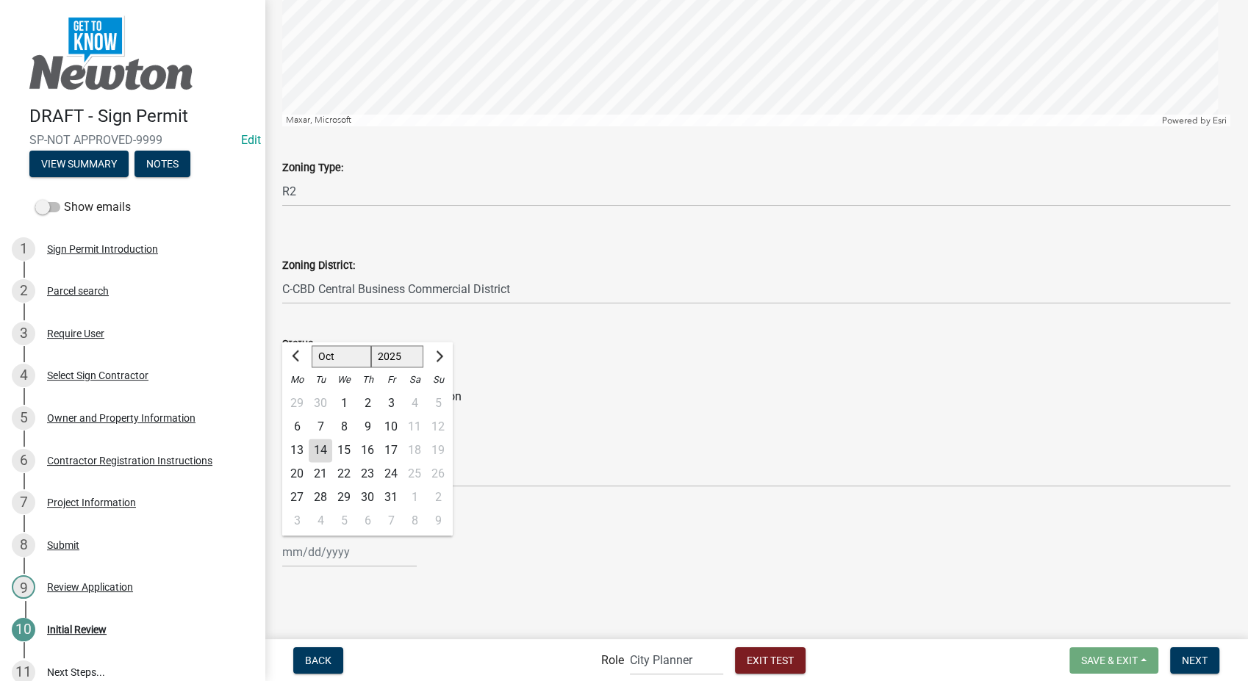
click at [320, 448] on div "14" at bounding box center [321, 451] width 24 height 24
type input "10/14/2025"
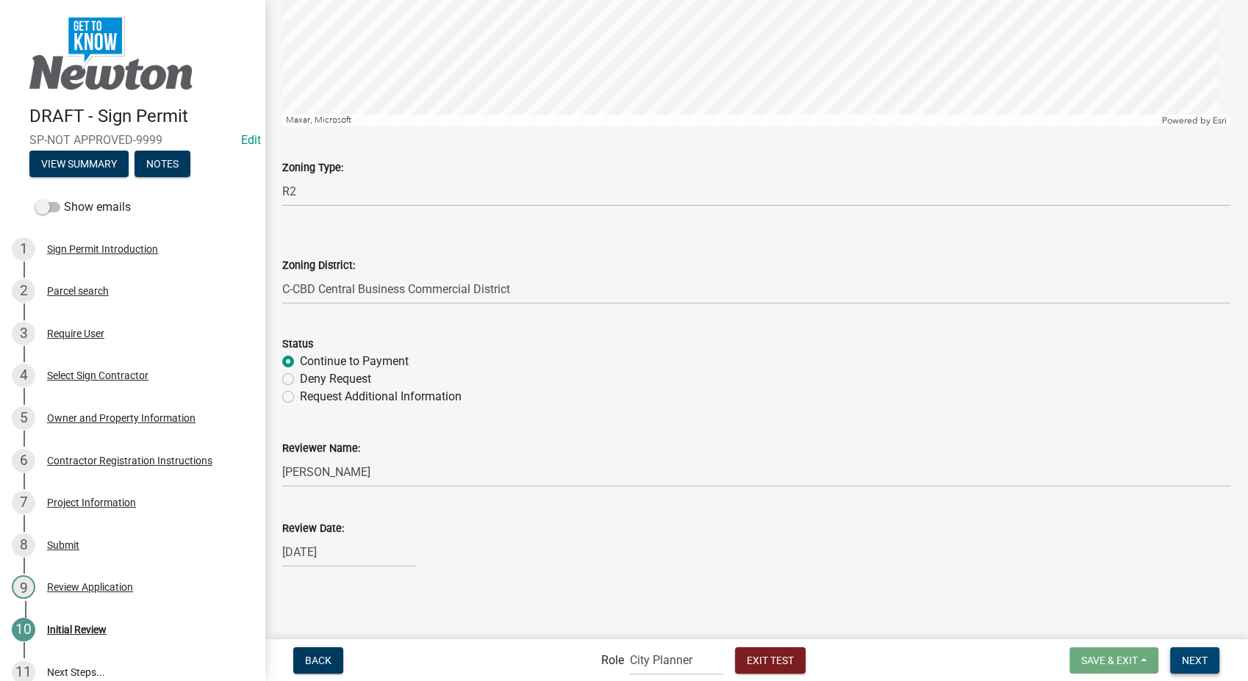
click at [1197, 658] on span "Next" at bounding box center [1195, 660] width 26 height 12
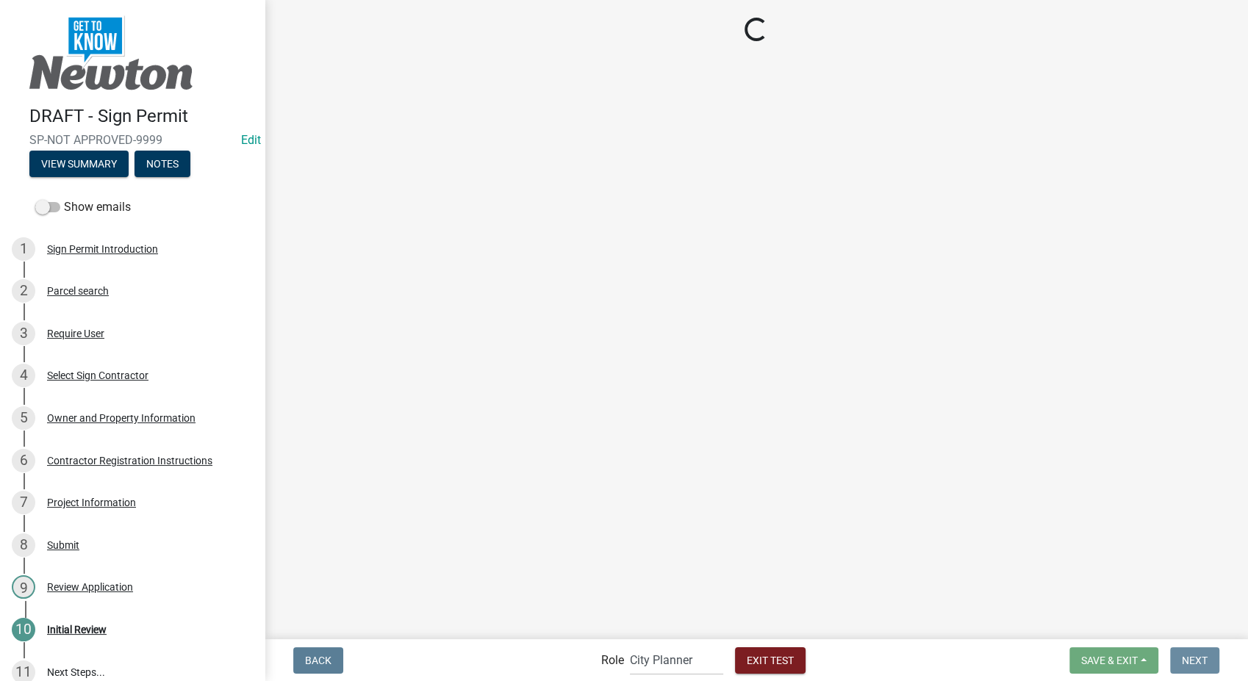
scroll to position [0, 0]
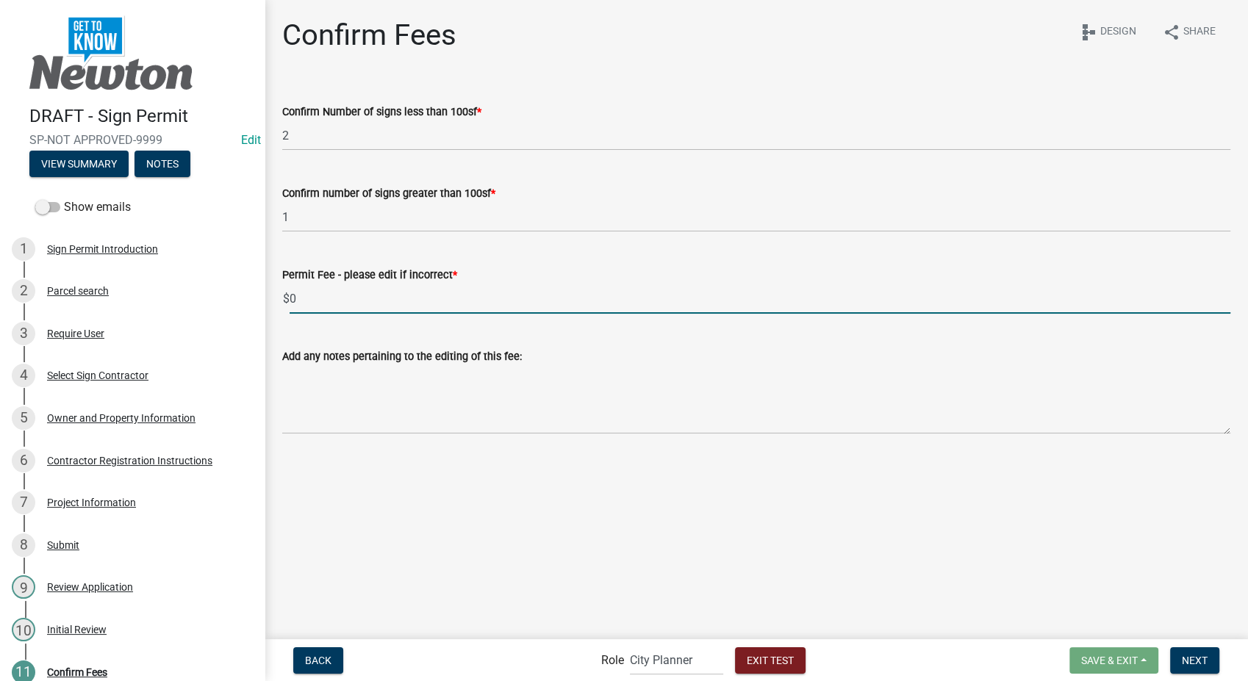
click at [344, 307] on input "0" at bounding box center [760, 299] width 941 height 30
click at [753, 658] on span "Exit Test" at bounding box center [770, 660] width 47 height 12
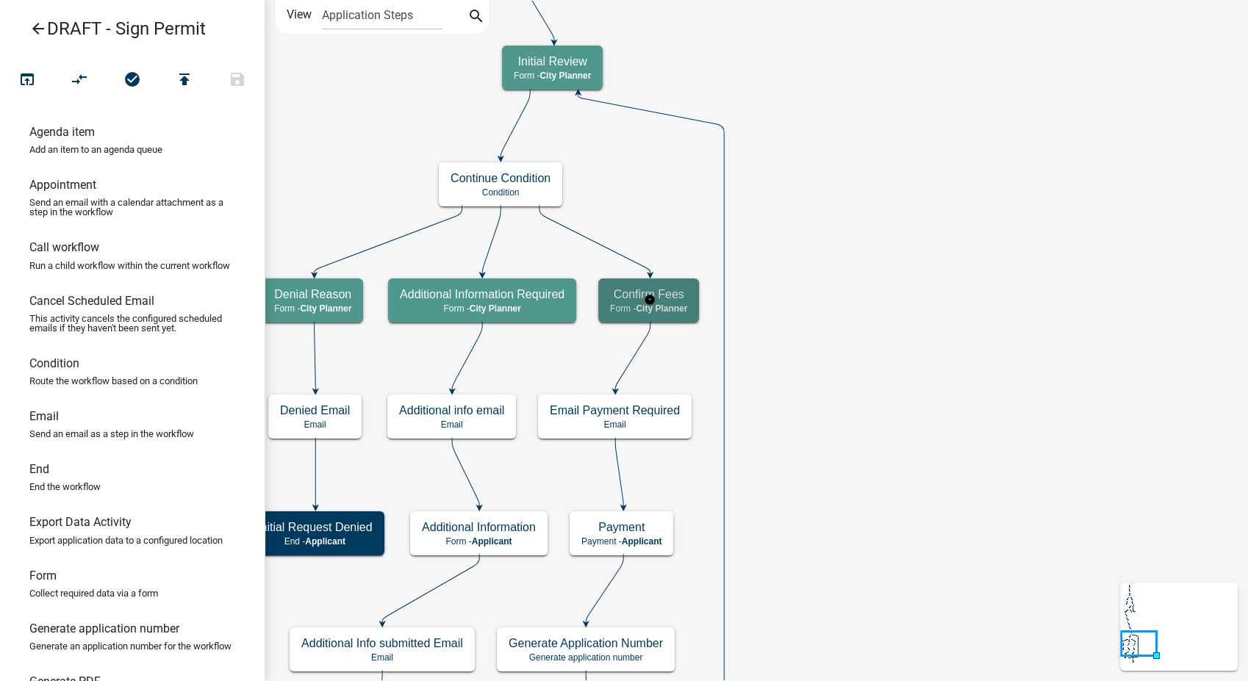
click at [676, 307] on span "City Planner" at bounding box center [661, 309] width 51 height 10
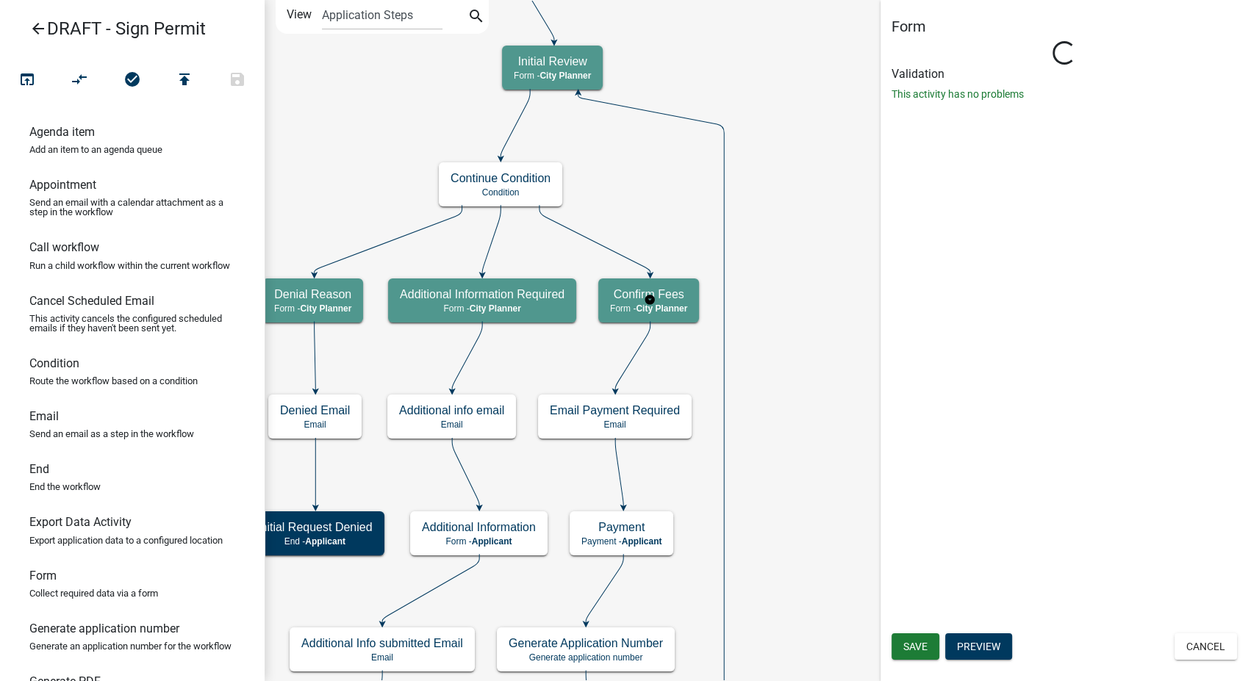
select select "B0EC8D28-4564-4FAC-BE8F-7037D338EE00"
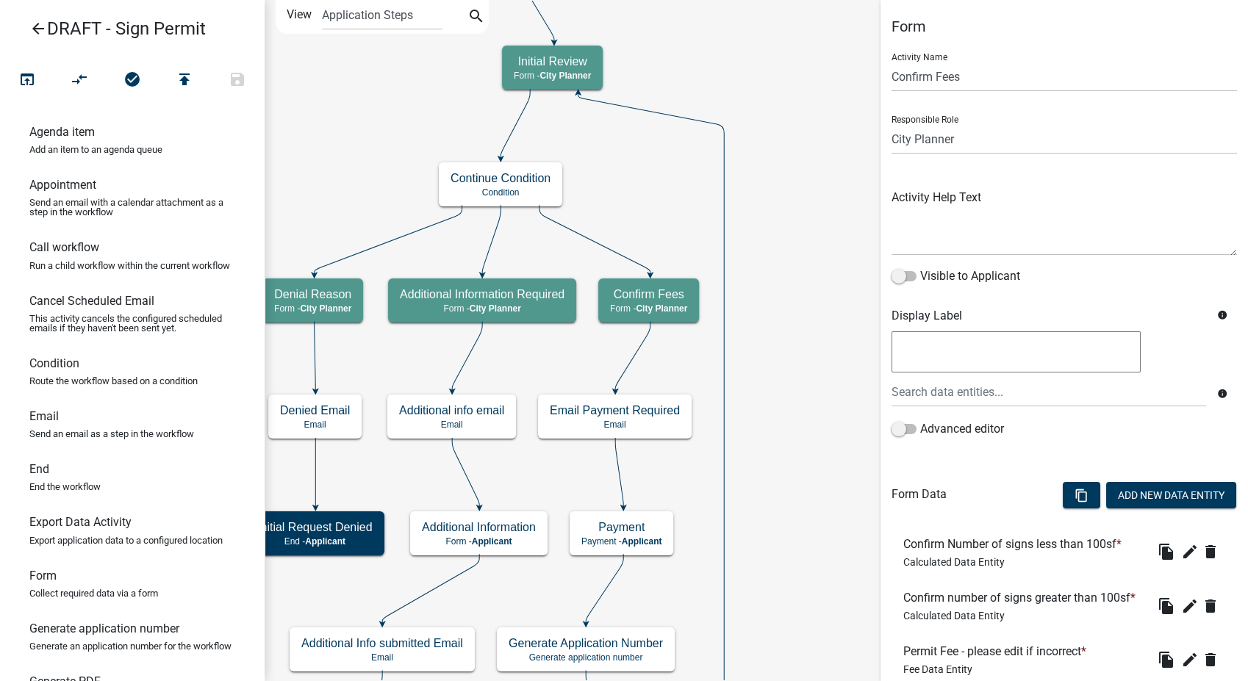
scroll to position [163, 0]
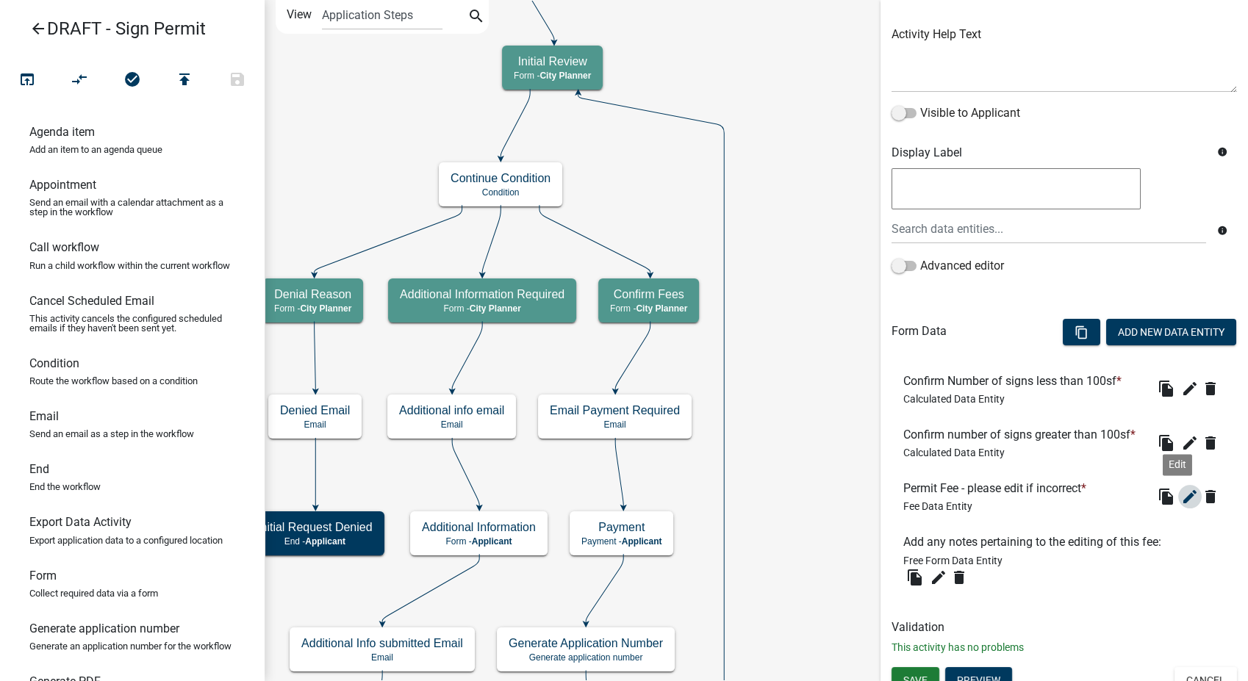
click at [1181, 506] on icon "edit" at bounding box center [1190, 497] width 18 height 18
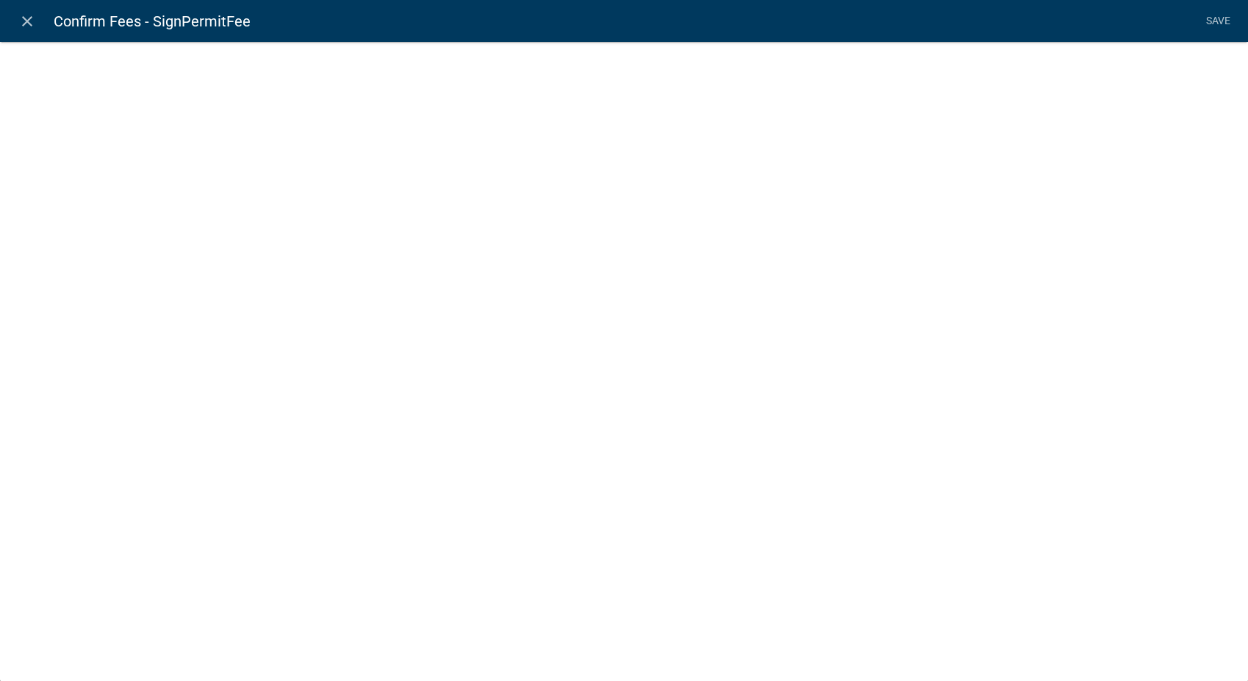
select select "fee"
select select "4878f9a1-c785-466c-a124-d35ee7d960eb"
select select "20: d4353e24-1d90-48f7-9847-f44d620f883b"
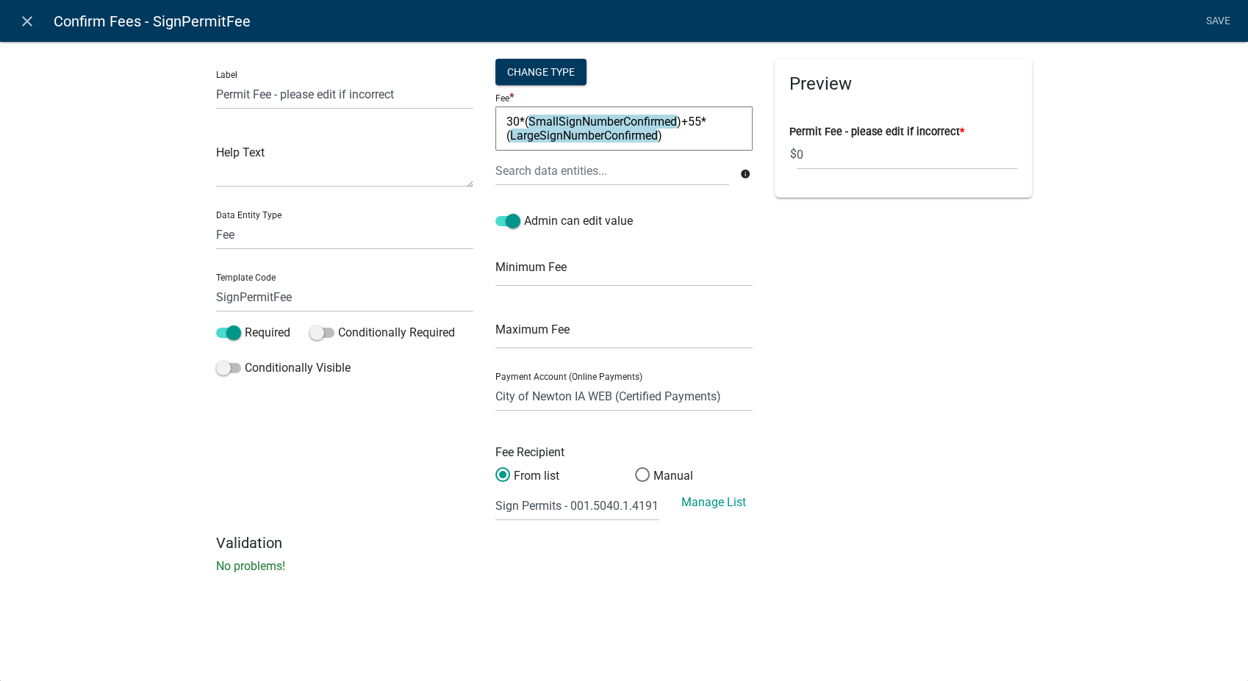
drag, startPoint x: 500, startPoint y: 119, endPoint x: 753, endPoint y: 168, distance: 257.5
click at [753, 168] on form "Fee * 30*( SmallSignNumberConfirmed )+55*( LargeSignNumberConfirmed ) 30*(Small…" at bounding box center [623, 137] width 257 height 97
click at [717, 143] on textarea "30*(SmallSignNumberConfirmed)+55*(LargeSignNumberConfirmed)" at bounding box center [623, 129] width 257 height 44
drag, startPoint x: 693, startPoint y: 140, endPoint x: 506, endPoint y: 115, distance: 188.4
click at [506, 115] on textarea "30*(SmallSignNumberConfirmed)+55*(LargeSignNumberConfirmed)" at bounding box center [623, 129] width 257 height 44
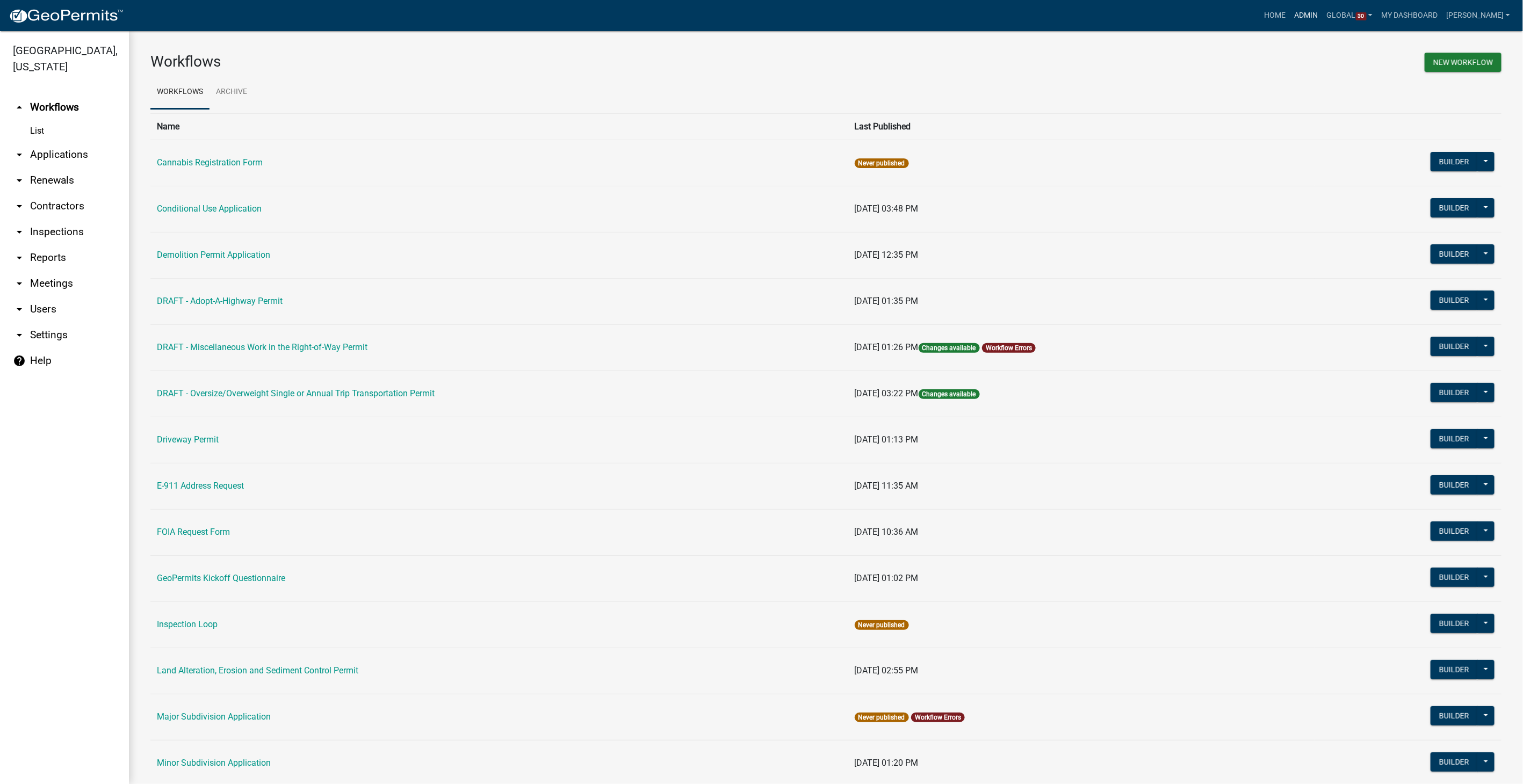
click at [1323, 9] on link "Admin" at bounding box center [1307, 15] width 32 height 20
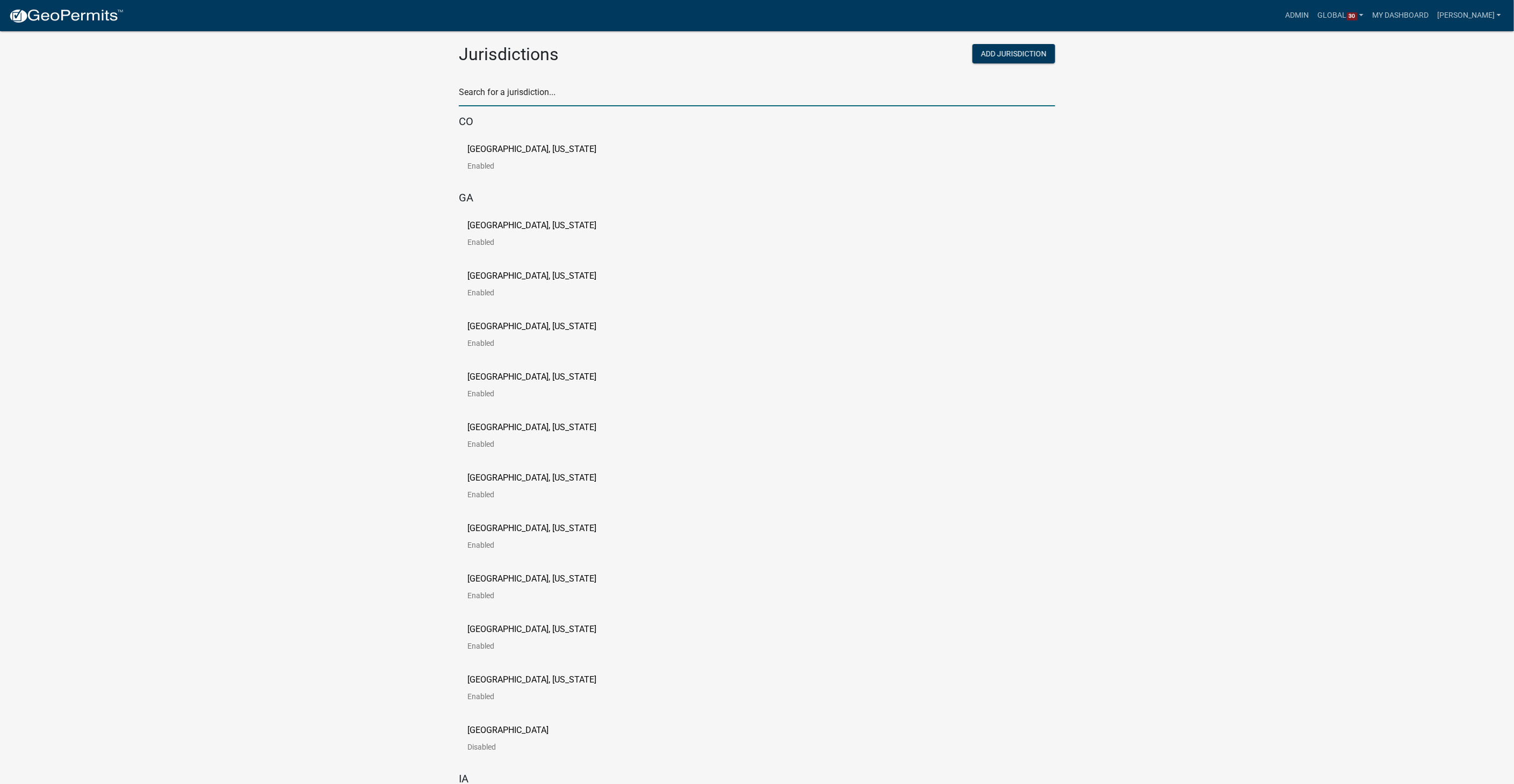
click at [538, 91] on input "text" at bounding box center [757, 95] width 597 height 22
type input "madison"
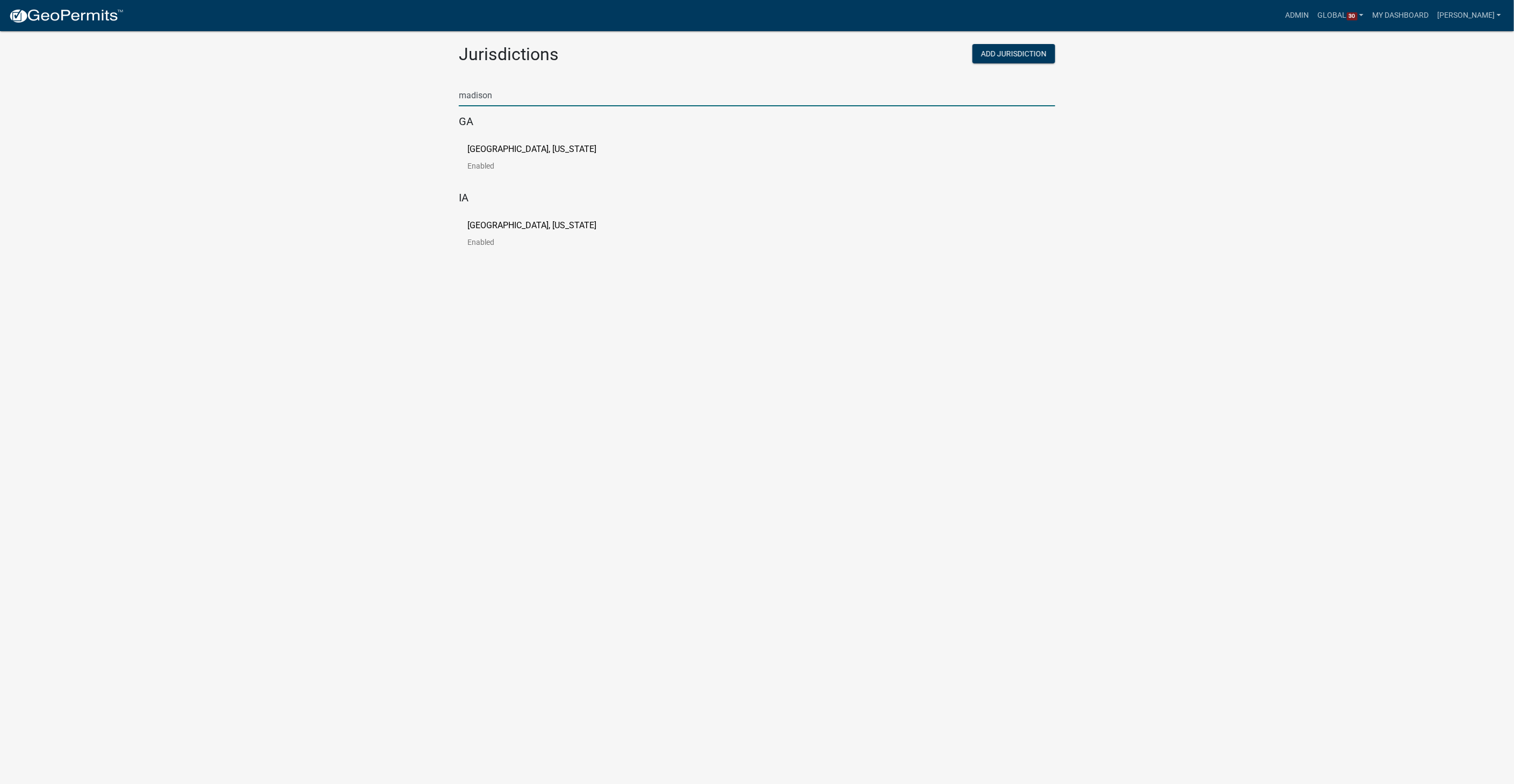
click at [493, 228] on p "[GEOGRAPHIC_DATA], [US_STATE]" at bounding box center [531, 226] width 129 height 9
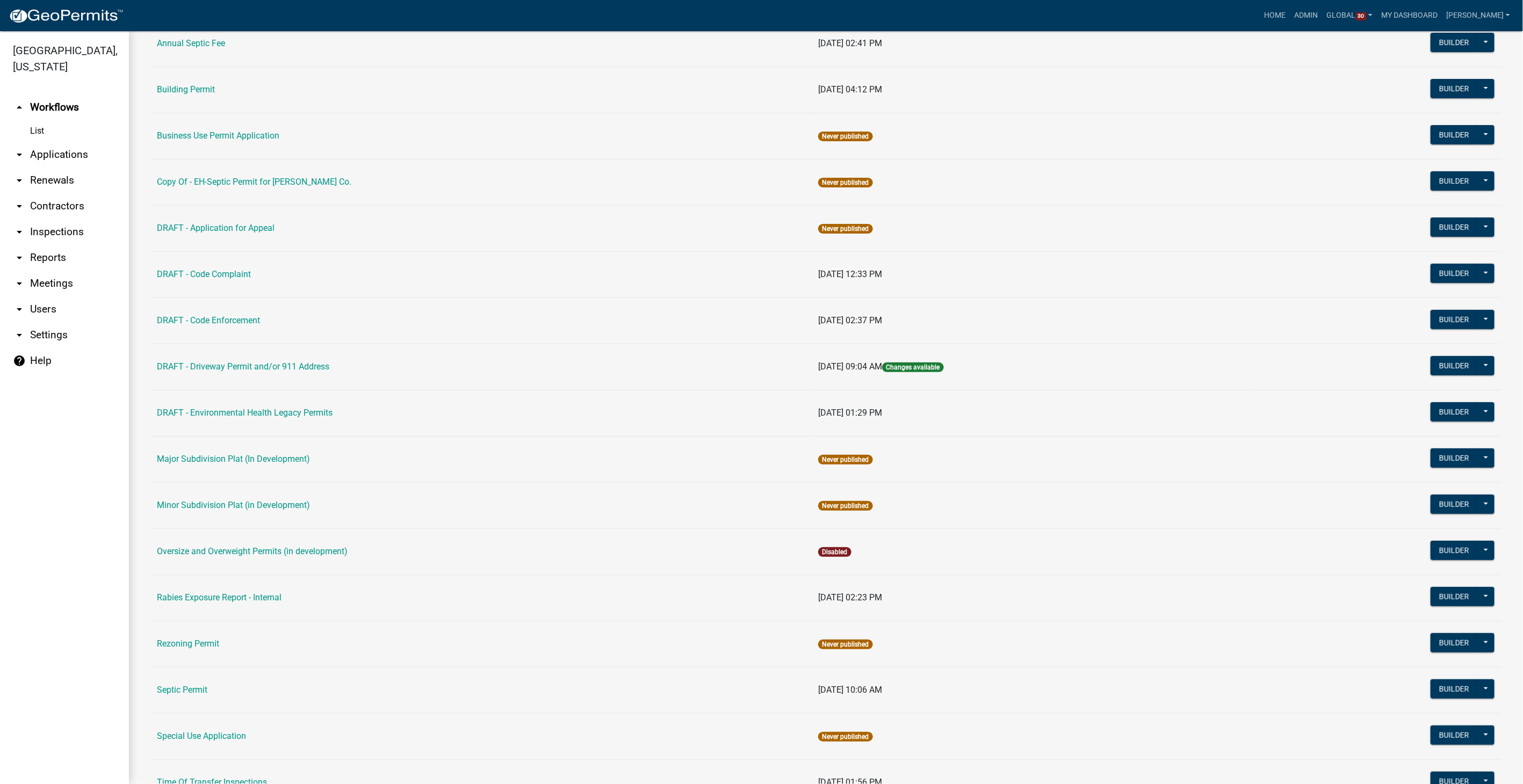
scroll to position [179, 0]
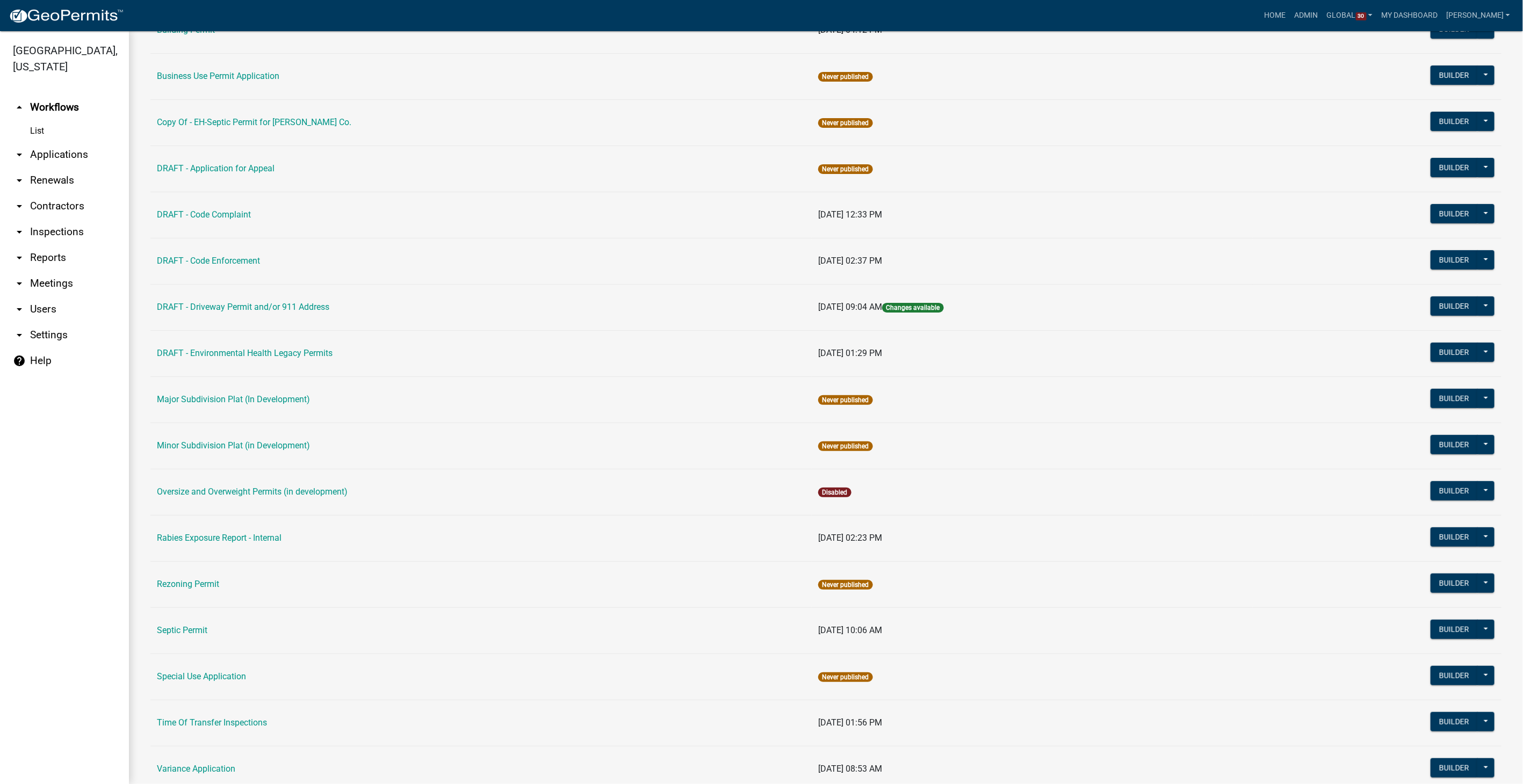
click at [194, 625] on link "Septic Permit" at bounding box center [182, 631] width 50 height 10
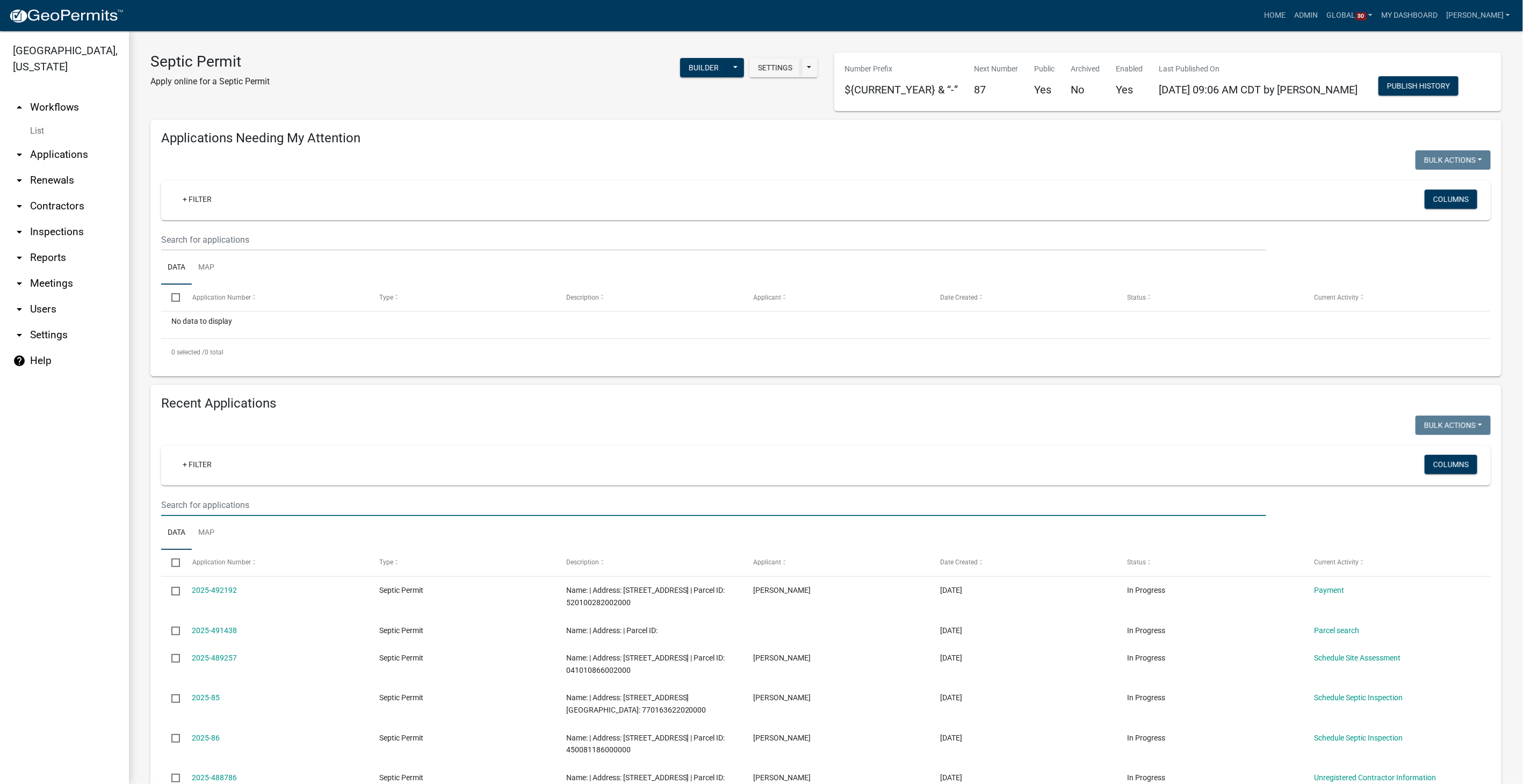
click at [207, 503] on input "text" at bounding box center [714, 505] width 1105 height 22
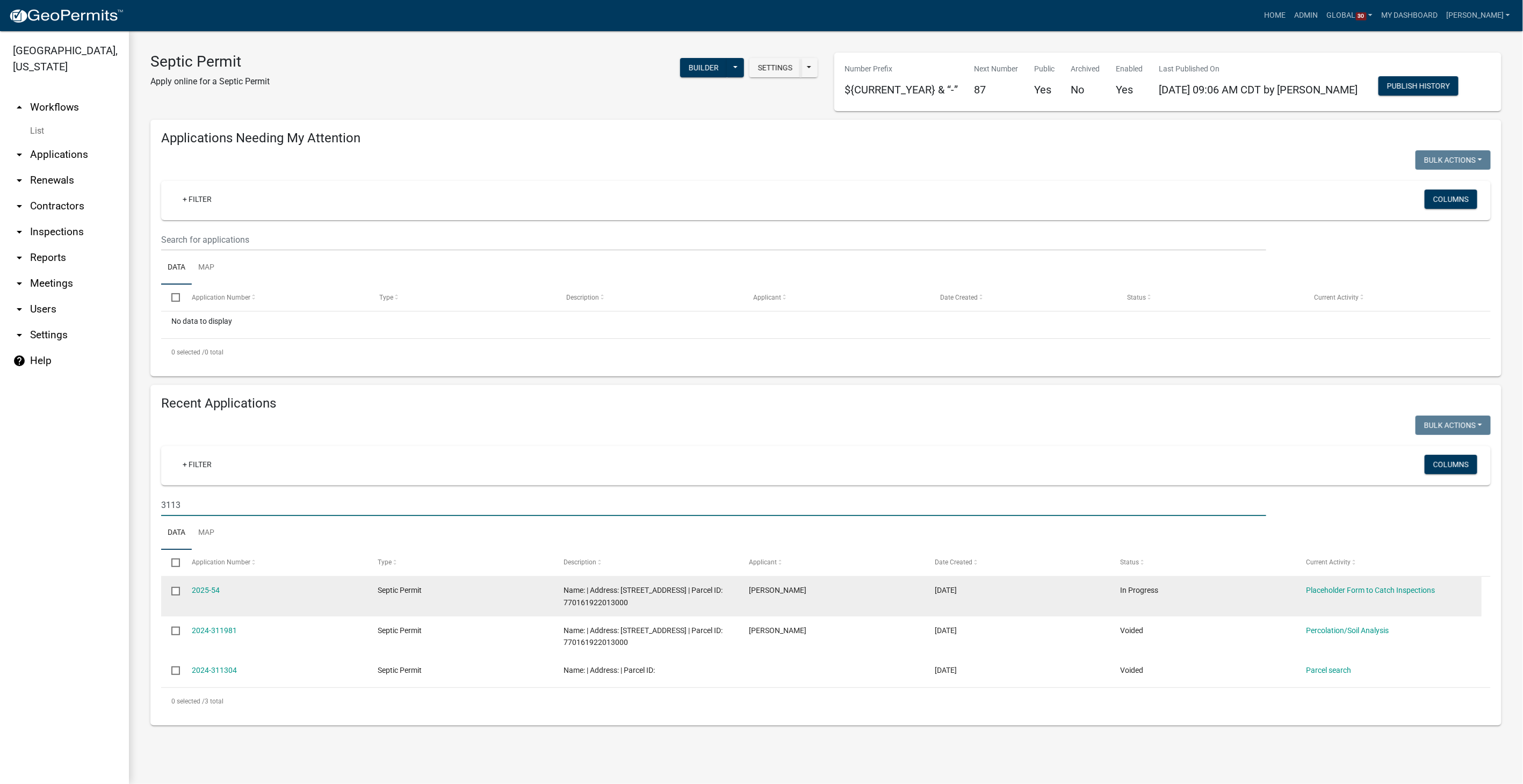
type input "3113"
click at [204, 582] on datatable-body-cell "2025-54" at bounding box center [274, 596] width 186 height 39
click at [200, 589] on link "2025-54" at bounding box center [206, 590] width 28 height 9
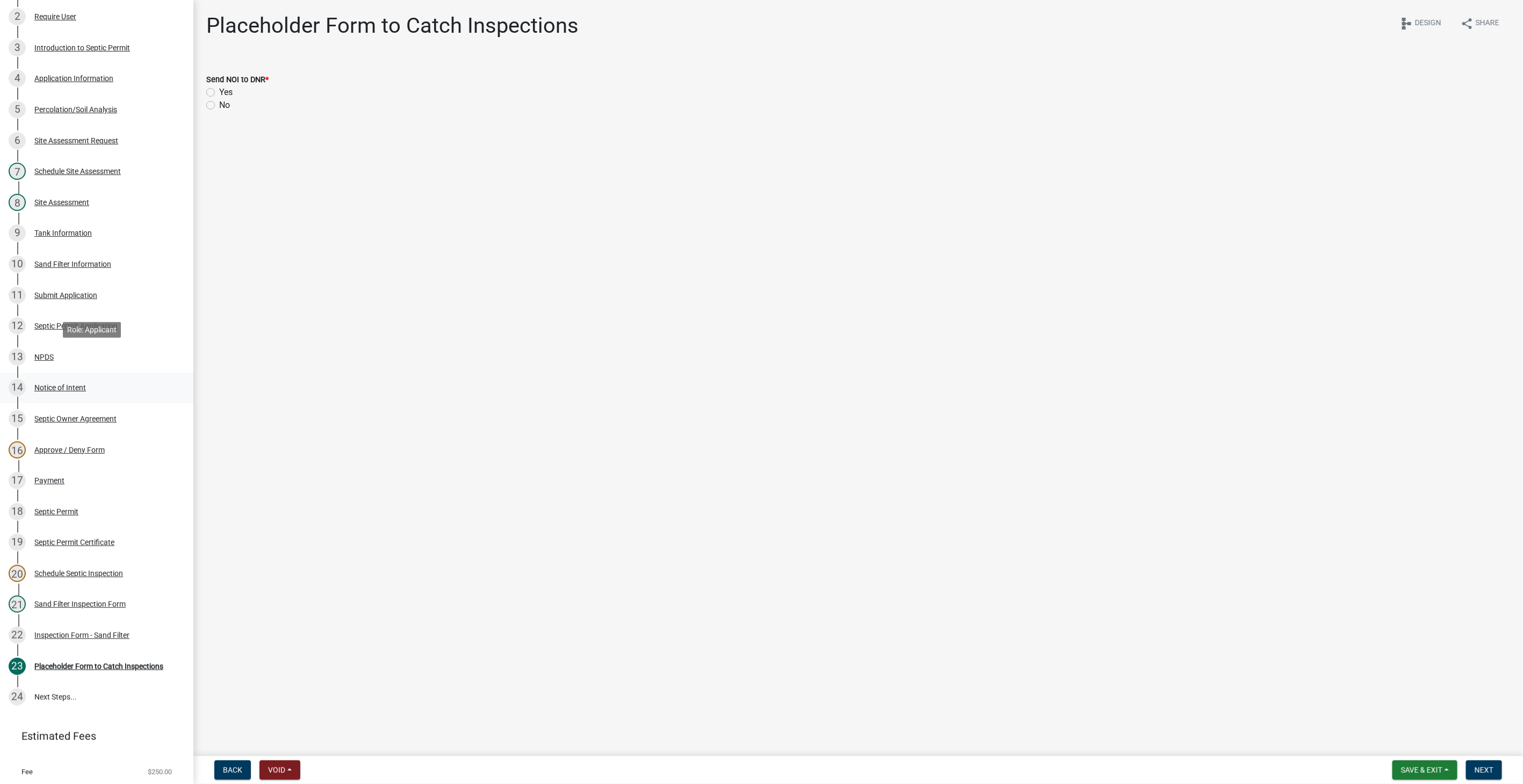
scroll to position [186, 0]
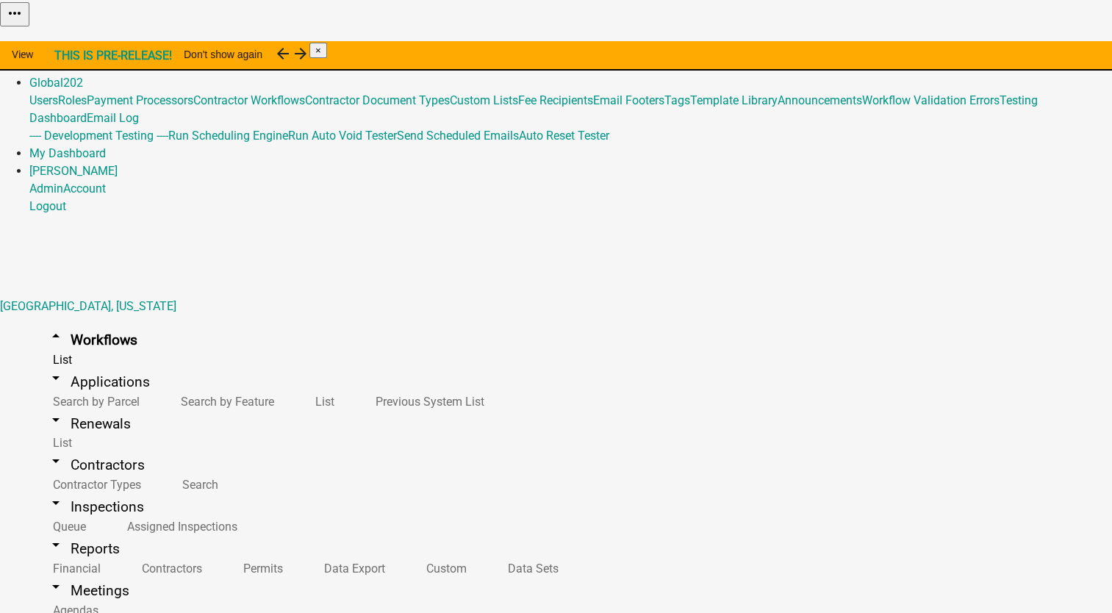
click at [63, 58] on link "Admin" at bounding box center [46, 65] width 34 height 14
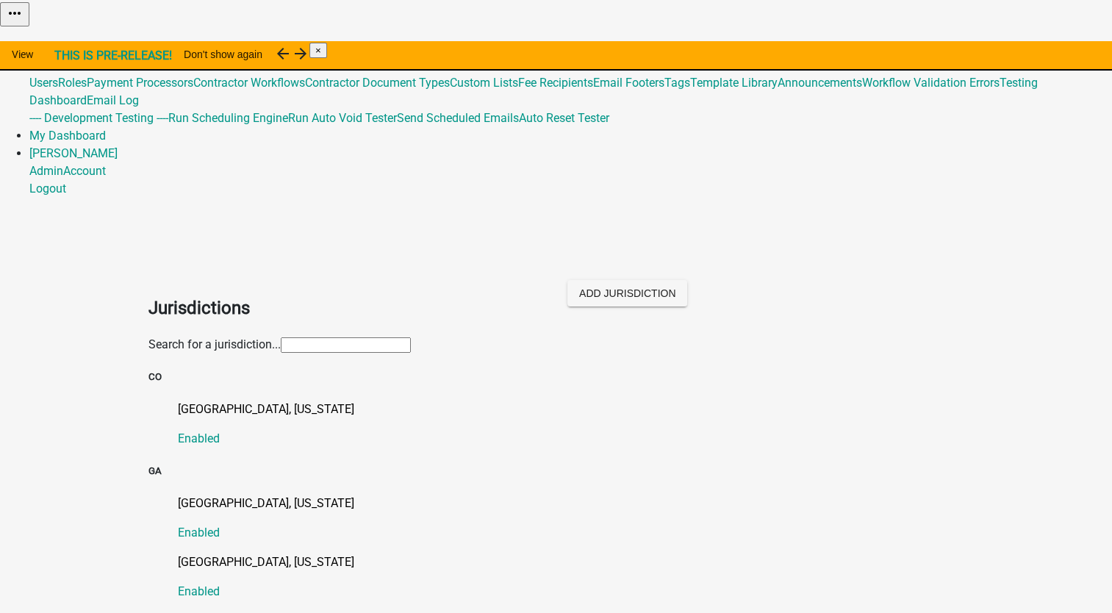
click at [281, 337] on input "text" at bounding box center [346, 344] width 130 height 15
type input "[PERSON_NAME]"
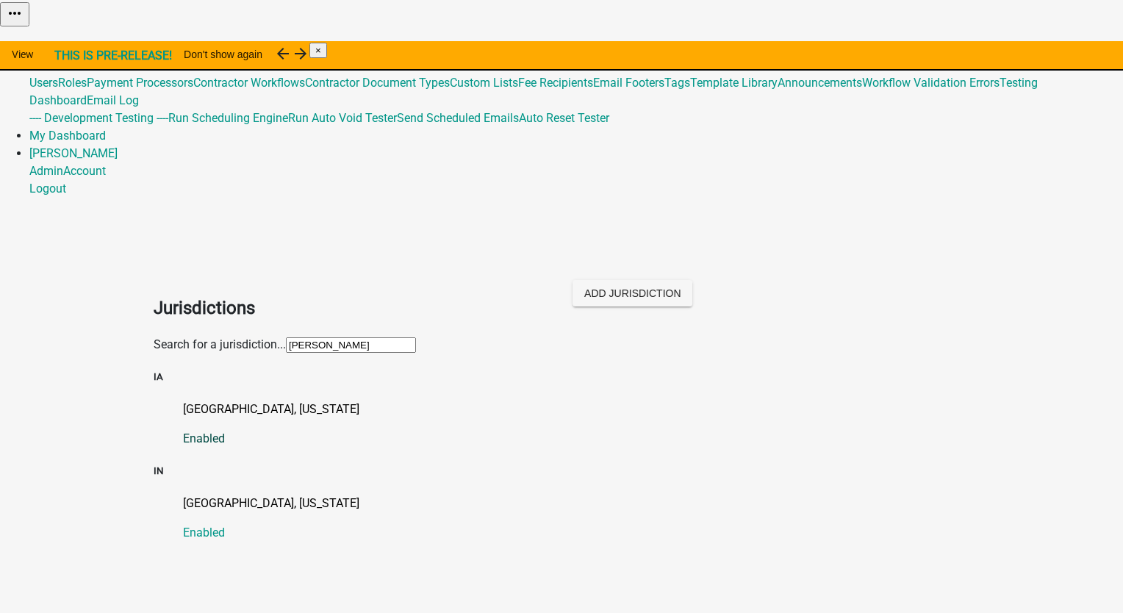
click at [196, 401] on p "City of Newton, Iowa" at bounding box center [576, 410] width 787 height 18
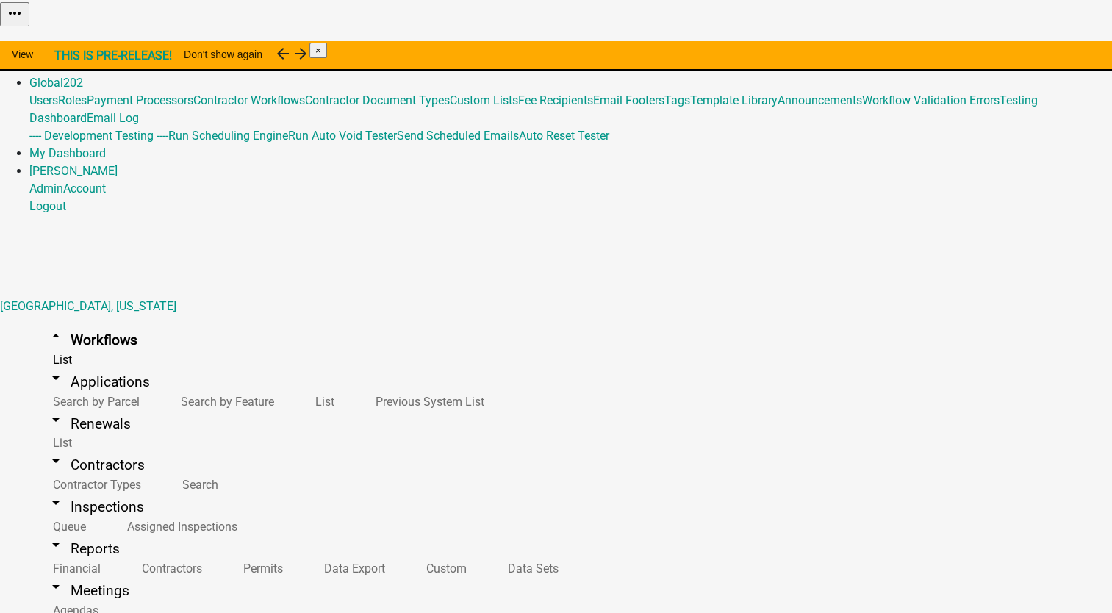
click at [1030, 45] on button "Start Application" at bounding box center [1071, 36] width 82 height 15
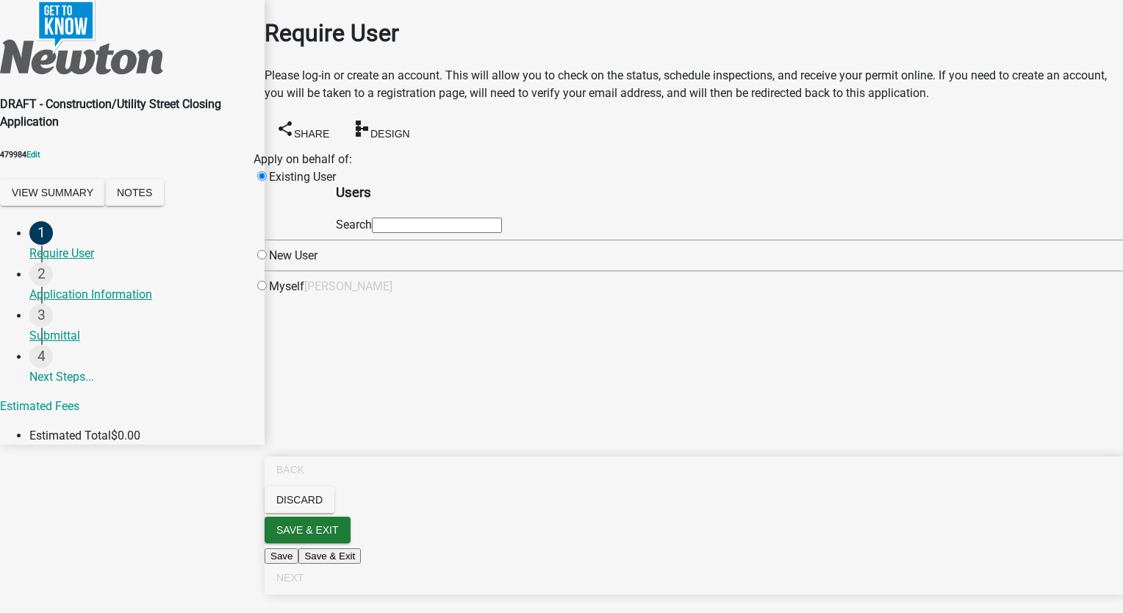
click at [267, 290] on input "radio" at bounding box center [262, 286] width 10 height 10
radio input "true"
radio input "false"
click at [304, 584] on span "Next" at bounding box center [289, 578] width 27 height 12
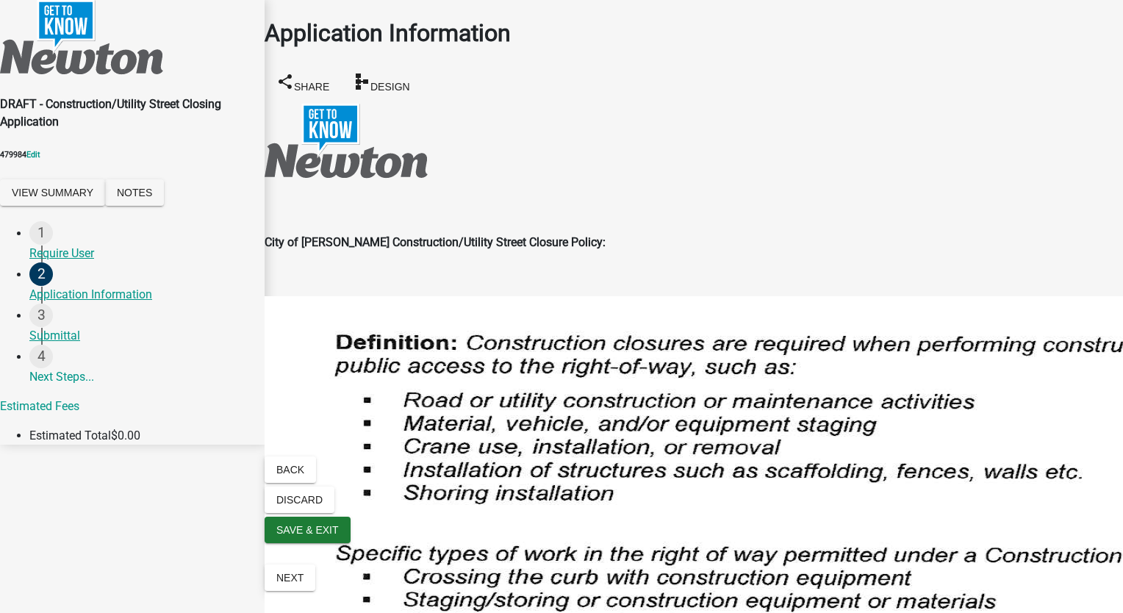
scroll to position [1103, 0]
type input "Schneider Geospatial"
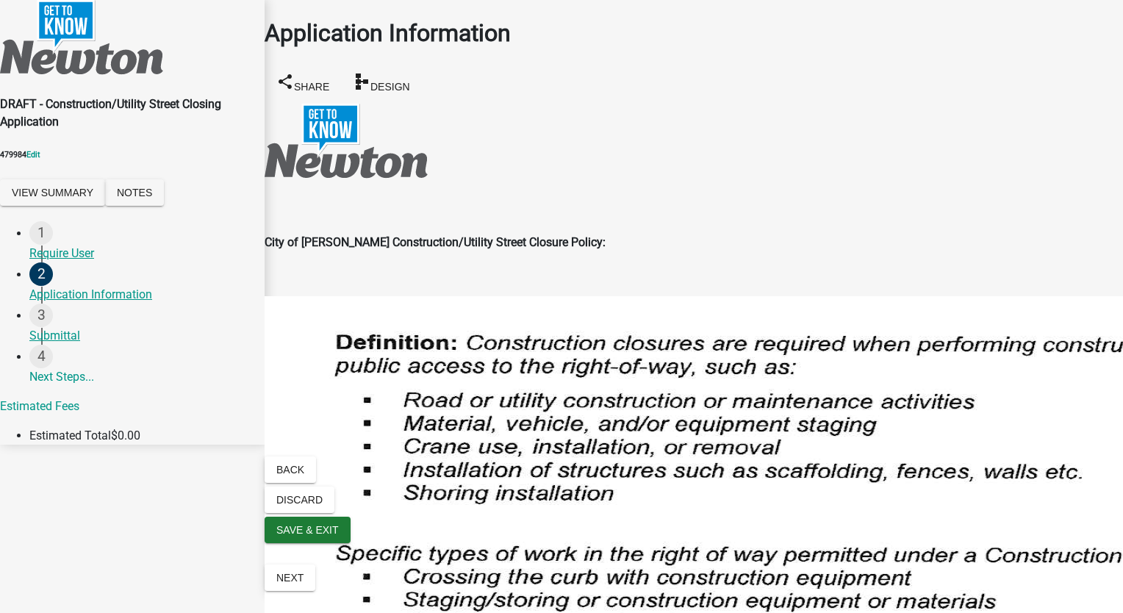
type input "Weed and Whell"
type input "4-H Parade"
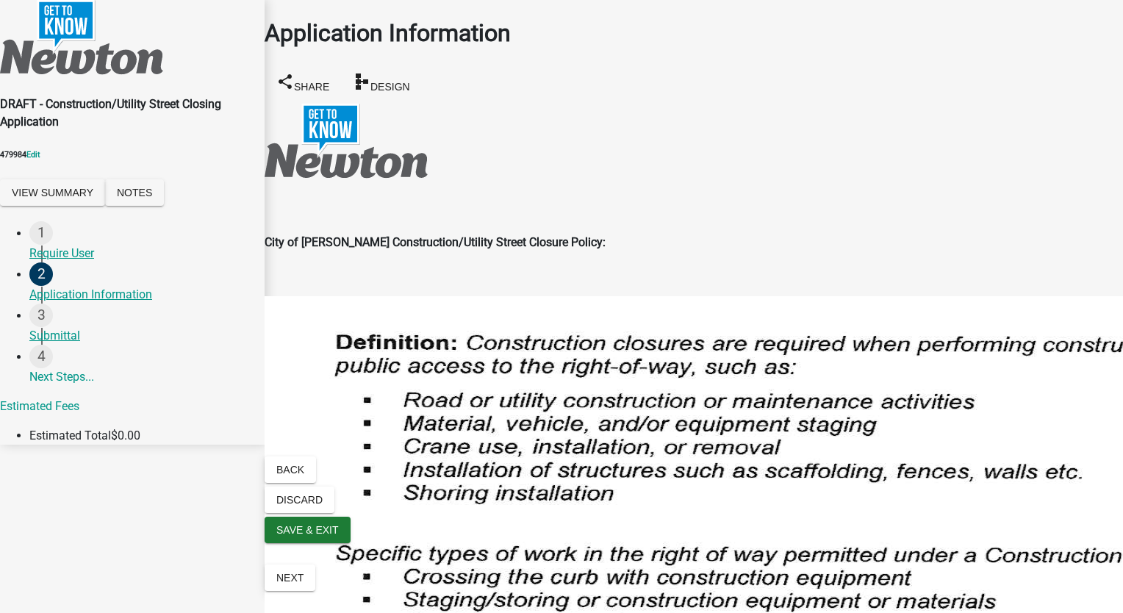
type textarea "sdgjwn;GJAWNBG;WJng;WJBGN;wrjgnb;WRJGBNAELRJGNBAFLJKHNADL;GH"
select select "10"
select select "2025"
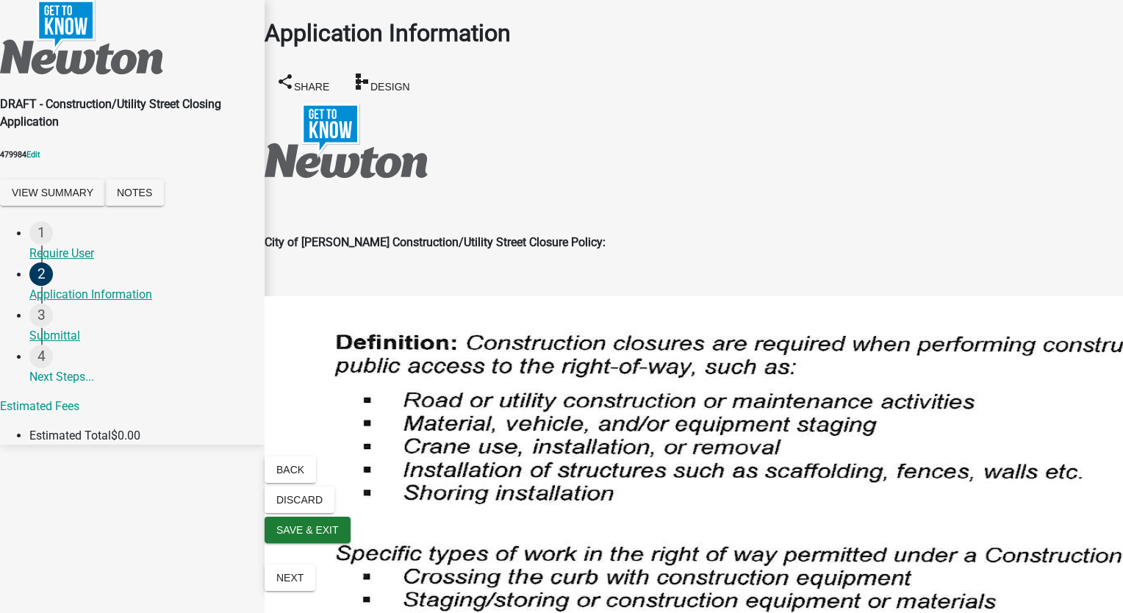
type input "10/25/2025"
select select "10"
select select "2025"
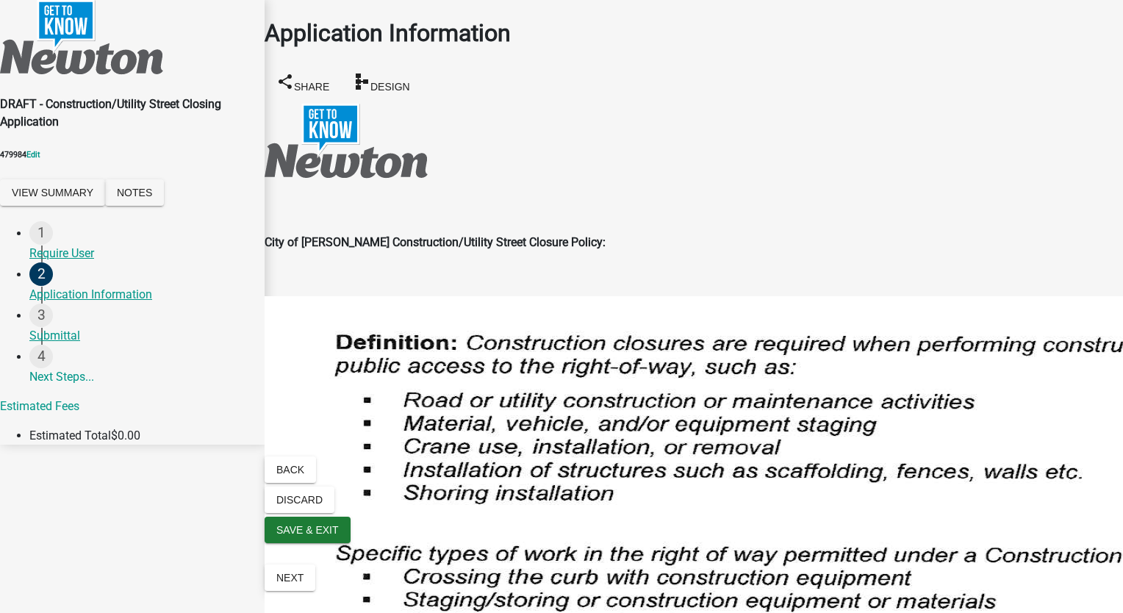
type input "10/27/2025"
type input "05"
type input "00"
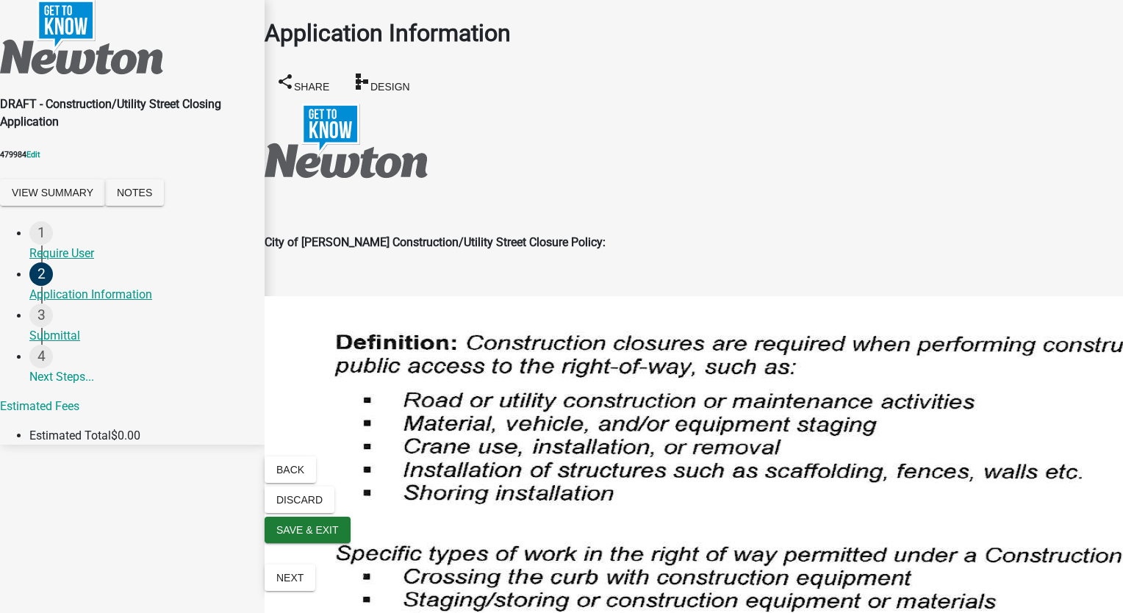
type input "11"
type input "00"
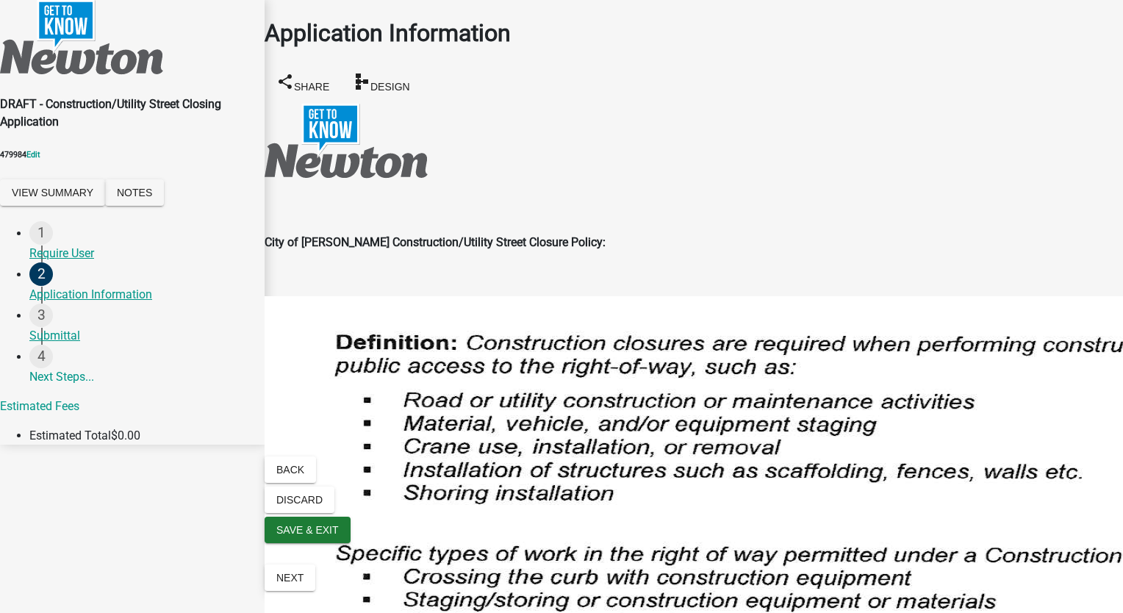
scroll to position [2205, 0]
radio input "true"
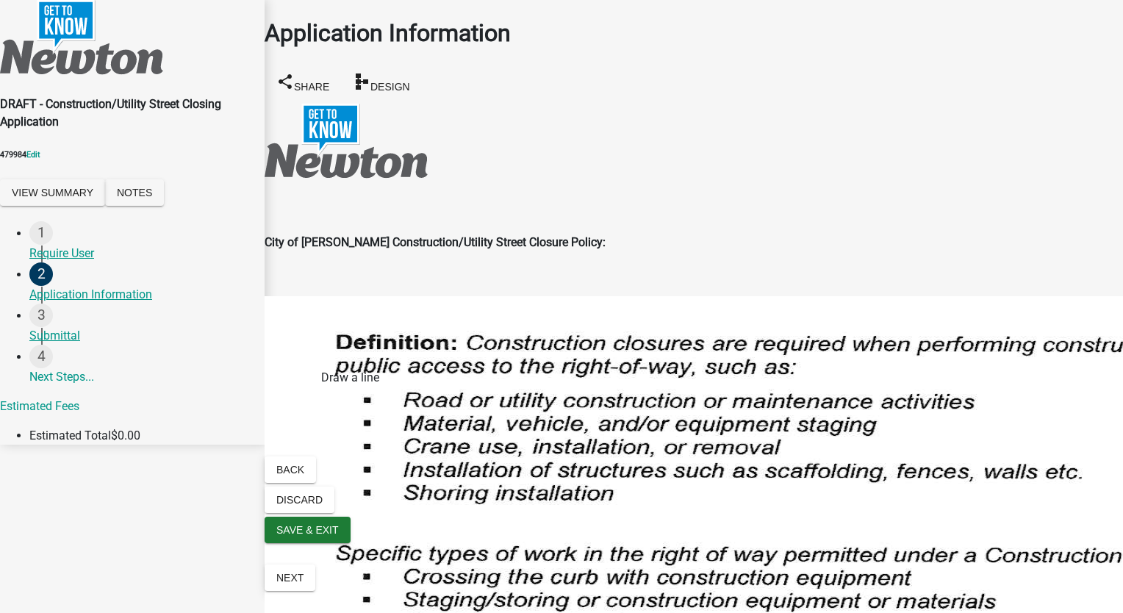
click at [304, 584] on span "Next" at bounding box center [289, 578] width 27 height 12
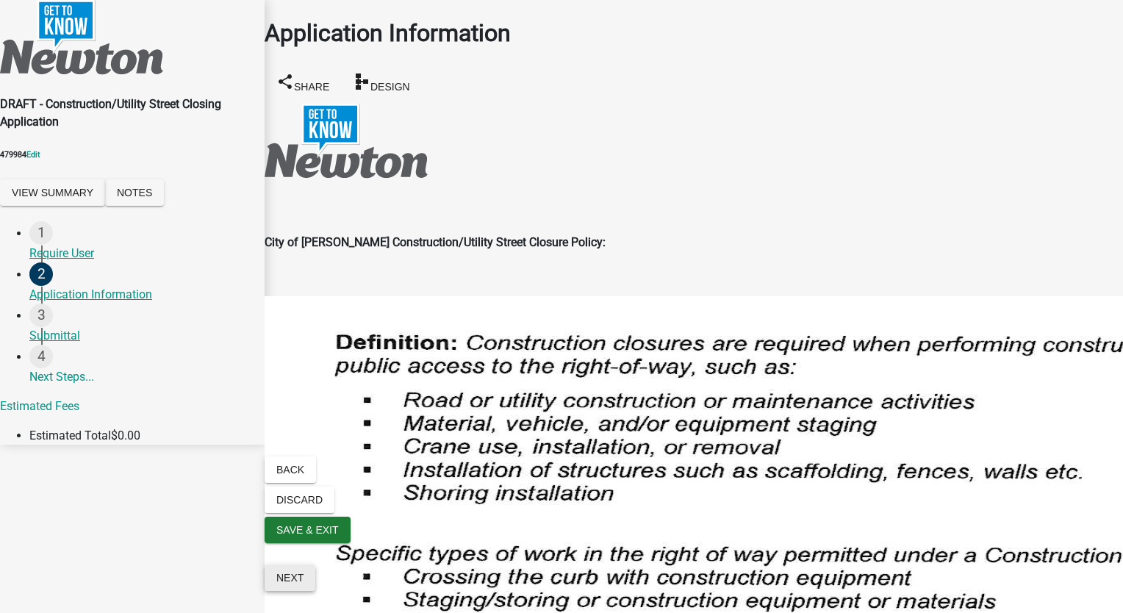
scroll to position [0, 0]
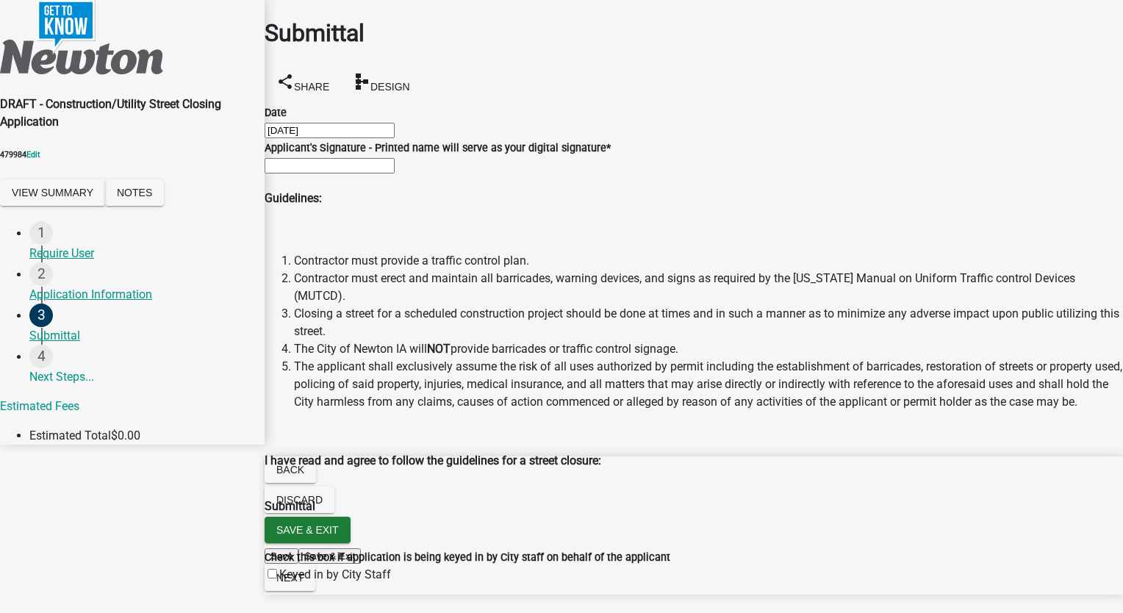
click at [359, 173] on input "Applicant's Signature - Printed name will serve as your digital signature *" at bounding box center [330, 165] width 130 height 15
type input "Stacia Franklin"
click at [304, 584] on span "Next" at bounding box center [289, 578] width 27 height 12
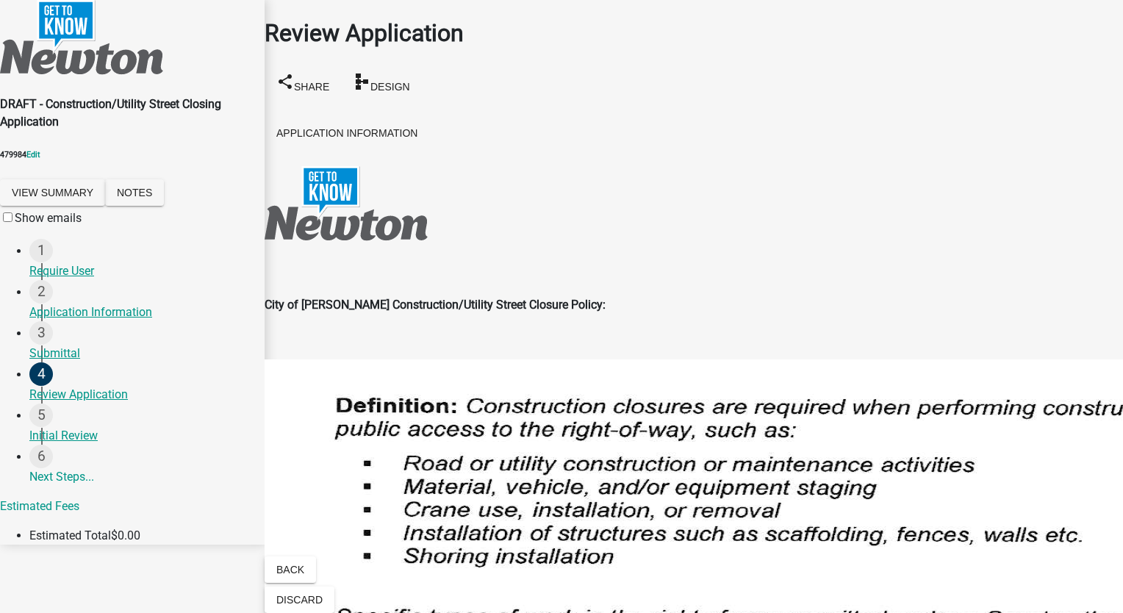
scroll to position [1397, 0]
click at [15, 225] on span at bounding box center [15, 218] width 0 height 14
click at [12, 222] on input "Show emails" at bounding box center [8, 217] width 10 height 10
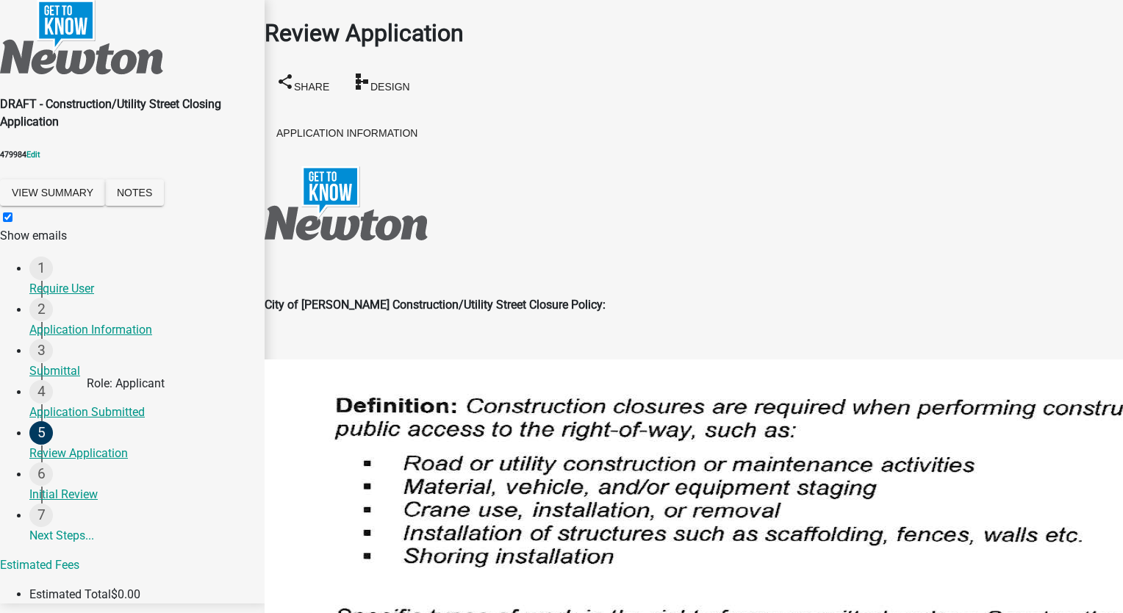
click at [102, 421] on div "Application Submitted" at bounding box center [140, 413] width 223 height 18
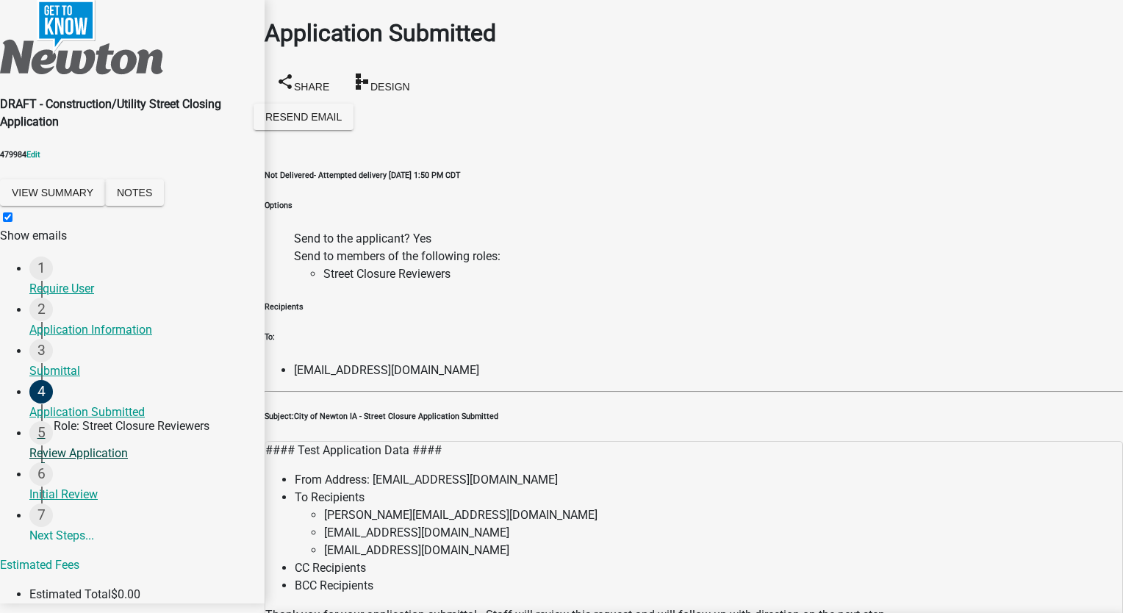
click at [67, 459] on div "Review Application" at bounding box center [140, 454] width 223 height 18
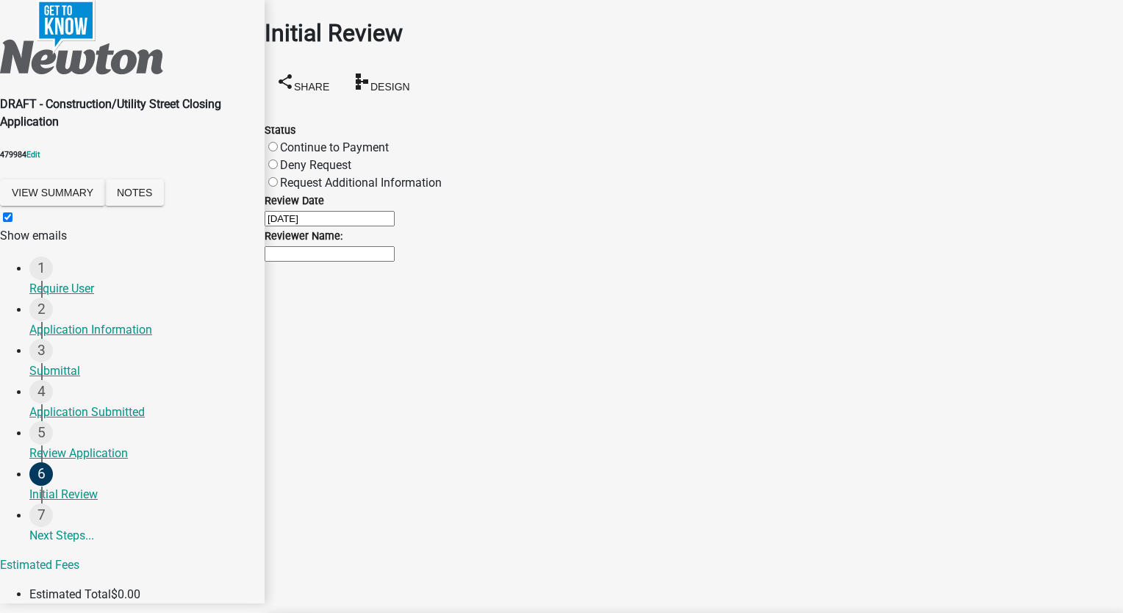
click at [286, 140] on label "Continue to Payment" at bounding box center [334, 147] width 109 height 14
click at [278, 142] on input "Continue to Payment" at bounding box center [273, 147] width 10 height 10
radio input "true"
click at [339, 262] on input "Reviewer Name:" at bounding box center [330, 253] width 130 height 15
type input "Stacia Franklin"
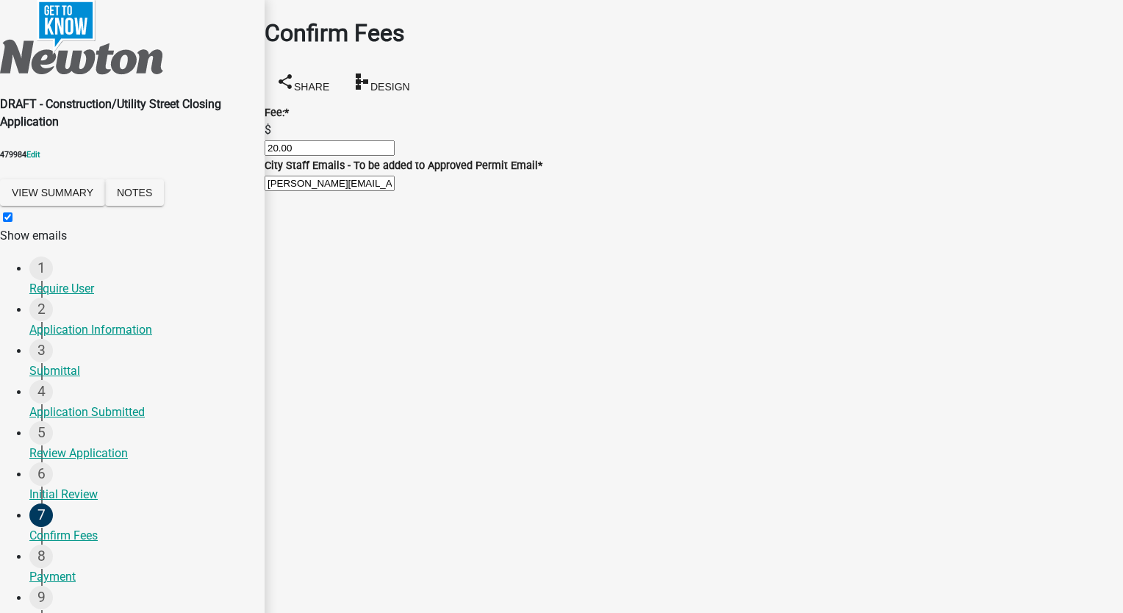
click at [328, 145] on input "20.00" at bounding box center [330, 147] width 130 height 15
type input "2"
type input "0"
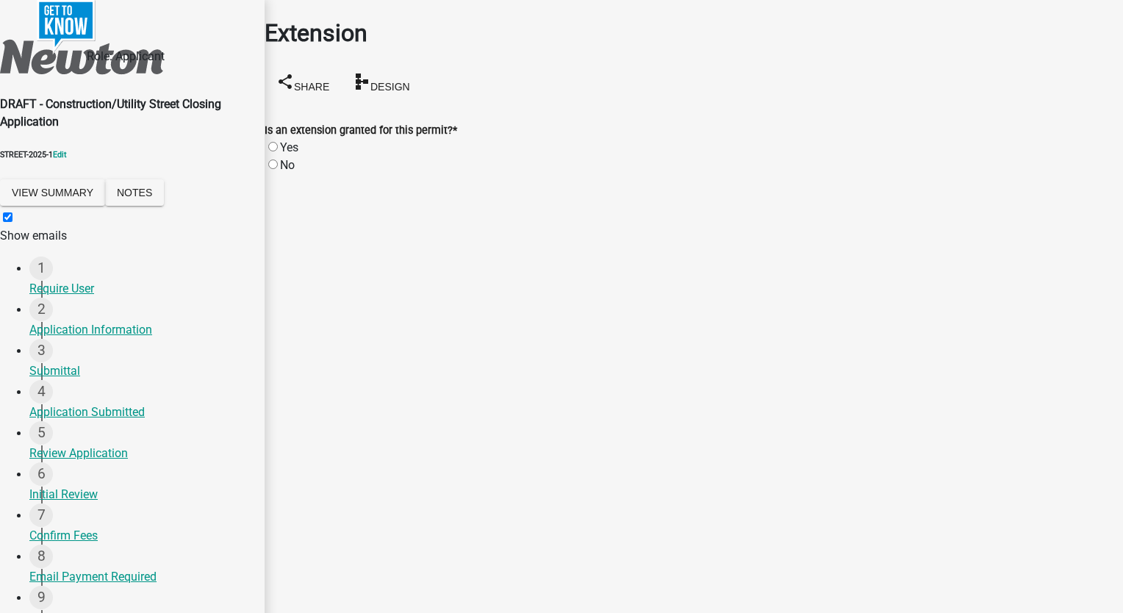
scroll to position [294, 0]
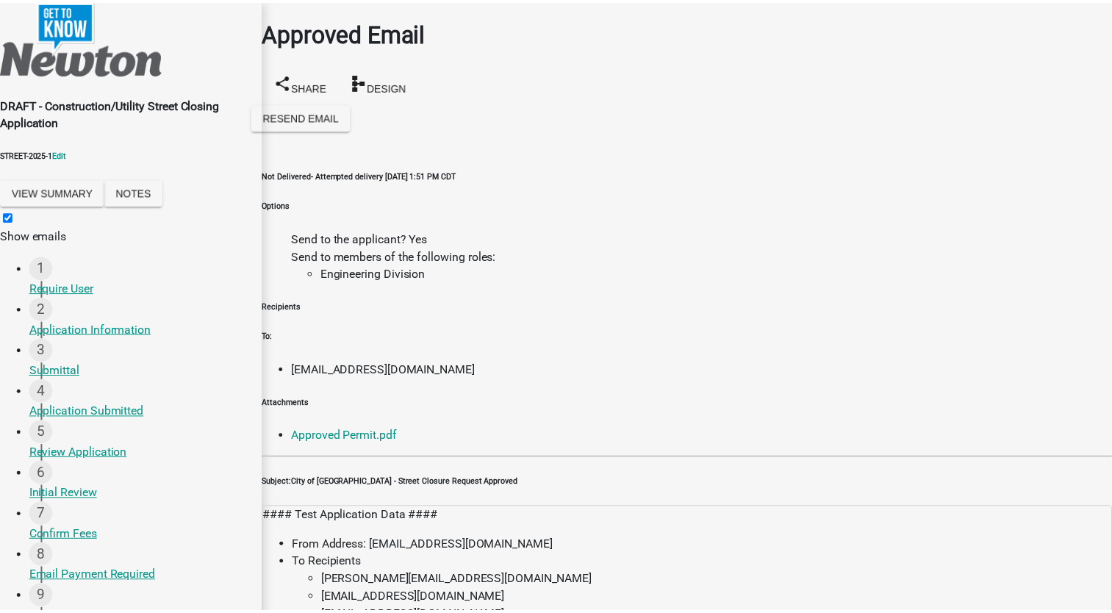
scroll to position [515, 0]
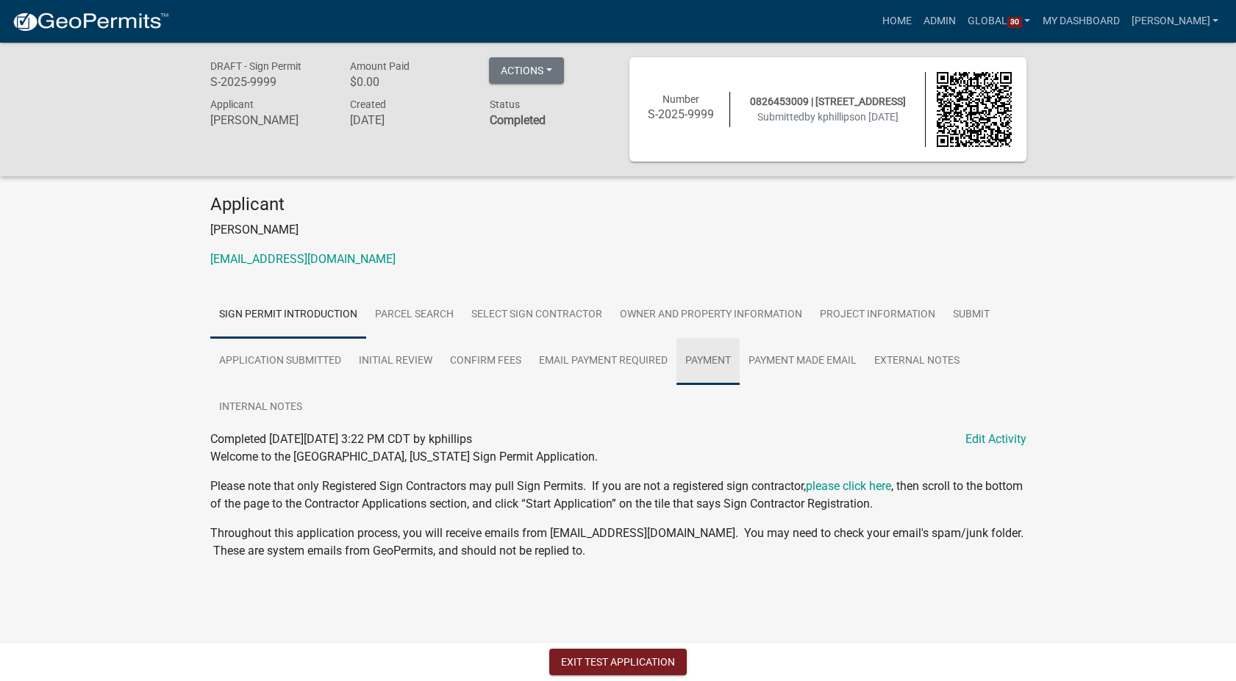
click at [719, 354] on link "Payment" at bounding box center [707, 361] width 63 height 47
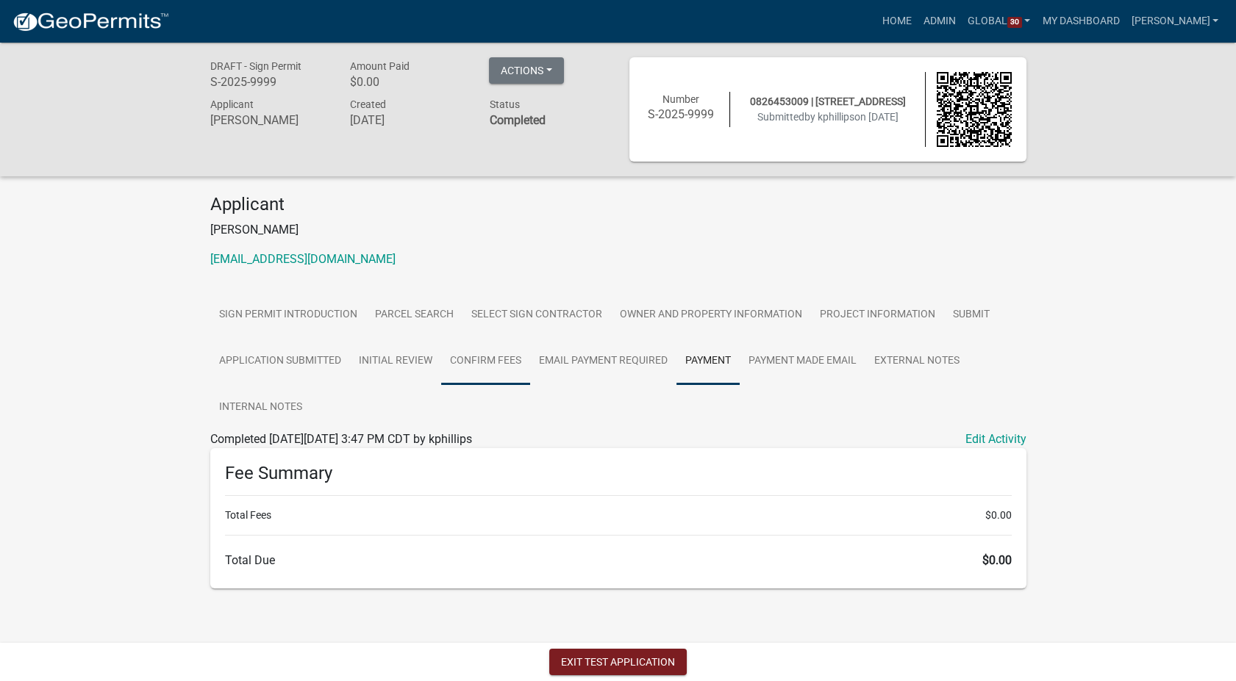
click at [509, 362] on link "Confirm Fees" at bounding box center [485, 361] width 89 height 47
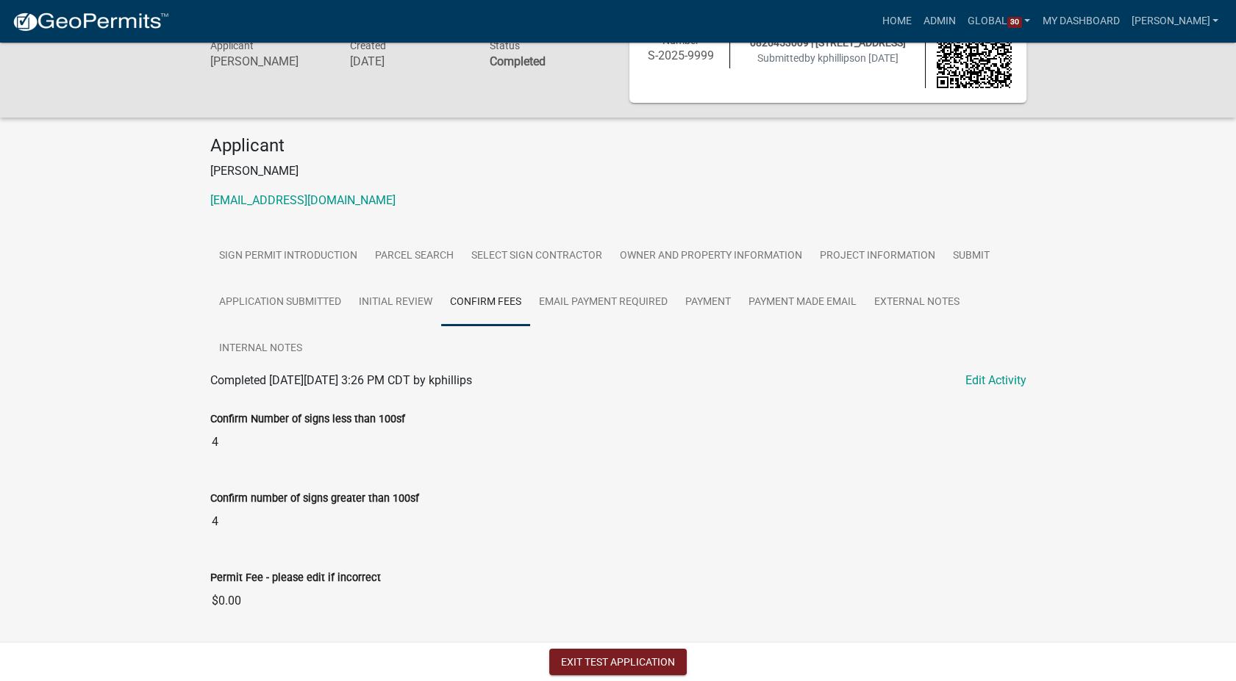
scroll to position [163, 0]
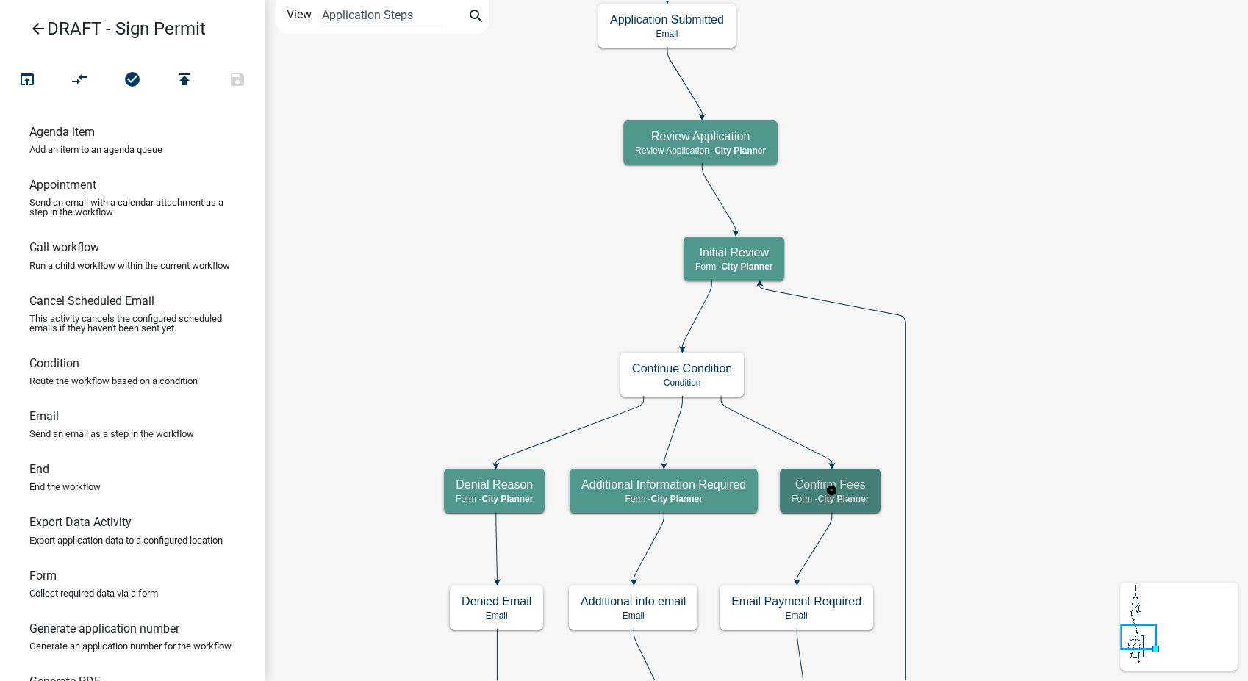
click at [866, 511] on div "Confirm Fees Form - City Planner" at bounding box center [830, 491] width 101 height 44
select select "B0EC8D28-4564-4FAC-BE8F-7037D338EE00"
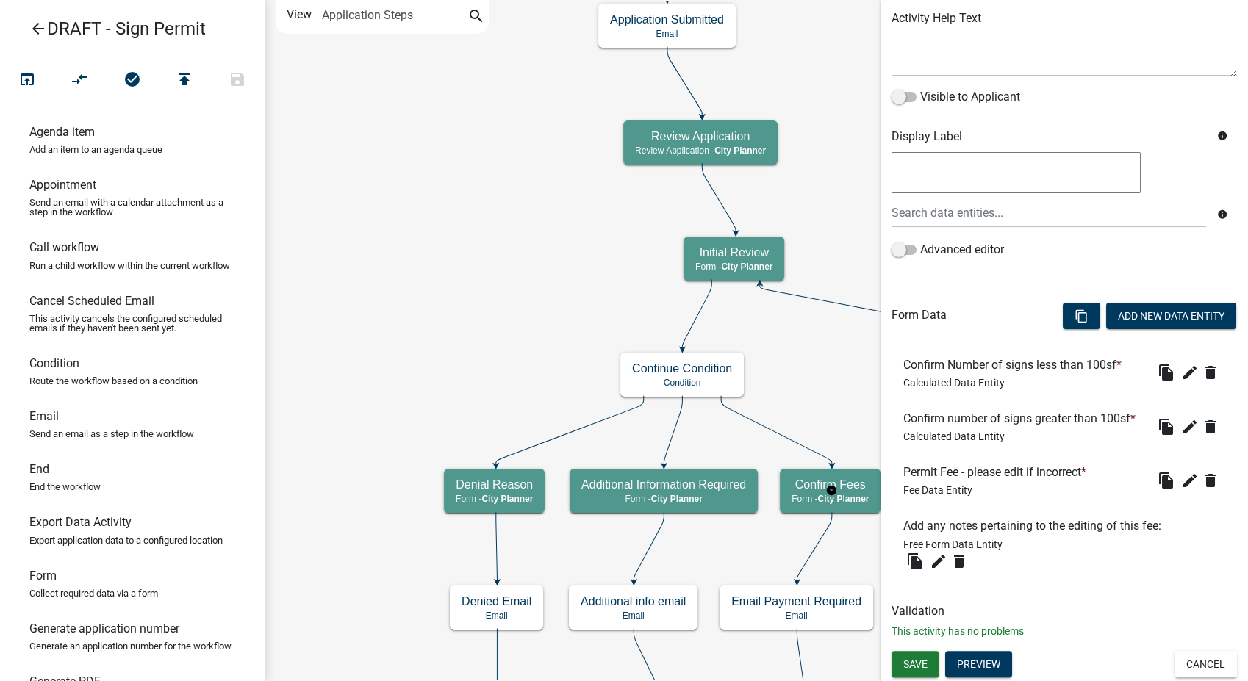
scroll to position [202, 0]
click at [1181, 475] on icon "edit" at bounding box center [1190, 481] width 18 height 18
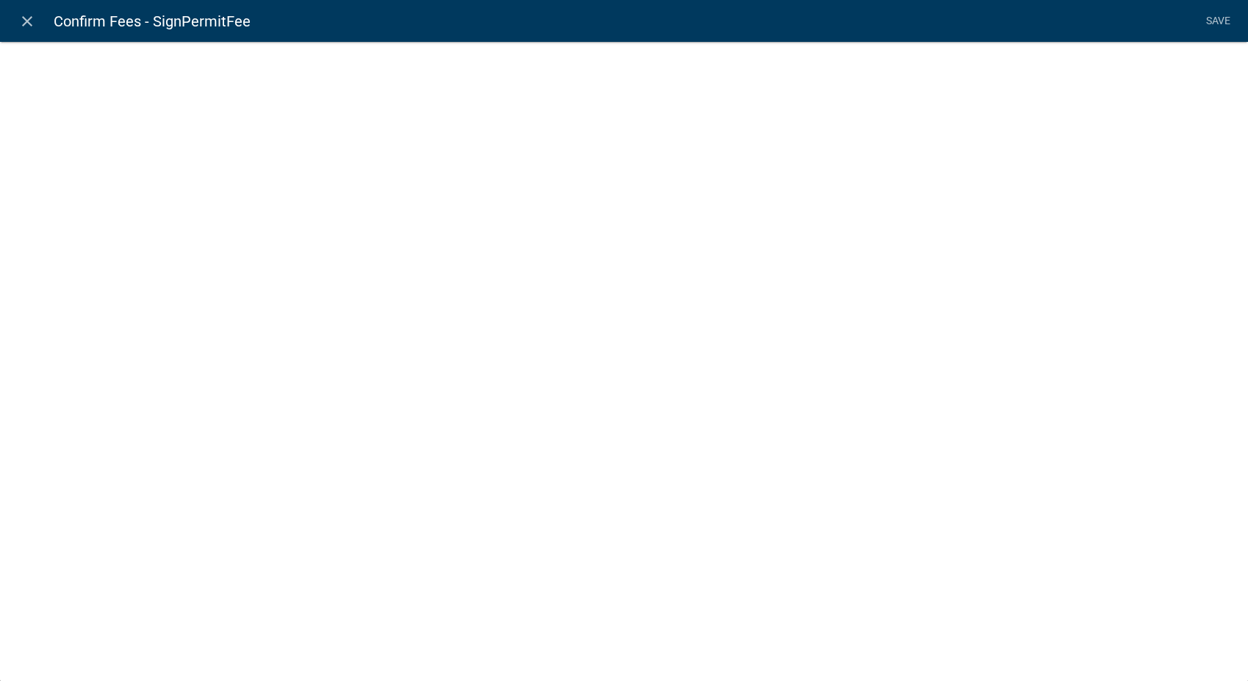
select select "fee"
select select "20: d4353e24-1d90-48f7-9847-f44d620f883b"
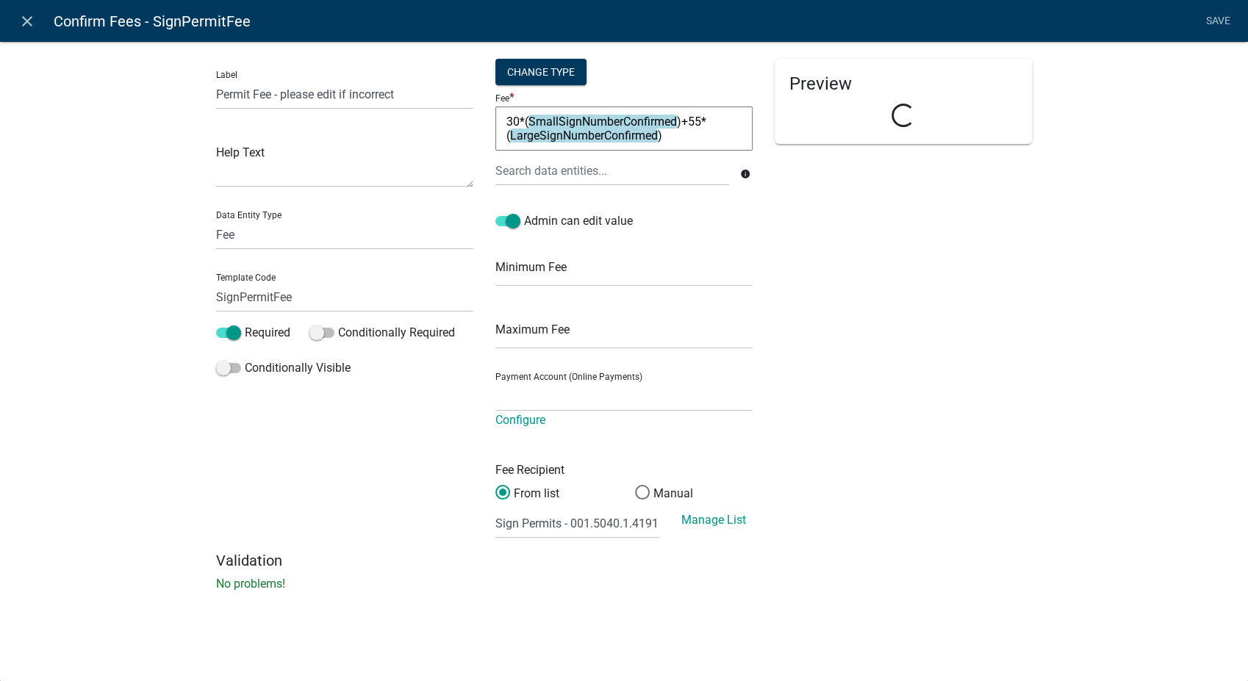
select select "4878f9a1-c785-466c-a124-d35ee7d960eb"
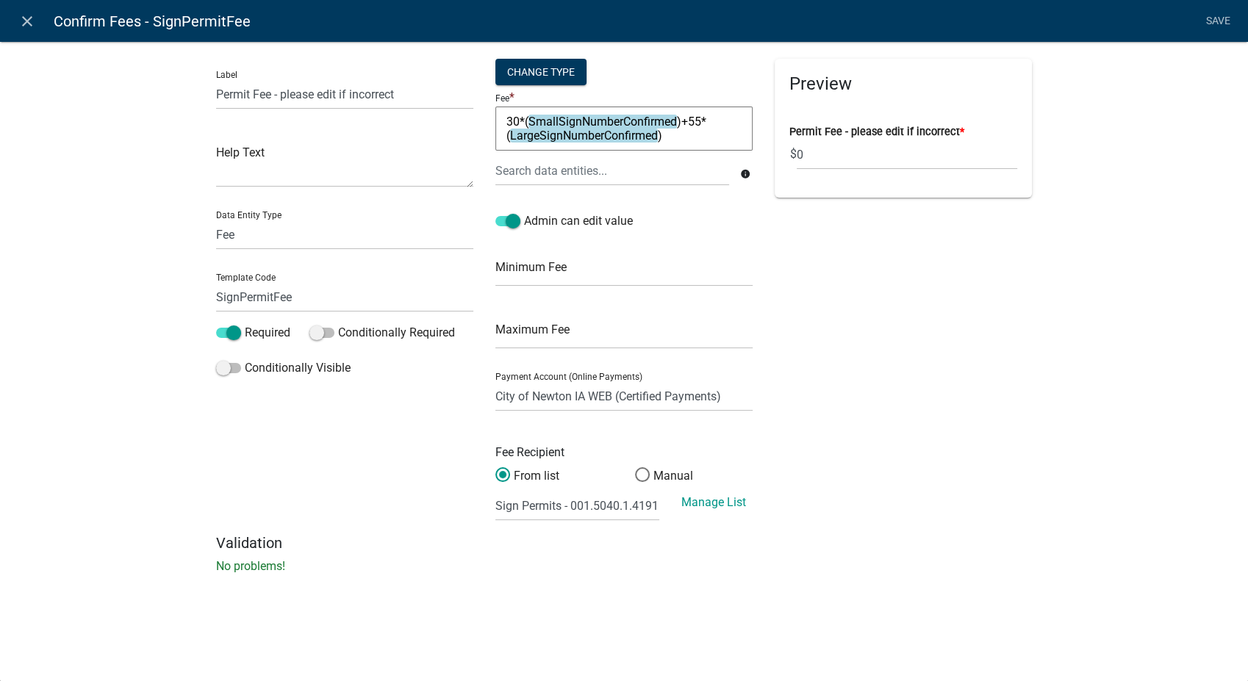
drag, startPoint x: 504, startPoint y: 118, endPoint x: 691, endPoint y: 140, distance: 188.0
click at [691, 140] on textarea "30*(SmallSignNumberConfirmed)+55*(LargeSignNumberConfirmed)" at bounding box center [623, 129] width 257 height 44
click at [24, 19] on icon "close" at bounding box center [27, 21] width 18 height 18
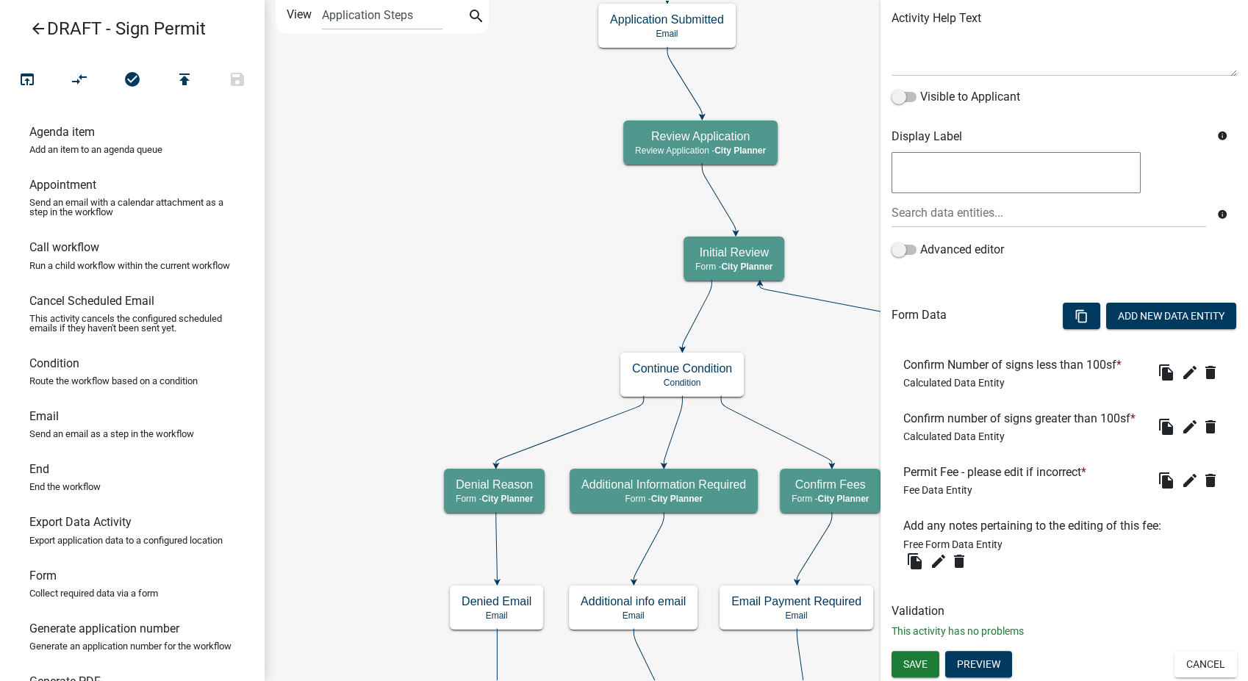
click at [39, 36] on icon "arrow_back" at bounding box center [38, 30] width 18 height 21
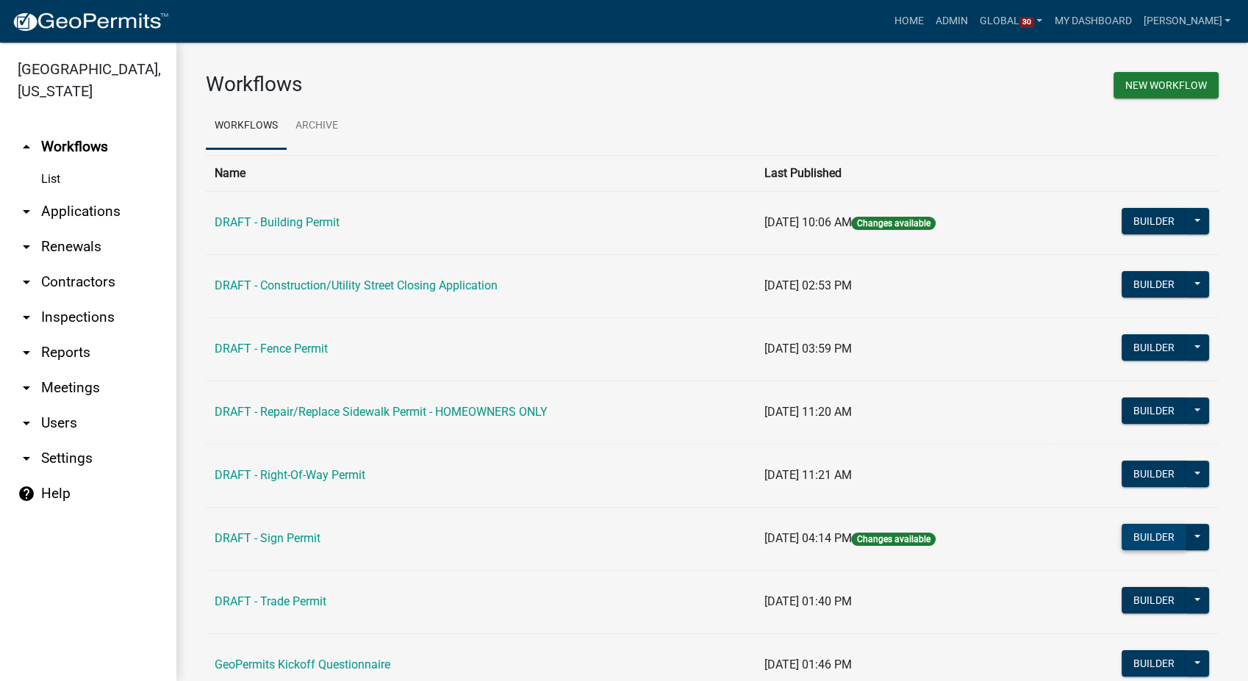
click at [1157, 534] on button "Builder" at bounding box center [1154, 537] width 65 height 26
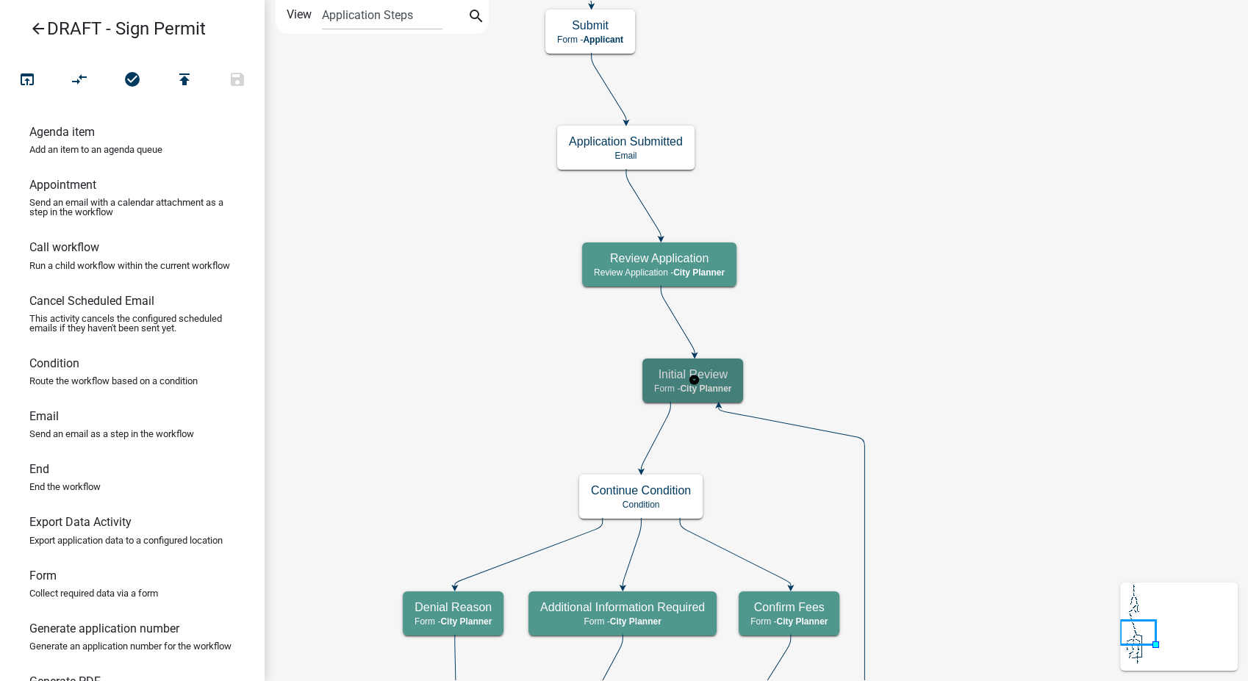
click at [729, 381] on h5 "Initial Review" at bounding box center [692, 375] width 77 height 14
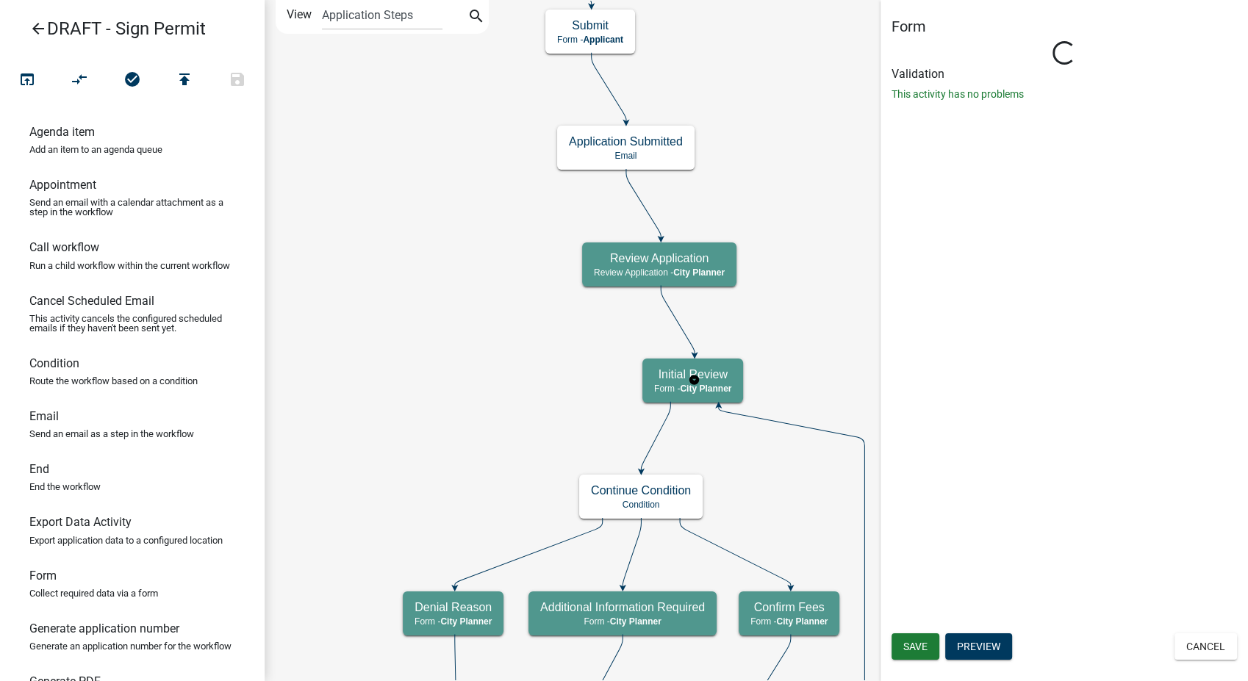
select select "B0EC8D28-4564-4FAC-BE8F-7037D338EE00"
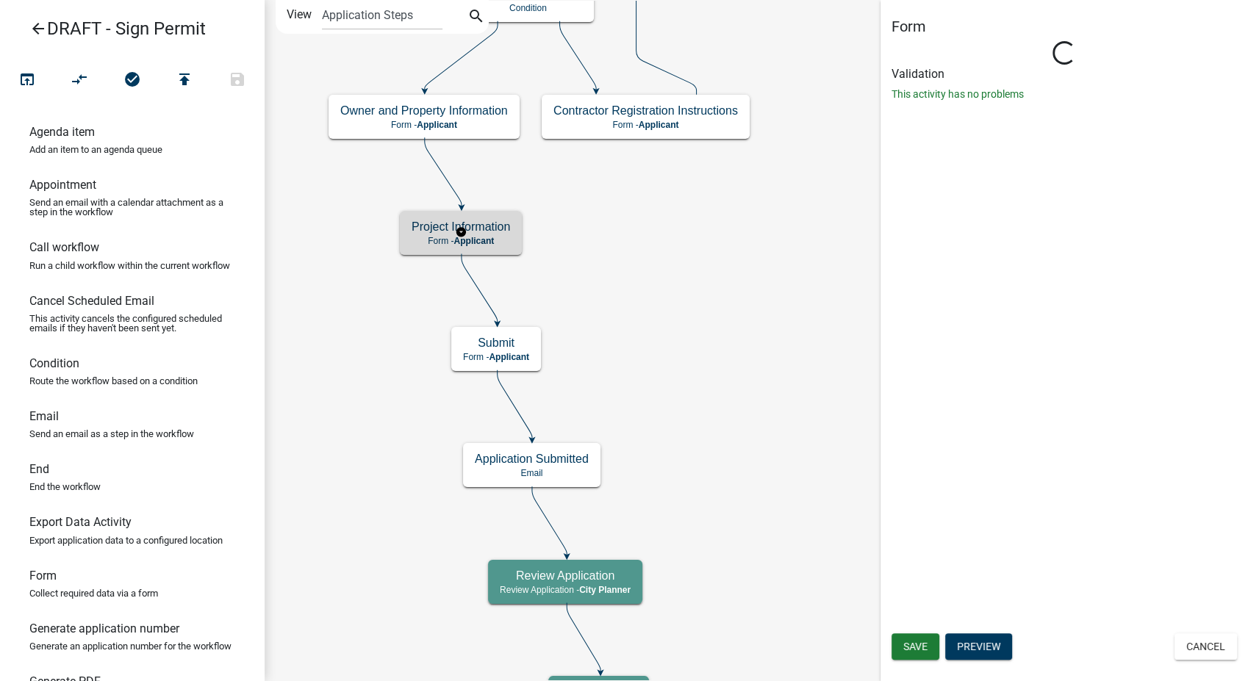
select select "B0EC8D28-4564-4FAC-BE8F-7037D338EE00"
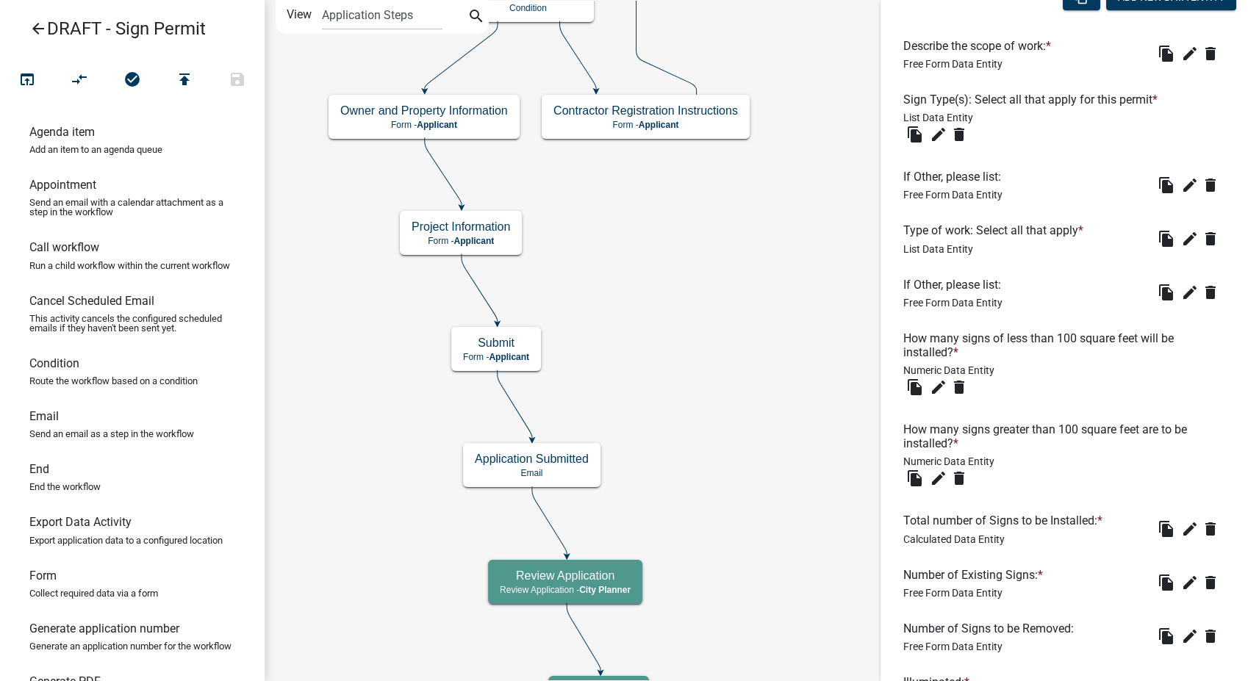
scroll to position [490, 0]
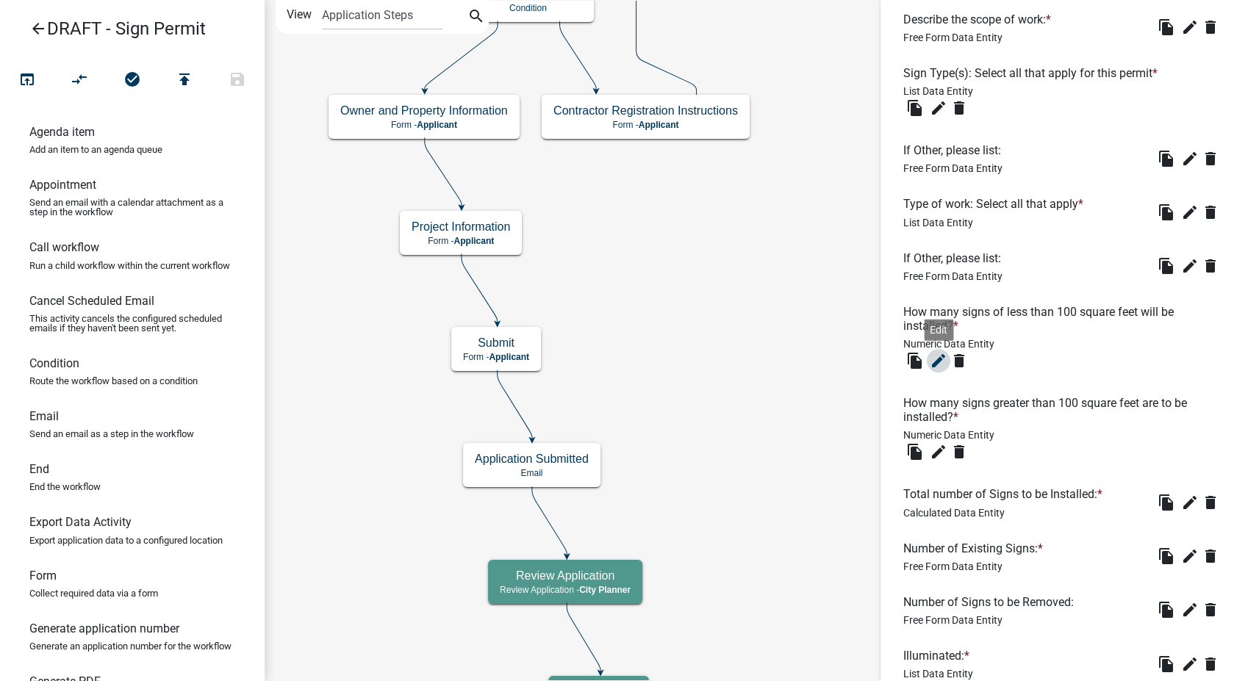
click at [933, 356] on icon "edit" at bounding box center [939, 361] width 18 height 18
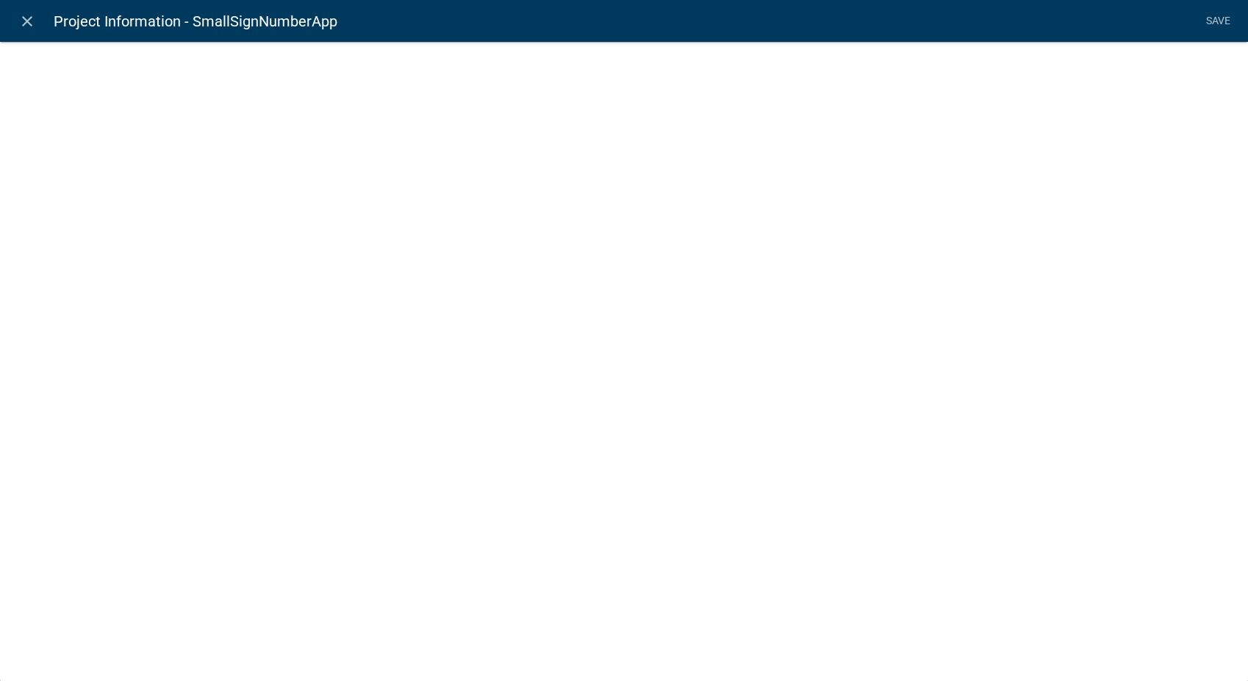
select select "numeric-data"
select select
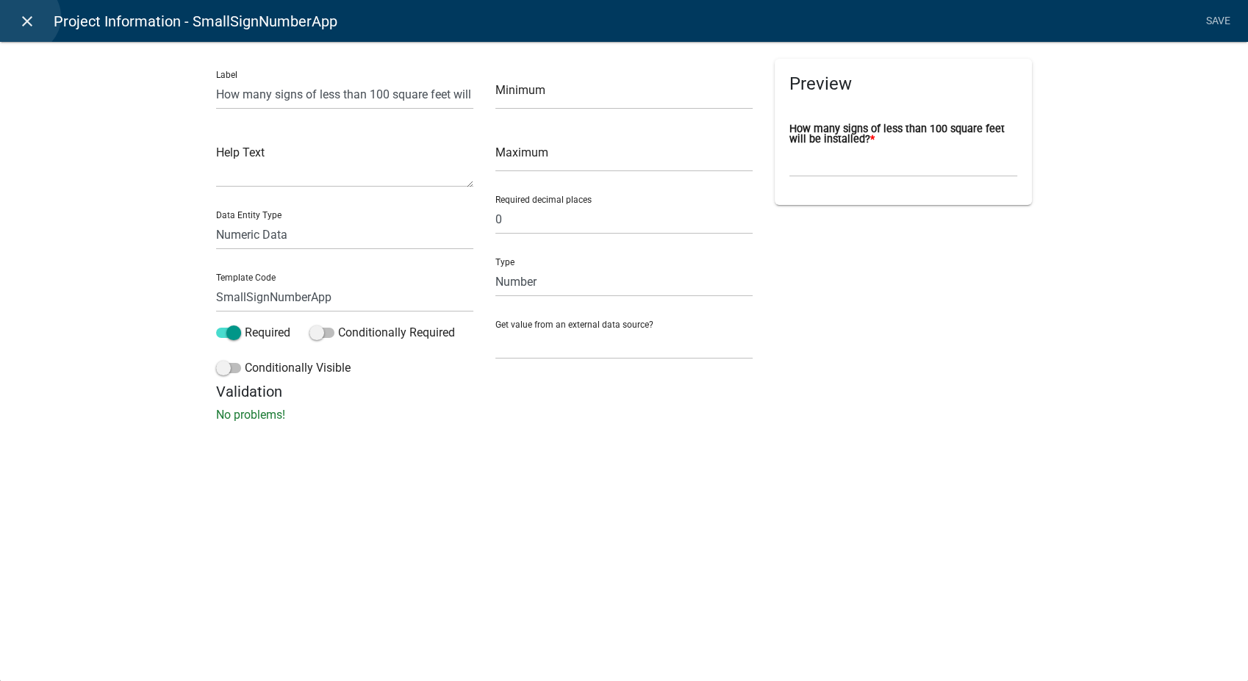
click at [24, 17] on icon "close" at bounding box center [27, 21] width 18 height 18
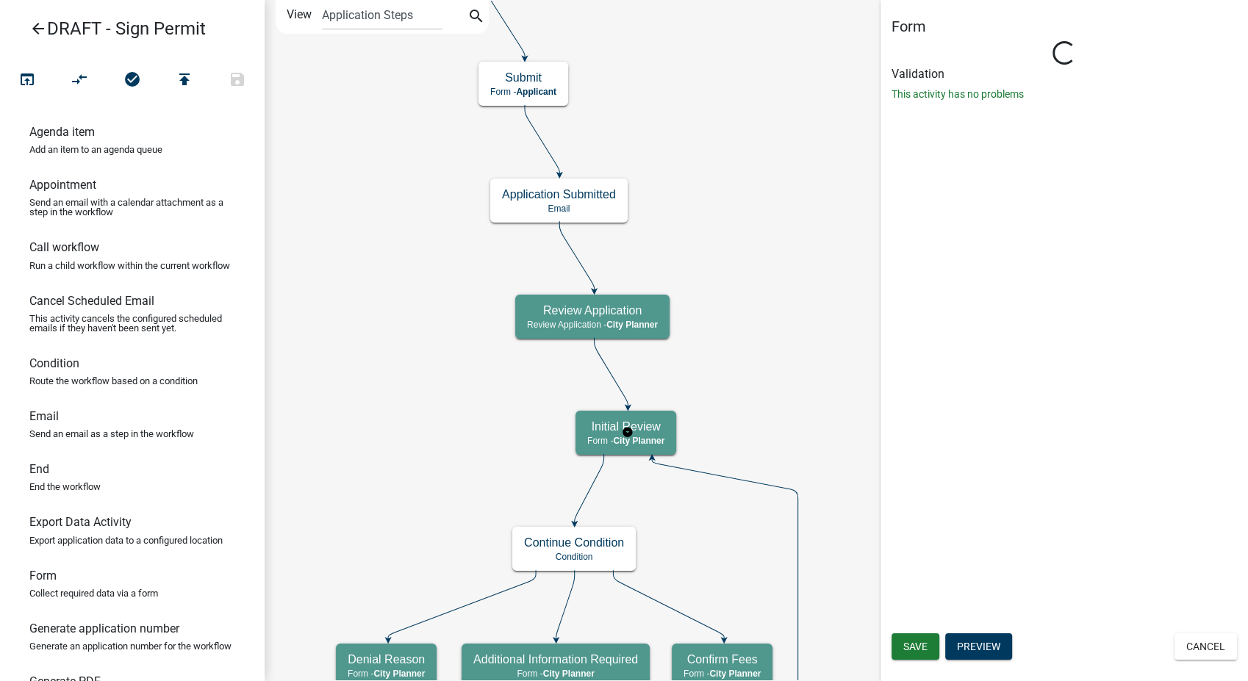
scroll to position [0, 0]
select select "B0EC8D28-4564-4FAC-BE8F-7037D338EE00"
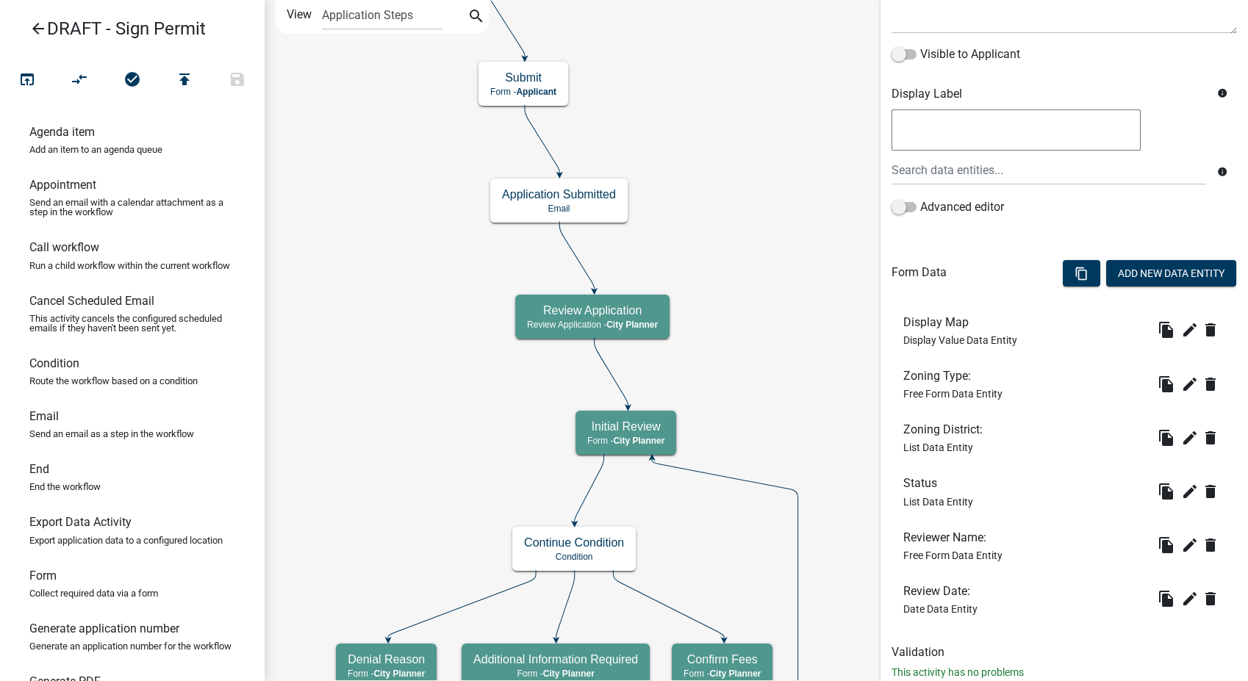
scroll to position [262, 0]
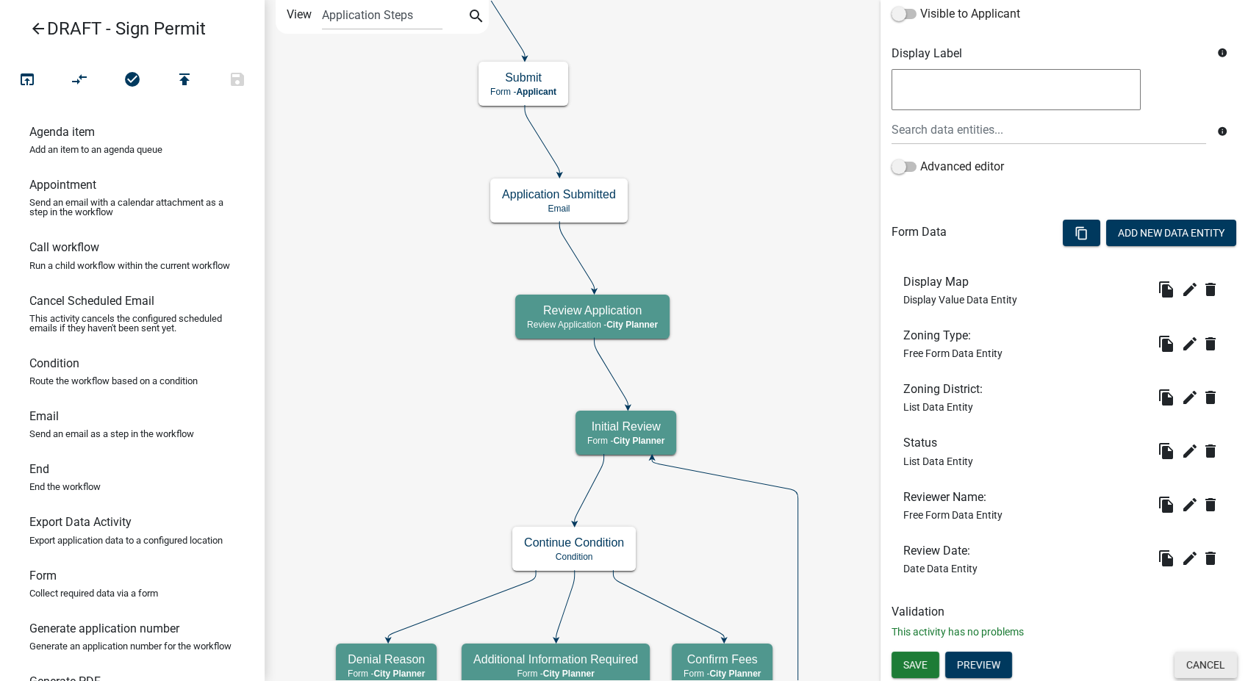
click at [1197, 660] on button "Cancel" at bounding box center [1206, 665] width 62 height 26
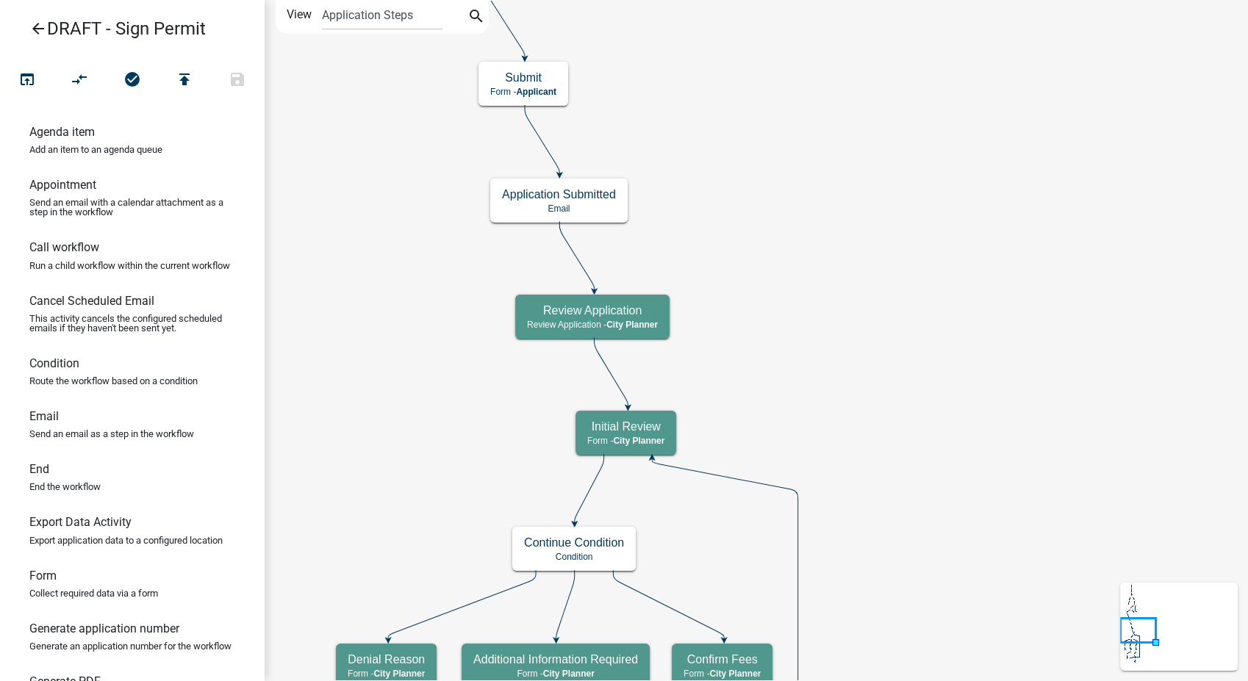
scroll to position [0, 0]
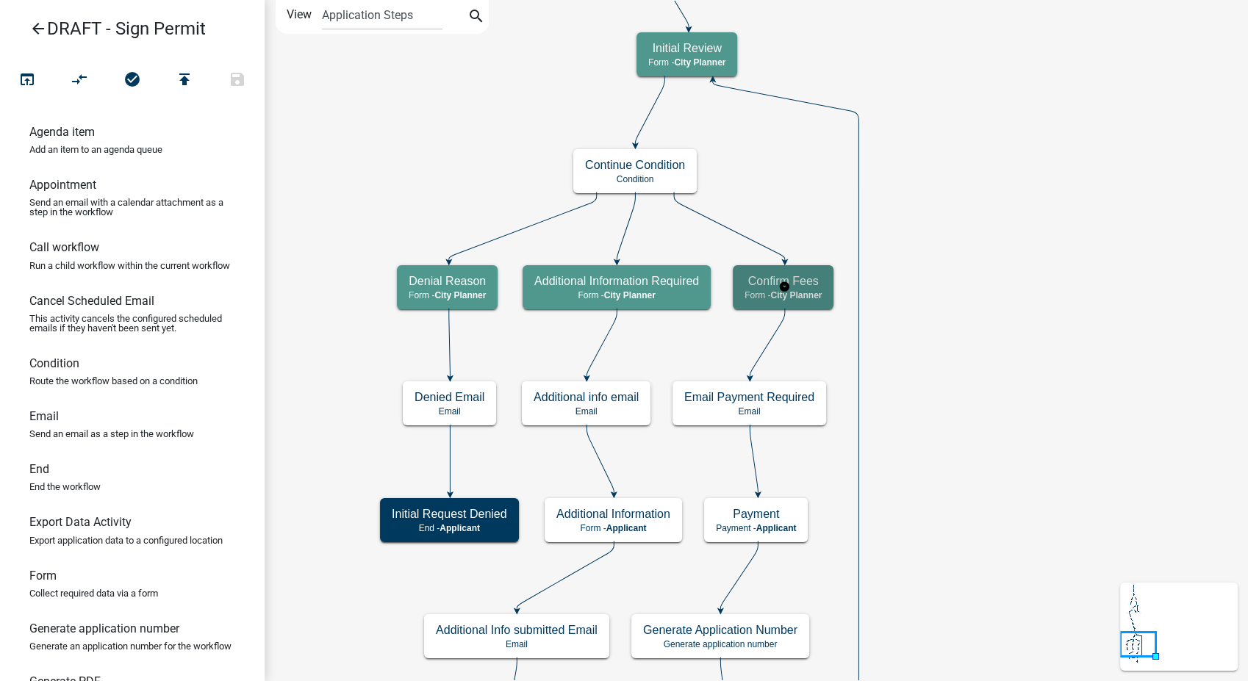
click at [759, 304] on div "Confirm Fees Form - City Planner" at bounding box center [783, 287] width 101 height 44
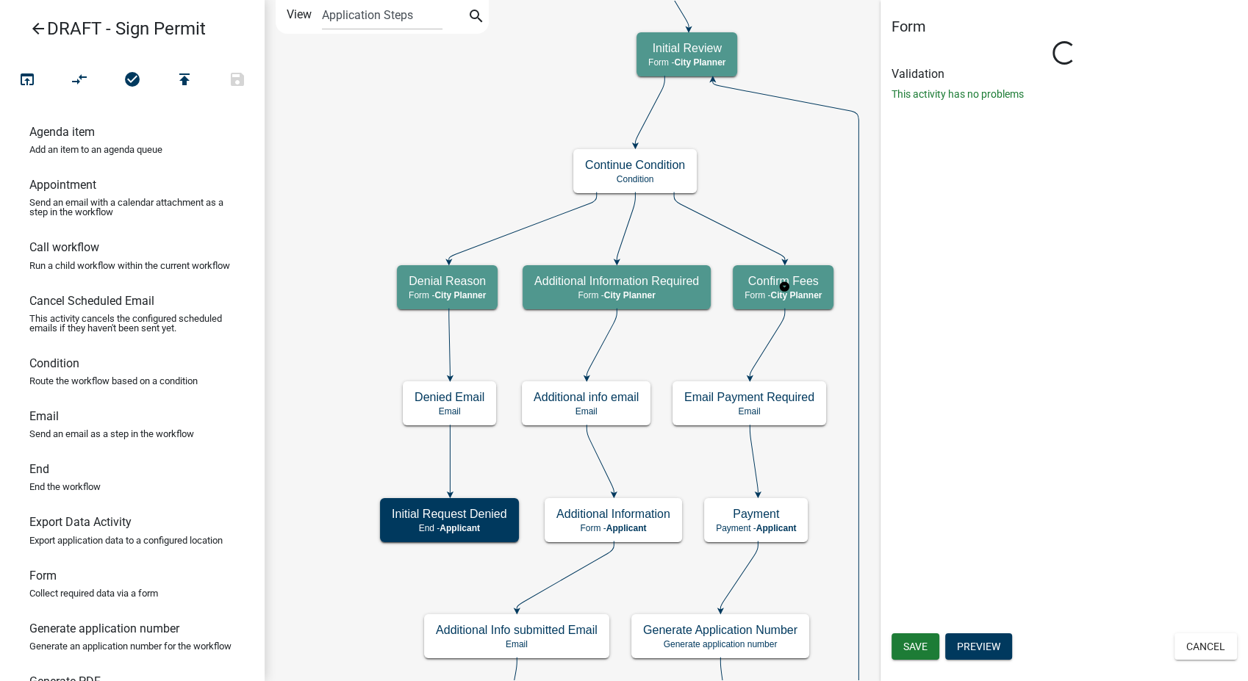
select select "B0EC8D28-4564-4FAC-BE8F-7037D338EE00"
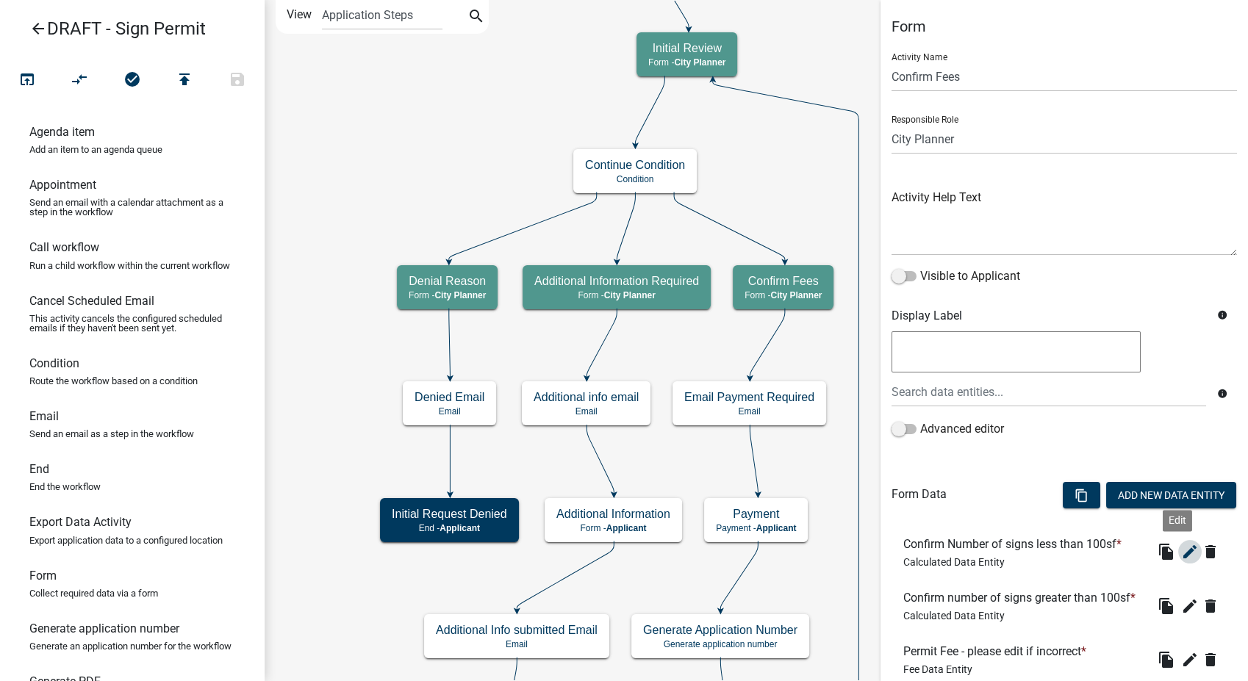
click at [1181, 551] on icon "edit" at bounding box center [1190, 552] width 18 height 18
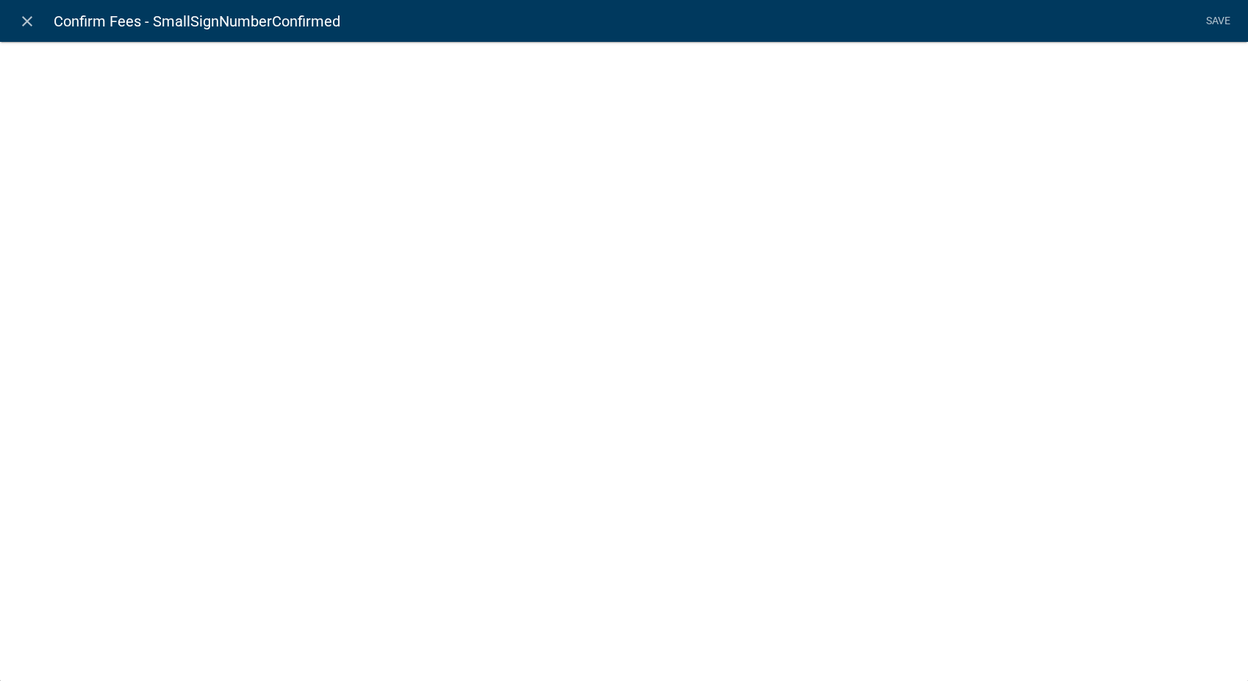
select select "calculated-value"
select select "2"
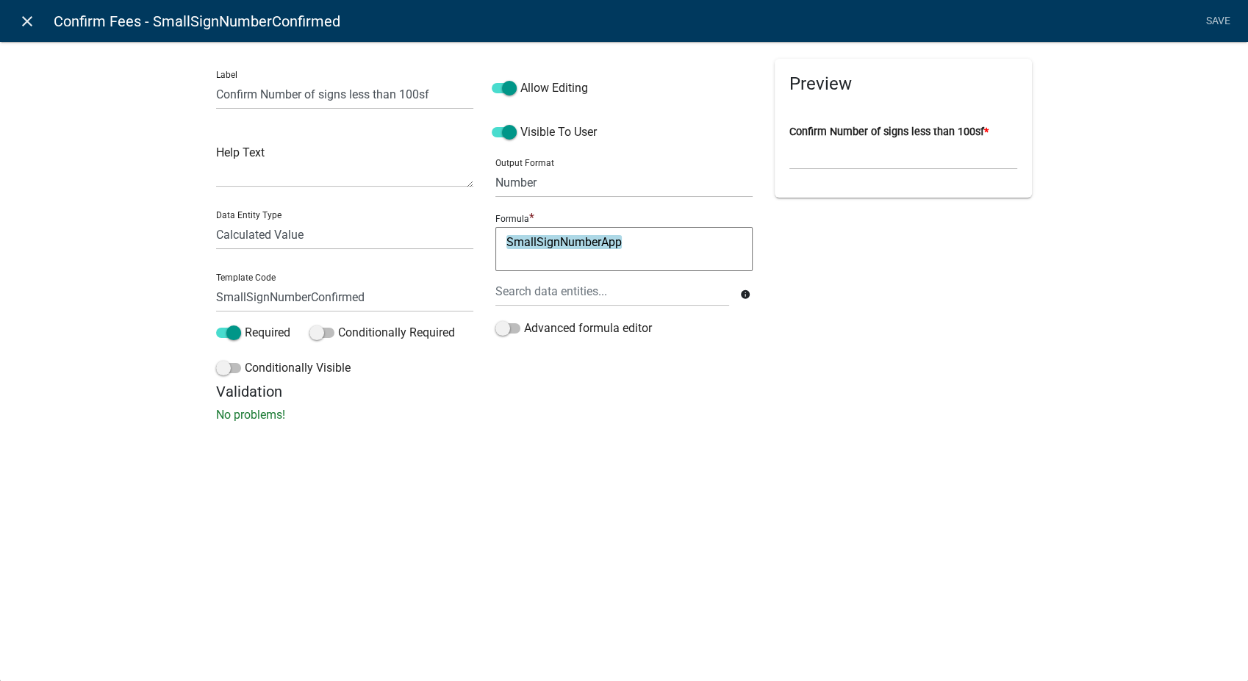
click at [24, 18] on icon "close" at bounding box center [27, 21] width 18 height 18
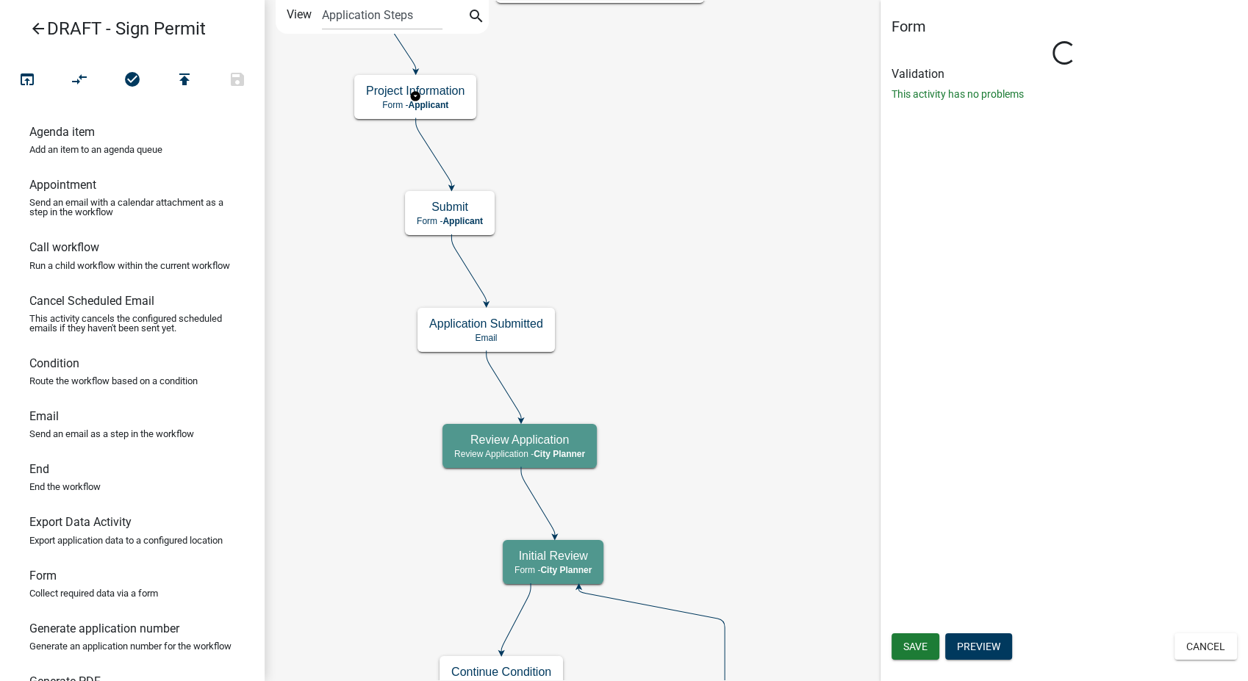
select select "B0EC8D28-4564-4FAC-BE8F-7037D338EE00"
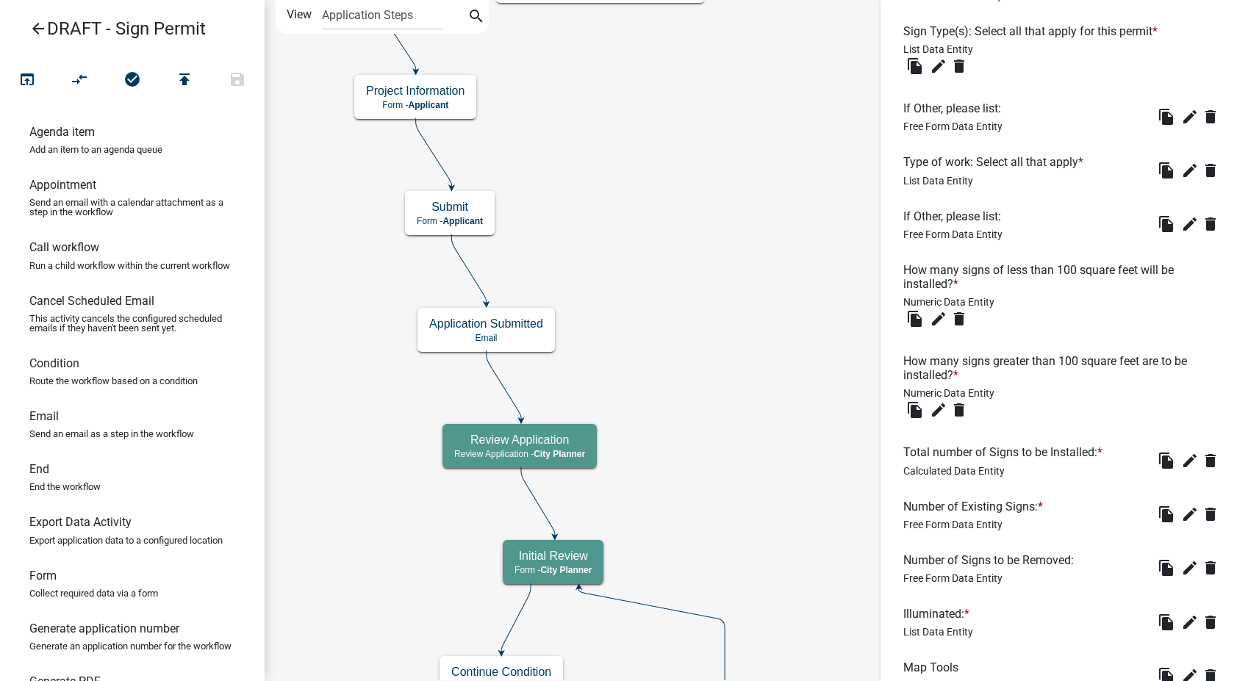
scroll to position [571, 0]
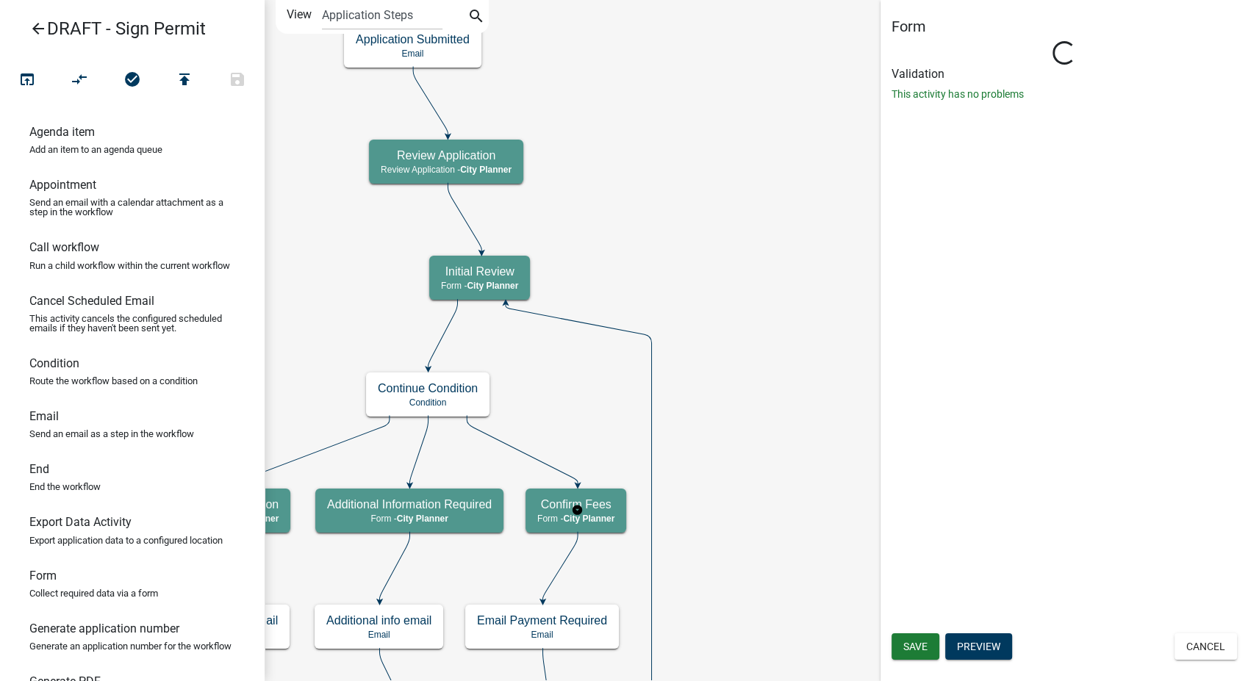
scroll to position [0, 0]
select select "B0EC8D28-4564-4FAC-BE8F-7037D338EE00"
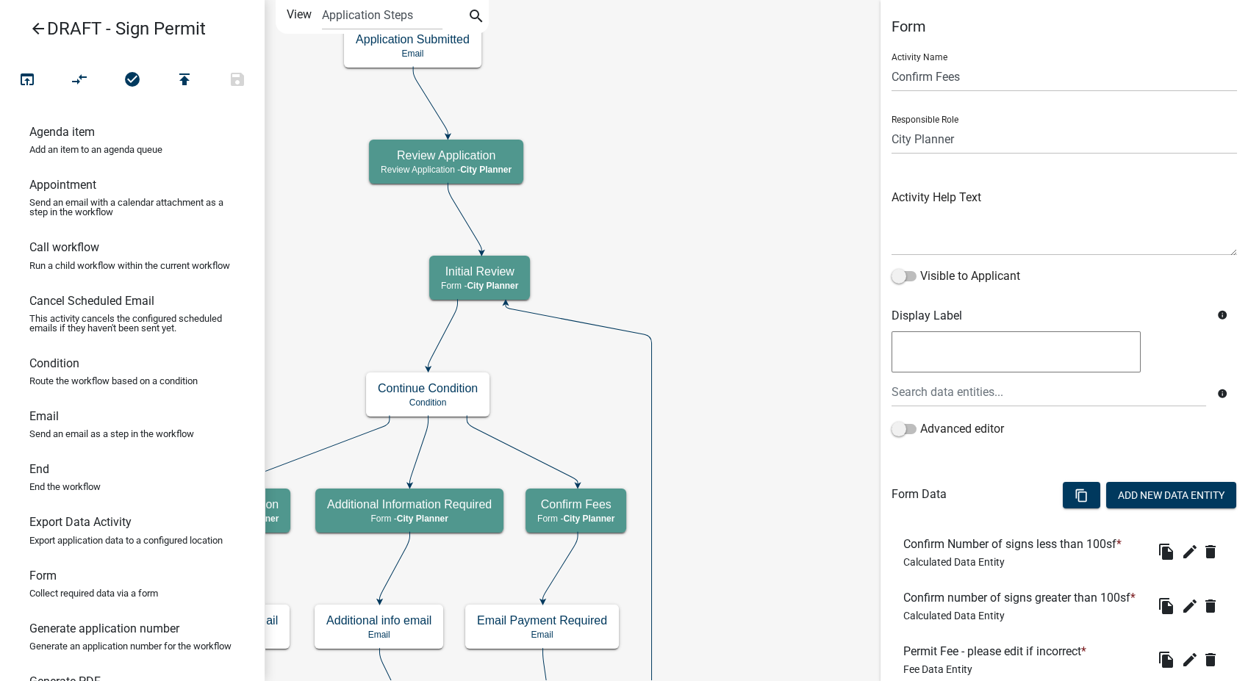
click at [43, 29] on icon "arrow_back" at bounding box center [38, 30] width 18 height 21
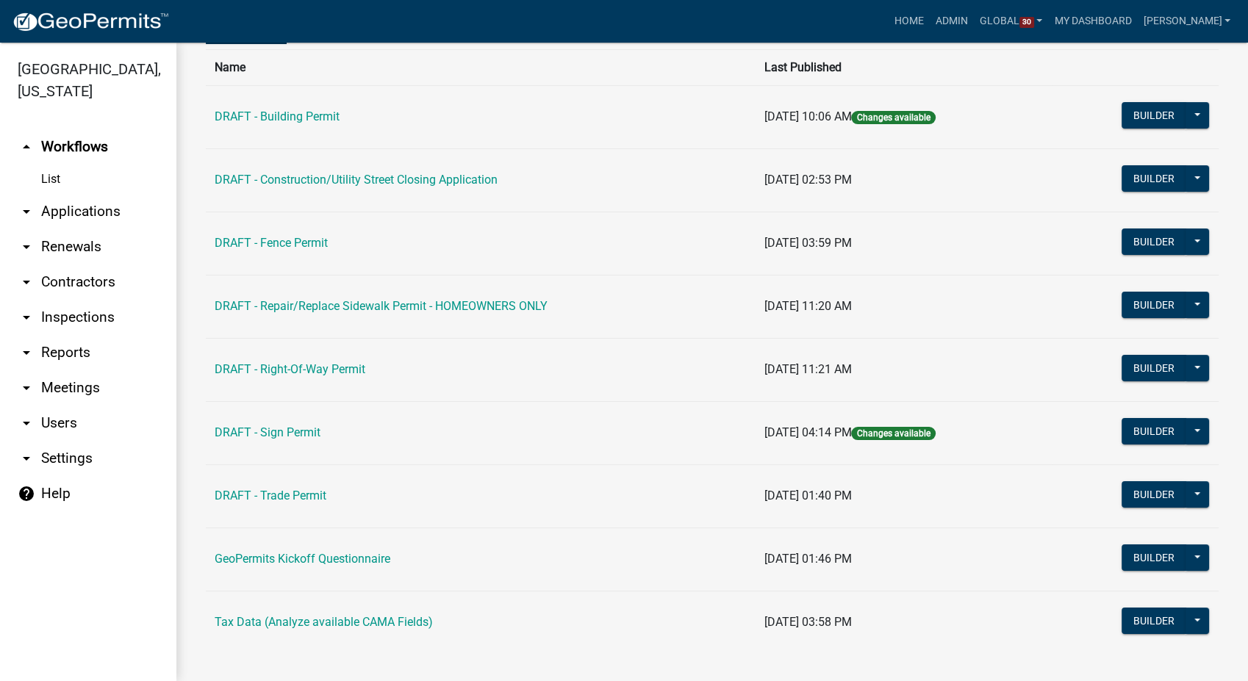
scroll to position [118, 0]
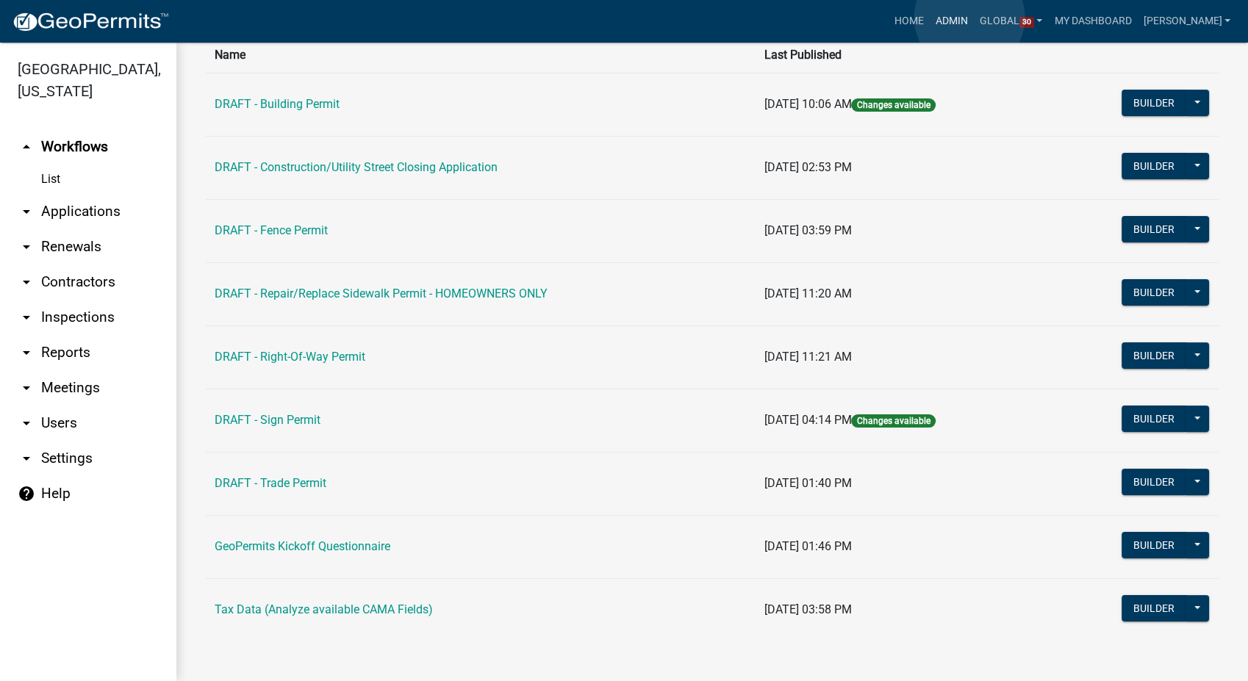
click at [970, 18] on link "Admin" at bounding box center [952, 21] width 44 height 28
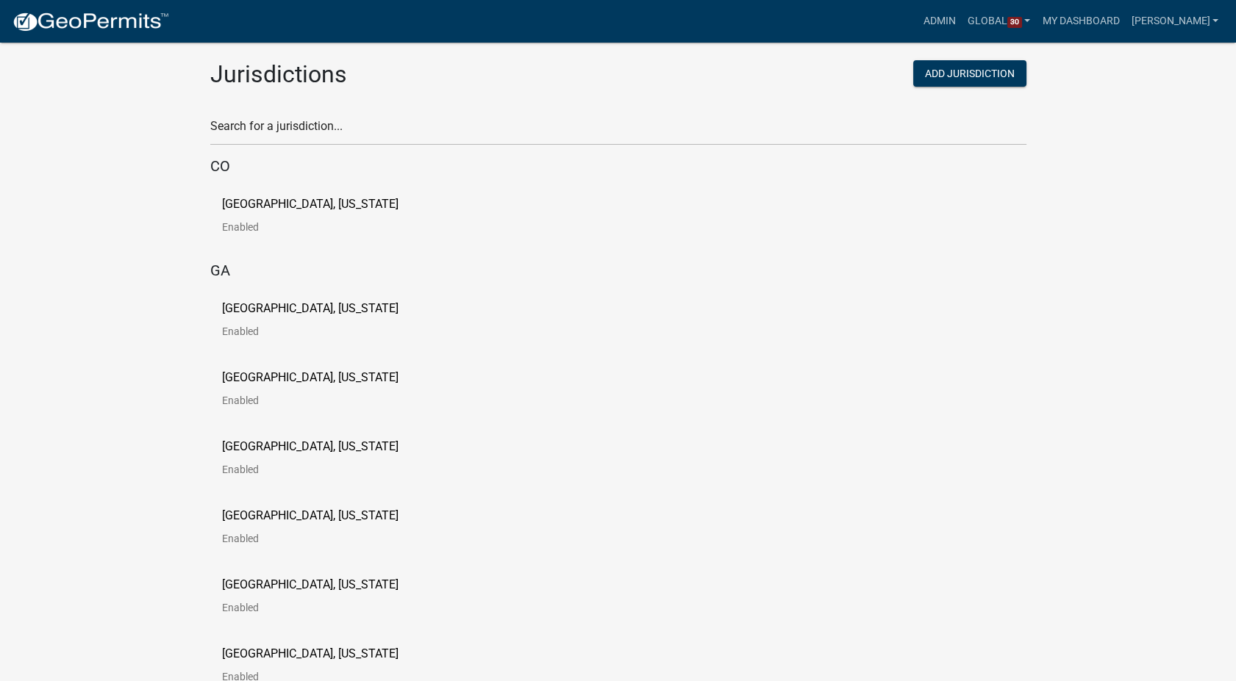
click at [254, 311] on p "[GEOGRAPHIC_DATA], [US_STATE]" at bounding box center [310, 309] width 176 height 12
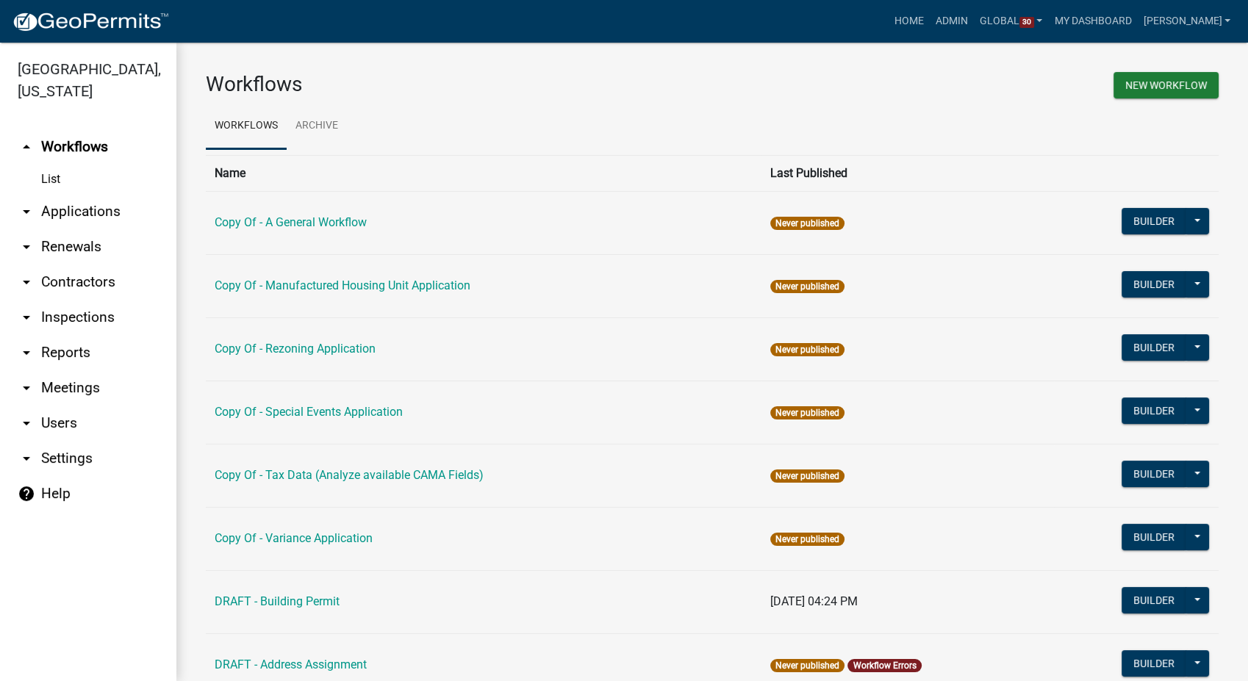
click at [67, 287] on link "arrow_drop_down Contractors" at bounding box center [88, 282] width 176 height 35
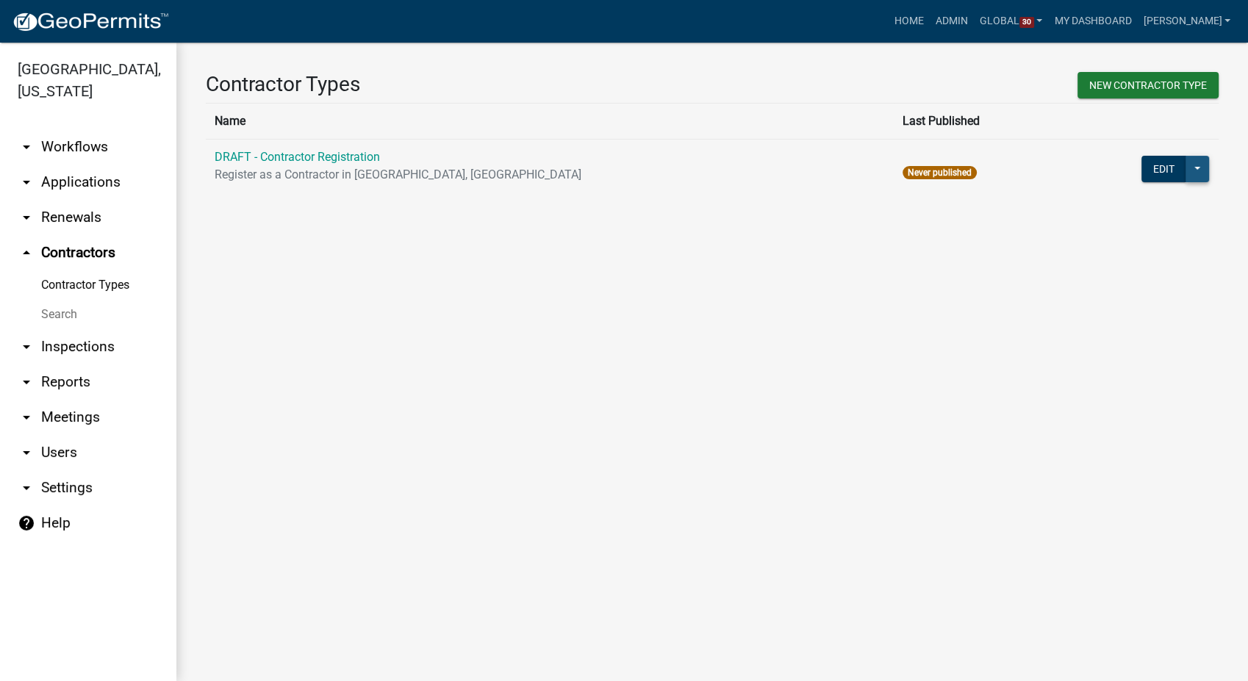
click at [1196, 177] on button at bounding box center [1198, 169] width 24 height 26
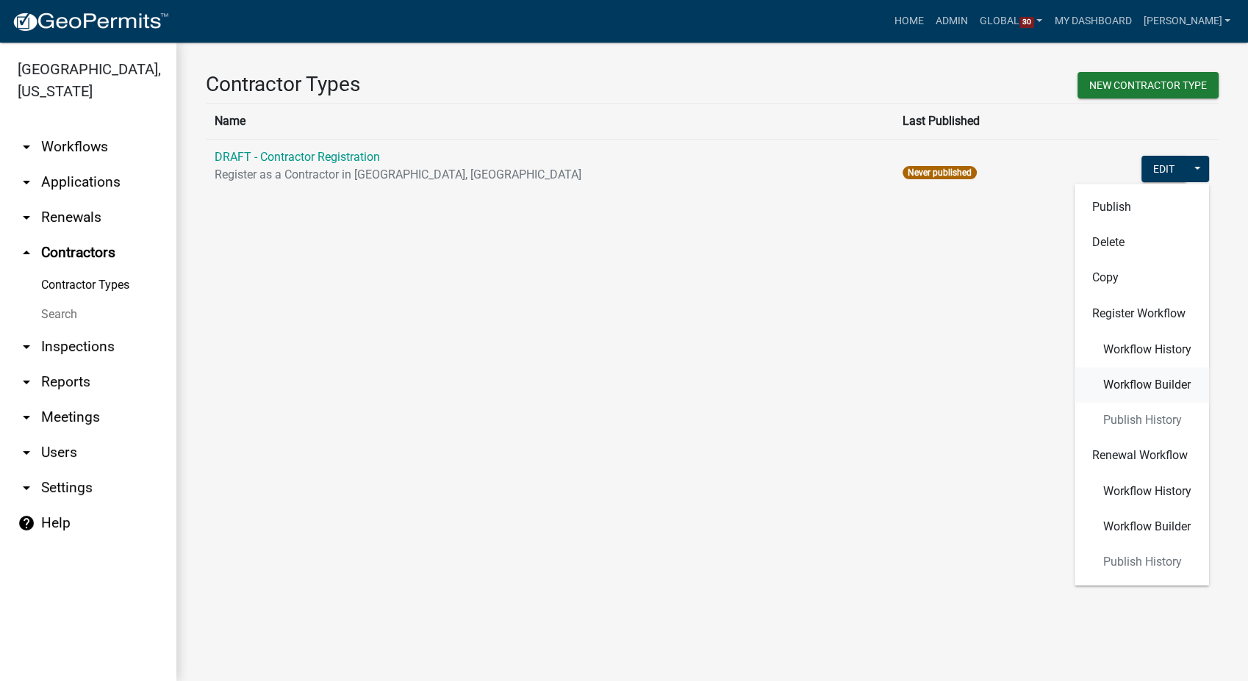
click at [1129, 379] on span "Workflow Builder" at bounding box center [1146, 385] width 87 height 12
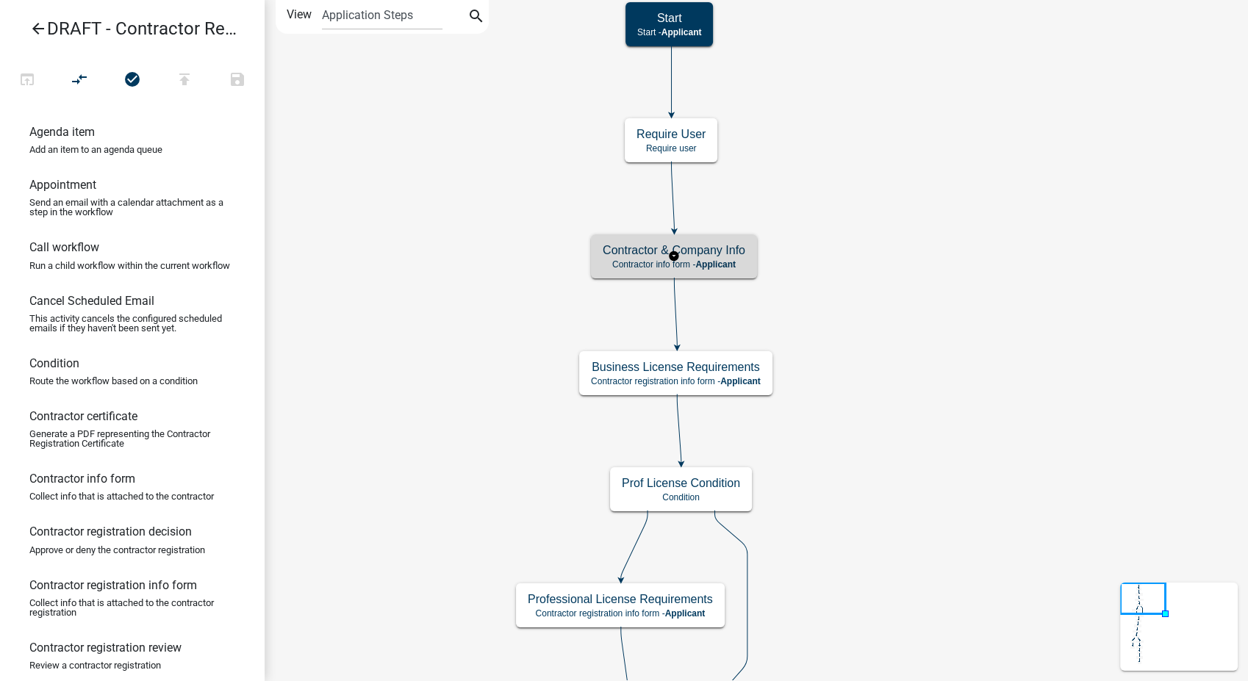
click at [724, 261] on span "Applicant" at bounding box center [715, 264] width 40 height 10
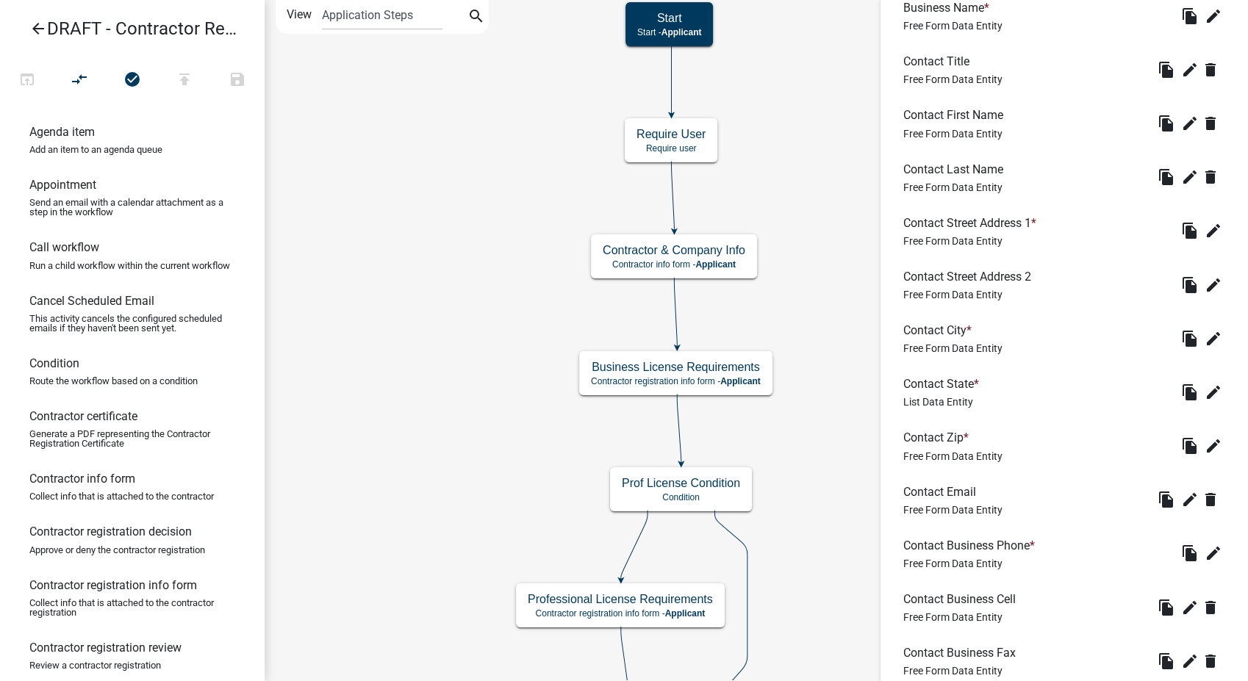
scroll to position [658, 0]
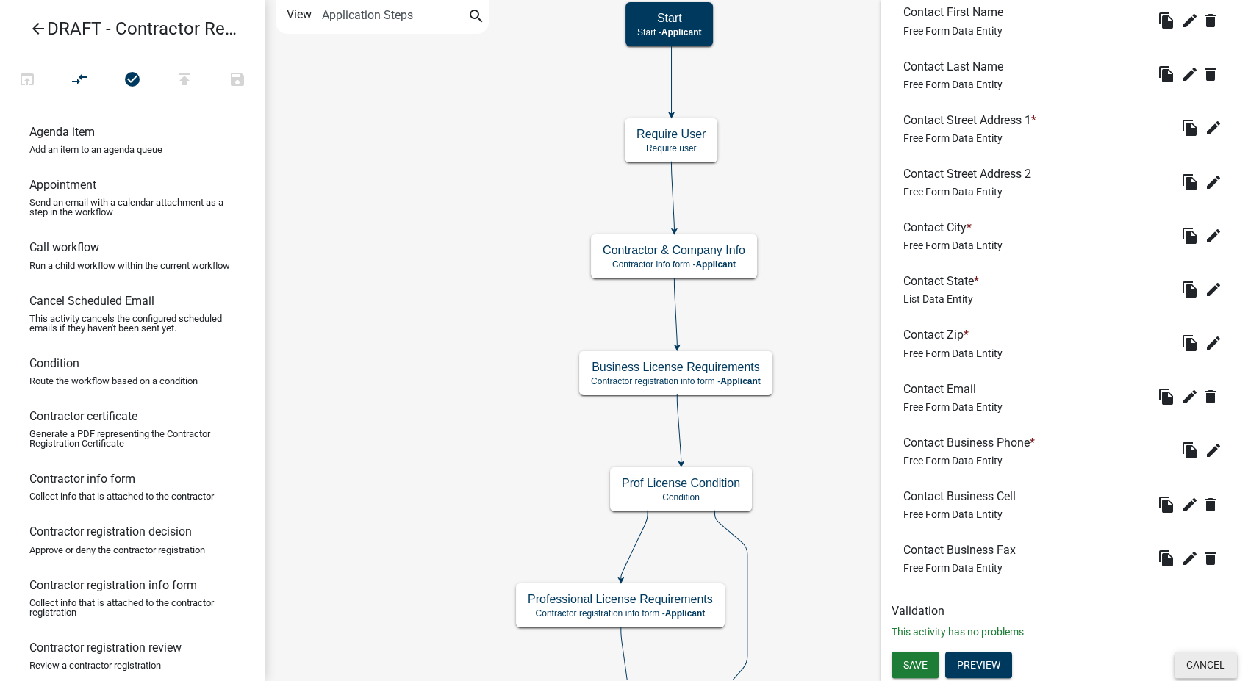
click at [1176, 656] on button "Cancel" at bounding box center [1206, 665] width 62 height 26
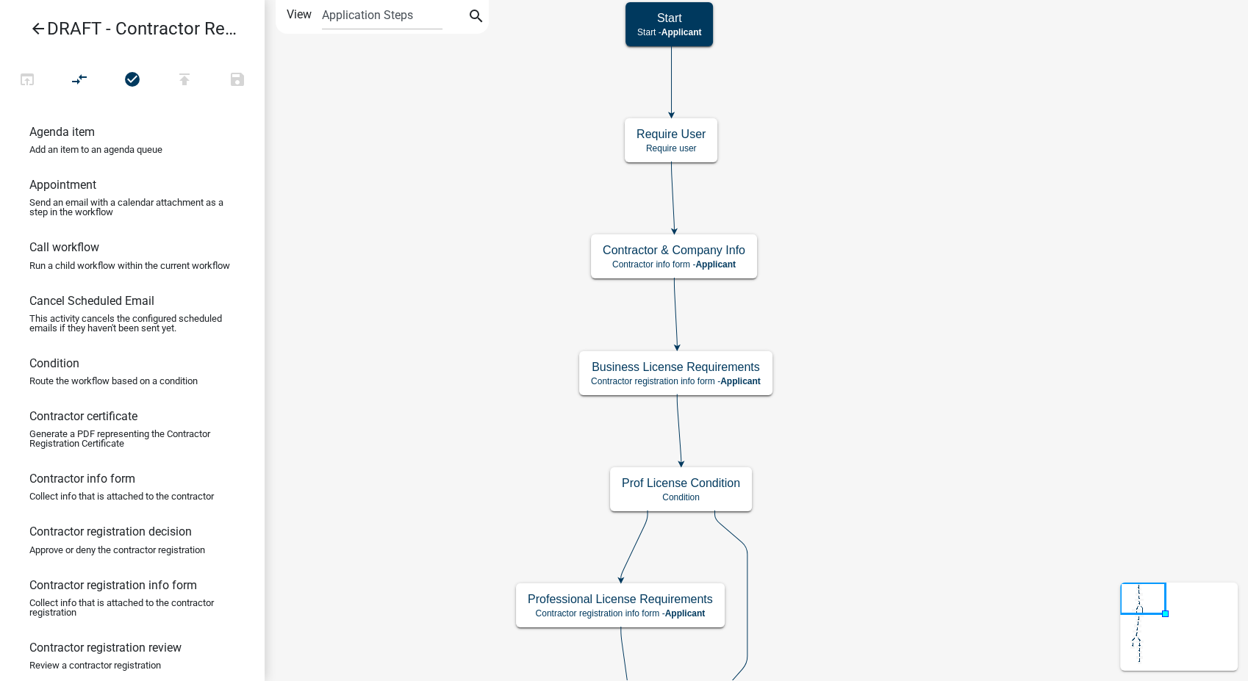
scroll to position [0, 0]
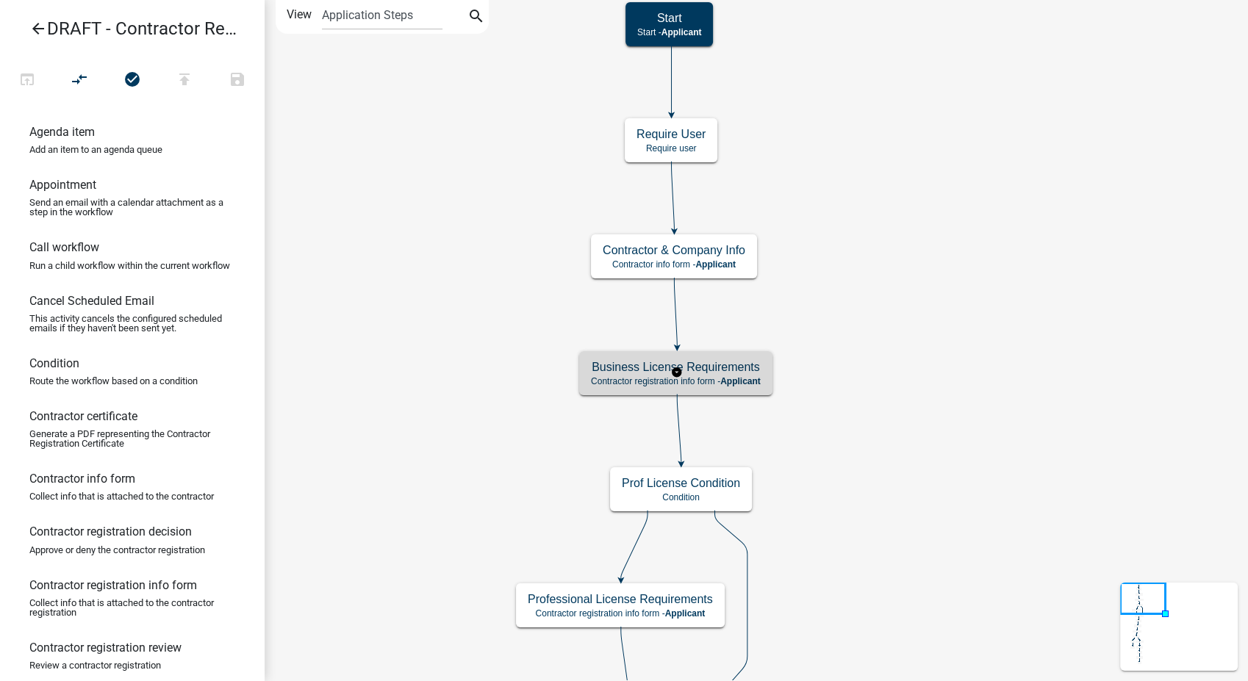
click at [764, 365] on div "Business License Requirements Contractor registration info form - Applicant" at bounding box center [675, 373] width 193 height 44
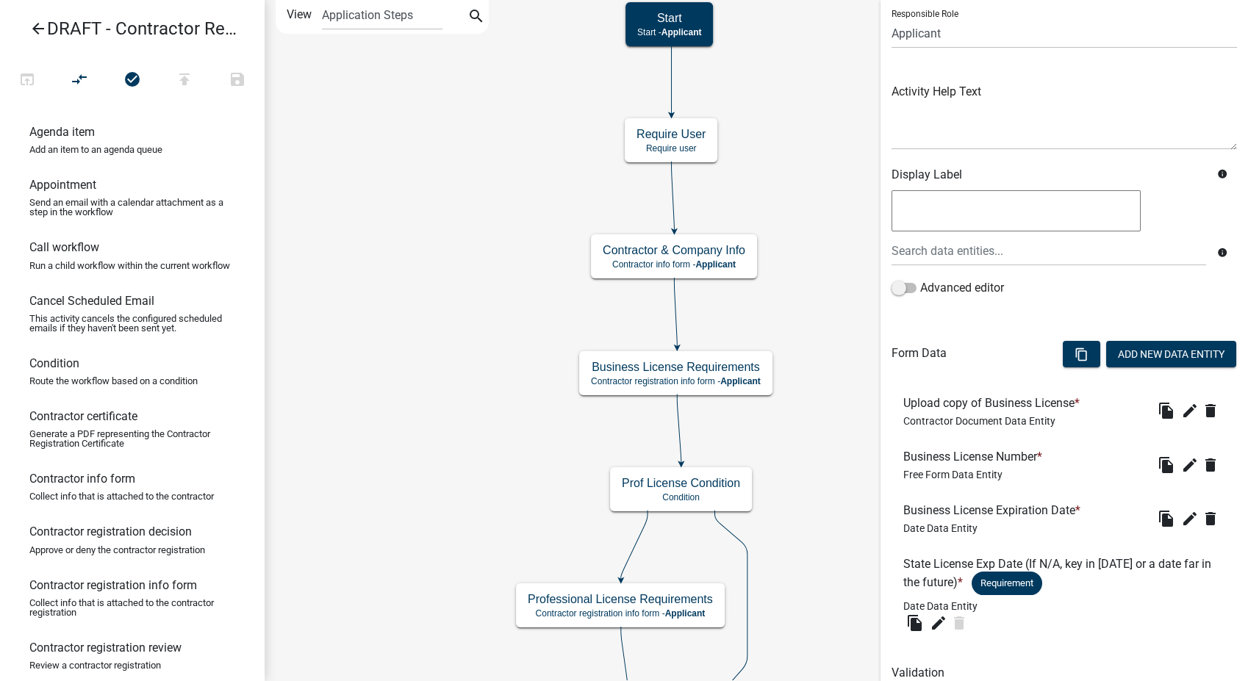
scroll to position [167, 0]
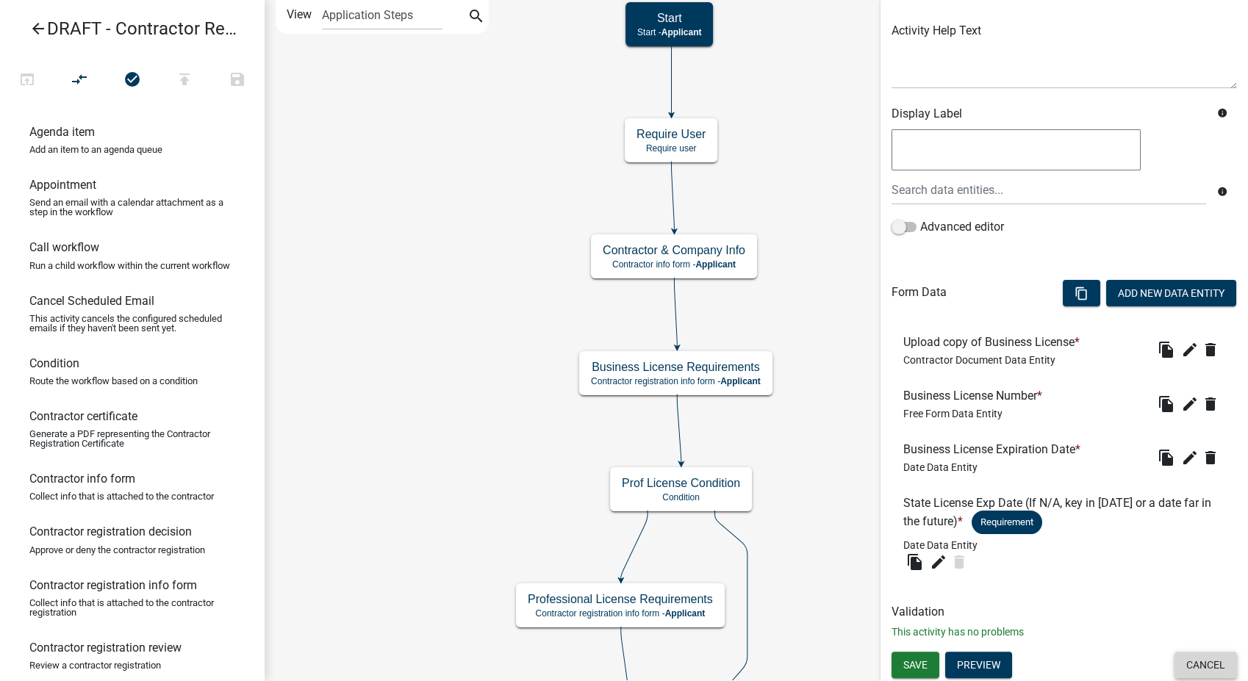
click at [1186, 670] on button "Cancel" at bounding box center [1206, 665] width 62 height 26
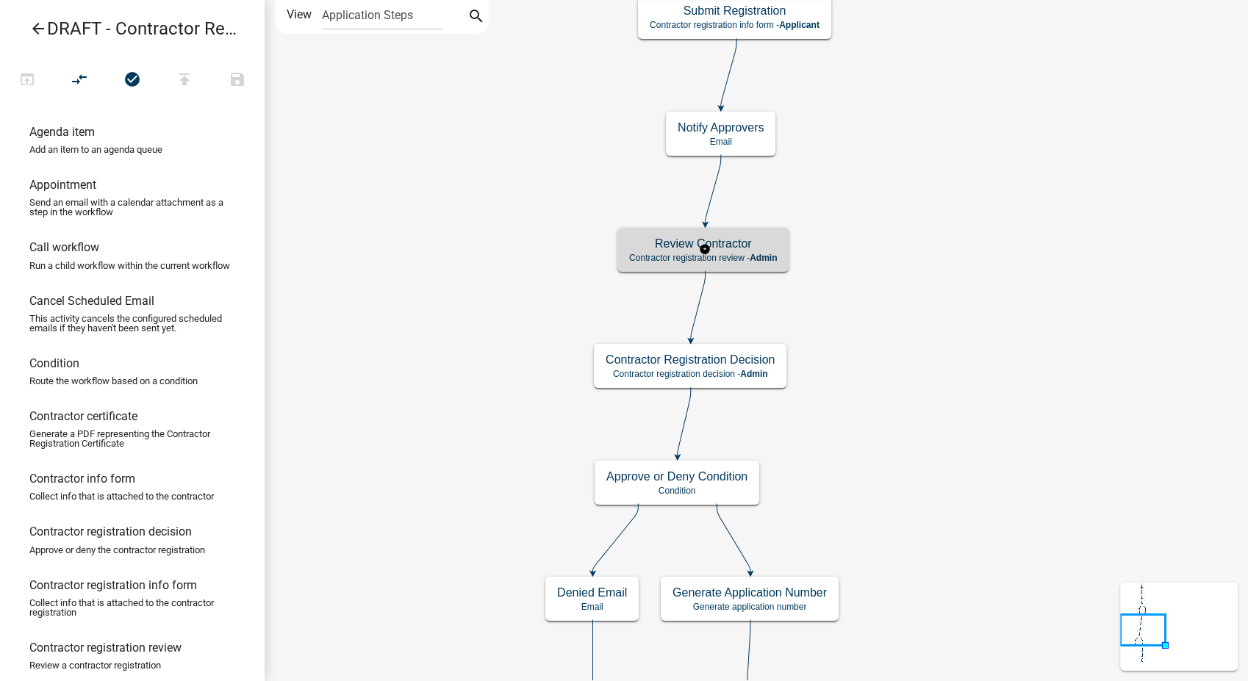
click at [753, 256] on span "Admin" at bounding box center [763, 258] width 27 height 10
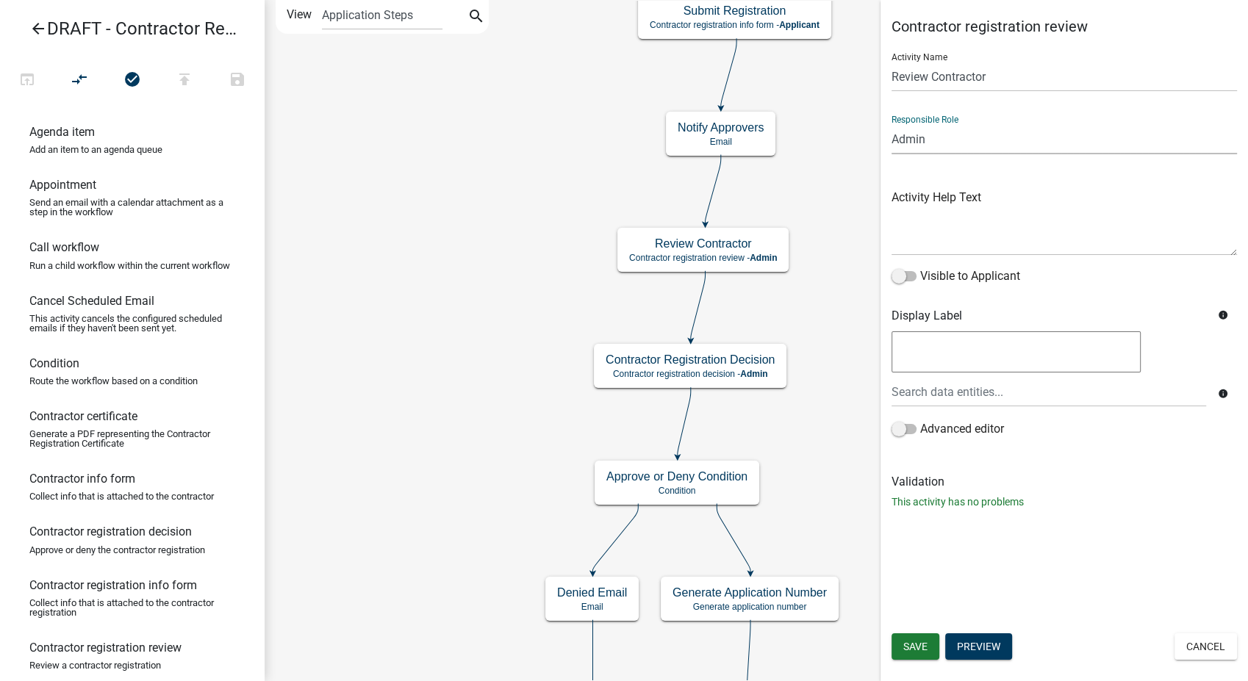
click at [953, 137] on select "Applicant Fire Marshal Reviewers Building Inspectors Admin Community Development" at bounding box center [1064, 139] width 345 height 30
select select "66D5FF95-1CD3-428B-B9DC-D797D01D8DE2"
click at [892, 124] on select "Applicant Fire Marshal Reviewers Building Inspectors Admin Community Development" at bounding box center [1064, 139] width 345 height 30
click at [925, 641] on span "Save" at bounding box center [915, 647] width 24 height 12
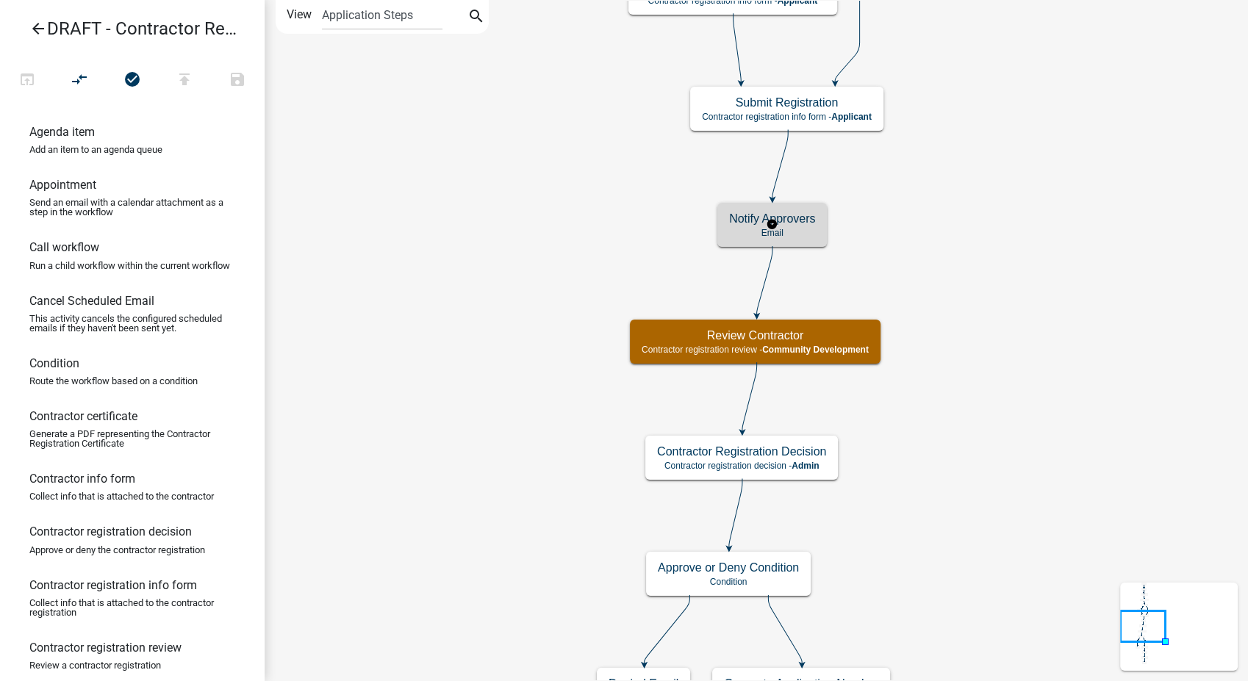
click at [812, 228] on p "Email" at bounding box center [772, 233] width 86 height 10
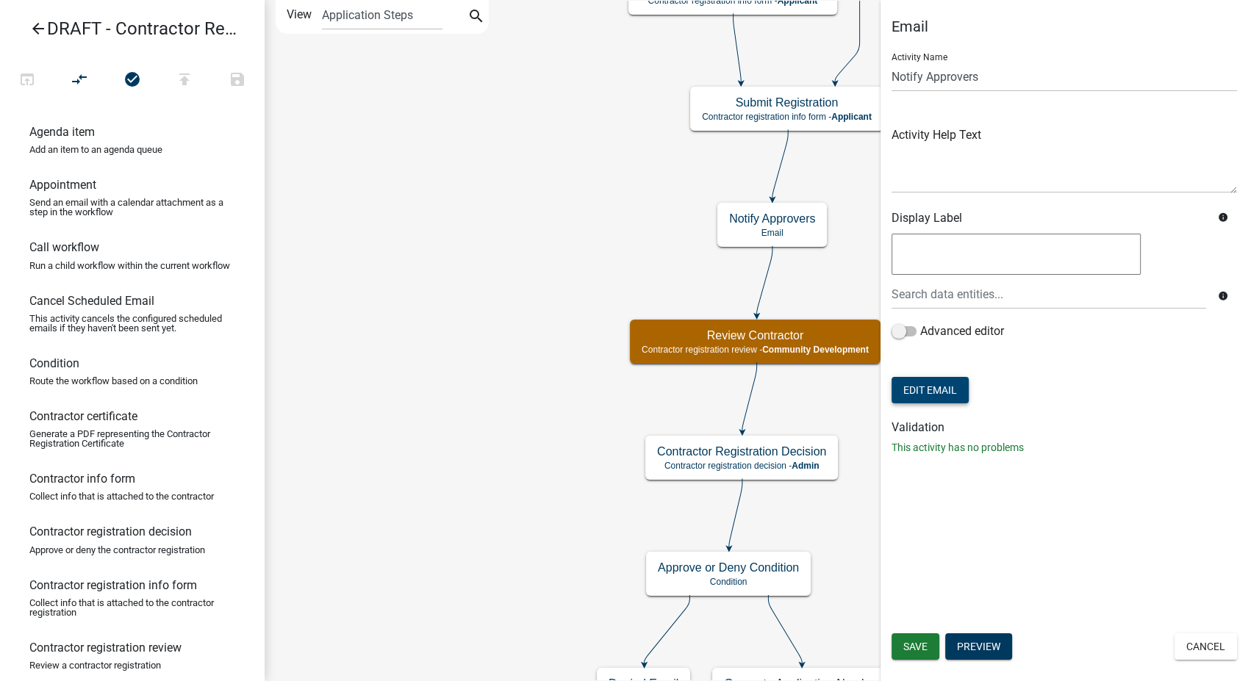
click at [926, 384] on button "Edit Email" at bounding box center [930, 390] width 77 height 26
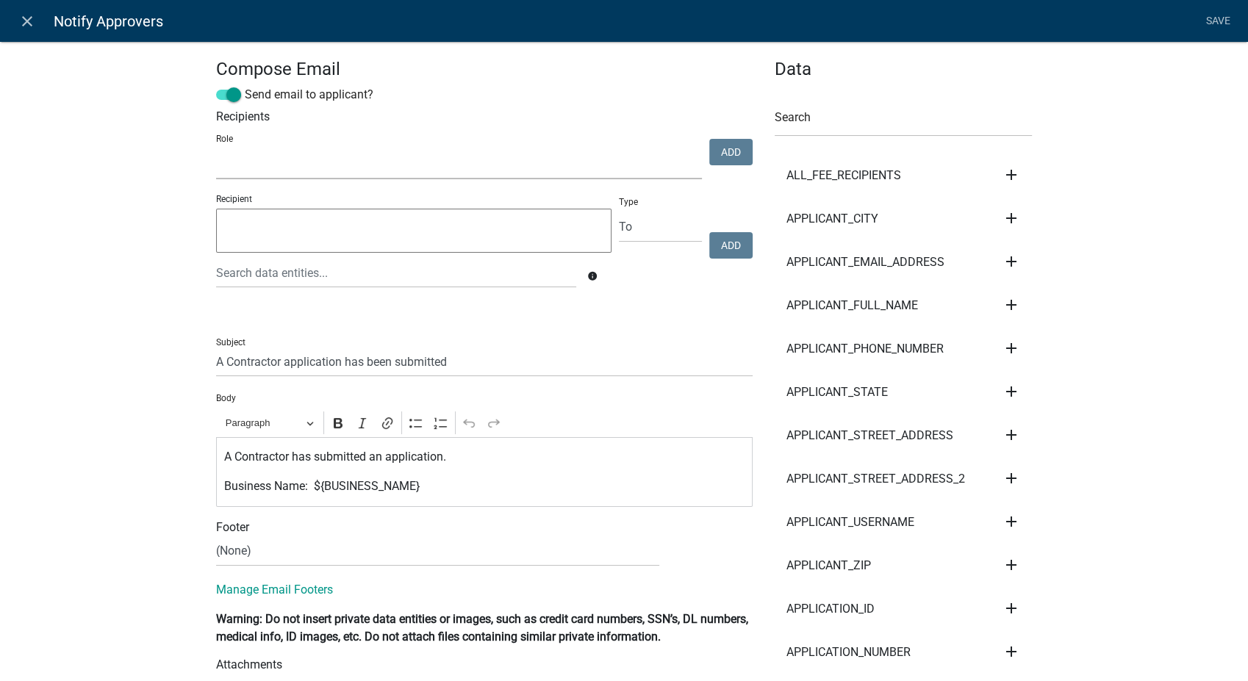
click at [232, 158] on select "Fire Marshal Reviewers Building Inspectors Admin Community Development" at bounding box center [459, 164] width 486 height 30
select select "66d5ff95-1cd3-428b-b9dc-d797d01d8de2"
click at [216, 149] on select "Fire Marshal Reviewers Building Inspectors Admin Community Development" at bounding box center [459, 164] width 486 height 30
click at [715, 156] on button "Add" at bounding box center [730, 152] width 43 height 26
select select
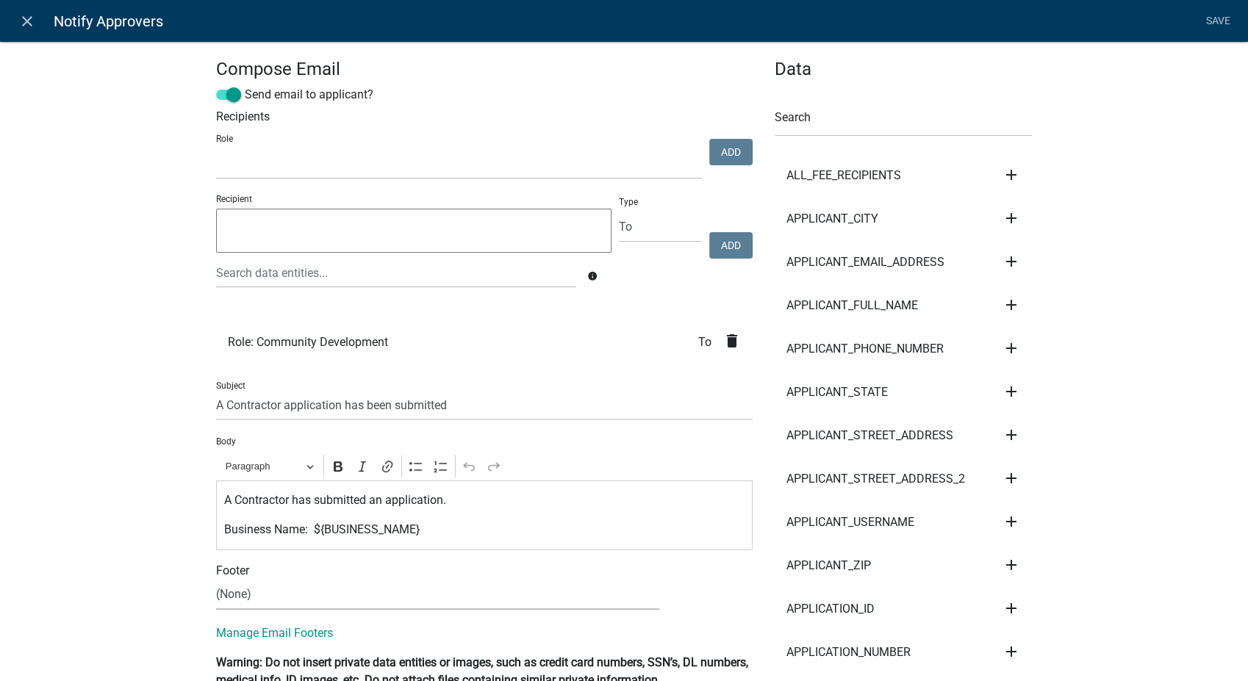
click at [295, 601] on select "(None) Community Development" at bounding box center [437, 595] width 443 height 30
select select "02716f85-b38e-4317-b3e2-b115ccb6ceee"
click at [216, 580] on select "(None) Community Development" at bounding box center [437, 595] width 443 height 30
click at [1223, 15] on link "Save" at bounding box center [1218, 21] width 37 height 28
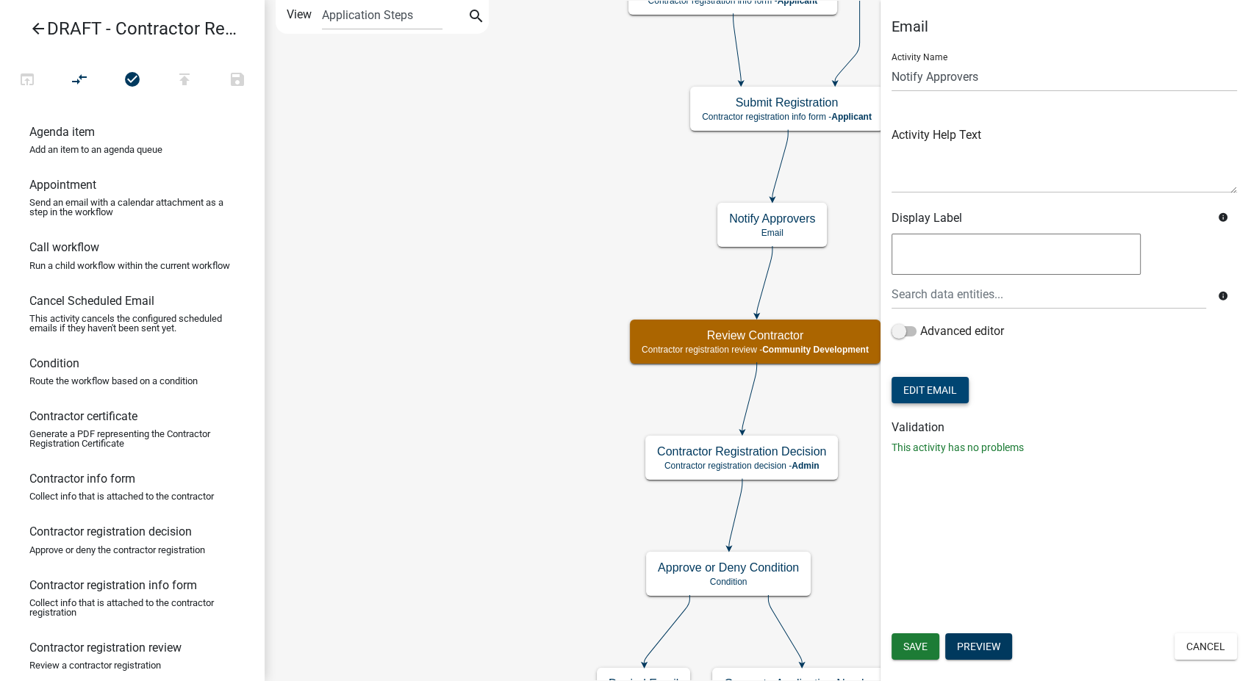
click at [921, 381] on button "Edit Email" at bounding box center [930, 390] width 77 height 26
select select "02716f85-b38e-4317-b3e2-b115ccb6ceee"
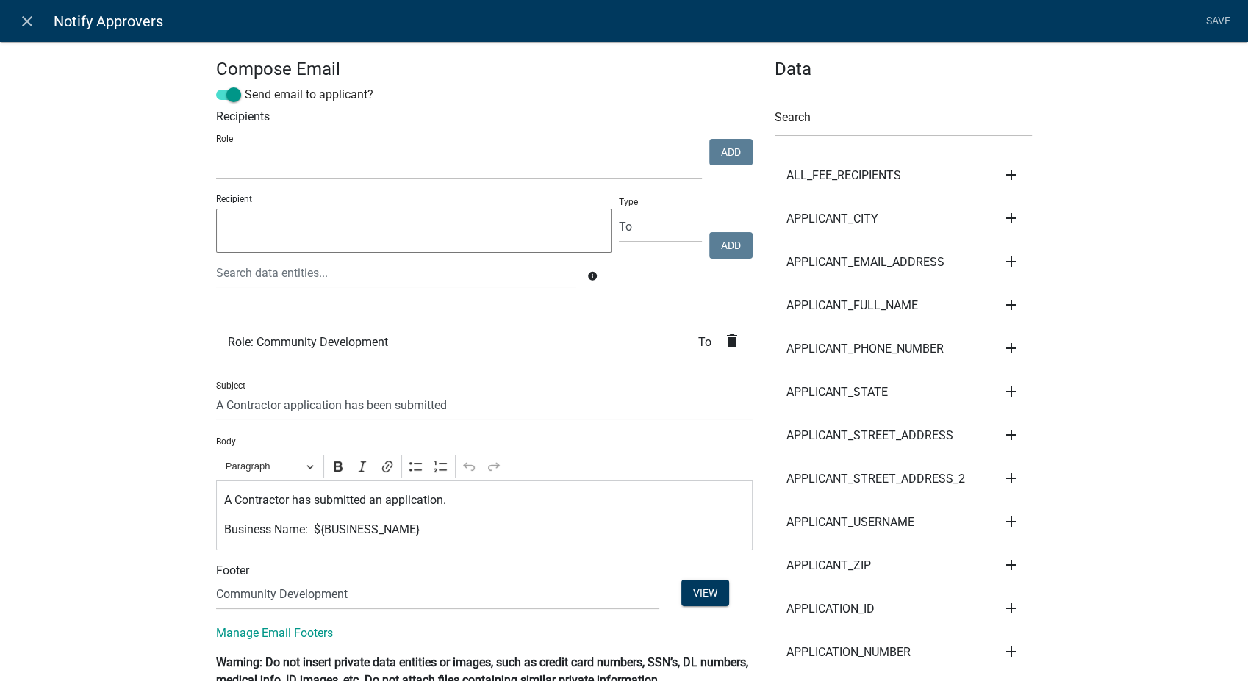
select select
click at [223, 97] on span at bounding box center [228, 95] width 25 height 10
click at [245, 86] on input "Send email to applicant?" at bounding box center [245, 86] width 0 height 0
click at [1219, 19] on link "Save" at bounding box center [1218, 21] width 37 height 28
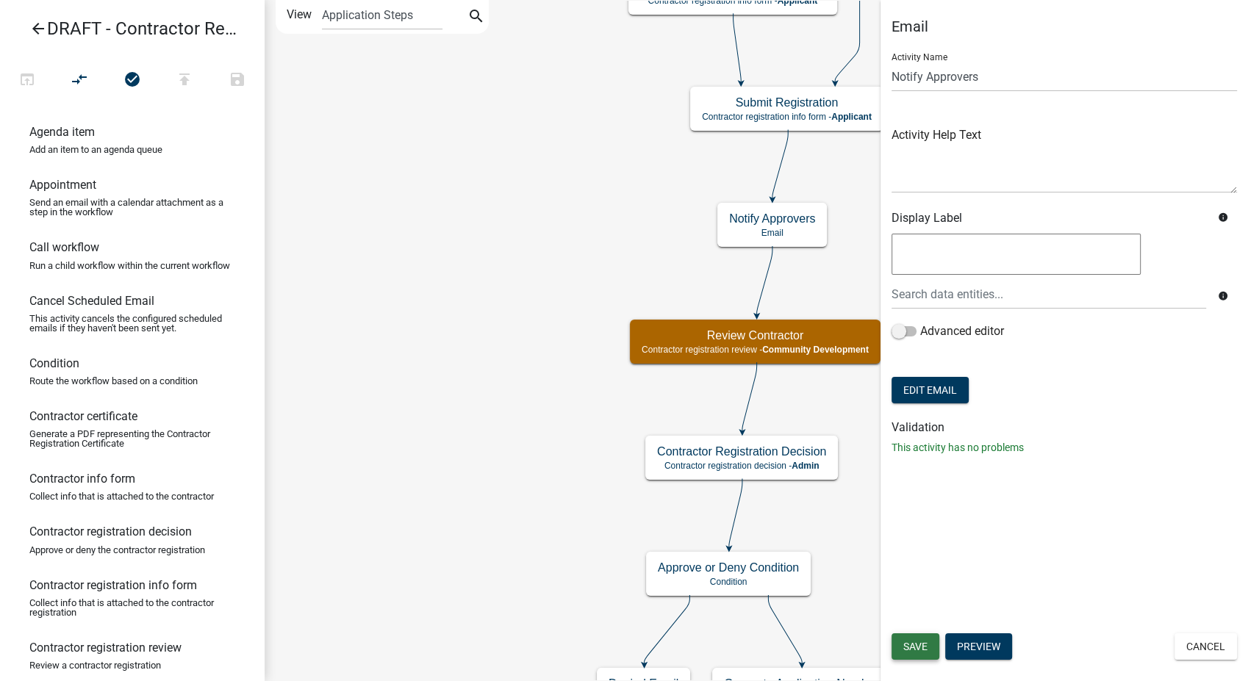
click at [917, 635] on button "Save" at bounding box center [916, 647] width 48 height 26
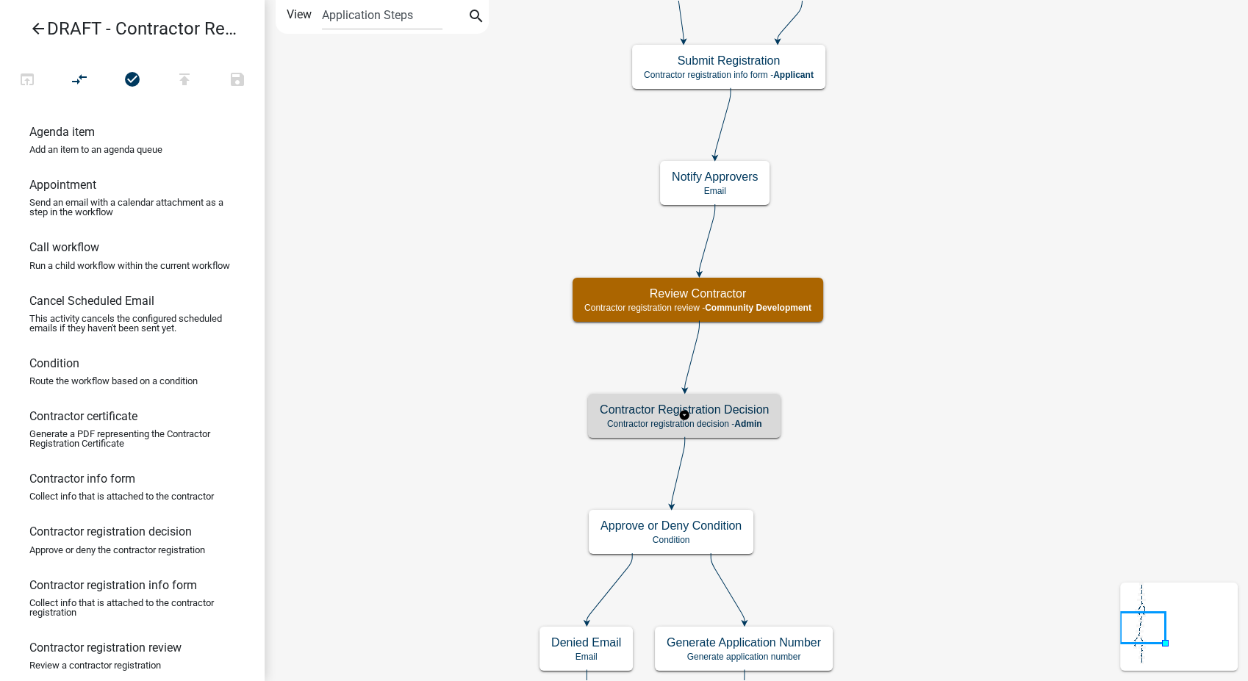
click at [659, 426] on p "Contractor registration decision - Admin" at bounding box center [684, 424] width 169 height 10
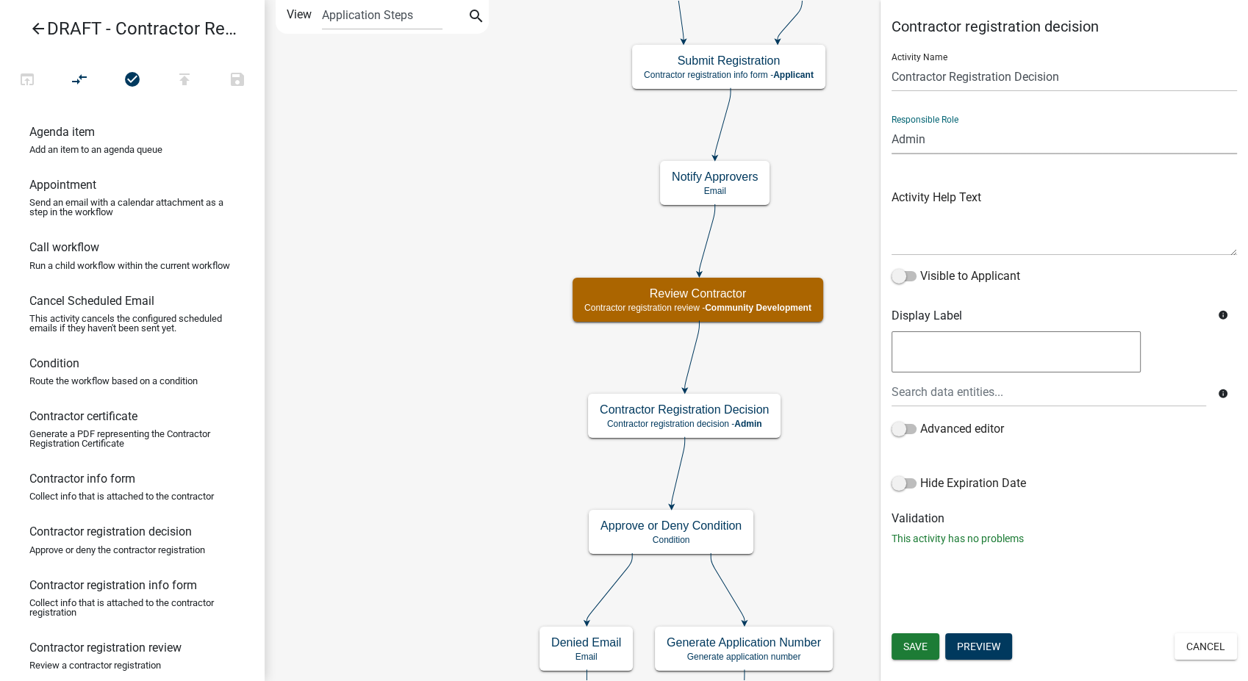
click at [957, 143] on select "Applicant Fire Marshal Reviewers Building Inspectors Admin Community Development" at bounding box center [1064, 139] width 345 height 30
select select "E4C0EB80-EFAE-4AF1-A454-33A4B424FEC5"
click at [892, 124] on select "Applicant Fire Marshal Reviewers Building Inspectors Admin Community Development" at bounding box center [1064, 139] width 345 height 30
click at [900, 642] on button "Save" at bounding box center [916, 647] width 48 height 26
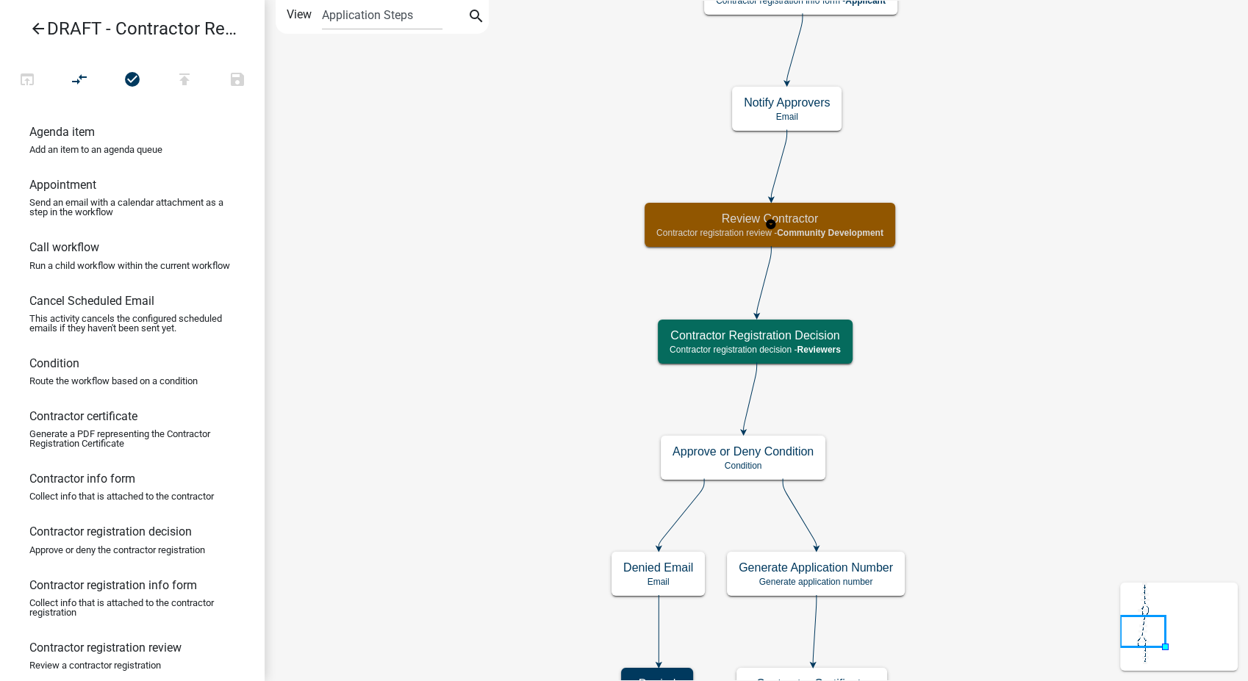
click at [843, 217] on h5 "Review Contractor" at bounding box center [769, 219] width 227 height 14
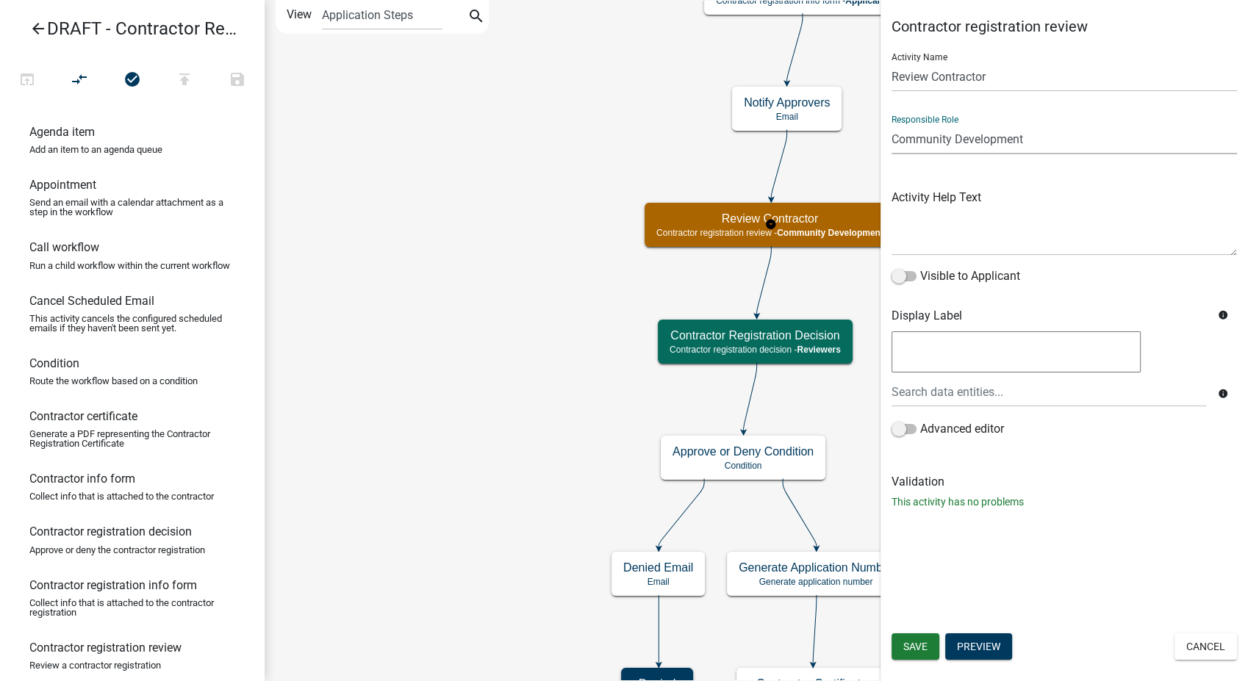
click at [1041, 135] on select "Applicant Fire Marshal Reviewers Building Inspectors Admin Community Development" at bounding box center [1064, 139] width 345 height 30
select select "E4C0EB80-EFAE-4AF1-A454-33A4B424FEC5"
click at [892, 124] on select "Applicant Fire Marshal Reviewers Building Inspectors Admin Community Development" at bounding box center [1064, 139] width 345 height 30
click at [909, 651] on span "Save" at bounding box center [915, 647] width 24 height 12
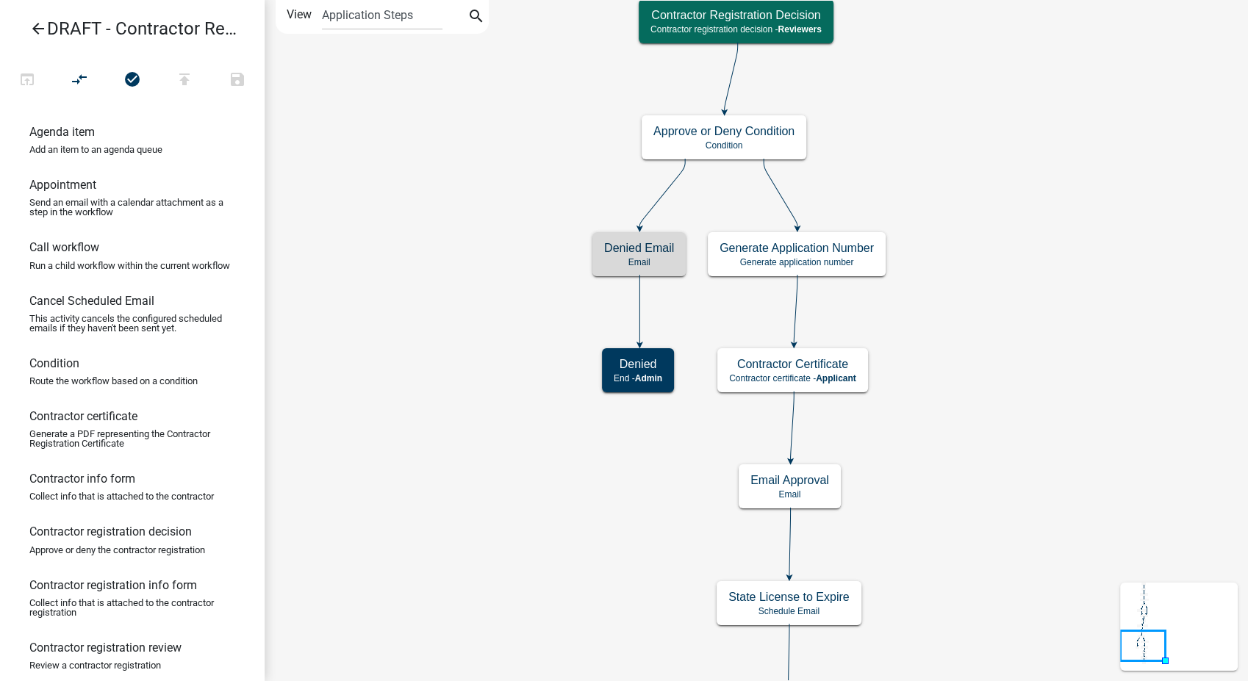
click at [635, 252] on h5 "Denied Email" at bounding box center [639, 248] width 70 height 14
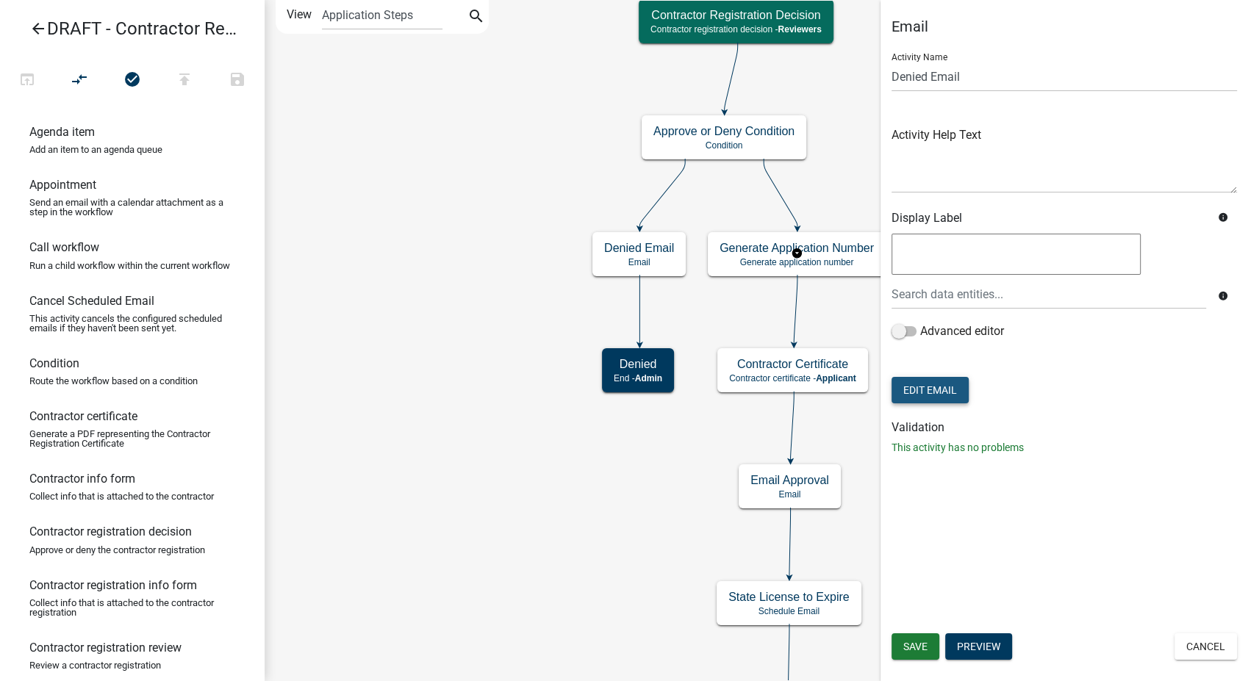
click at [950, 395] on button "Edit Email" at bounding box center [930, 390] width 77 height 26
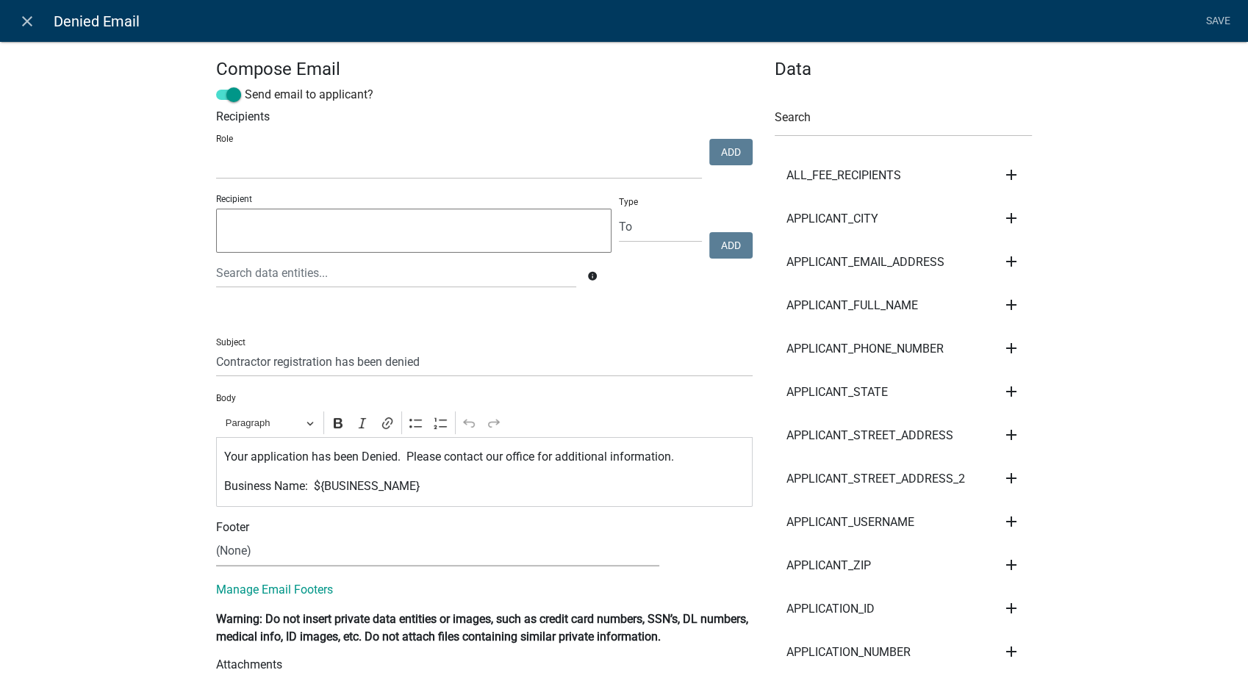
click at [308, 551] on select "(None) Community Development" at bounding box center [437, 552] width 443 height 30
select select "02716f85-b38e-4317-b3e2-b115ccb6ceee"
click at [216, 537] on select "(None) Community Development" at bounding box center [437, 552] width 443 height 30
click at [1210, 16] on link "Save" at bounding box center [1218, 21] width 37 height 28
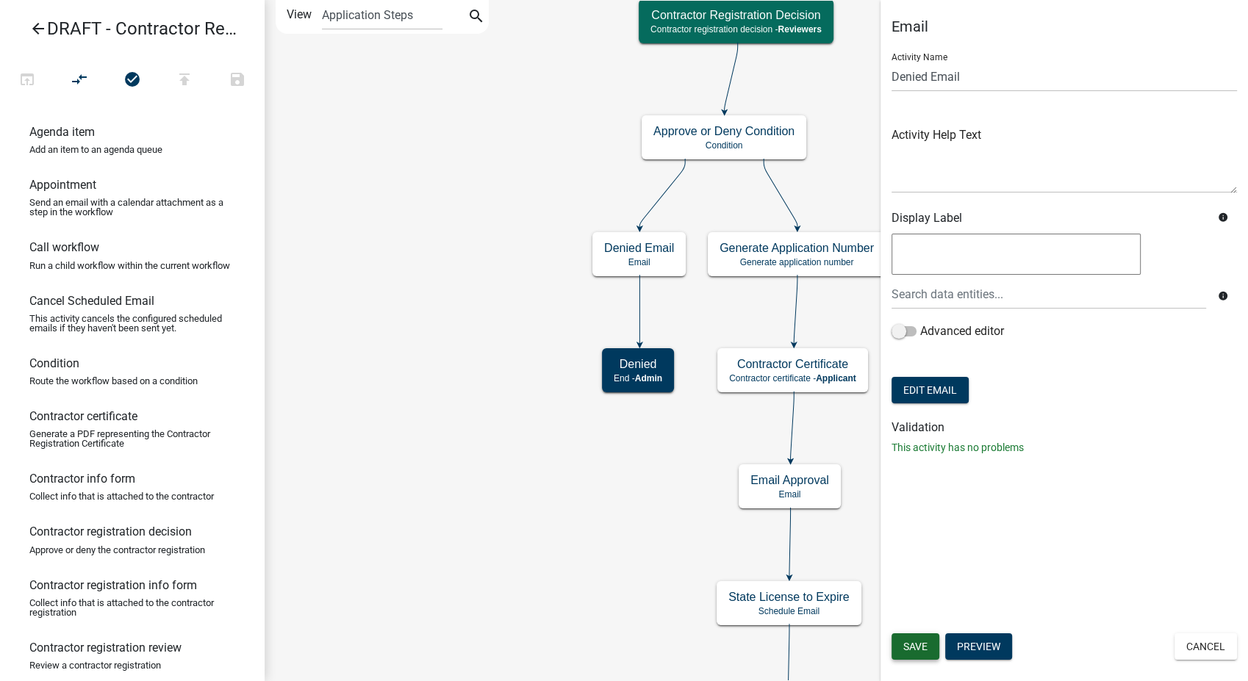
click at [923, 642] on span "Save" at bounding box center [915, 647] width 24 height 12
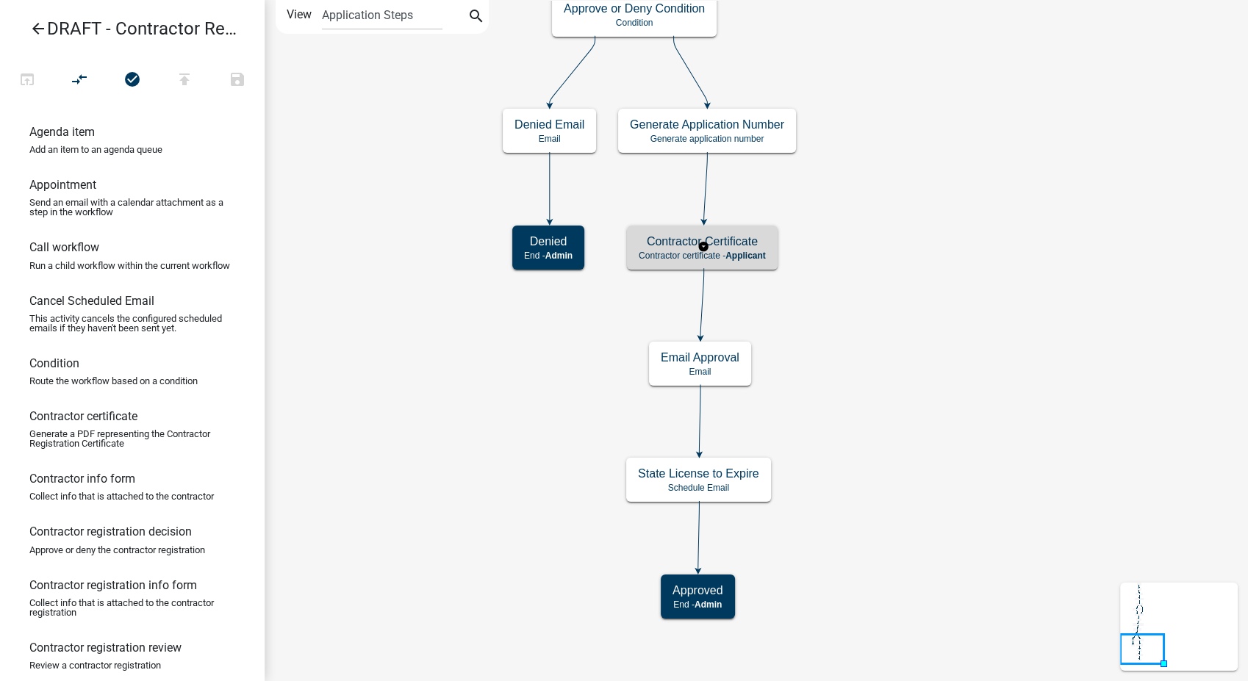
click at [753, 258] on span "Applicant" at bounding box center [745, 256] width 40 height 10
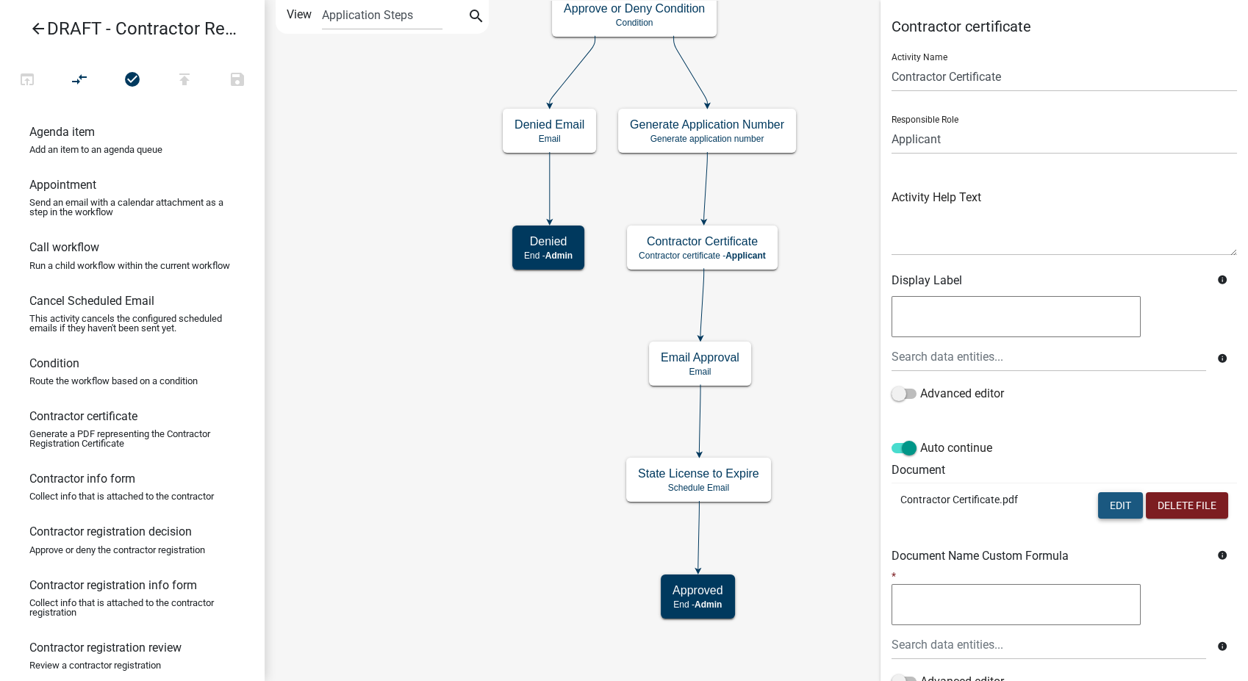
click at [1120, 504] on button "Edit" at bounding box center [1120, 505] width 45 height 26
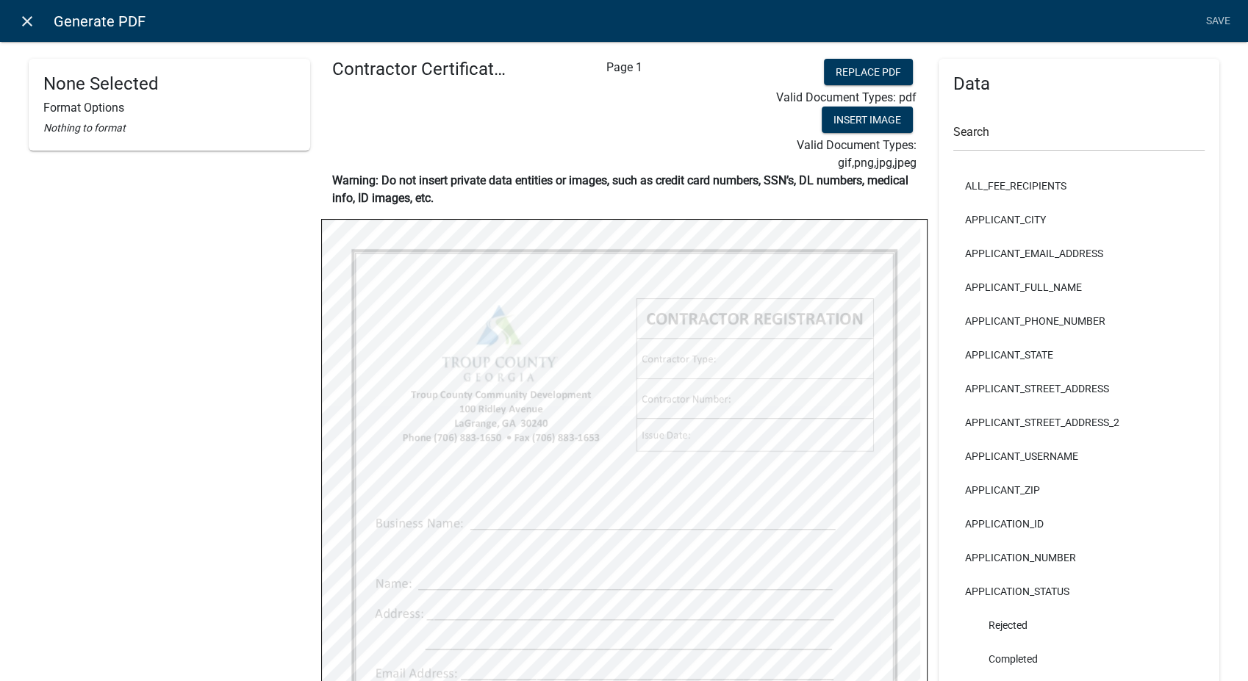
click at [29, 22] on icon "close" at bounding box center [27, 21] width 18 height 18
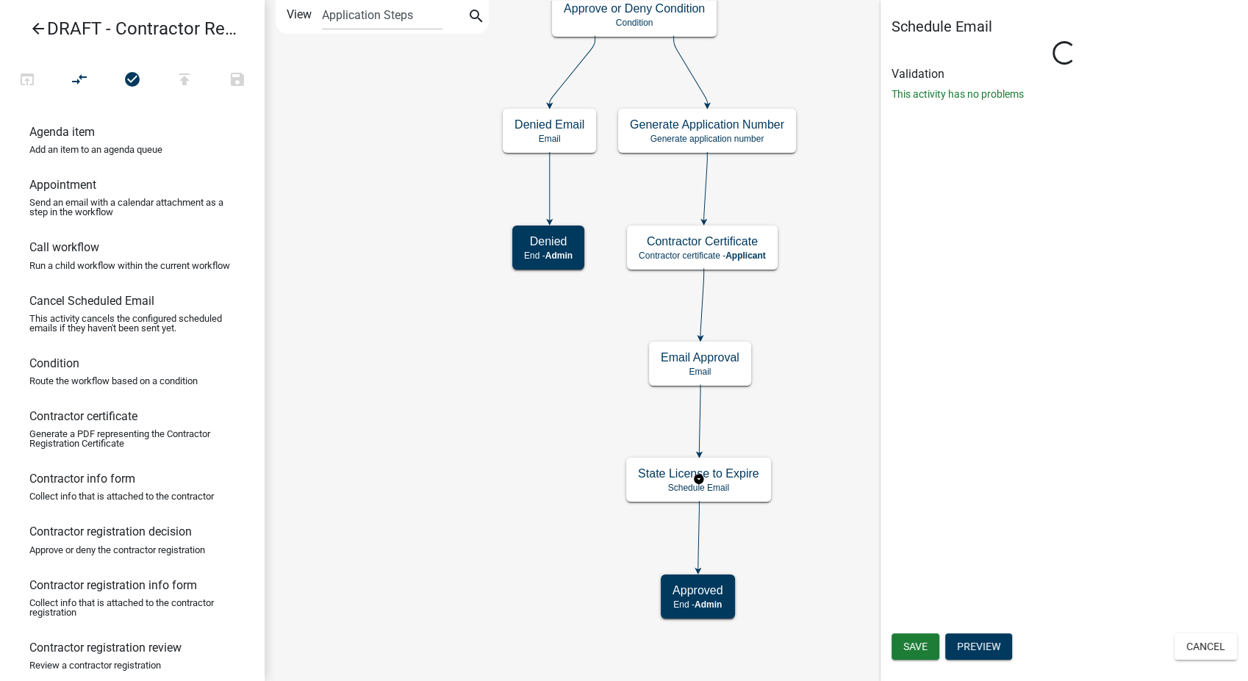
select select "12: 12:00 PM"
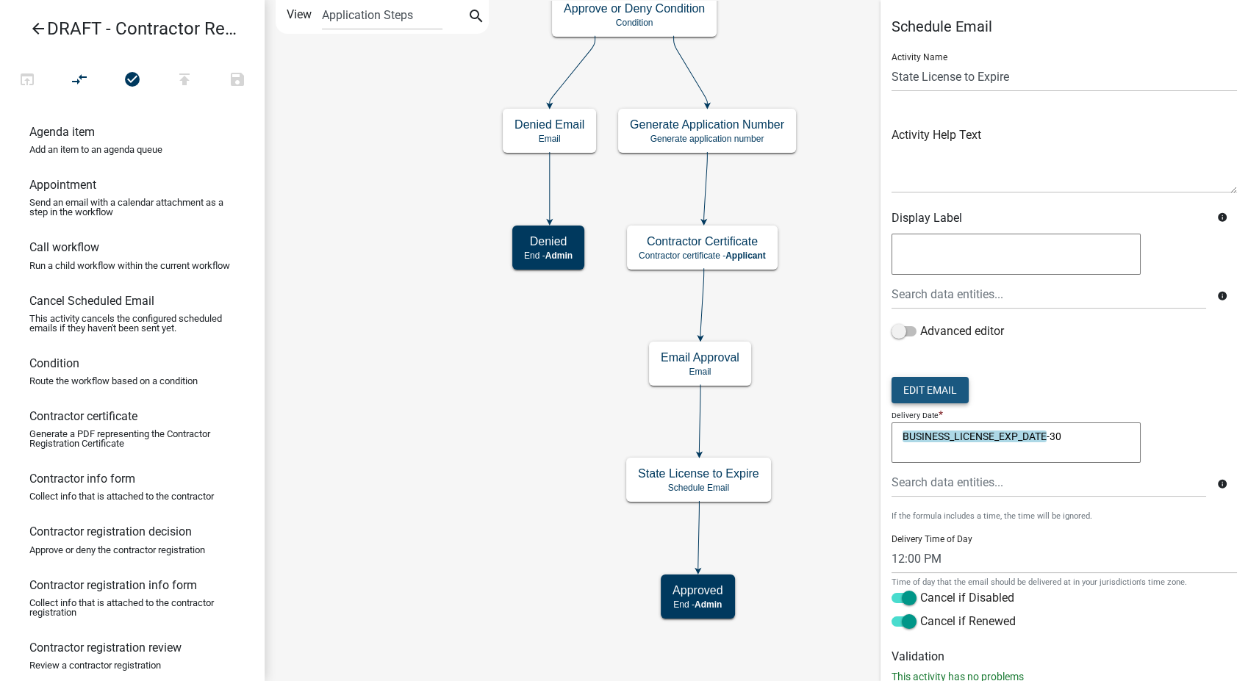
click at [925, 390] on button "Edit Email" at bounding box center [930, 390] width 77 height 26
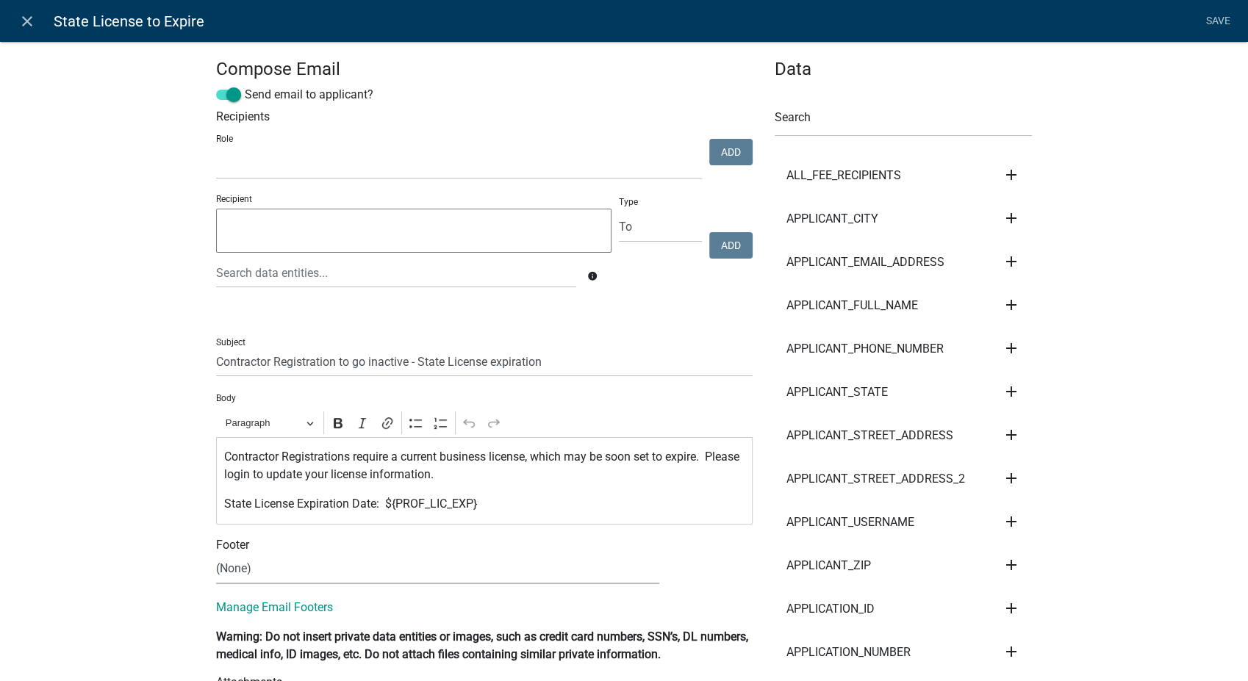
click at [259, 568] on select "(None) Community Development" at bounding box center [437, 569] width 443 height 30
select select "02716f85-b38e-4317-b3e2-b115ccb6ceee"
click at [216, 554] on select "(None) Community Development" at bounding box center [437, 569] width 443 height 30
click at [1211, 23] on link "Save" at bounding box center [1218, 21] width 37 height 28
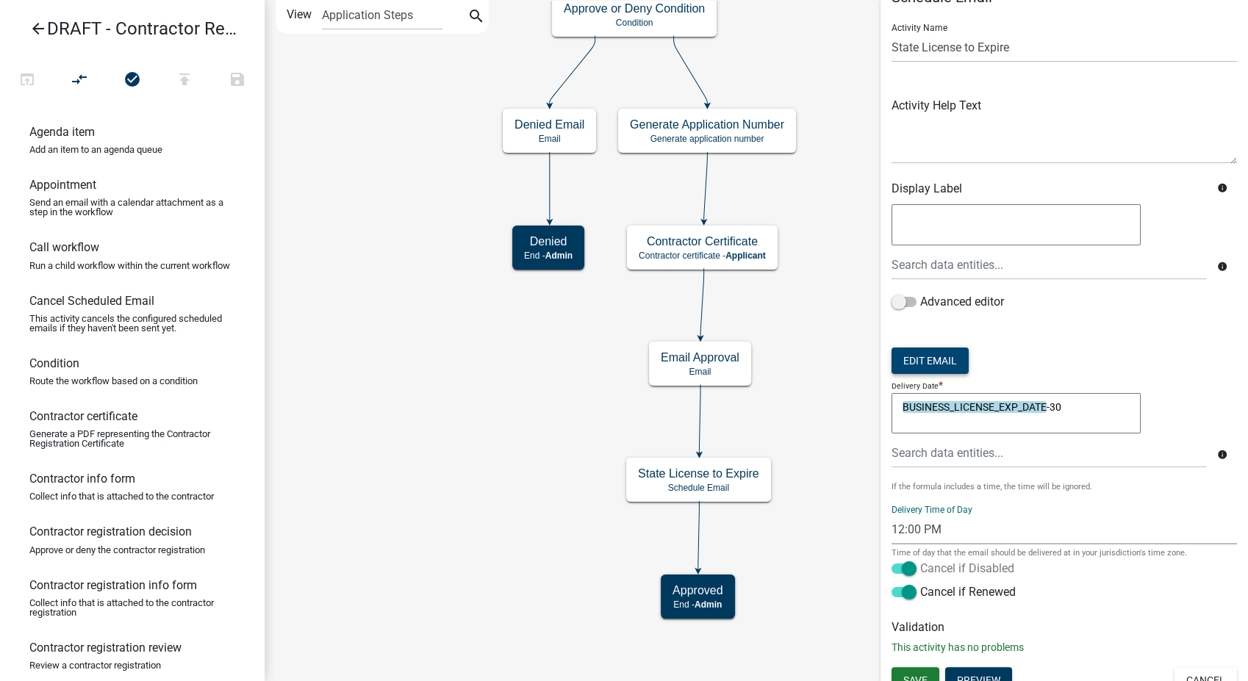
scroll to position [45, 0]
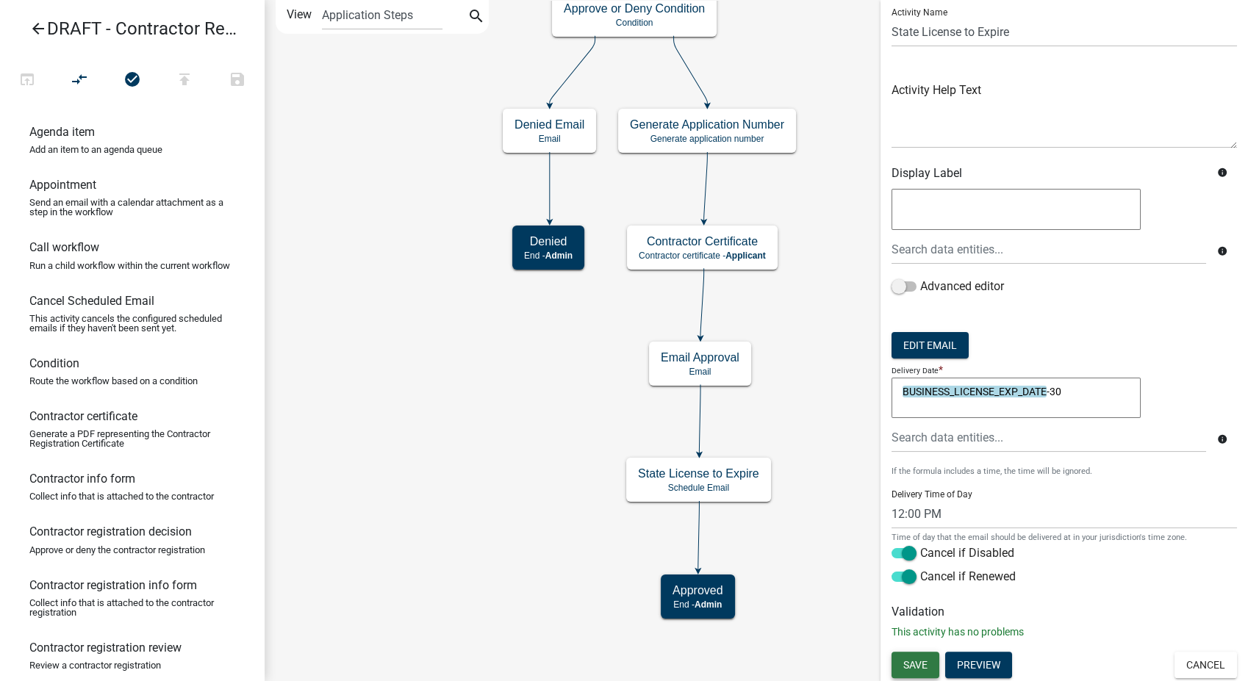
click at [895, 662] on button "Save" at bounding box center [916, 665] width 48 height 26
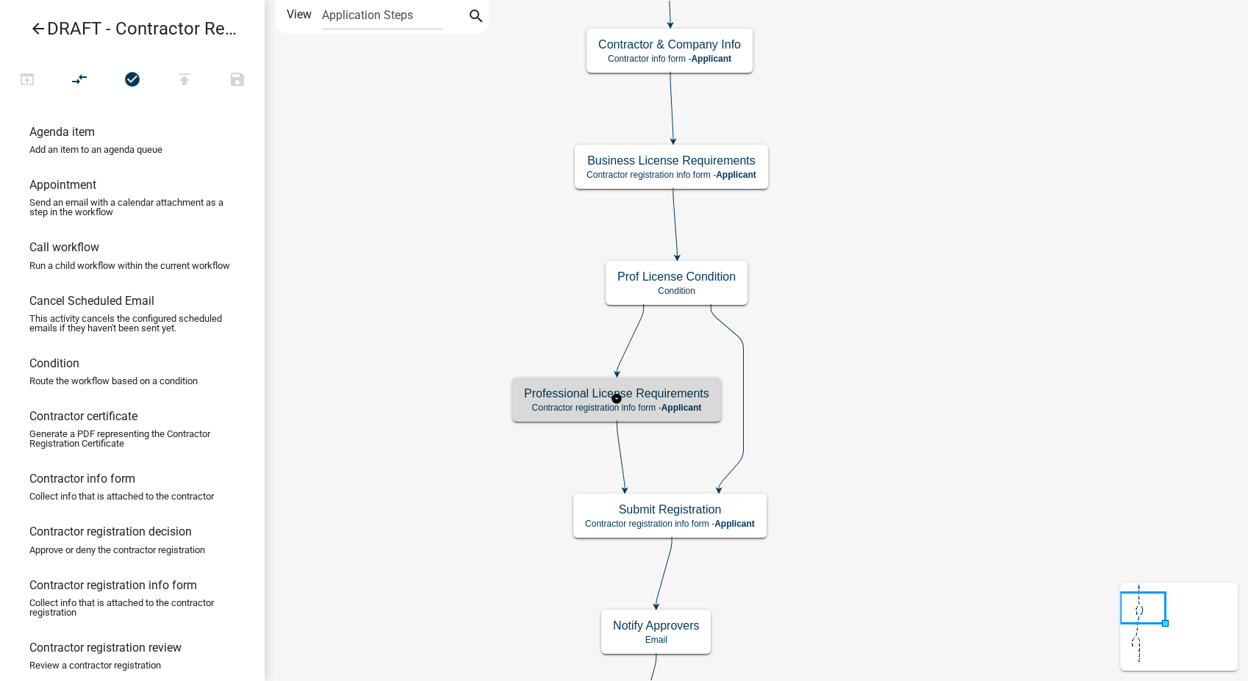
click at [680, 414] on div "Professional License Requirements Contractor registration info form - Applicant" at bounding box center [616, 400] width 209 height 44
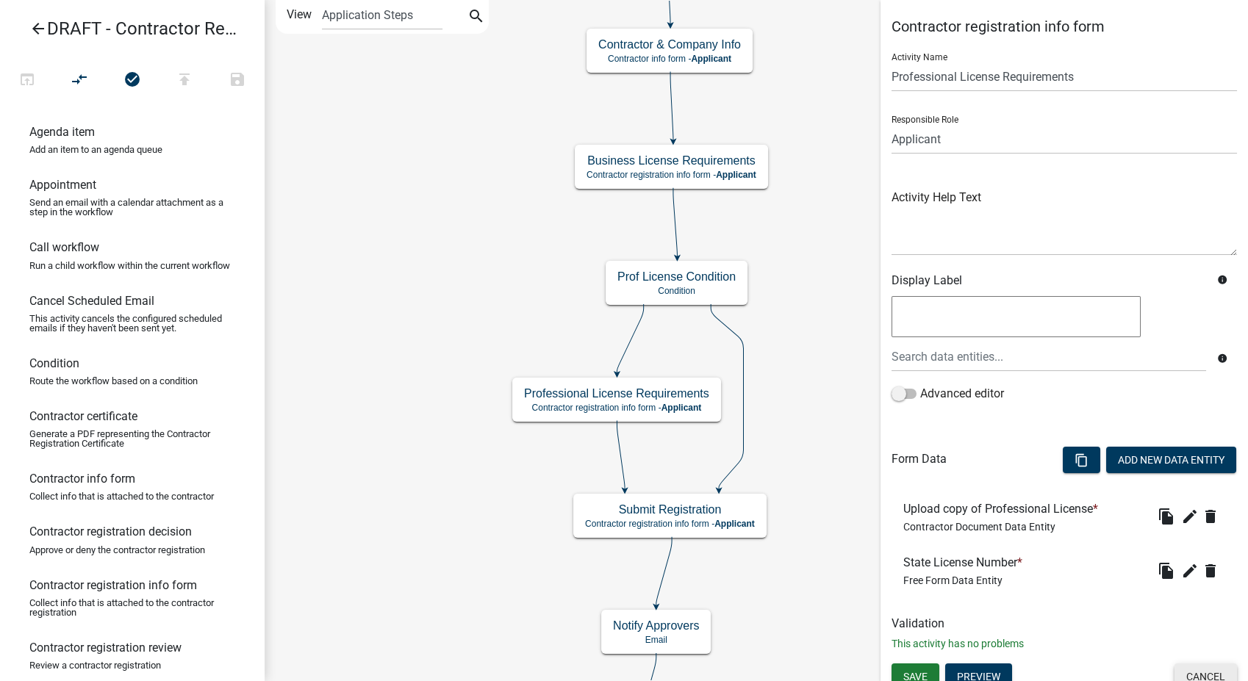
click at [1186, 676] on button "Cancel" at bounding box center [1206, 677] width 62 height 26
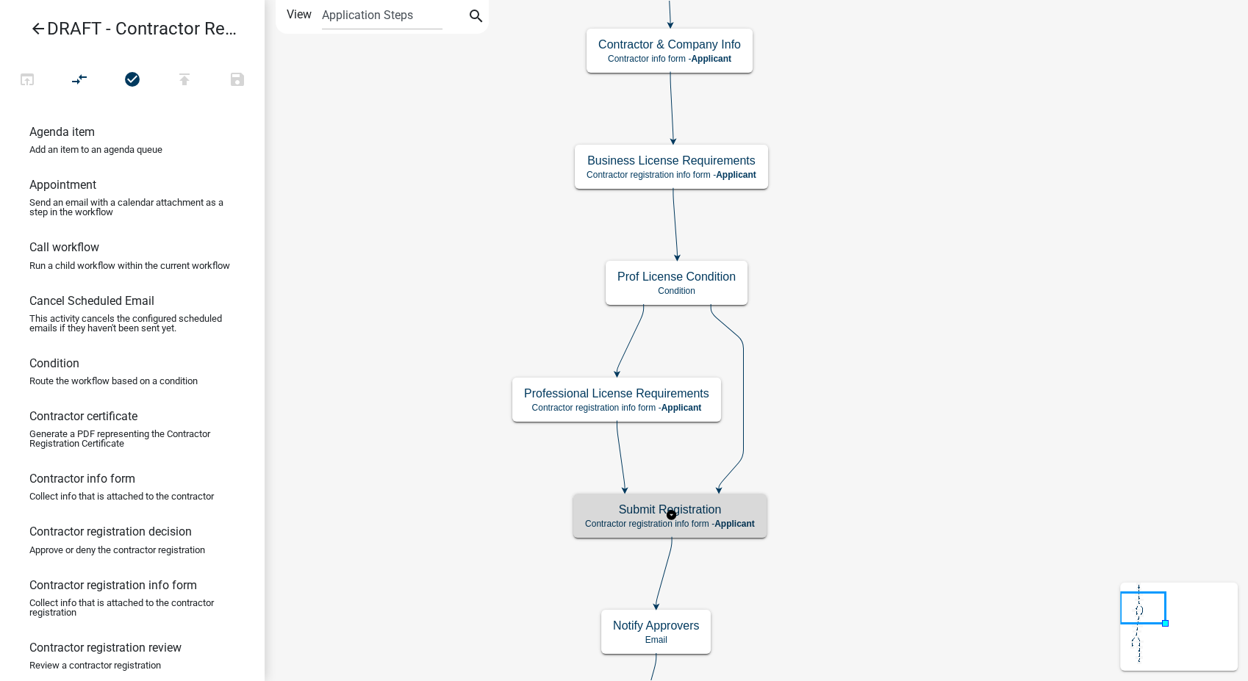
click at [739, 526] on span "Applicant" at bounding box center [734, 524] width 40 height 10
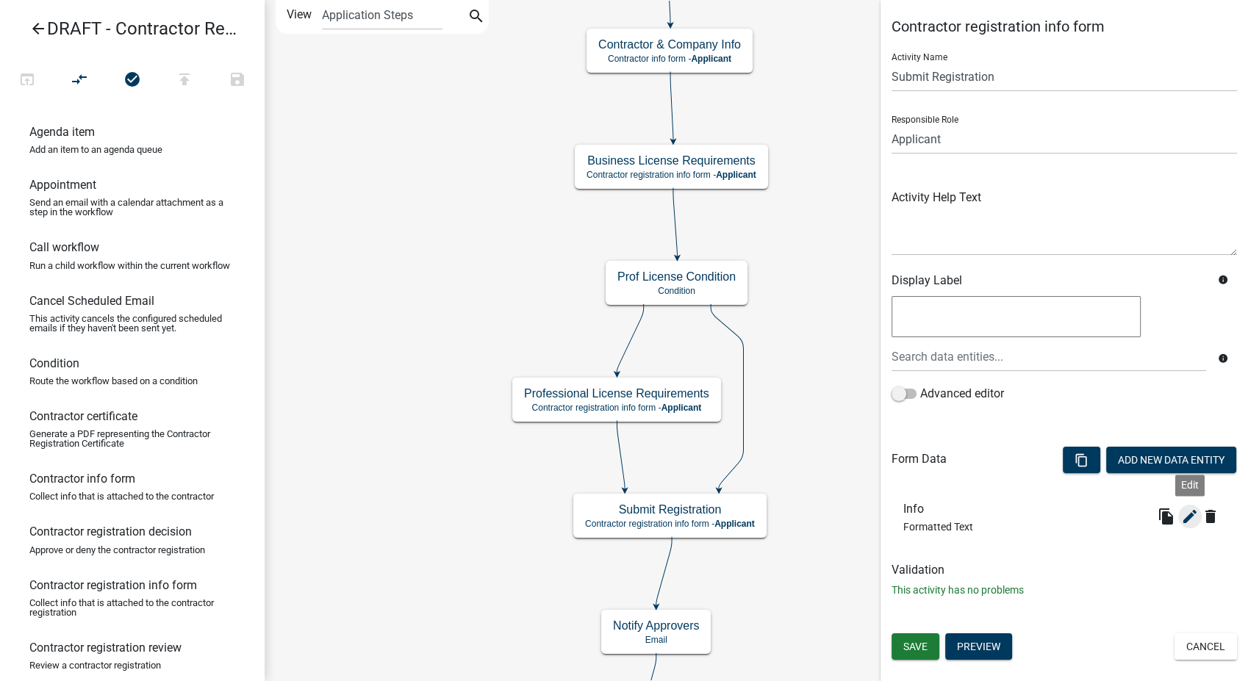
click at [1192, 517] on icon "edit" at bounding box center [1190, 517] width 18 height 18
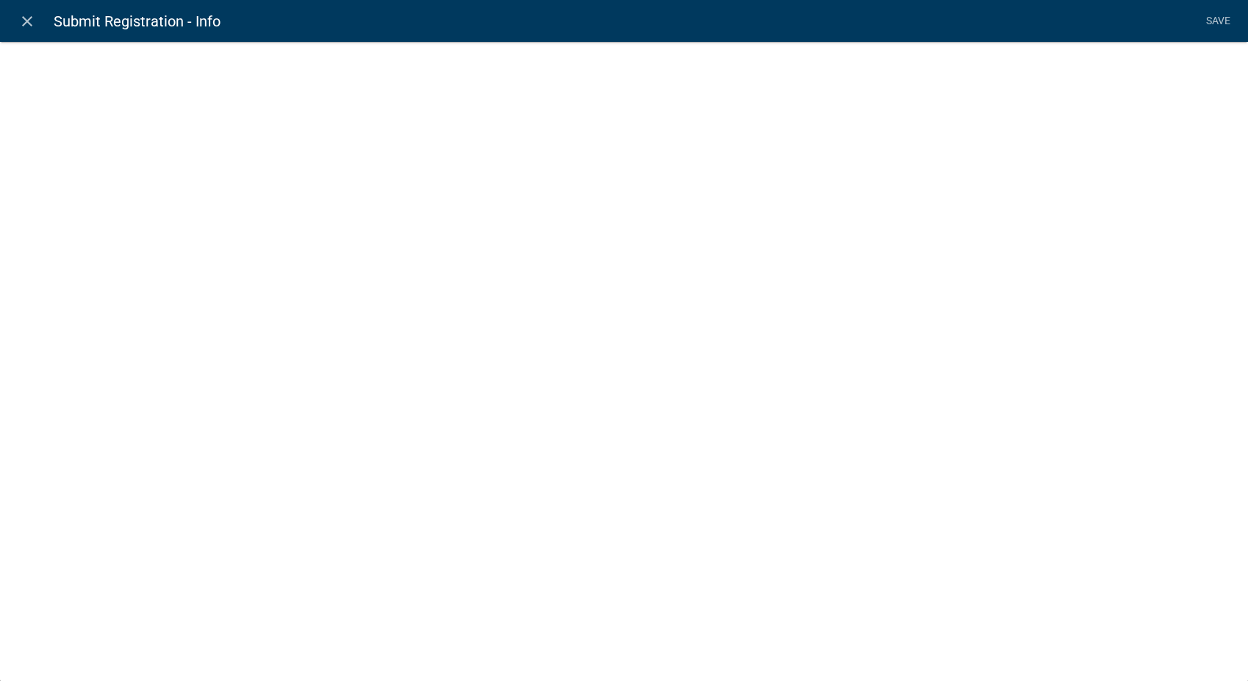
select select "rich-text"
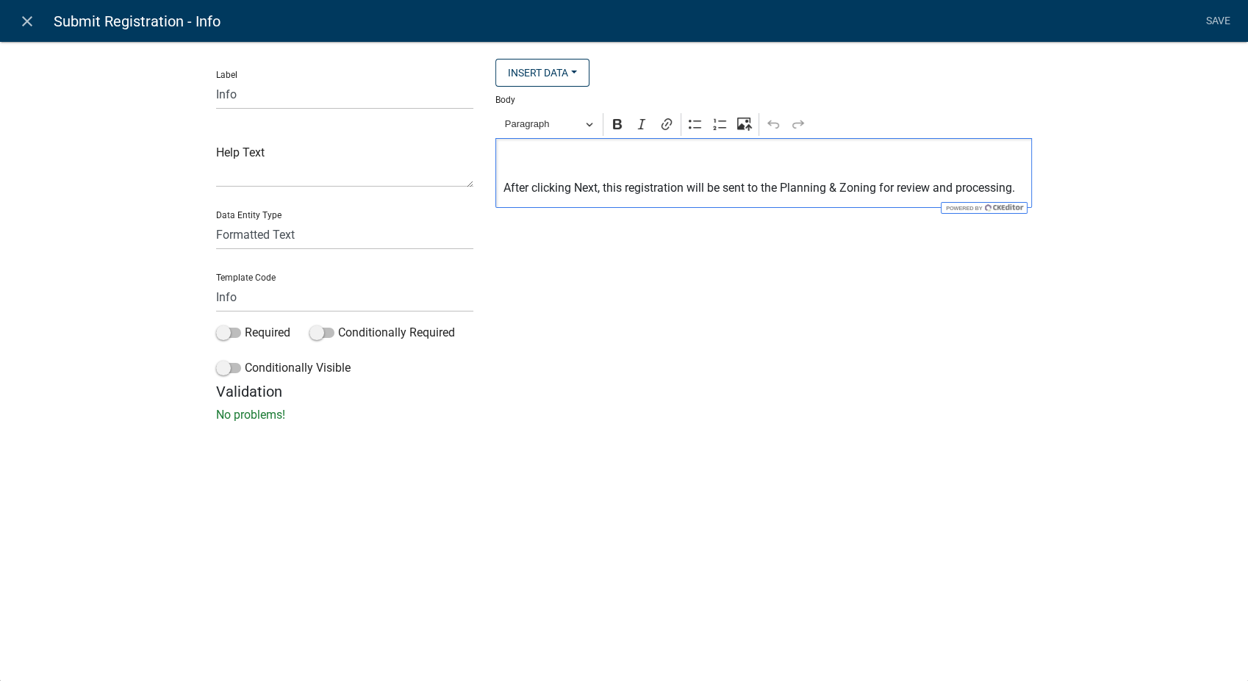
click at [875, 188] on p "After clicking Next, this registration will be sent to the Planning & Zoning fo…" at bounding box center [764, 188] width 521 height 18
click at [1218, 16] on link "Save" at bounding box center [1218, 21] width 37 height 28
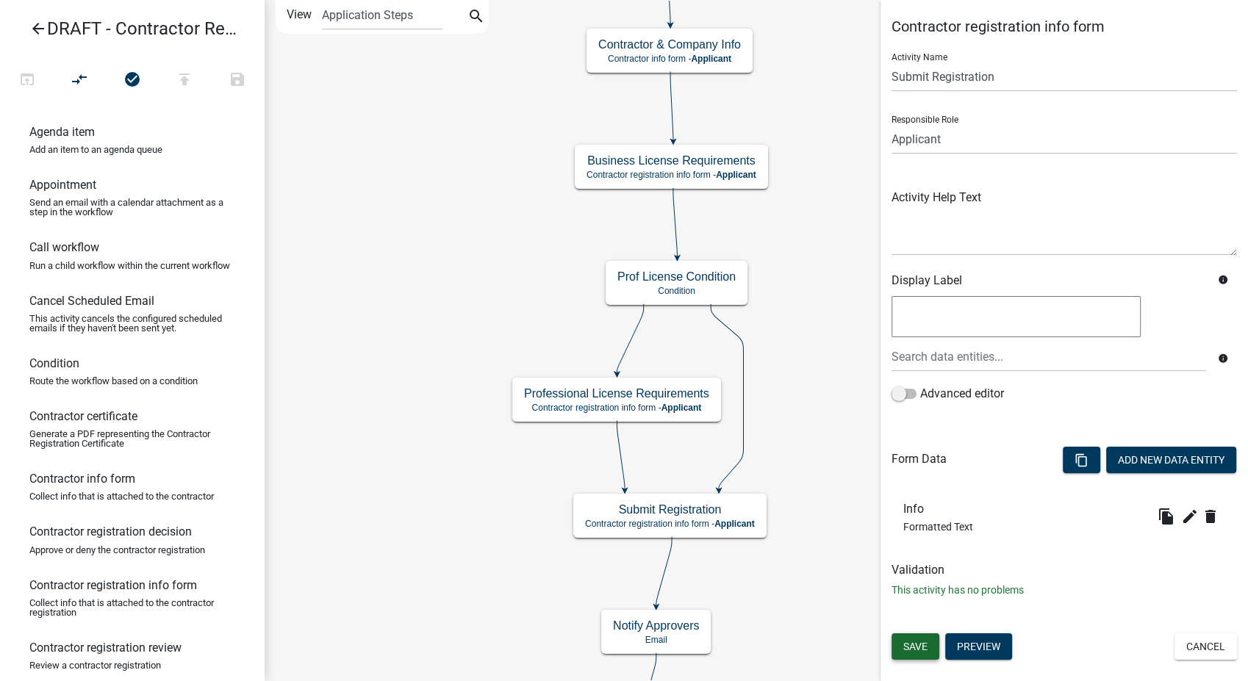
click at [903, 642] on span "Save" at bounding box center [915, 647] width 24 height 12
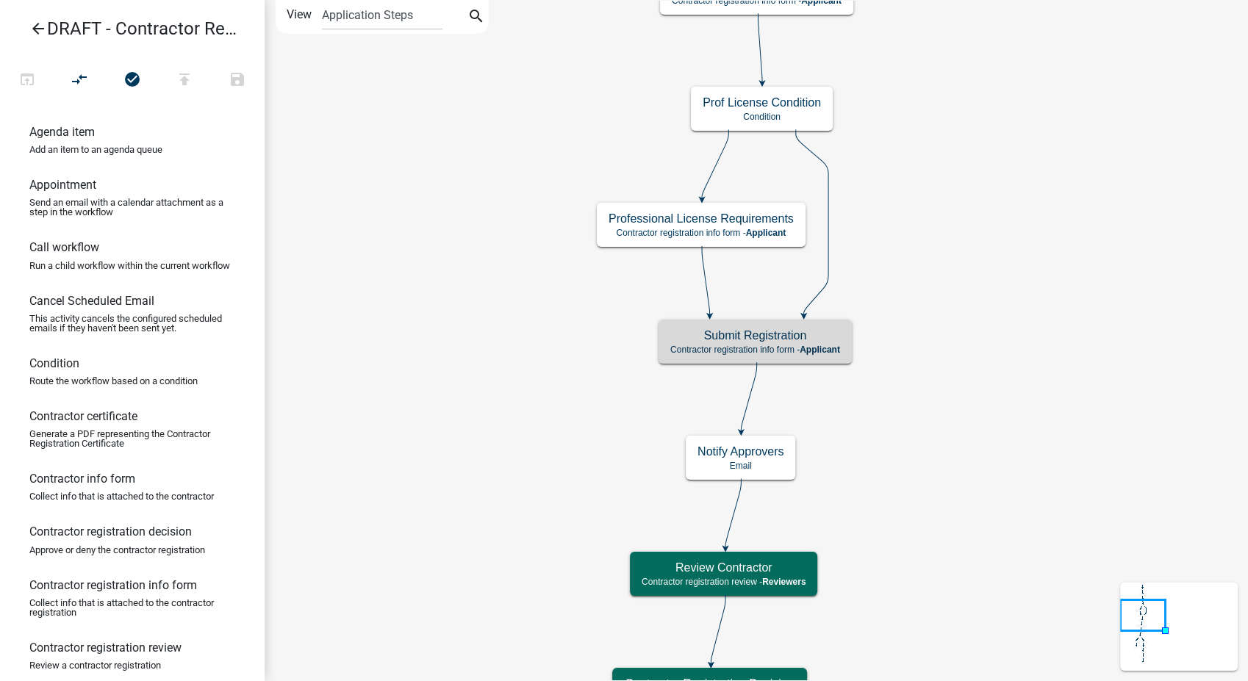
click at [38, 25] on icon "arrow_back" at bounding box center [38, 30] width 18 height 21
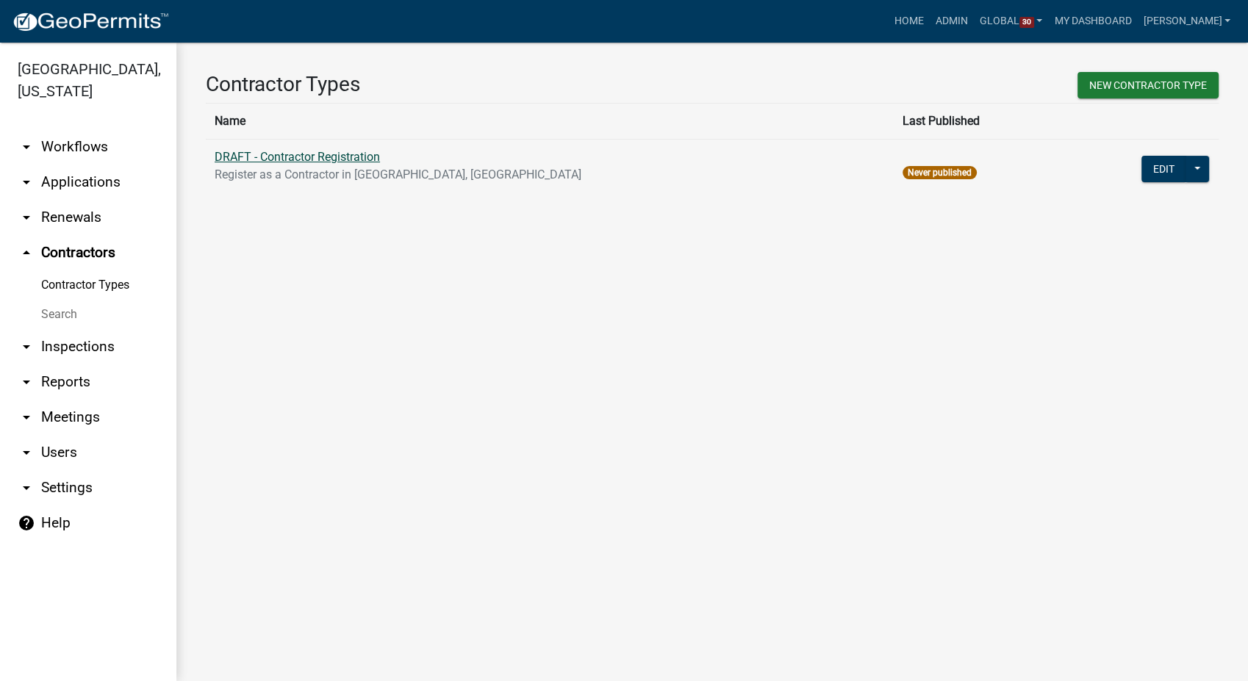
click at [318, 157] on link "DRAFT - Contractor Registration" at bounding box center [297, 157] width 165 height 14
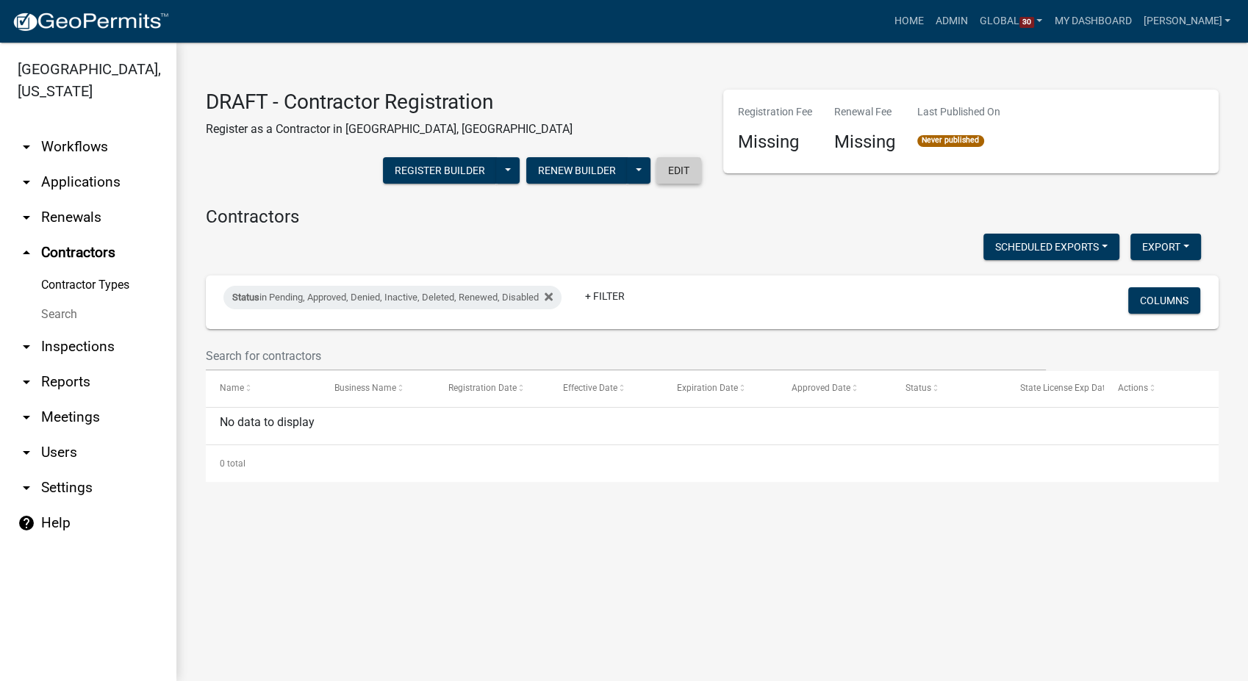
click at [678, 180] on button "Edit" at bounding box center [678, 170] width 45 height 26
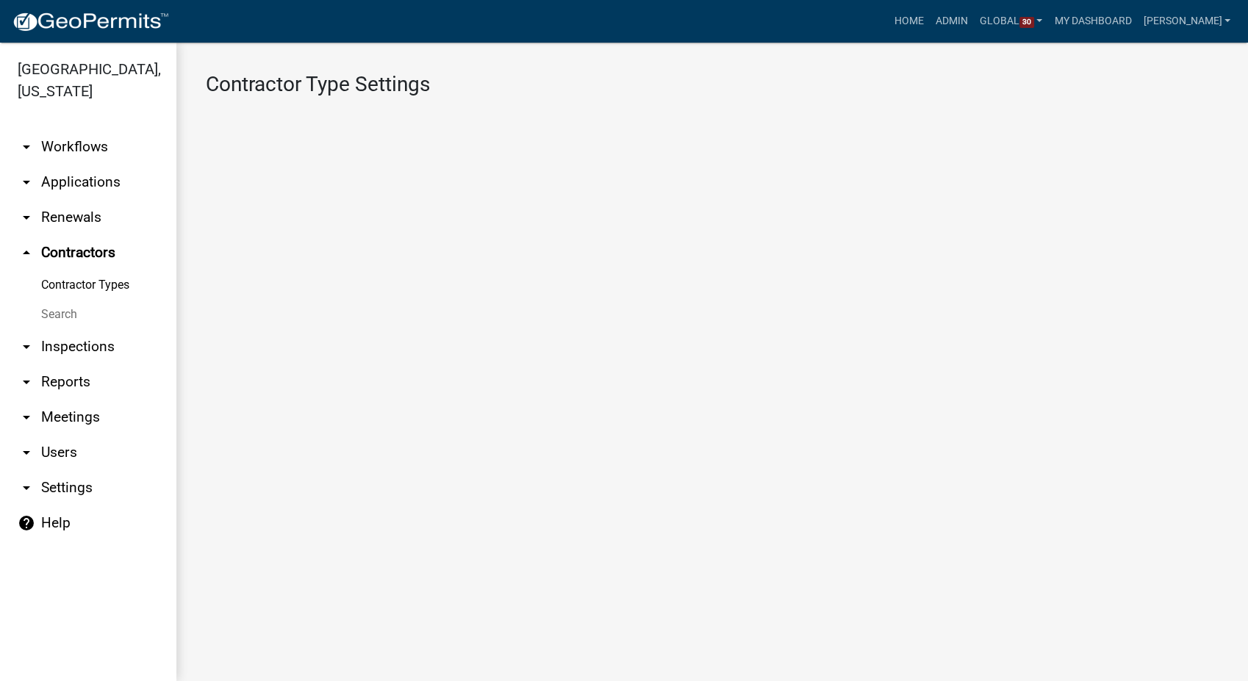
select select
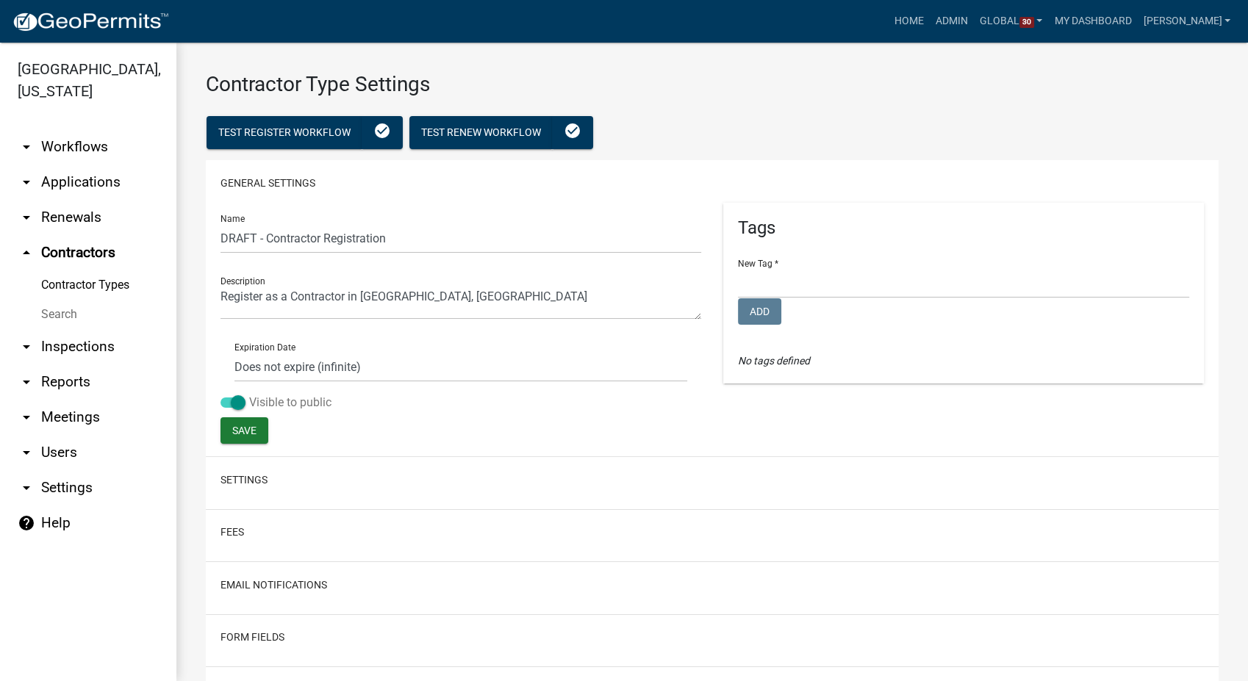
click at [232, 398] on span at bounding box center [233, 403] width 25 height 10
click at [249, 394] on input "Visible to public" at bounding box center [249, 394] width 0 height 0
click at [233, 429] on span "Save" at bounding box center [244, 431] width 24 height 12
click at [79, 288] on link "Contractor Types" at bounding box center [88, 284] width 176 height 29
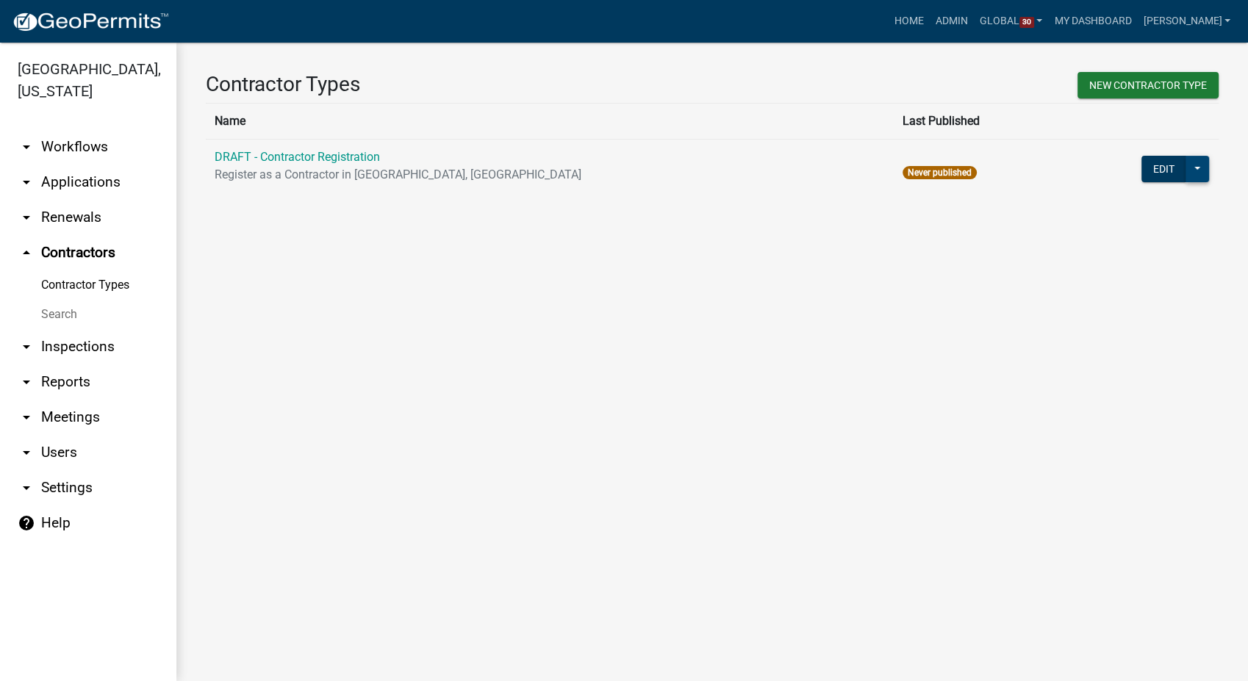
click at [1199, 169] on button at bounding box center [1198, 169] width 24 height 26
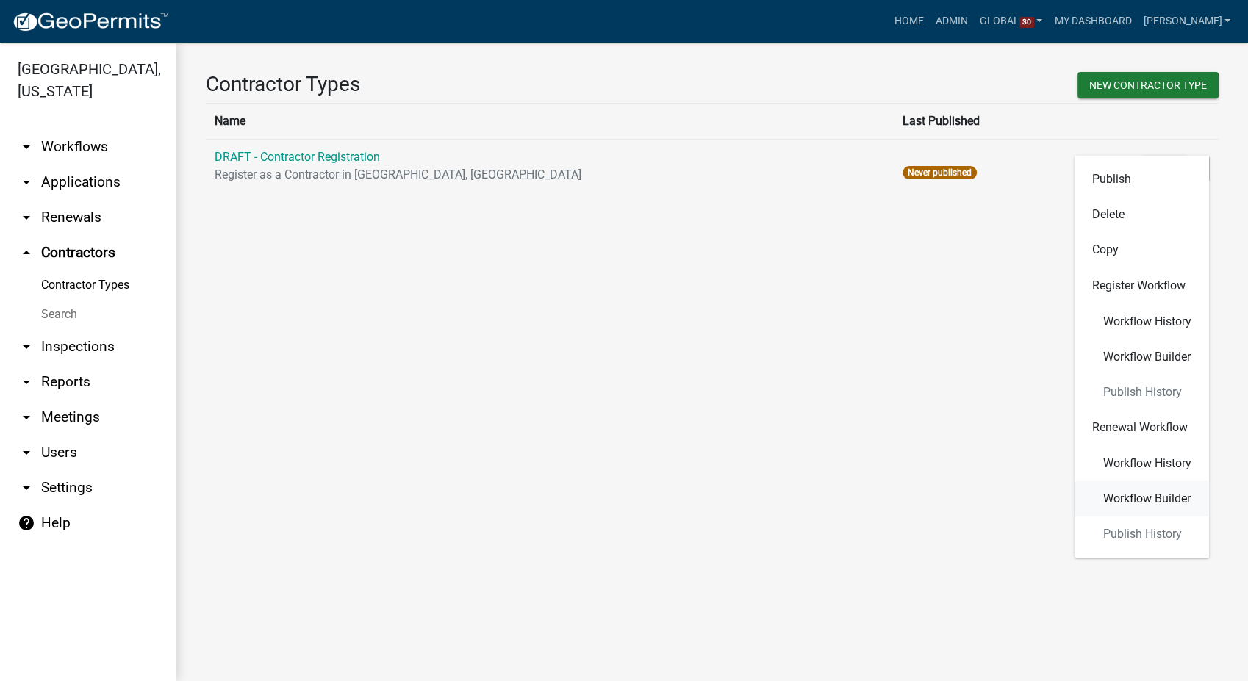
click at [1136, 501] on span "Workflow Builder" at bounding box center [1146, 499] width 87 height 12
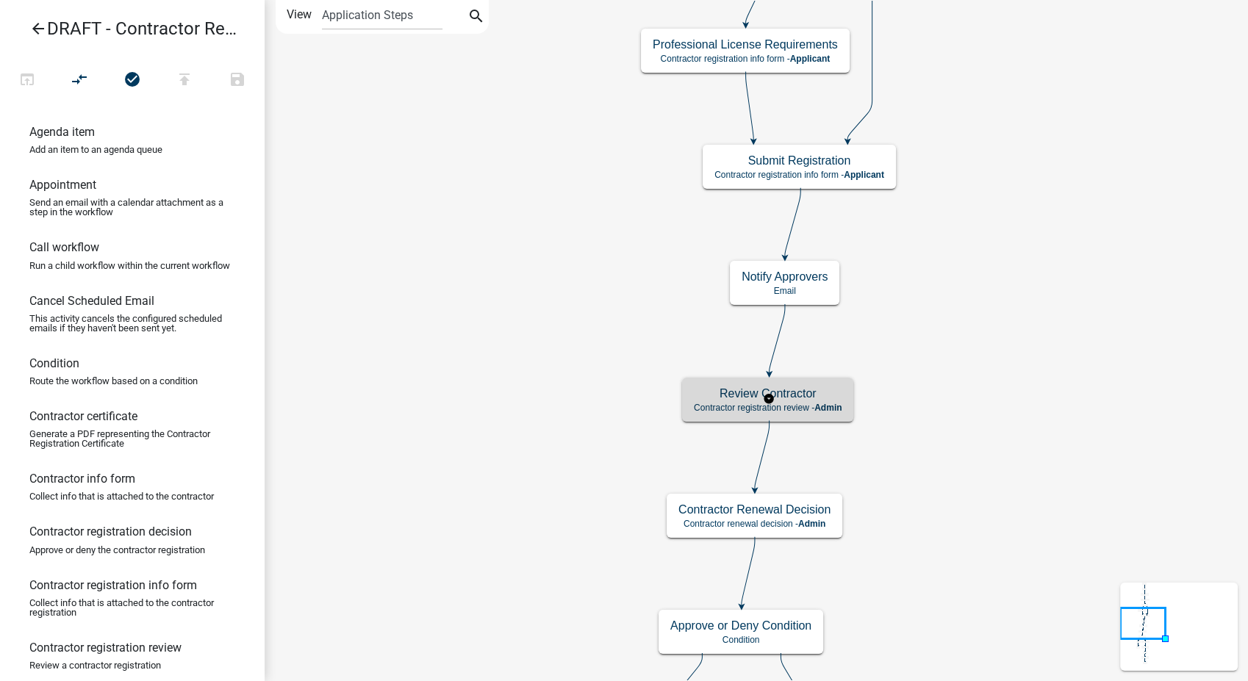
click at [820, 381] on div "Review Contractor Contractor registration review - Admin" at bounding box center [767, 400] width 171 height 44
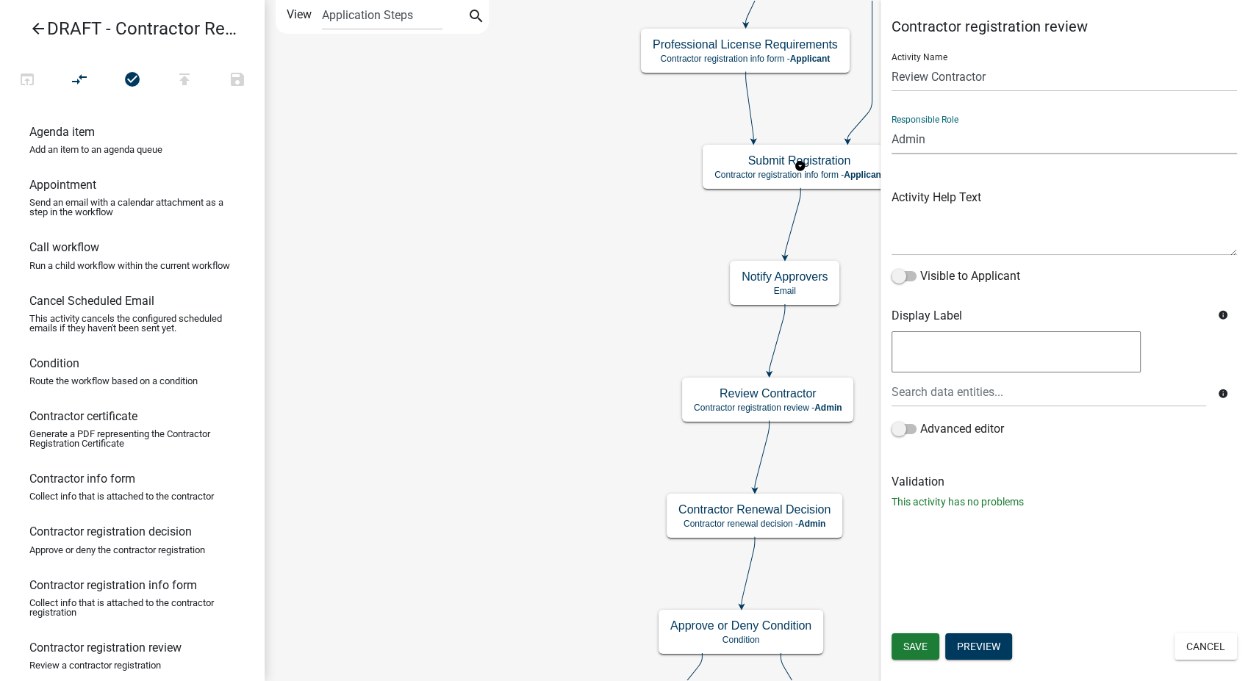
click at [974, 132] on select "Applicant Fire Marshal Reviewers Building Inspectors Admin Community Development" at bounding box center [1064, 139] width 345 height 30
select select "E4C0EB80-EFAE-4AF1-A454-33A4B424FEC5"
click at [892, 124] on select "Applicant Fire Marshal Reviewers Building Inspectors Admin Community Development" at bounding box center [1064, 139] width 345 height 30
click at [915, 639] on button "Save" at bounding box center [916, 647] width 48 height 26
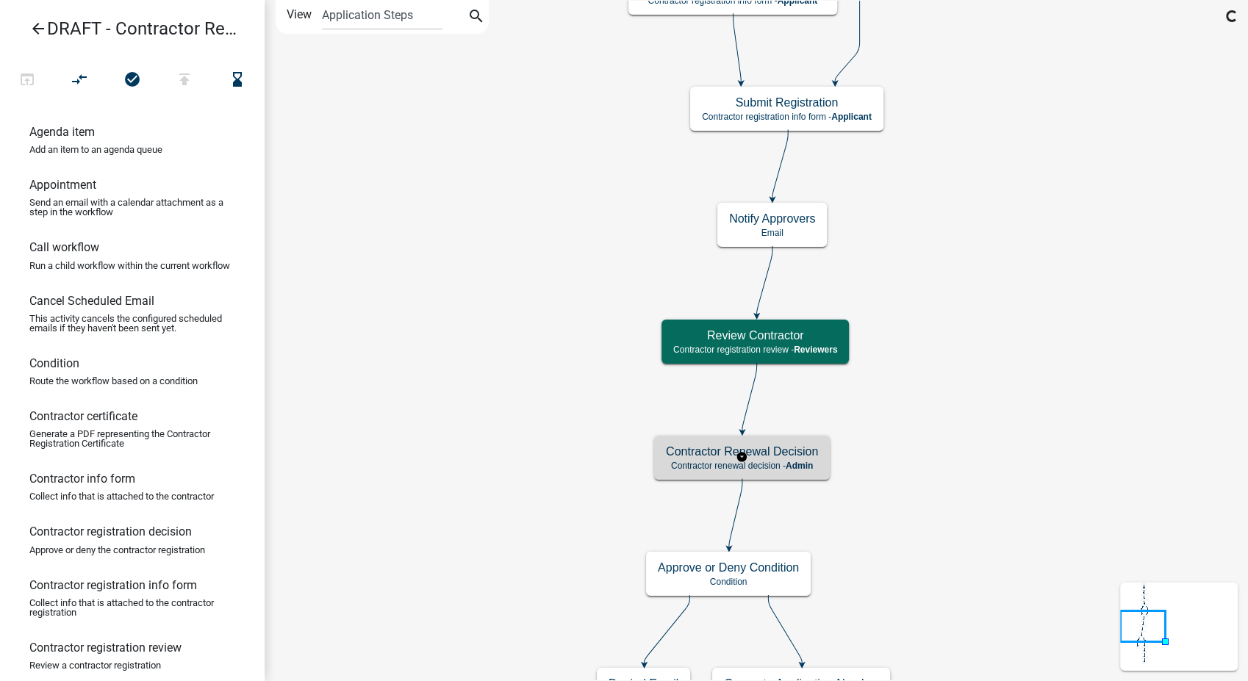
click at [788, 448] on h5 "Contractor Renewal Decision" at bounding box center [742, 452] width 152 height 14
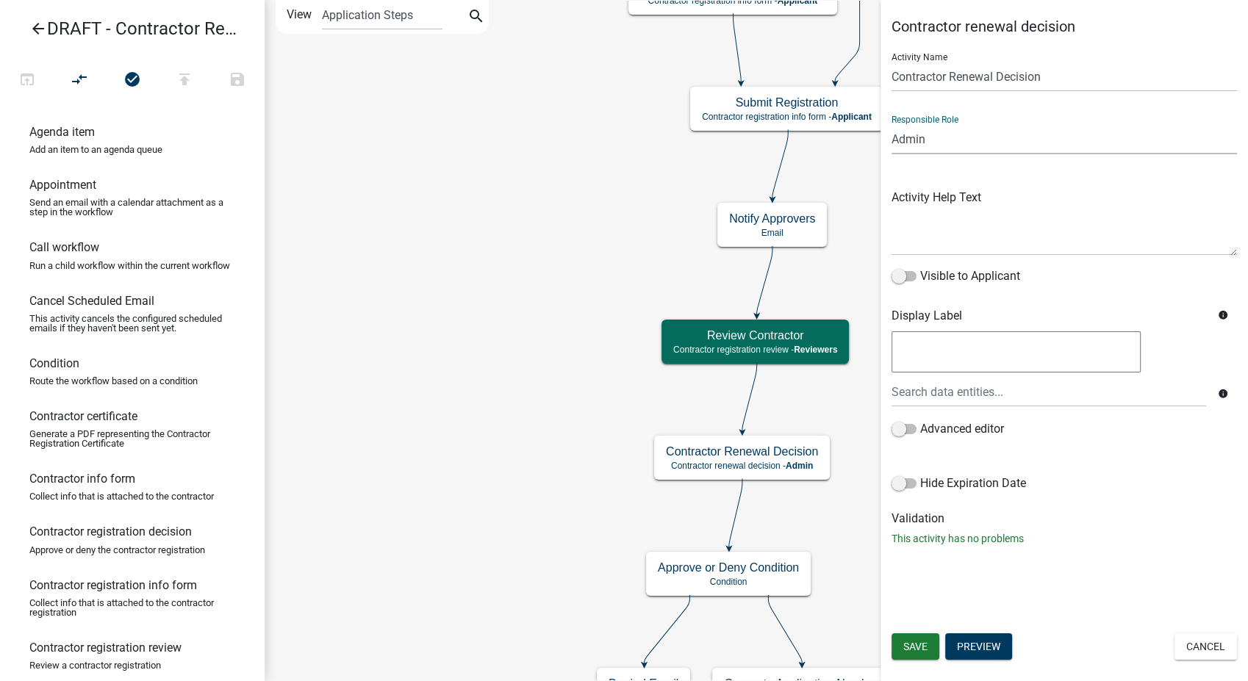
click at [985, 139] on select "Applicant Fire Marshal Reviewers Building Inspectors Admin Community Development" at bounding box center [1064, 139] width 345 height 30
select select "E4C0EB80-EFAE-4AF1-A454-33A4B424FEC5"
click at [892, 124] on select "Applicant Fire Marshal Reviewers Building Inspectors Admin Community Development" at bounding box center [1064, 139] width 345 height 30
click at [917, 645] on span "Save" at bounding box center [915, 647] width 24 height 12
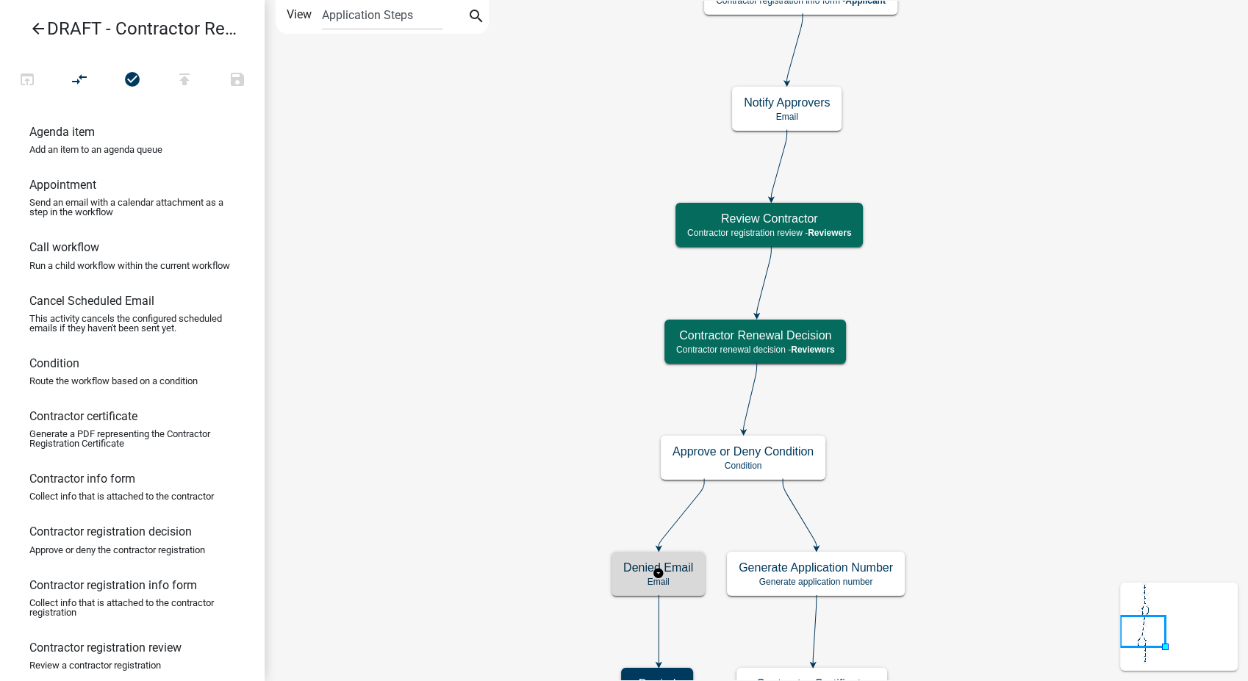
click at [638, 565] on h5 "Denied Email" at bounding box center [658, 568] width 70 height 14
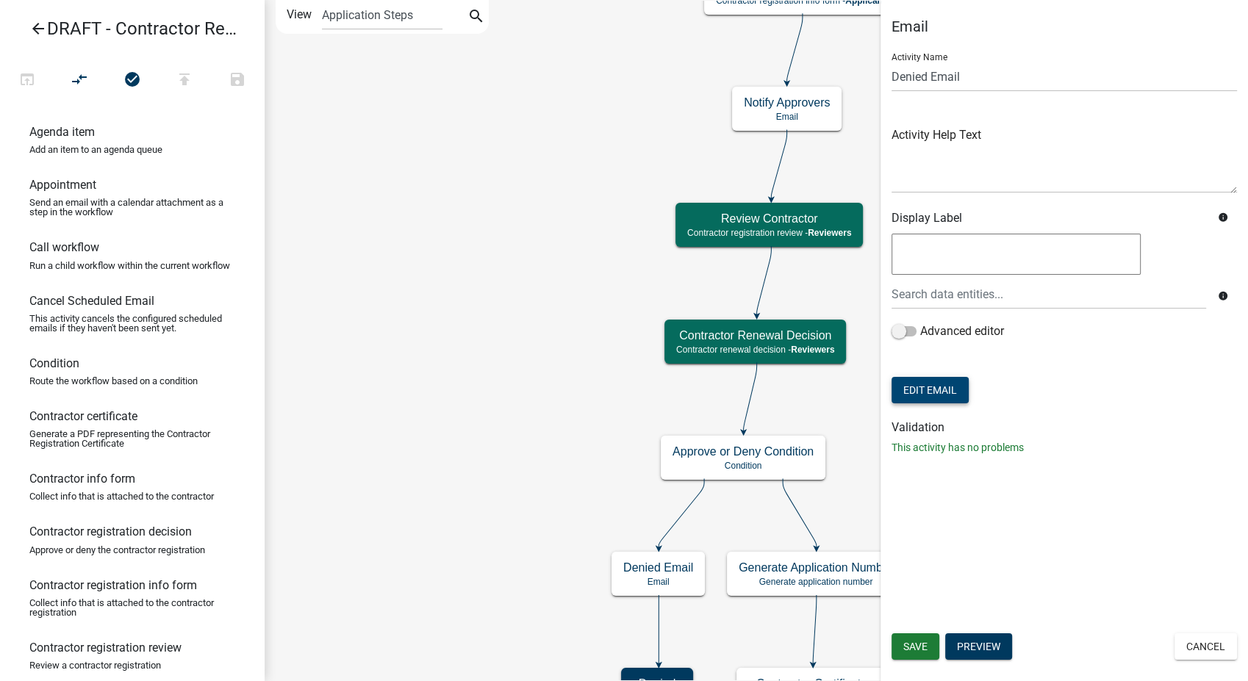
click at [945, 392] on button "Edit Email" at bounding box center [930, 390] width 77 height 26
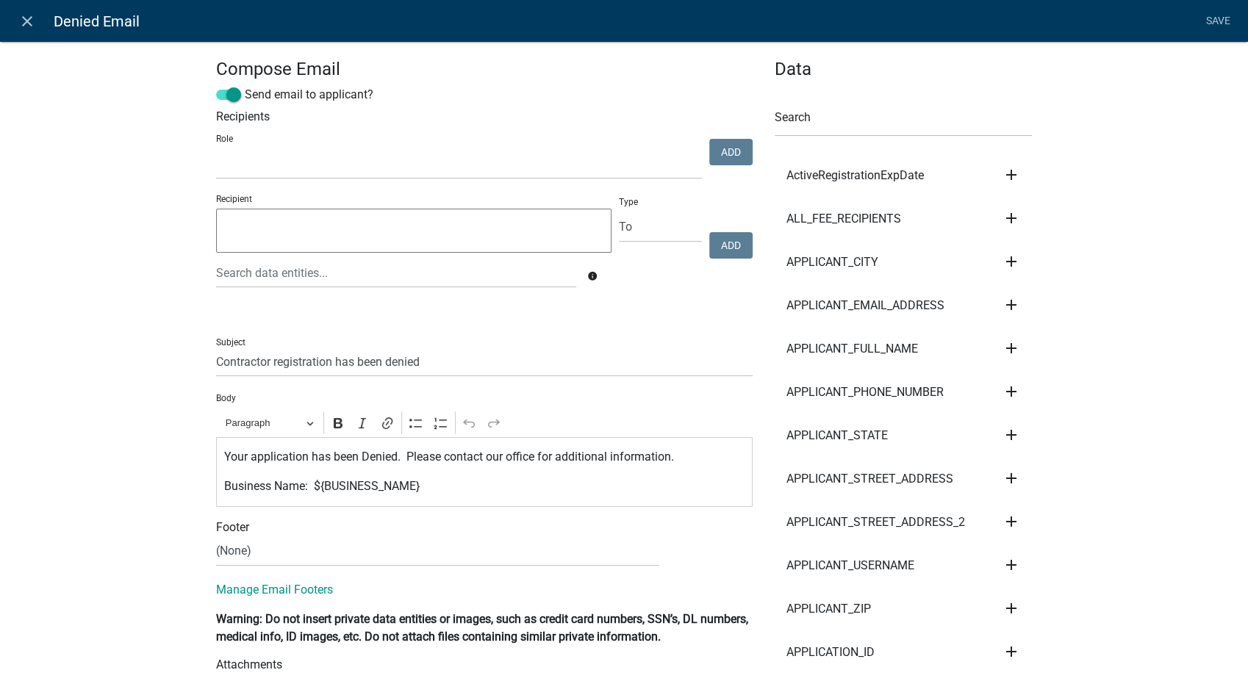
select select
click at [223, 562] on select "(None) Community Development" at bounding box center [437, 552] width 443 height 30
select select "02716f85-b38e-4317-b3e2-b115ccb6ceee"
click at [216, 537] on select "(None) Community Development" at bounding box center [437, 552] width 443 height 30
click at [1204, 14] on link "Save" at bounding box center [1218, 21] width 37 height 28
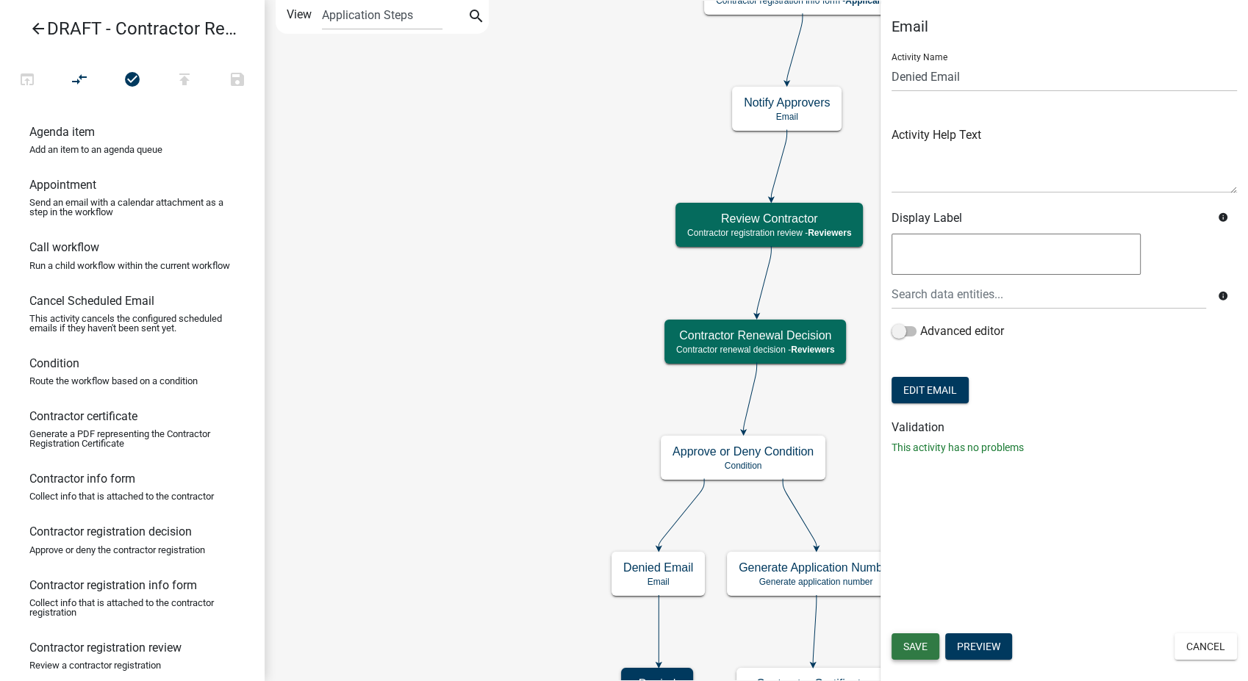
click at [901, 644] on button "Save" at bounding box center [916, 647] width 48 height 26
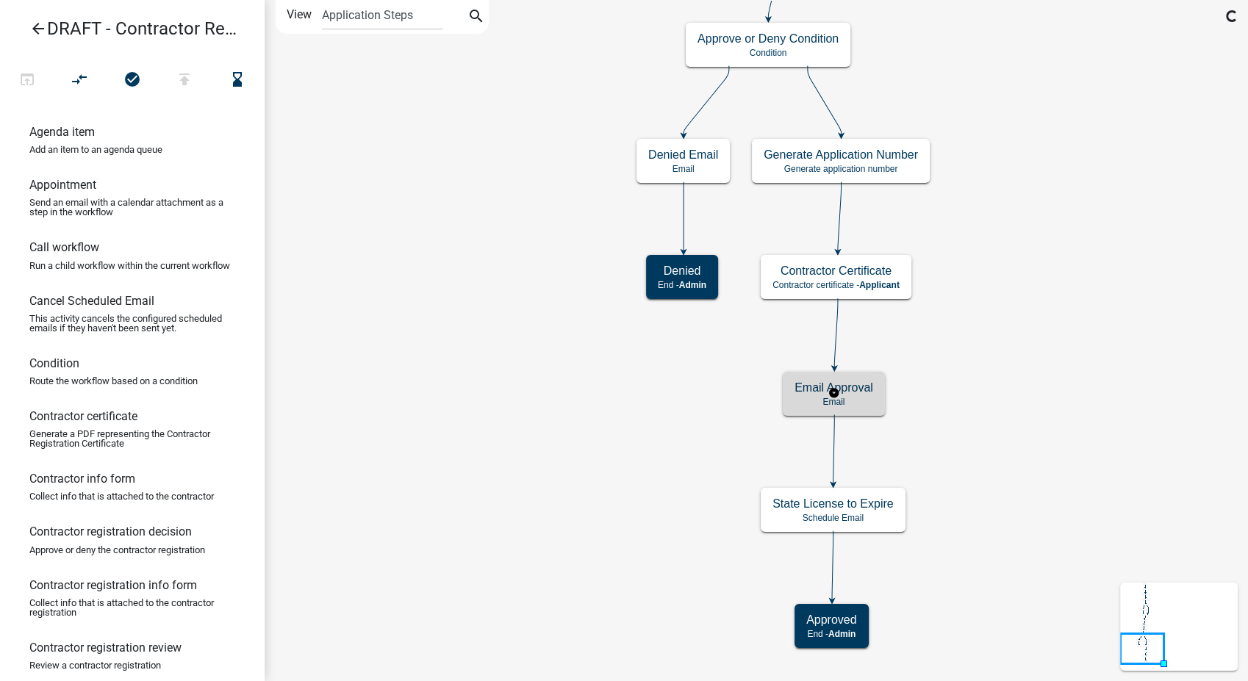
click at [859, 407] on div "Email Approval Email" at bounding box center [834, 394] width 102 height 44
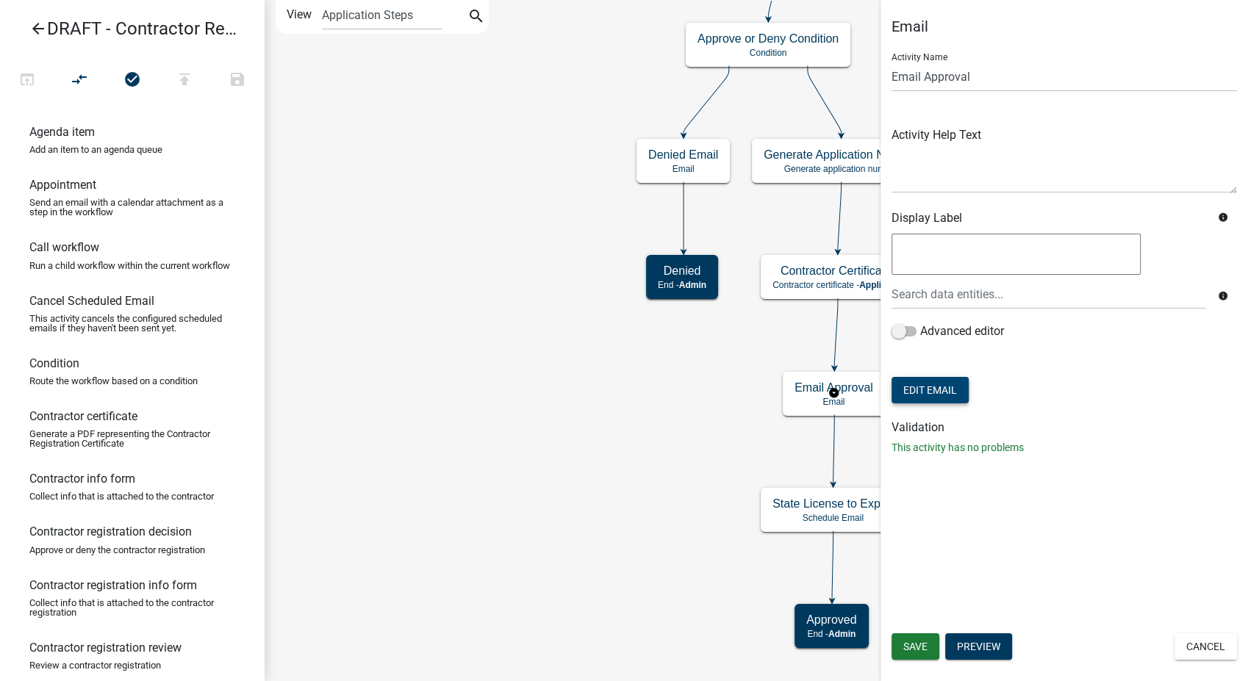
click at [941, 397] on button "Edit Email" at bounding box center [930, 390] width 77 height 26
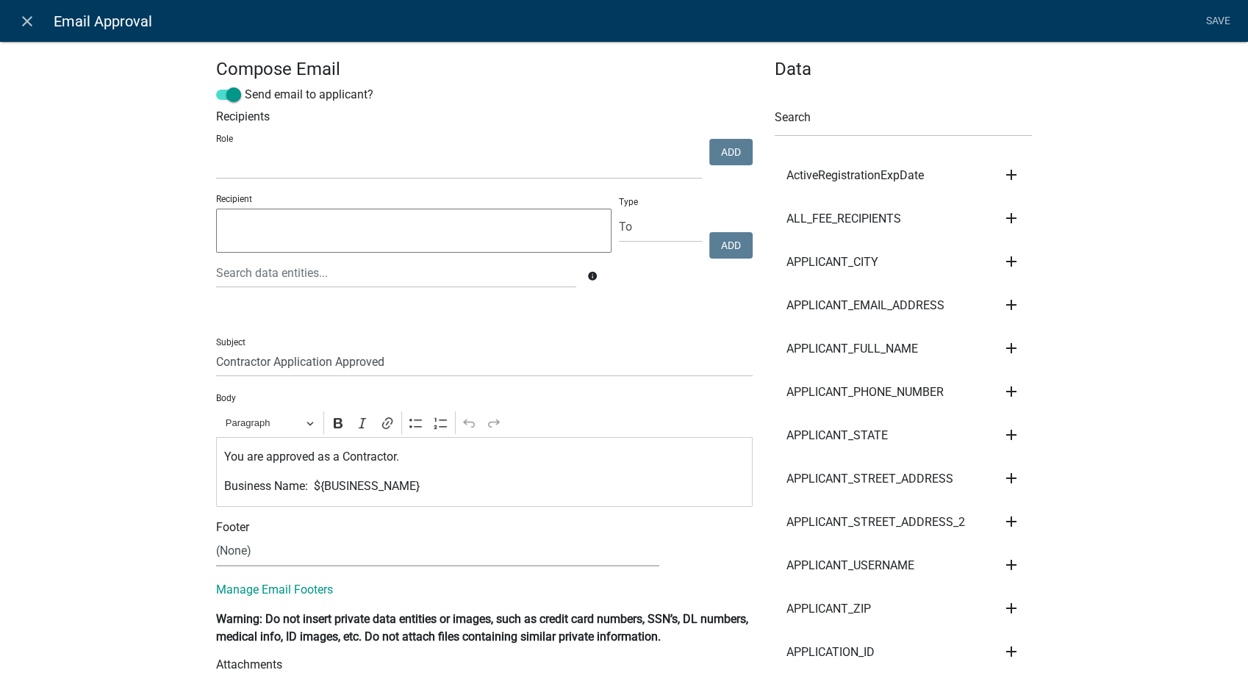
click at [325, 553] on select "(None) Community Development" at bounding box center [437, 552] width 443 height 30
select select "02716f85-b38e-4317-b3e2-b115ccb6ceee"
click at [216, 537] on select "(None) Community Development" at bounding box center [437, 552] width 443 height 30
drag, startPoint x: 1217, startPoint y: 21, endPoint x: 1208, endPoint y: 29, distance: 12.0
click at [1217, 21] on link "Save" at bounding box center [1218, 21] width 37 height 28
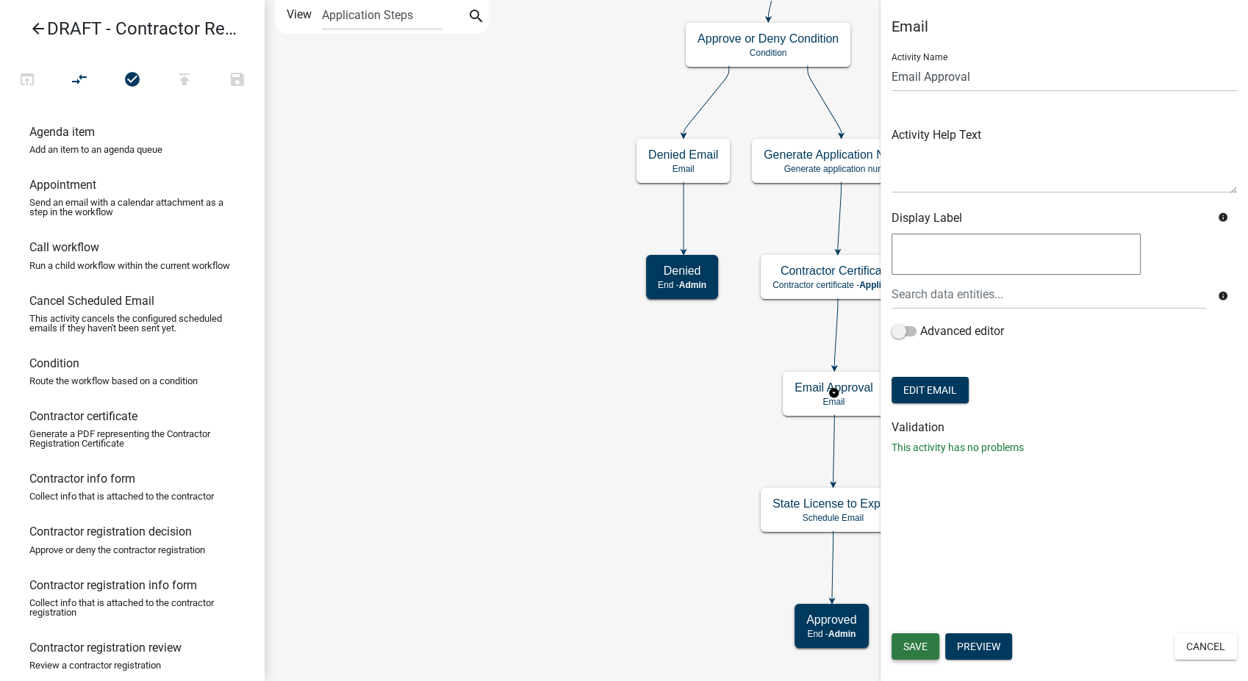
click at [915, 658] on button "Save" at bounding box center [916, 647] width 48 height 26
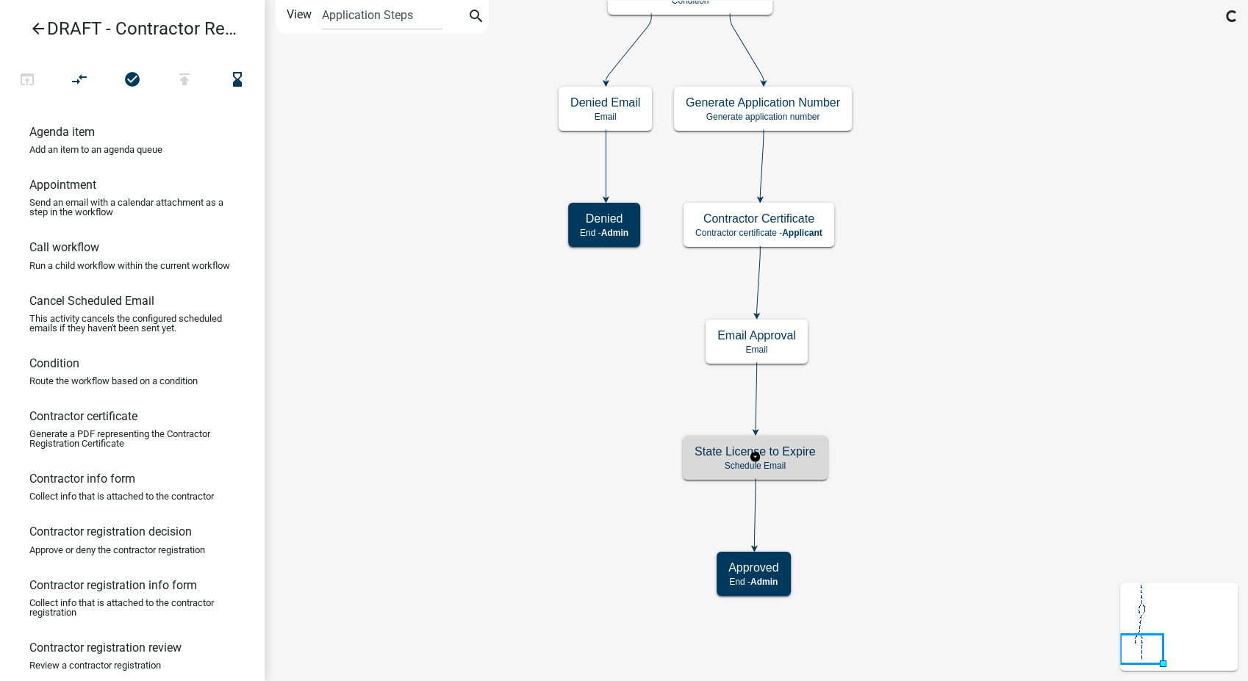
click at [806, 461] on p "Schedule Email" at bounding box center [755, 466] width 121 height 10
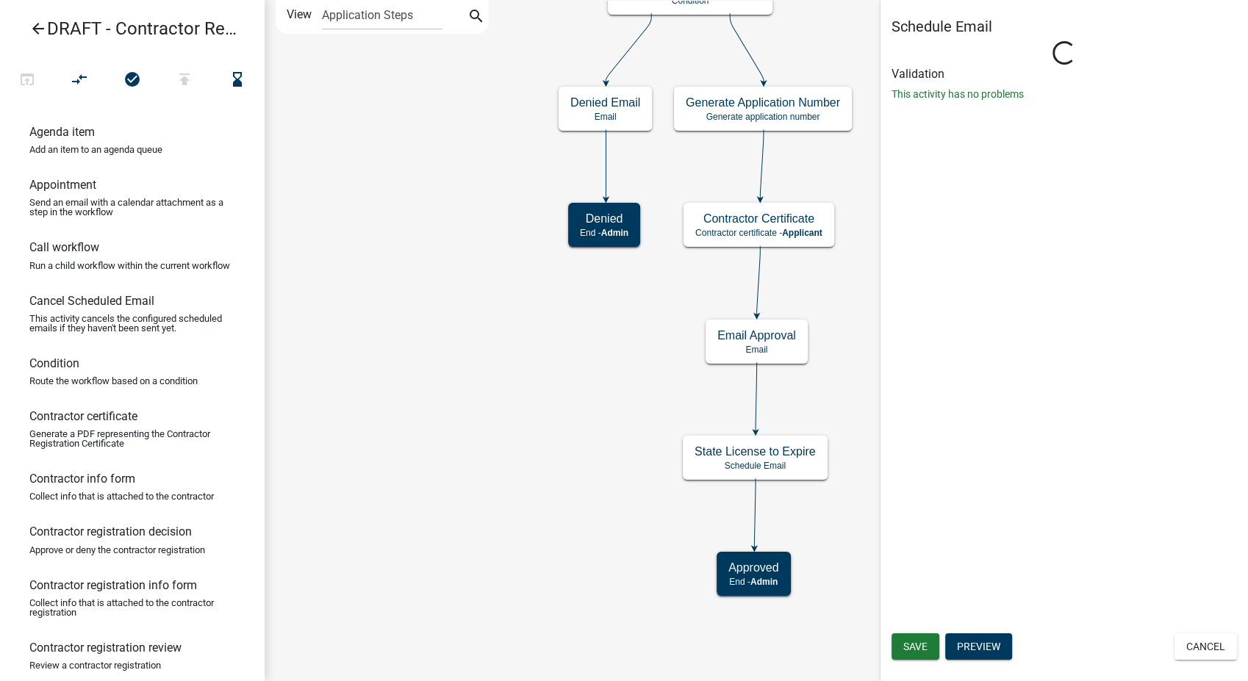
select select "12: 12:00 PM"
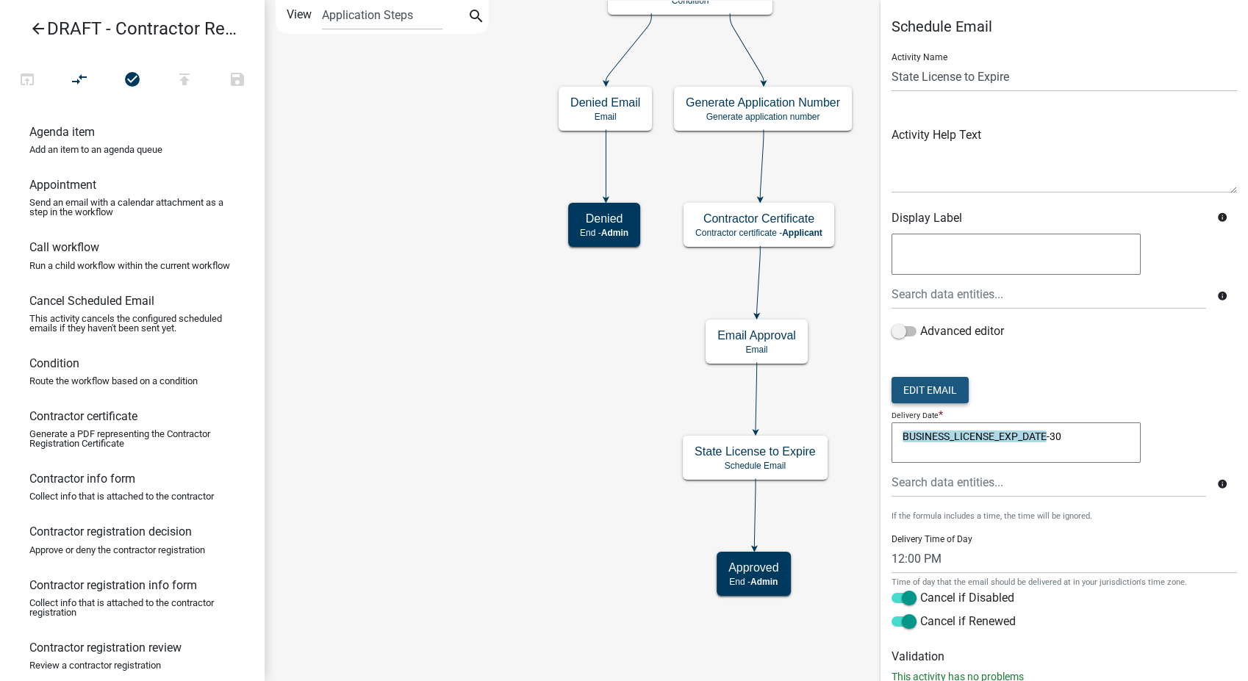
click at [943, 395] on button "Edit Email" at bounding box center [930, 390] width 77 height 26
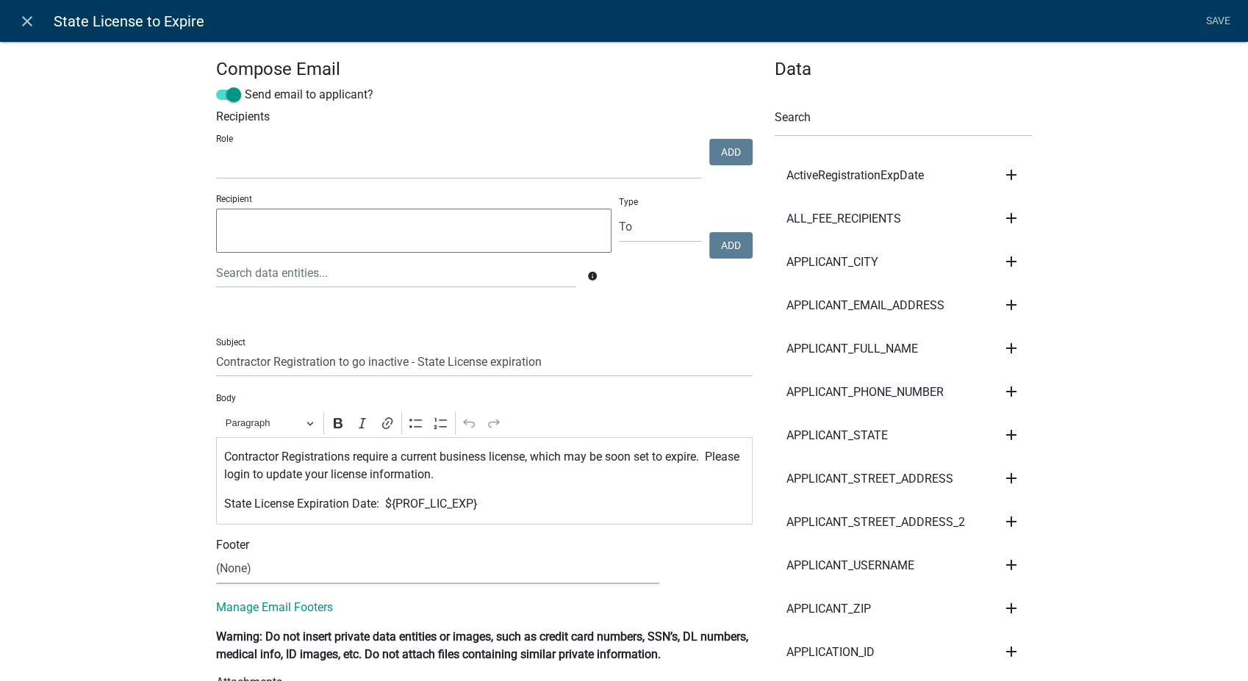
click at [315, 569] on select "(None) Community Development" at bounding box center [437, 569] width 443 height 30
select select "02716f85-b38e-4317-b3e2-b115ccb6ceee"
click at [216, 554] on select "(None) Community Development" at bounding box center [437, 569] width 443 height 30
click at [1220, 18] on link "Save" at bounding box center [1218, 21] width 37 height 28
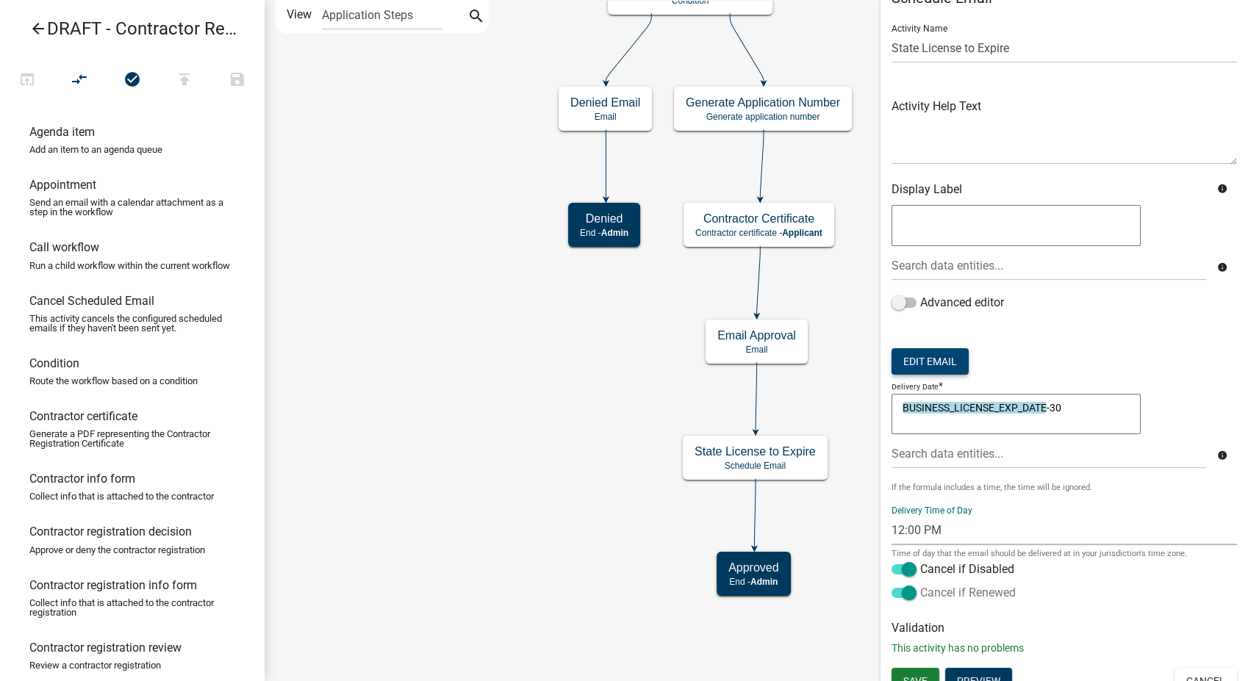
scroll to position [45, 0]
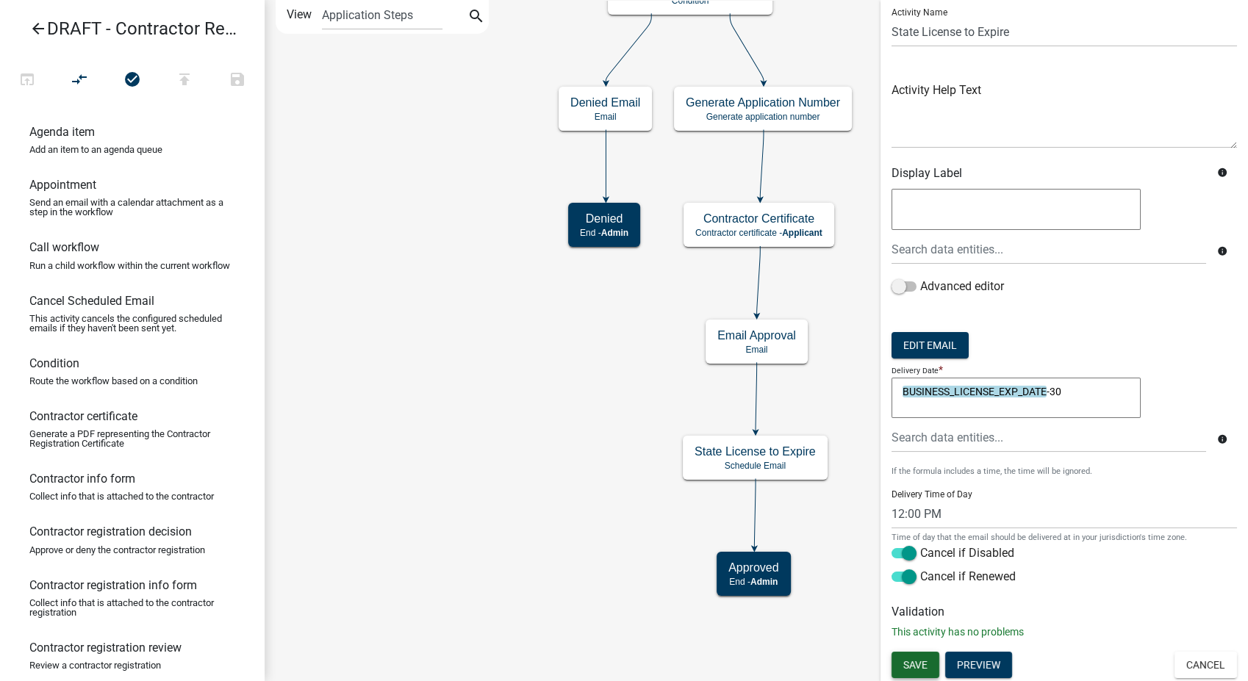
click at [934, 662] on button "Save" at bounding box center [916, 665] width 48 height 26
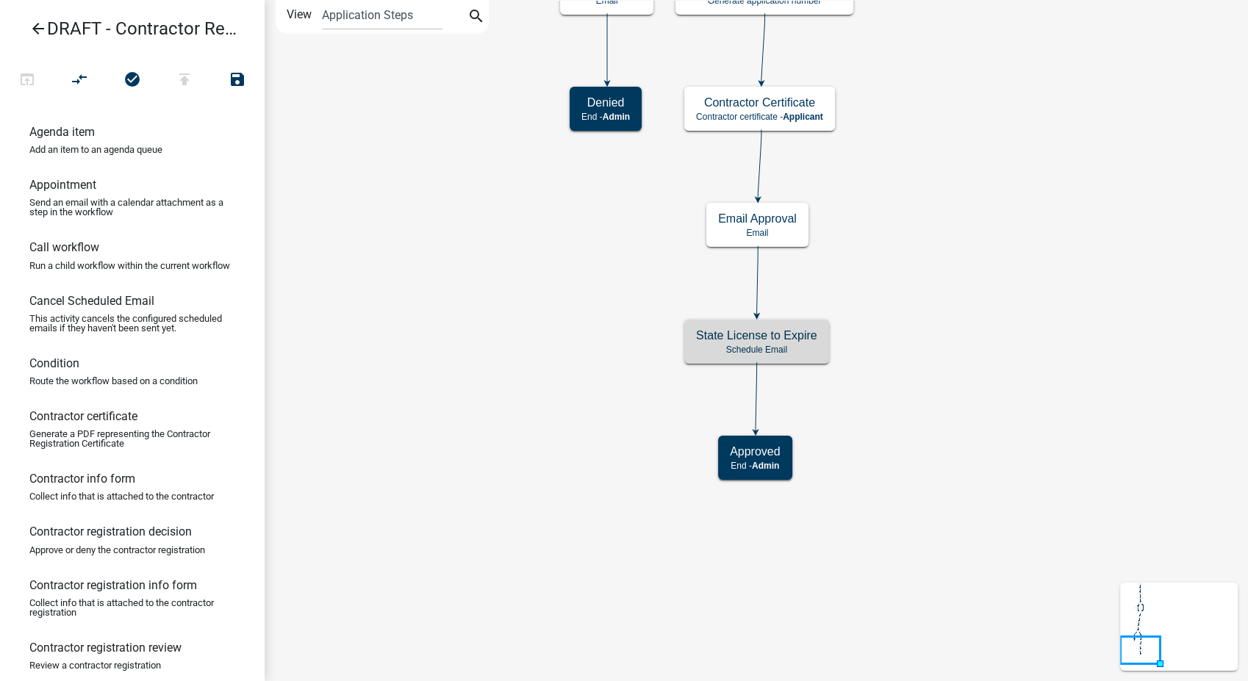
scroll to position [0, 0]
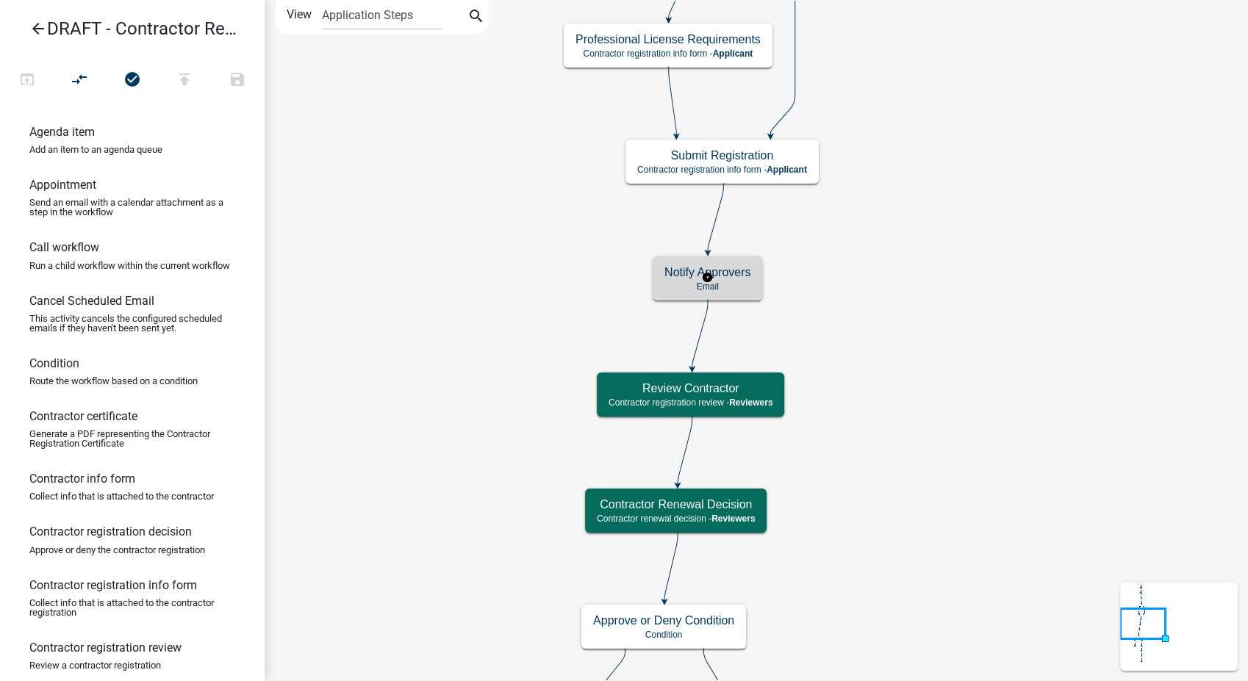
click at [735, 290] on p "Email" at bounding box center [707, 287] width 86 height 10
click at [748, 274] on h5 "Notify Approvers" at bounding box center [707, 272] width 86 height 14
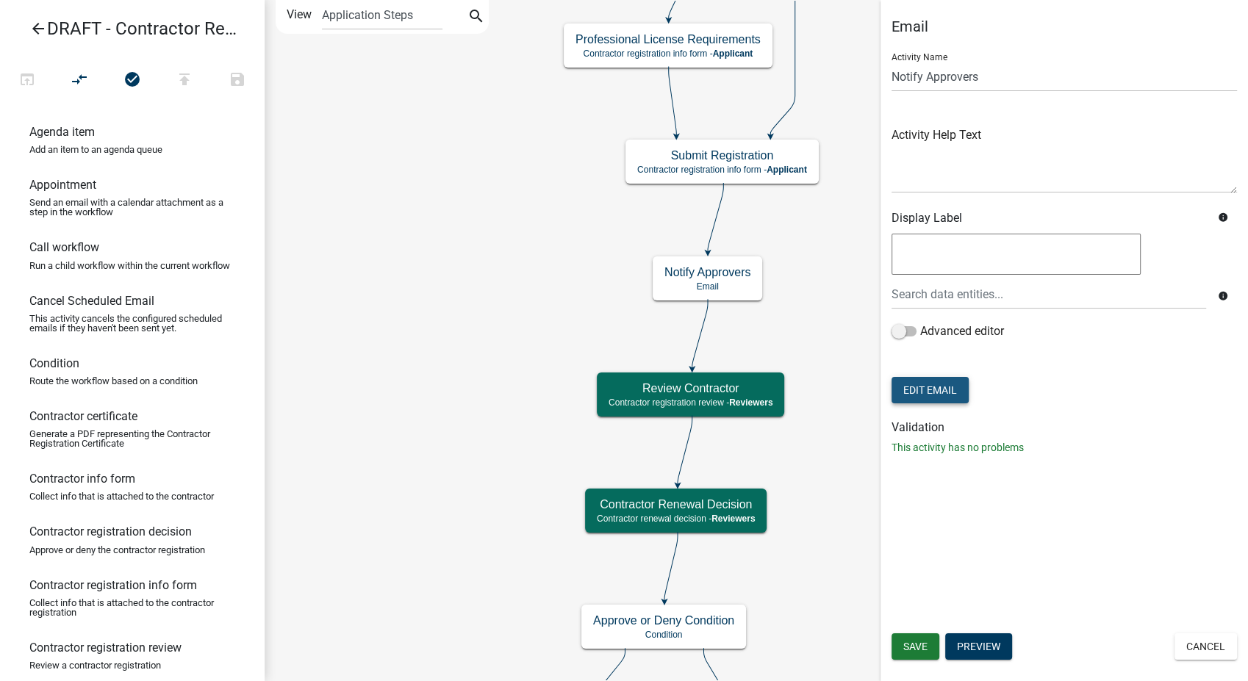
click at [951, 384] on button "Edit Email" at bounding box center [930, 390] width 77 height 26
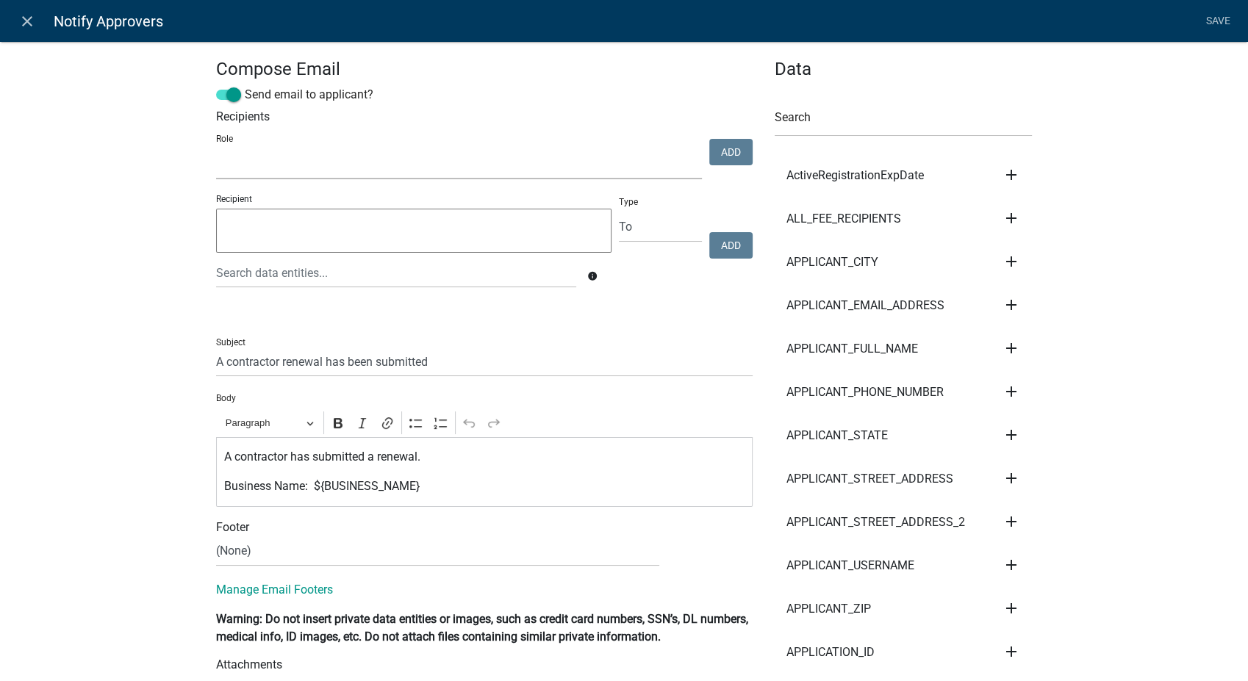
click at [298, 173] on select "Fire Marshal Reviewers Building Inspectors Admin Community Development" at bounding box center [459, 164] width 486 height 30
select select "e4c0eb80-efae-4af1-a454-33a4b424fec5"
click at [216, 149] on select "Fire Marshal Reviewers Building Inspectors Admin Community Development" at bounding box center [459, 164] width 486 height 30
drag, startPoint x: 717, startPoint y: 149, endPoint x: 403, endPoint y: 183, distance: 315.7
click at [714, 149] on button "Add" at bounding box center [730, 152] width 43 height 26
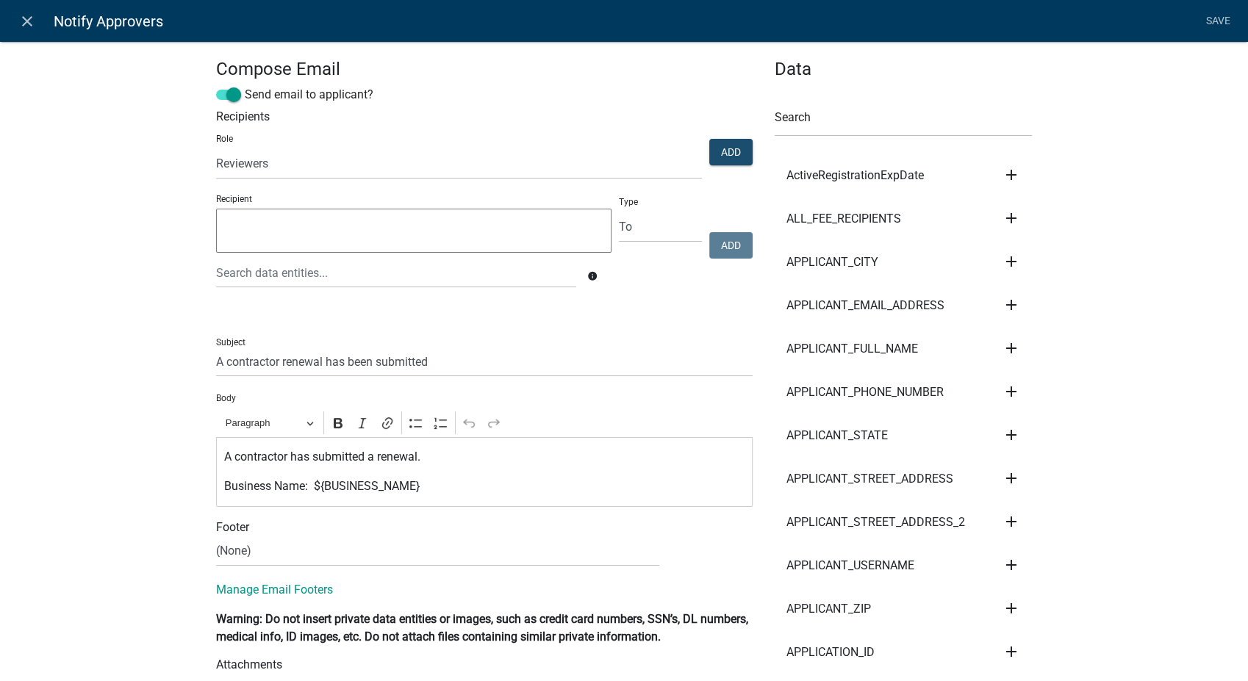
select select
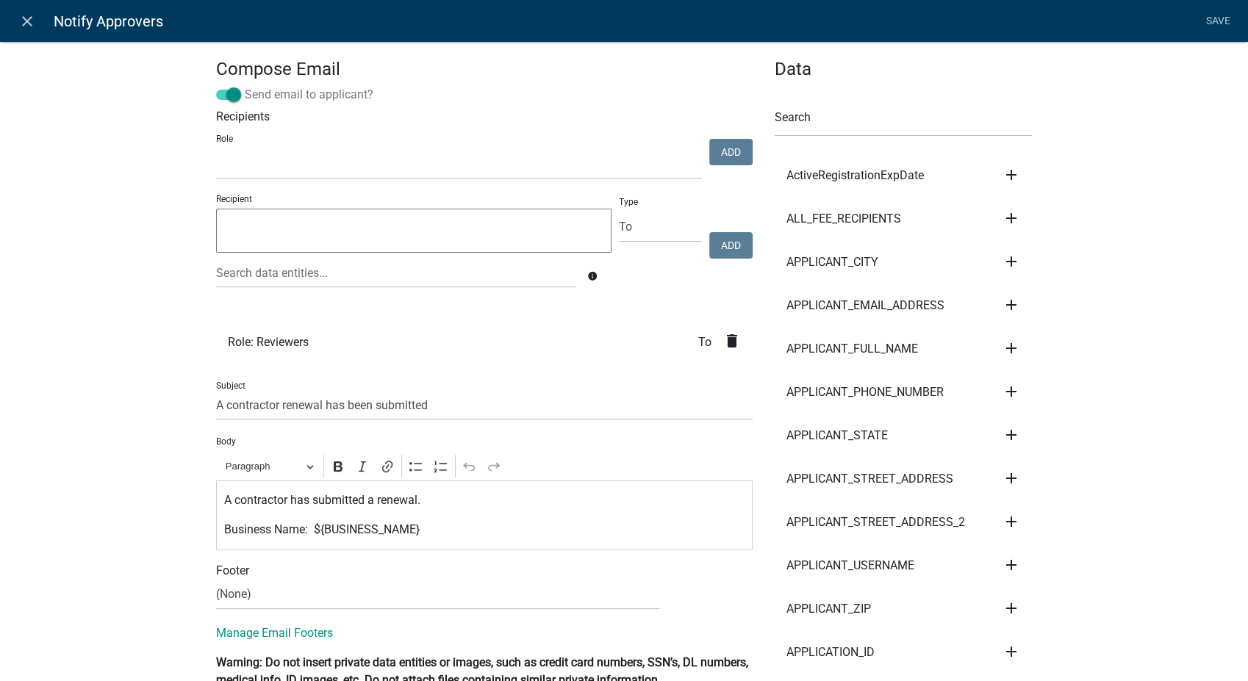
click at [226, 95] on span at bounding box center [228, 95] width 25 height 10
click at [245, 86] on input "Send email to applicant?" at bounding box center [245, 86] width 0 height 0
click at [1211, 16] on link "Save" at bounding box center [1218, 21] width 37 height 28
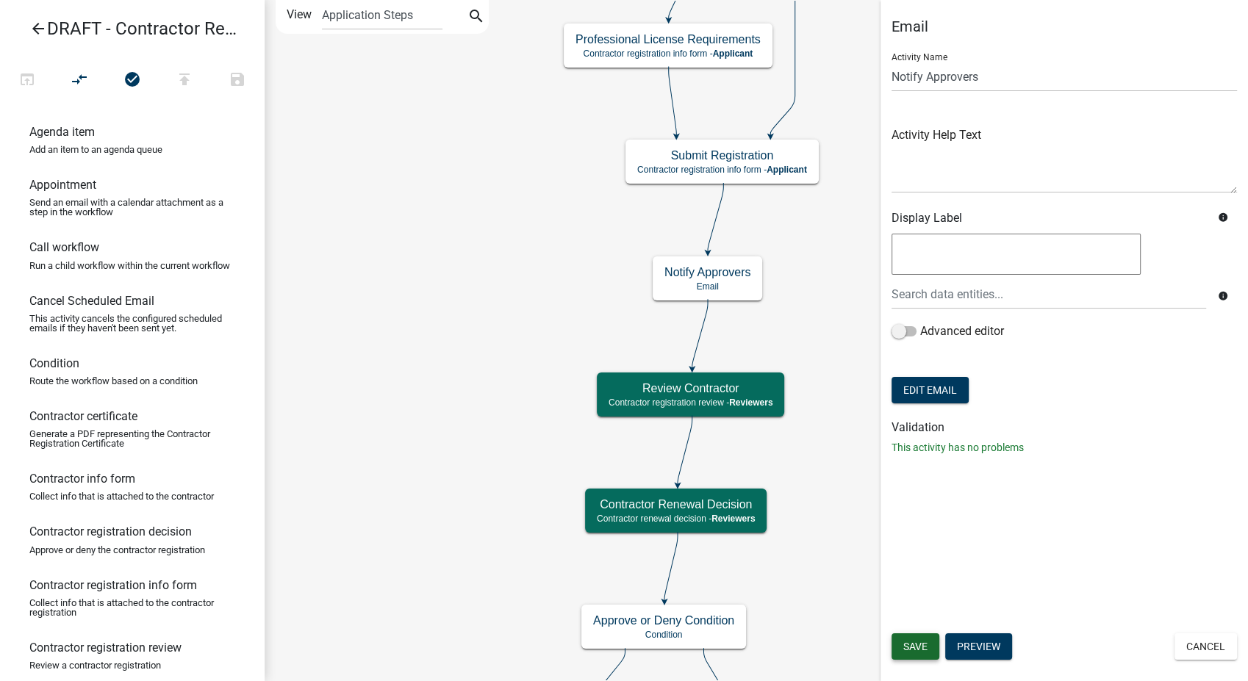
click at [914, 654] on button "Save" at bounding box center [916, 647] width 48 height 26
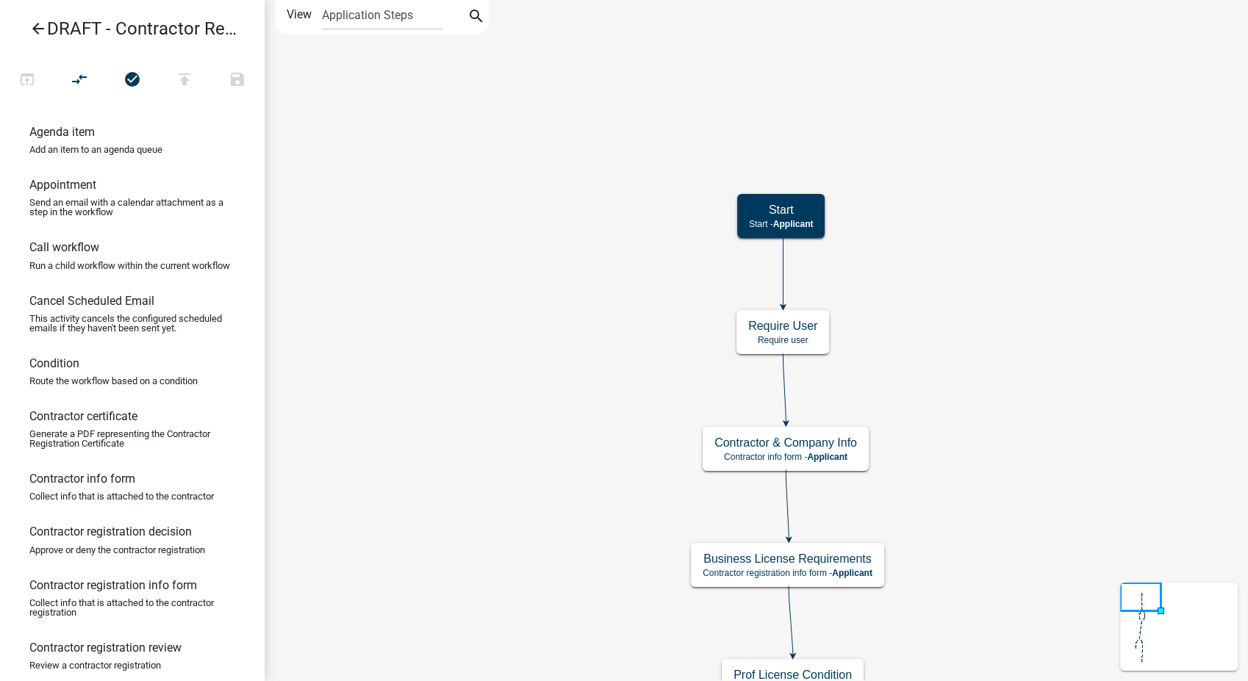
click at [35, 32] on icon "arrow_back" at bounding box center [38, 30] width 18 height 21
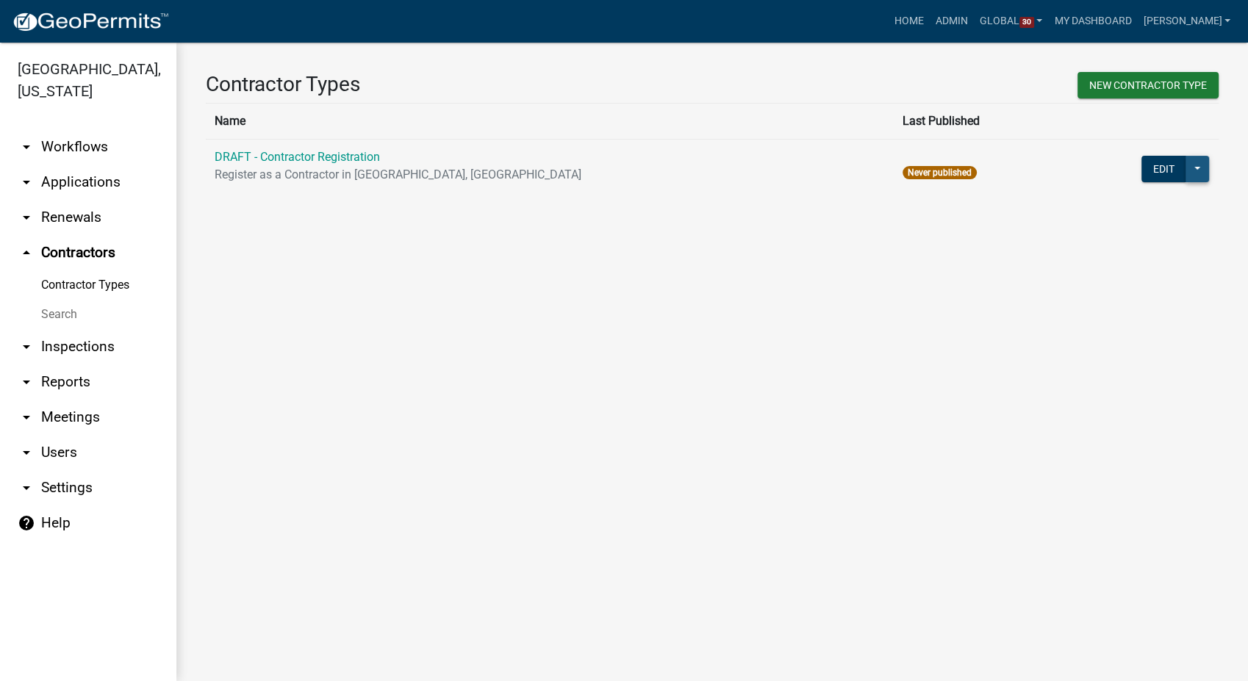
click at [1197, 168] on button at bounding box center [1198, 169] width 24 height 26
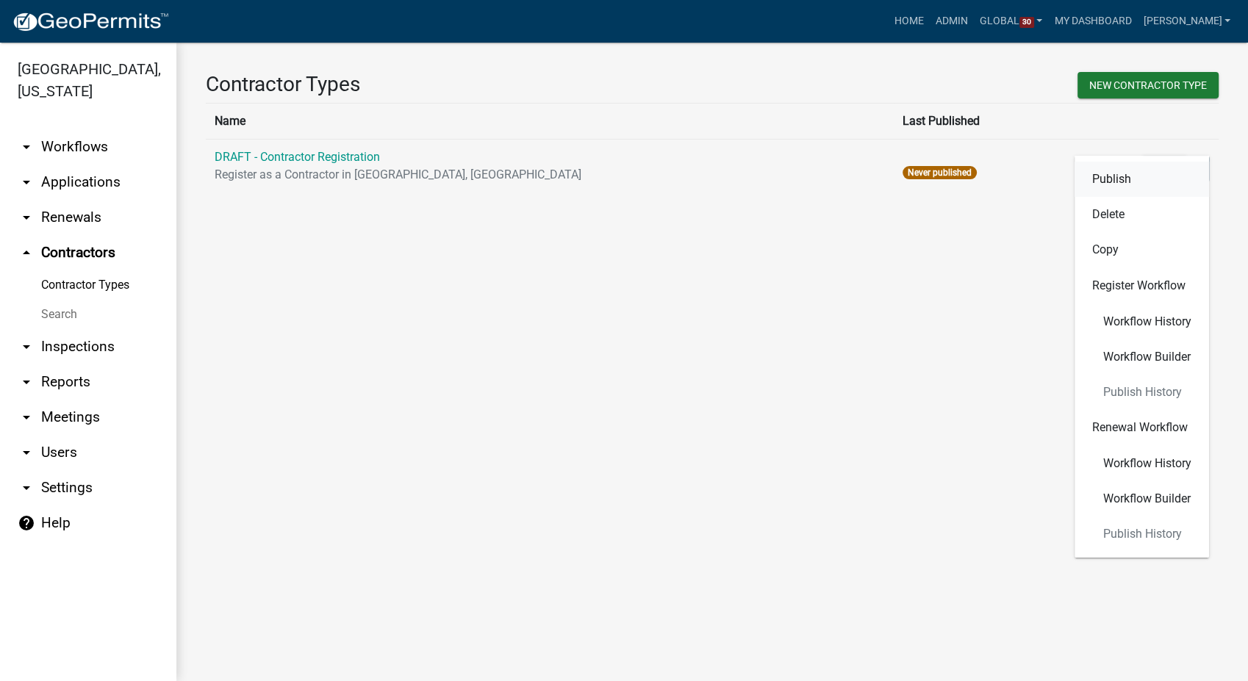
click at [1095, 174] on button "Publish" at bounding box center [1142, 179] width 135 height 35
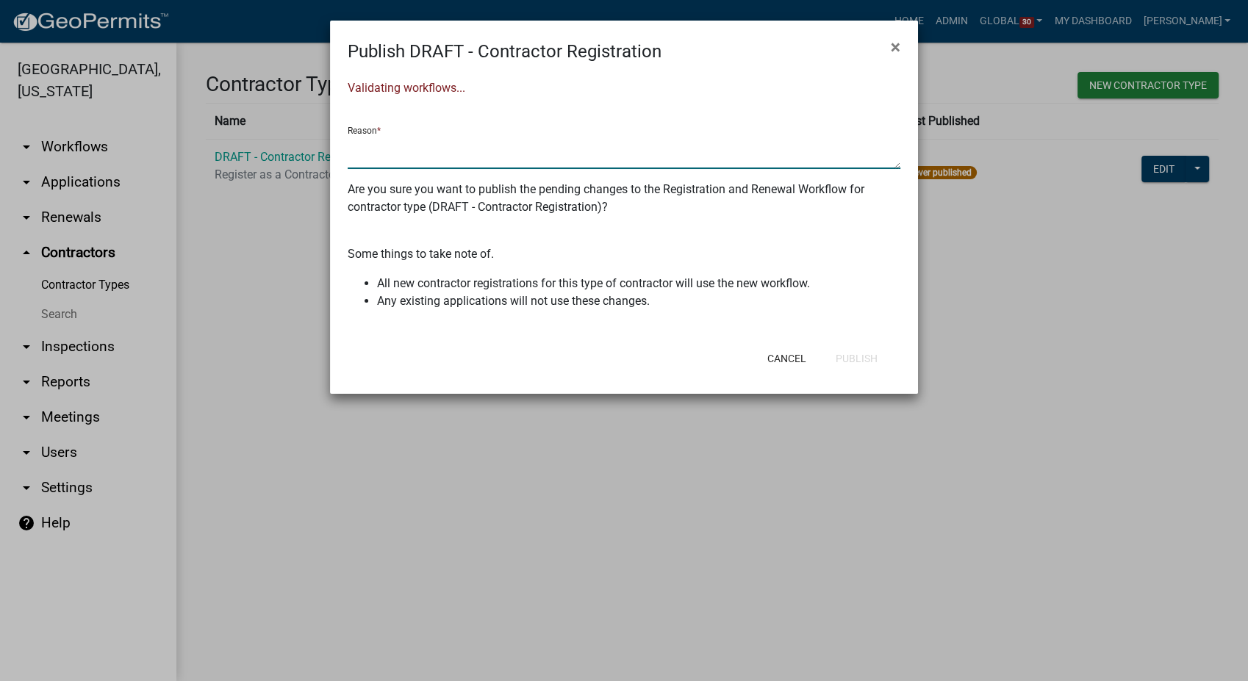
click at [353, 148] on textarea at bounding box center [624, 152] width 553 height 34
type textarea "Initial build"
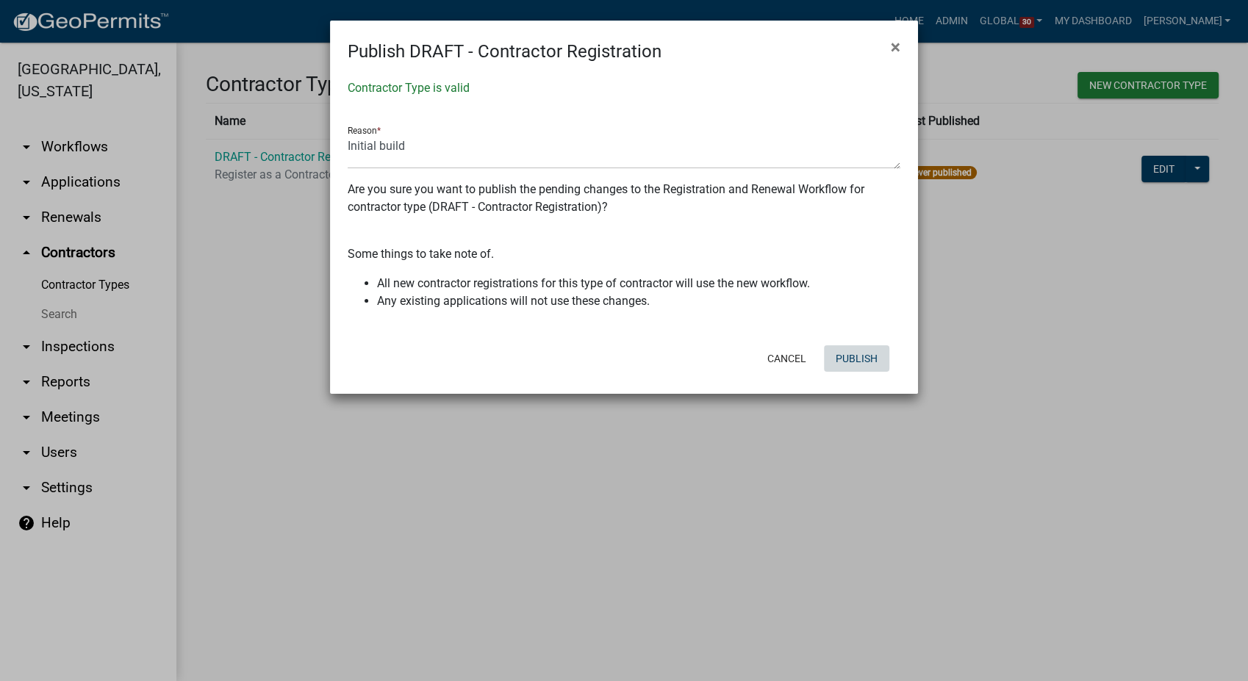
click at [882, 349] on button "Publish" at bounding box center [856, 358] width 65 height 26
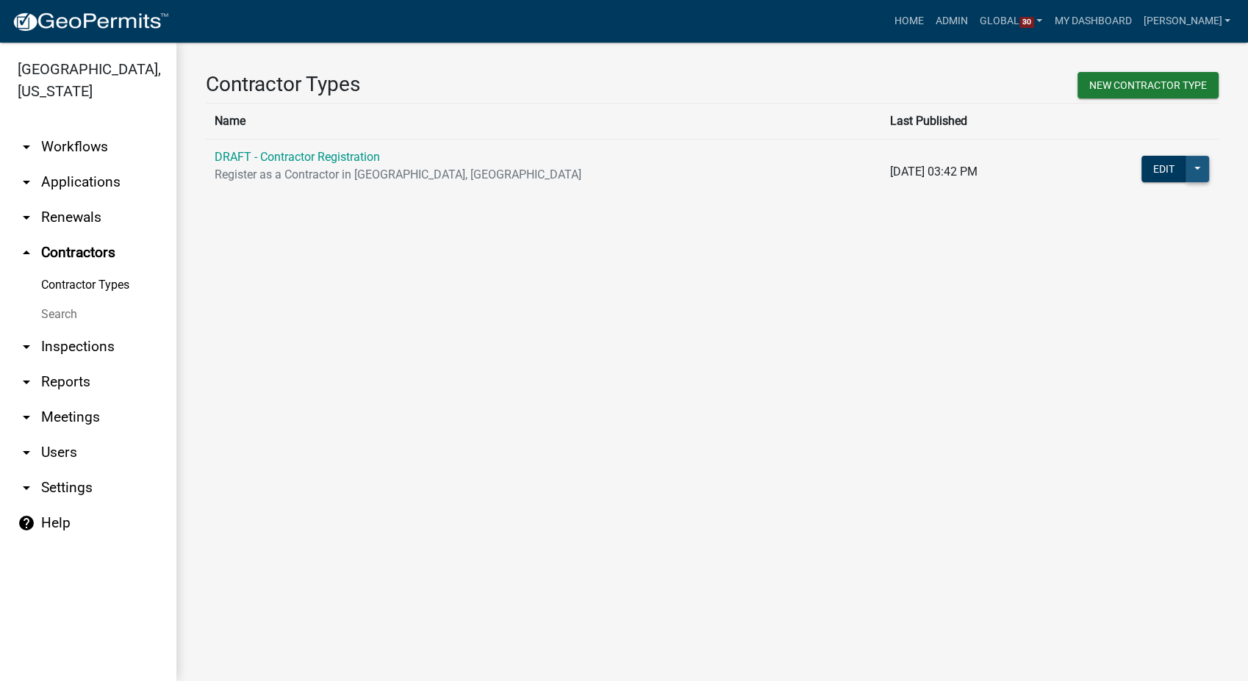
click at [1204, 166] on button at bounding box center [1198, 169] width 24 height 26
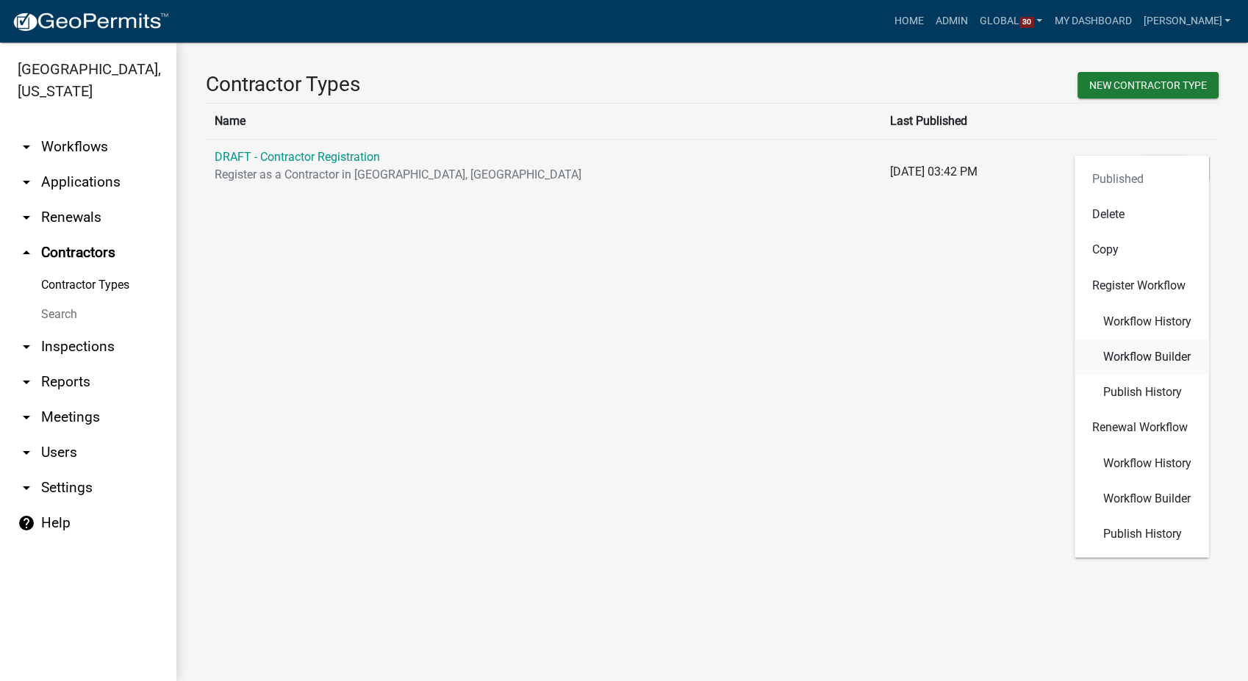
click at [1121, 356] on span "Workflow Builder" at bounding box center [1146, 357] width 87 height 12
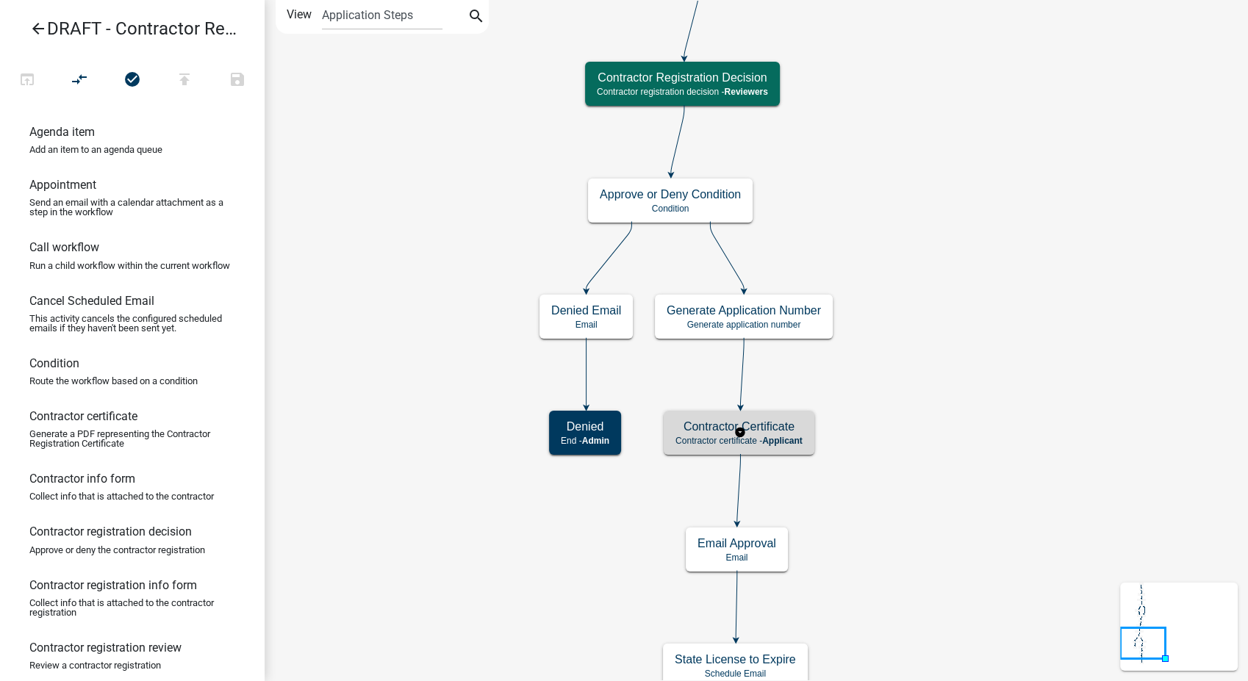
click at [783, 424] on h5 "Contractor Certificate" at bounding box center [739, 427] width 127 height 14
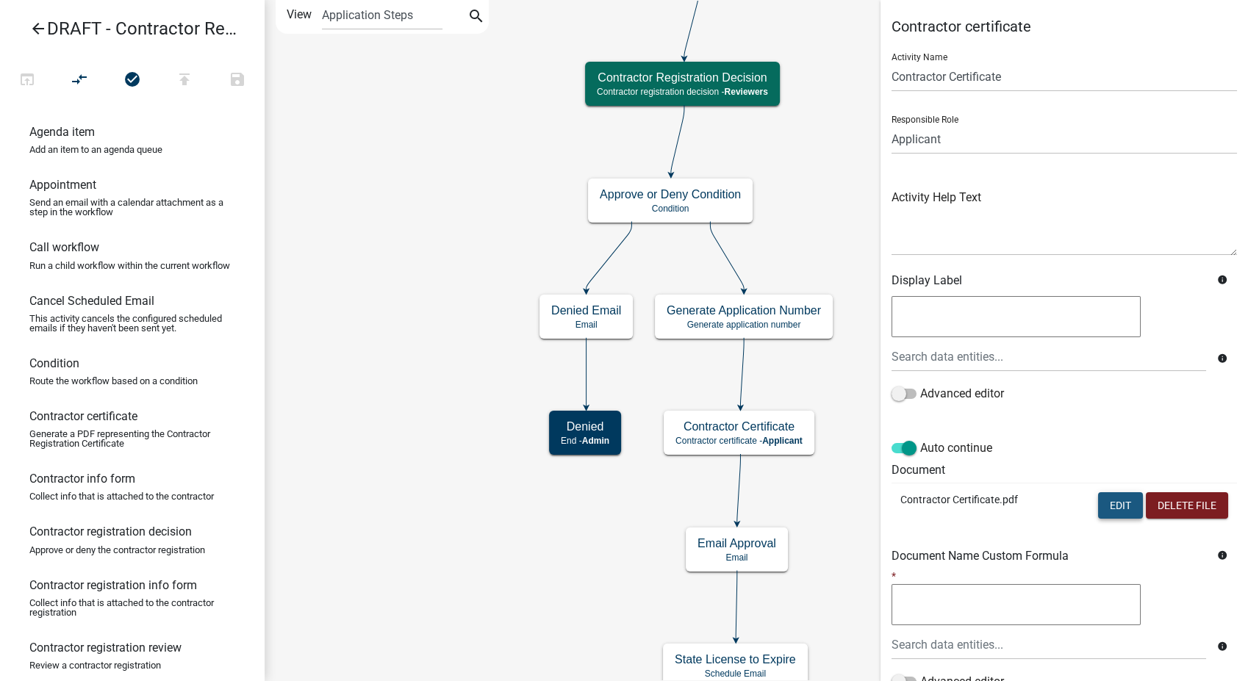
click at [1098, 503] on button "Edit" at bounding box center [1120, 505] width 45 height 26
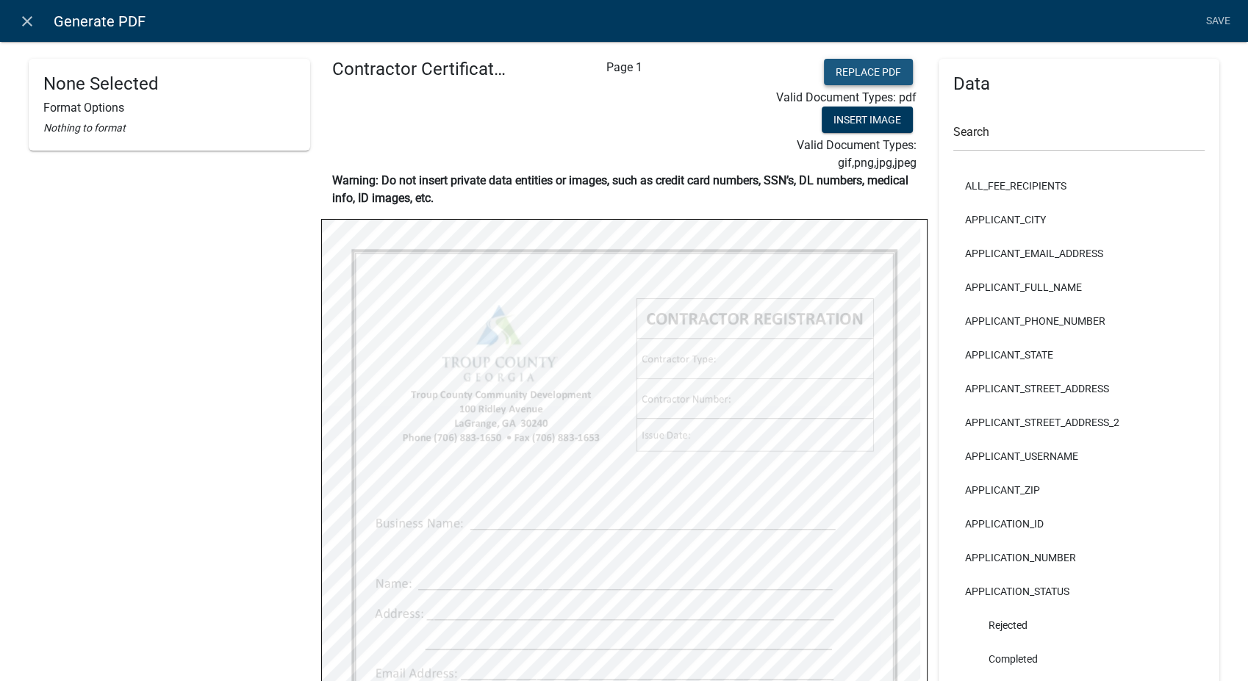
click at [847, 73] on button "Replace PDF" at bounding box center [868, 72] width 89 height 26
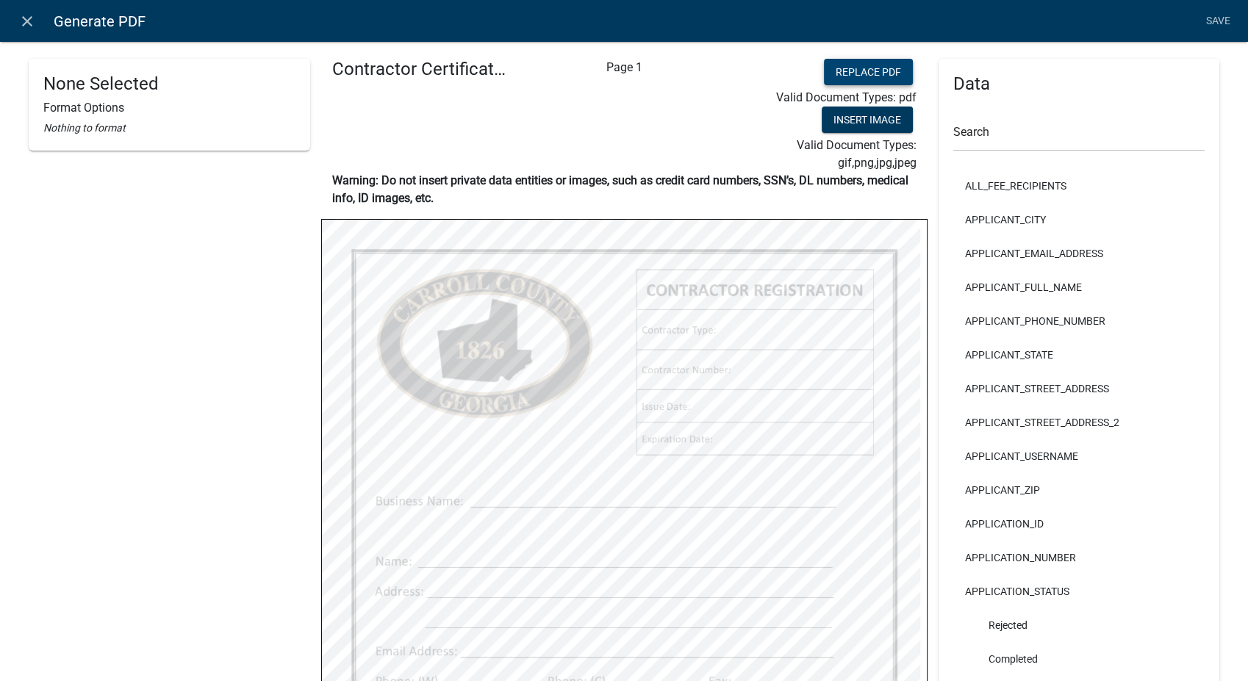
select select
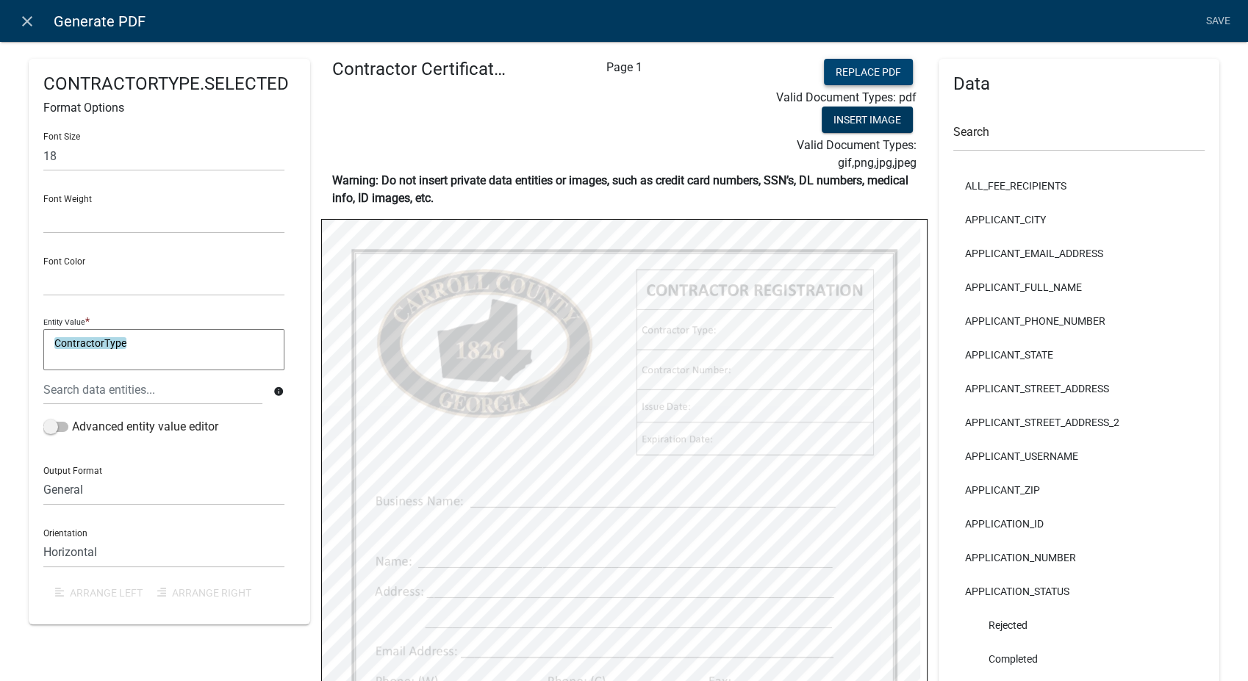
select select
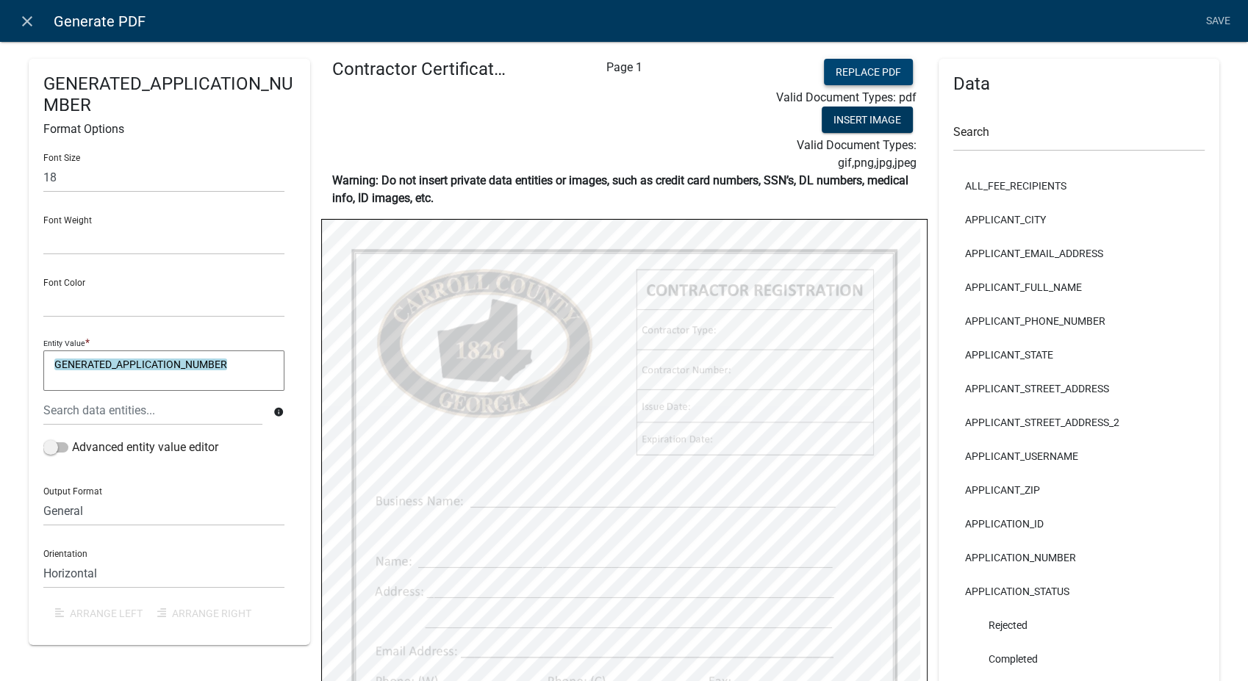
select select
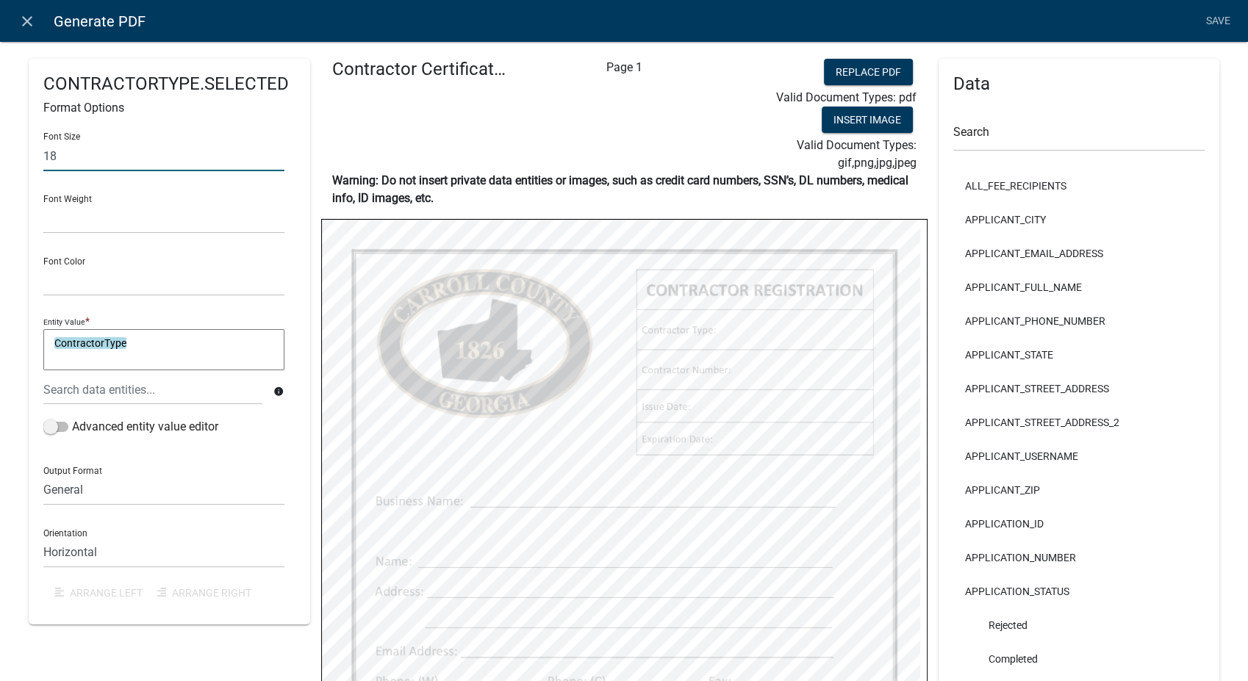
click at [90, 157] on input "18" at bounding box center [163, 156] width 241 height 30
type input "1"
type input "14"
click at [73, 222] on select "Normal Bold" at bounding box center [163, 219] width 241 height 30
click at [43, 204] on select "Normal Bold" at bounding box center [163, 219] width 241 height 30
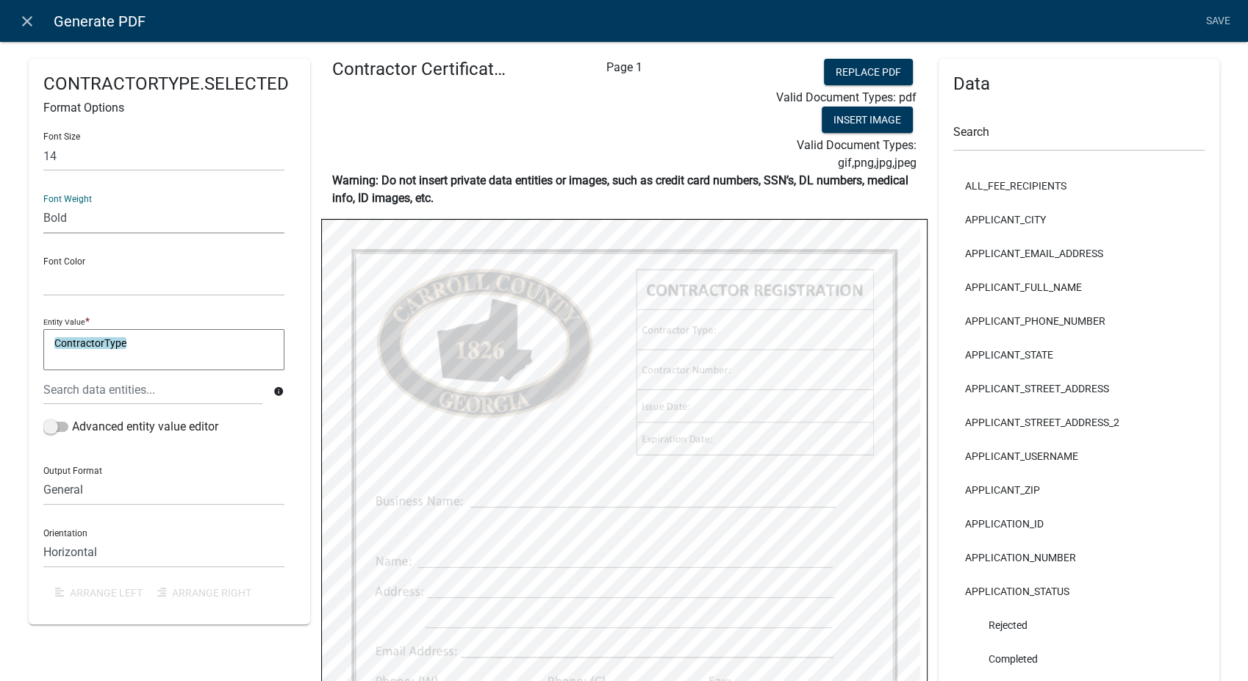
click at [76, 219] on select "Normal Bold" at bounding box center [163, 219] width 241 height 30
select select "normal"
click at [43, 204] on select "Normal Bold" at bounding box center [163, 219] width 241 height 30
click at [76, 290] on select "Black Red" at bounding box center [163, 281] width 241 height 30
select select "0,0,0"
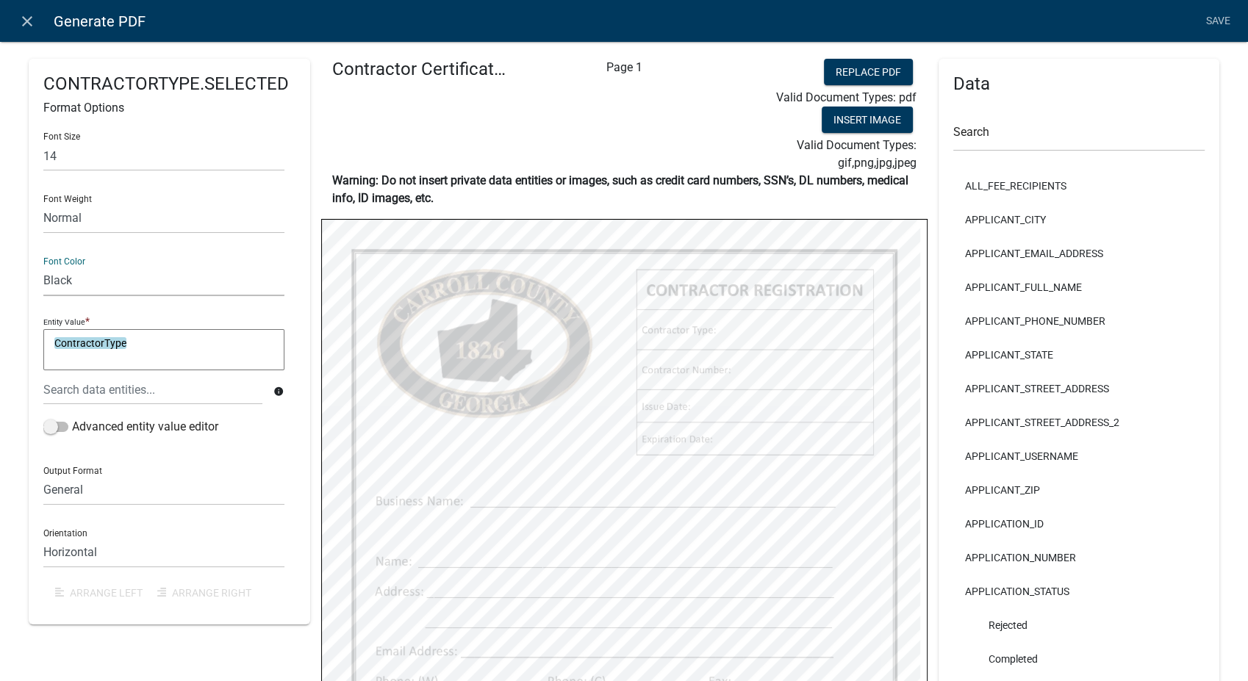
click at [43, 266] on select "Black Red" at bounding box center [163, 281] width 241 height 30
select select
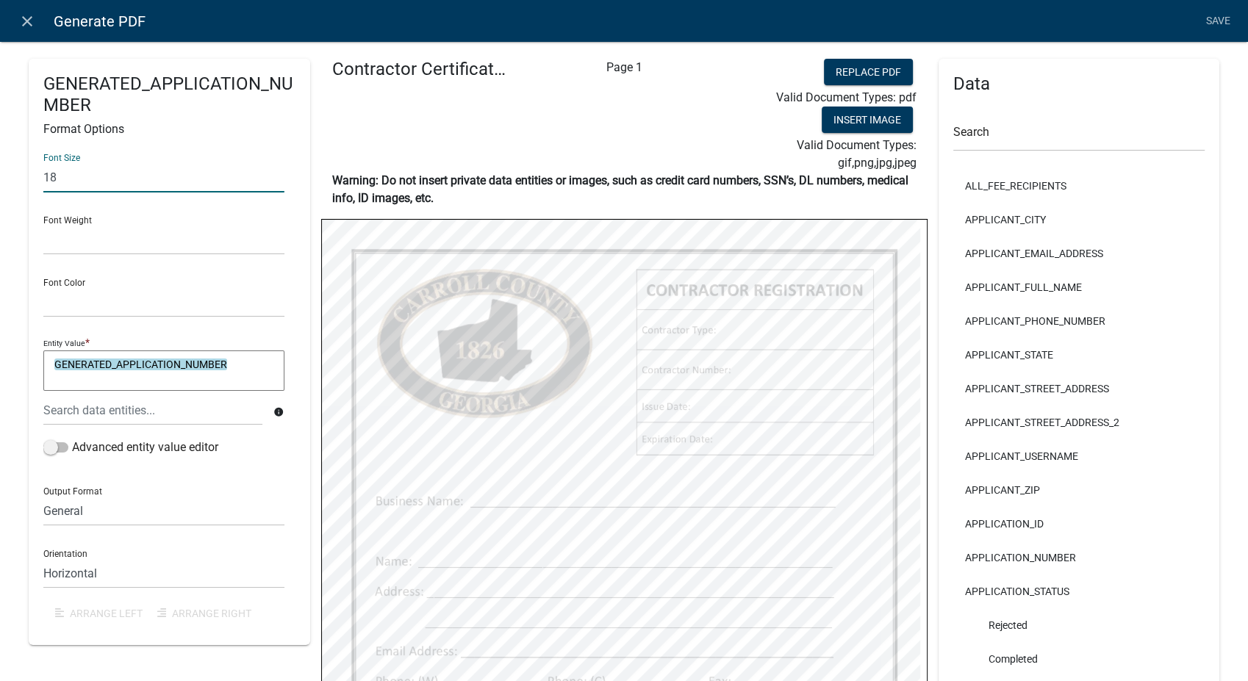
click at [90, 172] on input "18" at bounding box center [163, 177] width 241 height 30
type input "14"
click at [95, 229] on select "Normal Bold" at bounding box center [163, 240] width 241 height 30
select select
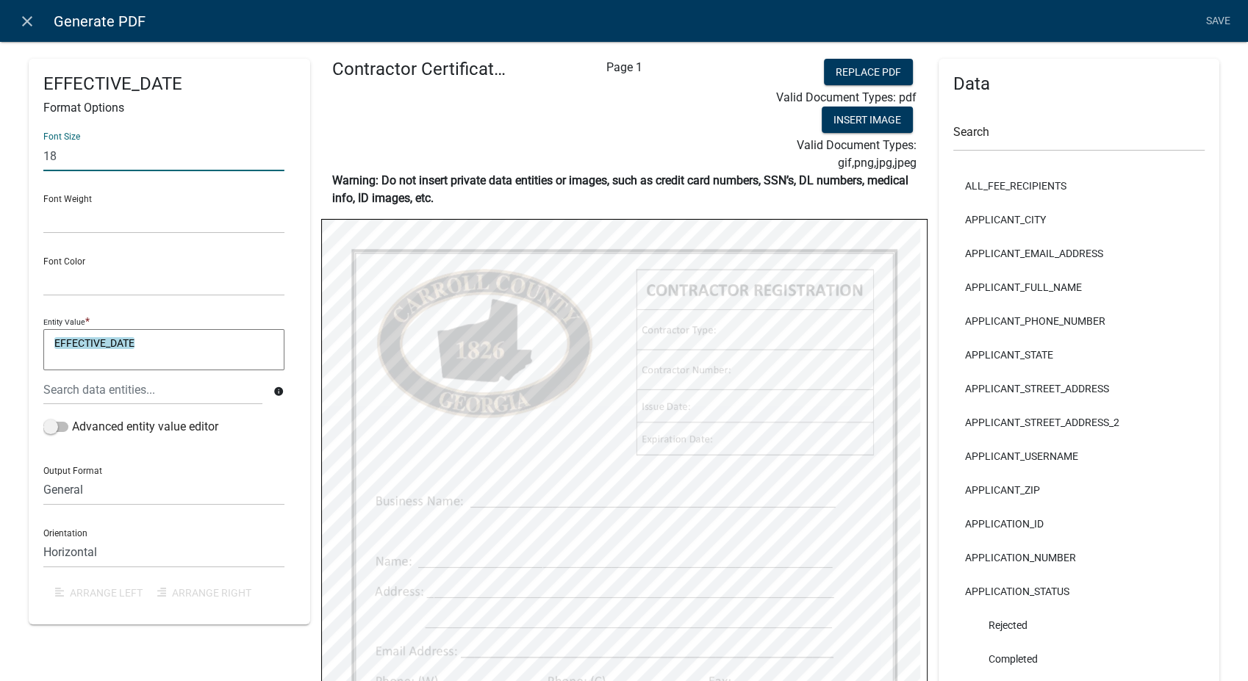
click at [83, 157] on input "18" at bounding box center [163, 156] width 241 height 30
type input "14"
click at [72, 218] on select "Normal Bold" at bounding box center [163, 219] width 241 height 30
click at [81, 495] on select "General Text Number Decimal Date Date & Time" at bounding box center [163, 491] width 241 height 30
select select "4"
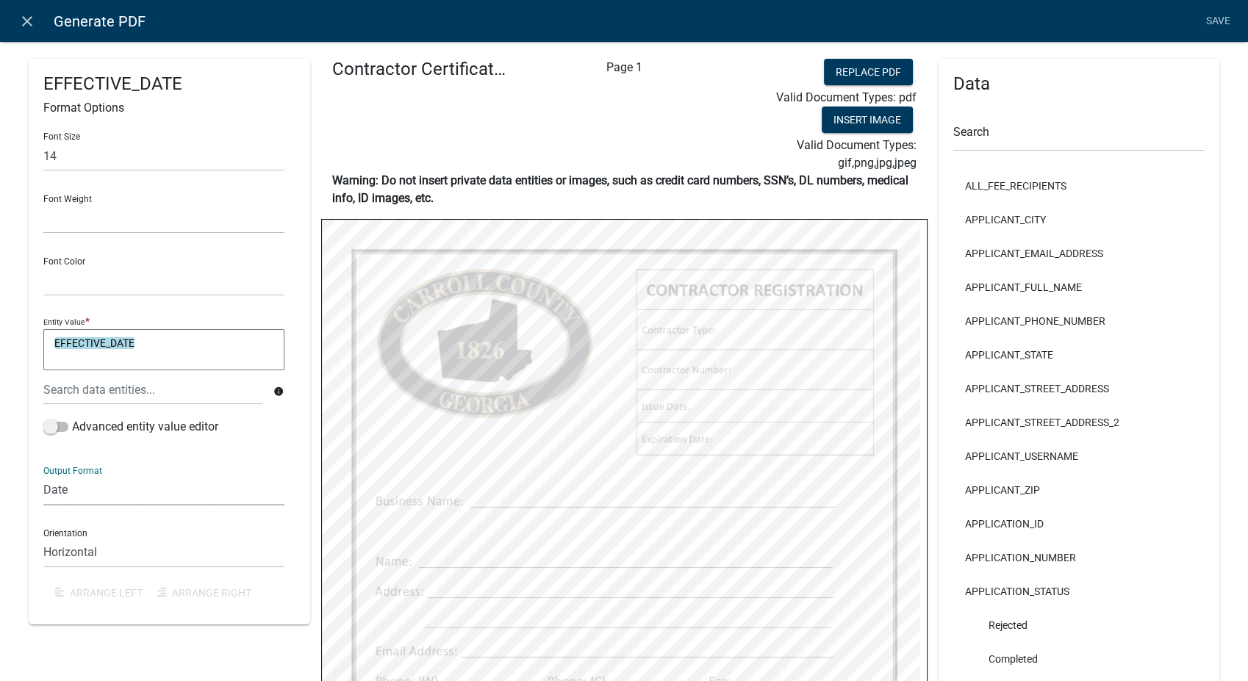
click at [43, 476] on select "General Text Number Decimal Date Date & Time" at bounding box center [163, 491] width 241 height 30
select select
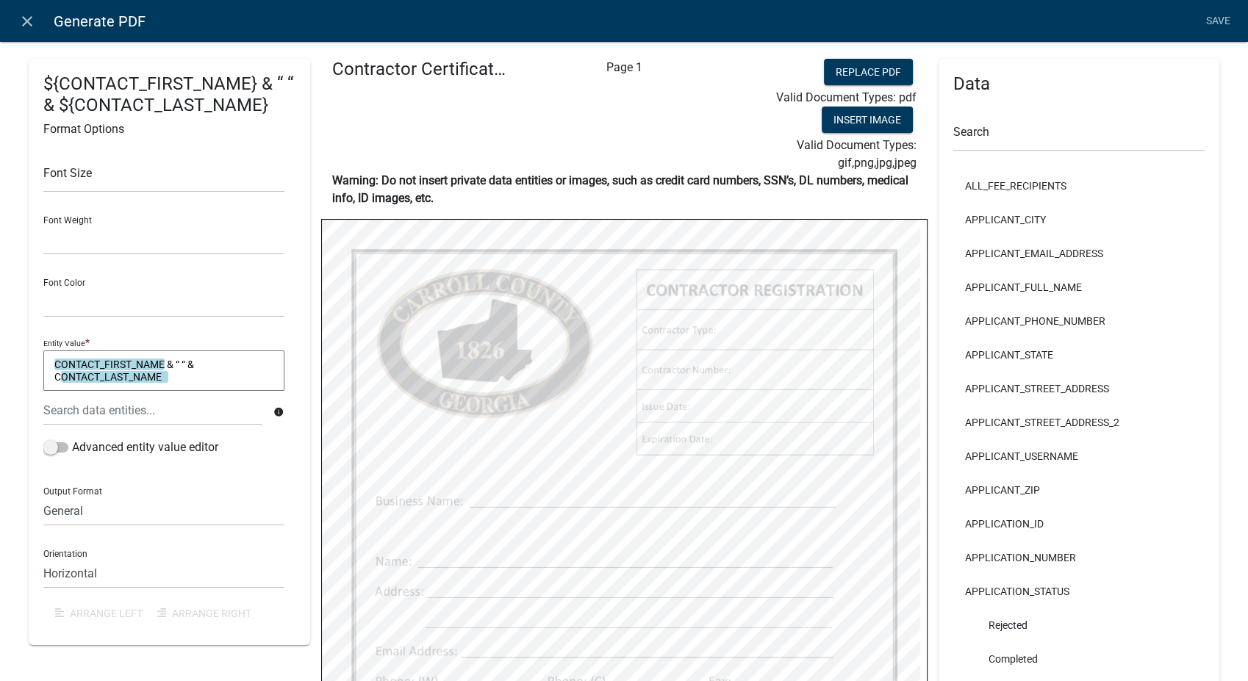
select select
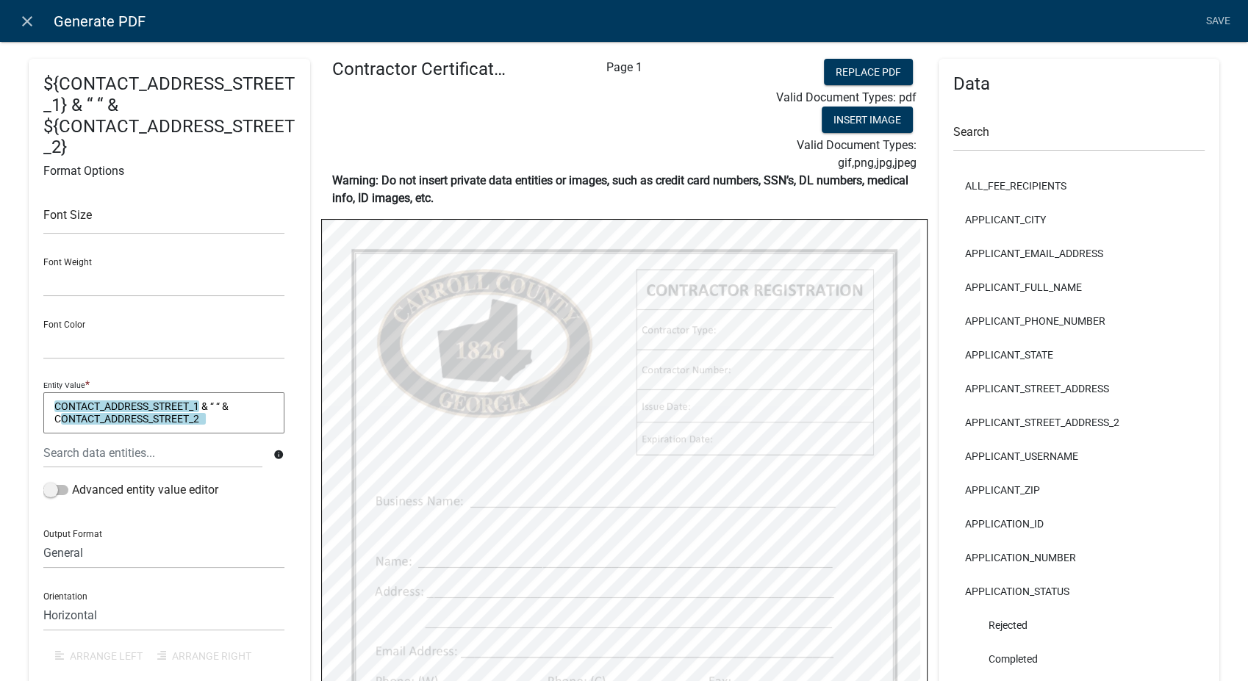
select select
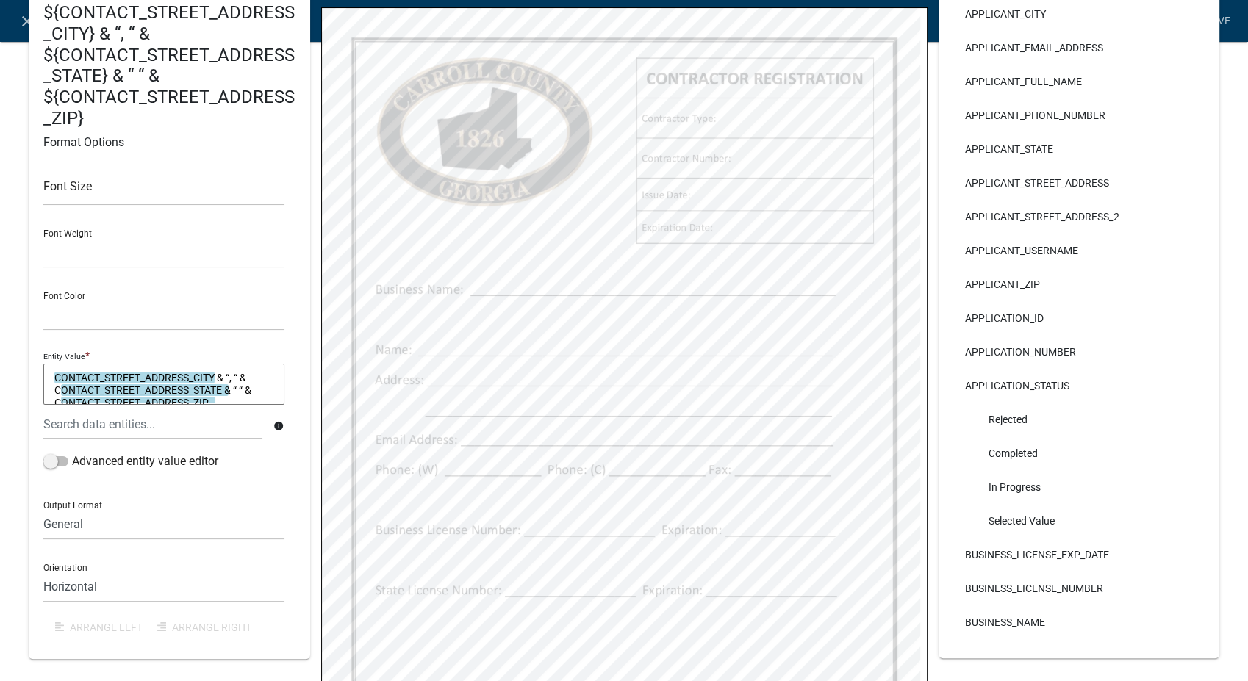
scroll to position [245, 0]
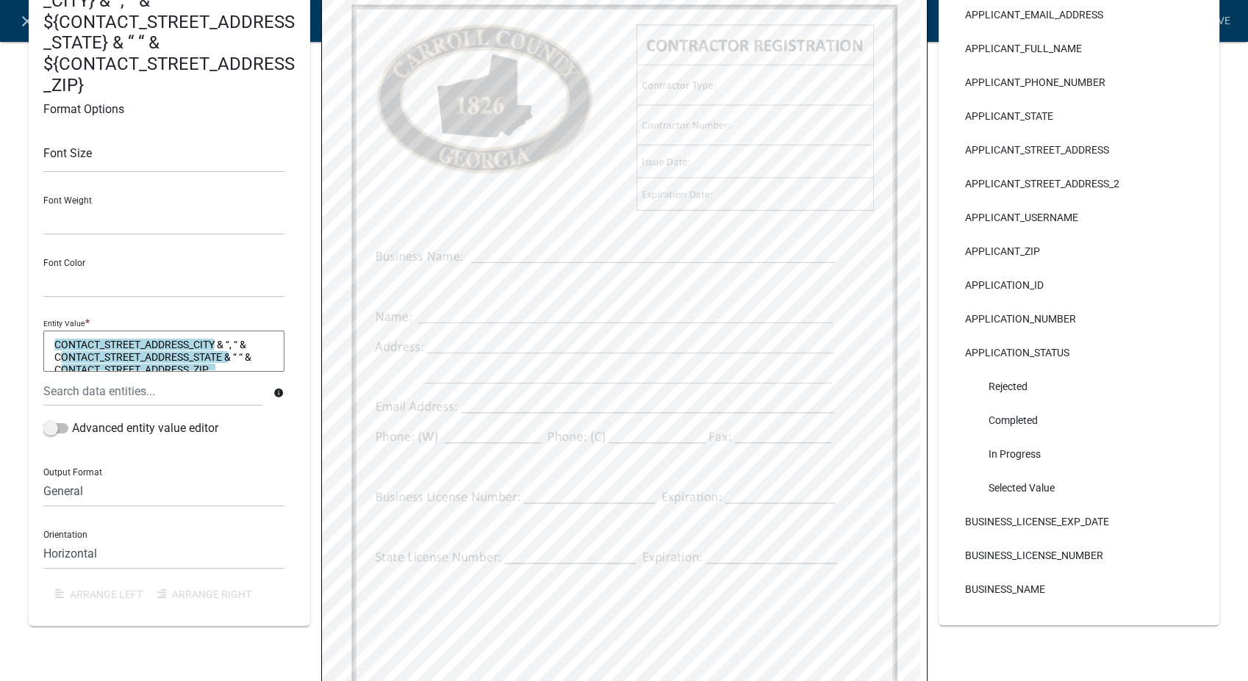
select select
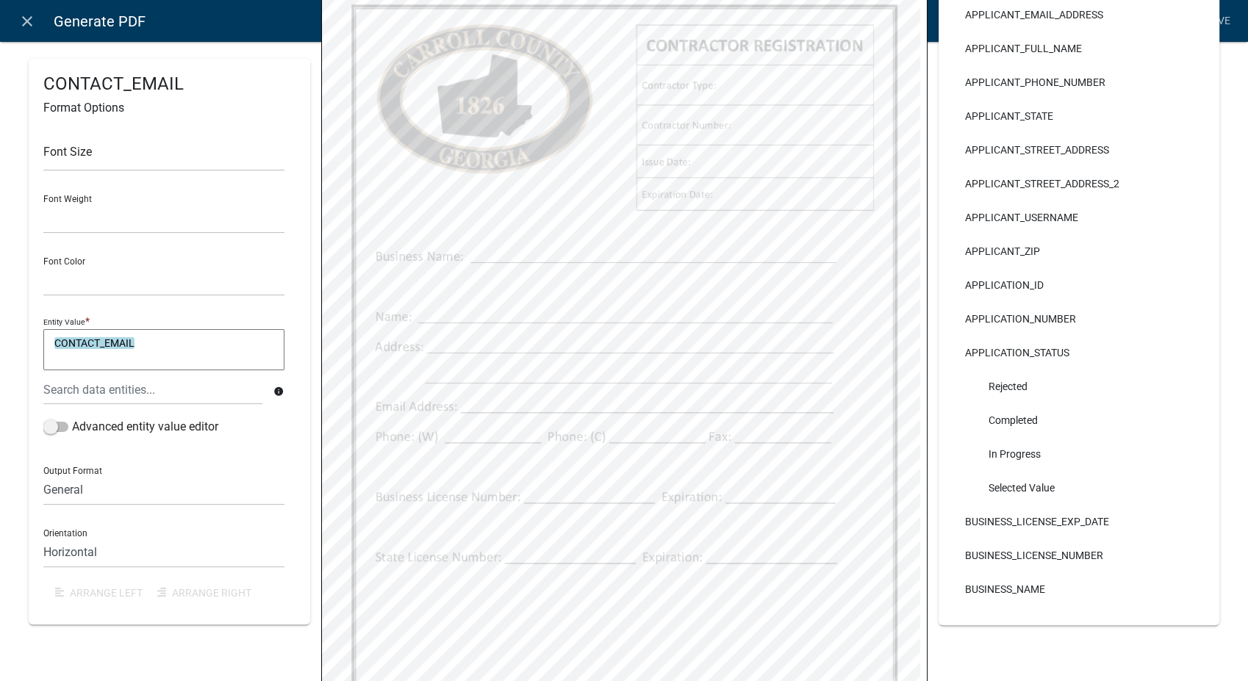
select select
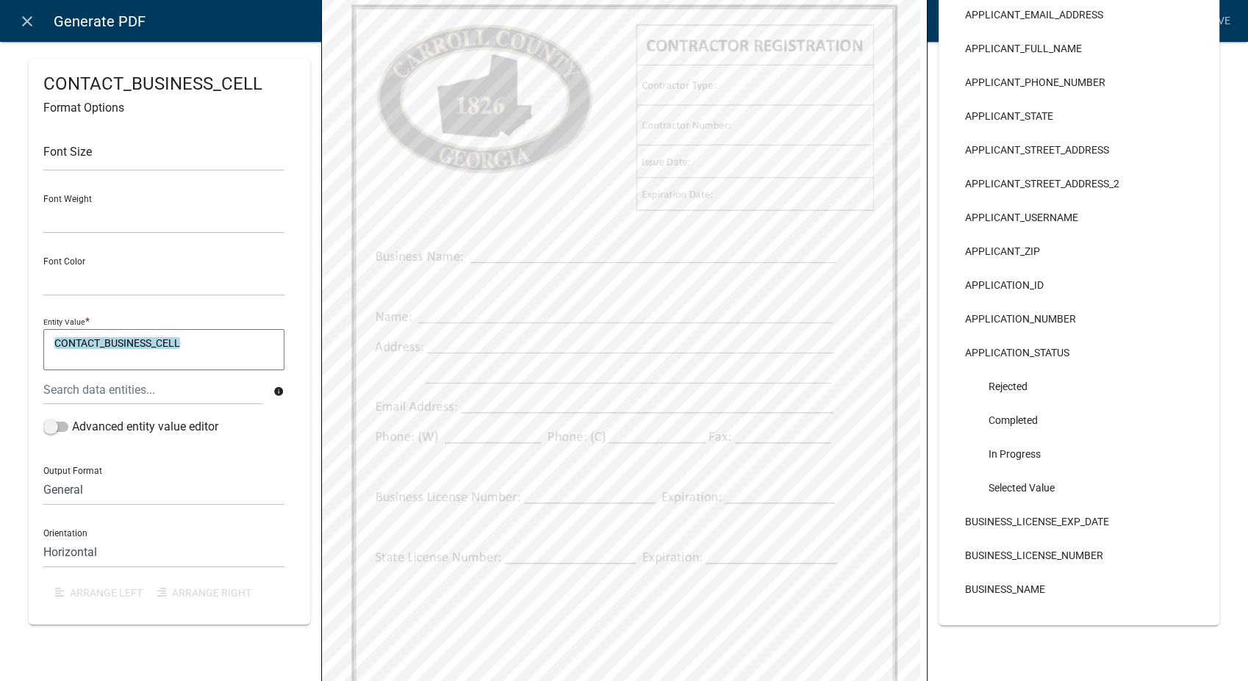
select select
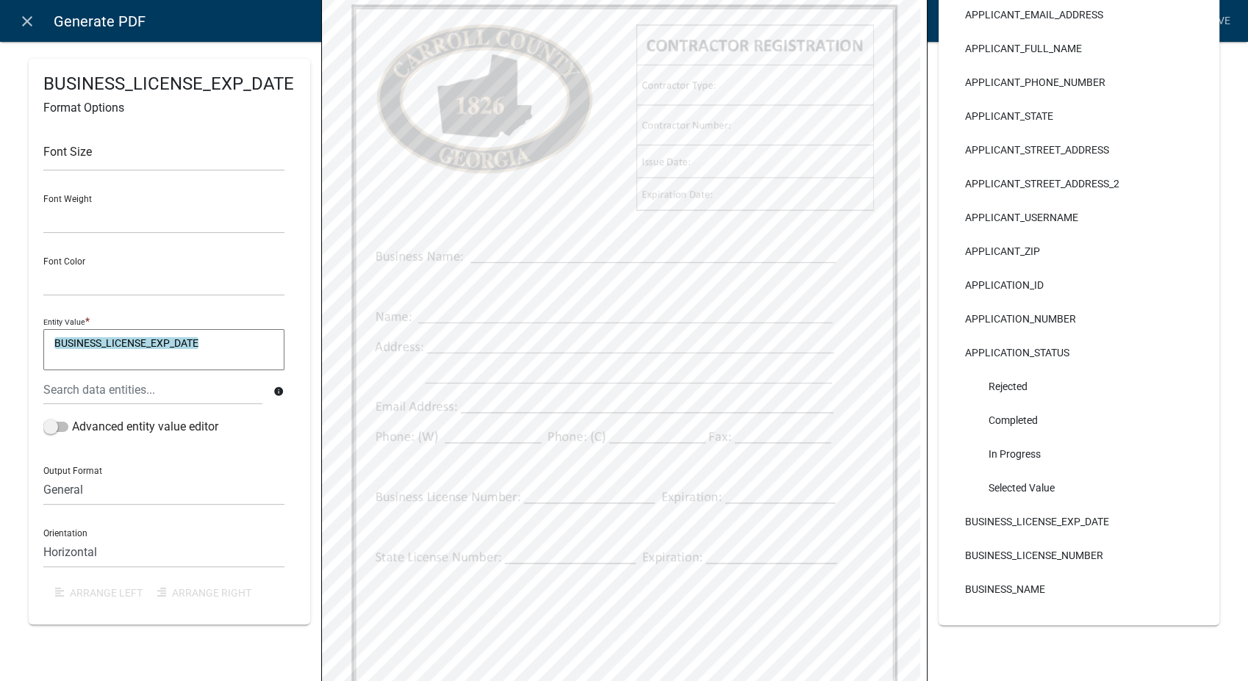
select select
click at [98, 481] on select "General Text Number Decimal Date Date & Time" at bounding box center [163, 491] width 241 height 30
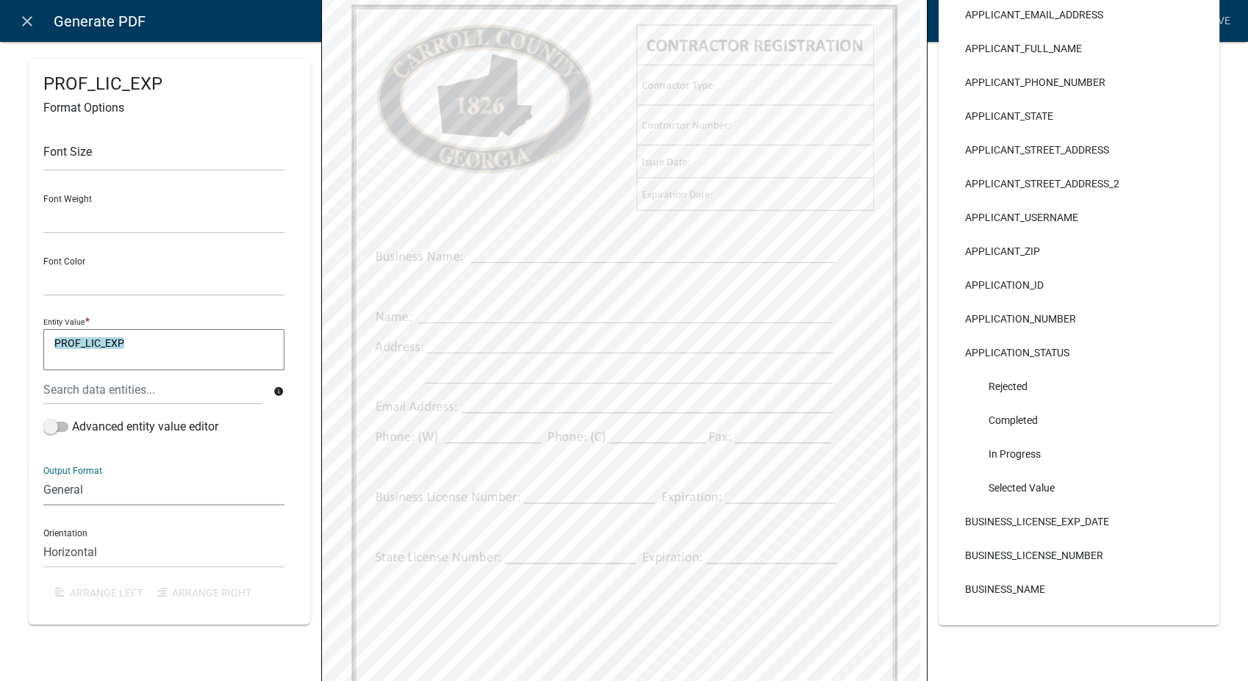
select select "4"
click at [43, 476] on select "General Text Number Decimal Date Date & Time" at bounding box center [163, 491] width 241 height 30
select select
click at [91, 490] on select "General Text Number Decimal Date Date & Time" at bounding box center [163, 491] width 241 height 30
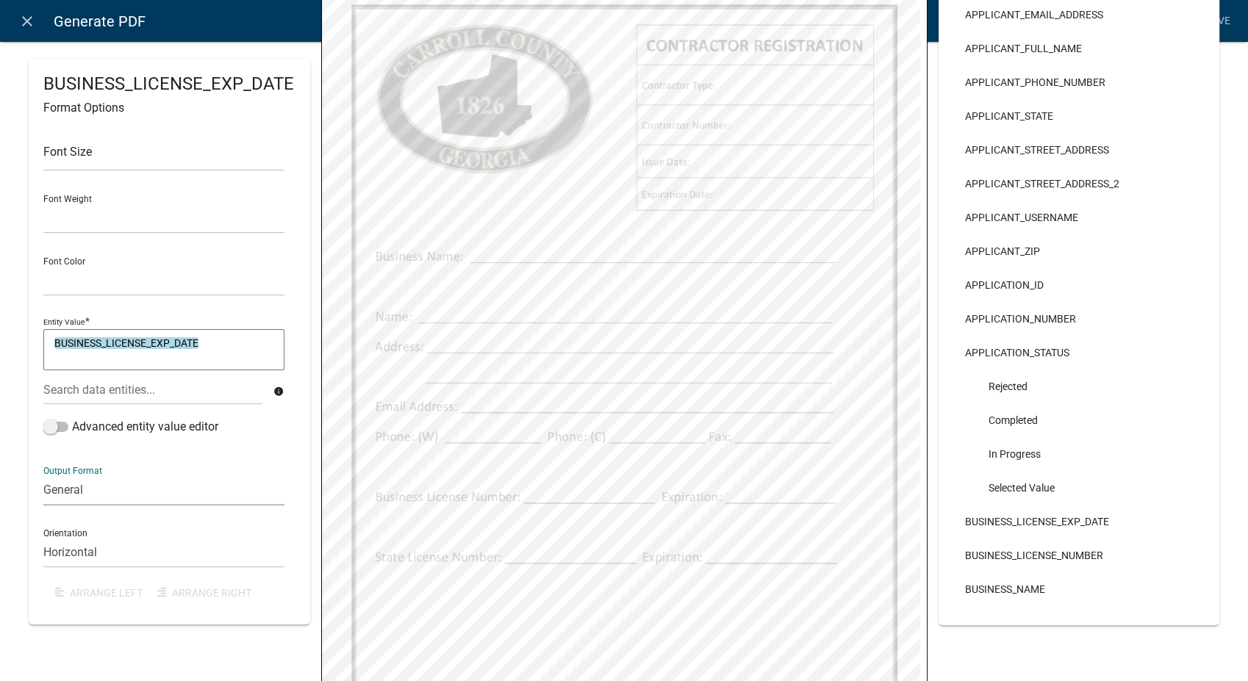
select select "4"
click at [43, 476] on select "General Text Number Decimal Date Date & Time" at bounding box center [163, 491] width 241 height 30
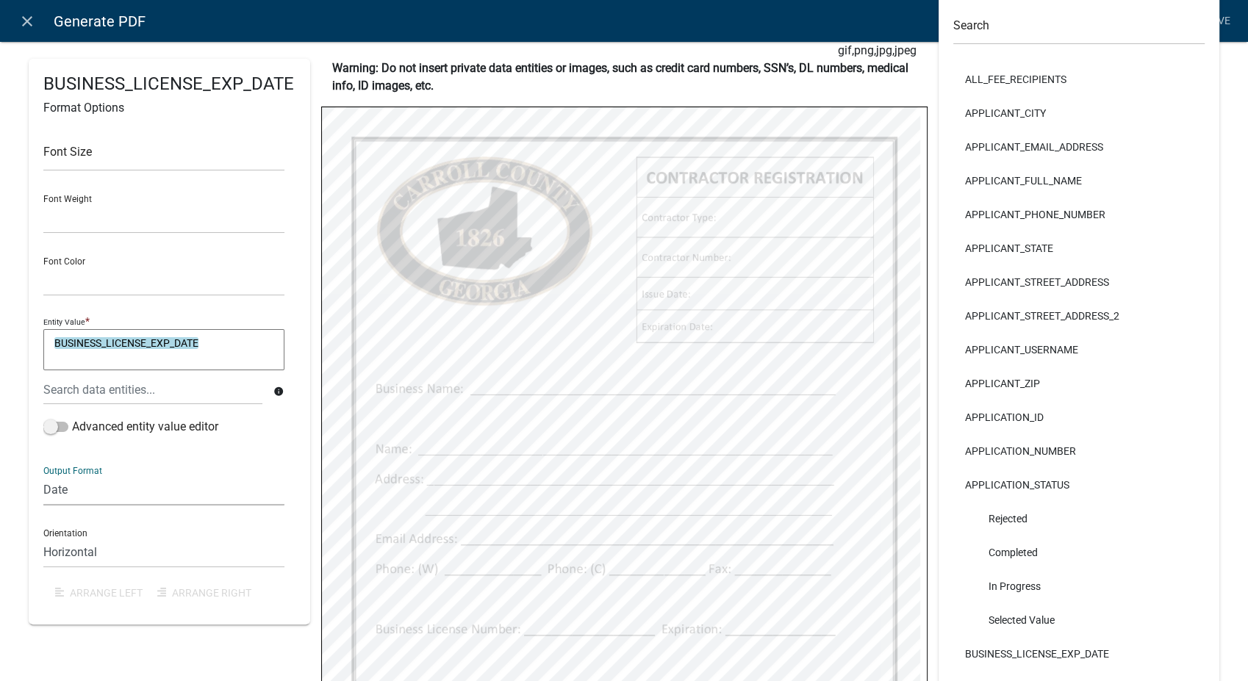
scroll to position [0, 0]
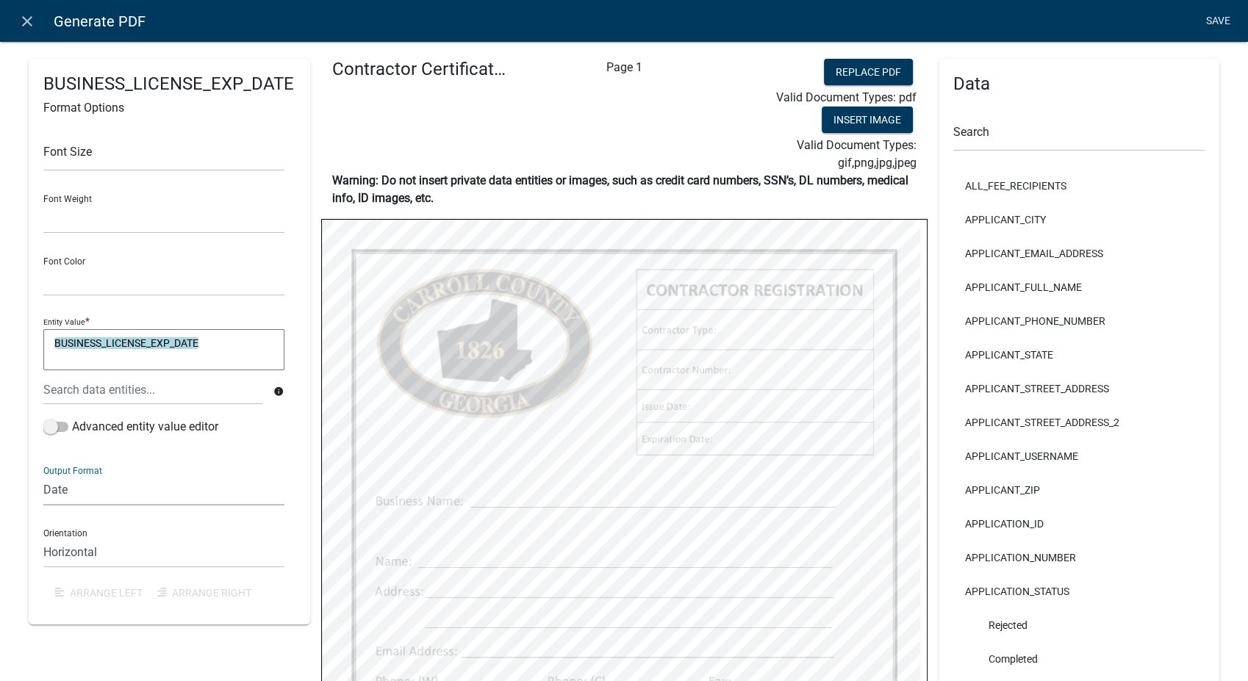
click at [1229, 14] on link "Save" at bounding box center [1218, 21] width 37 height 28
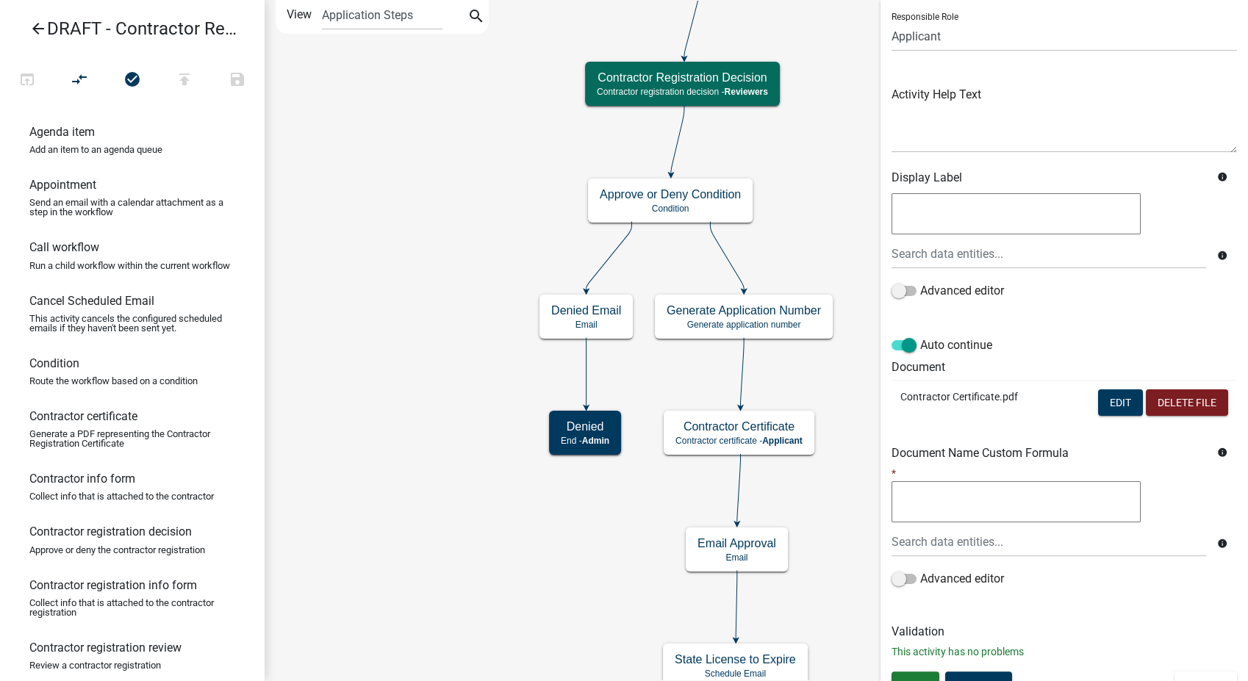
scroll to position [123, 0]
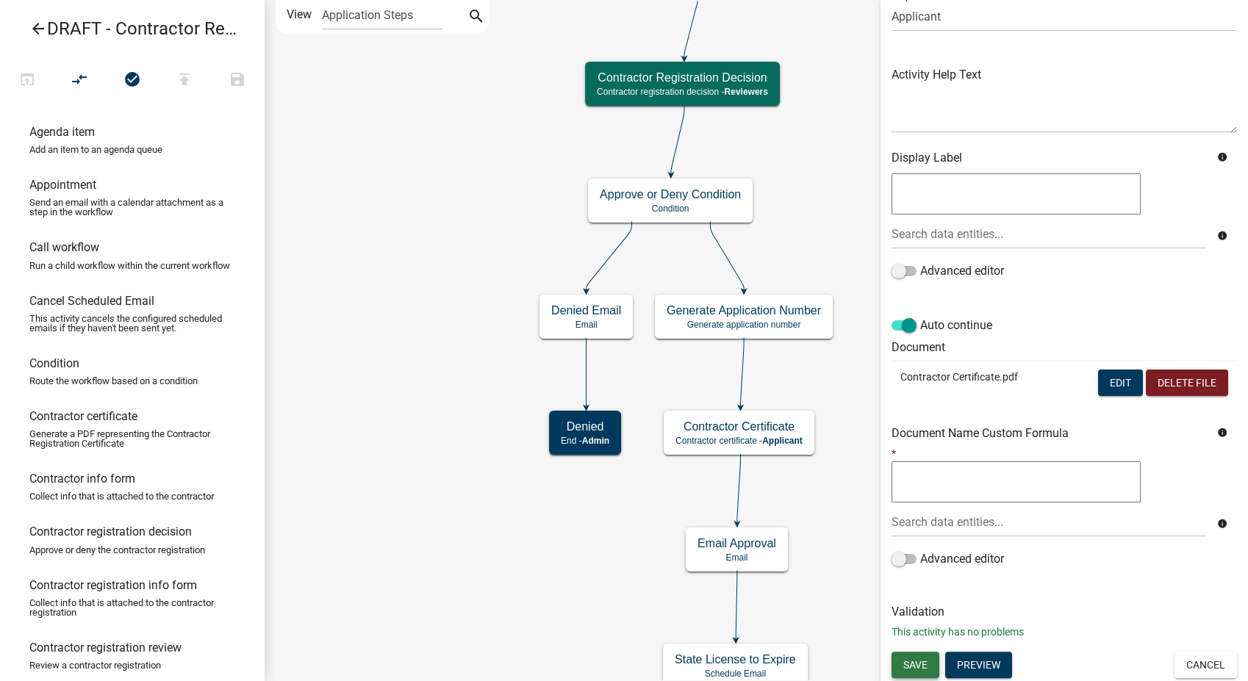
click at [907, 667] on span "Save" at bounding box center [915, 665] width 24 height 12
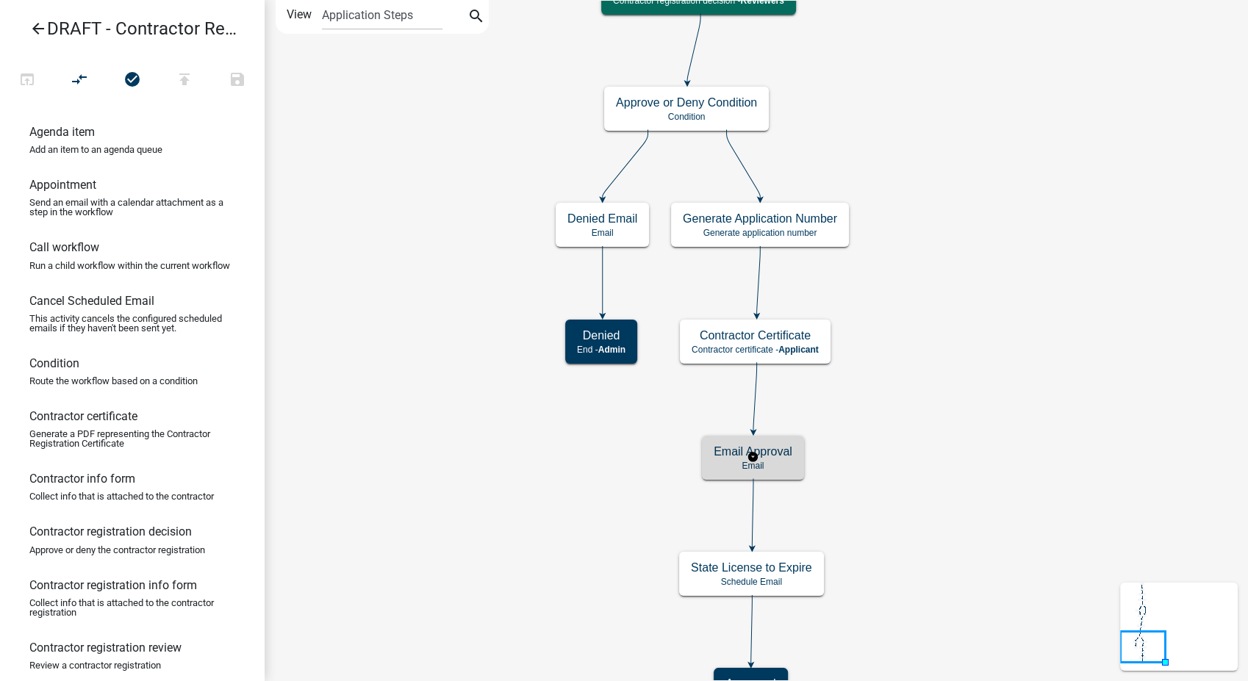
click at [801, 472] on div "Email Approval Email" at bounding box center [753, 458] width 102 height 44
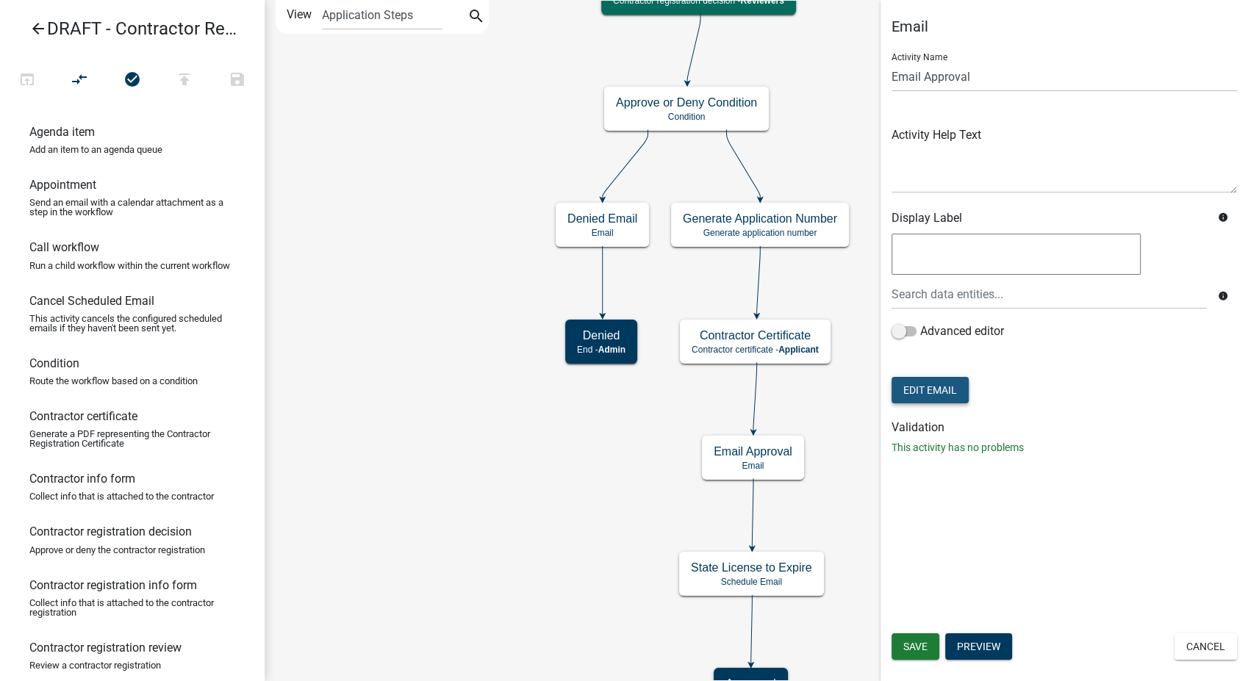
click at [930, 384] on button "Edit Email" at bounding box center [930, 390] width 77 height 26
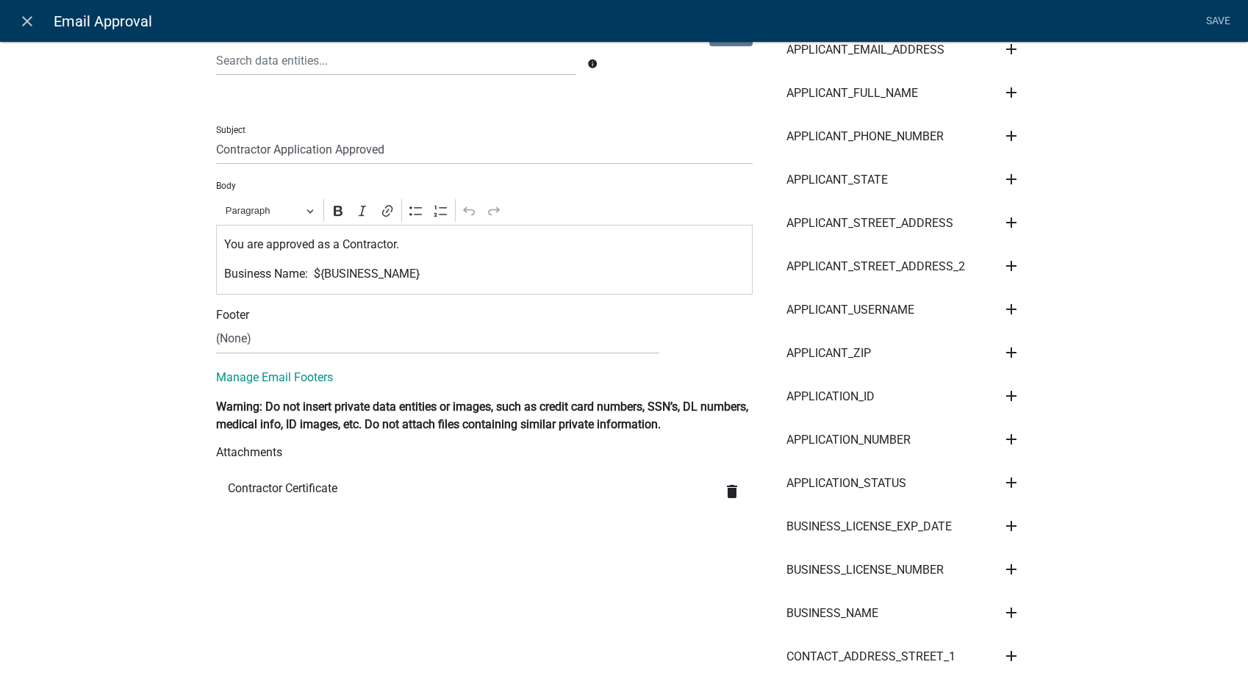
scroll to position [245, 0]
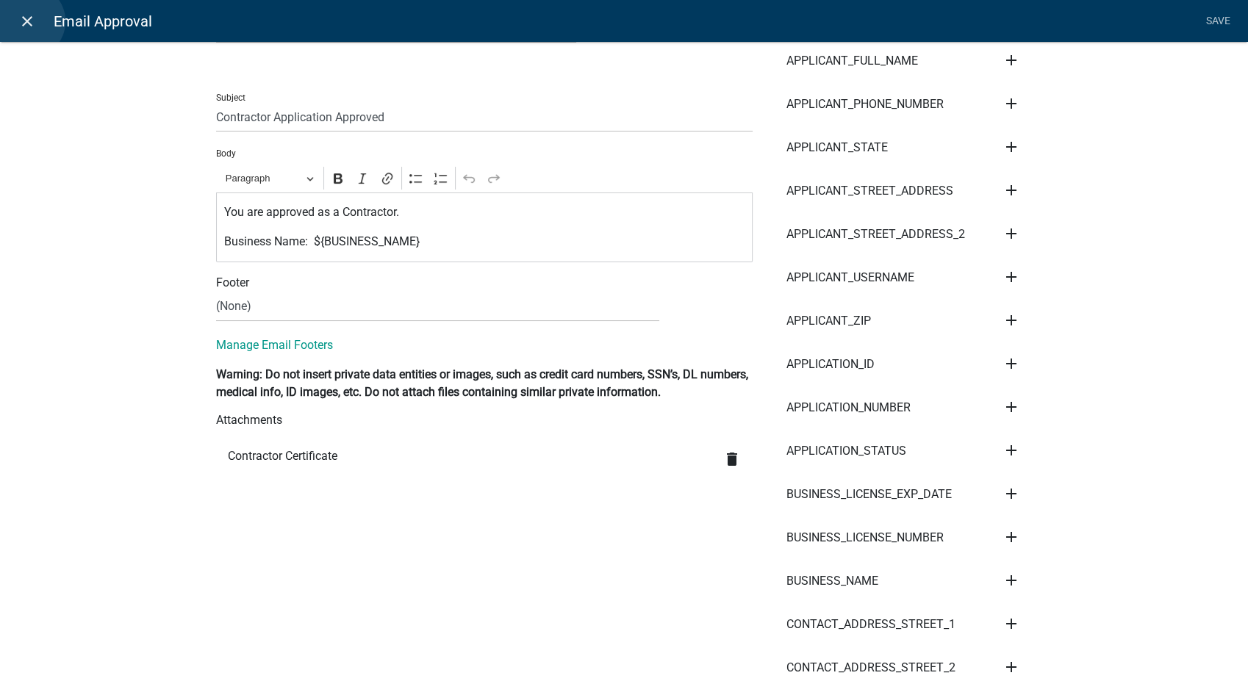
click at [28, 21] on icon "close" at bounding box center [27, 21] width 18 height 18
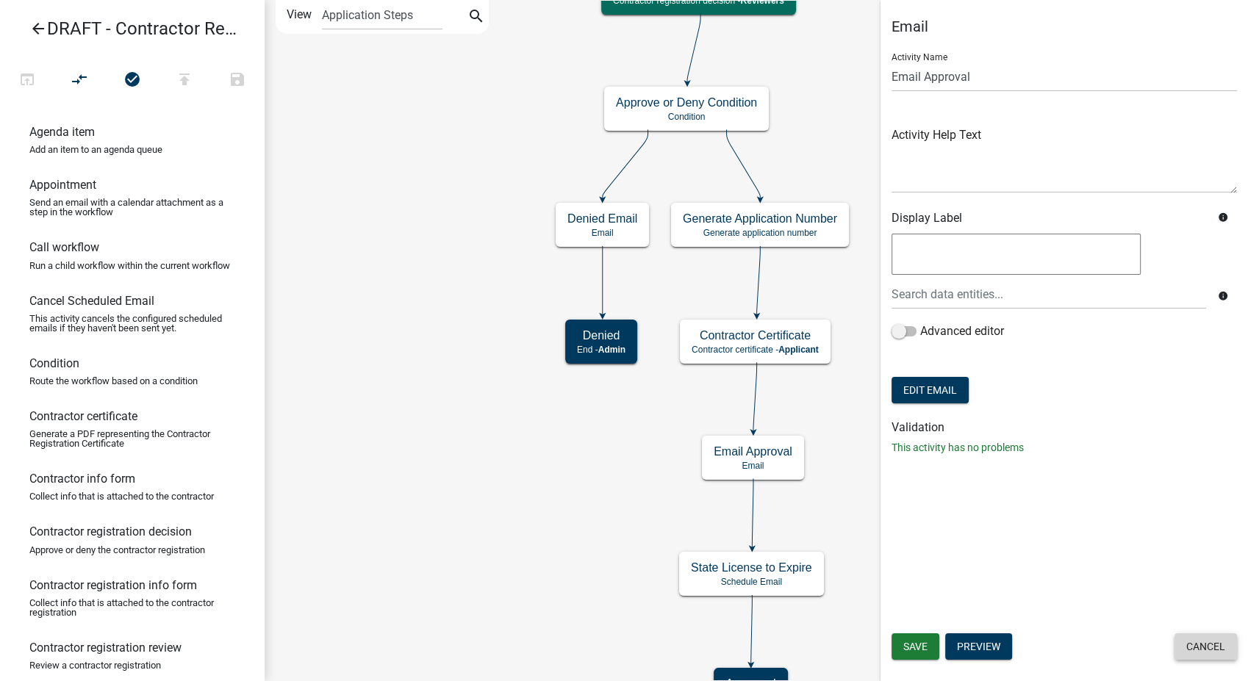
drag, startPoint x: 1217, startPoint y: 644, endPoint x: 653, endPoint y: 418, distance: 608.2
click at [1217, 643] on button "Cancel" at bounding box center [1206, 647] width 62 height 26
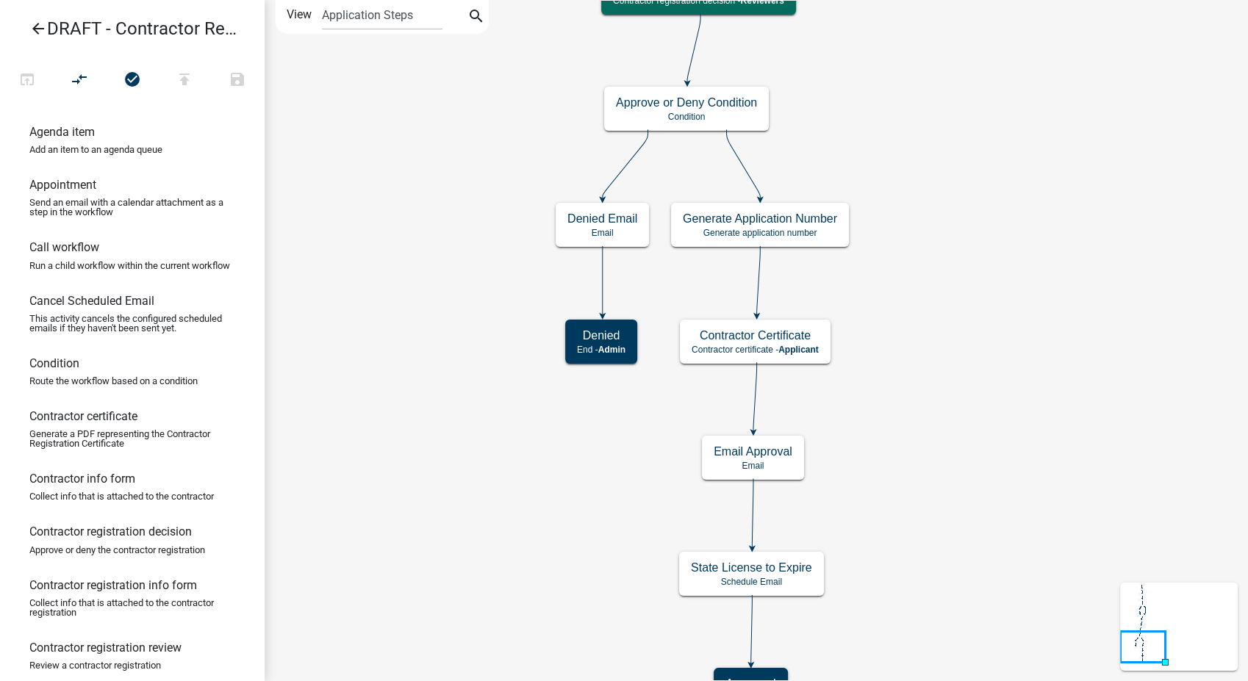
click at [35, 26] on icon "arrow_back" at bounding box center [38, 30] width 18 height 21
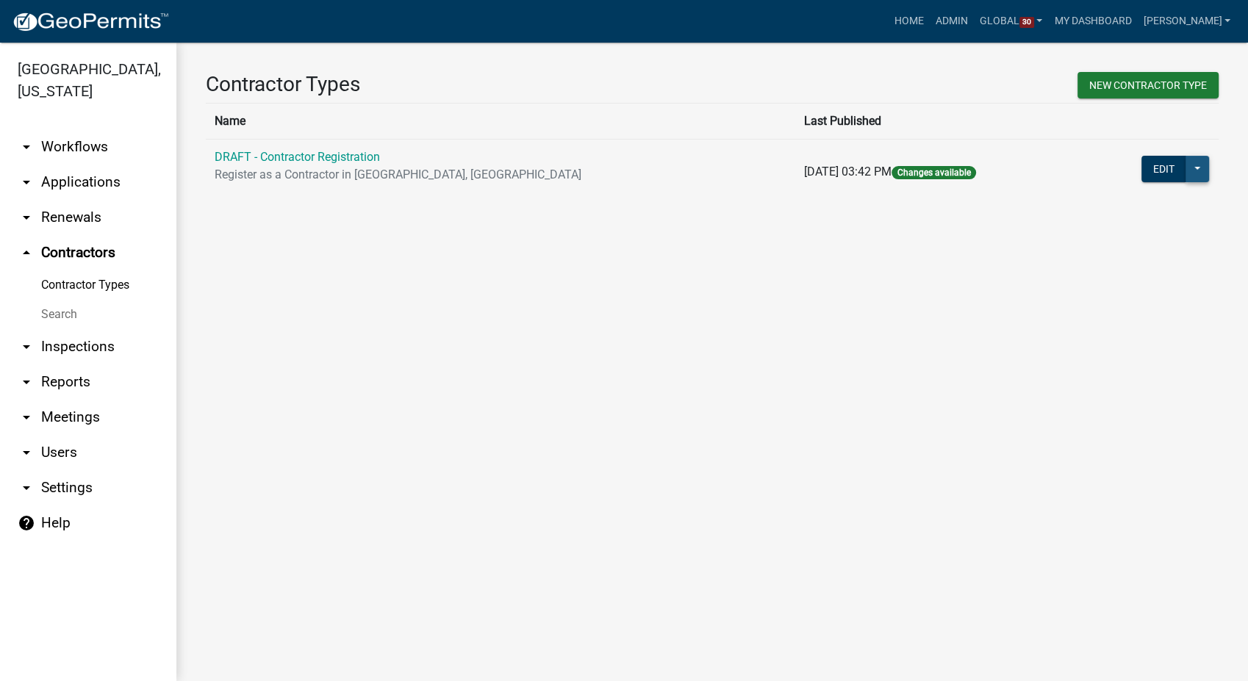
click at [1196, 167] on button at bounding box center [1198, 169] width 24 height 26
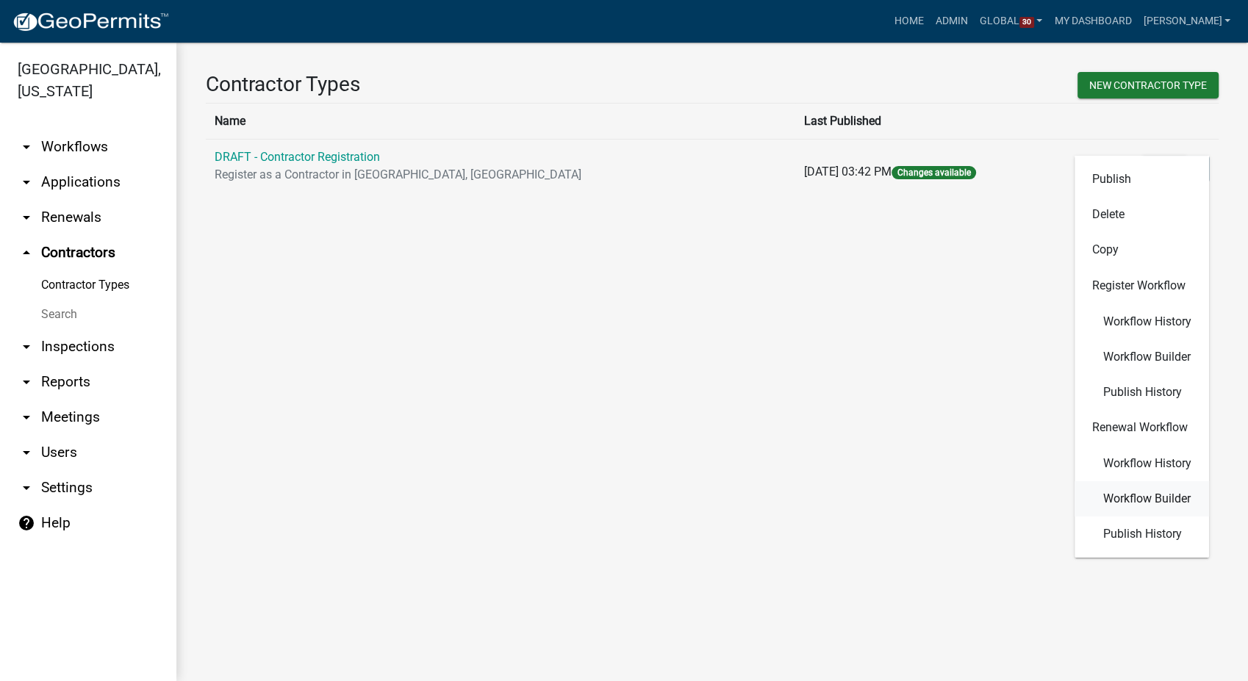
click at [1148, 509] on button "Workflow Builder" at bounding box center [1142, 498] width 135 height 35
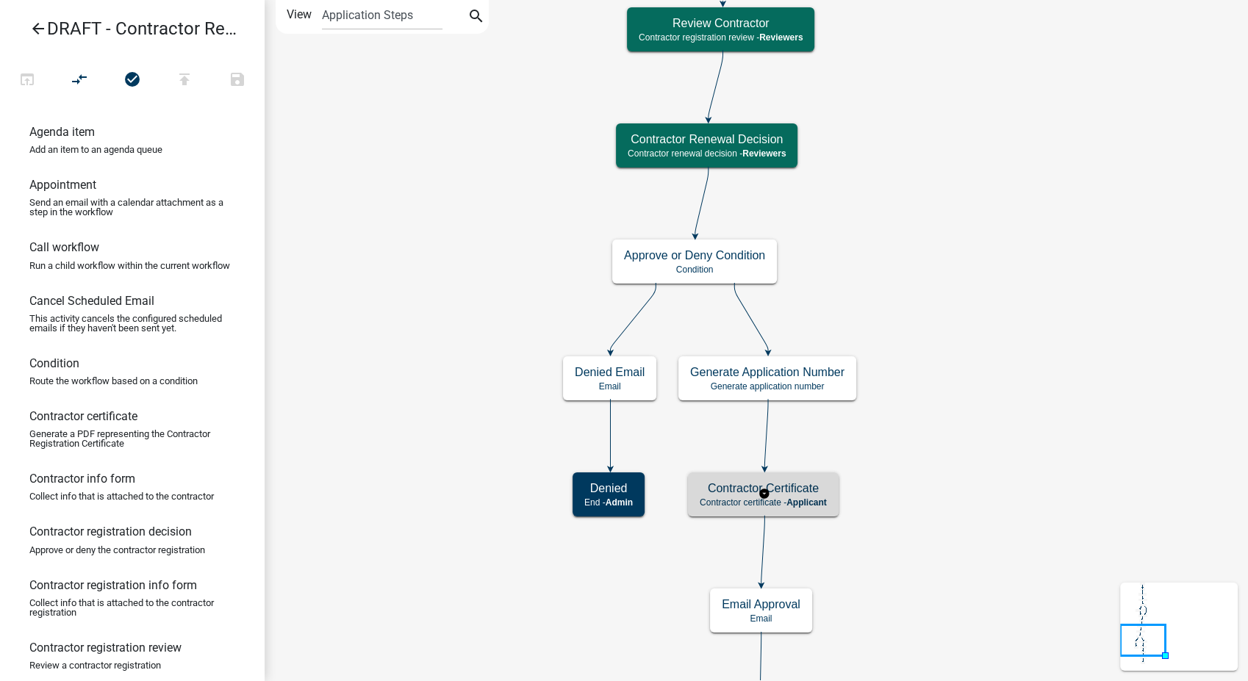
click at [817, 508] on div "Contractor Certificate Contractor certificate - Applicant" at bounding box center [763, 495] width 151 height 44
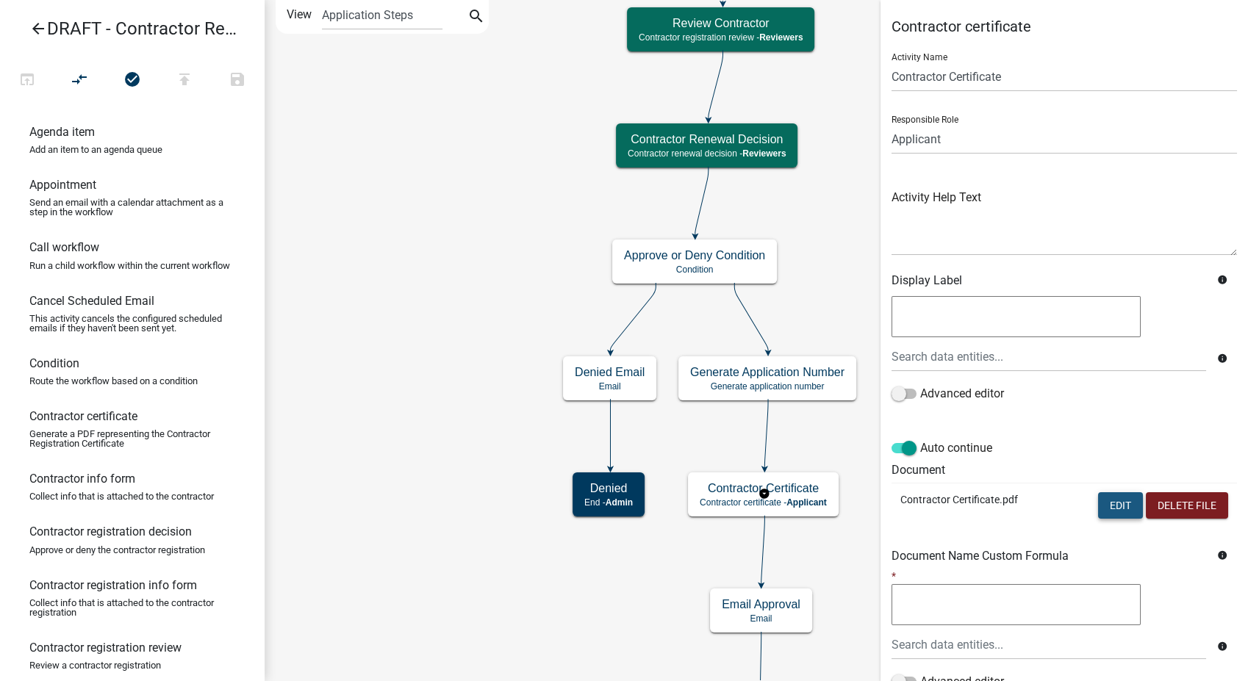
click at [1098, 503] on button "Edit" at bounding box center [1120, 505] width 45 height 26
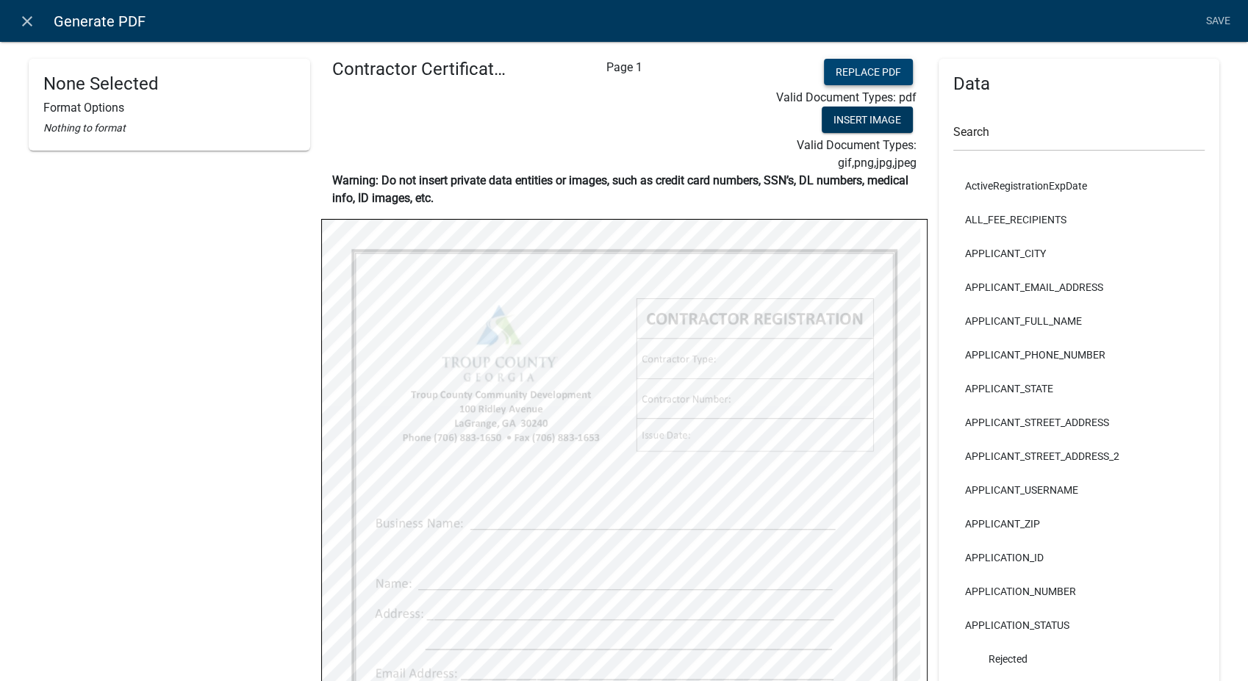
click at [835, 69] on button "Replace PDF" at bounding box center [868, 72] width 89 height 26
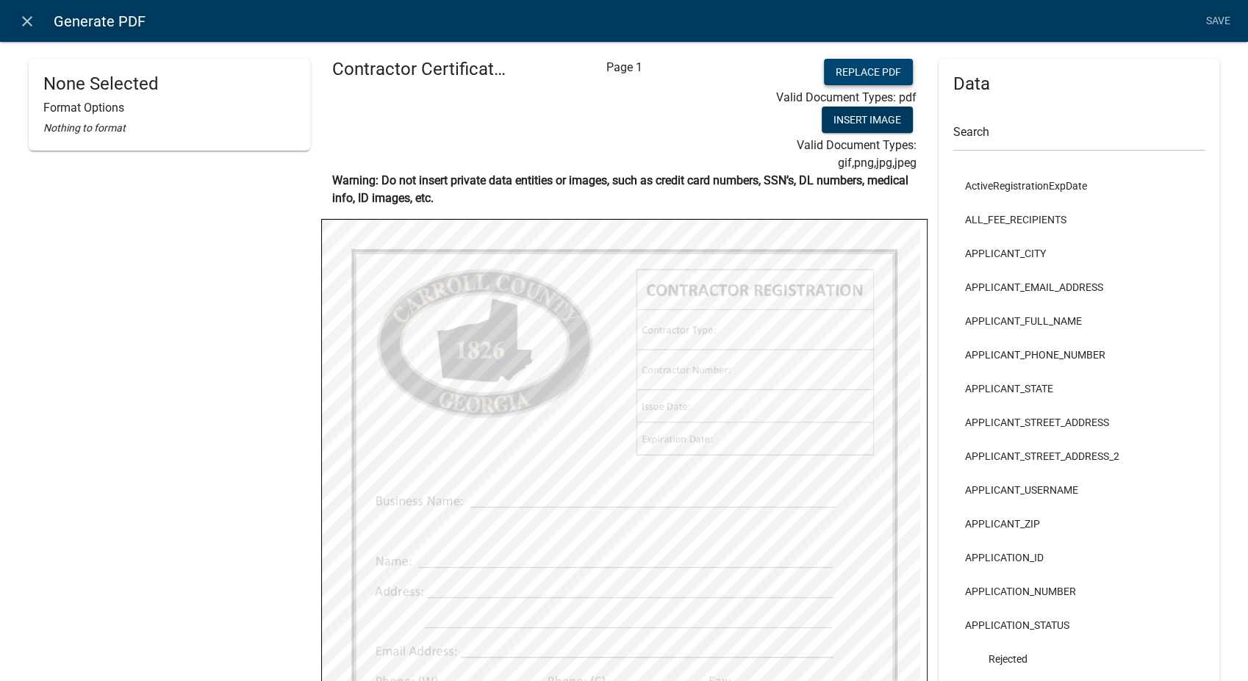
select select
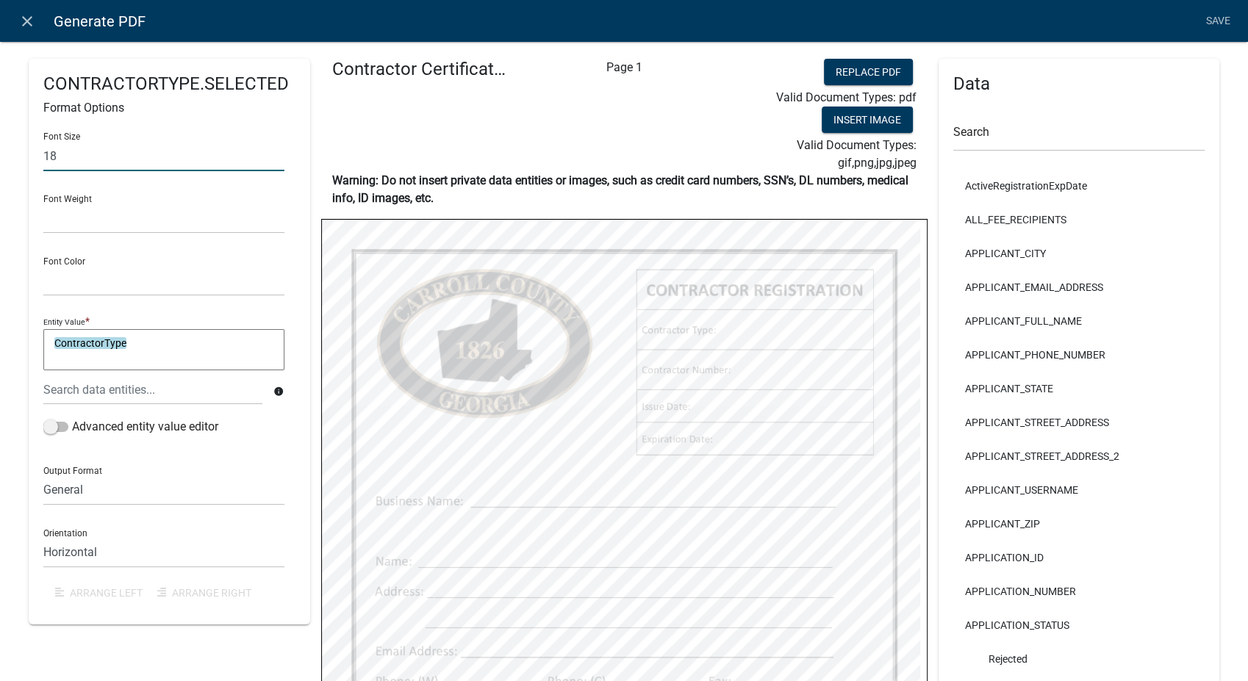
click at [88, 148] on input "18" at bounding box center [163, 156] width 241 height 30
type input "14"
click at [164, 223] on select "Normal Bold" at bounding box center [163, 219] width 241 height 30
select select
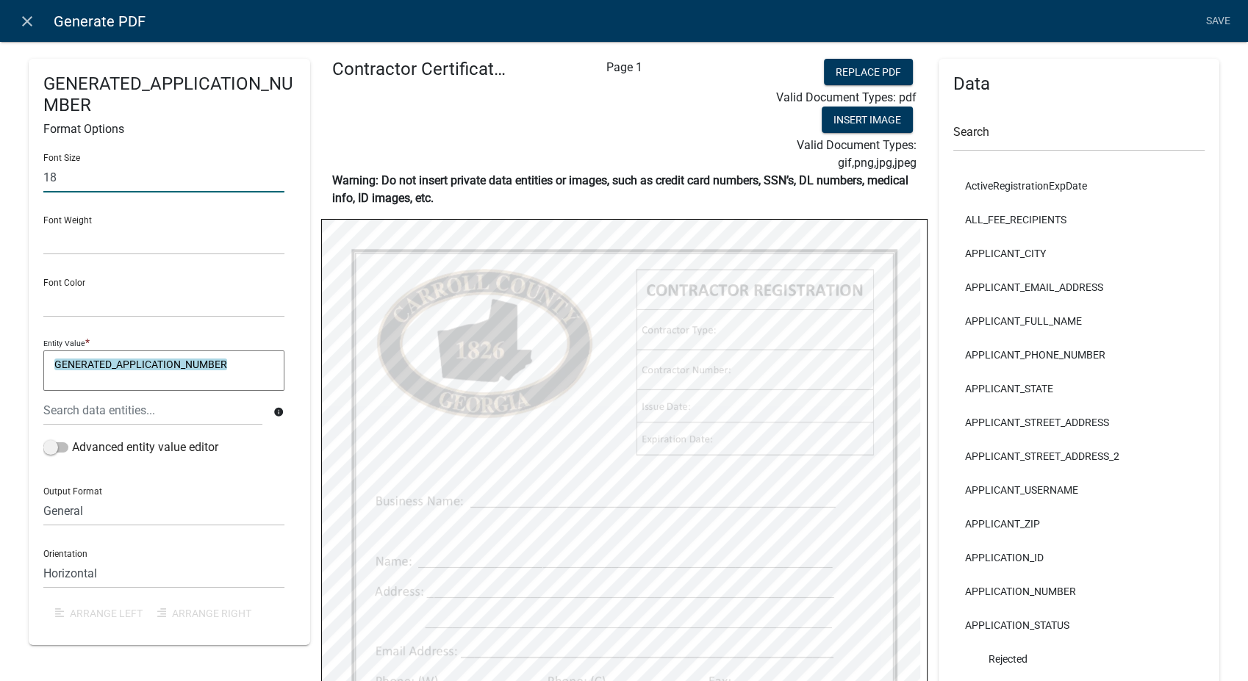
click at [73, 181] on input "18" at bounding box center [163, 177] width 241 height 30
type input "14"
drag, startPoint x: 152, startPoint y: 238, endPoint x: 159, endPoint y: 242, distance: 7.6
click at [152, 238] on select "Normal Bold" at bounding box center [163, 240] width 241 height 30
select select
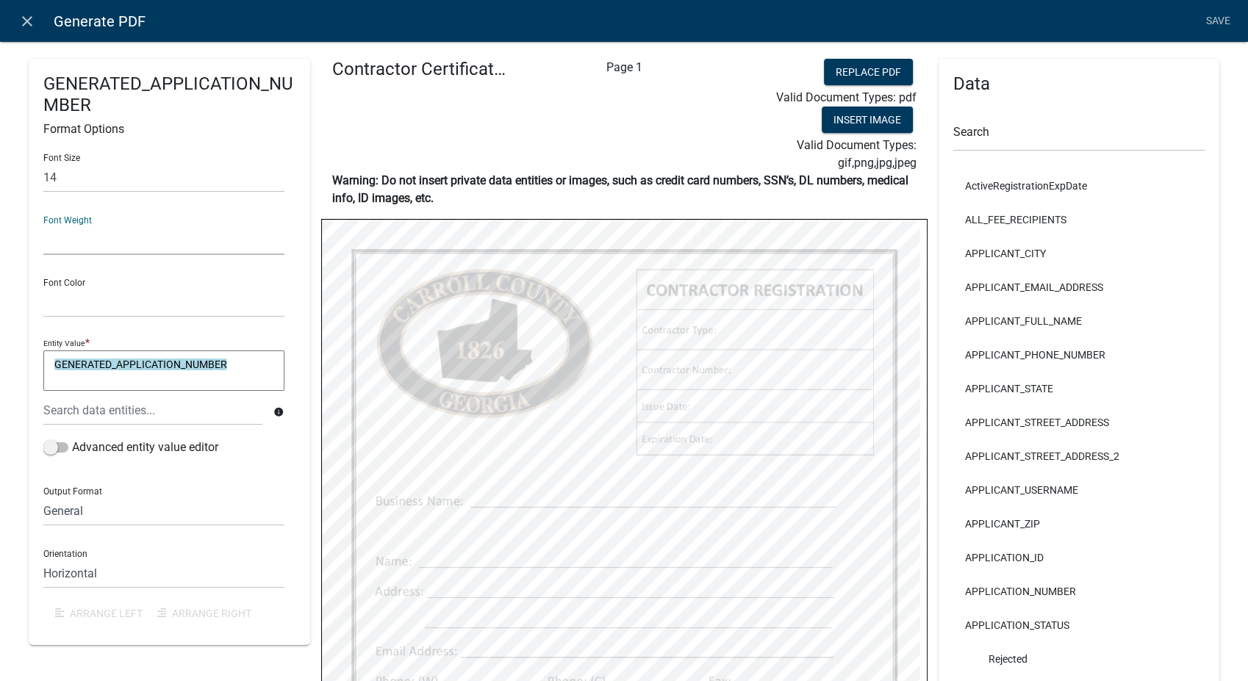
select select
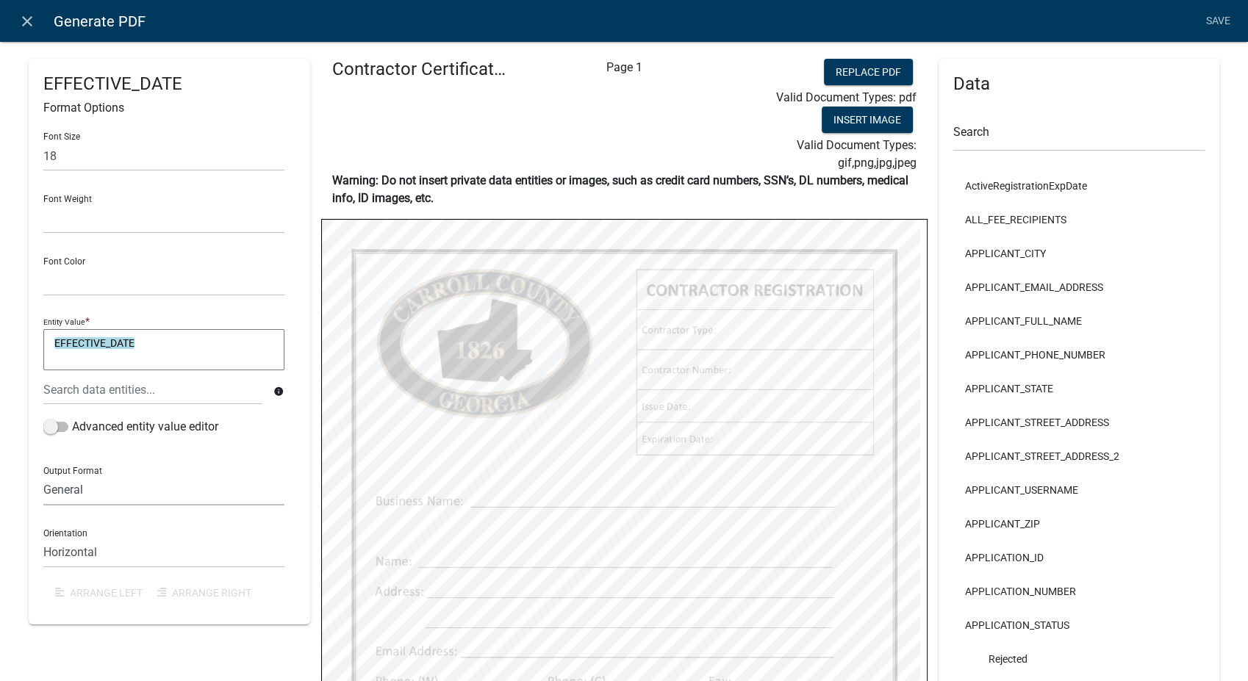
click at [118, 488] on select "General Text Number Decimal Date Date & Time" at bounding box center [163, 491] width 241 height 30
select select "4"
click at [43, 476] on select "General Text Number Decimal Date Date & Time" at bounding box center [163, 491] width 241 height 30
click at [67, 154] on input "18" at bounding box center [163, 156] width 241 height 30
type input "14"
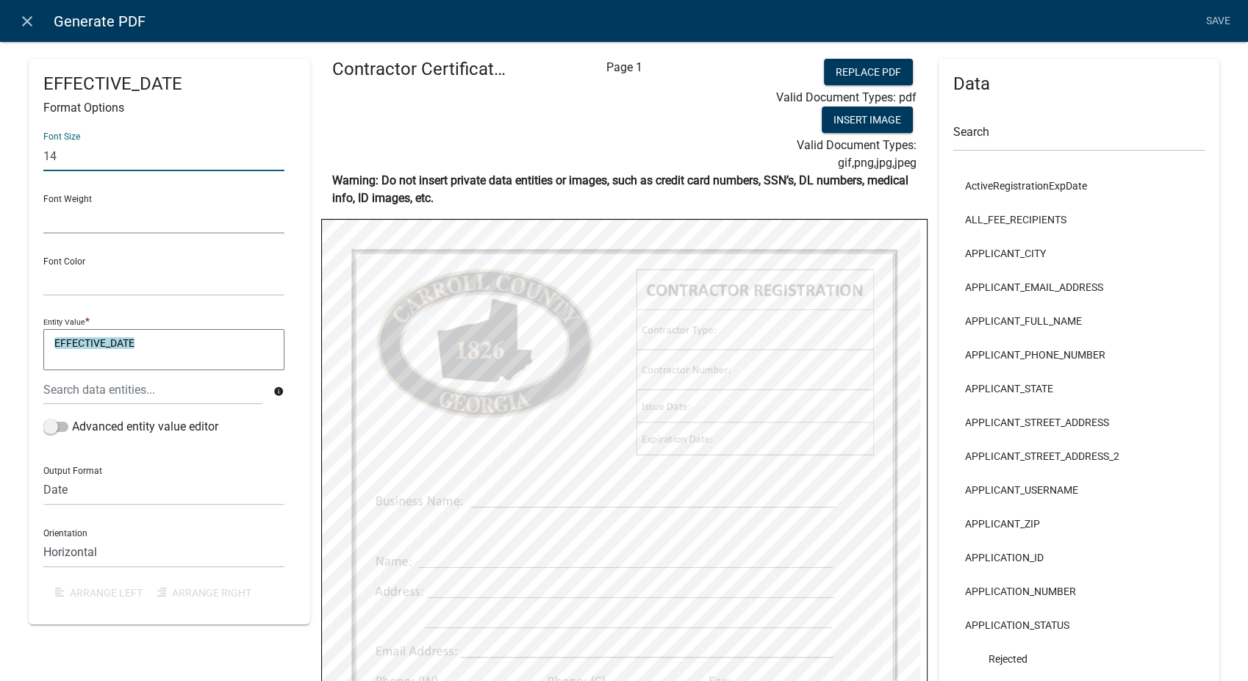
click at [80, 229] on select "Normal Bold" at bounding box center [163, 219] width 241 height 30
select select
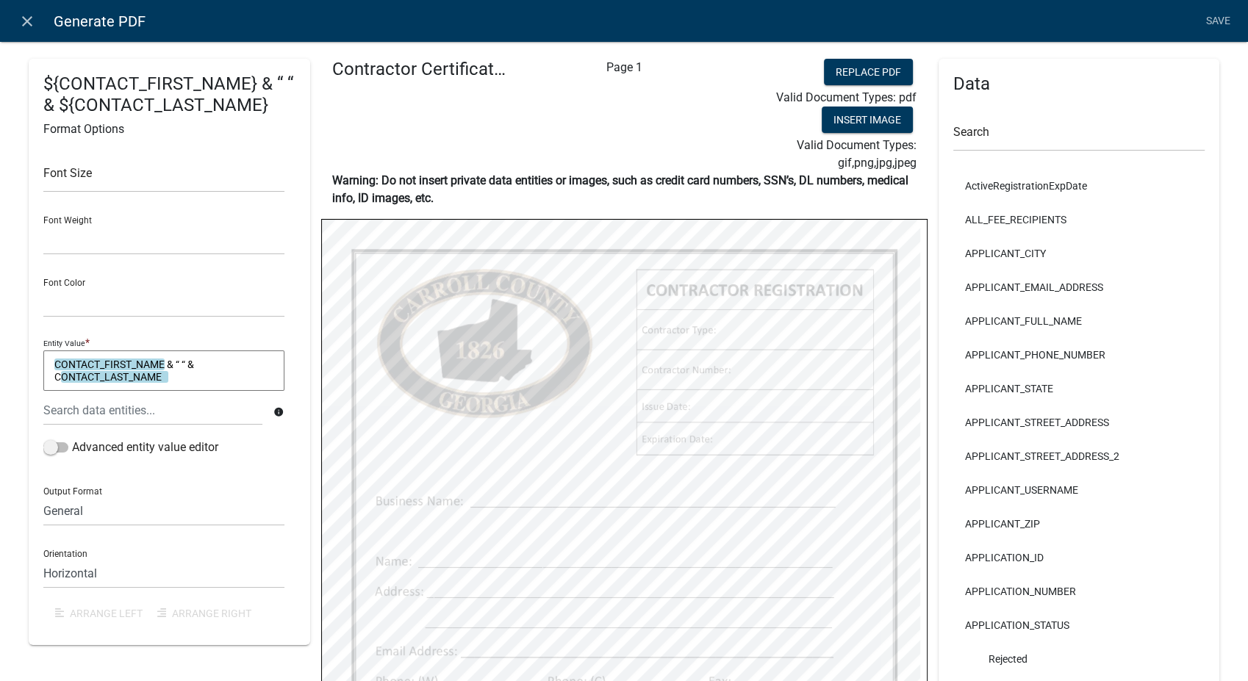
select select
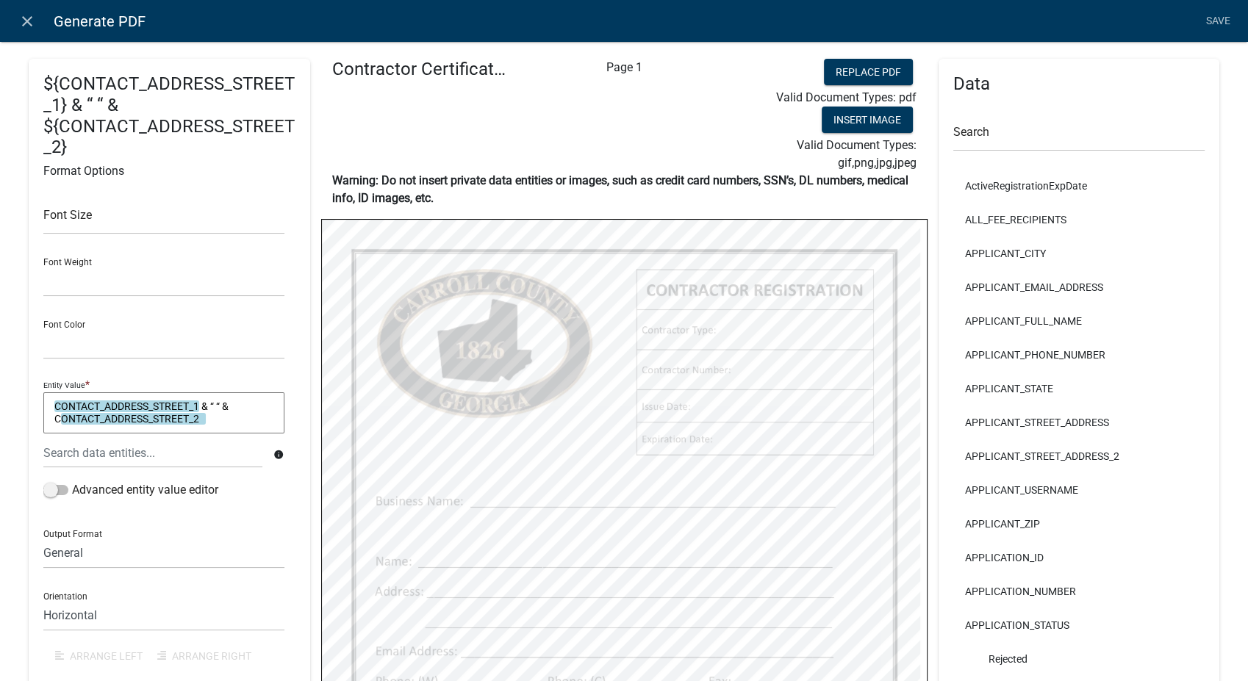
select select
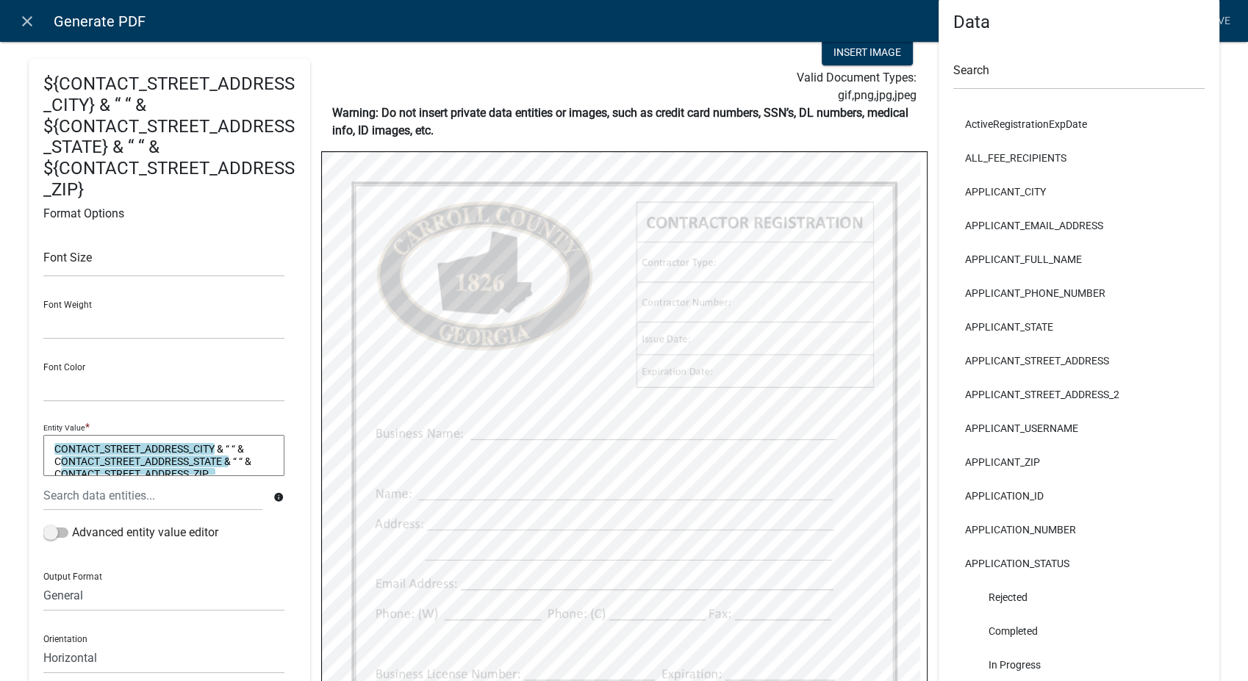
scroll to position [163, 0]
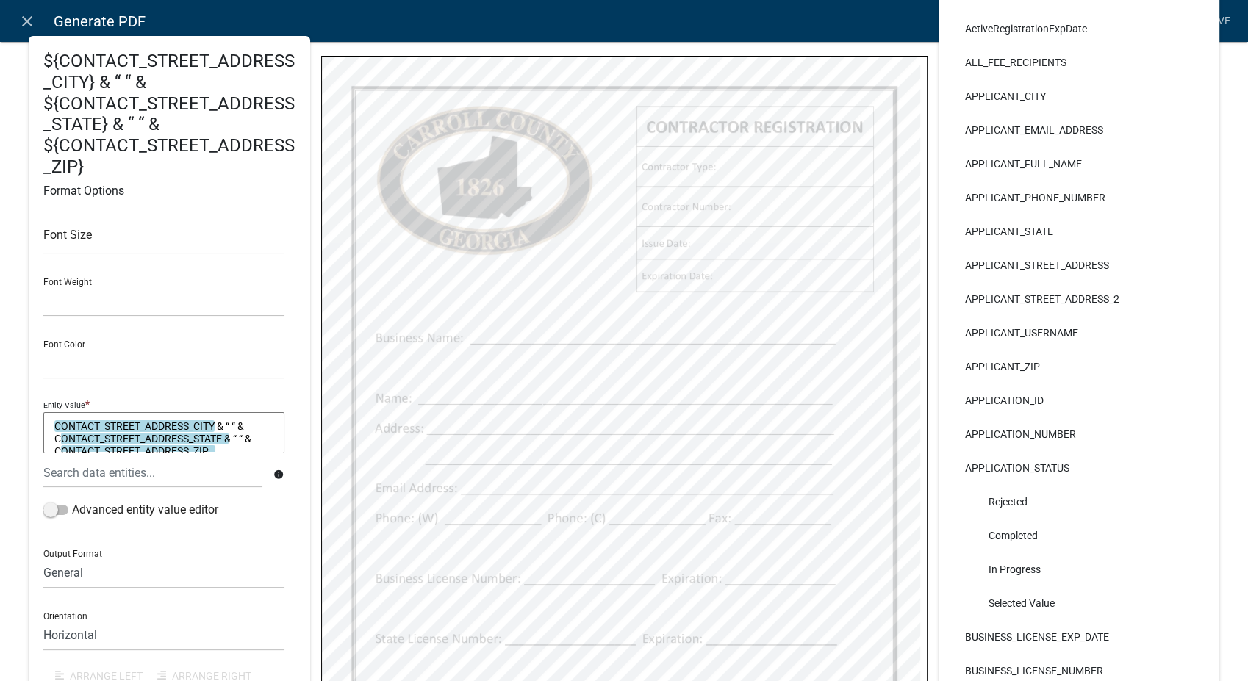
select select
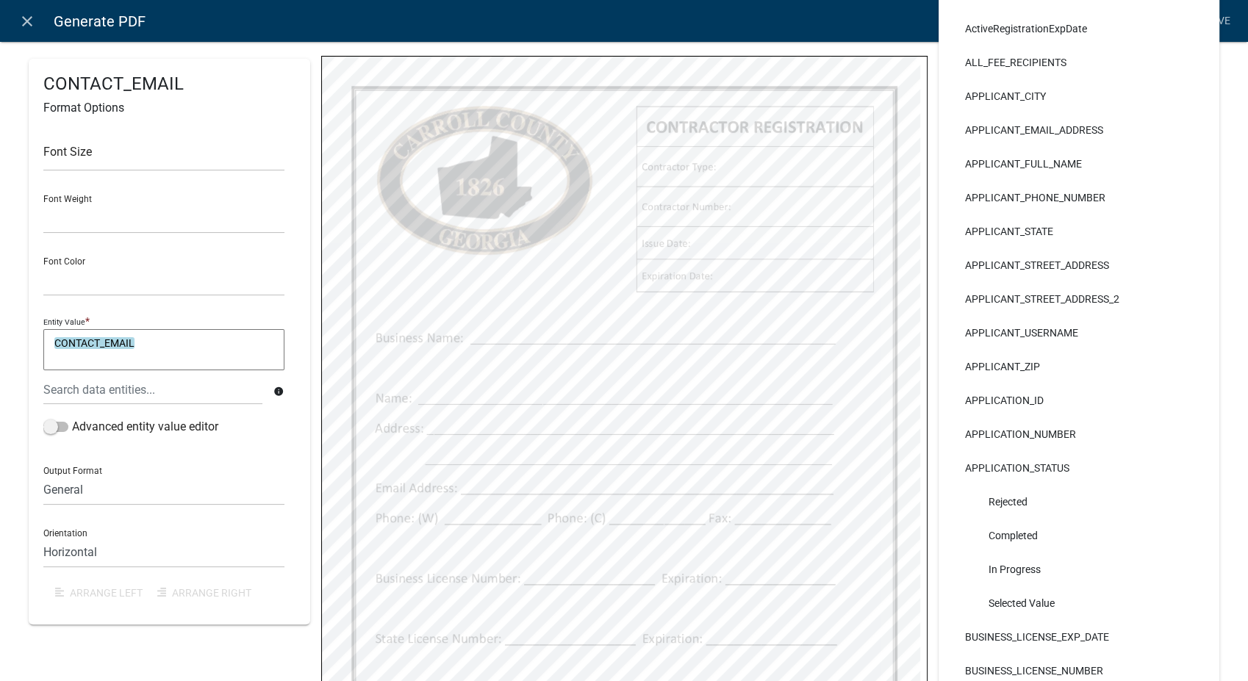
select select
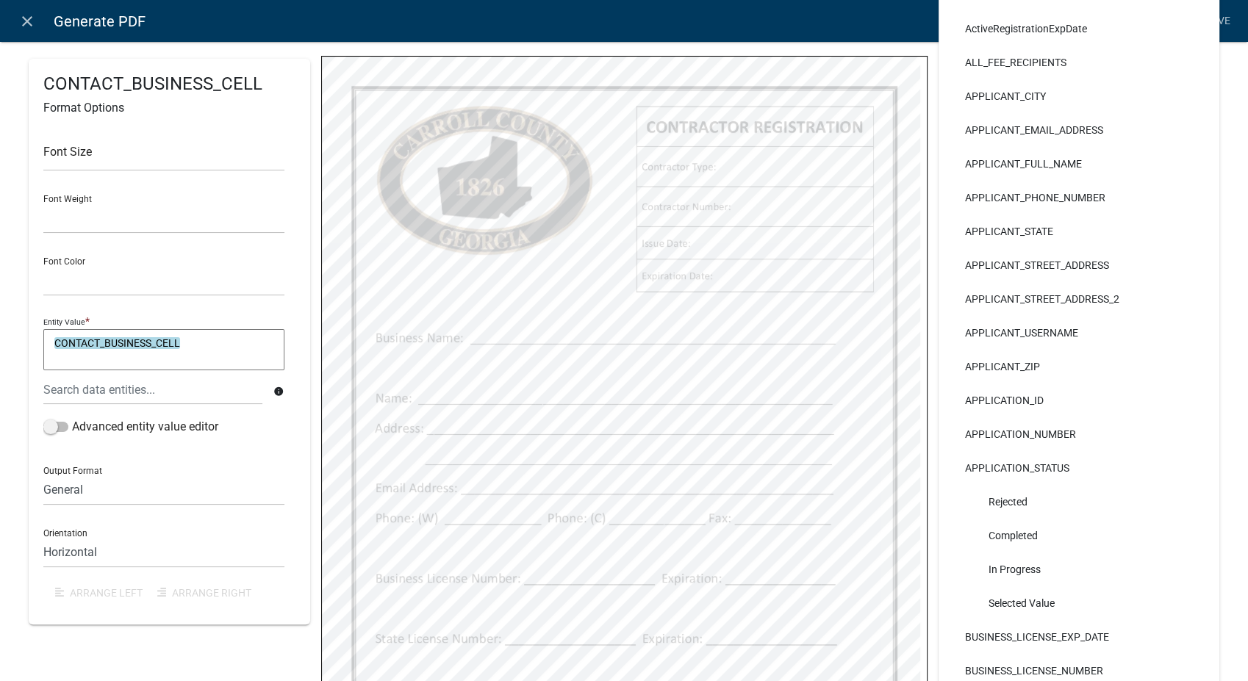
select select
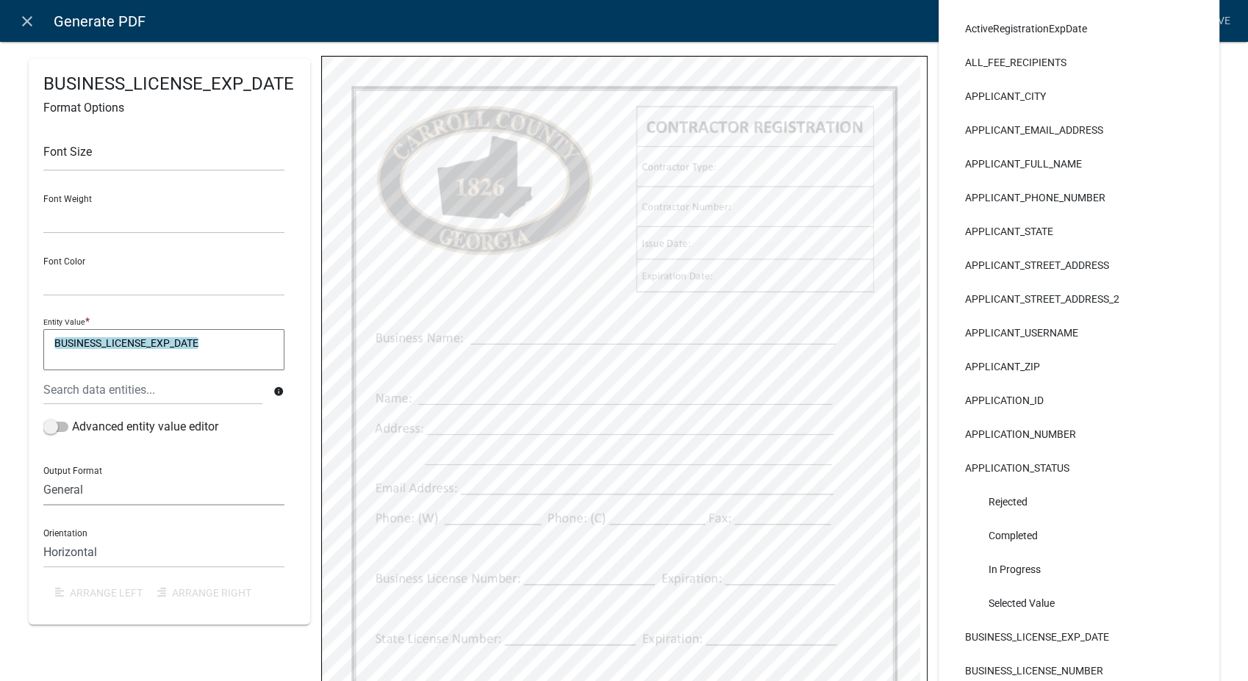
click at [95, 489] on select "General Text Number Decimal Date Date & Time" at bounding box center [163, 491] width 241 height 30
select select "4"
click at [43, 476] on select "General Text Number Decimal Date Date & Time" at bounding box center [163, 491] width 241 height 30
select select
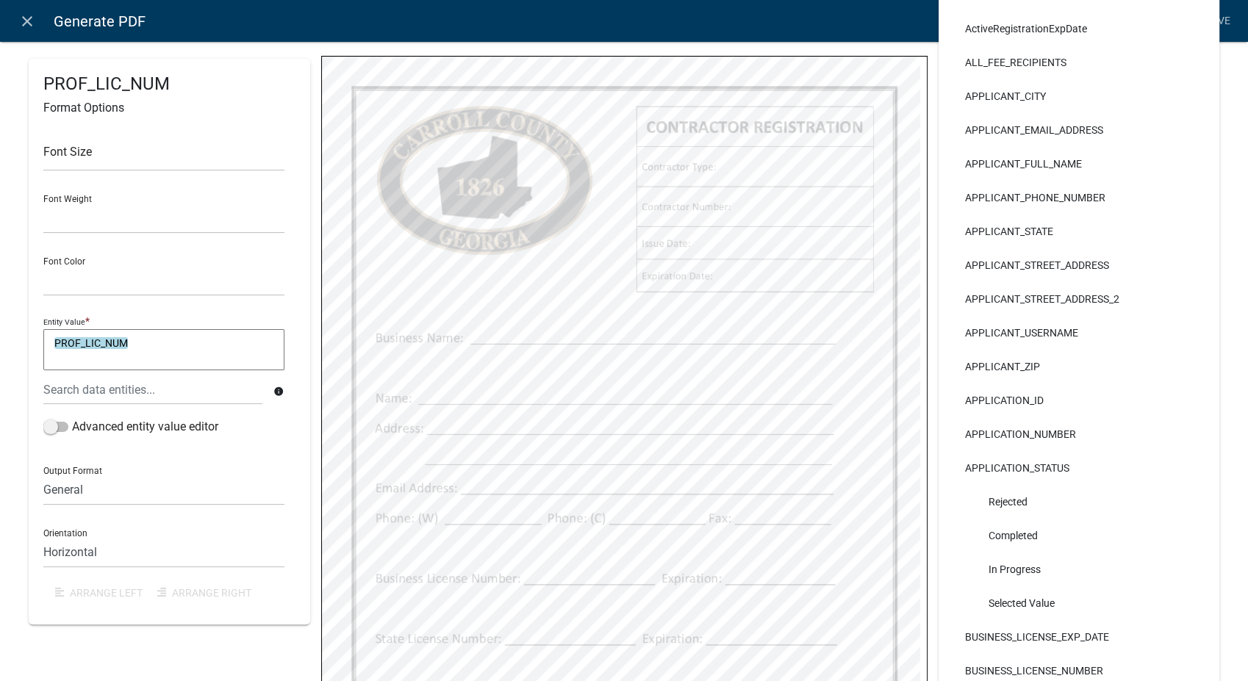
select select
click at [118, 490] on select "General Text Number Decimal Date Date & Time" at bounding box center [163, 491] width 241 height 30
select select "4"
click at [43, 476] on select "General Text Number Decimal Date Date & Time" at bounding box center [163, 491] width 241 height 30
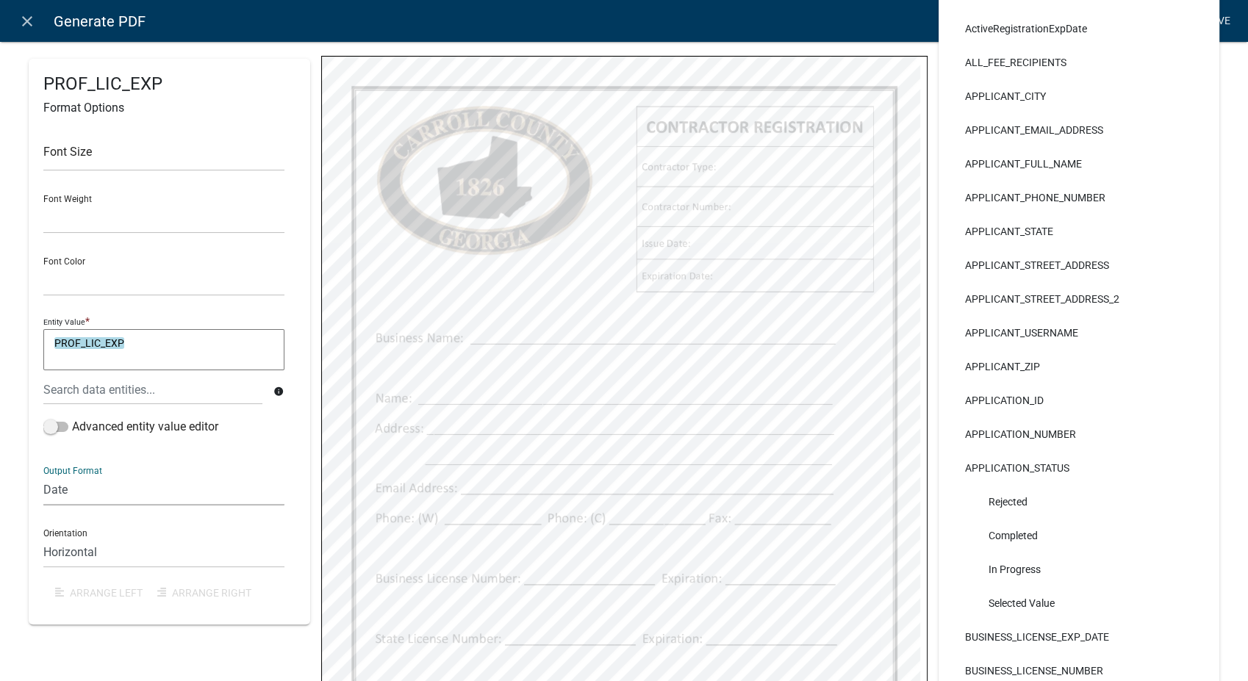
click at [1218, 17] on link "Save" at bounding box center [1218, 21] width 37 height 28
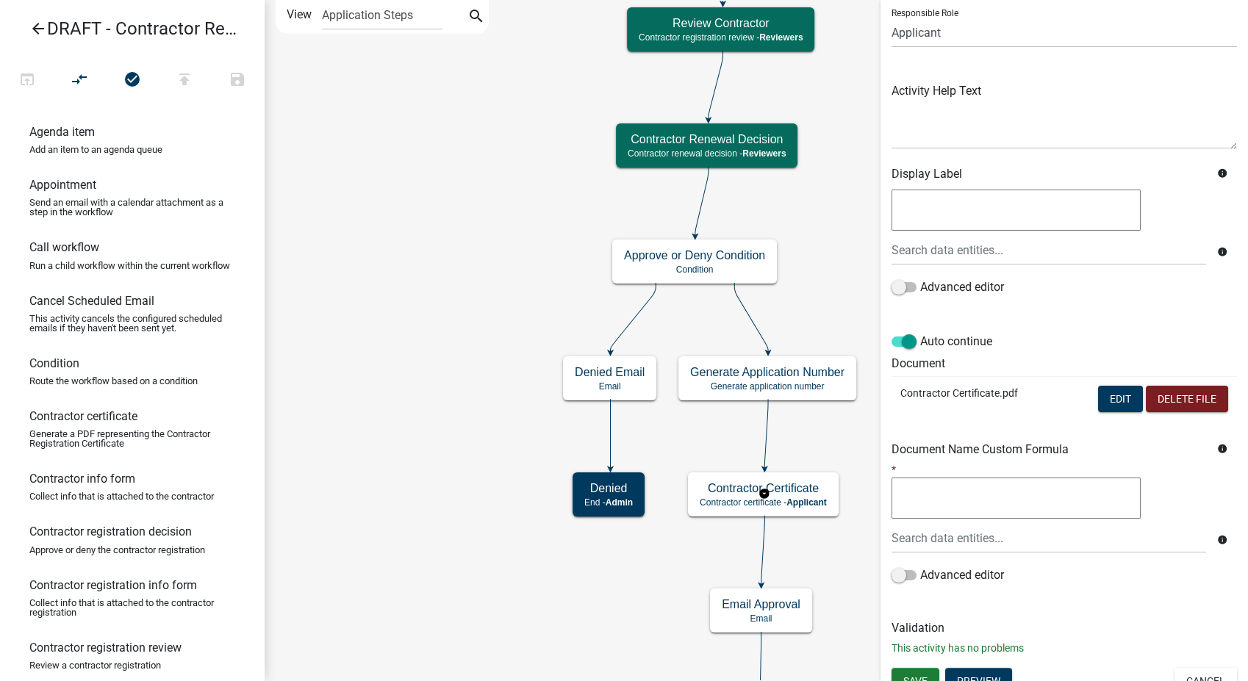
scroll to position [123, 0]
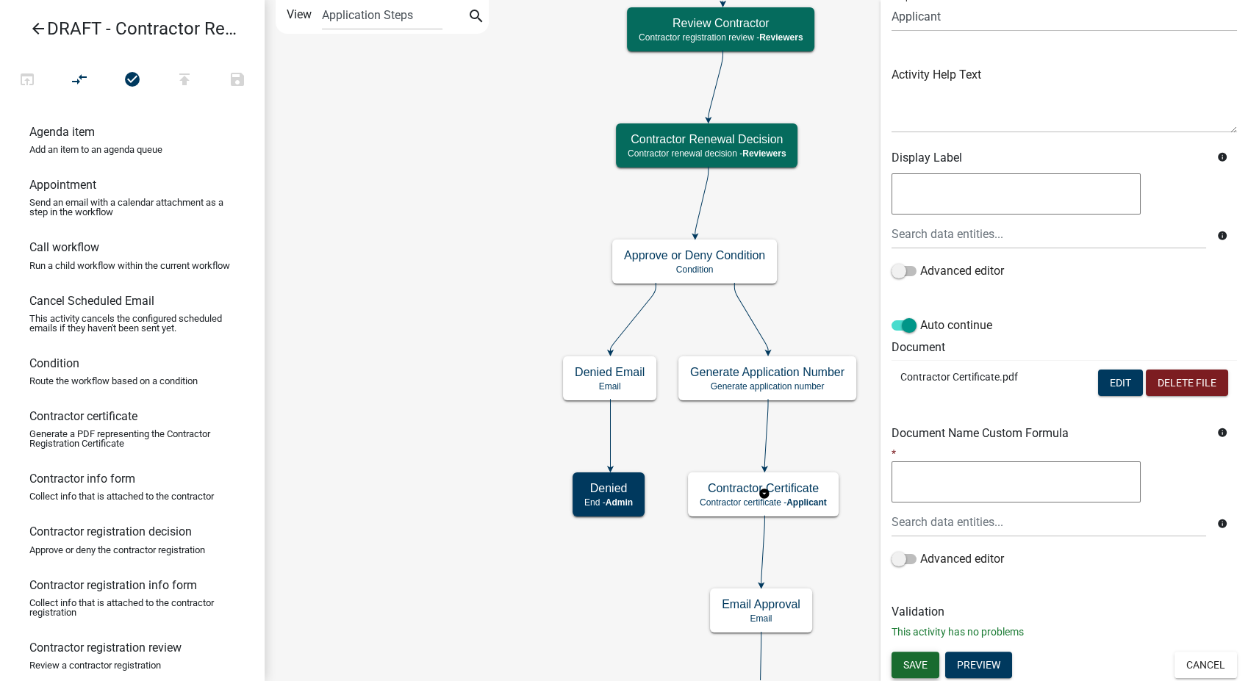
click at [925, 659] on span "Save" at bounding box center [915, 665] width 24 height 12
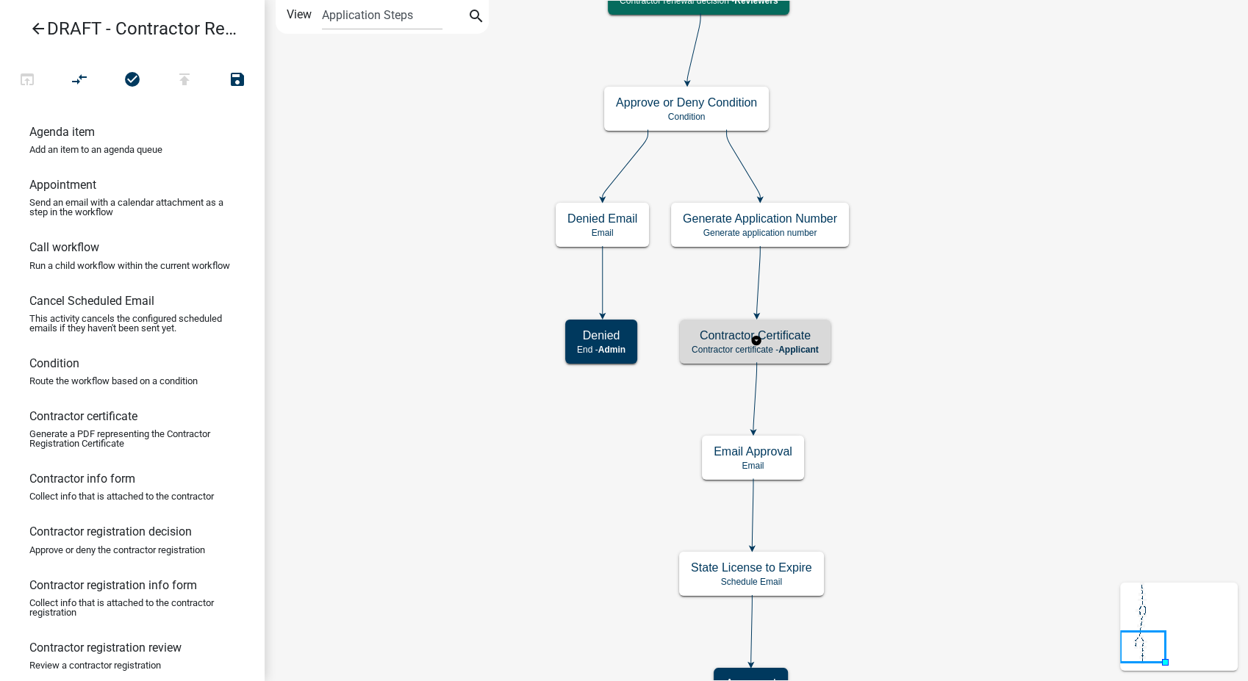
scroll to position [0, 0]
click at [43, 26] on icon "arrow_back" at bounding box center [38, 30] width 18 height 21
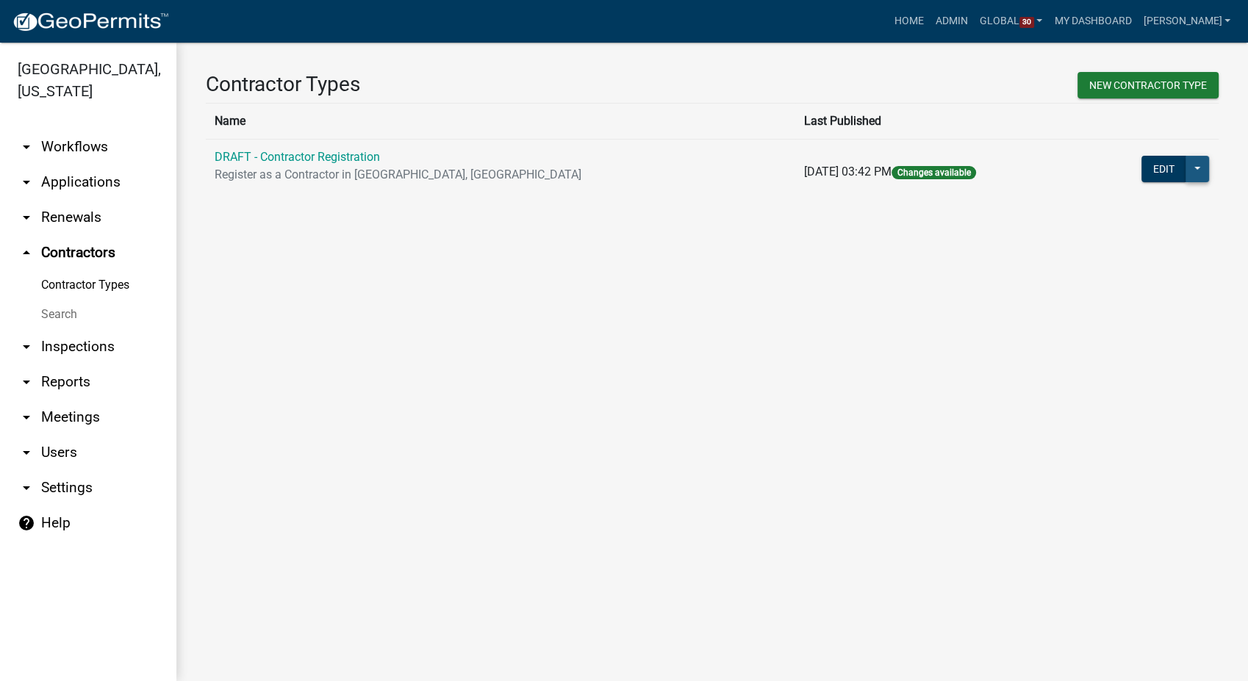
click at [1192, 168] on button at bounding box center [1198, 169] width 24 height 26
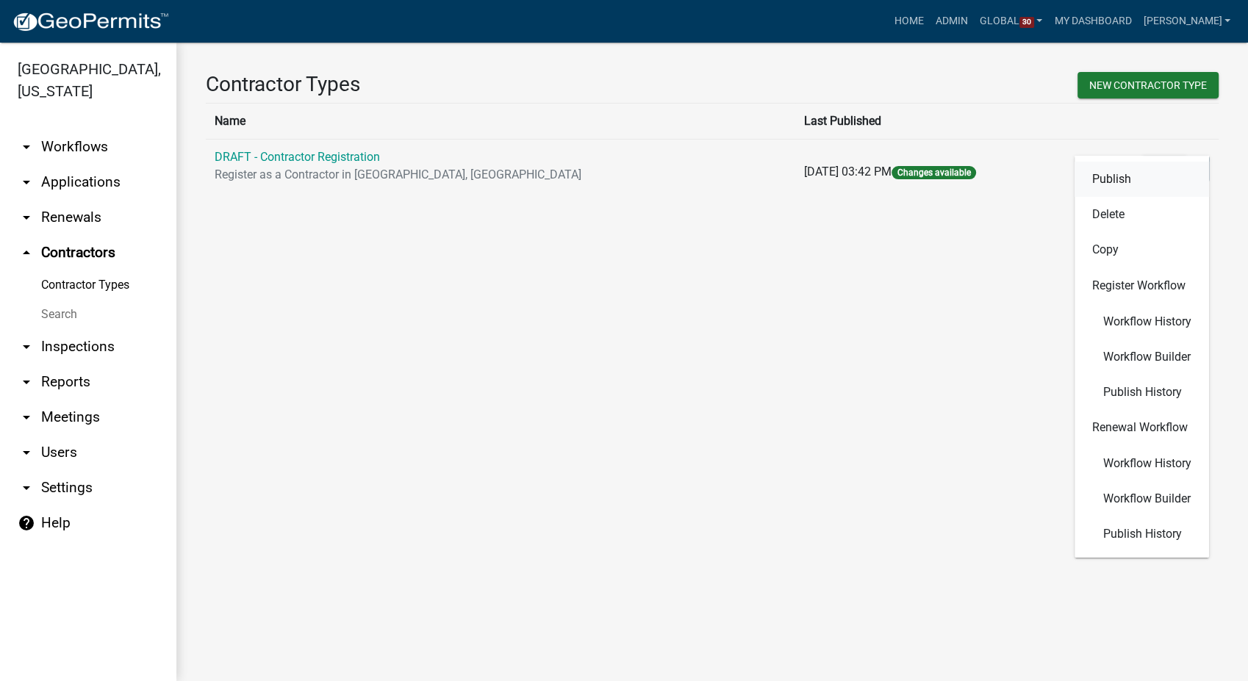
click at [1114, 180] on button "Publish" at bounding box center [1142, 179] width 135 height 35
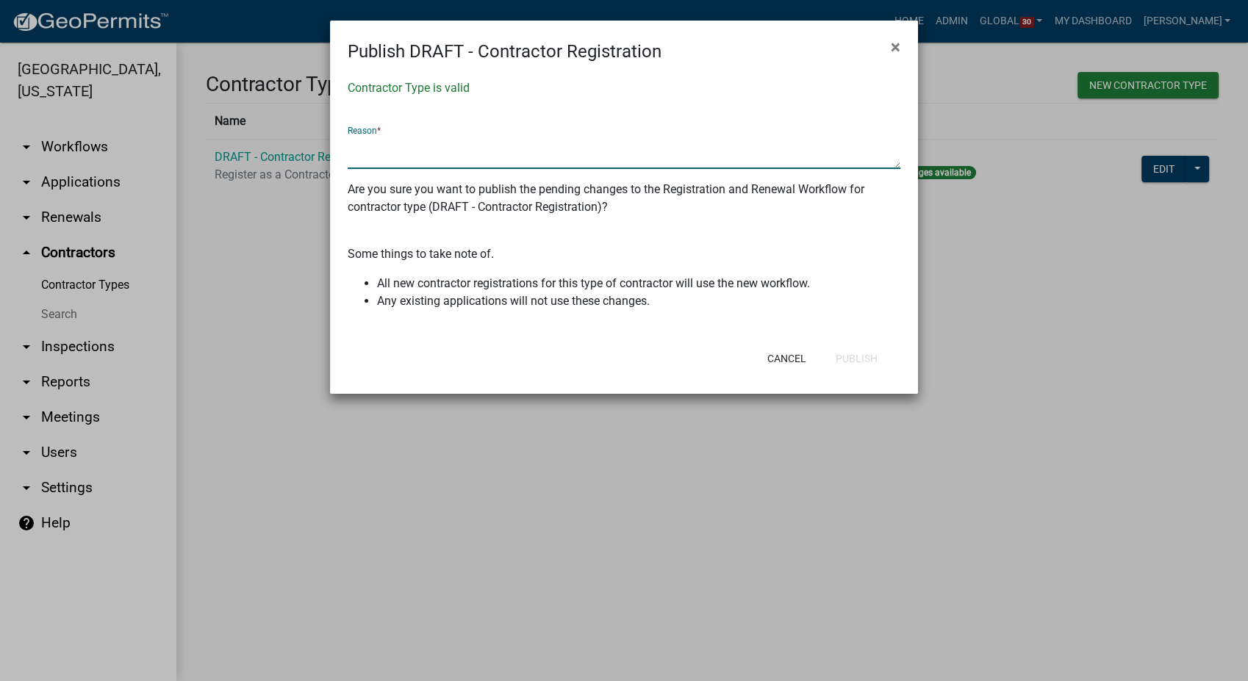
click at [360, 157] on textarea at bounding box center [624, 152] width 553 height 34
type textarea "U"
type textarea "added [PERSON_NAME] co contractor pdfs"
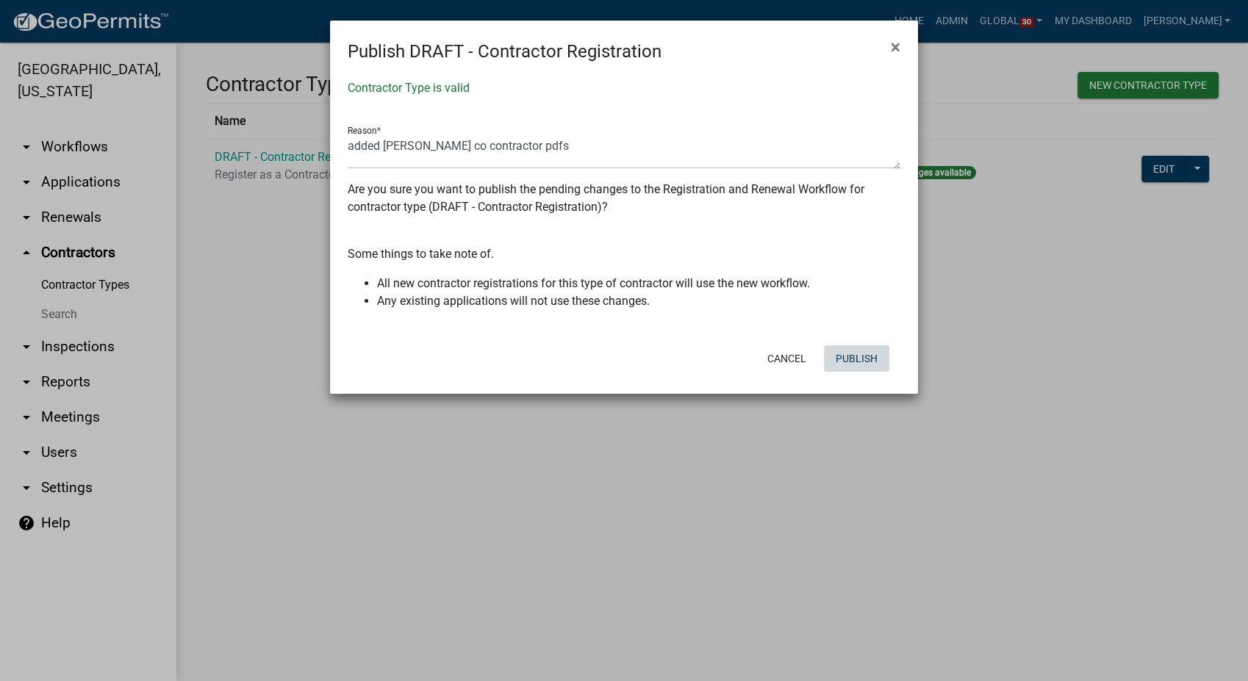
click at [840, 357] on button "Publish" at bounding box center [856, 358] width 65 height 26
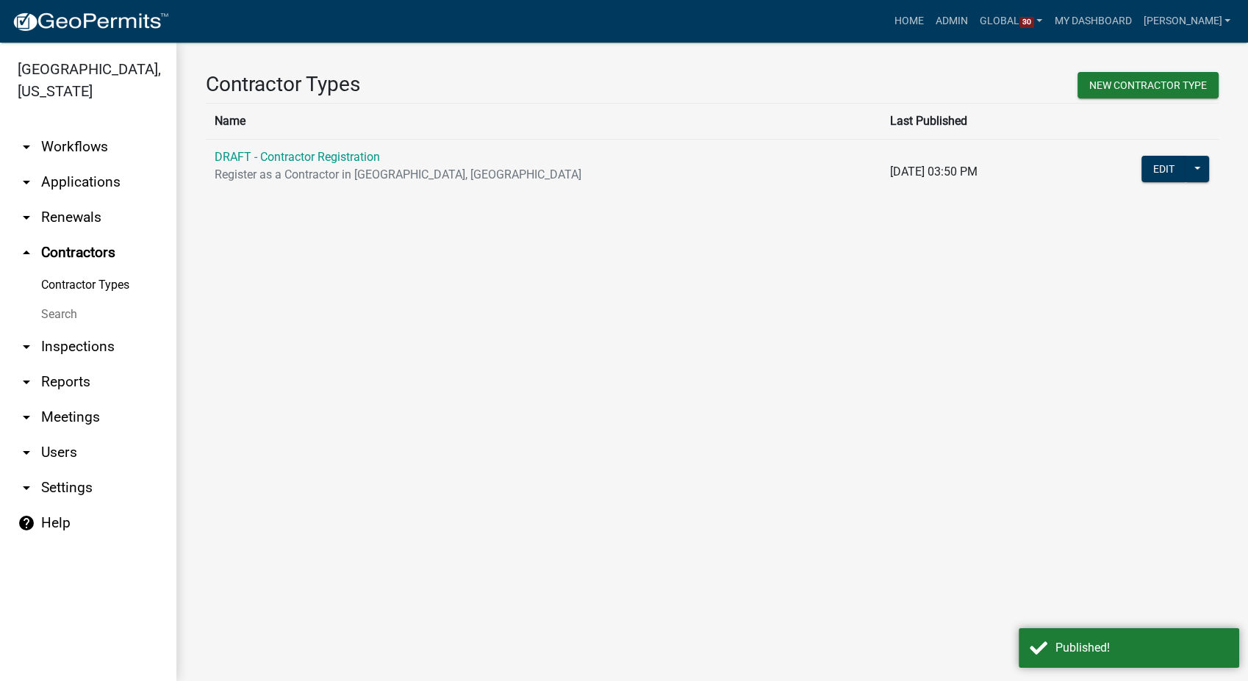
click at [71, 148] on link "arrow_drop_down Workflows" at bounding box center [88, 146] width 176 height 35
